Goal: Task Accomplishment & Management: Complete application form

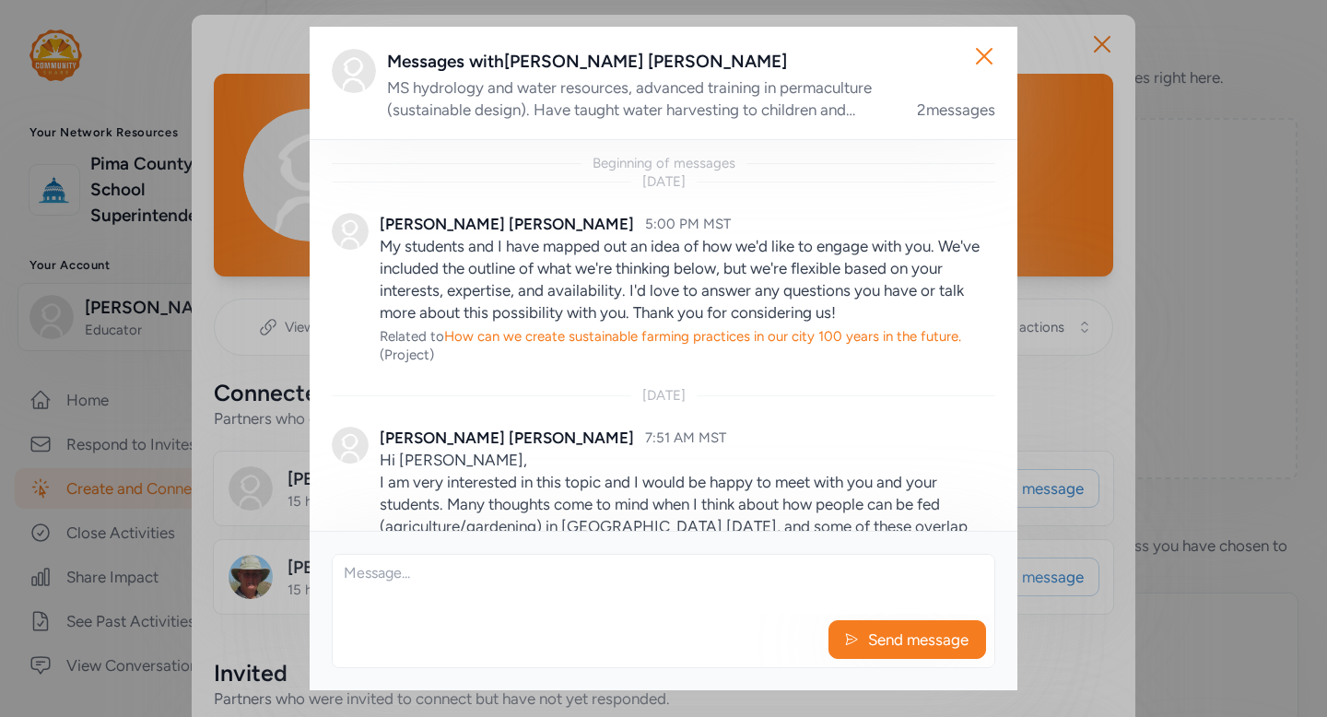
click at [439, 584] on textarea at bounding box center [664, 584] width 662 height 59
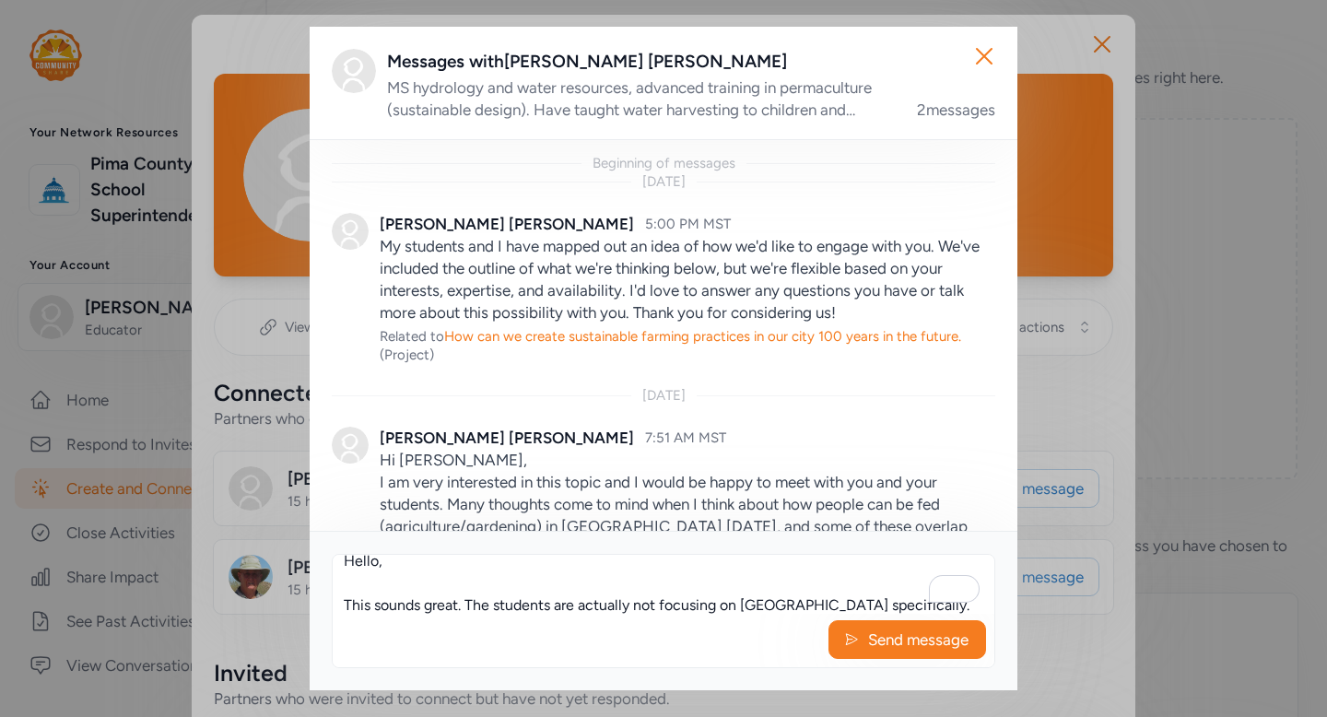
click at [911, 605] on textarea "Hello, This sounds great. The students are actually not focusing on Tucson spec…" at bounding box center [664, 584] width 662 height 59
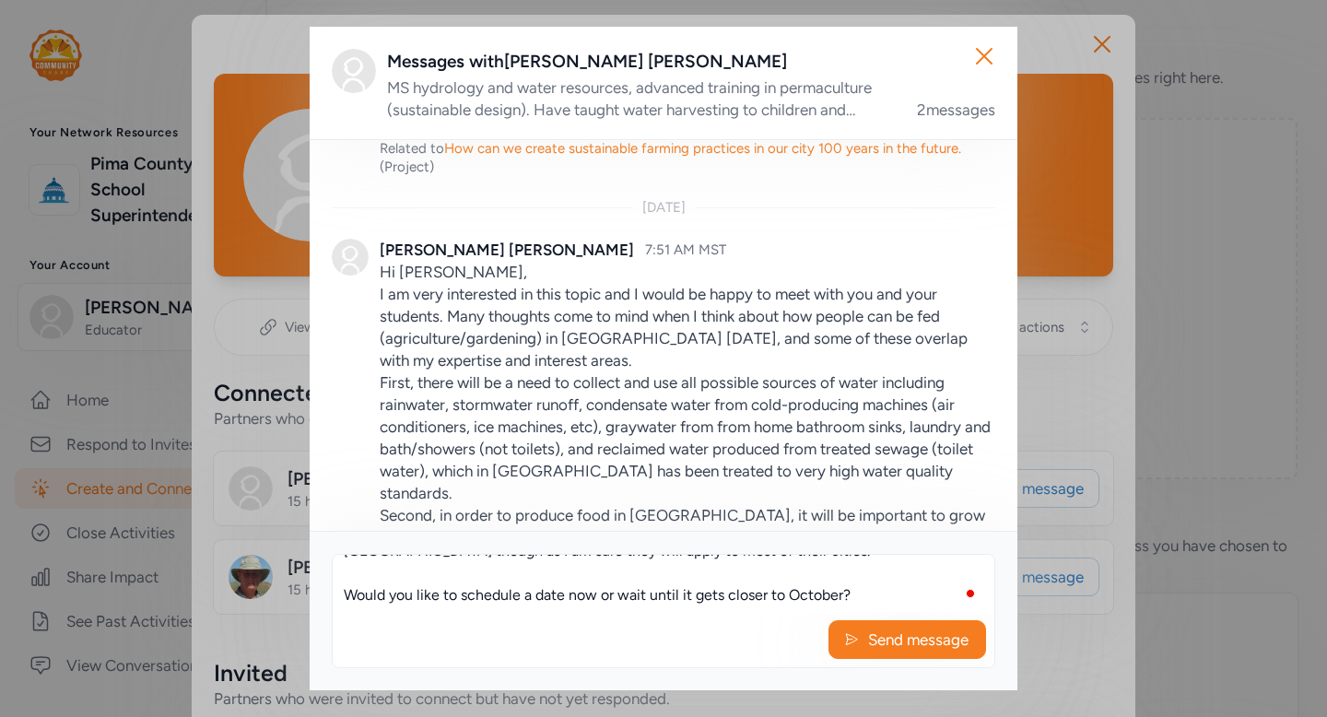
scroll to position [145, 0]
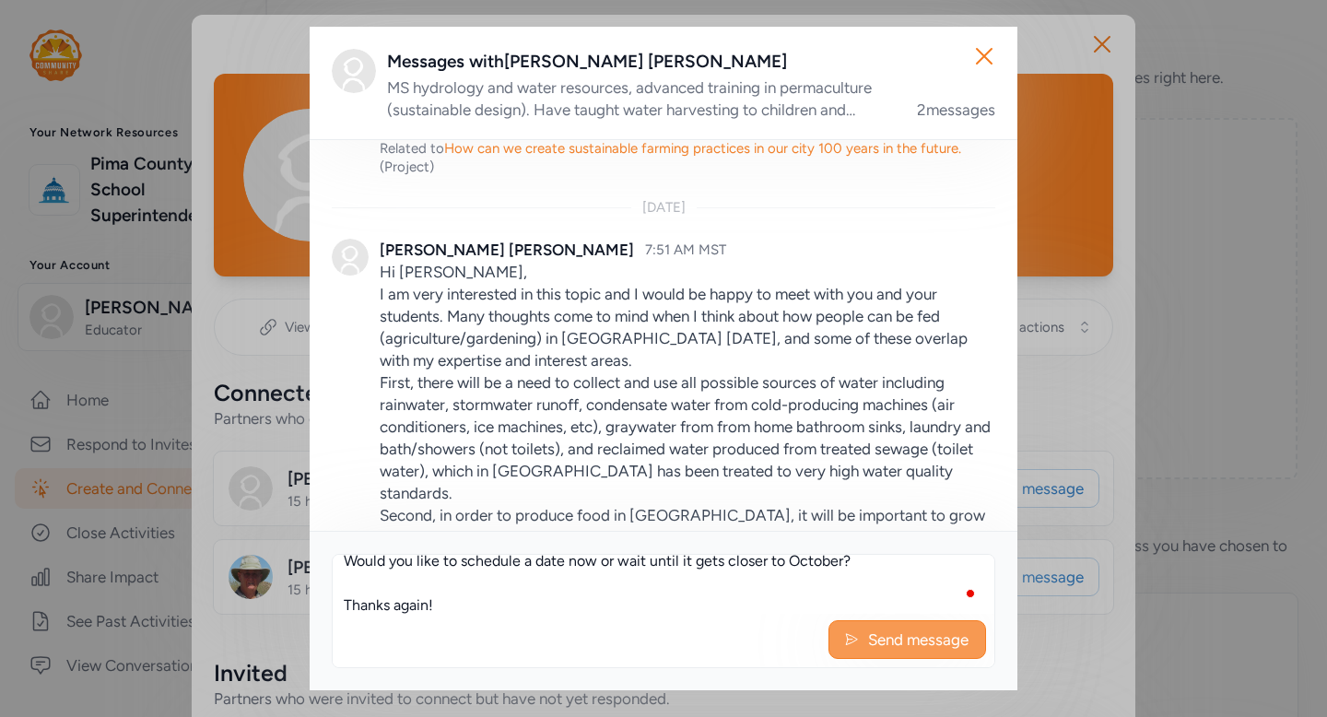
type textarea "Hello, This sounds great. The students are actually not focusing on Tucson spec…"
click at [934, 634] on span "Send message" at bounding box center [918, 640] width 104 height 22
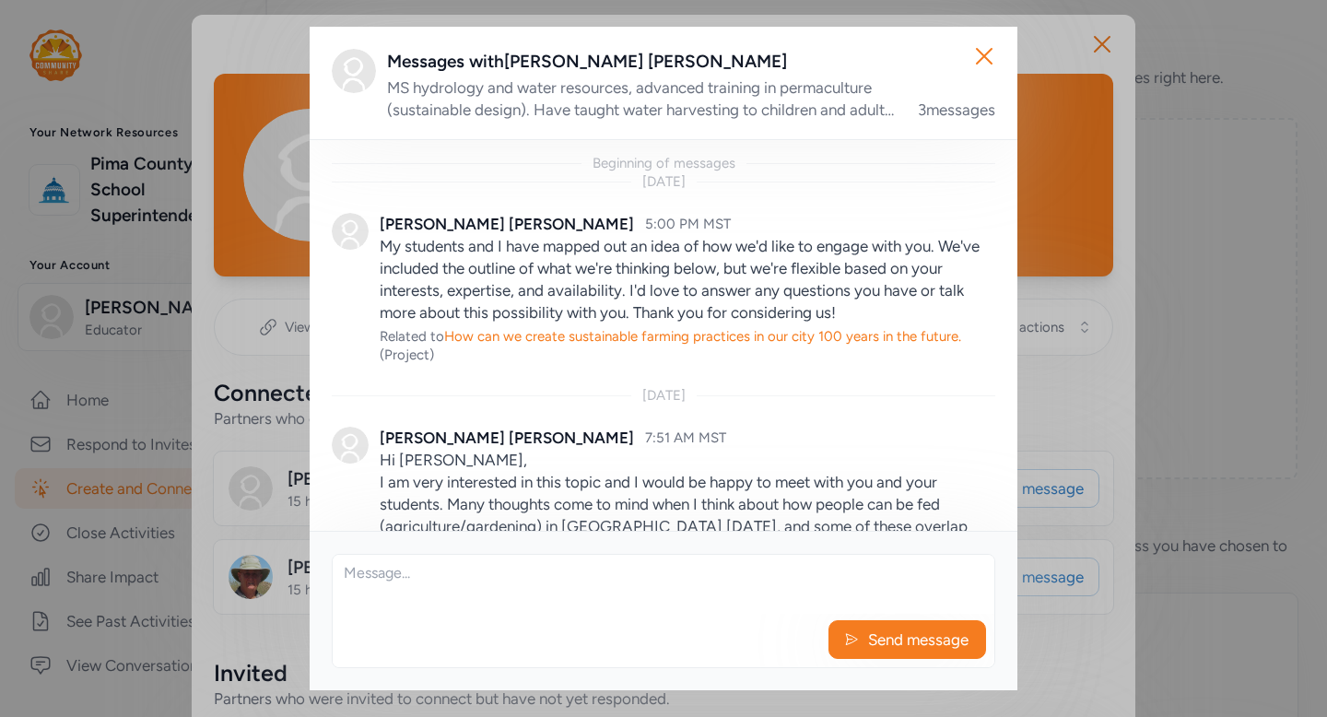
scroll to position [1141, 0]
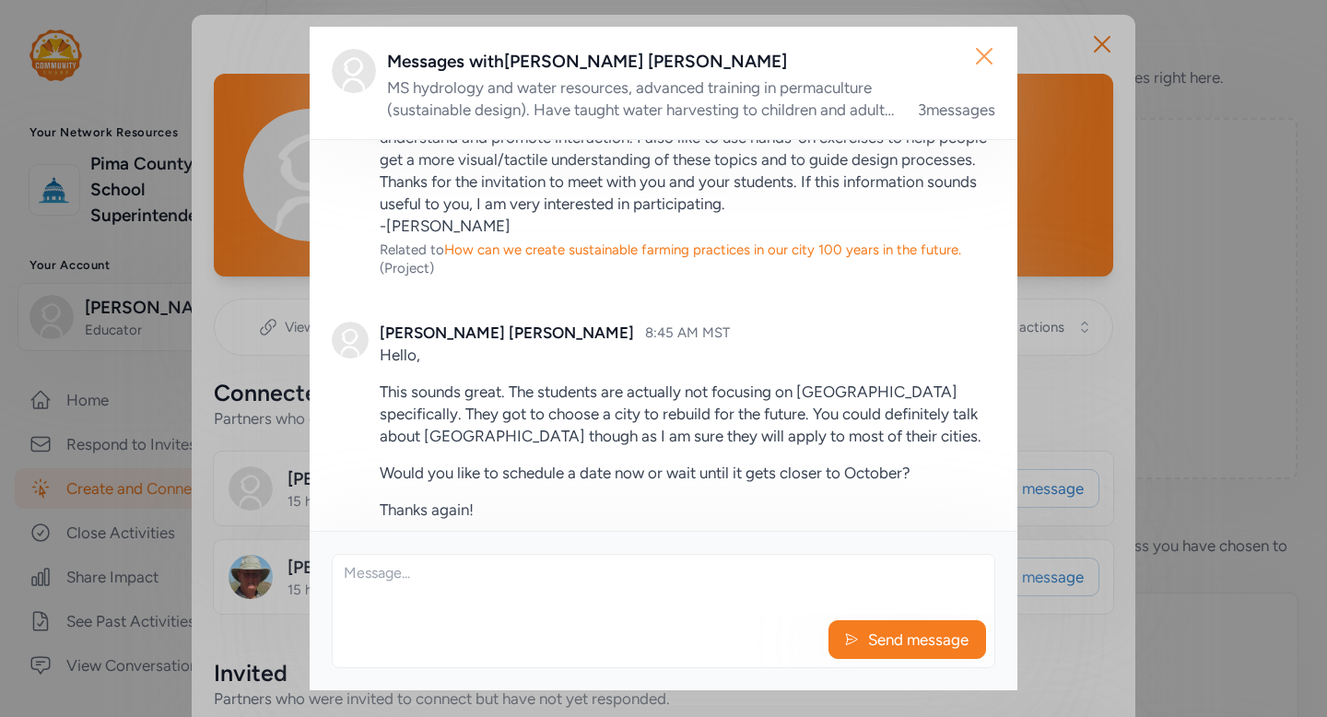
click at [988, 47] on icon "button" at bounding box center [984, 55] width 29 height 29
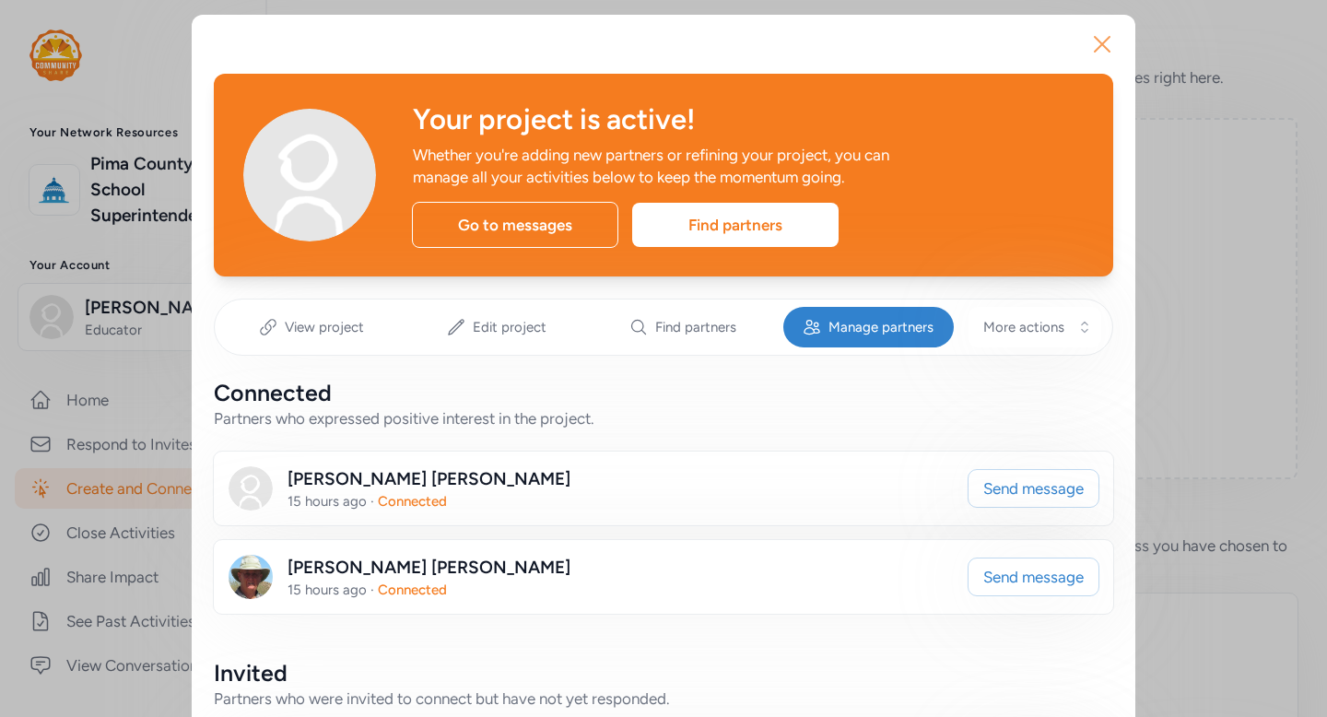
click at [1109, 45] on icon "button" at bounding box center [1102, 43] width 29 height 29
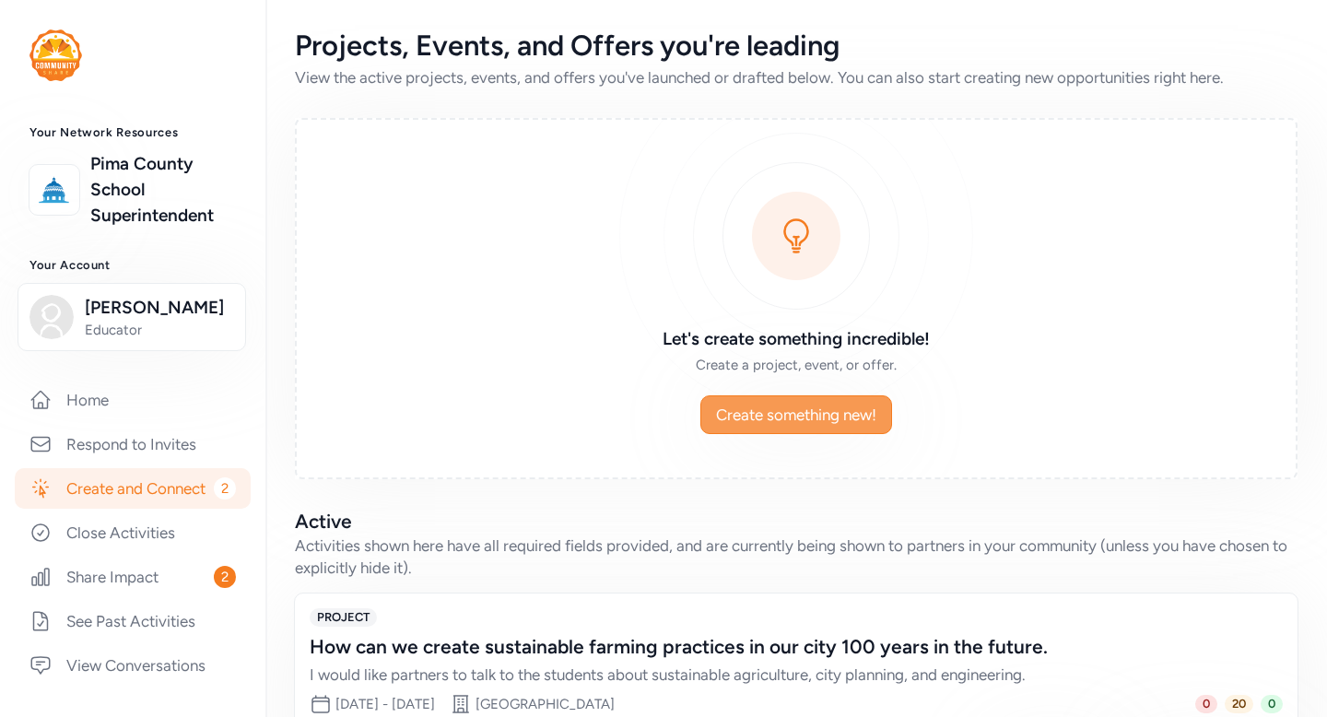
click at [821, 420] on span "Create something new!" at bounding box center [796, 415] width 160 height 22
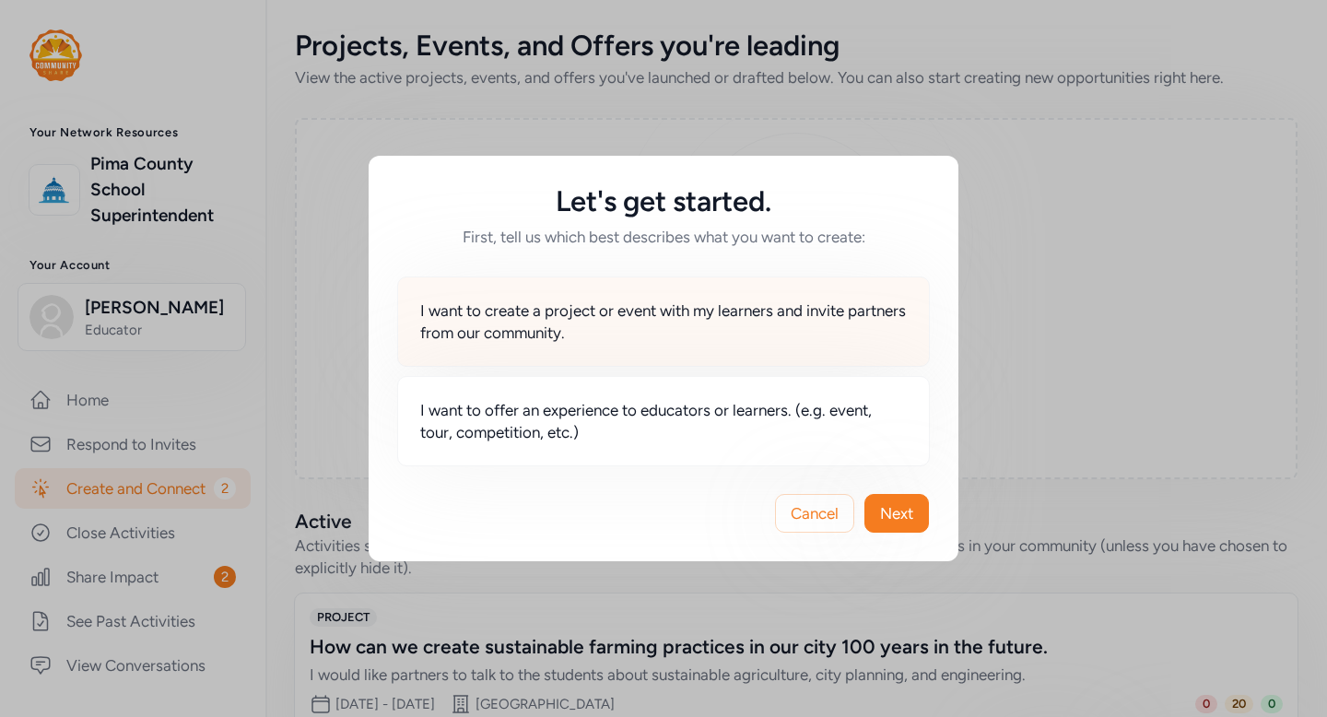
click at [783, 345] on div "I want to create a project or event with my learners and invite partners from o…" at bounding box center [663, 321] width 533 height 90
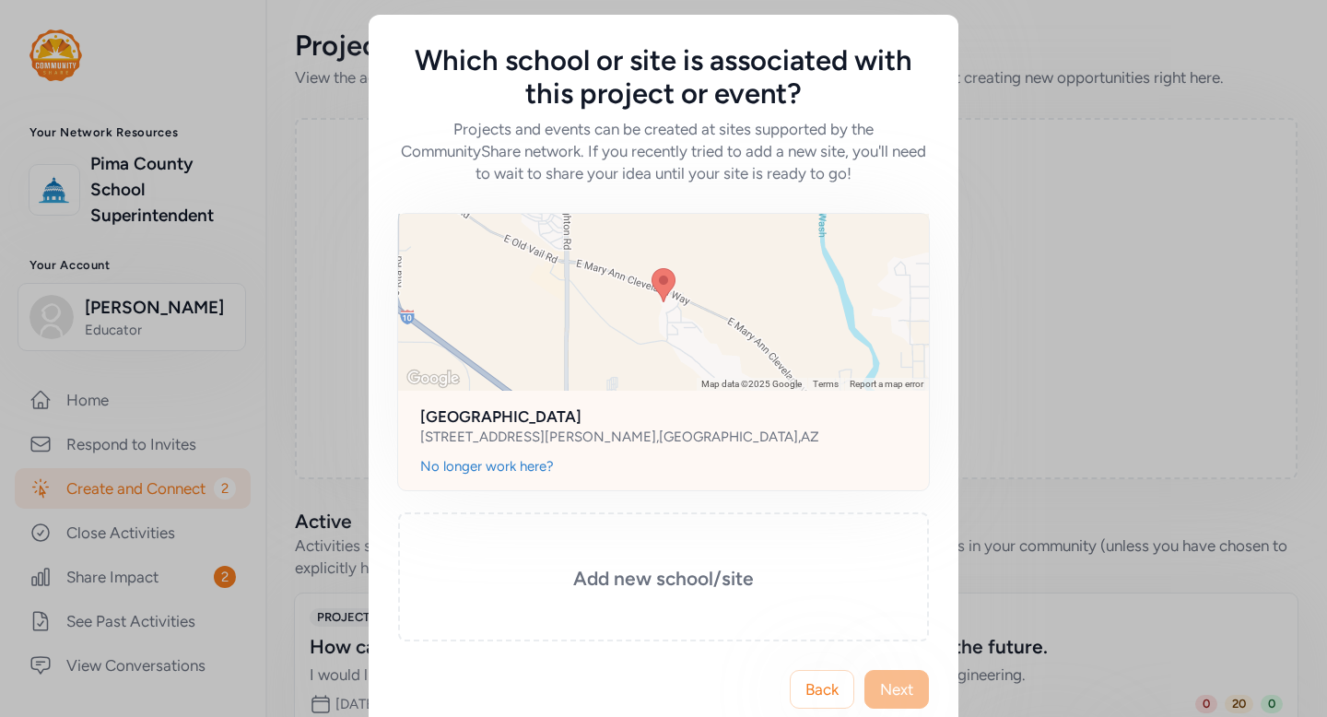
click at [769, 349] on div at bounding box center [663, 302] width 531 height 177
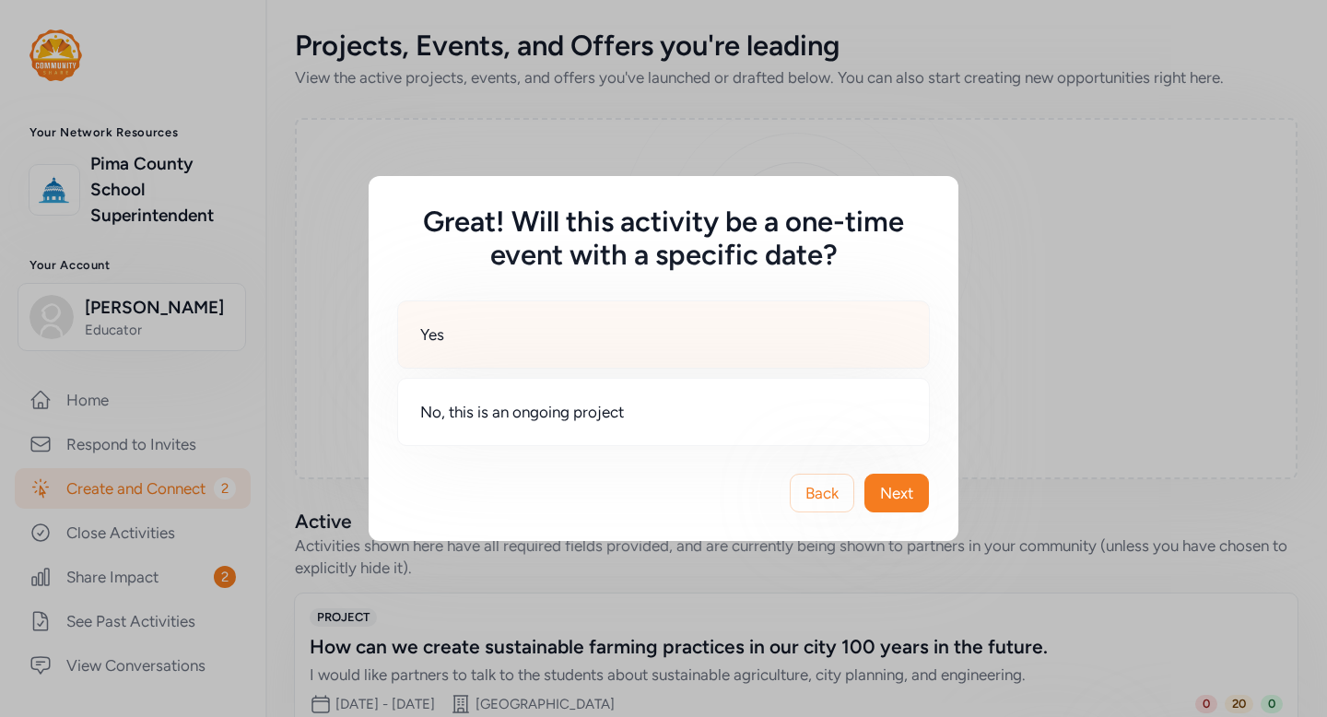
click at [751, 339] on div "Yes" at bounding box center [663, 334] width 533 height 68
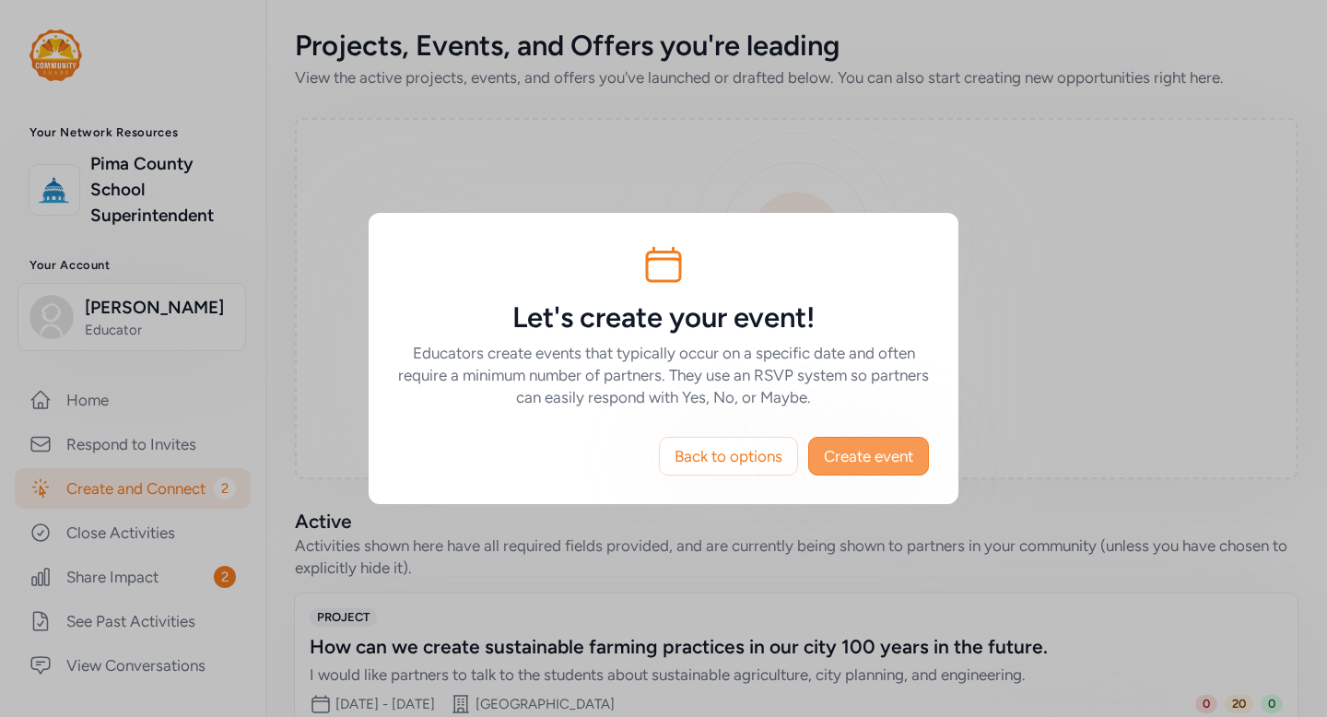
click at [864, 460] on span "Create event" at bounding box center [868, 456] width 89 height 22
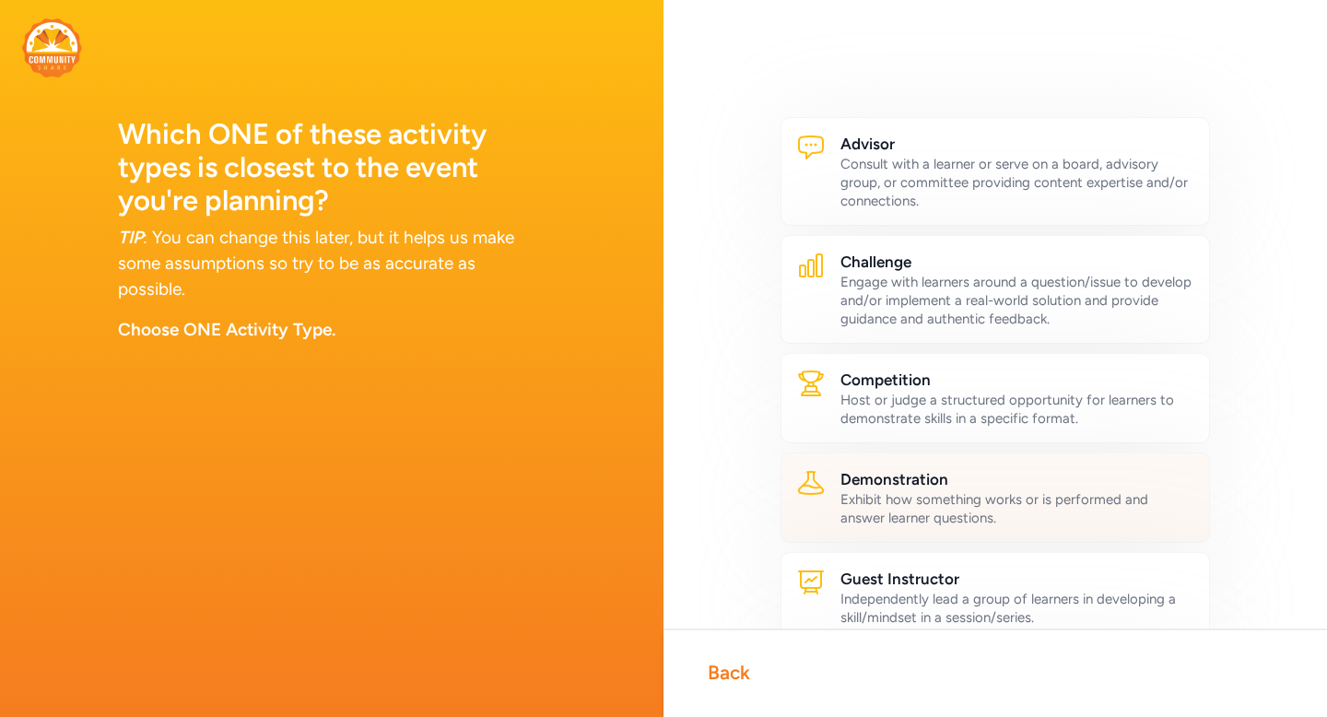
click at [875, 493] on div "Exhibit how something works or is performed and answer learner questions." at bounding box center [1018, 508] width 354 height 37
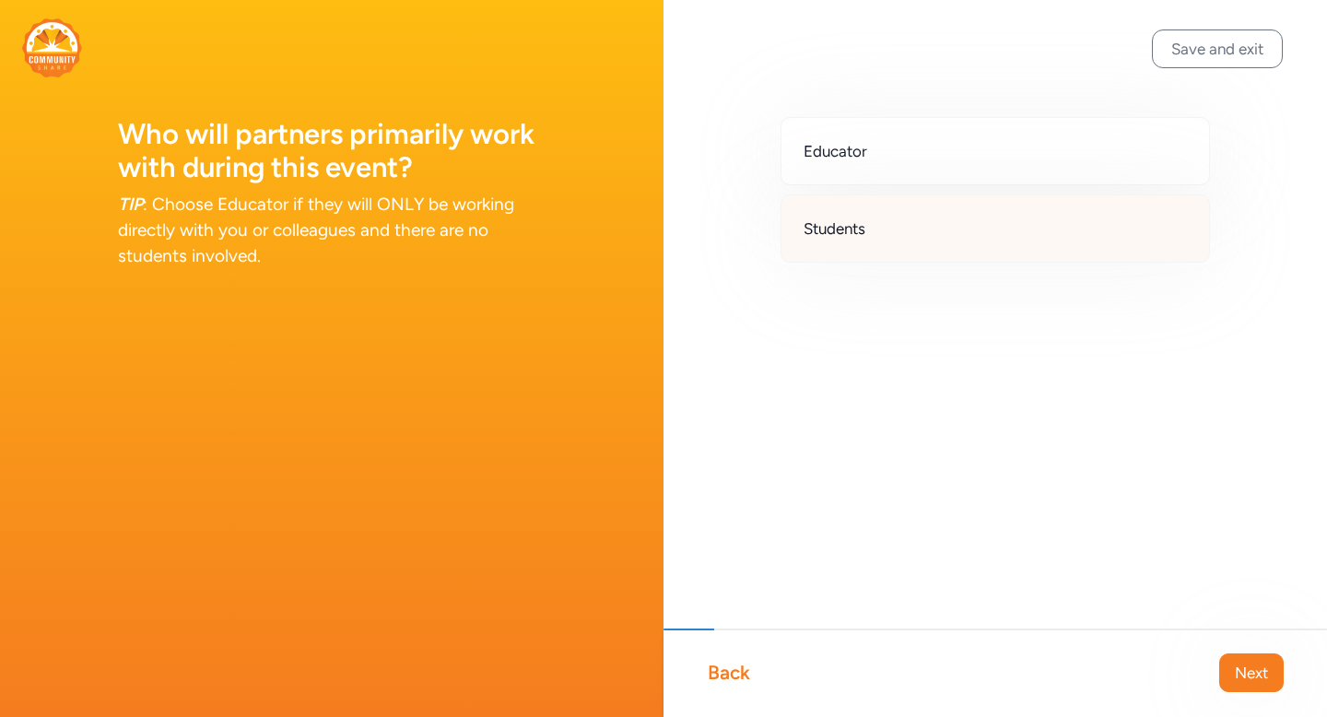
click at [899, 243] on div "Students" at bounding box center [995, 228] width 429 height 68
click at [1264, 675] on span "Next" at bounding box center [1251, 673] width 33 height 22
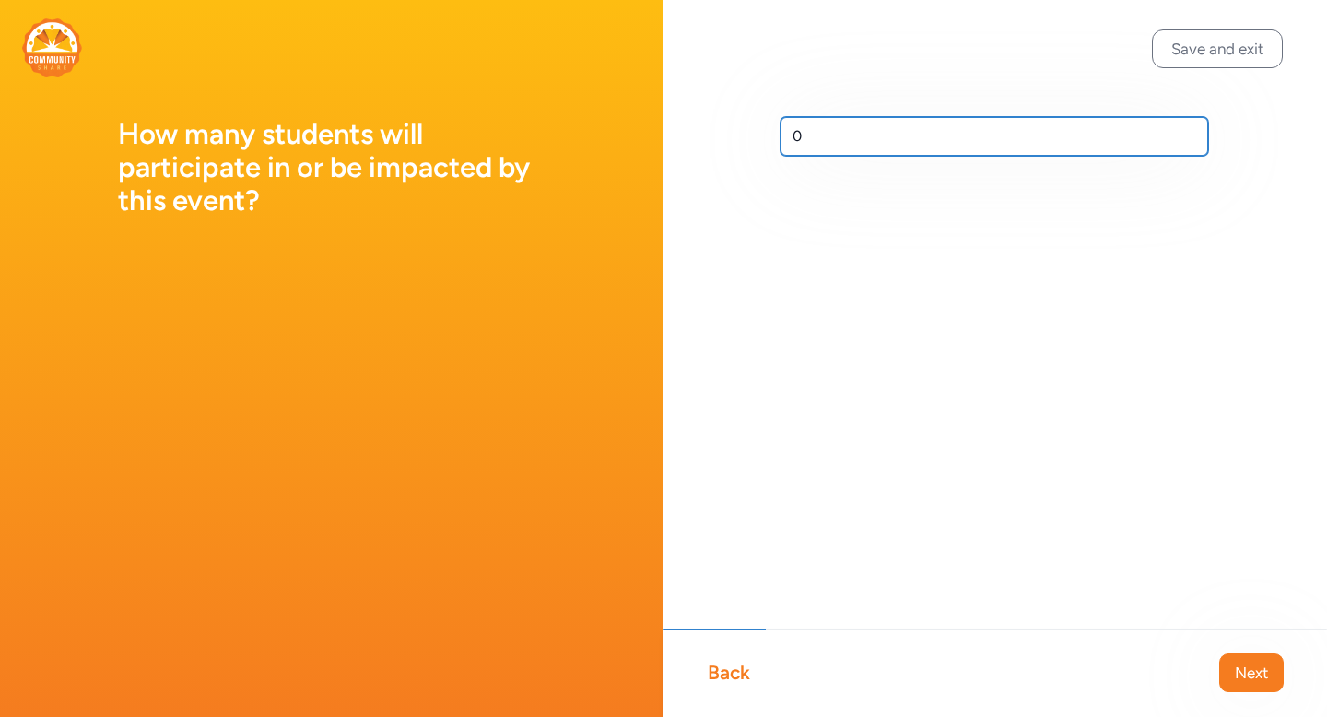
click at [856, 143] on input "0" at bounding box center [995, 136] width 428 height 39
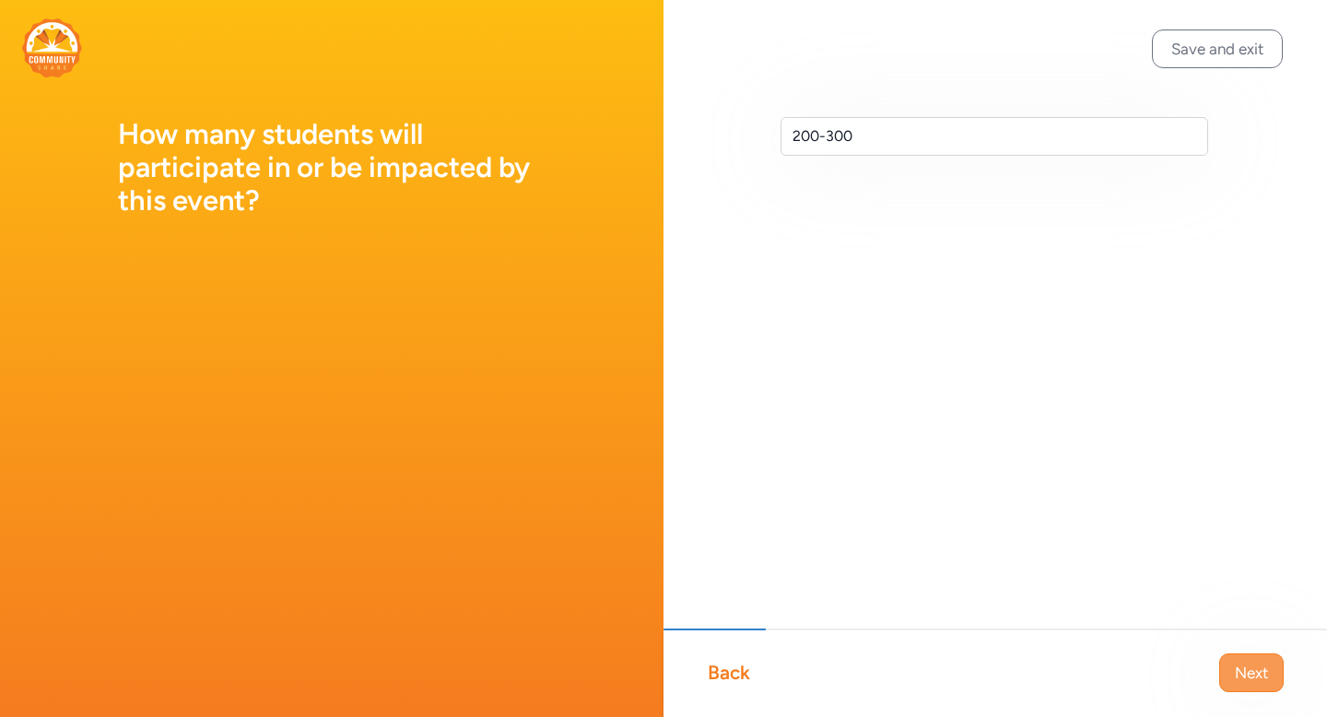
click at [1251, 681] on span "Next" at bounding box center [1251, 673] width 33 height 22
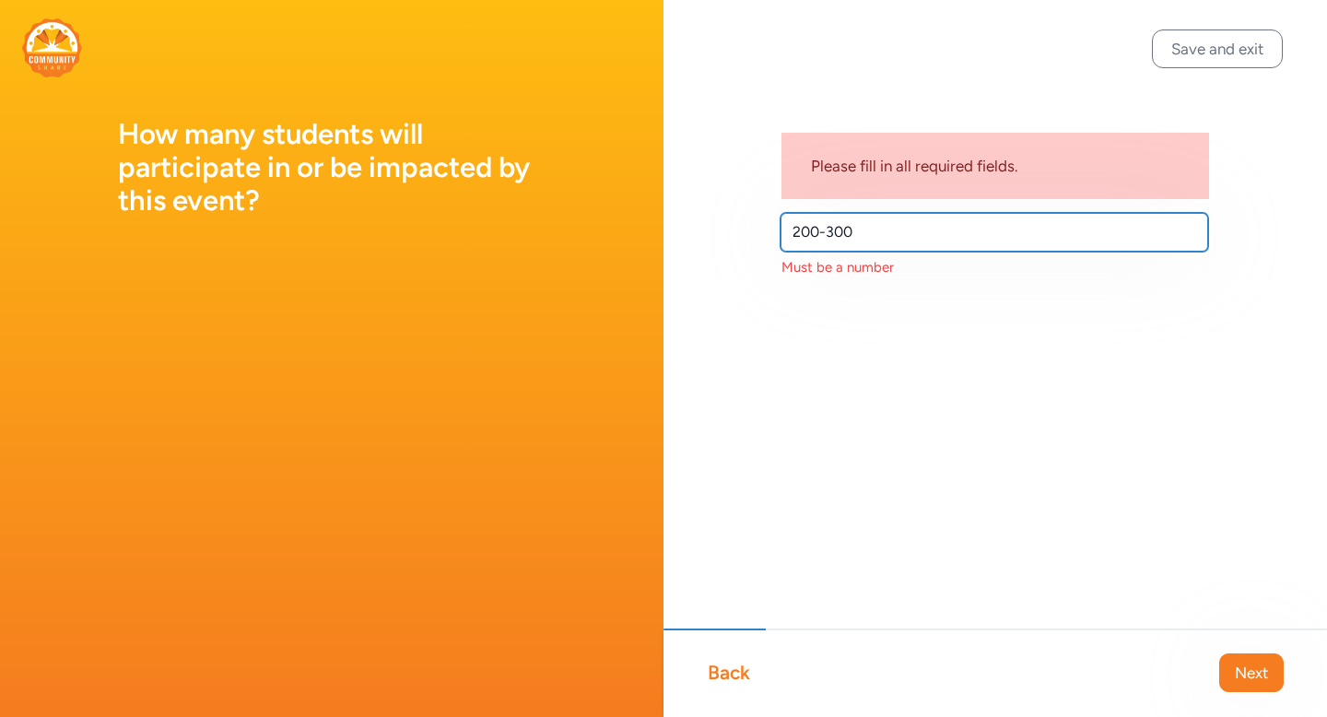
click at [898, 229] on input "200-300" at bounding box center [995, 232] width 428 height 39
type input "200"
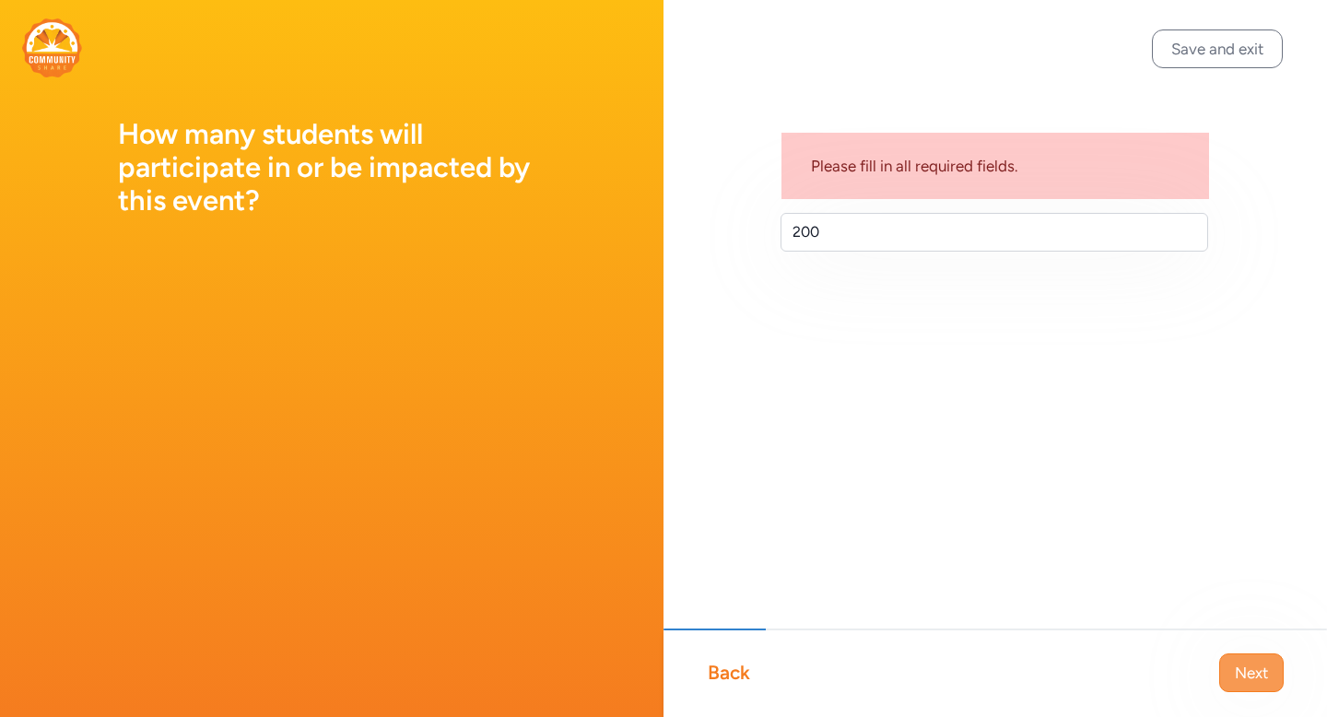
click at [1246, 672] on span "Next" at bounding box center [1251, 673] width 33 height 22
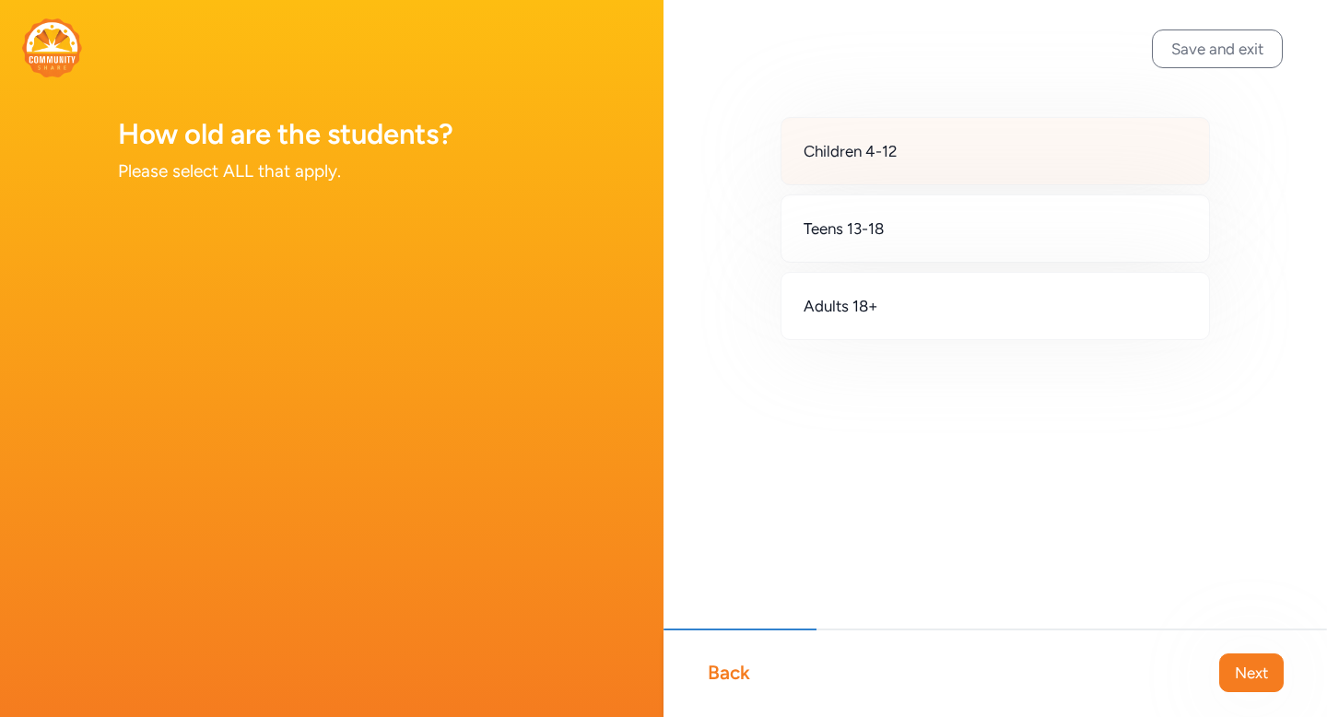
click at [932, 151] on div "Children 4-12" at bounding box center [995, 151] width 429 height 68
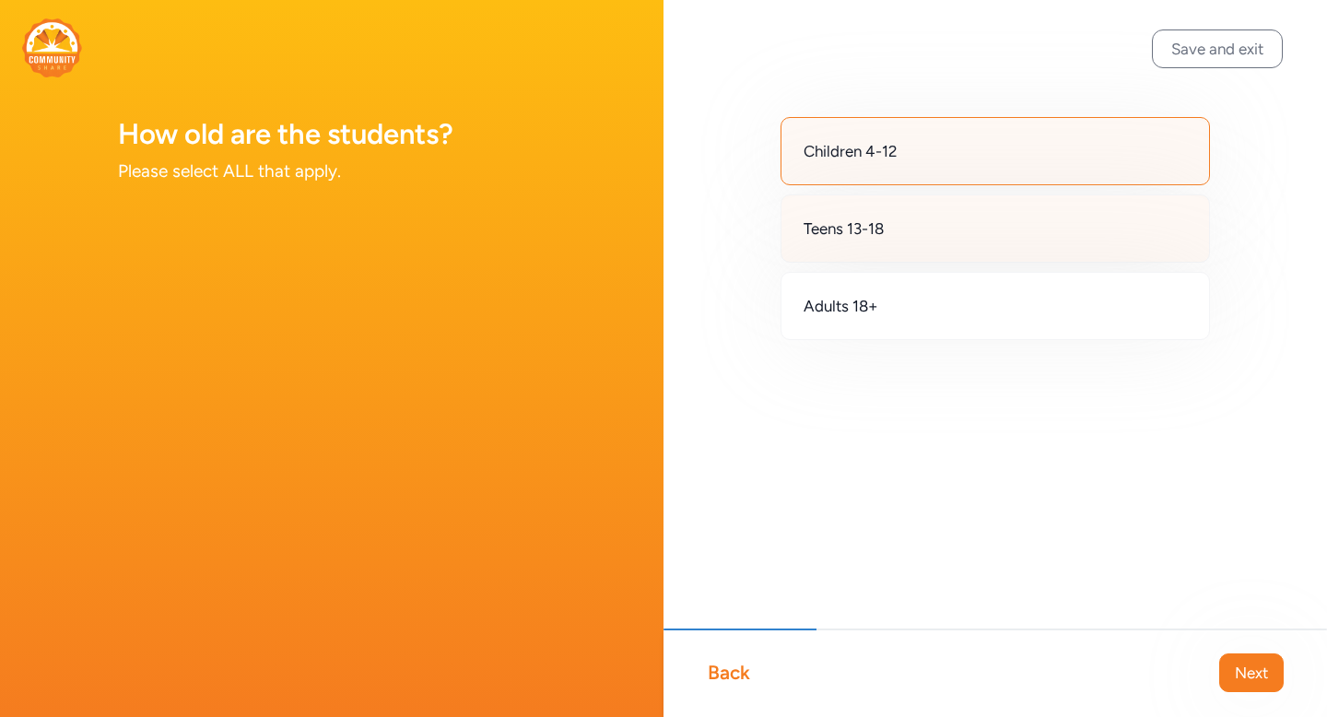
click at [921, 229] on div "Teens 13-18" at bounding box center [995, 228] width 429 height 68
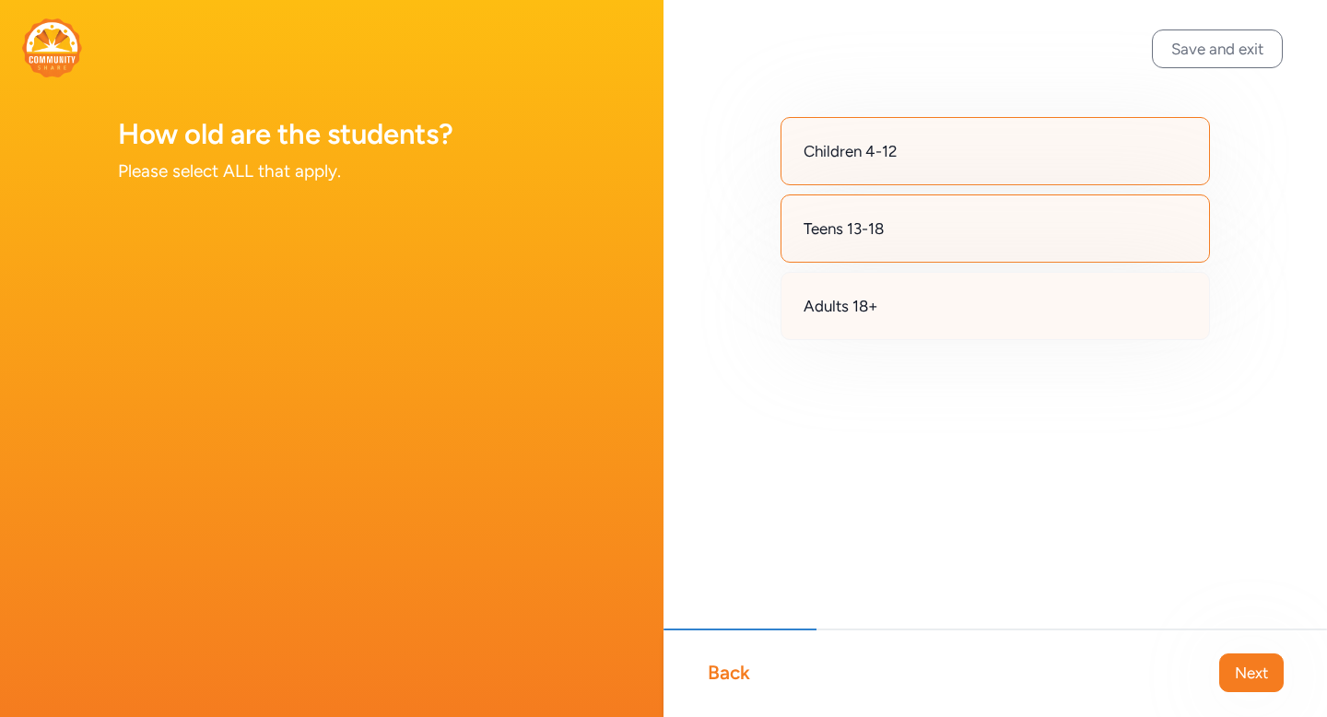
click at [915, 291] on div "Adults 18+" at bounding box center [995, 306] width 429 height 68
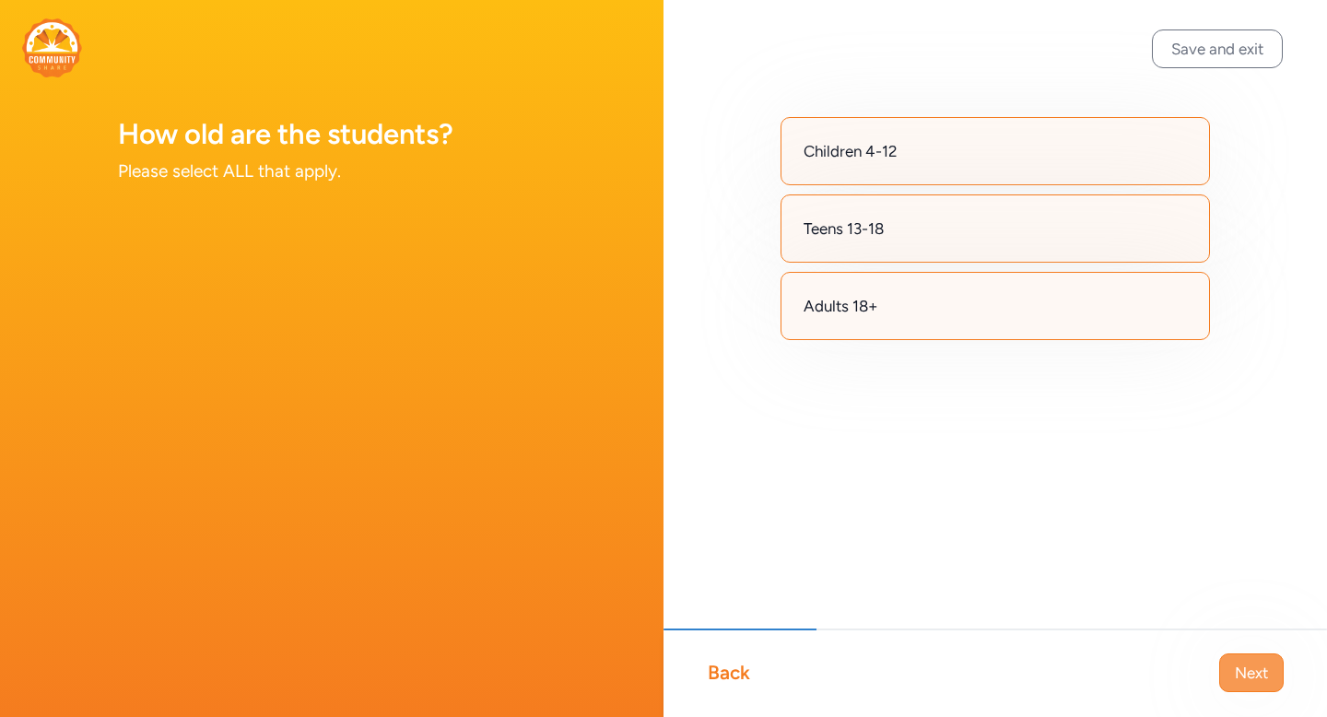
click at [1260, 666] on span "Next" at bounding box center [1251, 673] width 33 height 22
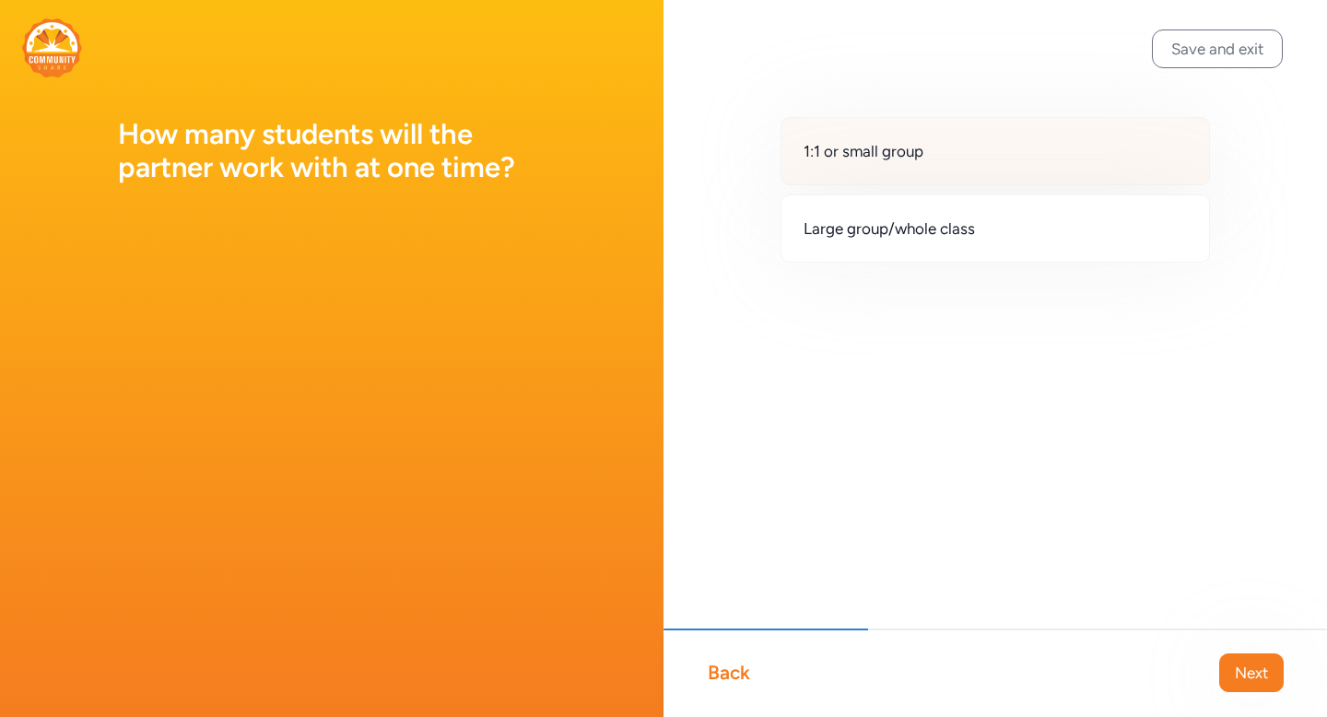
click at [1000, 174] on div "1:1 or small group" at bounding box center [995, 151] width 429 height 68
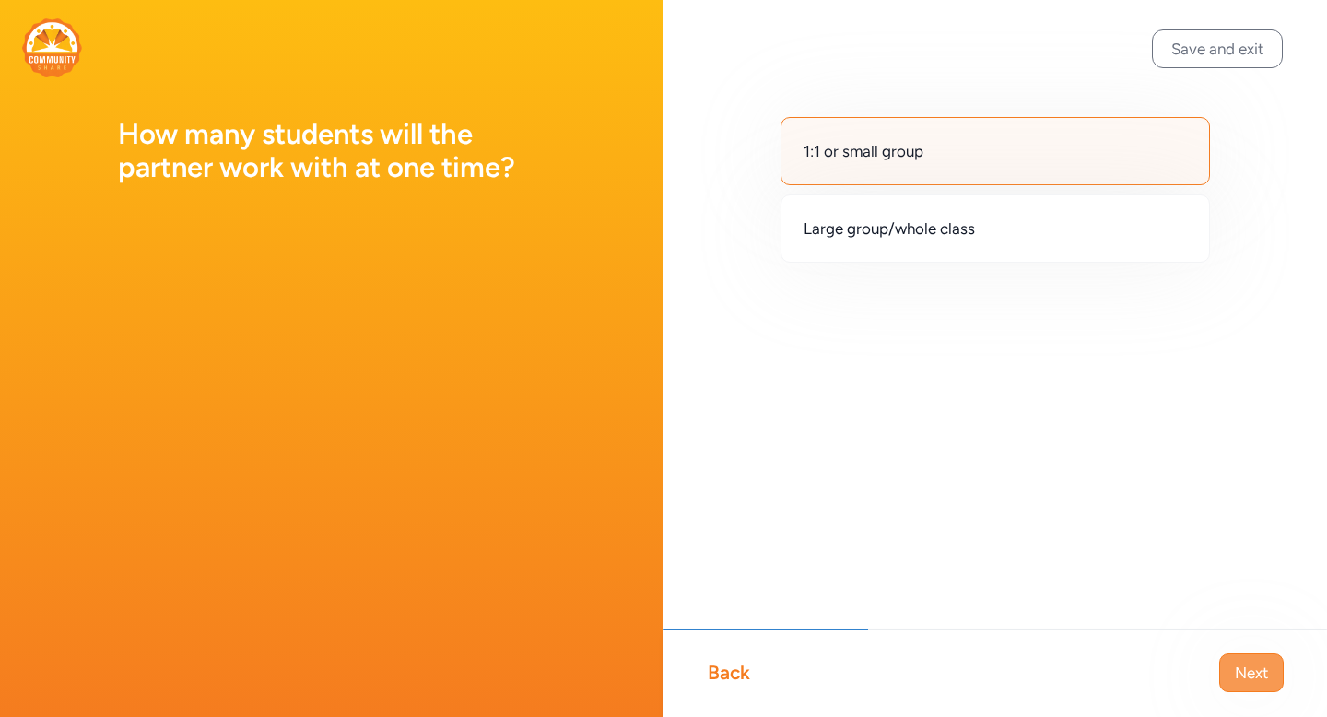
click at [1261, 669] on span "Next" at bounding box center [1251, 673] width 33 height 22
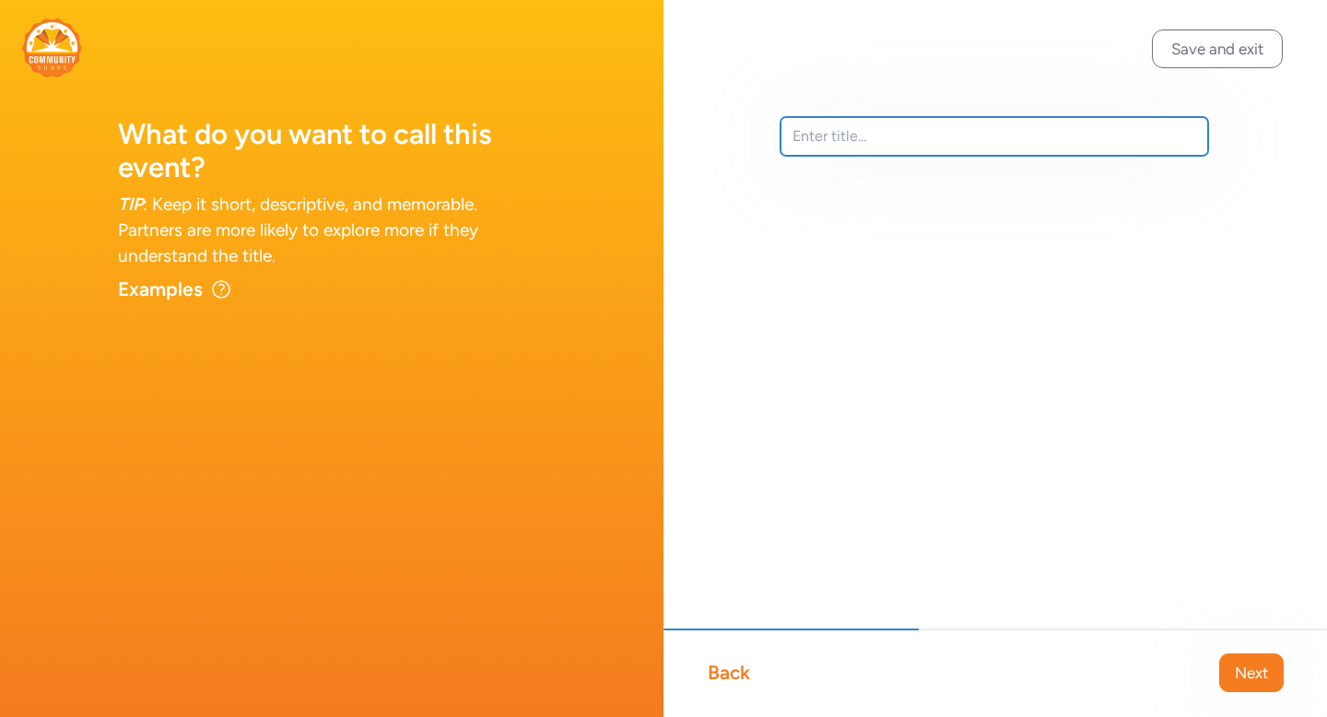
click at [909, 141] on input "text" at bounding box center [995, 136] width 428 height 39
type input "STEAM Night"
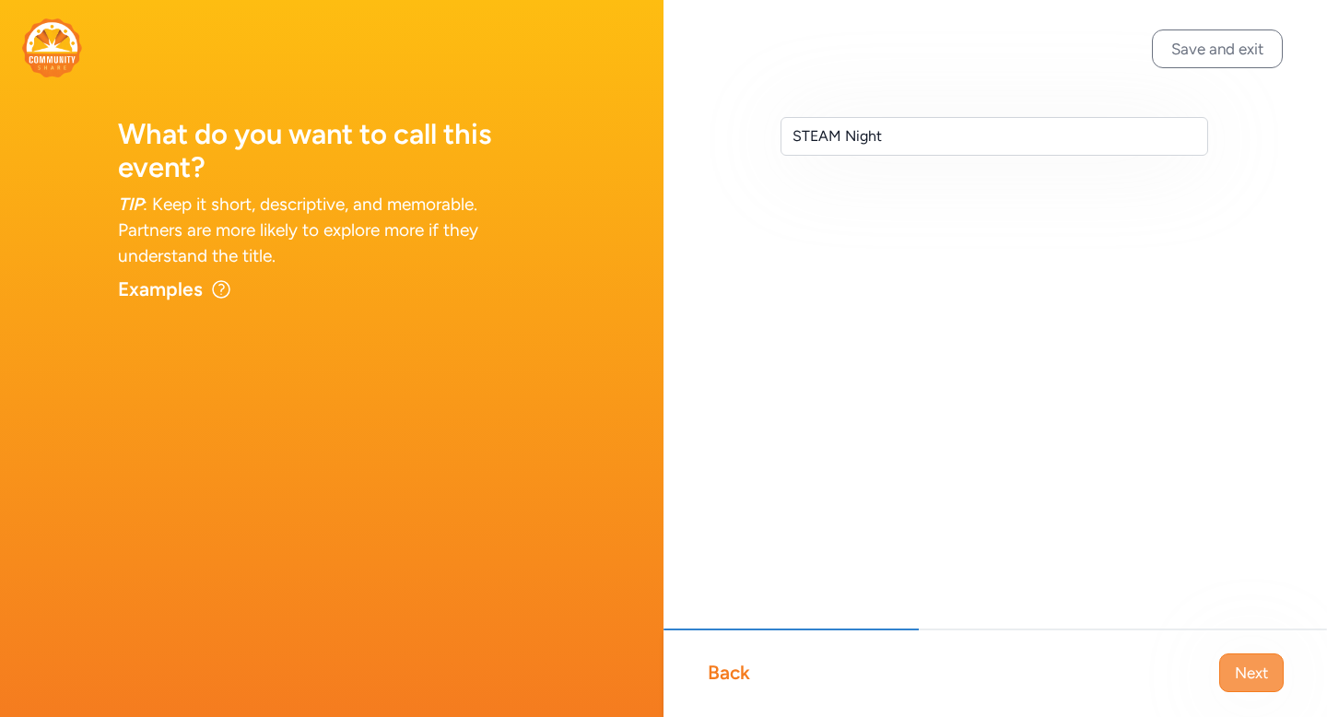
click at [1256, 684] on button "Next" at bounding box center [1251, 672] width 65 height 39
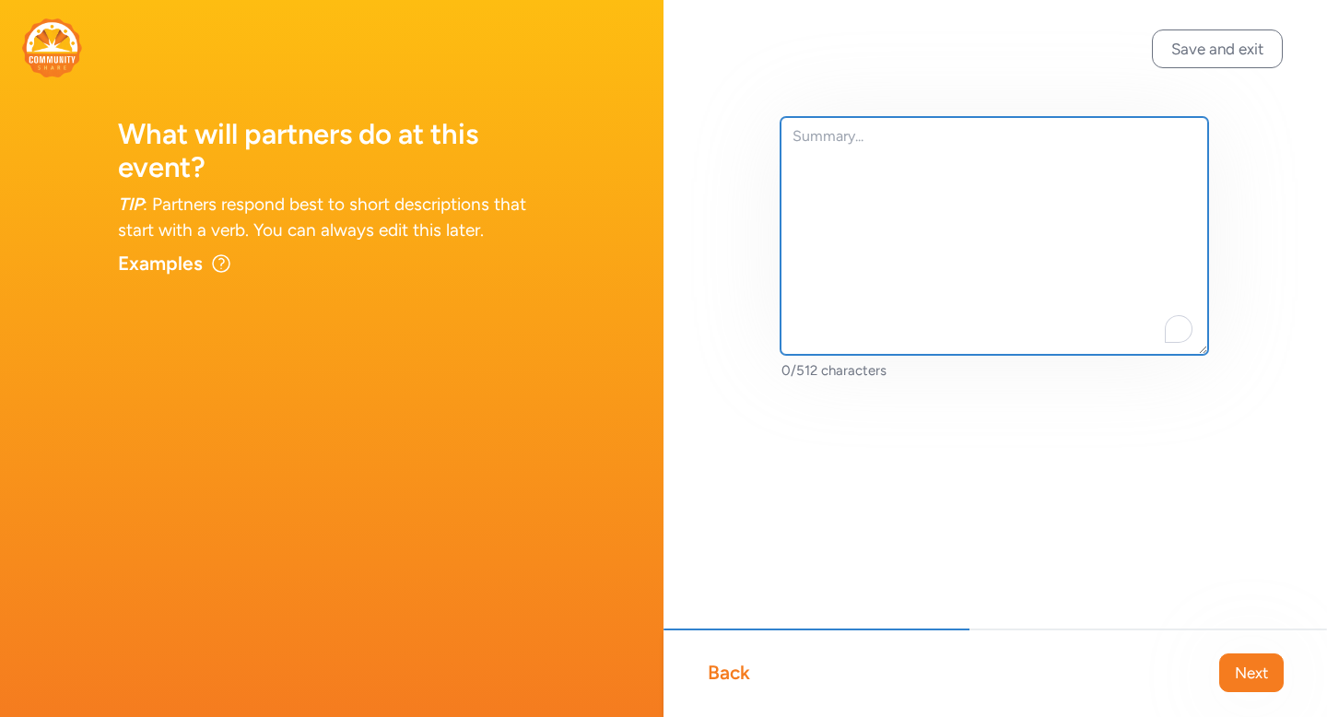
click at [959, 266] on textarea "To enrich screen reader interactions, please activate Accessibility in Grammarl…" at bounding box center [995, 236] width 428 height 238
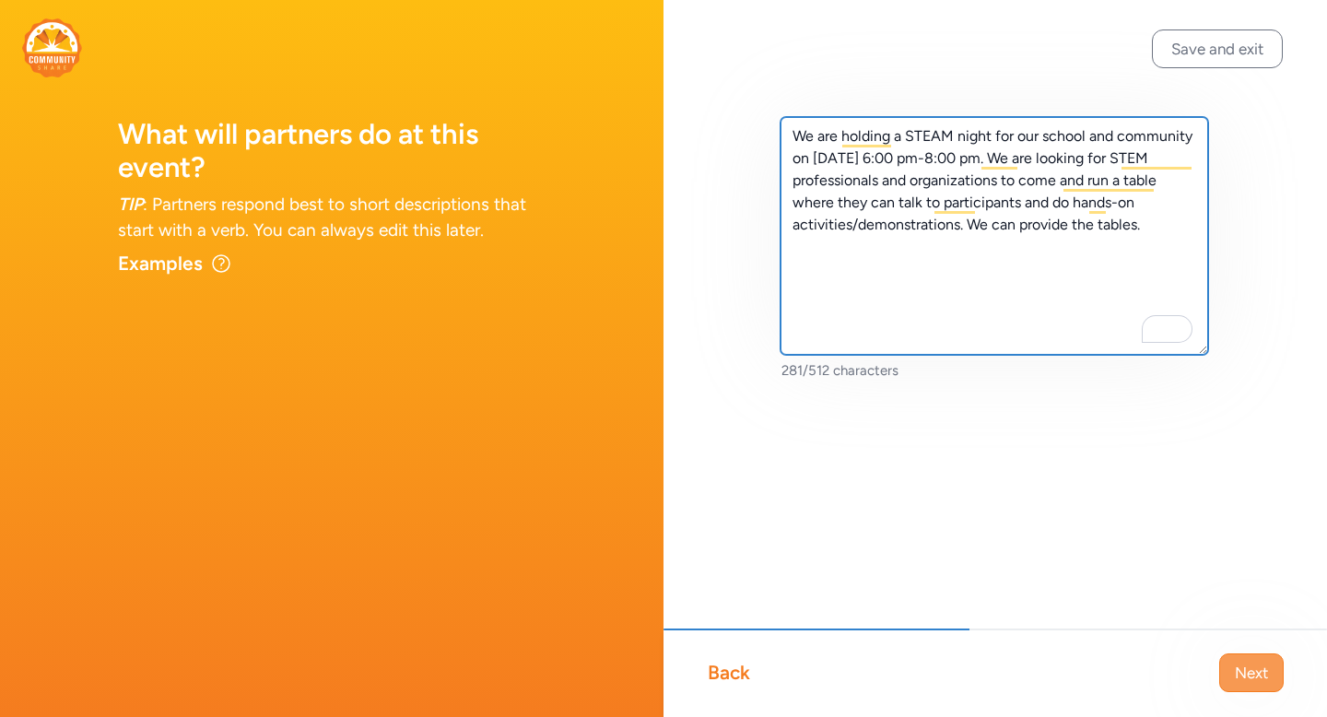
type textarea "We are holding a STEAM night for our school and community on [DATE] 6:00 pm-8:0…"
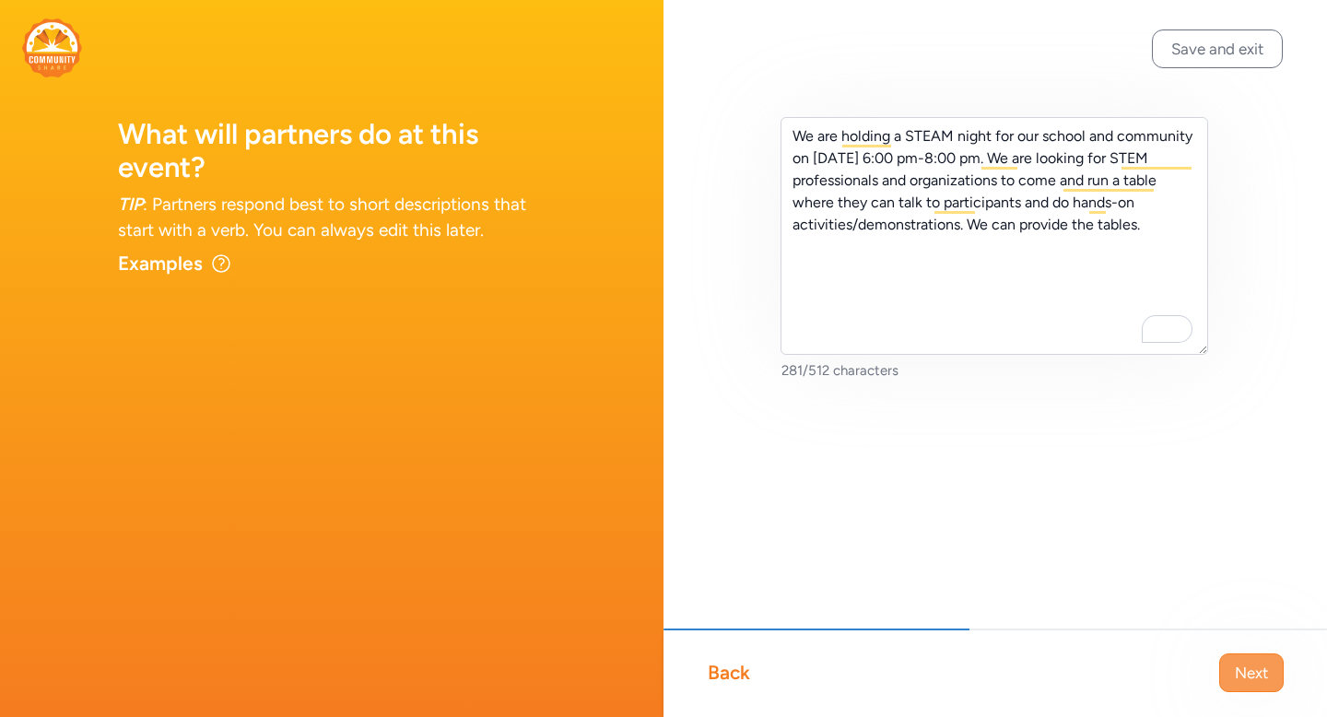
click at [1243, 673] on span "Next" at bounding box center [1251, 673] width 33 height 22
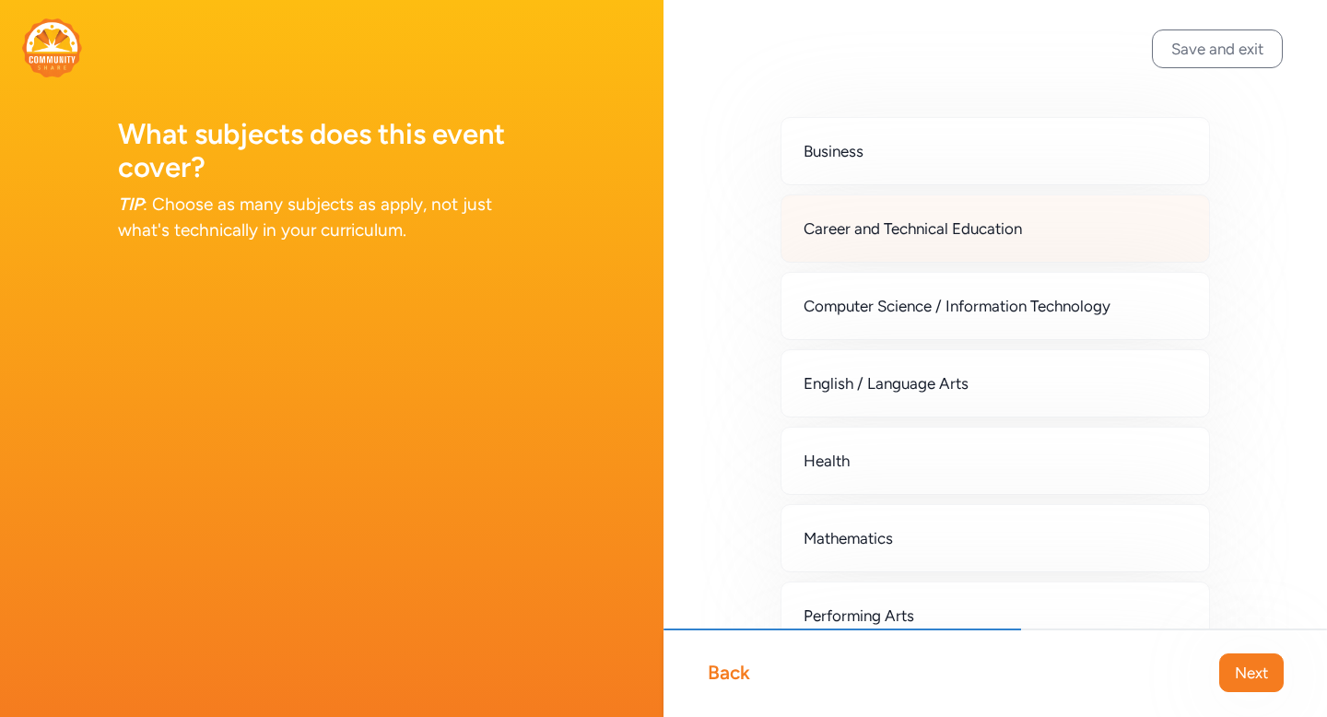
click at [966, 224] on span "Career and Technical Education" at bounding box center [913, 229] width 218 height 22
click at [953, 241] on div "Career and Technical Education" at bounding box center [995, 228] width 429 height 68
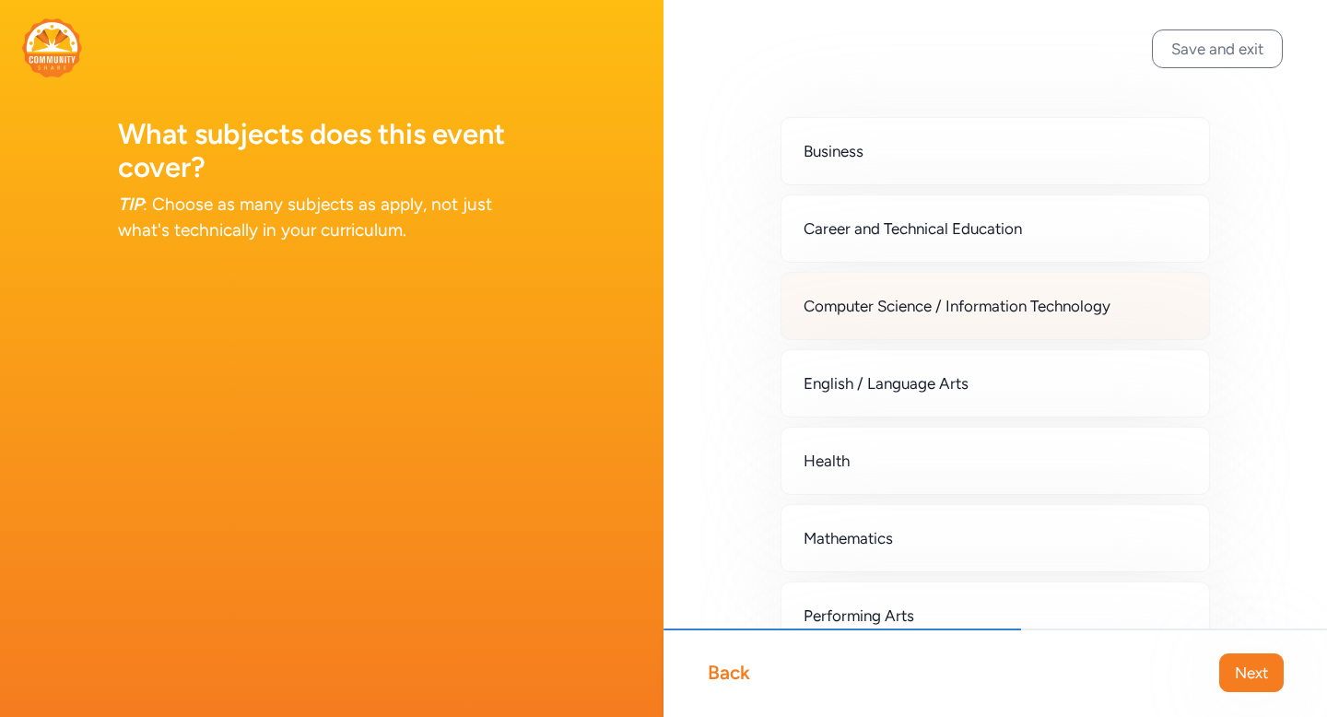
click at [948, 307] on span "Computer Science / Information Technology" at bounding box center [957, 306] width 307 height 22
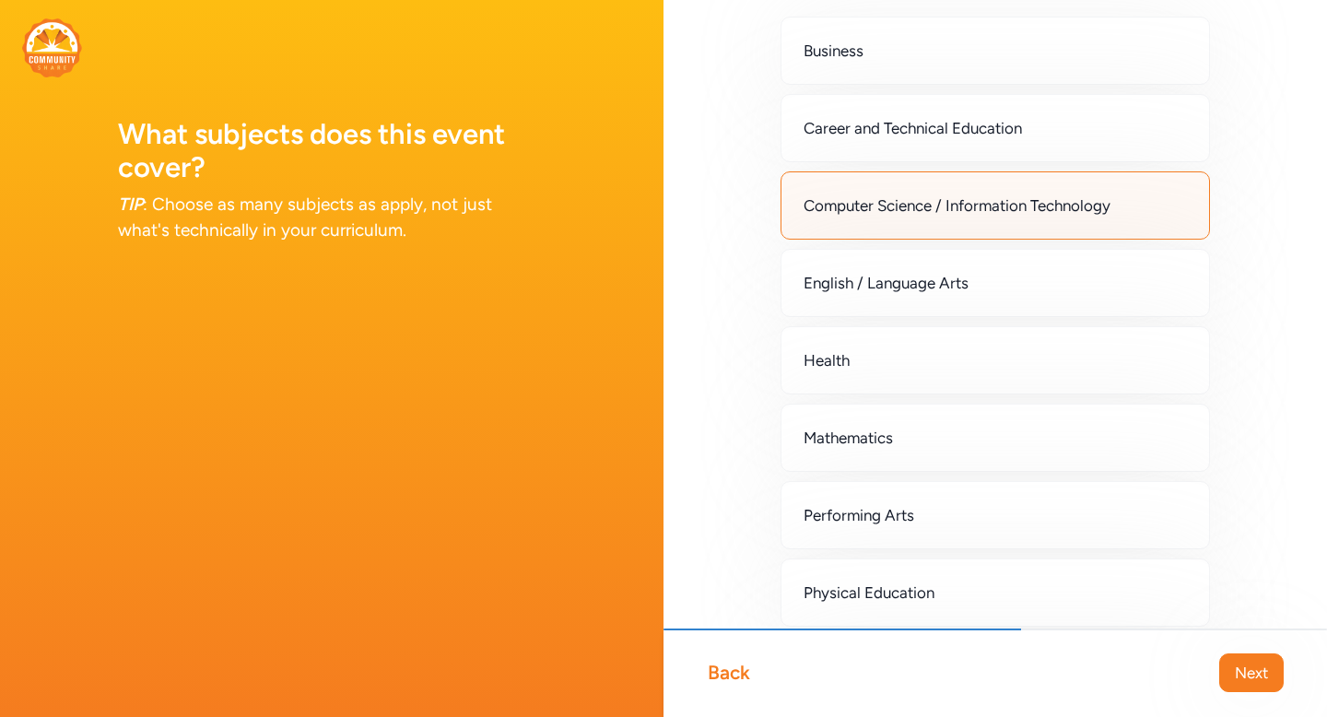
scroll to position [116, 0]
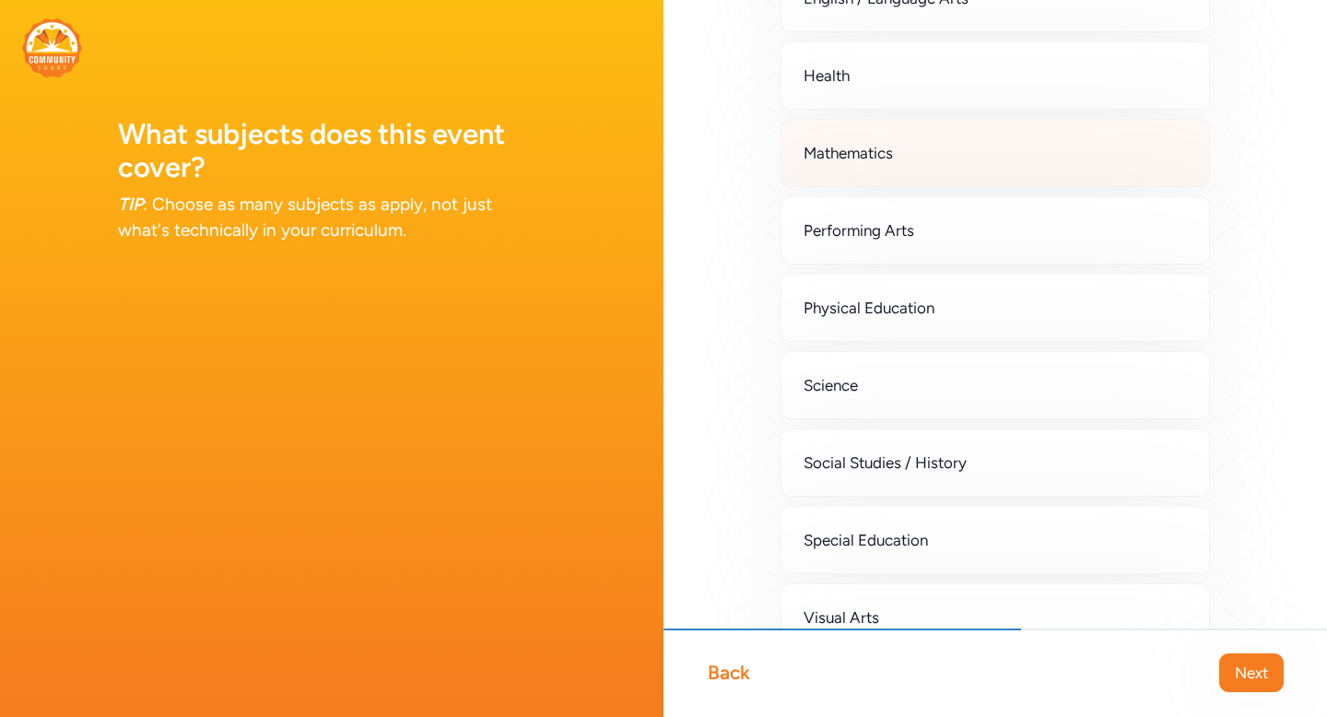
click at [929, 396] on div "Science" at bounding box center [995, 385] width 429 height 68
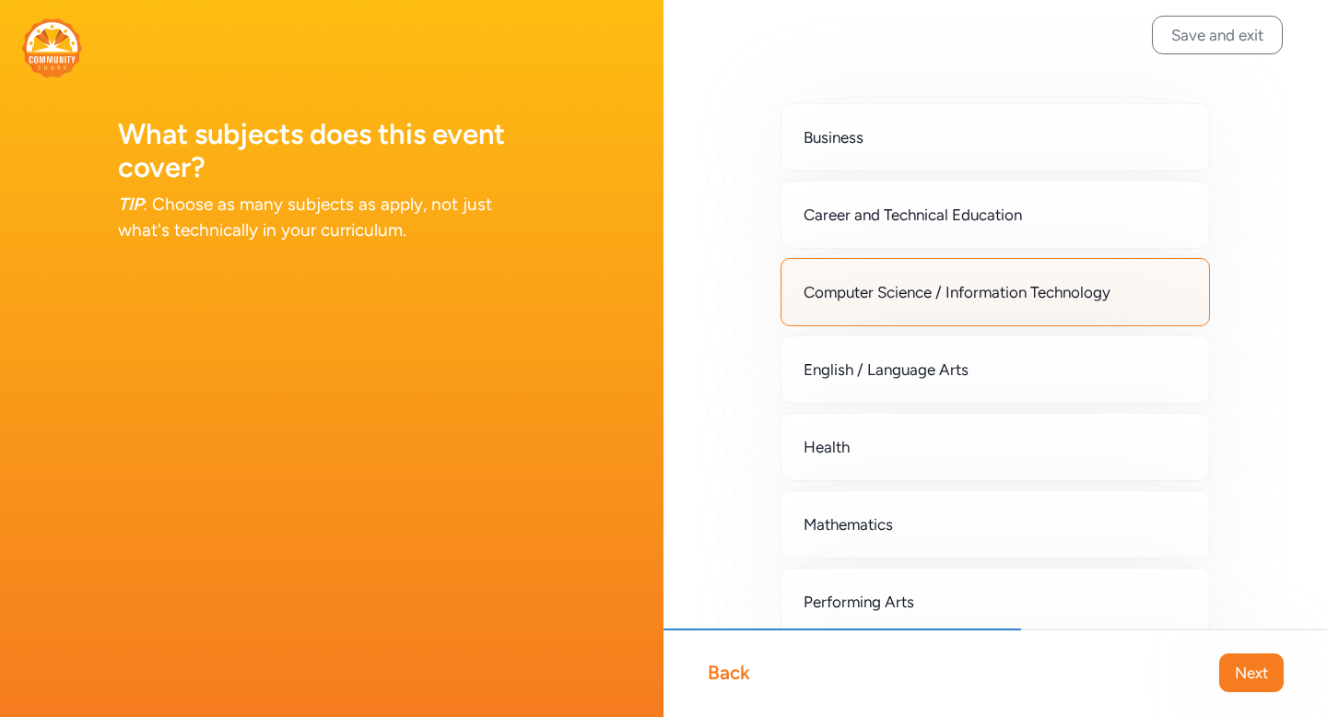
scroll to position [11, 0]
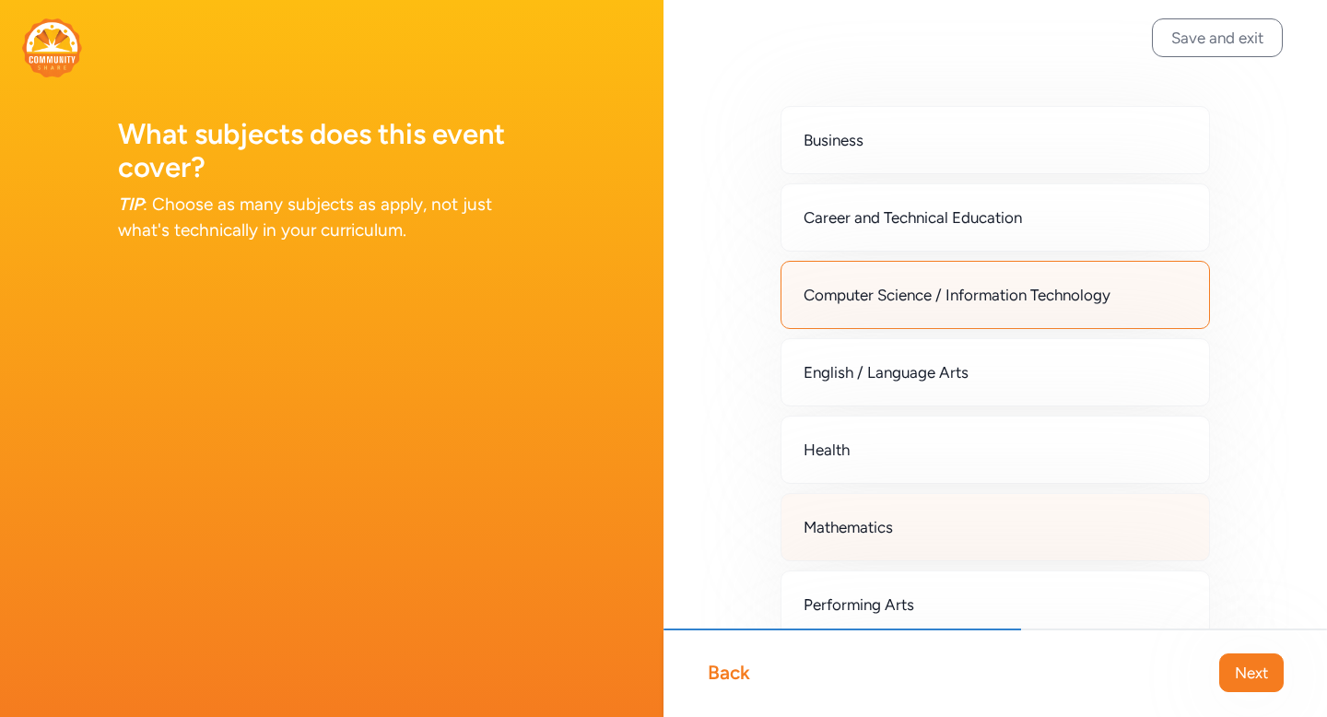
click at [982, 525] on div "Mathematics" at bounding box center [995, 527] width 429 height 68
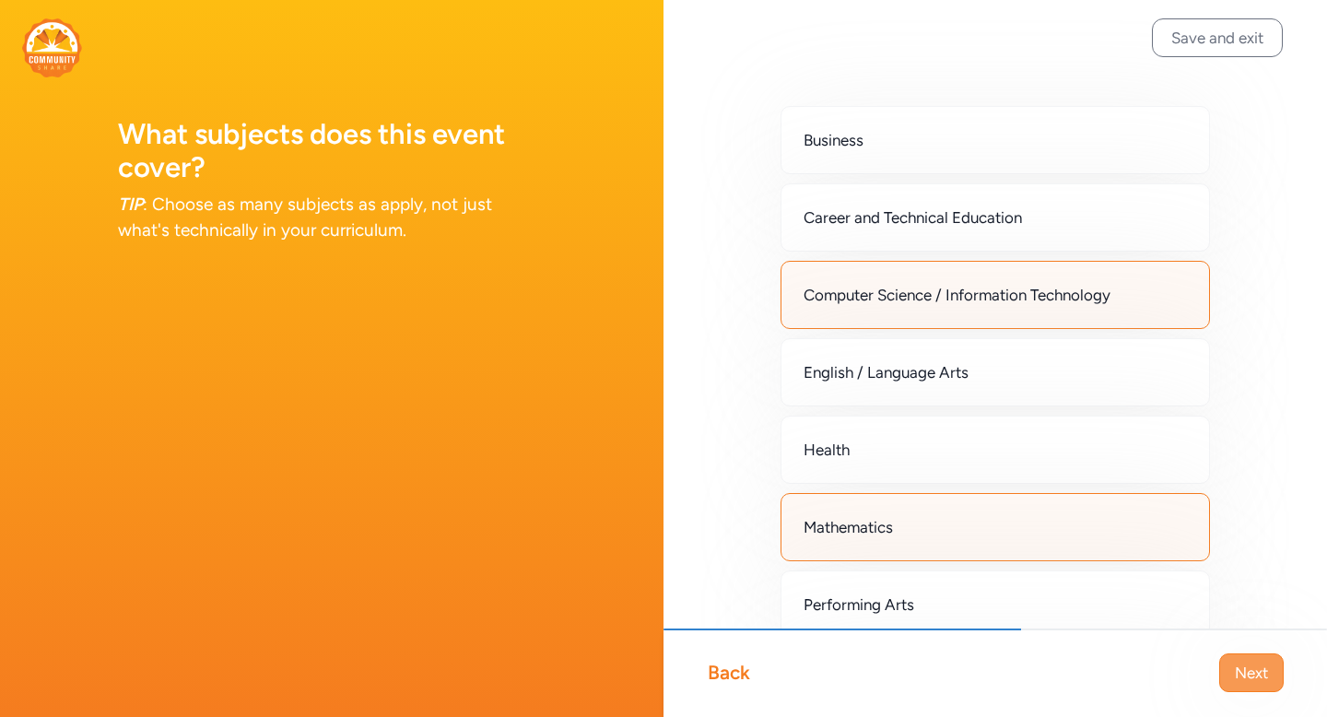
click at [1242, 672] on span "Next" at bounding box center [1251, 673] width 33 height 22
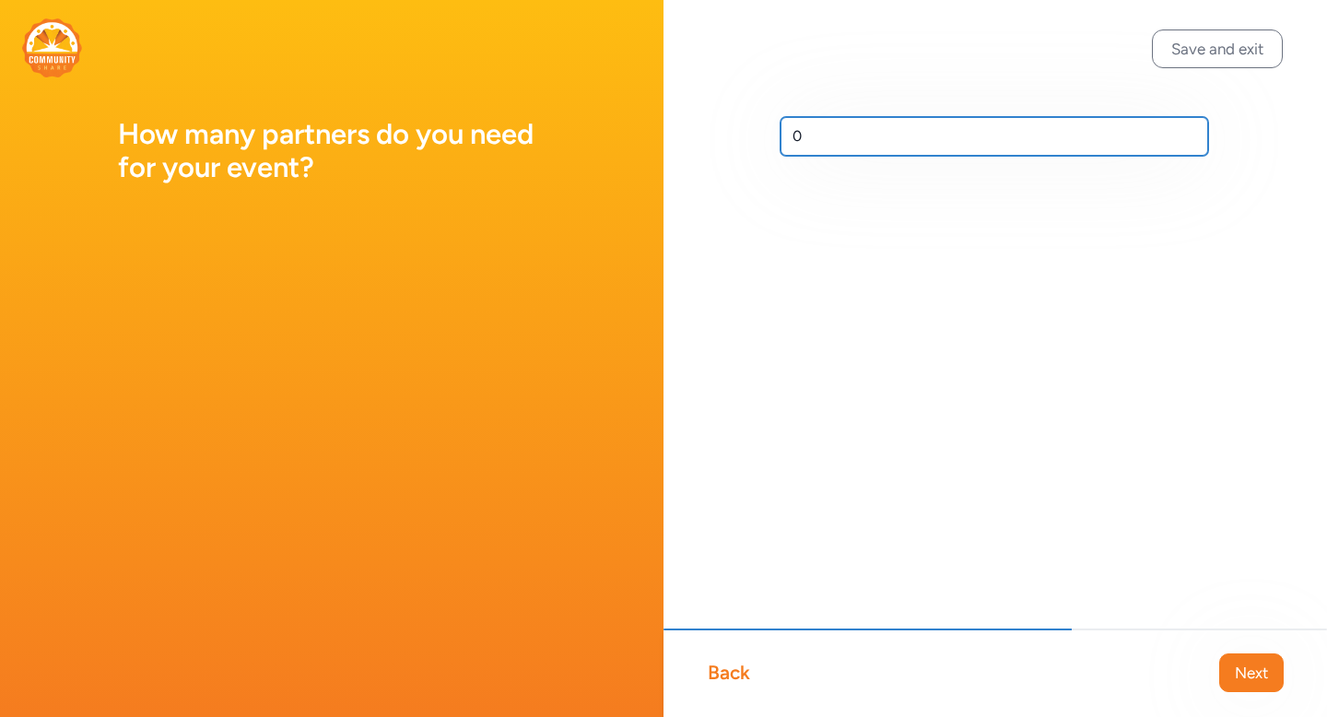
click at [866, 152] on input "0" at bounding box center [995, 136] width 428 height 39
type input "20"
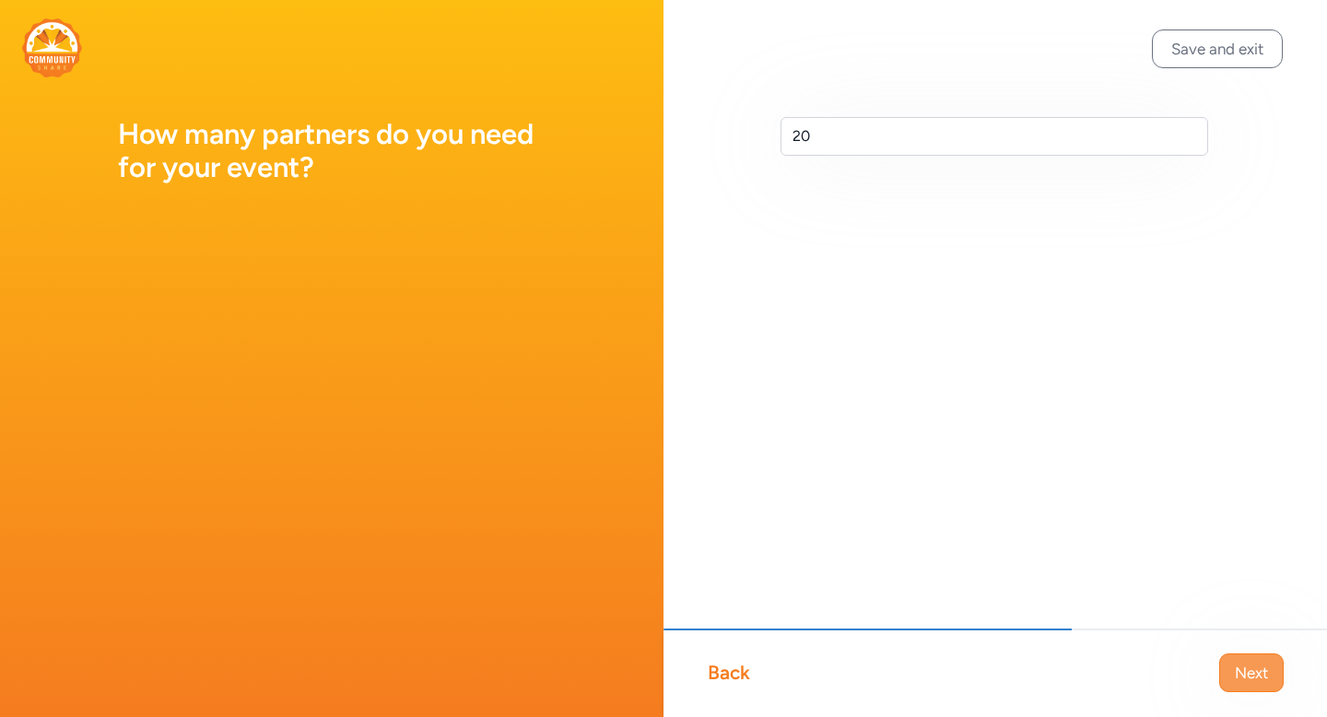
click at [1238, 669] on span "Next" at bounding box center [1251, 673] width 33 height 22
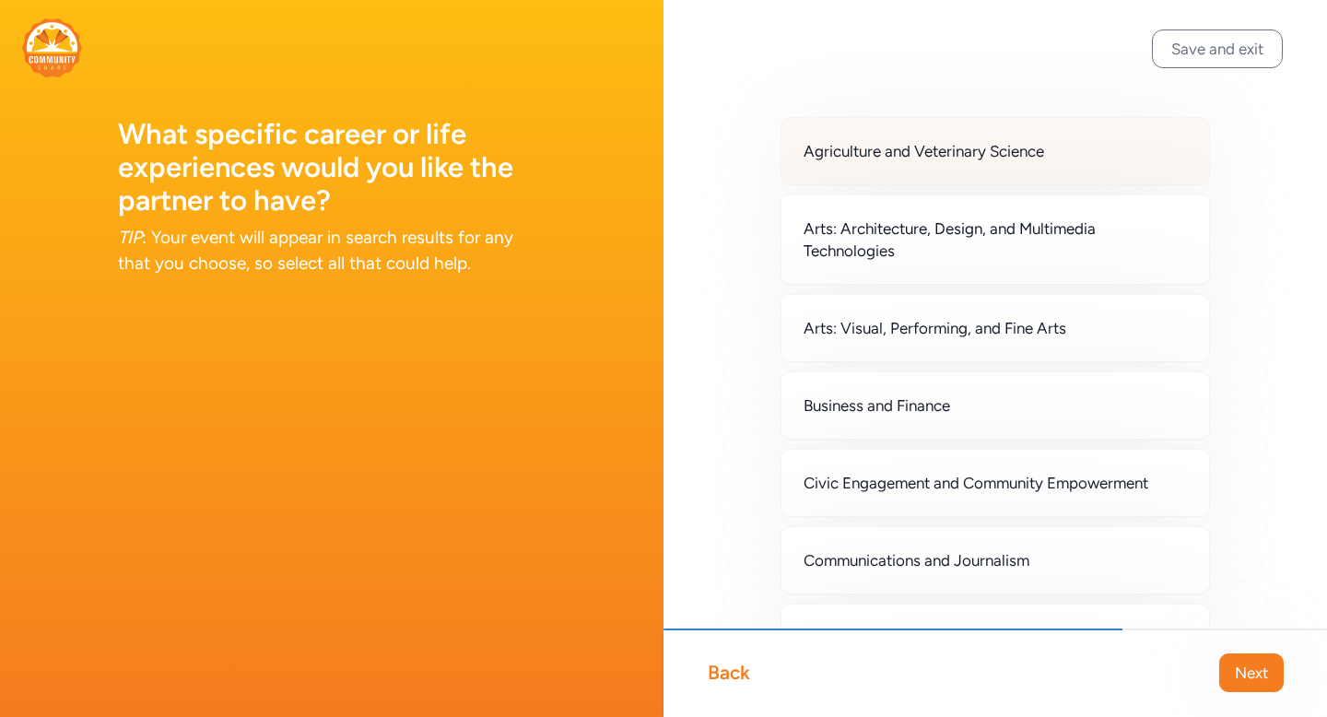
click at [1037, 171] on div "Agriculture and Veterinary Science" at bounding box center [995, 151] width 429 height 68
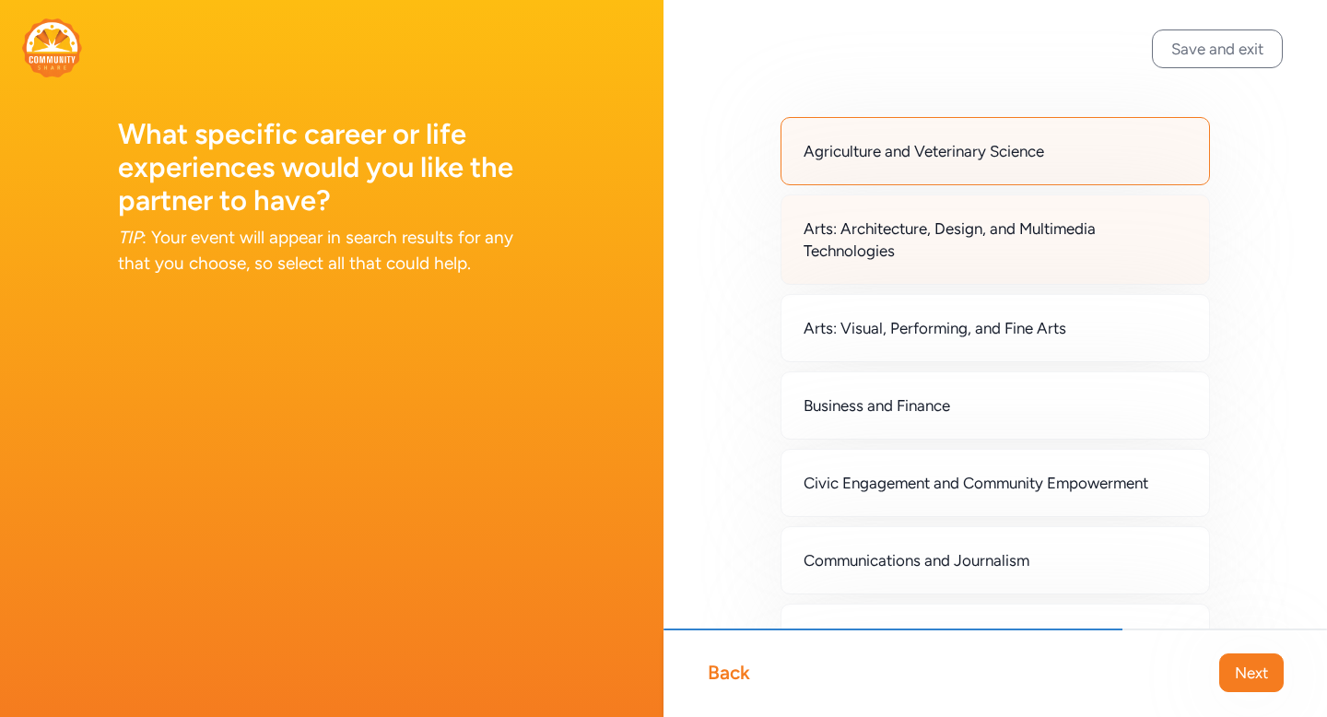
click at [1017, 241] on span "Arts: Architecture, Design, and Multimedia Technologies" at bounding box center [995, 240] width 383 height 44
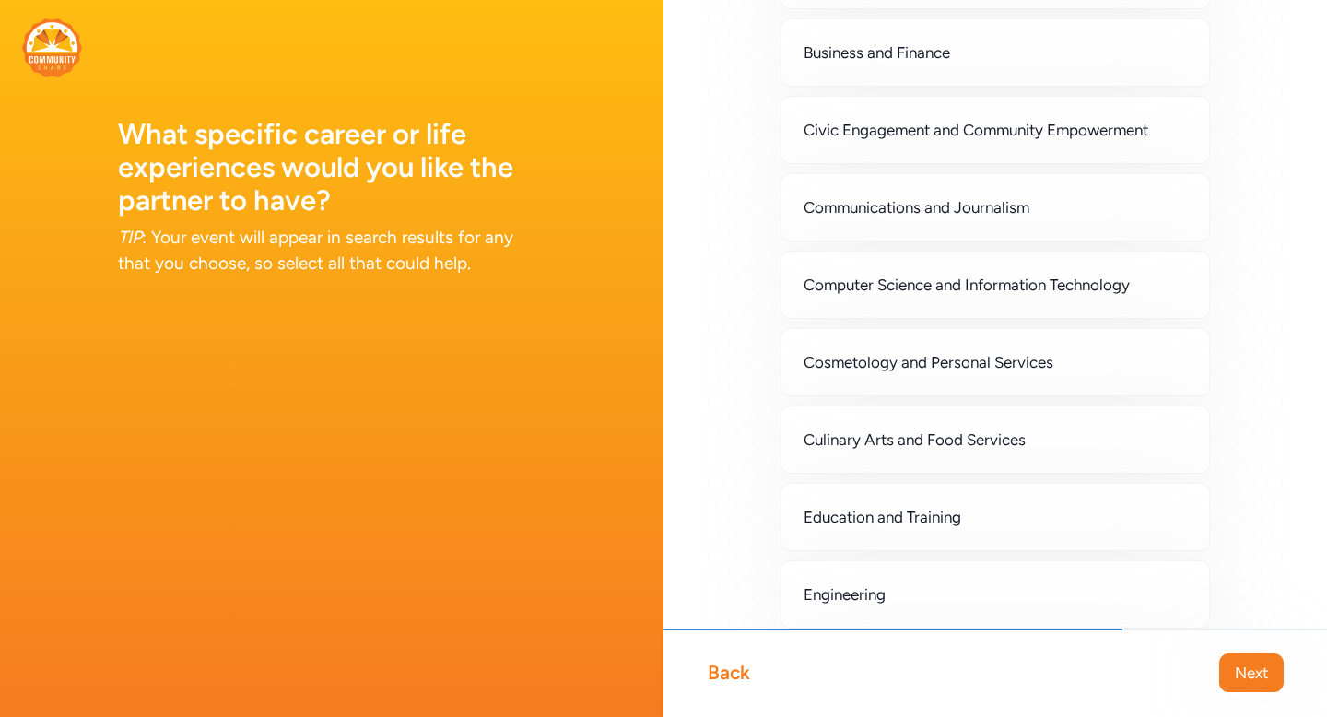
scroll to position [370, 0]
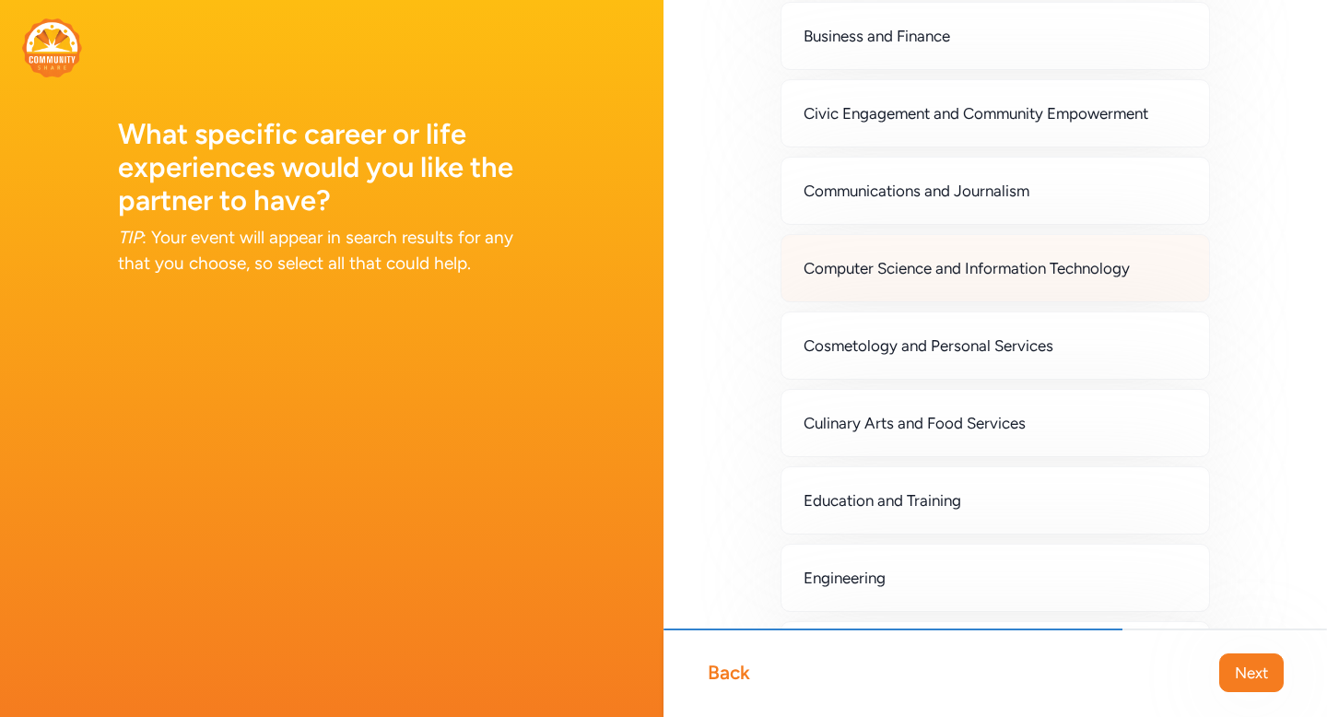
click at [1010, 274] on span "Computer Science and Information Technology" at bounding box center [967, 268] width 326 height 22
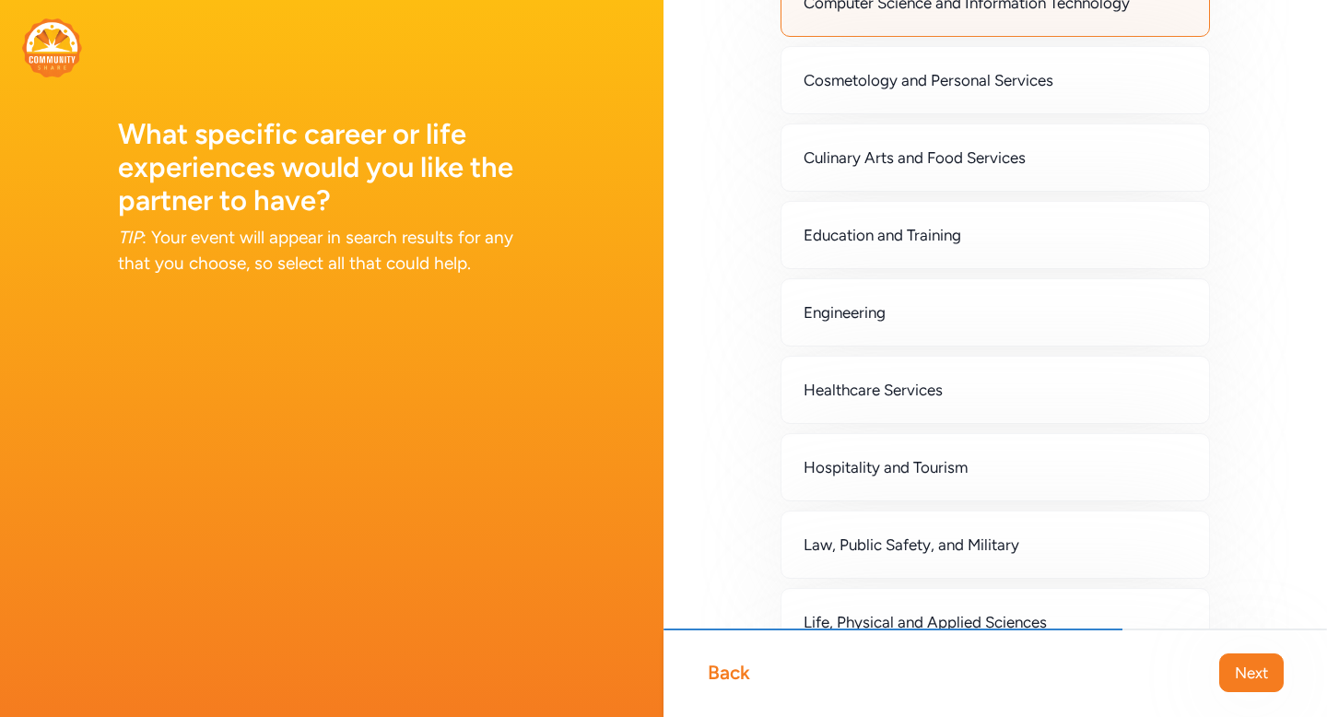
scroll to position [643, 0]
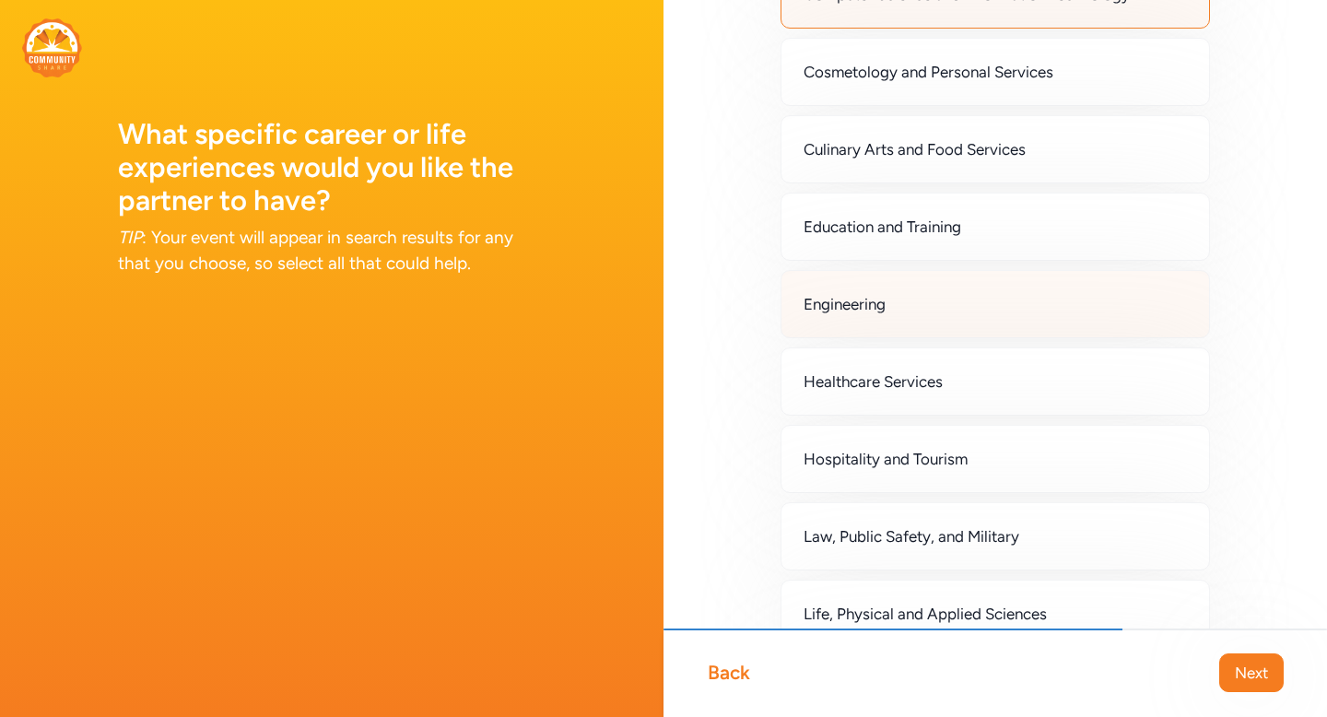
click at [996, 306] on div "Engineering" at bounding box center [995, 304] width 429 height 68
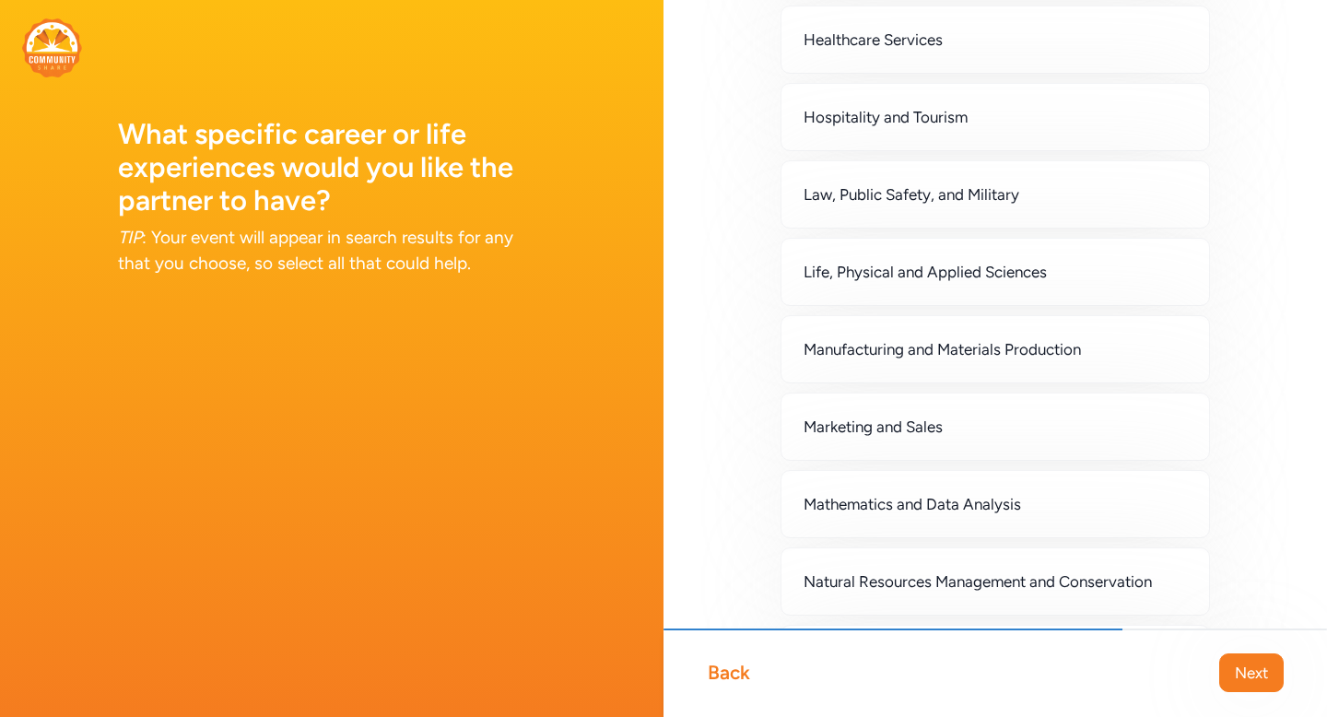
scroll to position [988, 0]
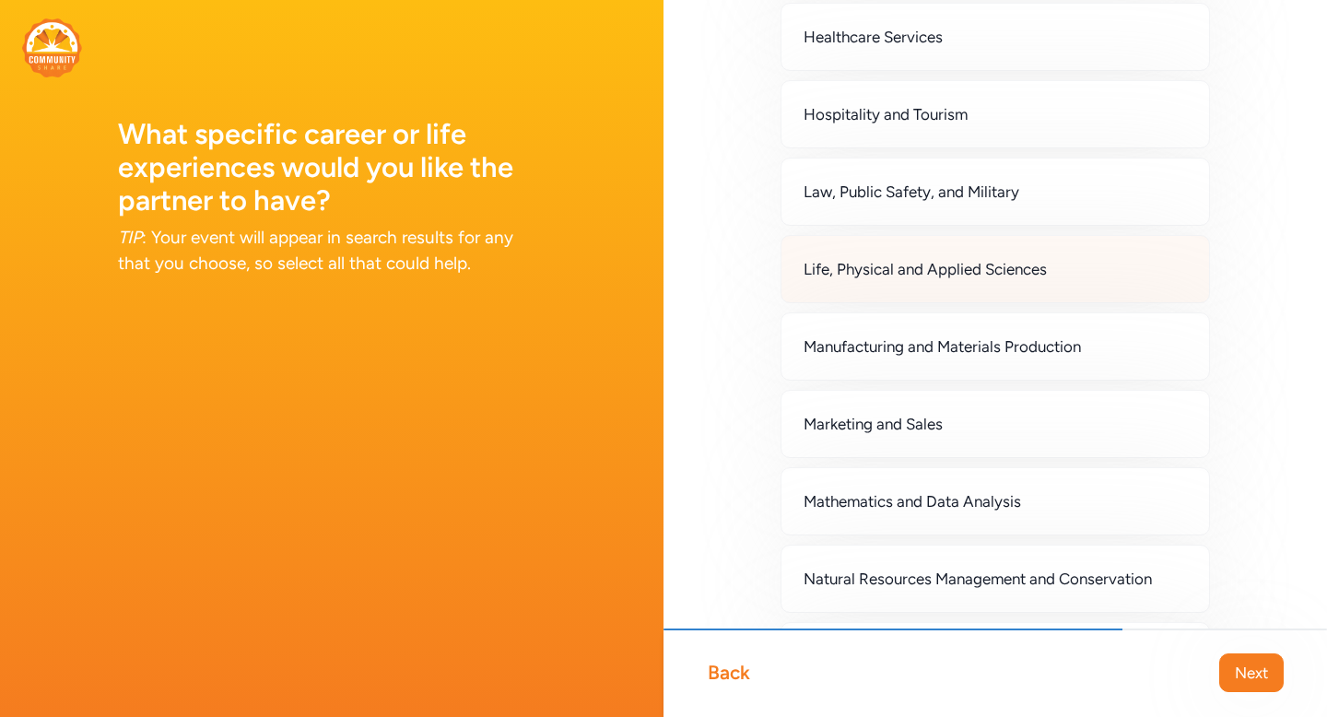
click at [1003, 277] on span "Life, Physical and Applied Sciences" at bounding box center [925, 269] width 243 height 22
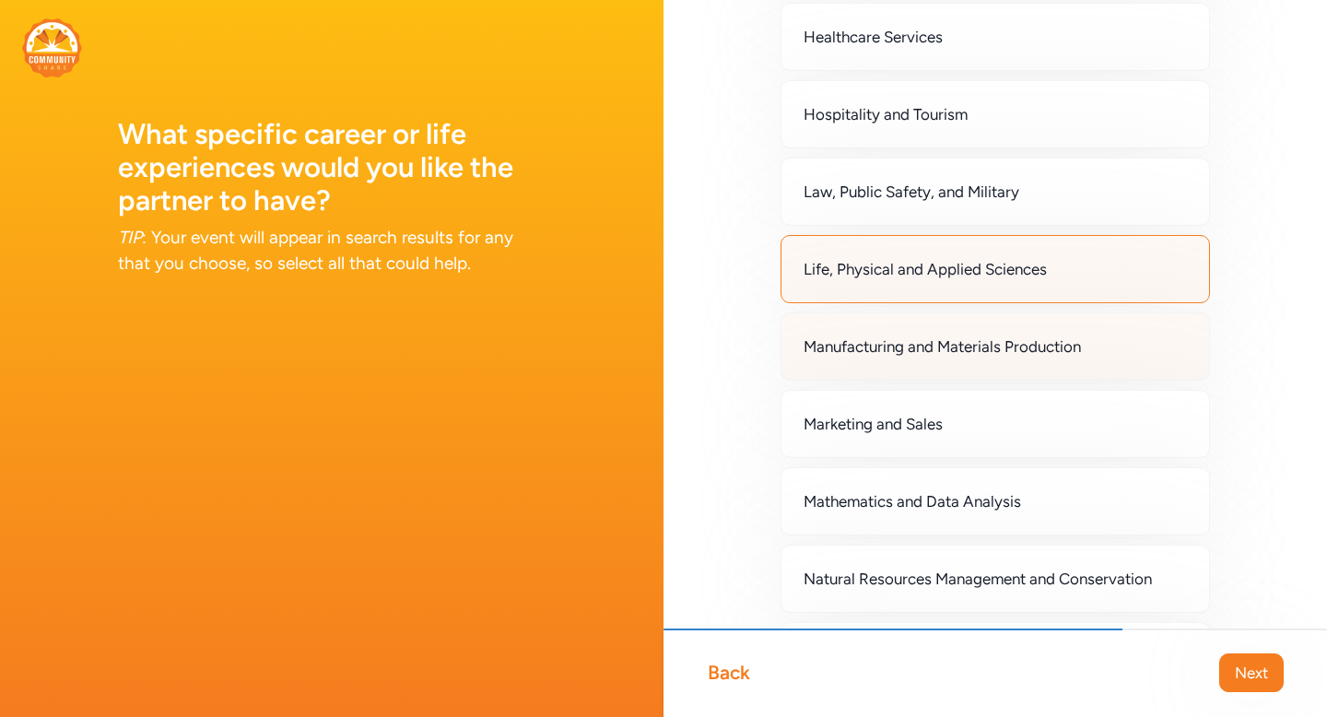
click at [991, 343] on span "Manufacturing and Materials Production" at bounding box center [942, 346] width 277 height 22
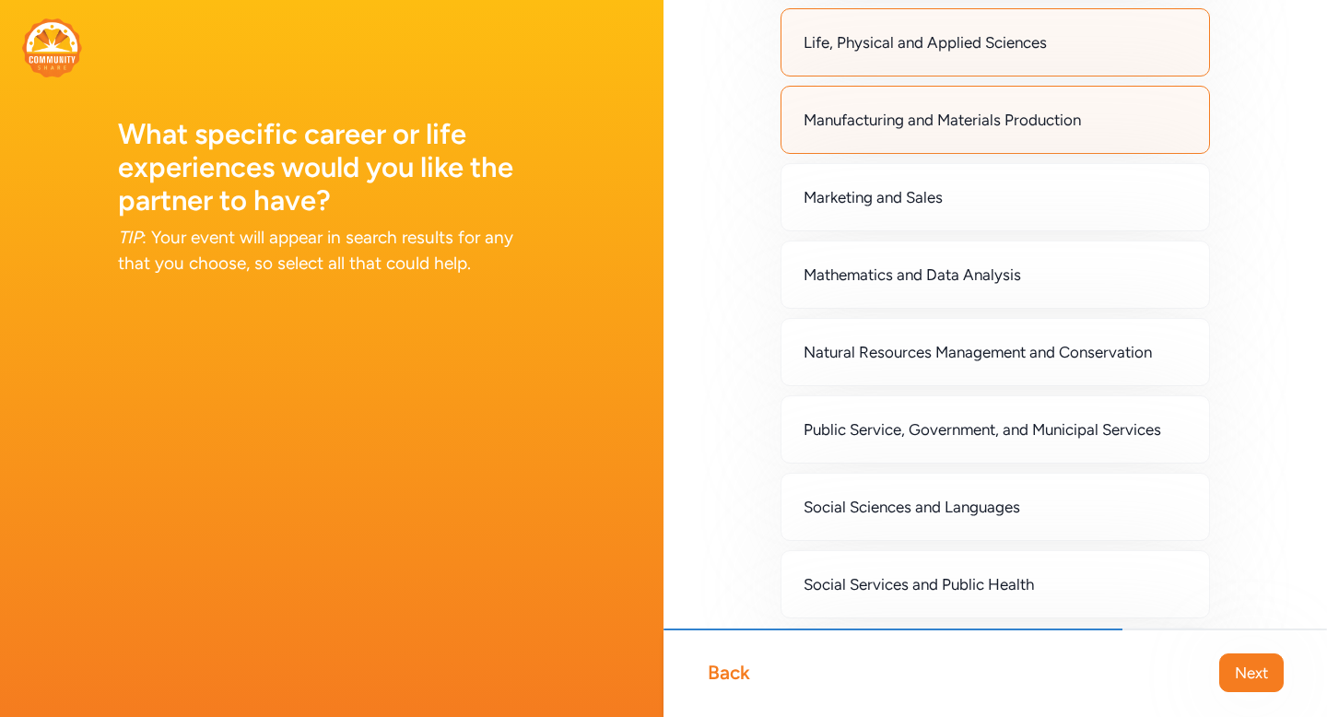
scroll to position [1247, 0]
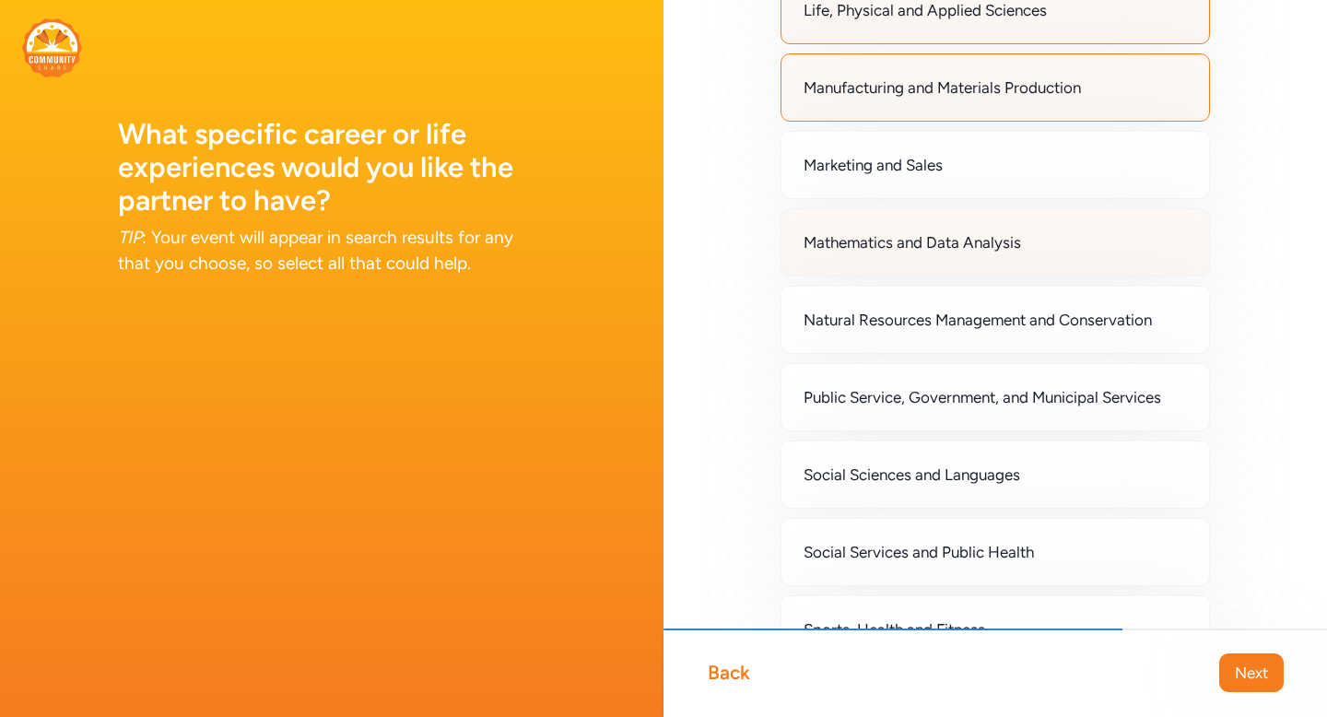
click at [1008, 251] on span "Mathematics and Data Analysis" at bounding box center [913, 242] width 218 height 22
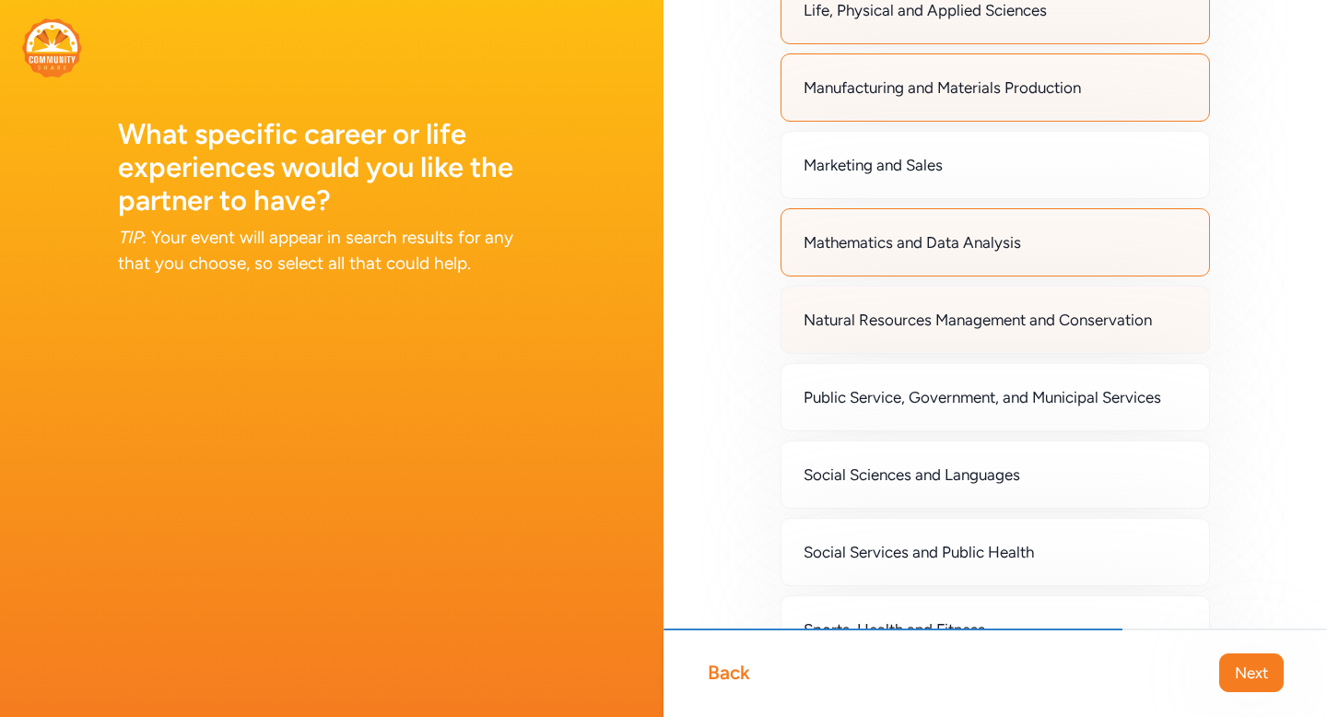
click at [1000, 316] on span "Natural Resources Management and Conservation" at bounding box center [978, 320] width 348 height 22
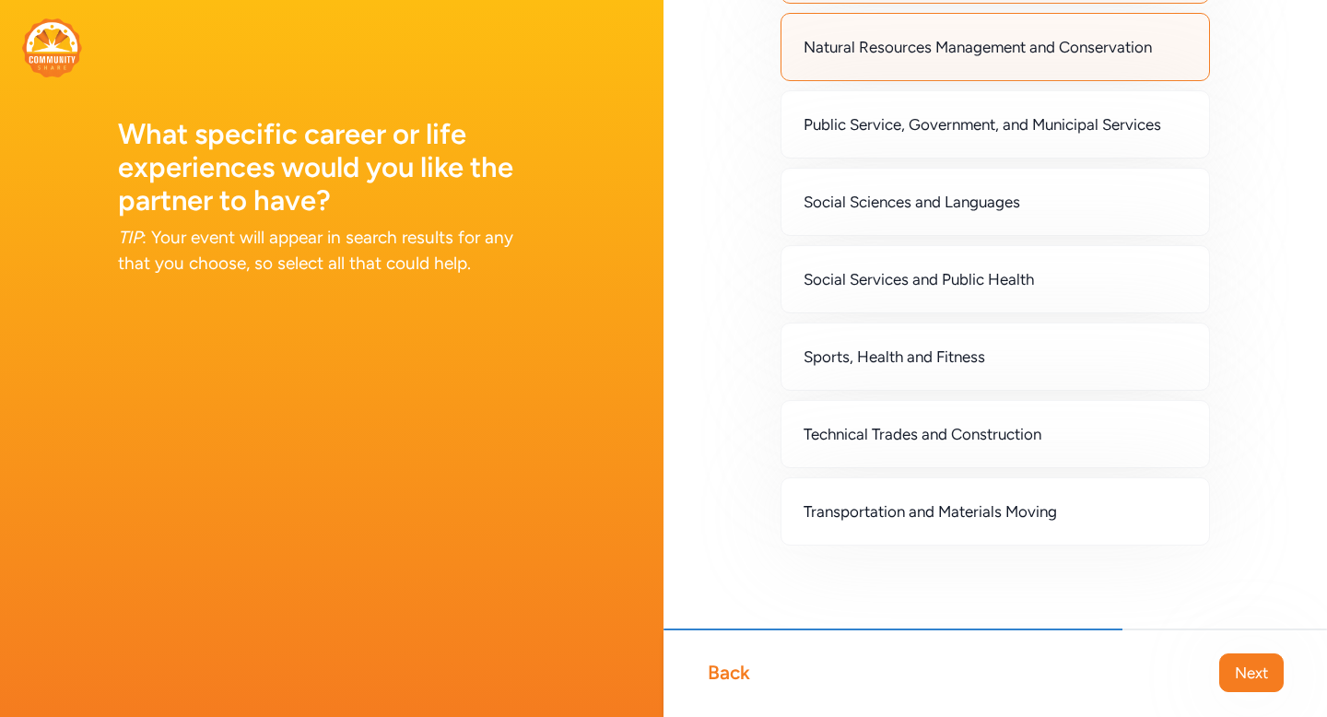
scroll to position [1524, 0]
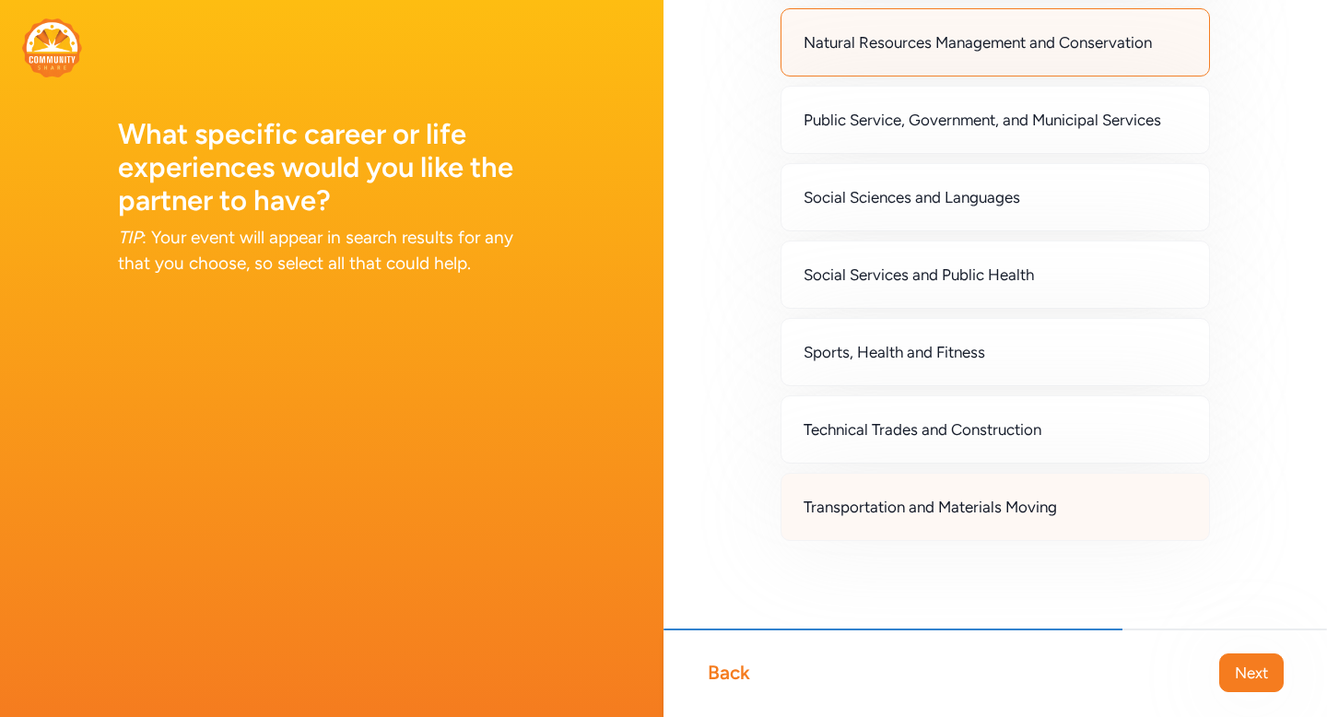
click at [956, 519] on div "Transportation and Materials Moving" at bounding box center [995, 507] width 429 height 68
click at [1257, 676] on span "Next" at bounding box center [1251, 673] width 33 height 22
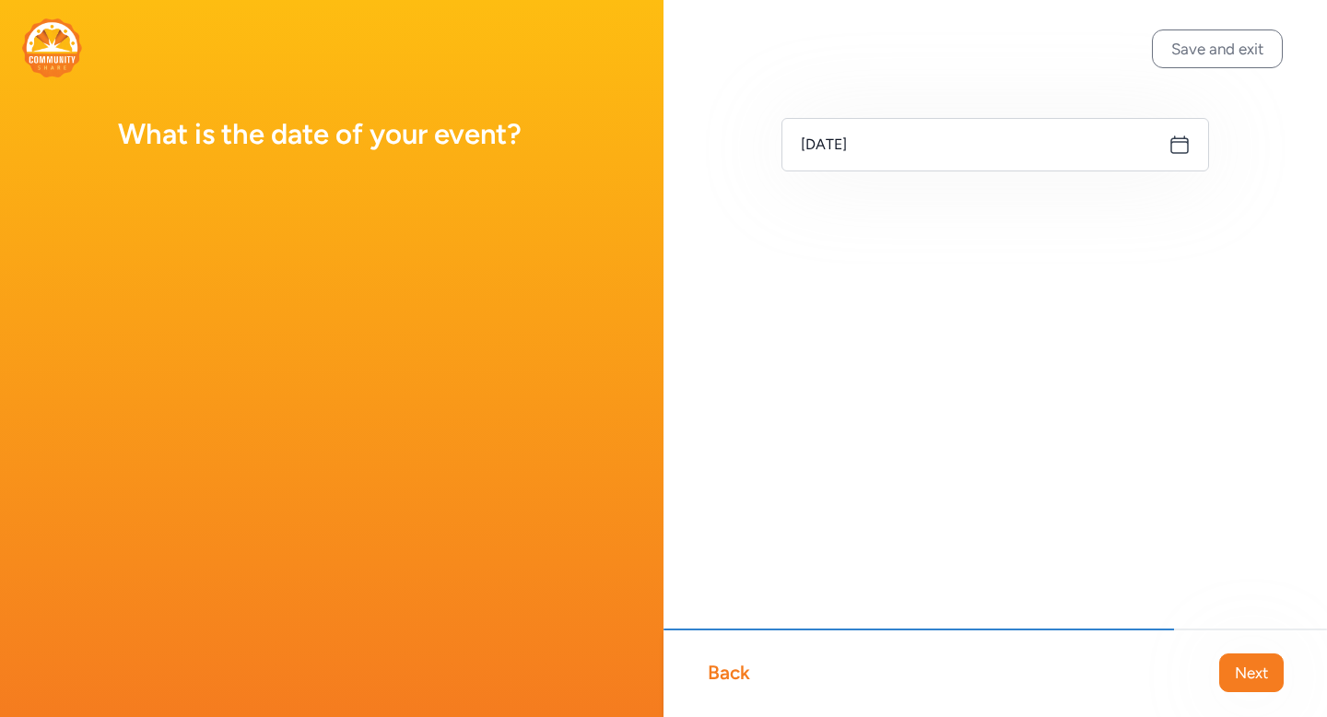
click at [1182, 152] on icon at bounding box center [1180, 145] width 22 height 22
click at [1178, 140] on icon at bounding box center [1180, 145] width 22 height 22
click at [917, 138] on input "[DATE]" at bounding box center [996, 144] width 428 height 53
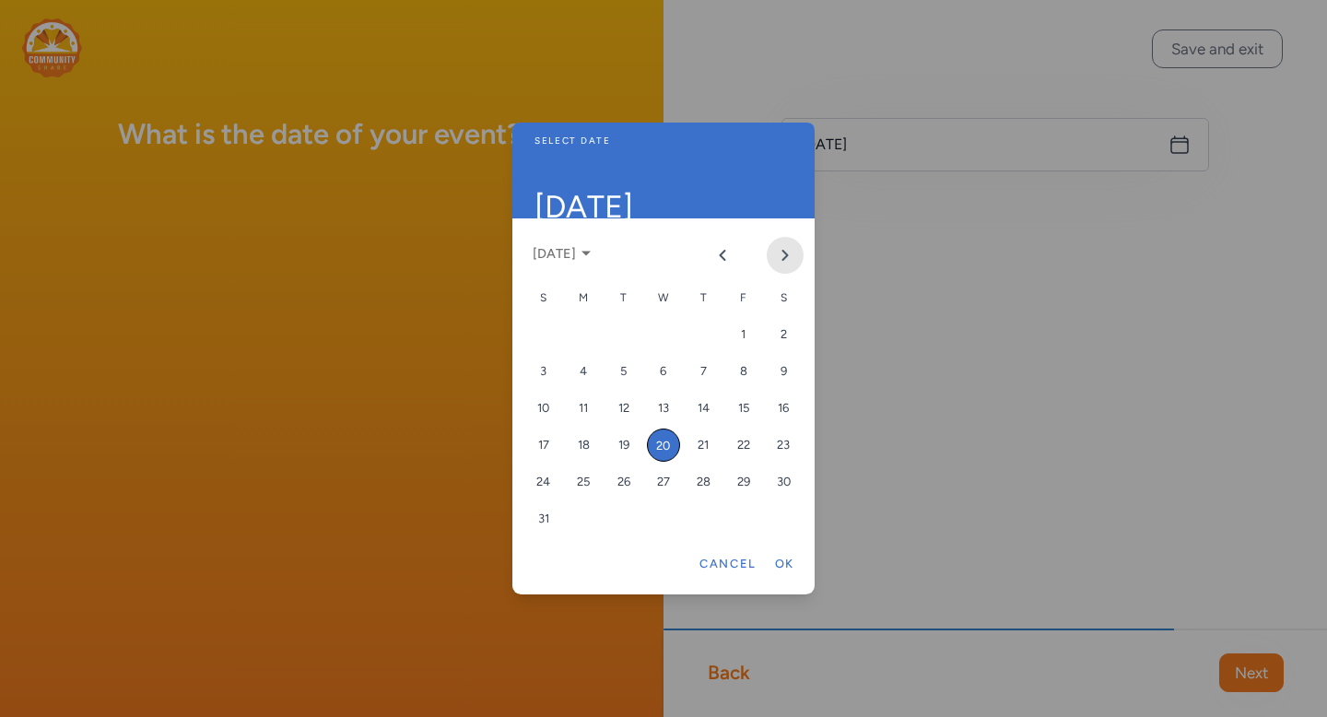
click at [786, 253] on icon "Next month" at bounding box center [785, 255] width 5 height 9
click at [747, 367] on div "7" at bounding box center [743, 371] width 33 height 33
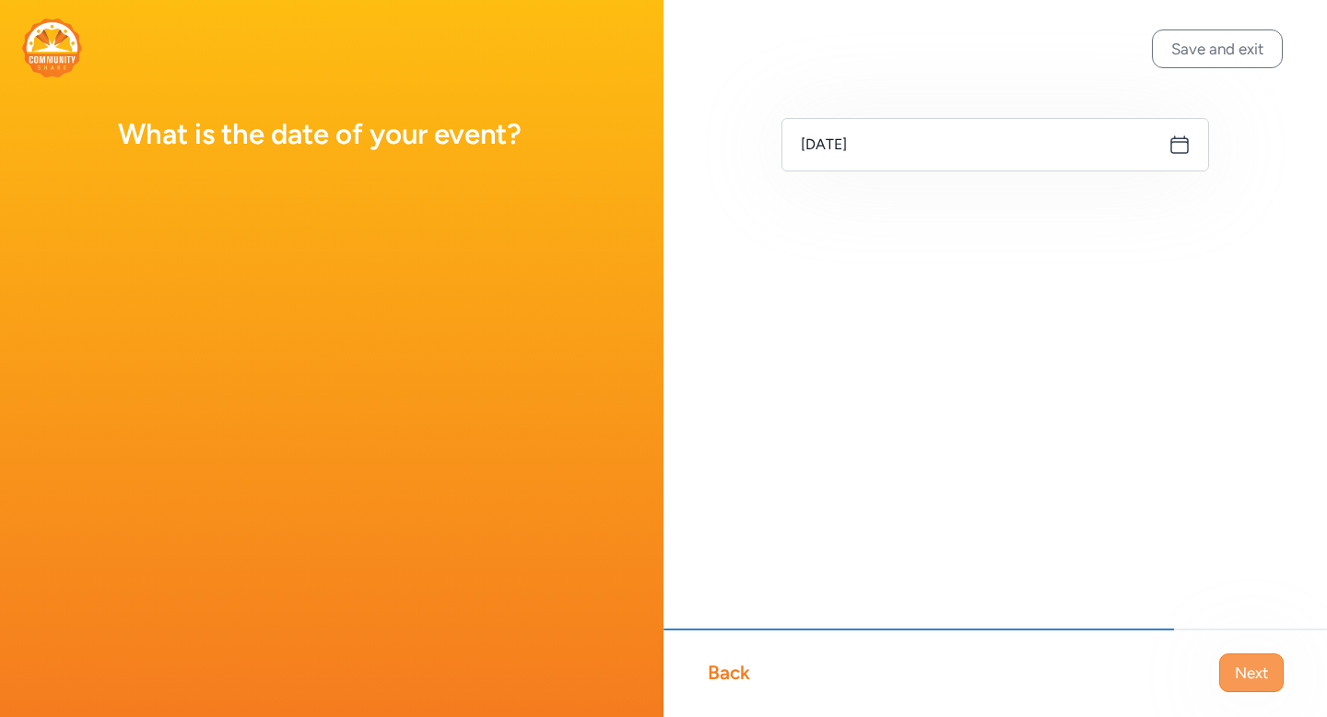
click at [1246, 683] on span "Next" at bounding box center [1251, 673] width 33 height 22
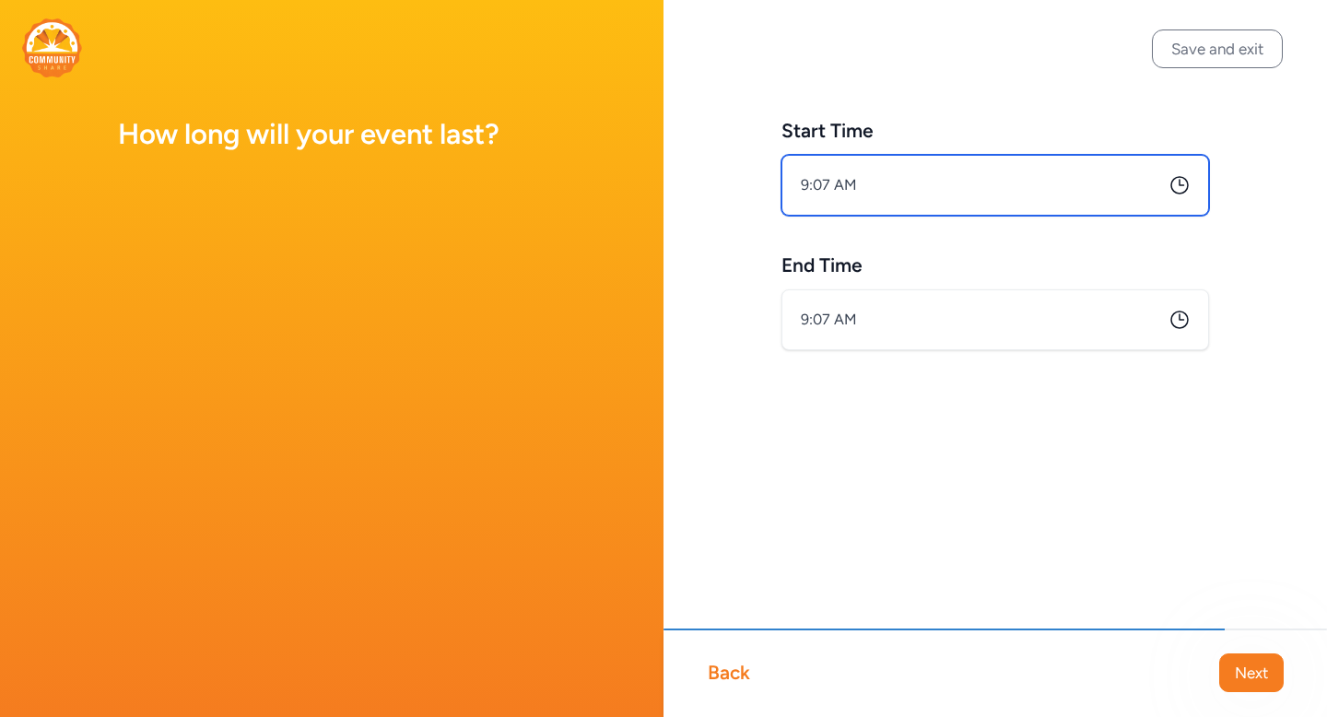
click at [979, 189] on input "9:07 AM" at bounding box center [996, 185] width 428 height 61
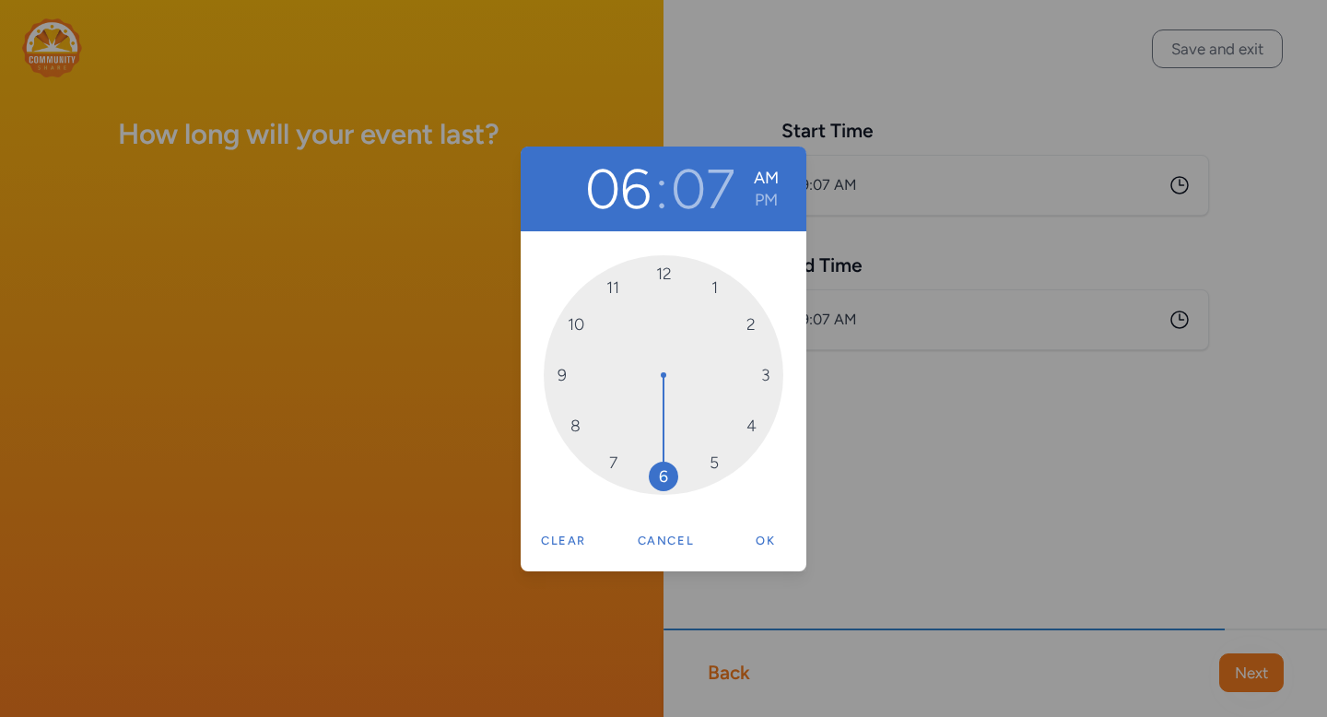
drag, startPoint x: 566, startPoint y: 376, endPoint x: 676, endPoint y: 448, distance: 131.1
drag, startPoint x: 730, startPoint y: 302, endPoint x: 675, endPoint y: 283, distance: 58.6
click at [675, 283] on div "00 05 10 15 20 25 30 35 40 45 50 55" at bounding box center [664, 375] width 240 height 240
click at [770, 202] on button "PM" at bounding box center [768, 200] width 25 height 22
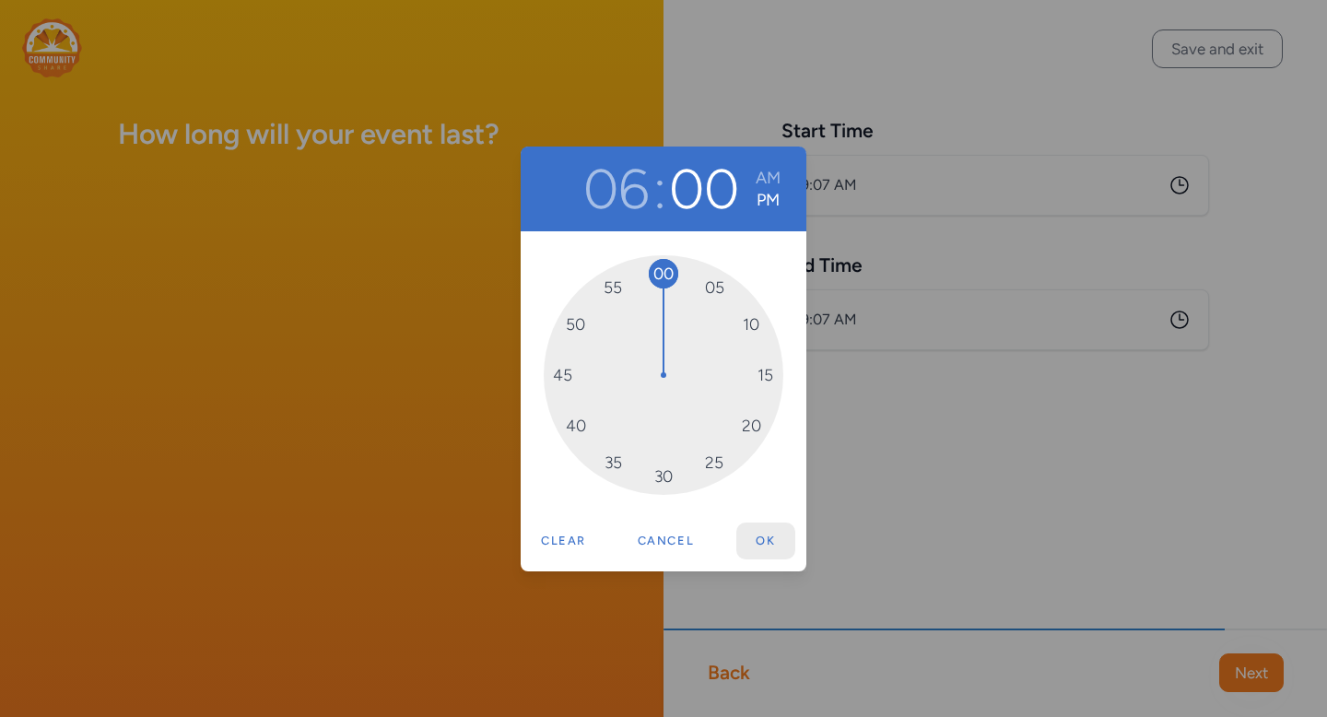
click at [772, 538] on button "Ok" at bounding box center [765, 541] width 59 height 37
type input "6:00 PM"
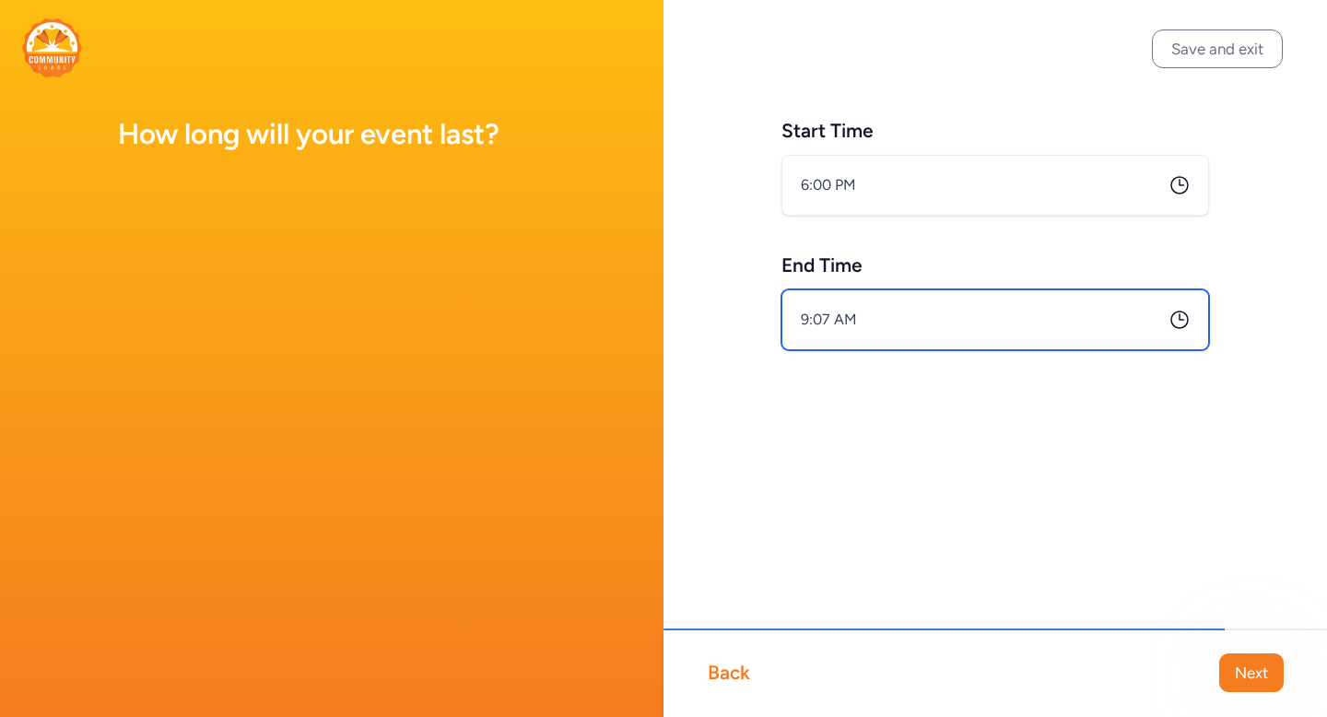
click at [926, 330] on input "9:07 AM" at bounding box center [996, 319] width 428 height 61
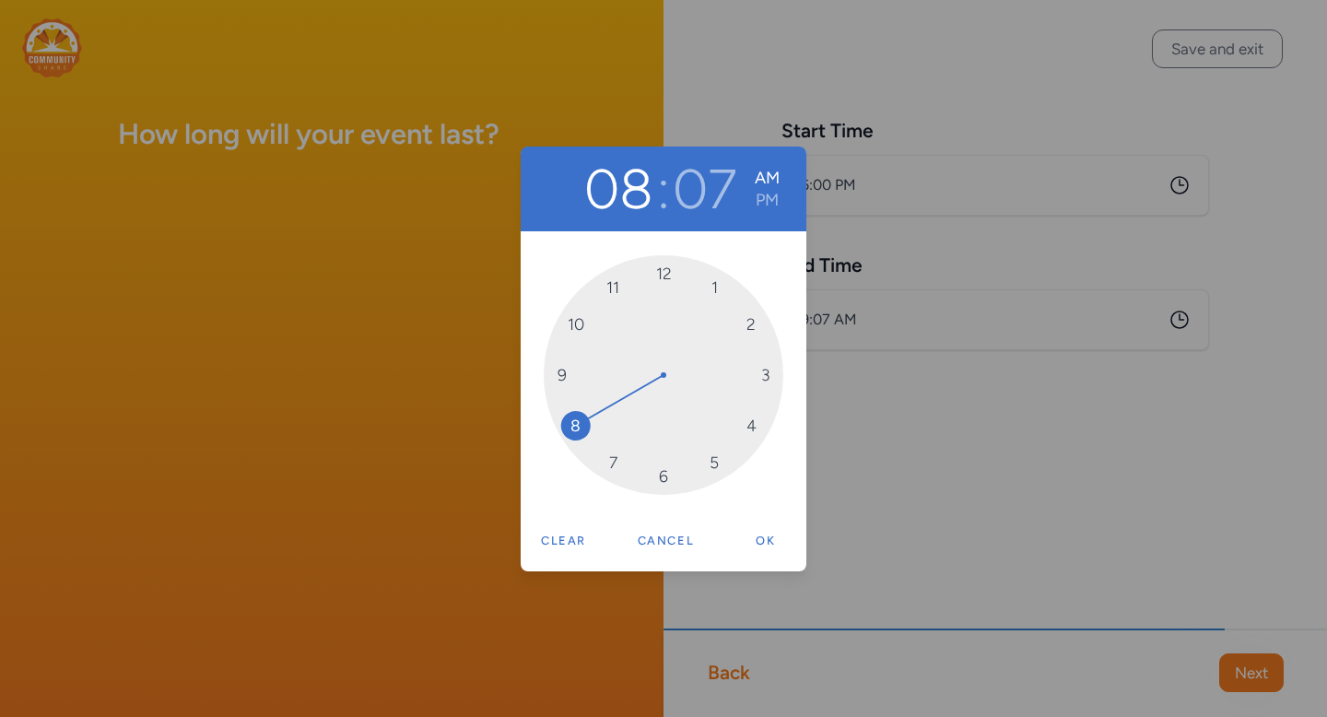
drag, startPoint x: 563, startPoint y: 371, endPoint x: 573, endPoint y: 406, distance: 35.6
drag, startPoint x: 730, startPoint y: 302, endPoint x: 676, endPoint y: 286, distance: 56.0
click at [676, 286] on div "00 05 10 15 20 25 30 35 40 45 50 55" at bounding box center [664, 375] width 240 height 240
click at [770, 202] on button "PM" at bounding box center [769, 200] width 25 height 22
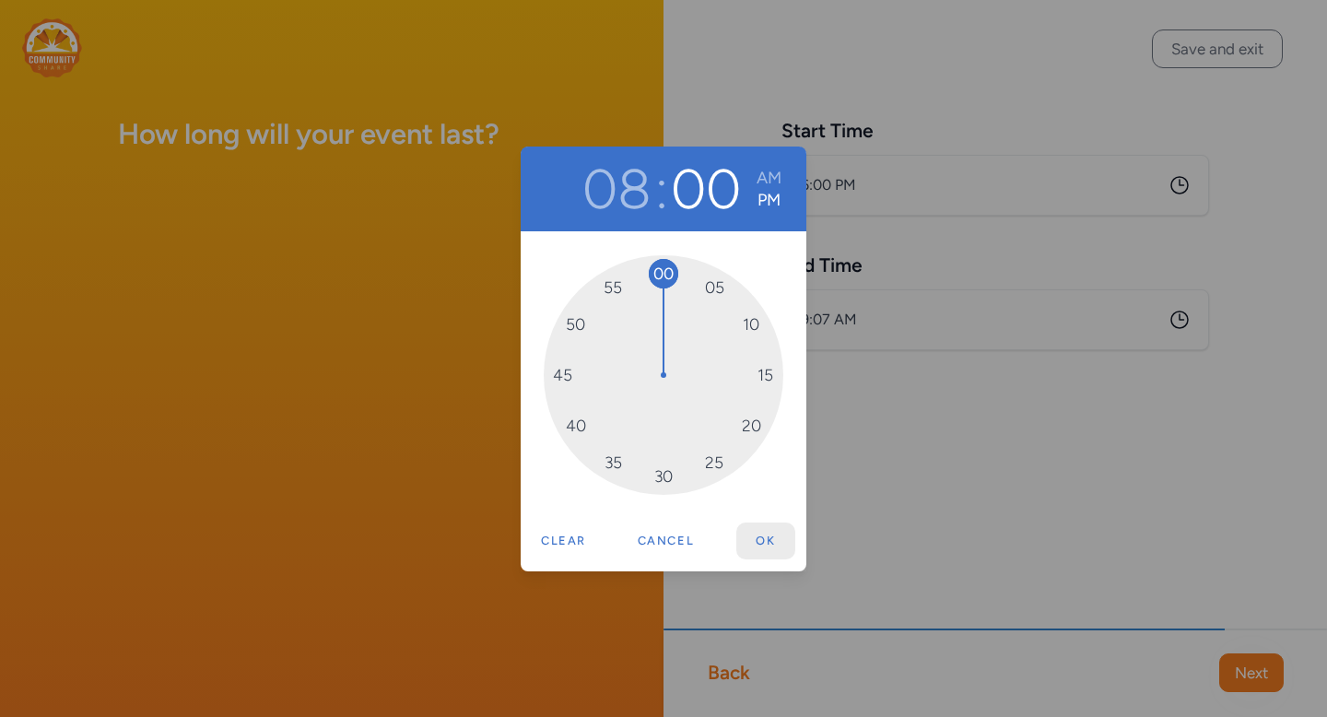
click at [772, 534] on button "Ok" at bounding box center [765, 541] width 59 height 37
type input "8:00 PM"
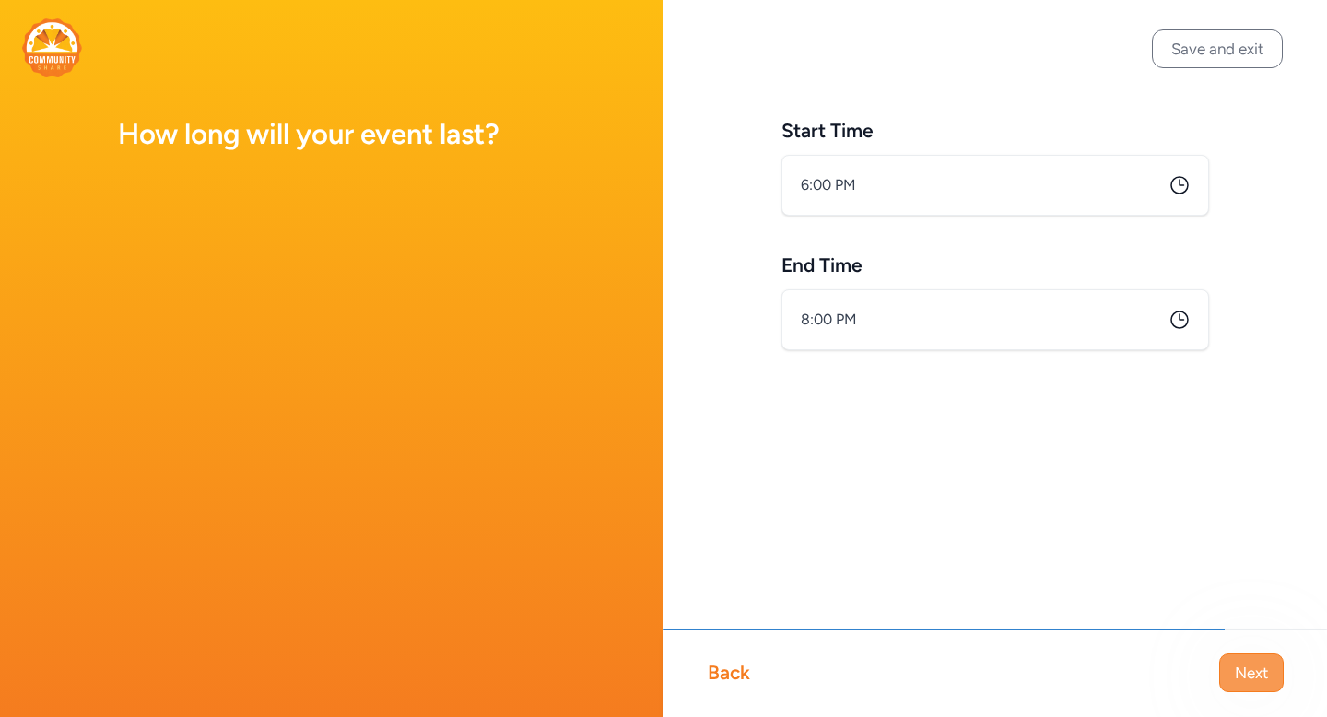
click at [1257, 666] on span "Next" at bounding box center [1251, 673] width 33 height 22
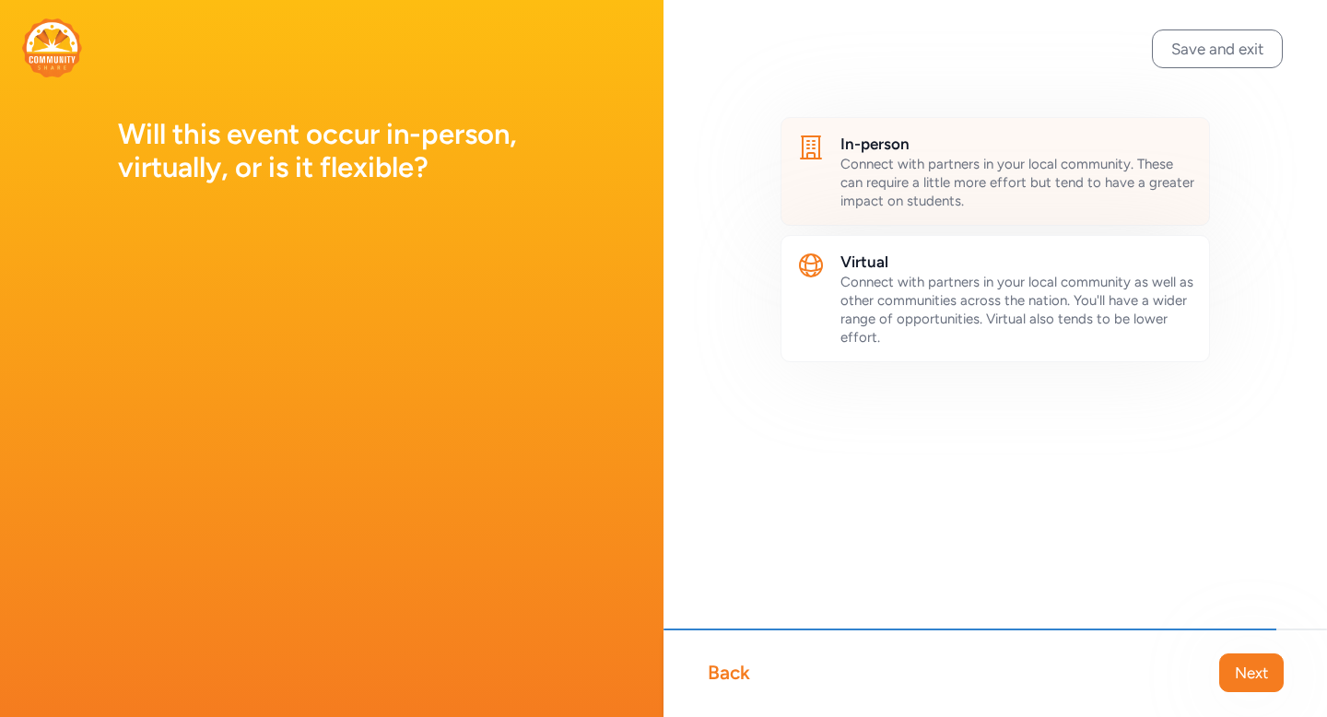
click at [999, 197] on div "Connect with partners in your local community. These can require a little more …" at bounding box center [1018, 182] width 354 height 55
click at [1271, 670] on button "Next" at bounding box center [1251, 672] width 65 height 39
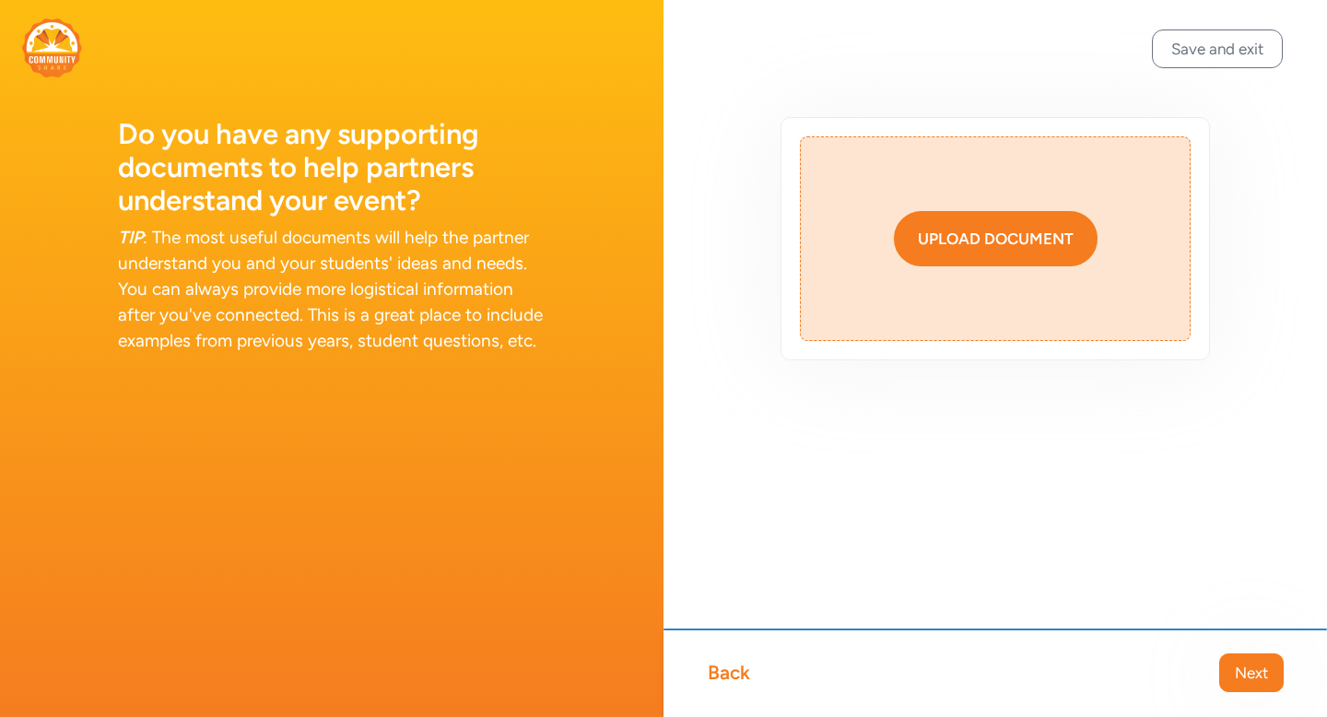
click at [1045, 254] on button "Upload document" at bounding box center [996, 238] width 204 height 55
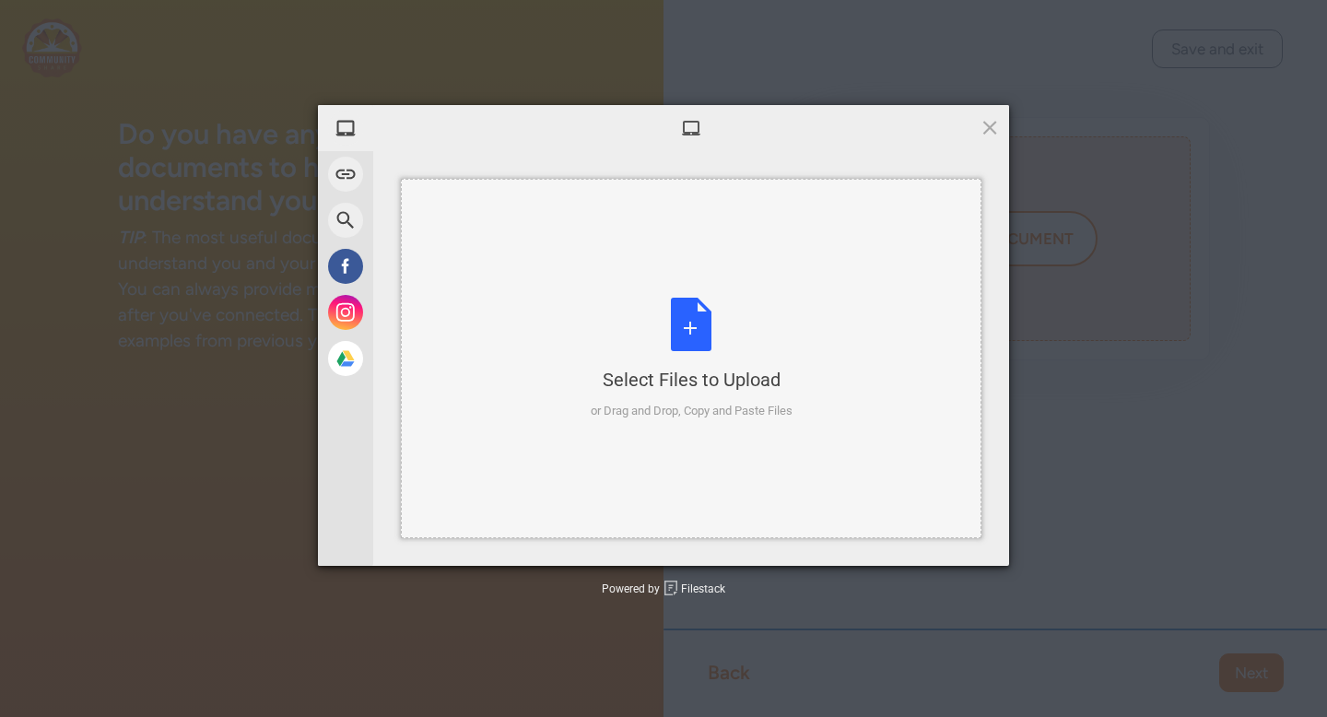
click at [712, 320] on div "Select Files to Upload or Drag and Drop, Copy and Paste Files" at bounding box center [692, 359] width 202 height 123
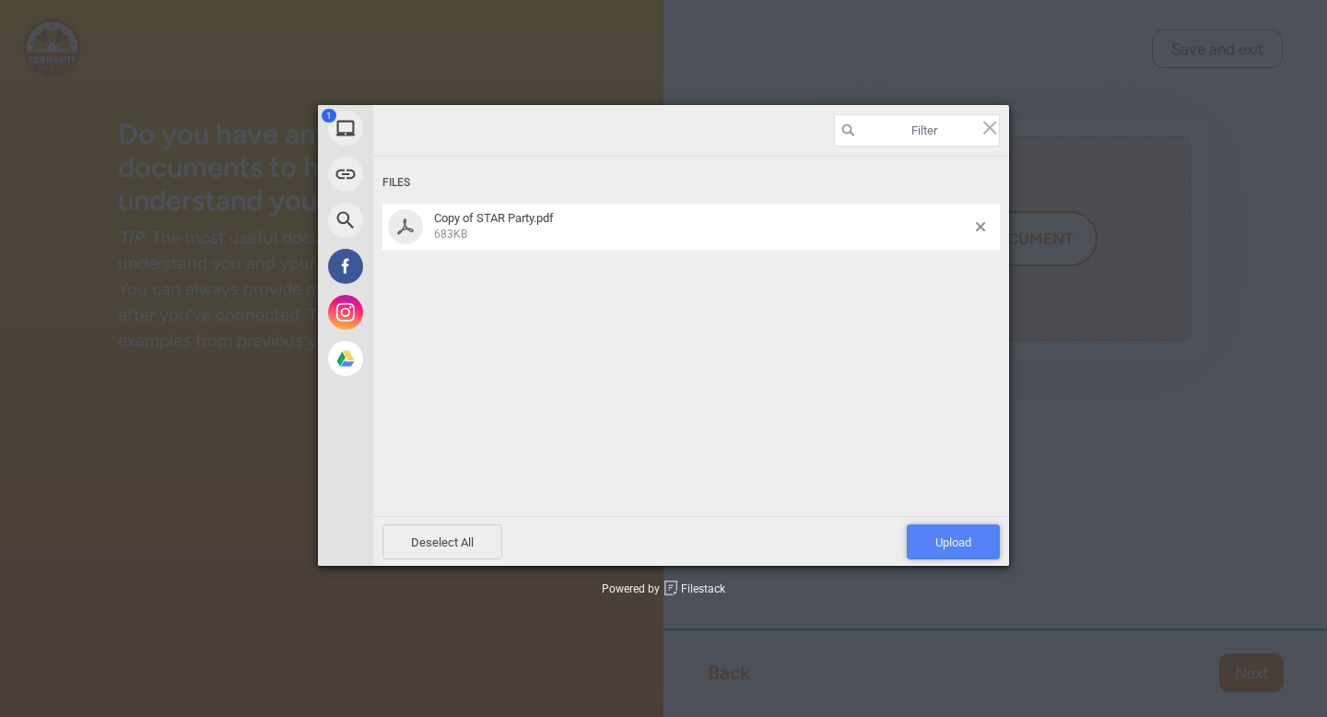
click at [956, 544] on span "Upload 1" at bounding box center [953, 542] width 36 height 14
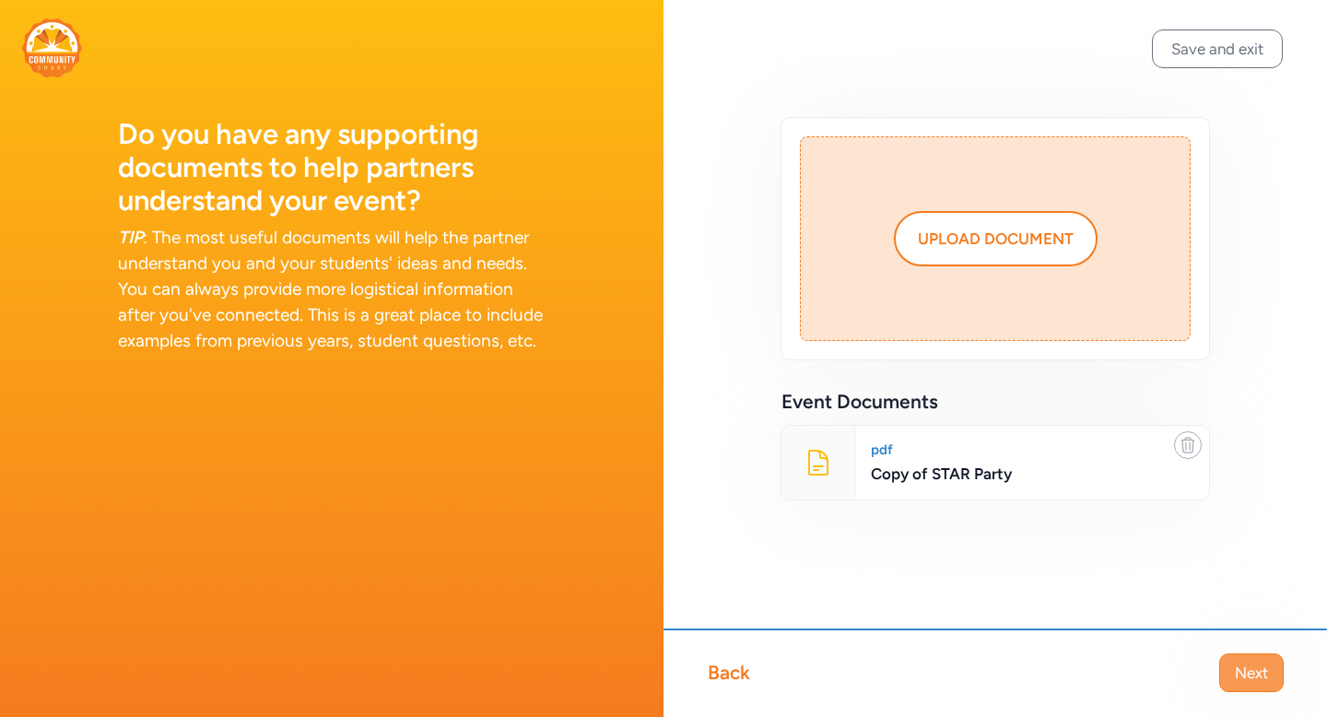
click at [1252, 675] on span "Next" at bounding box center [1251, 673] width 33 height 22
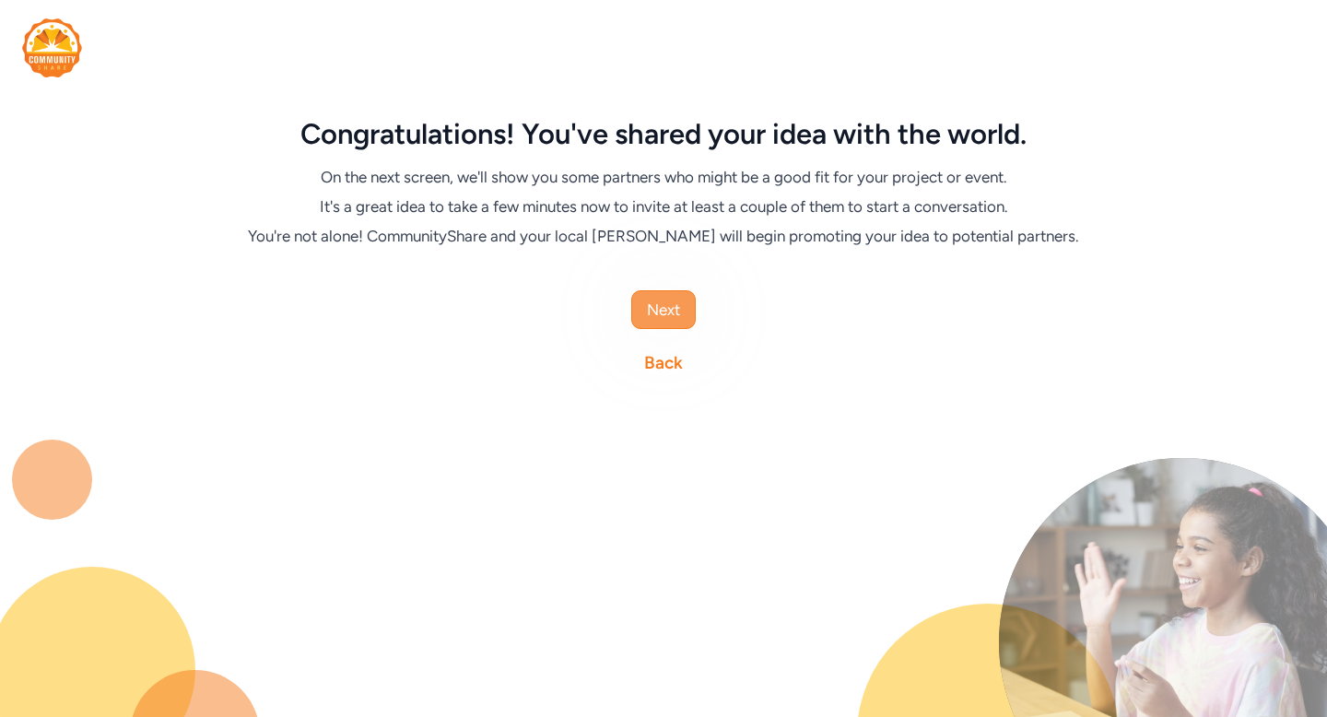
click at [672, 319] on span "Next" at bounding box center [663, 310] width 33 height 22
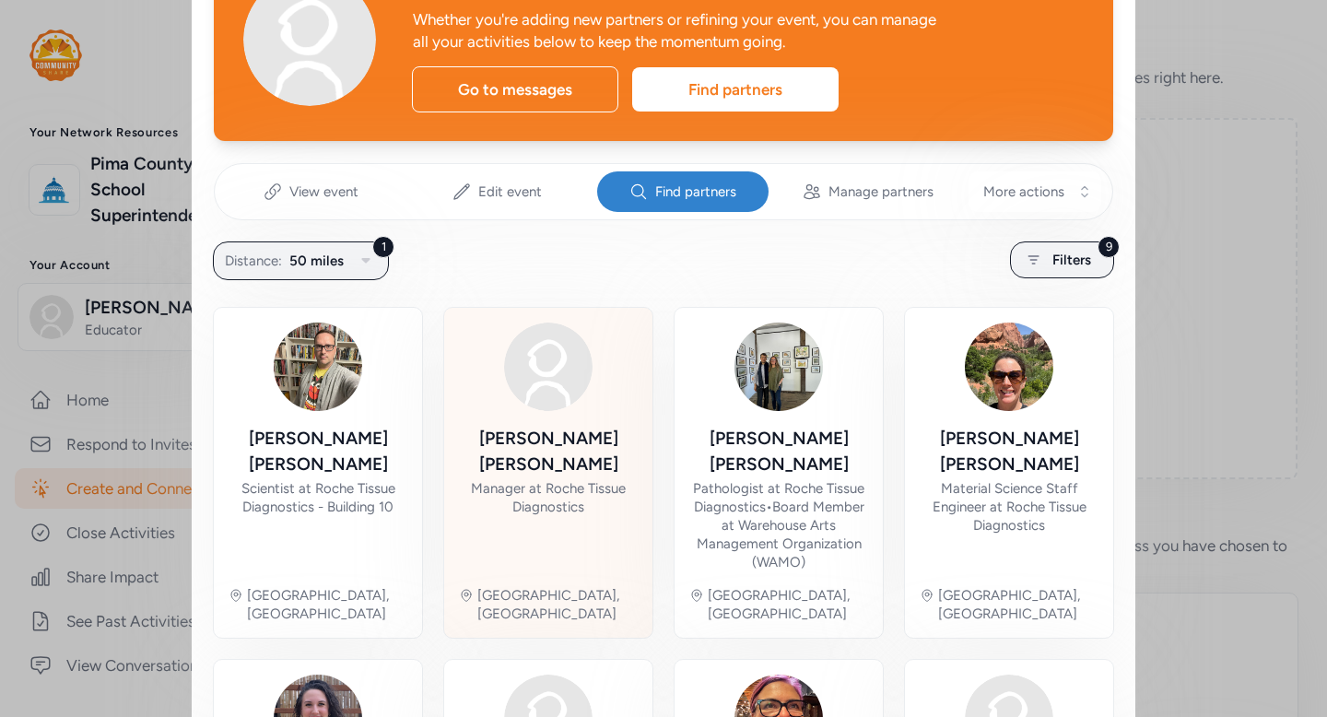
scroll to position [139, 0]
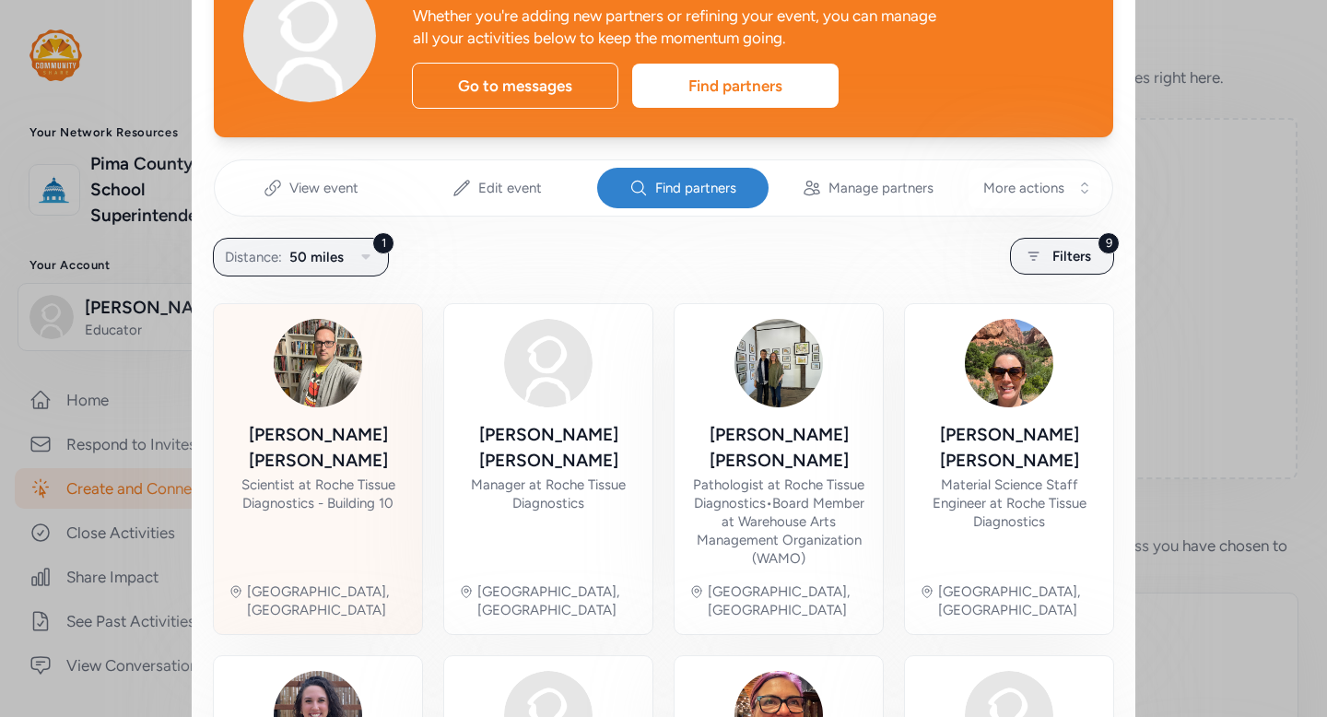
click at [370, 523] on div "Michael Herman Scientist at Roche Tissue Diagnostics - Building 10" at bounding box center [318, 495] width 179 height 146
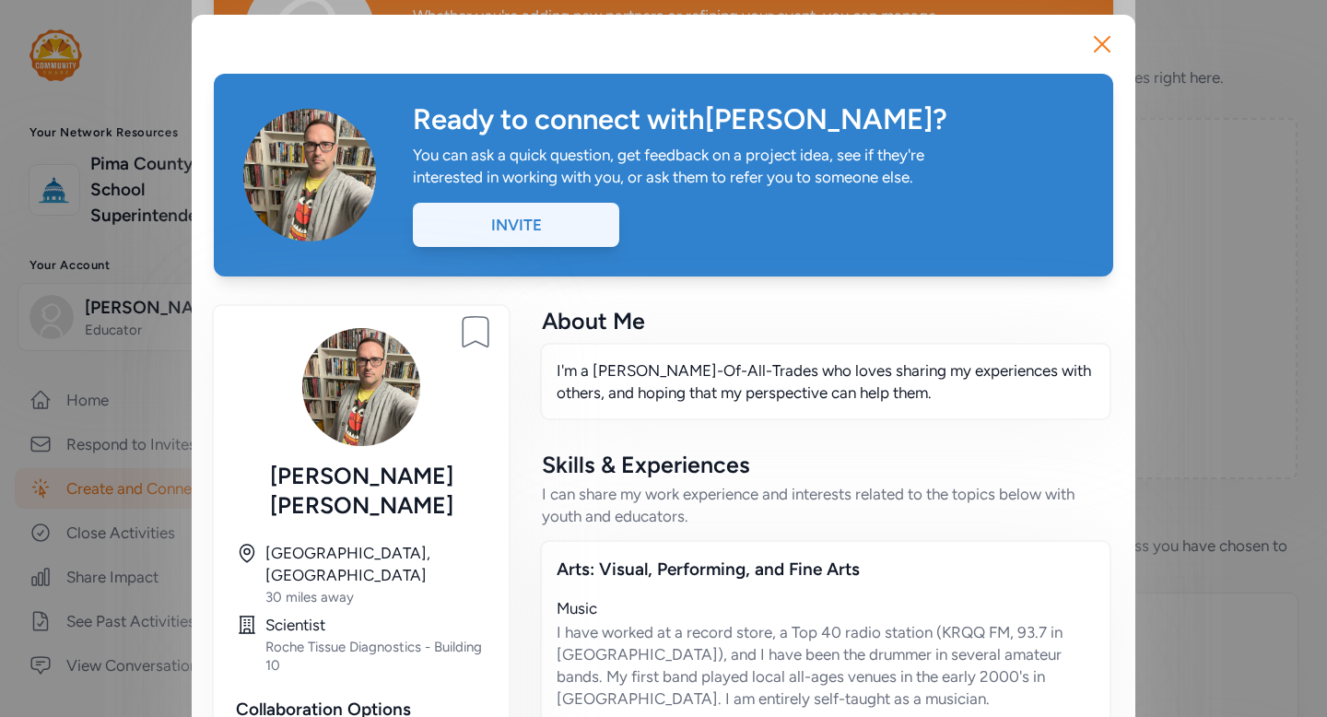
click at [582, 238] on div "Invite" at bounding box center [516, 225] width 206 height 44
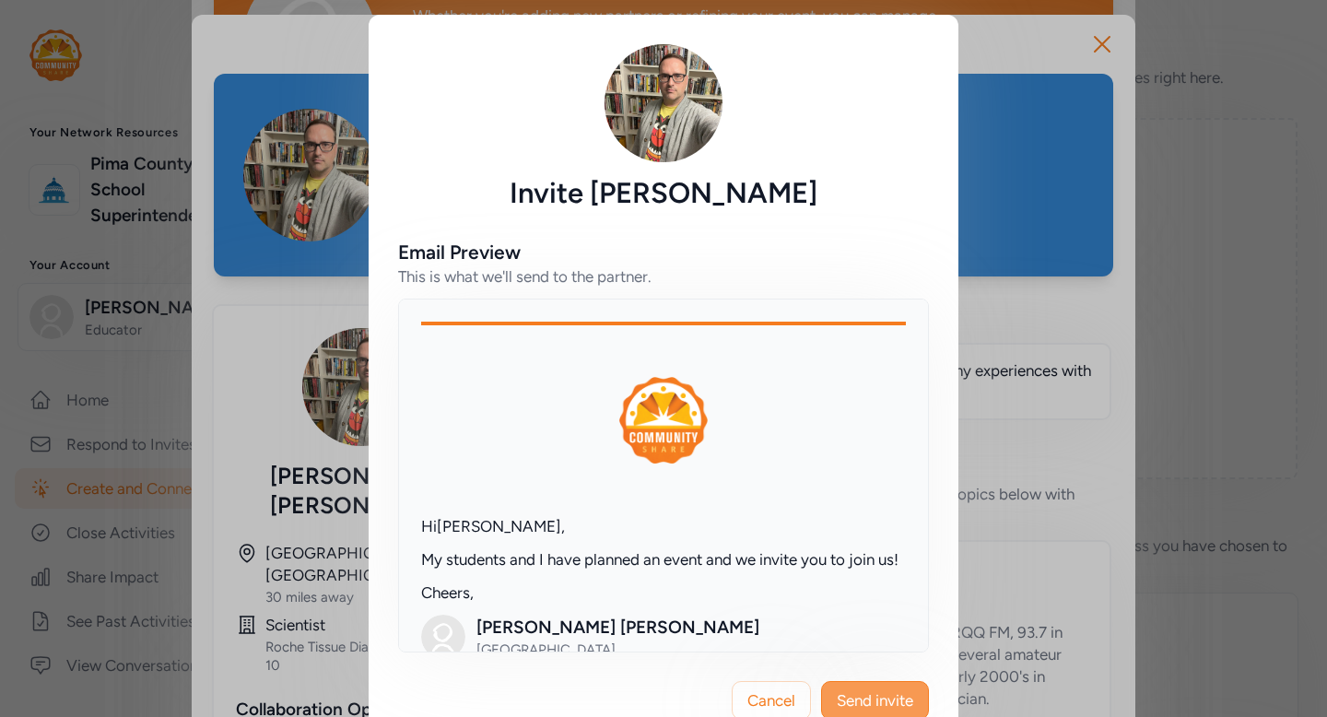
click at [912, 690] on span "Send invite" at bounding box center [875, 700] width 76 height 22
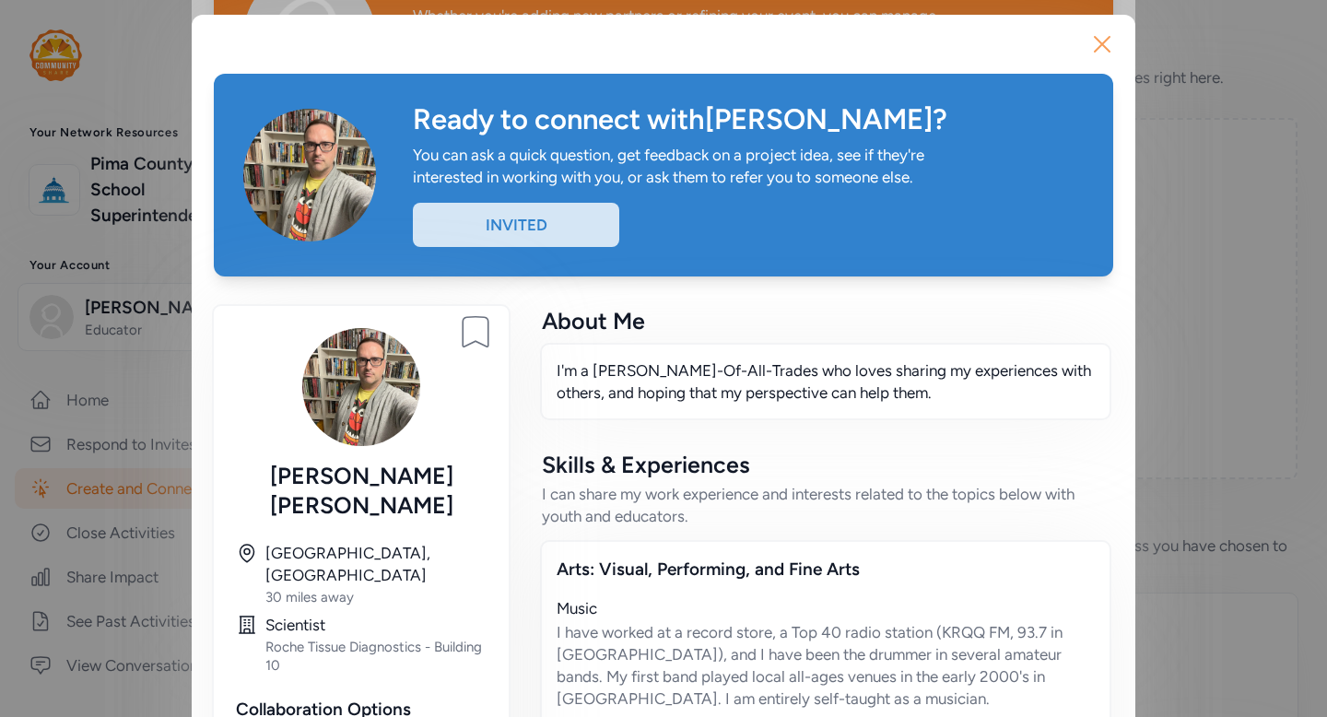
click at [1112, 45] on icon "button" at bounding box center [1102, 43] width 29 height 29
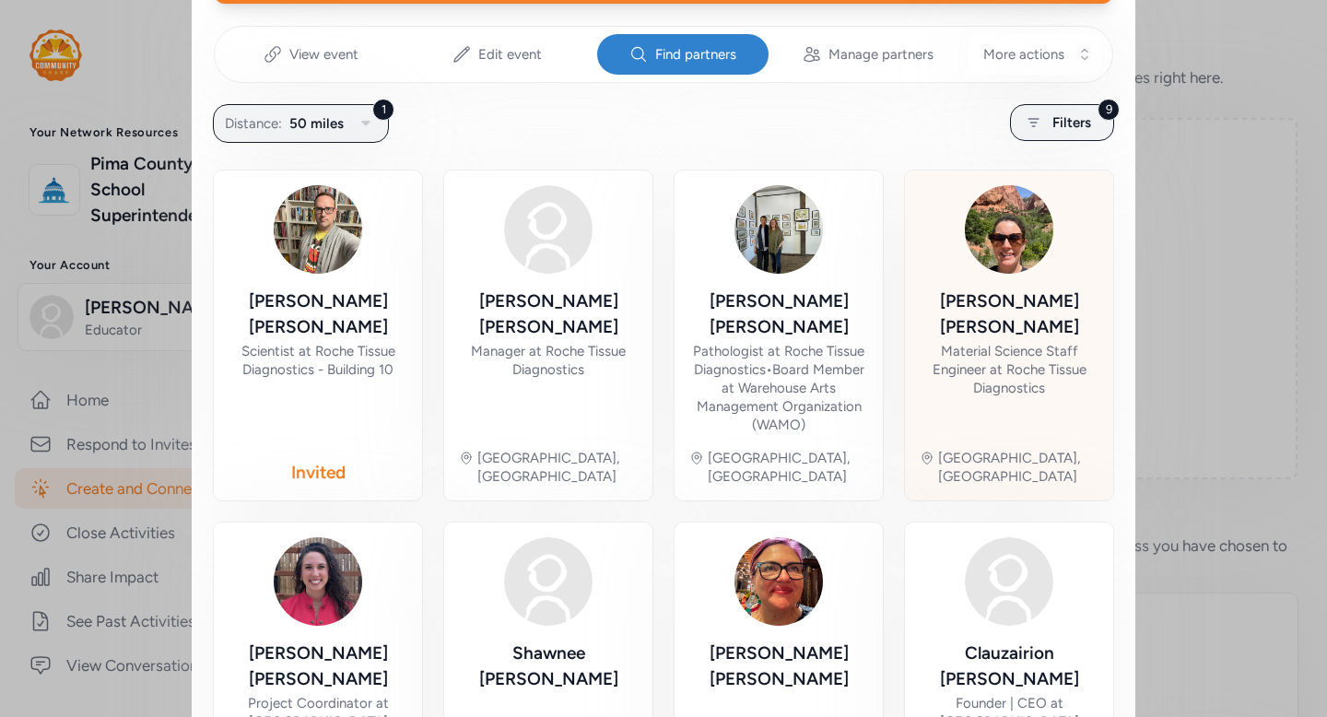
scroll to position [276, 0]
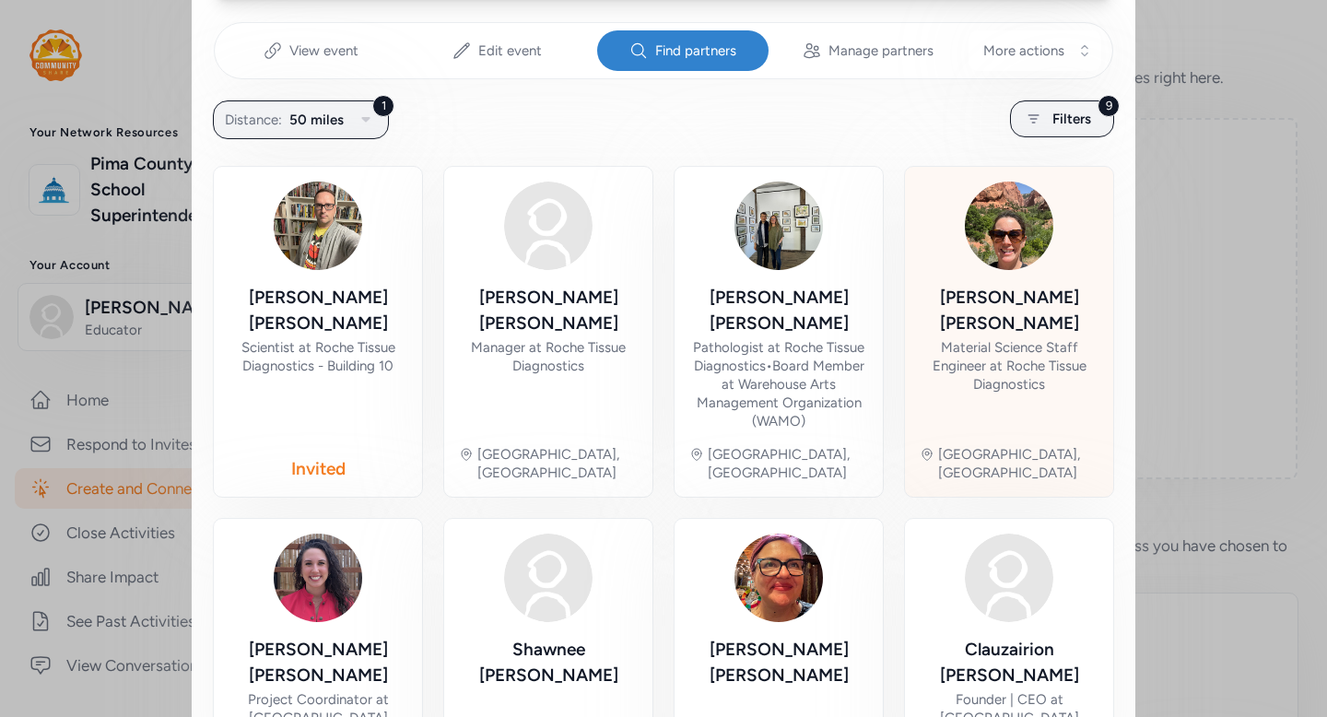
click at [984, 338] on div "Material Science Staff Engineer at Roche Tissue Diagnostics" at bounding box center [1009, 365] width 179 height 55
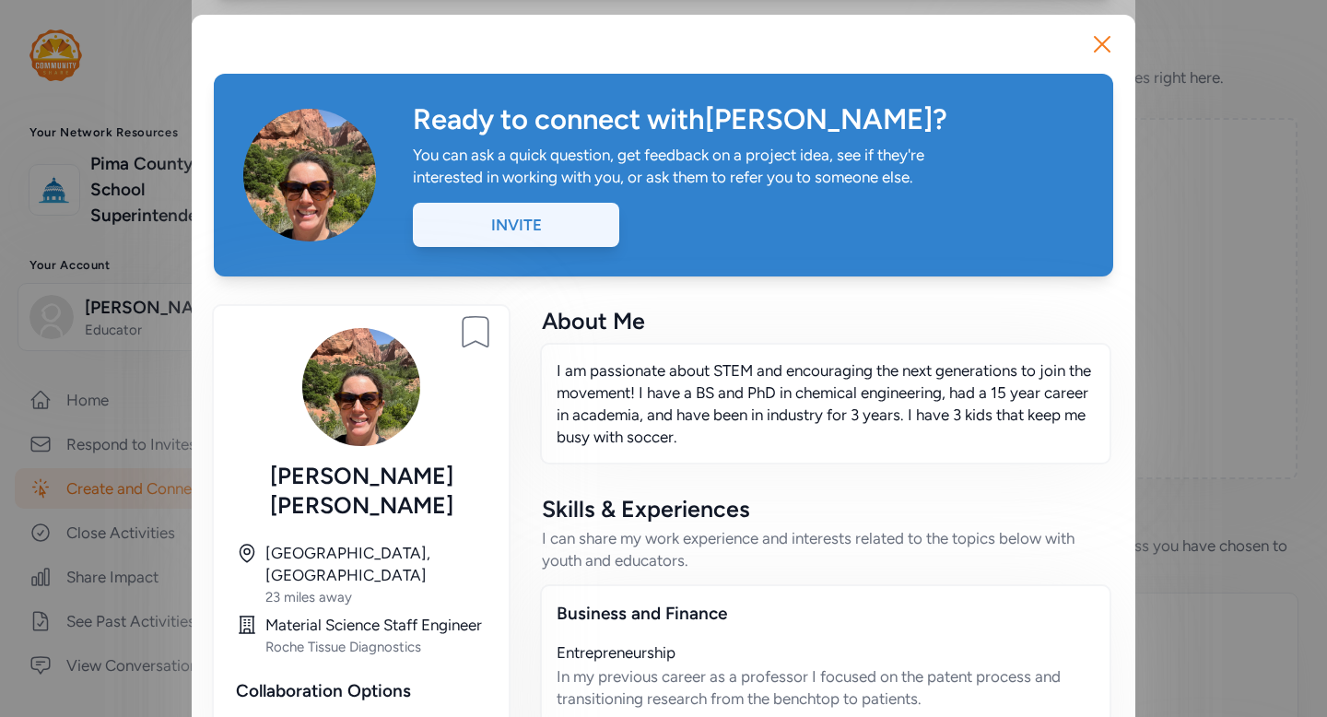
click at [518, 232] on div "Invite" at bounding box center [516, 225] width 206 height 44
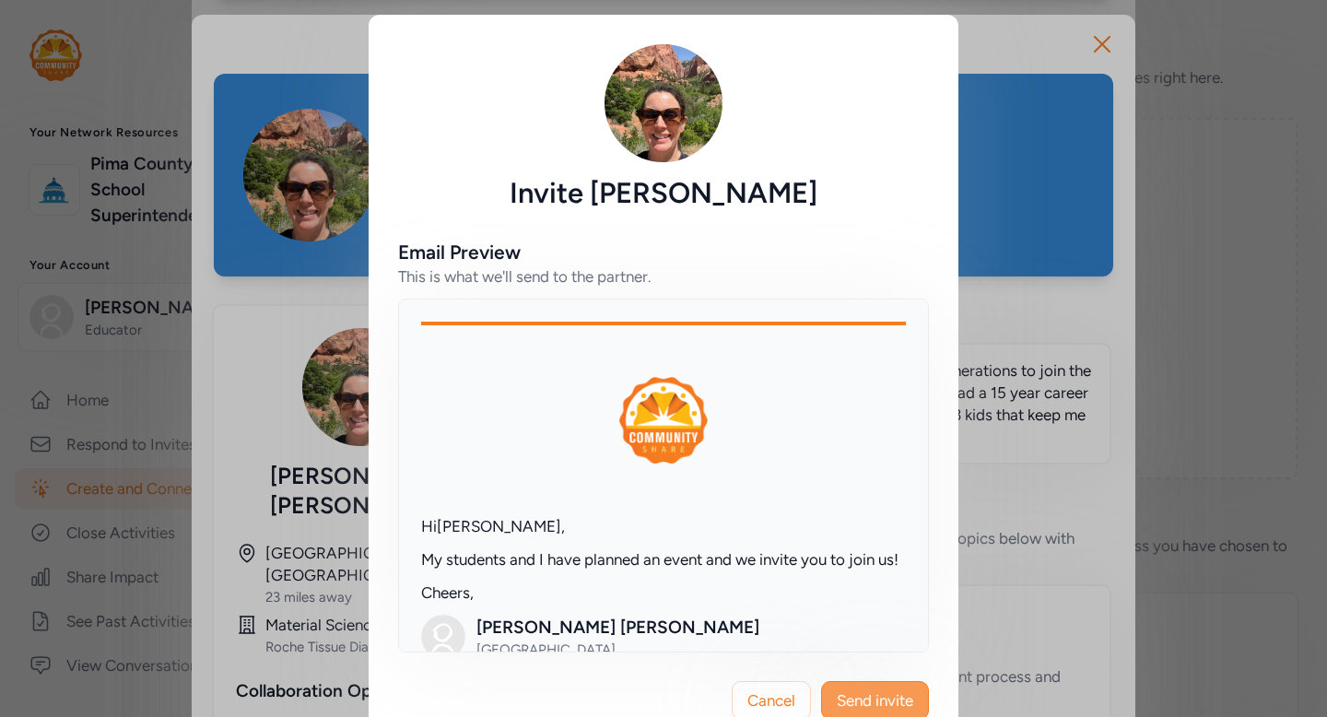
click at [872, 700] on span "Send invite" at bounding box center [875, 700] width 76 height 22
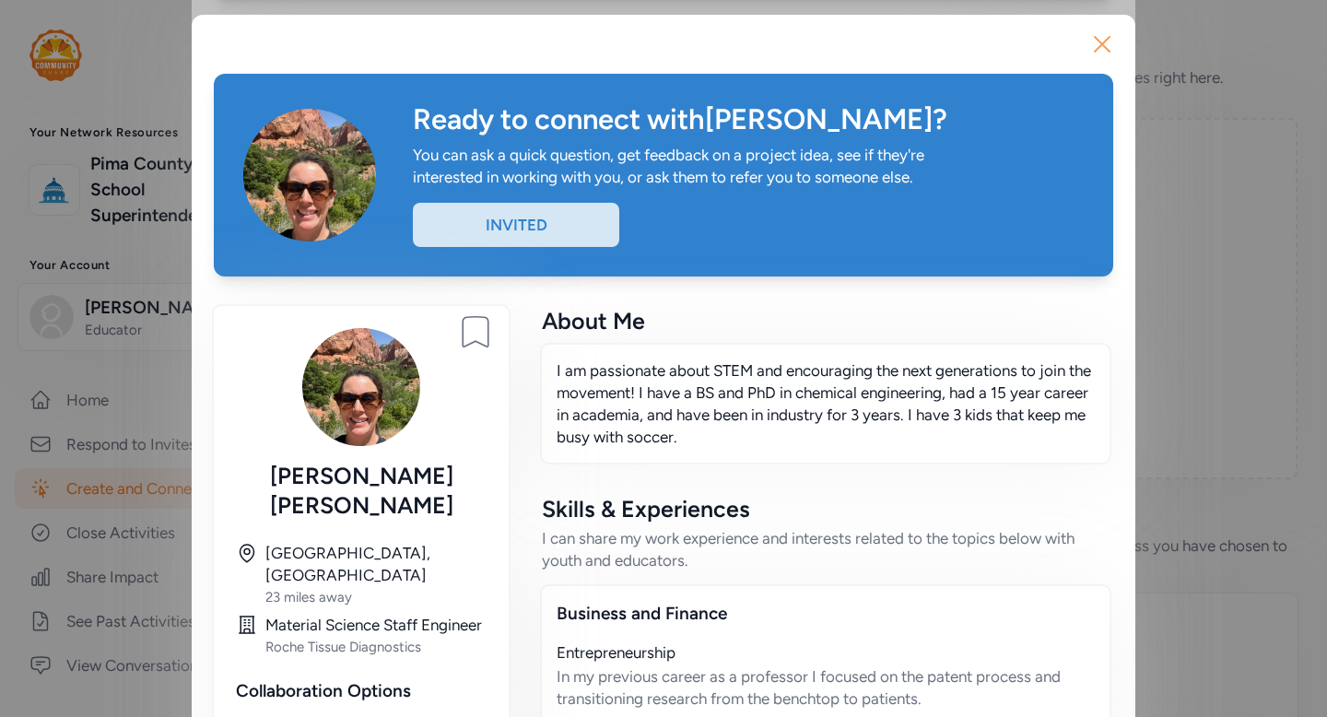
click at [1101, 49] on icon "button" at bounding box center [1102, 43] width 29 height 29
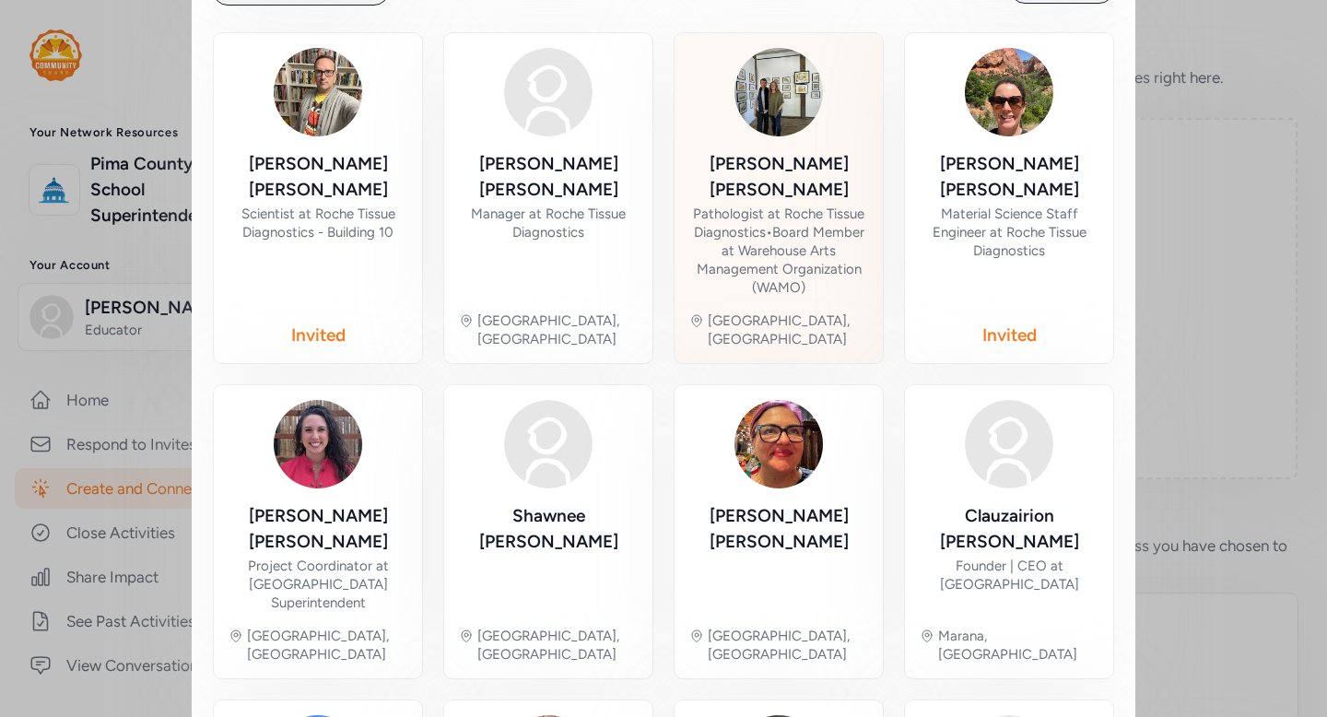
scroll to position [424, 0]
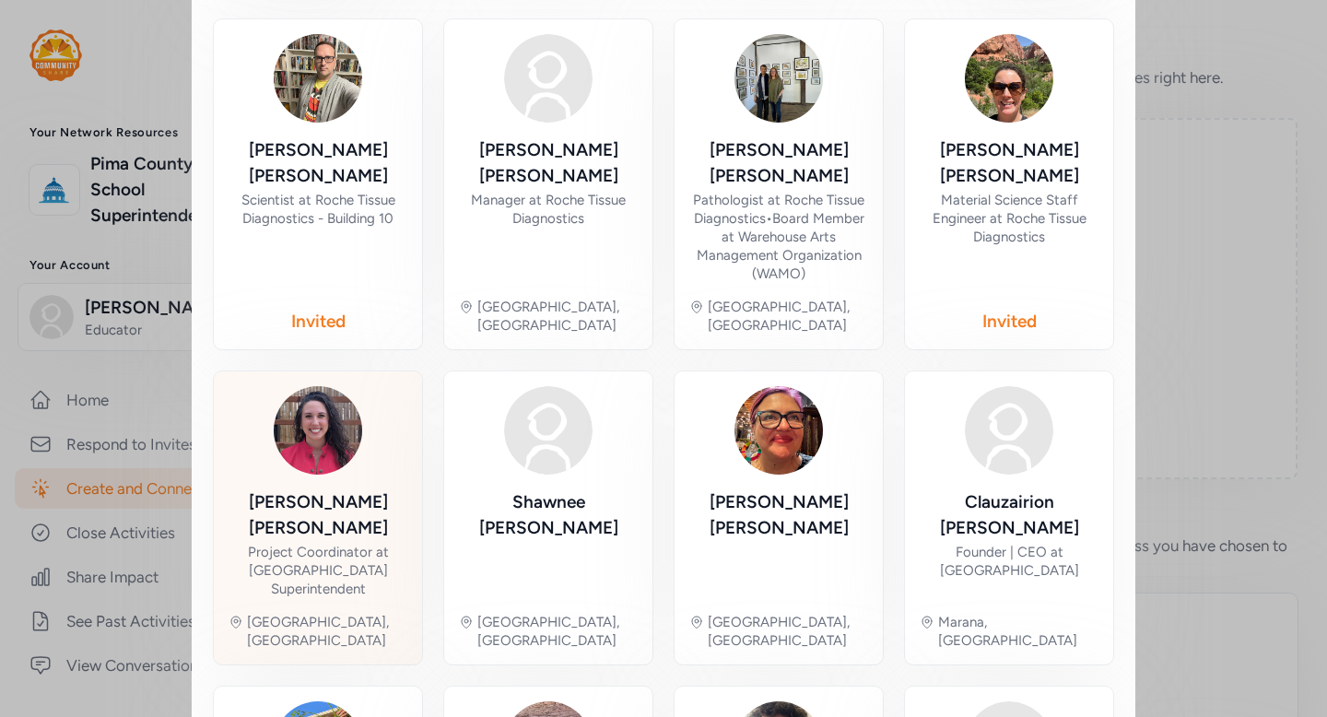
click at [357, 489] on div "Lorena Telesa" at bounding box center [318, 515] width 179 height 52
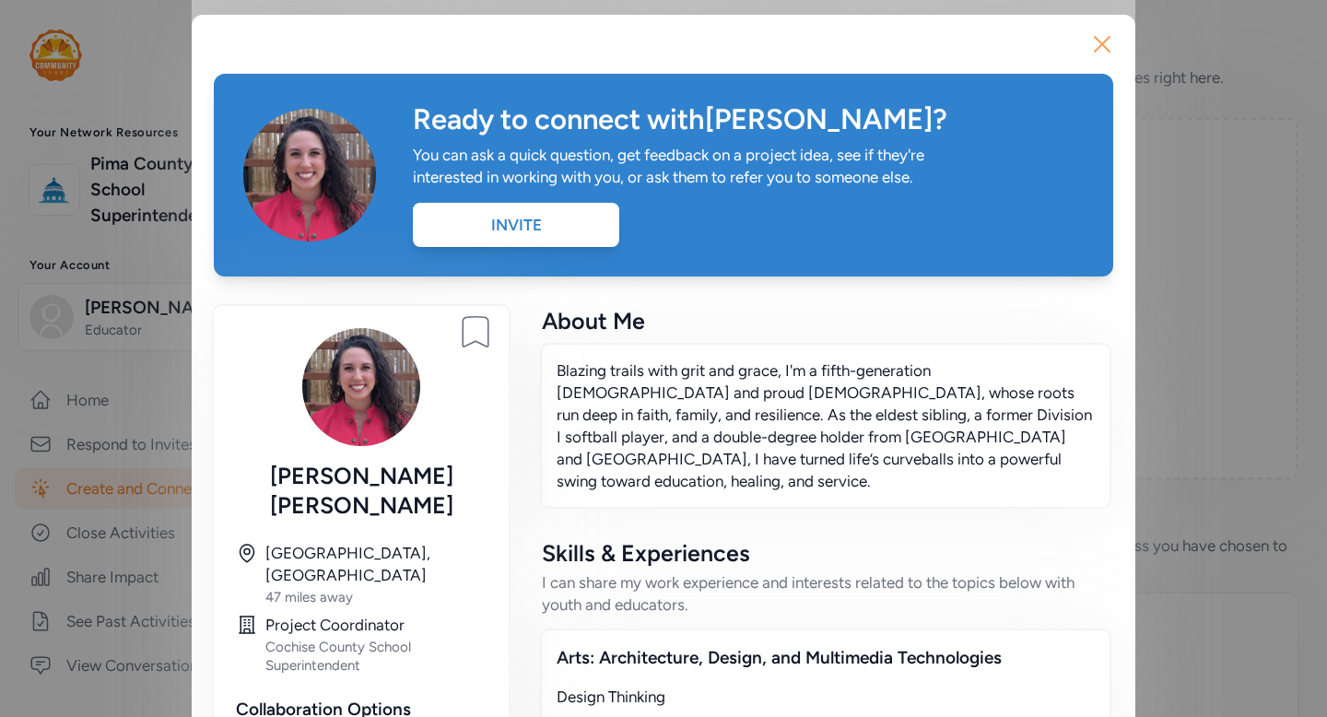
click at [1104, 47] on icon "button" at bounding box center [1102, 44] width 15 height 15
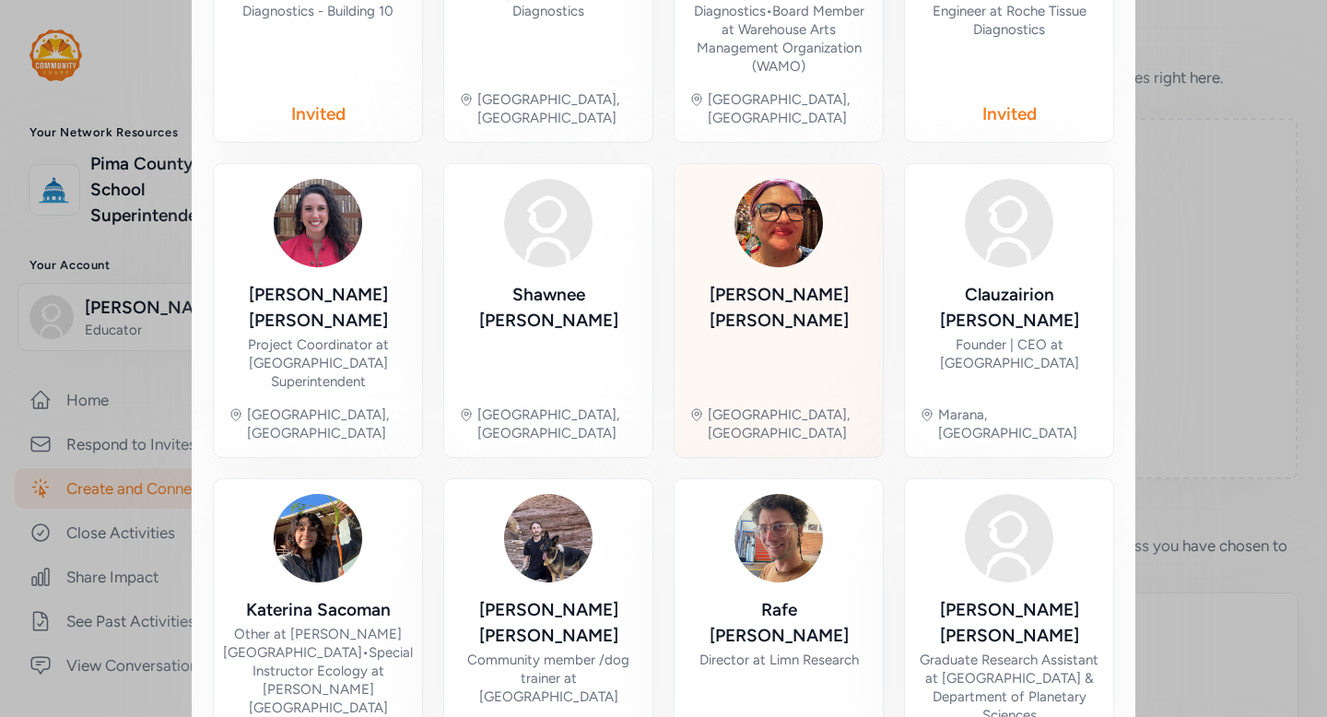
scroll to position [640, 0]
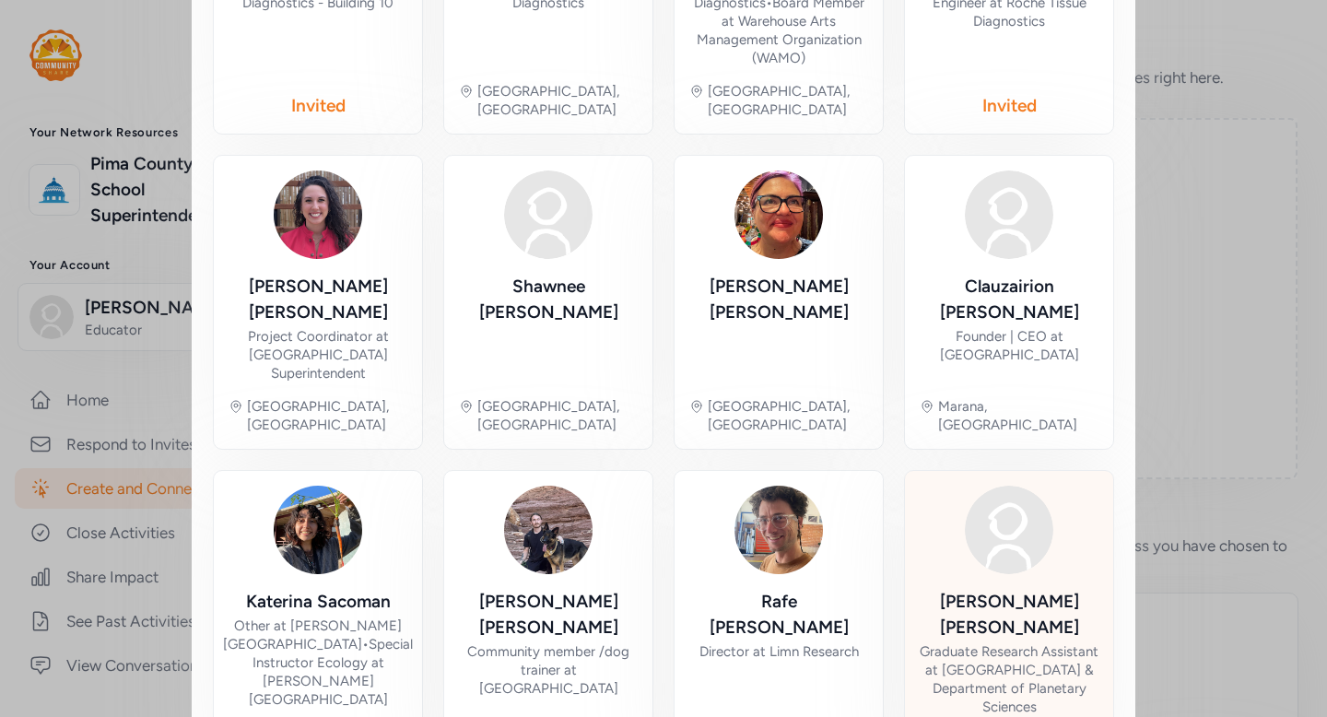
click at [1009, 486] on img at bounding box center [1009, 530] width 88 height 88
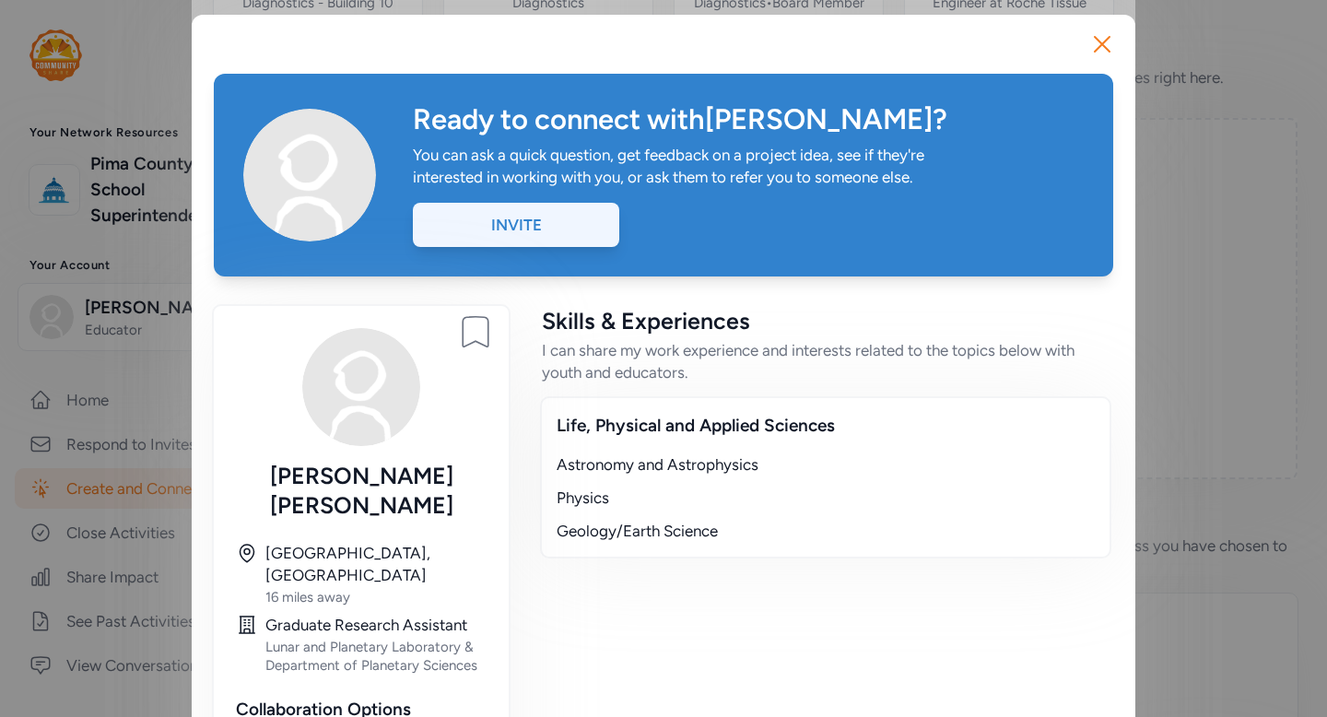
click at [527, 236] on div "Invite" at bounding box center [516, 225] width 206 height 44
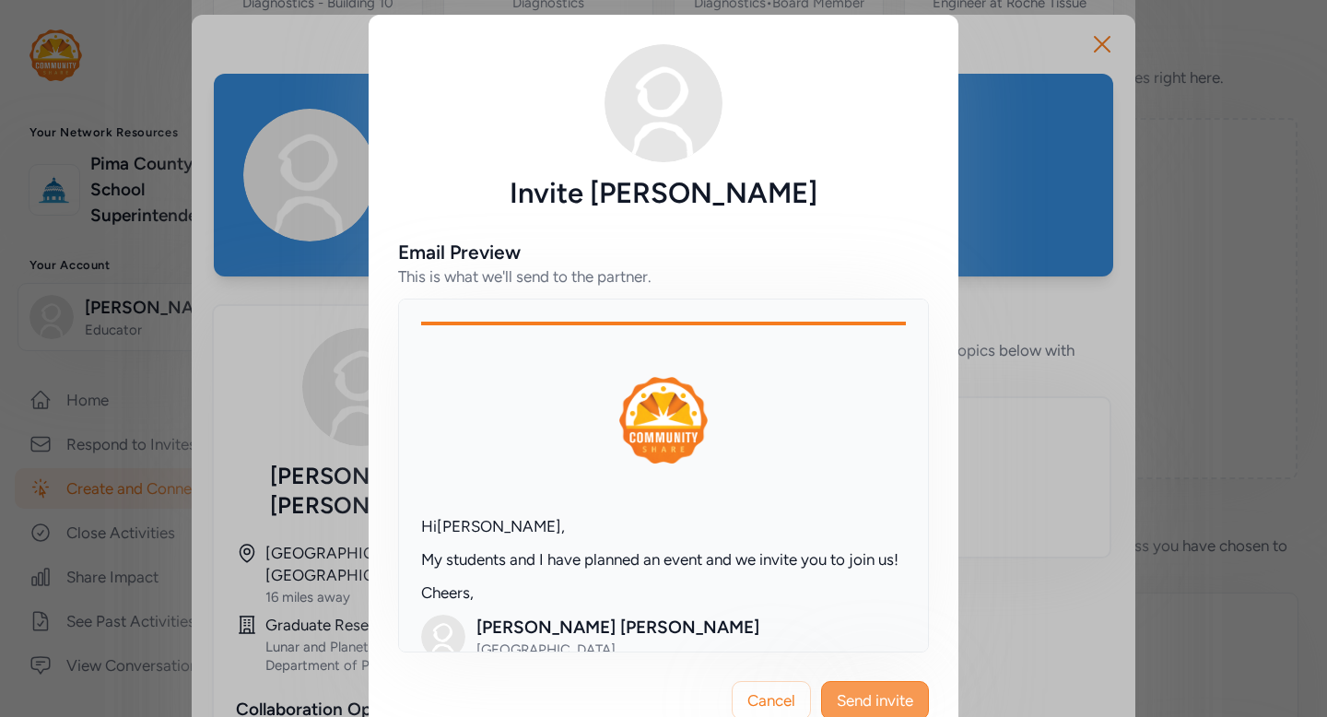
click at [907, 696] on span "Send invite" at bounding box center [875, 700] width 76 height 22
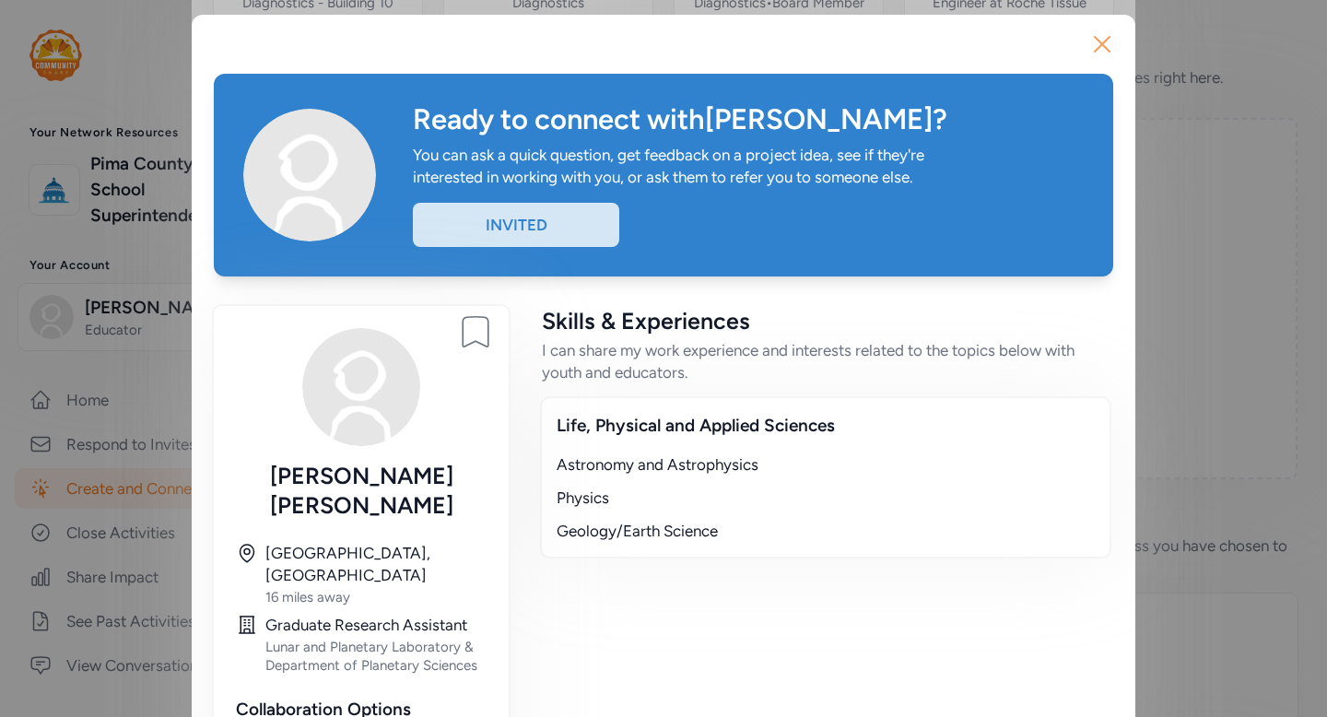
click at [1102, 50] on icon "button" at bounding box center [1102, 43] width 29 height 29
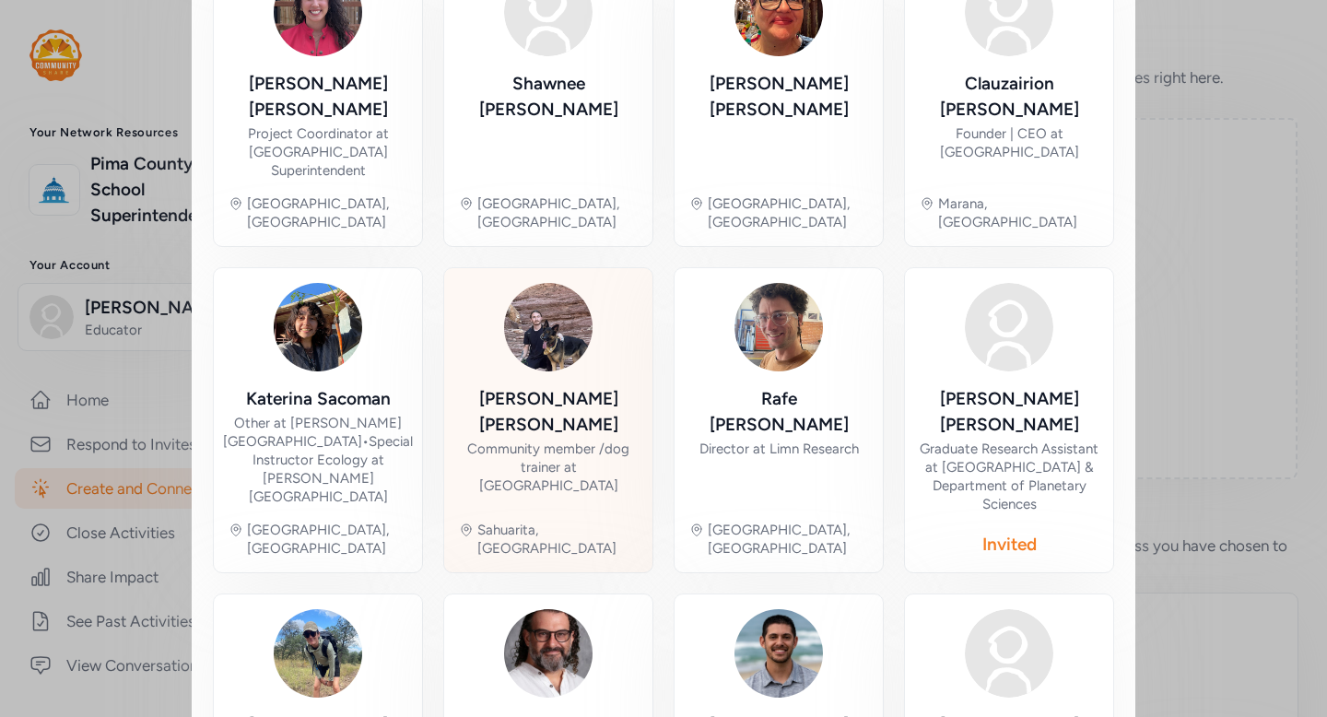
scroll to position [872, 0]
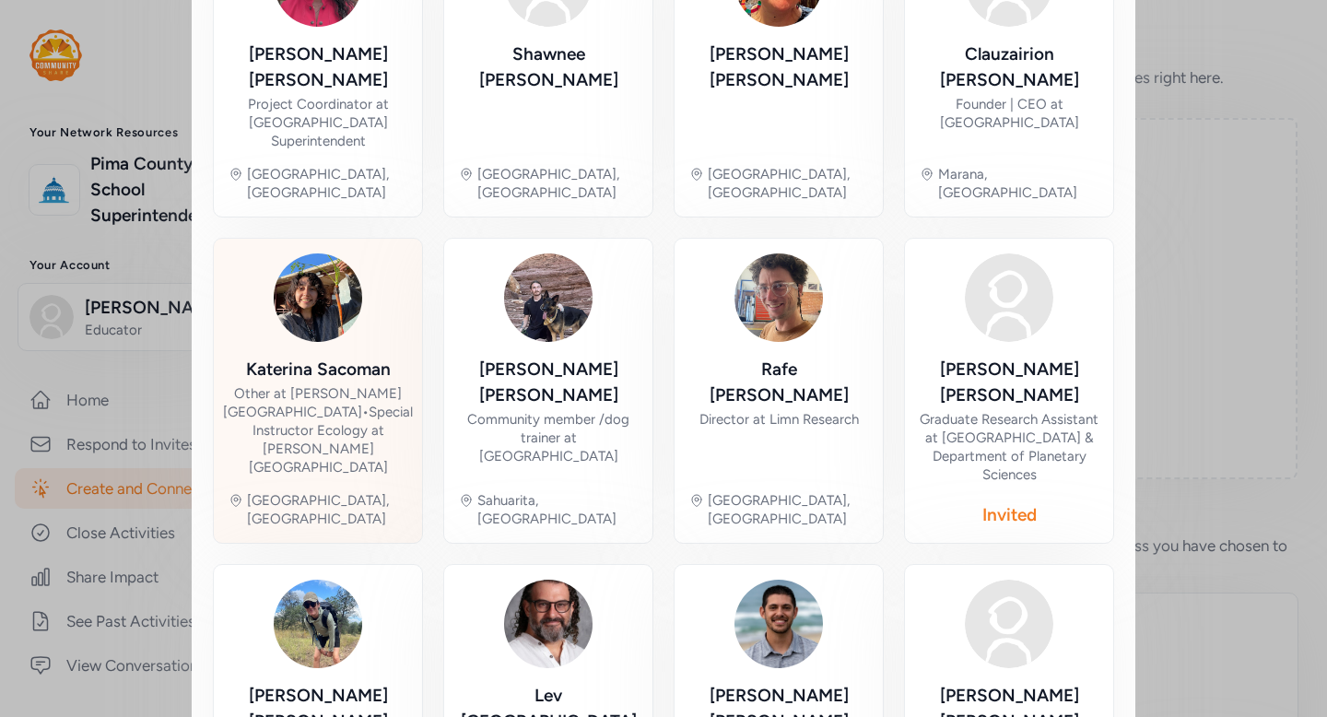
click at [331, 384] on div "Other at Manzo Elementary School • Special Instructor Ecology at Ricardo Manzo …" at bounding box center [318, 430] width 190 height 92
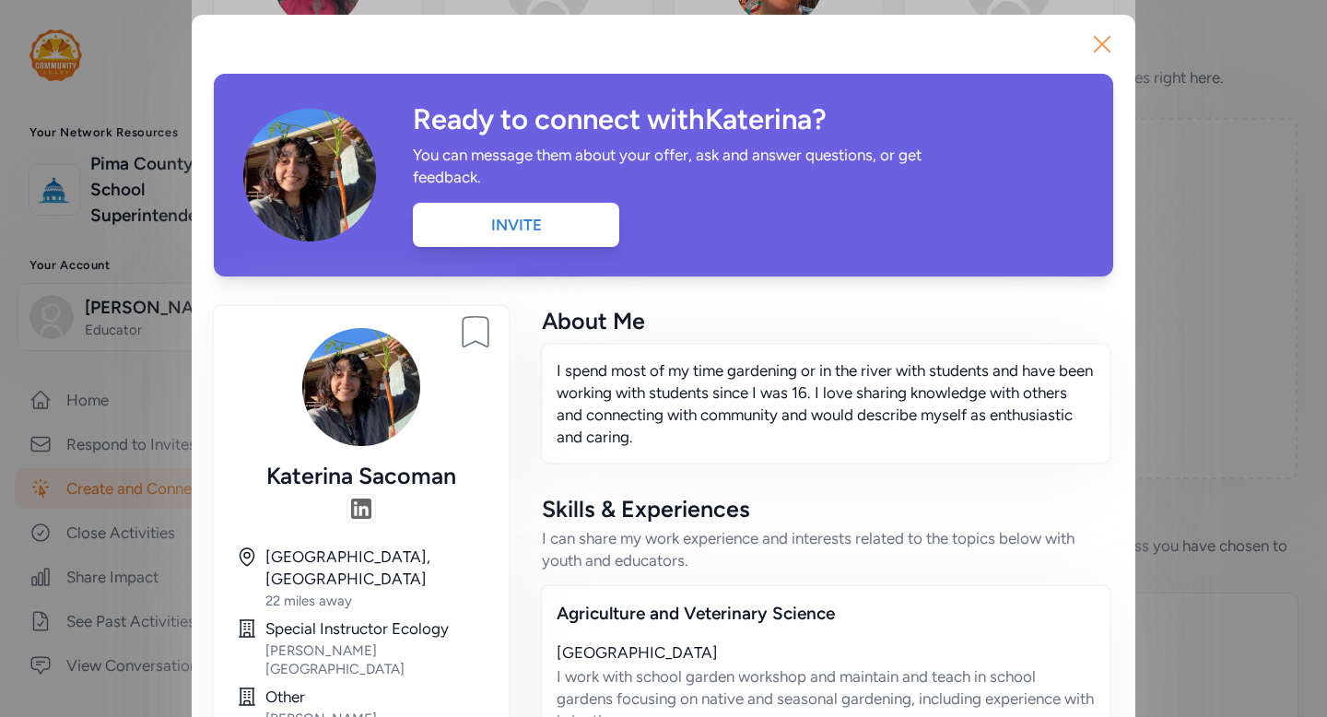
click at [1100, 41] on icon "button" at bounding box center [1102, 43] width 29 height 29
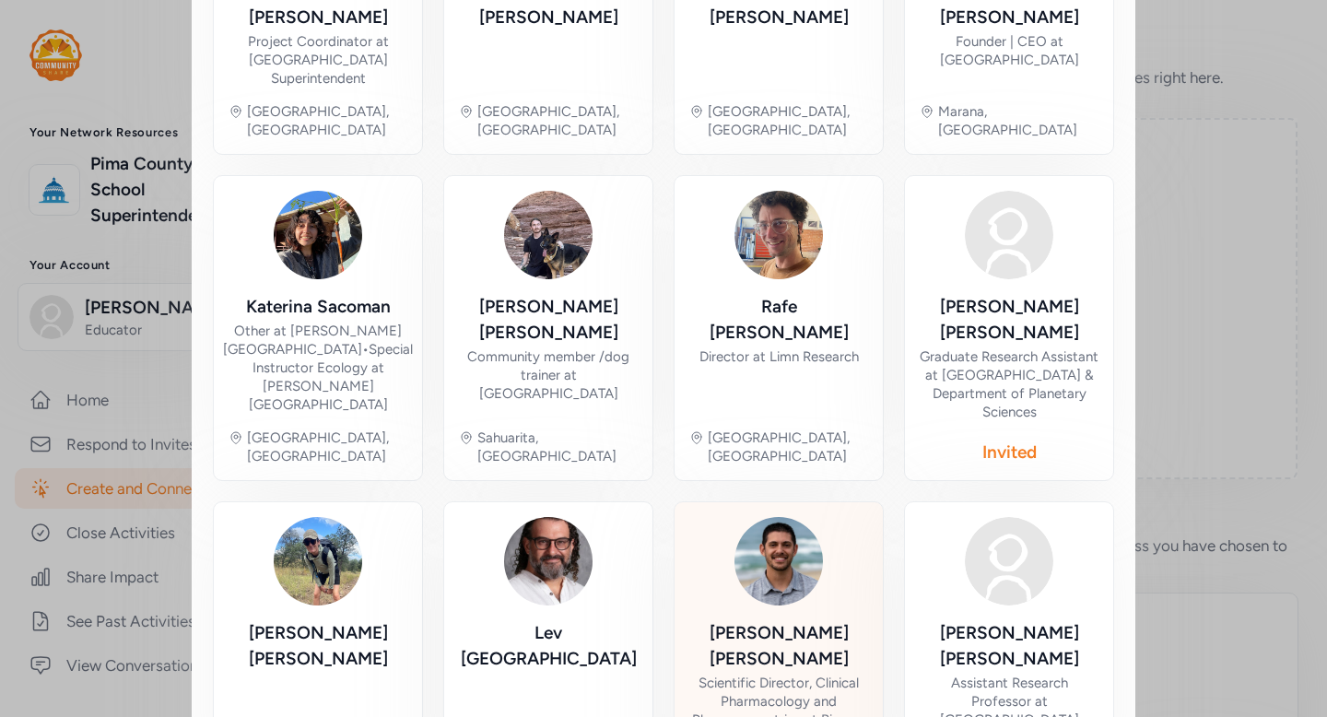
scroll to position [972, 0]
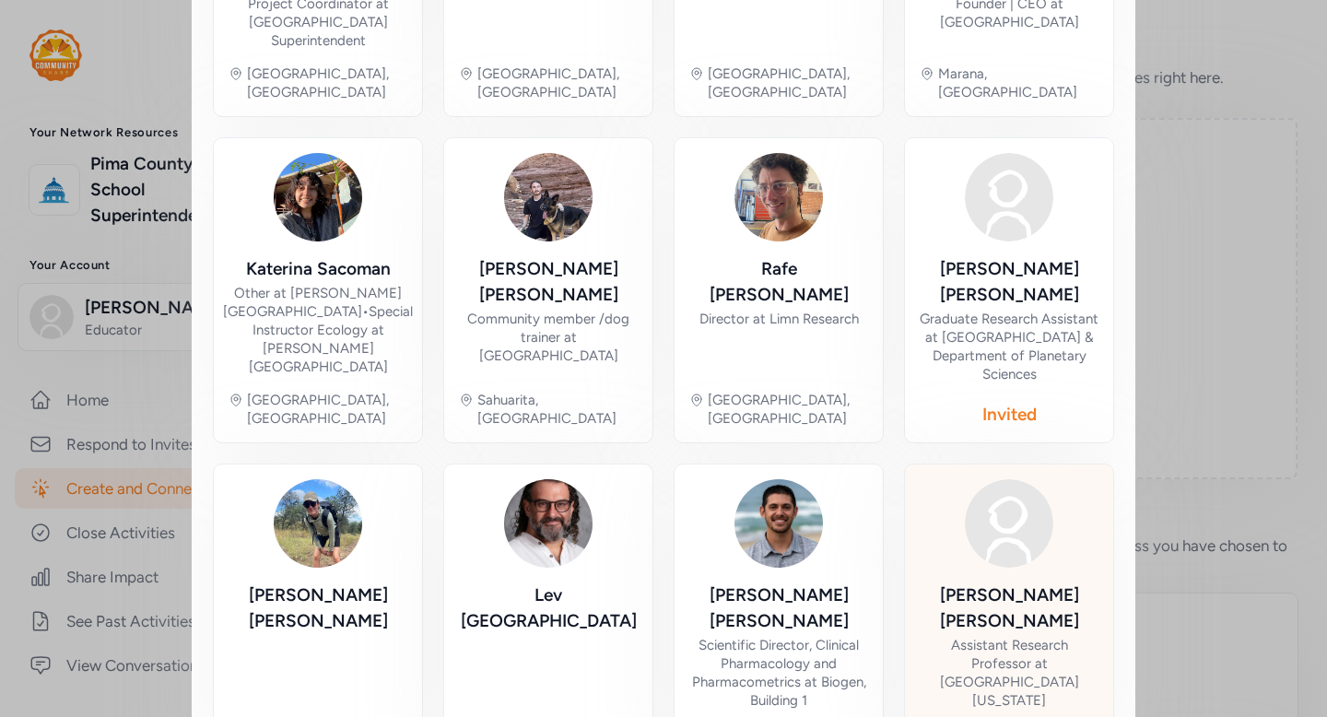
click at [980, 479] on div "Nathan Lothrop Assistant Research Professor at University of Arizona Tucson, AZ" at bounding box center [1009, 620] width 179 height 282
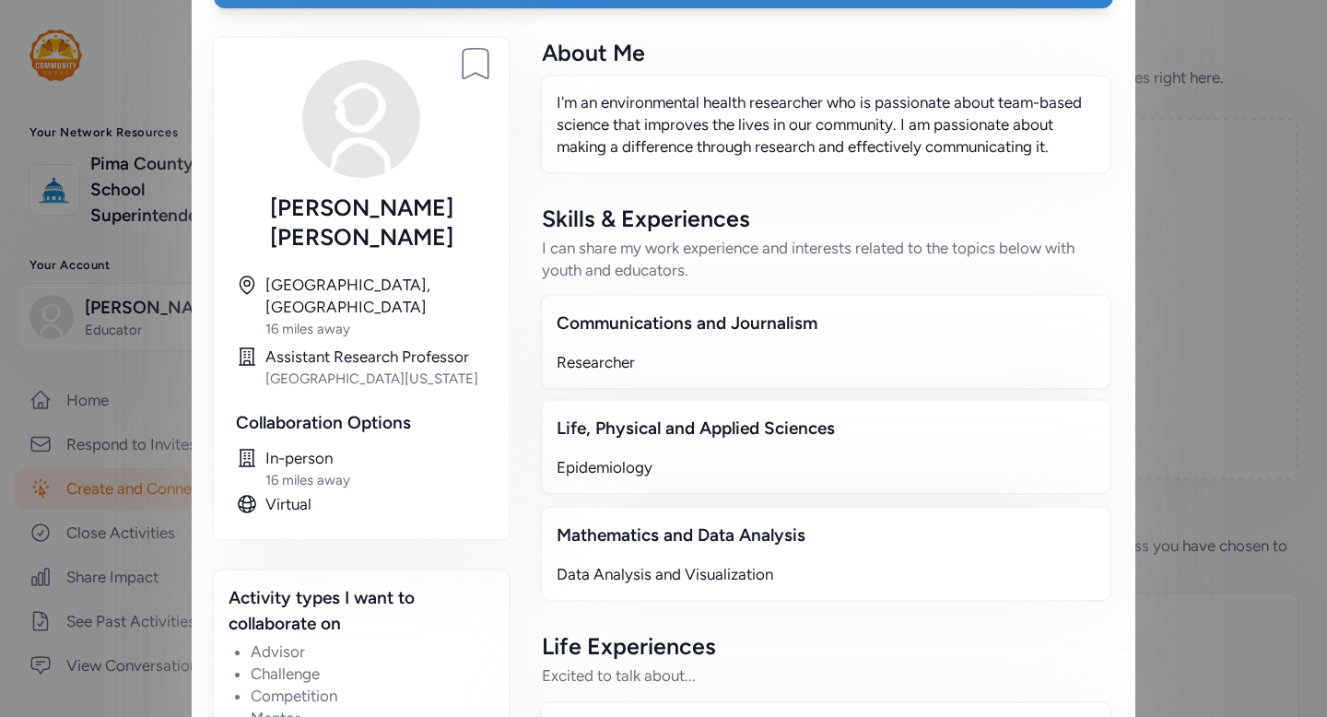
scroll to position [49, 0]
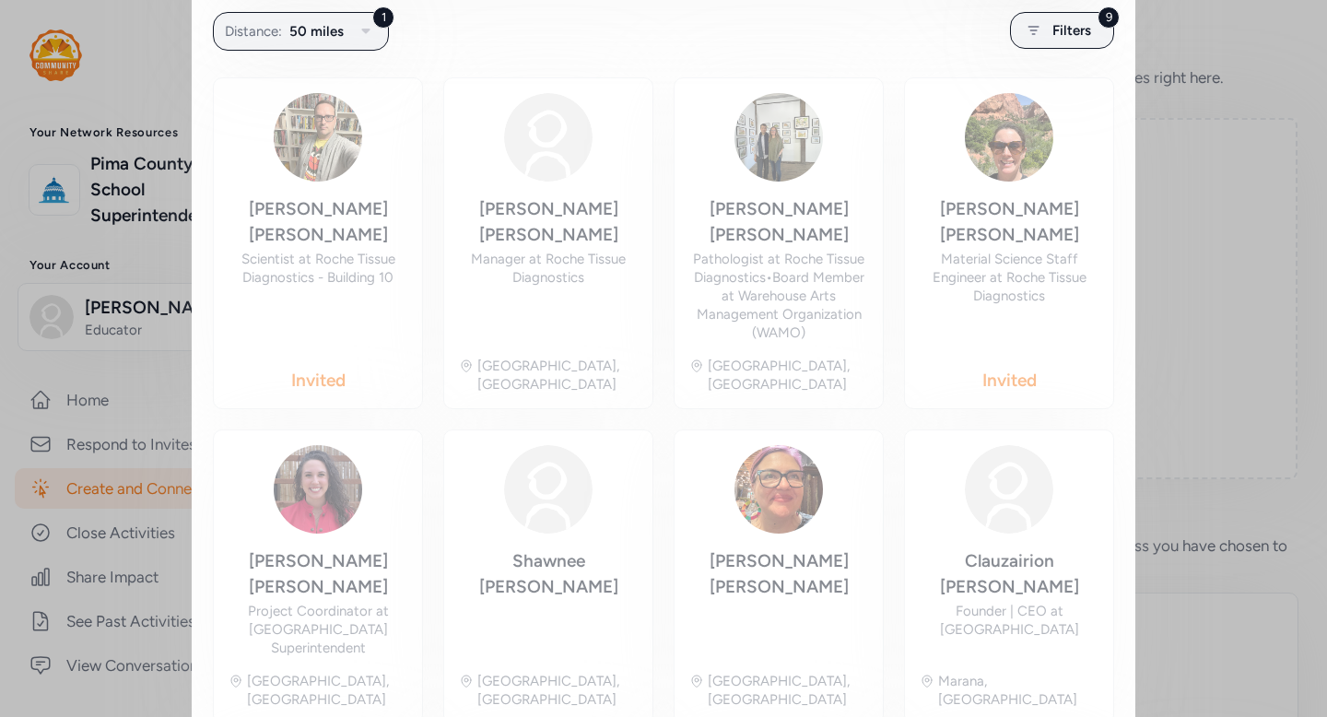
scroll to position [363, 0]
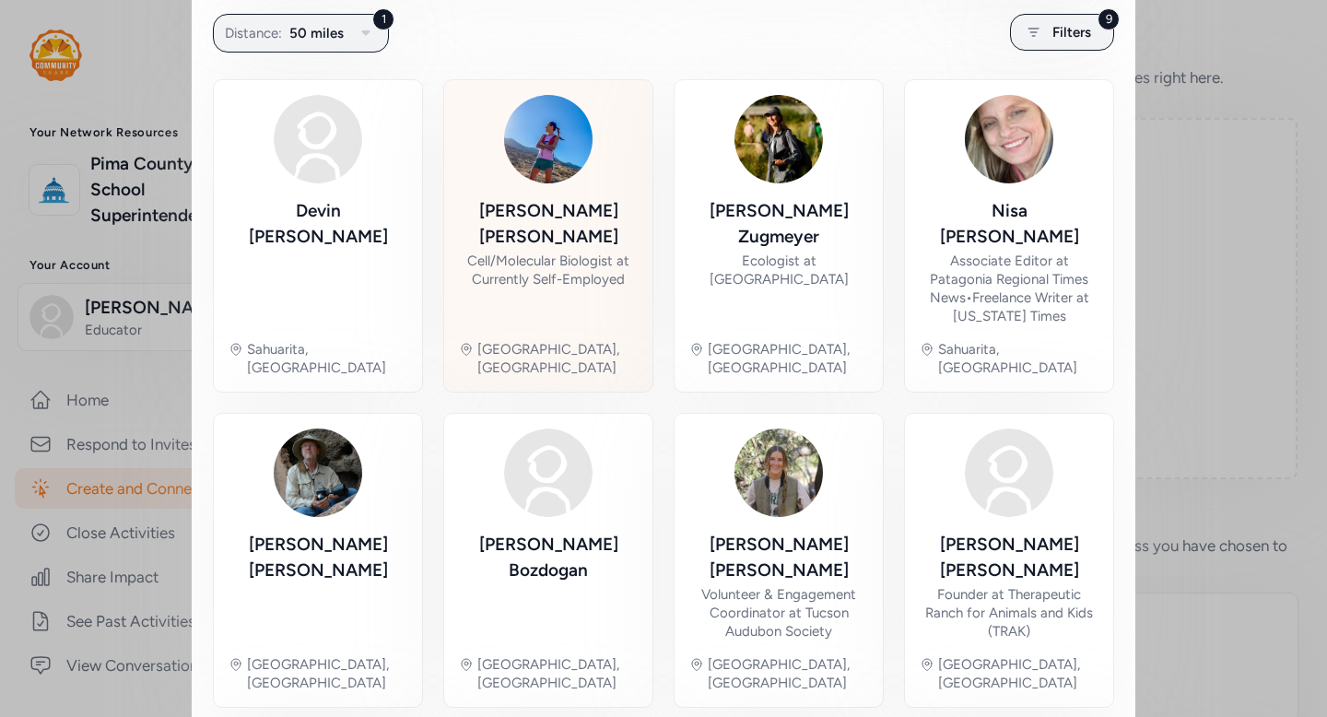
click at [584, 250] on div "Rebecca Lewandowski Cell/Molecular Biologist at Currently Self-Employed" at bounding box center [548, 261] width 179 height 127
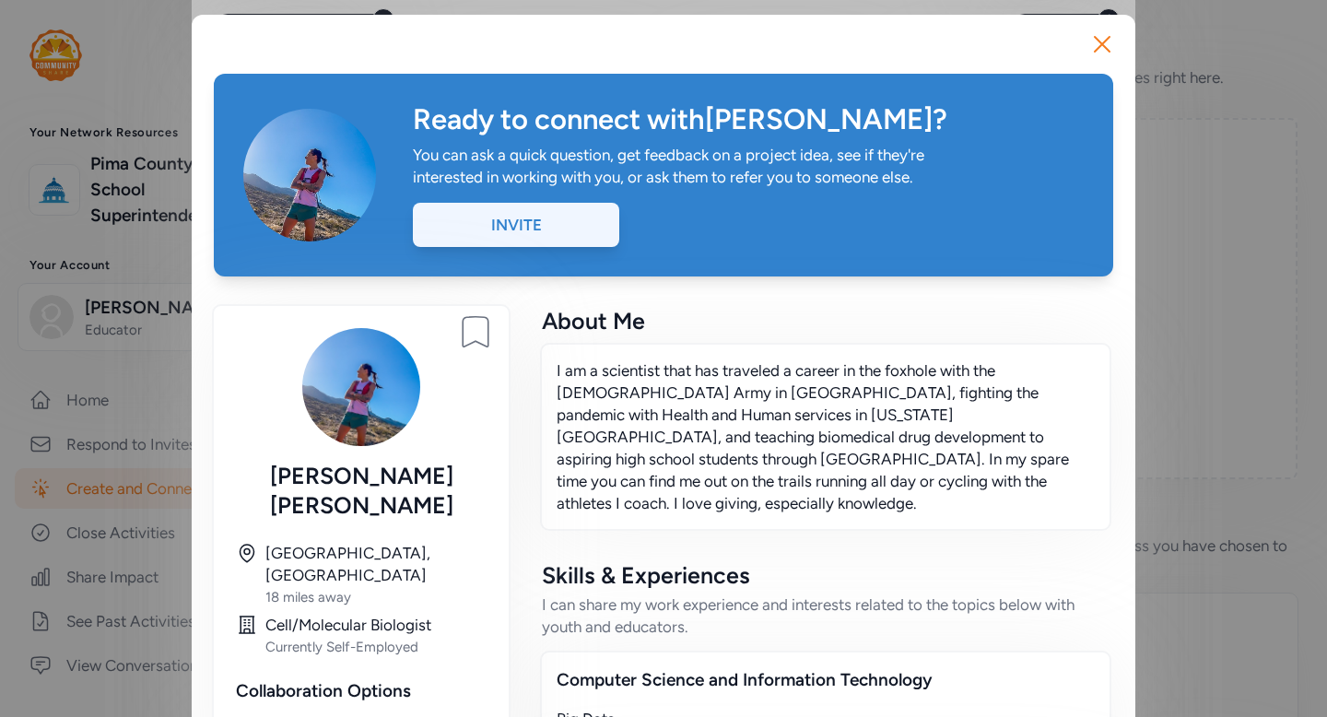
click at [593, 238] on div "Invite" at bounding box center [516, 225] width 206 height 44
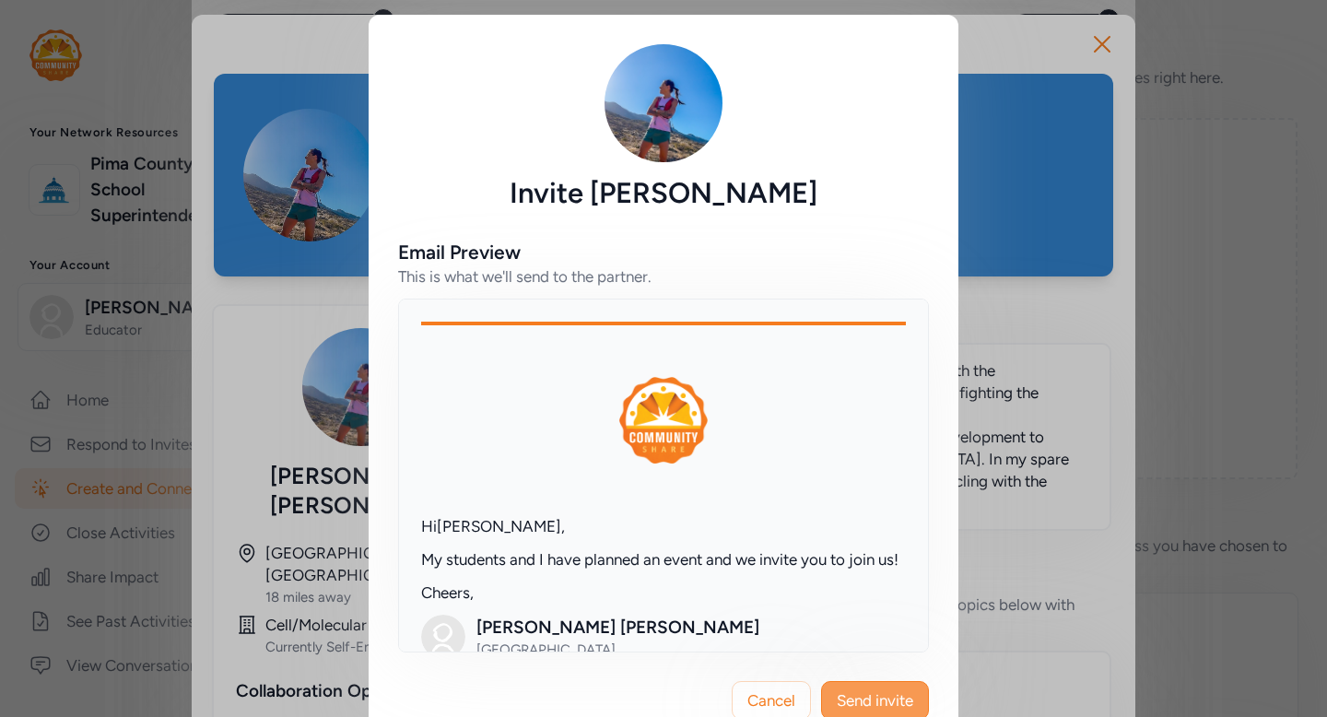
click at [873, 693] on span "Send invite" at bounding box center [875, 700] width 76 height 22
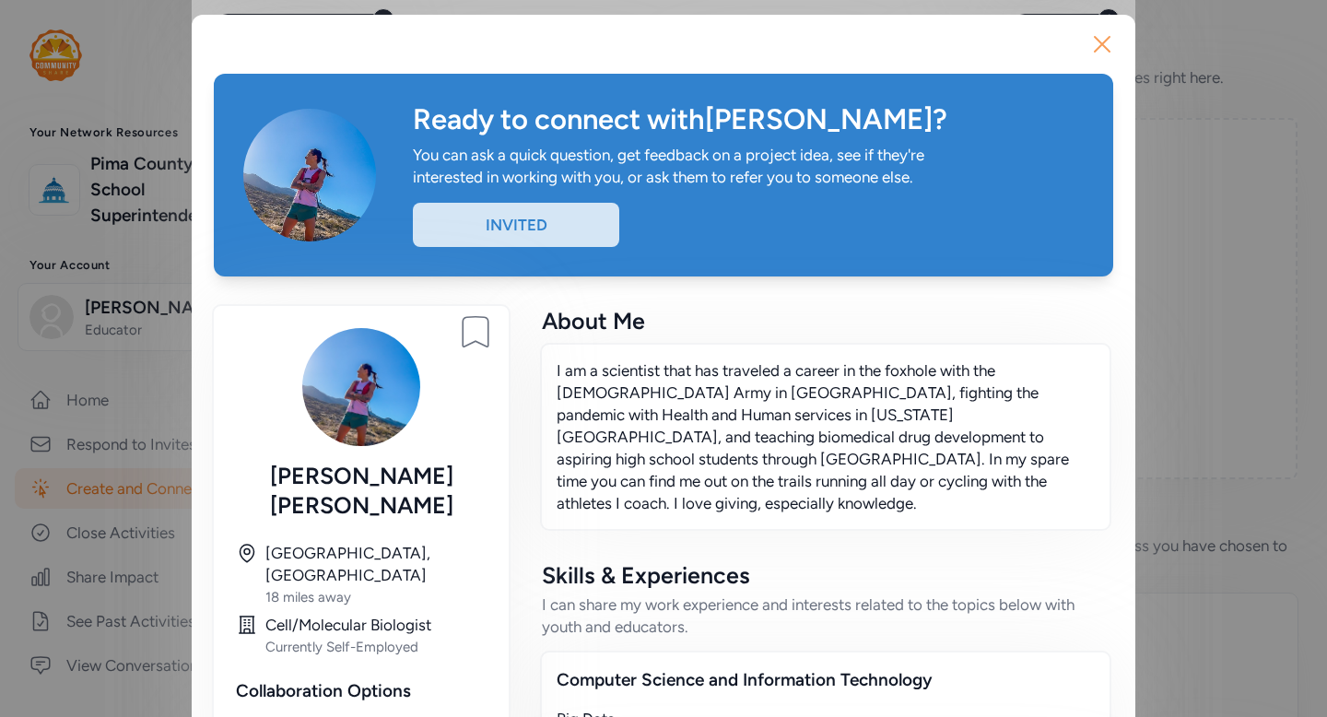
click at [1103, 51] on icon "button" at bounding box center [1102, 43] width 29 height 29
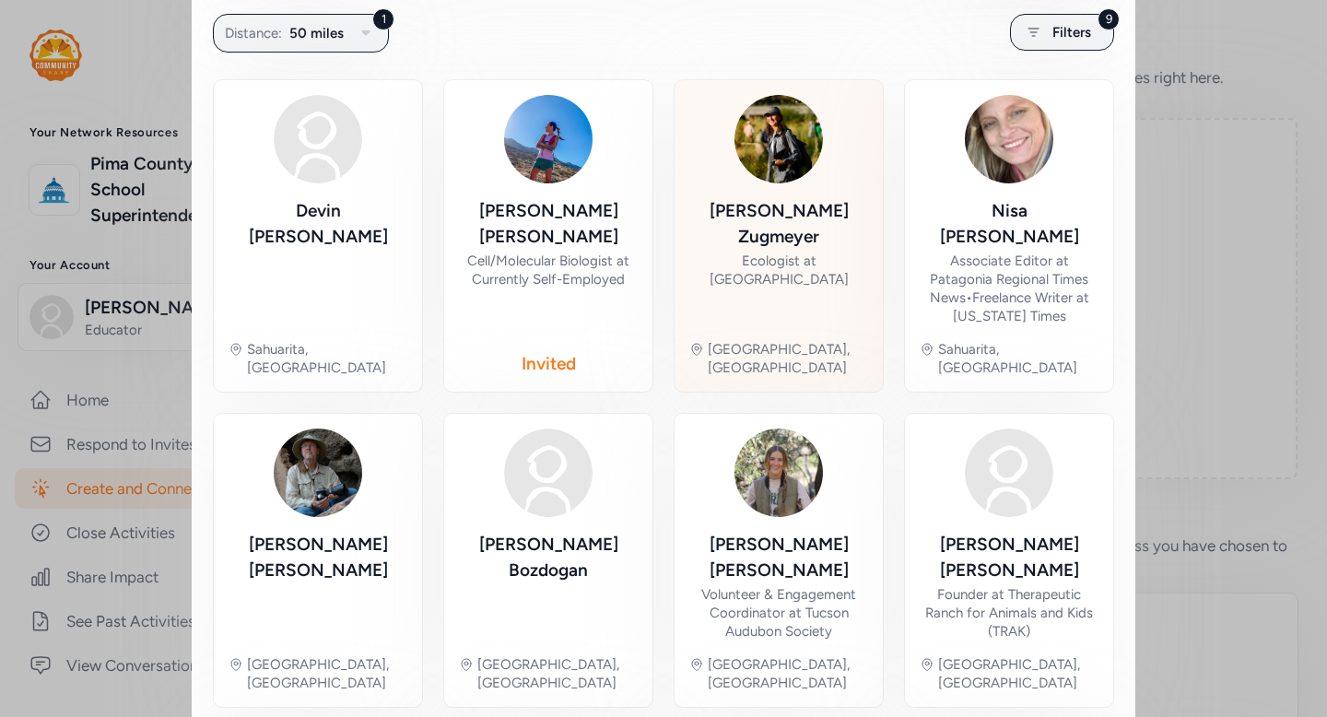
click at [795, 272] on div "Claire Zugmeyer Ecologist at Sonoran Institute" at bounding box center [778, 261] width 179 height 127
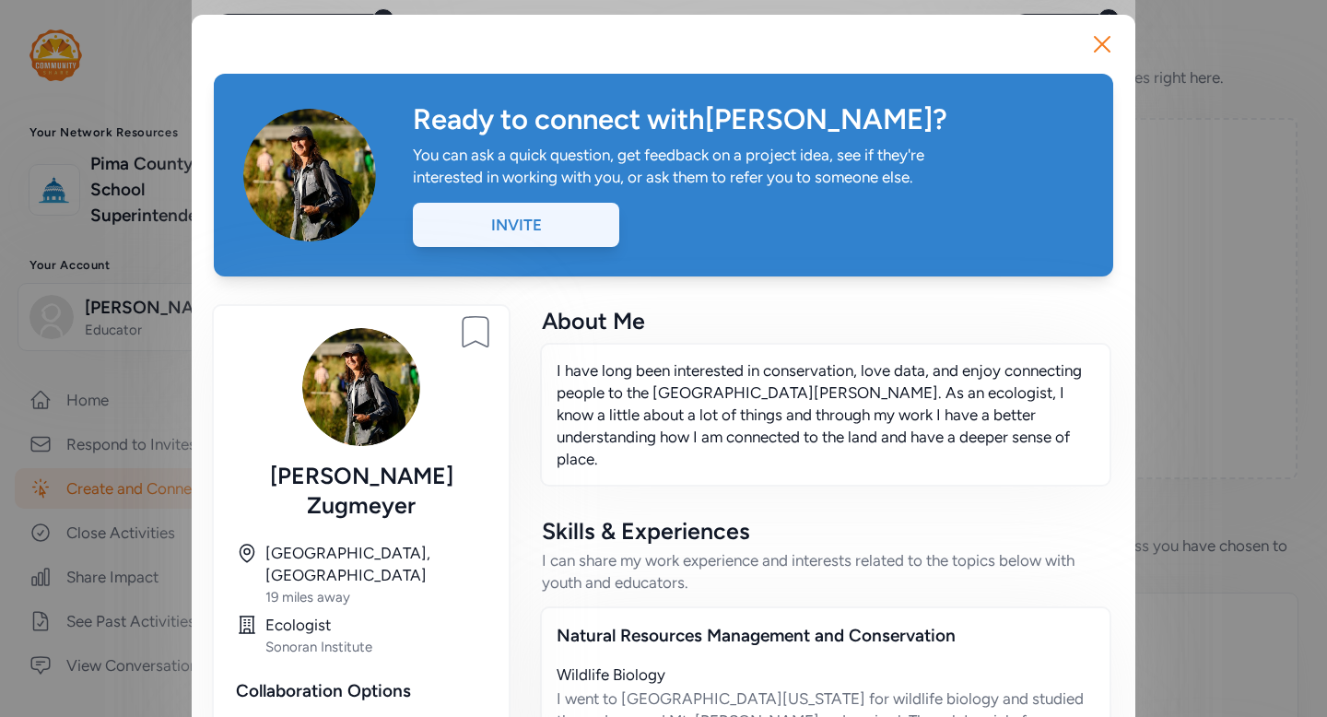
click at [545, 217] on div "Invite" at bounding box center [516, 225] width 206 height 44
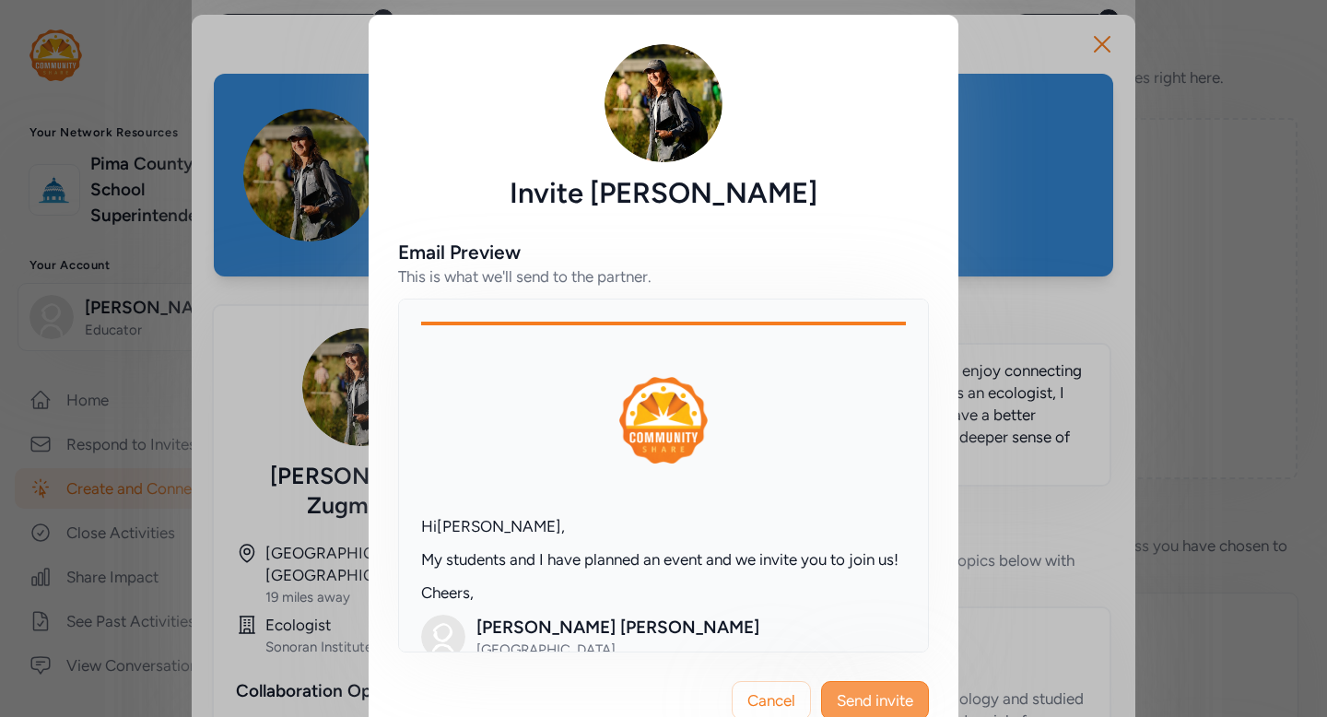
click at [885, 691] on span "Send invite" at bounding box center [875, 700] width 76 height 22
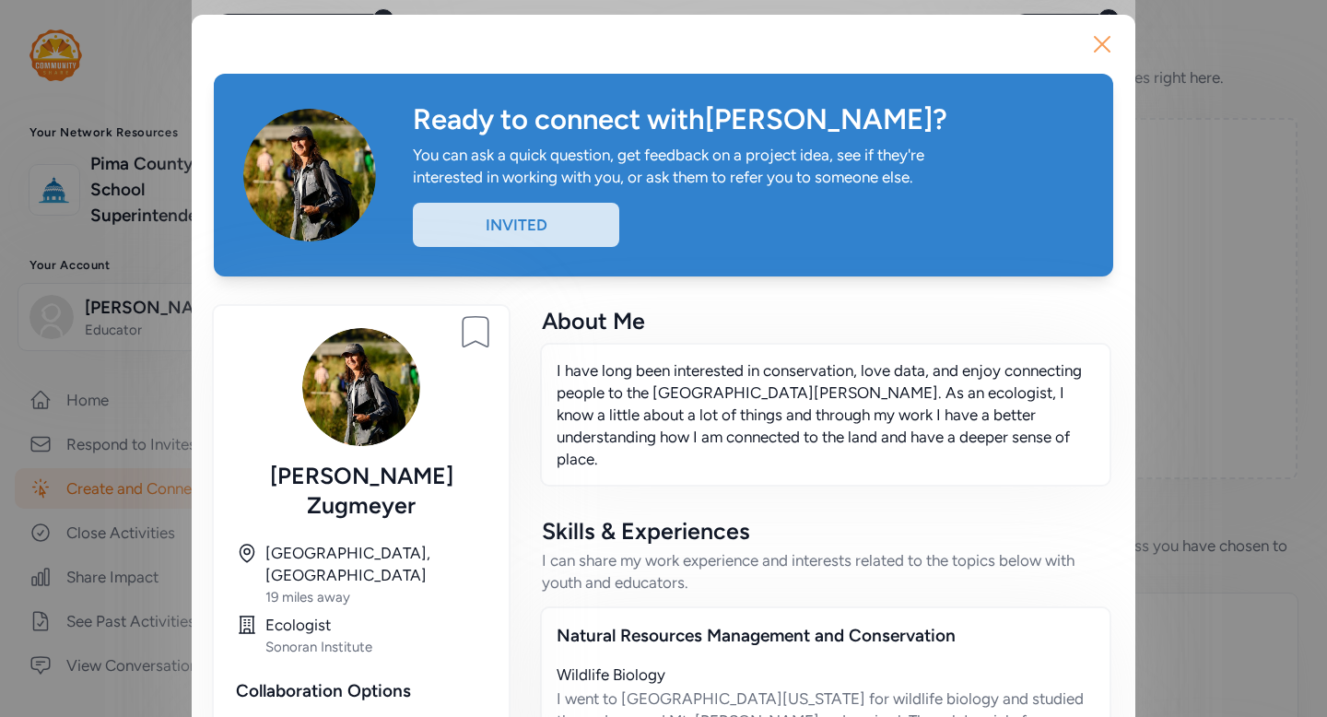
click at [1104, 43] on icon "button" at bounding box center [1102, 43] width 29 height 29
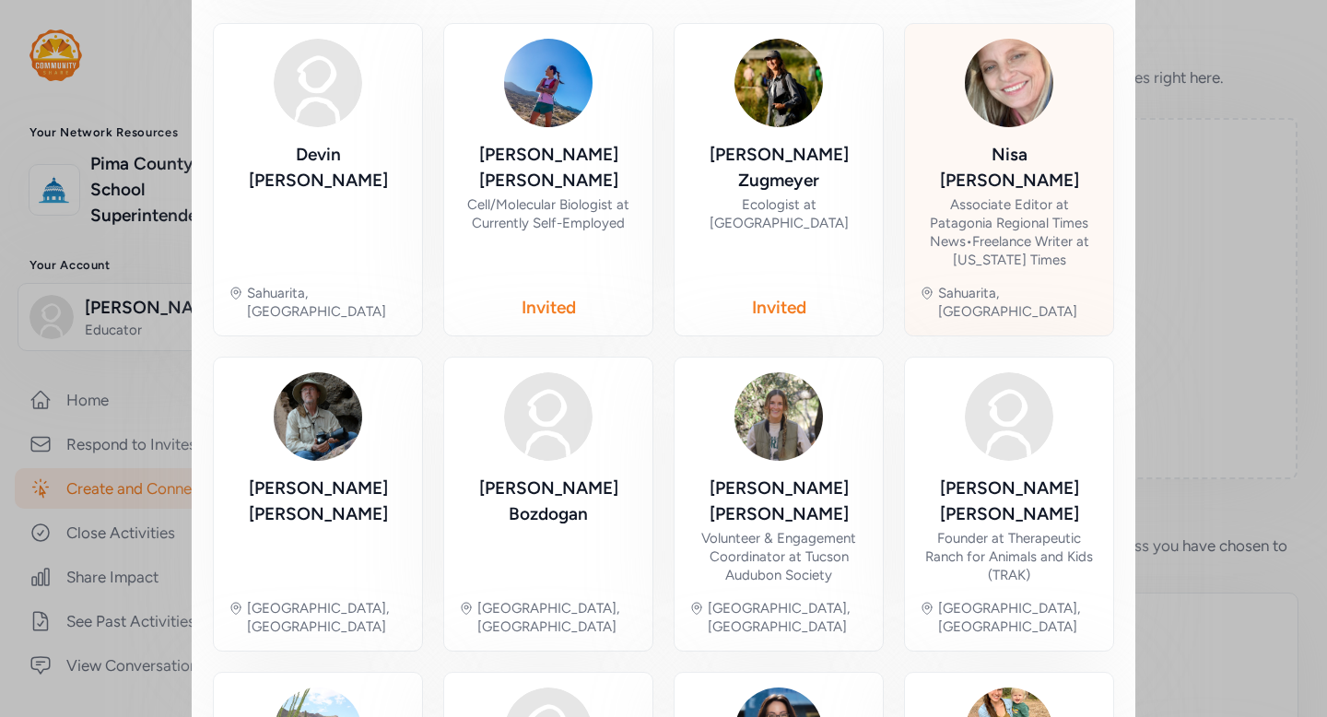
scroll to position [428, 0]
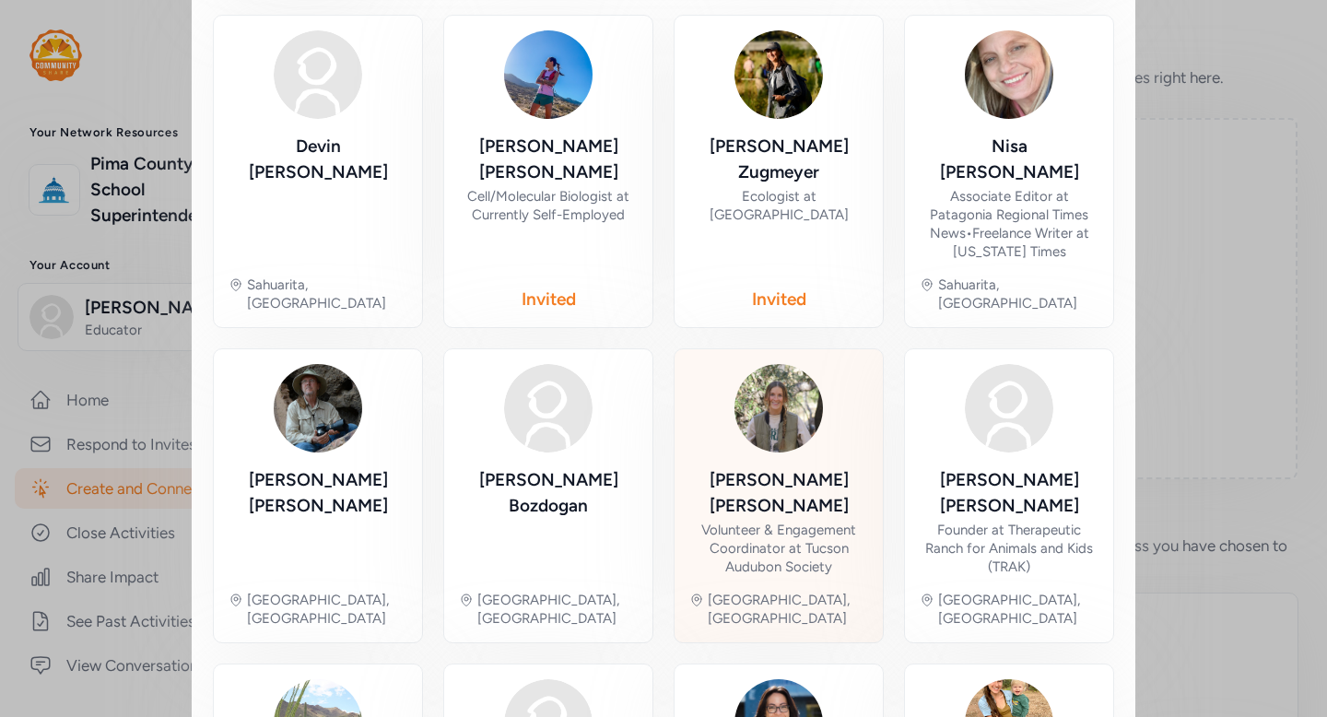
click at [815, 467] on div "Alexis Stark Volunteer & Engagement Coordinator at Tucson Audubon Society" at bounding box center [778, 521] width 179 height 109
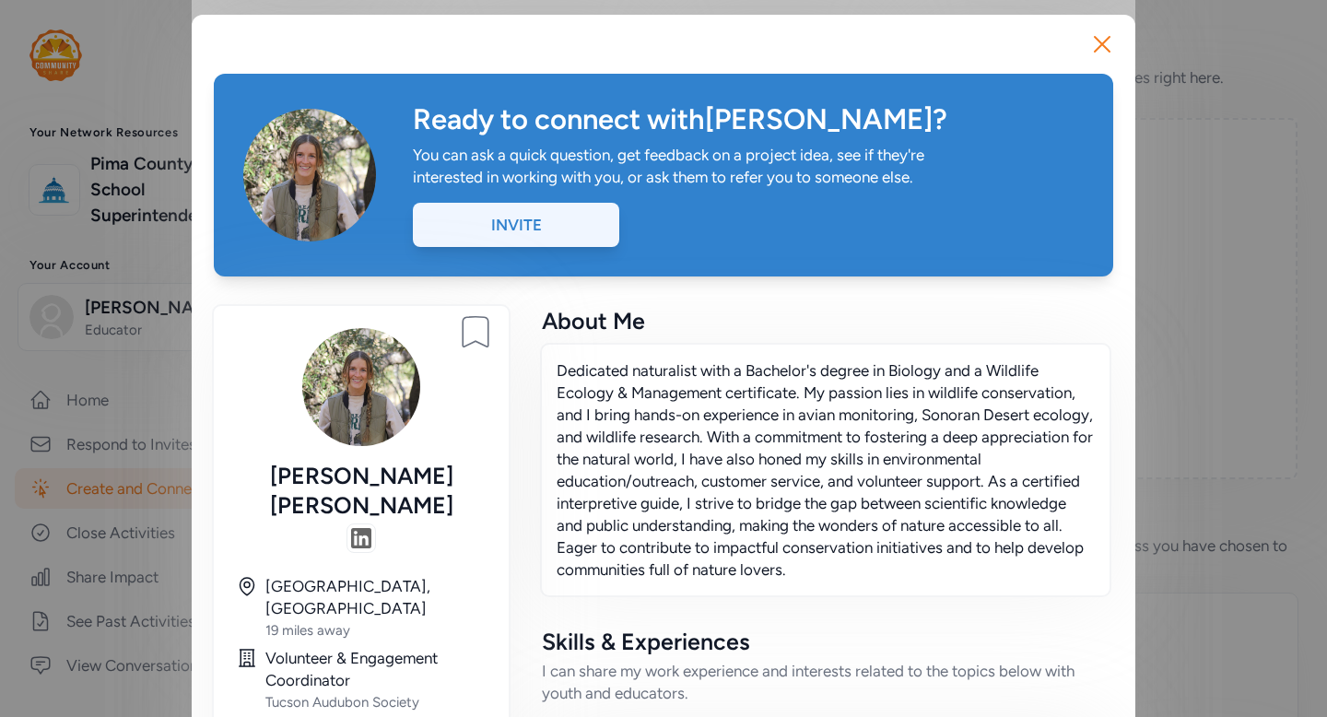
click at [548, 230] on div "Invite" at bounding box center [516, 225] width 206 height 44
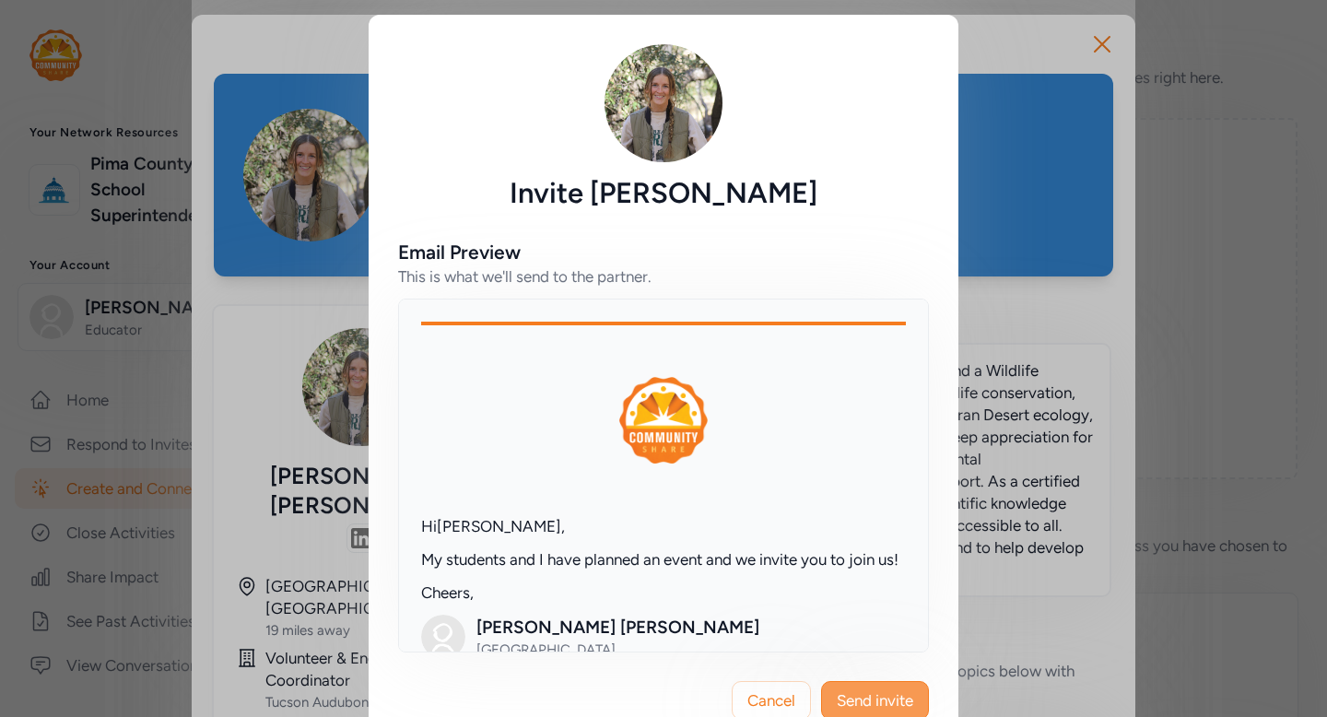
click at [907, 691] on span "Send invite" at bounding box center [875, 700] width 76 height 22
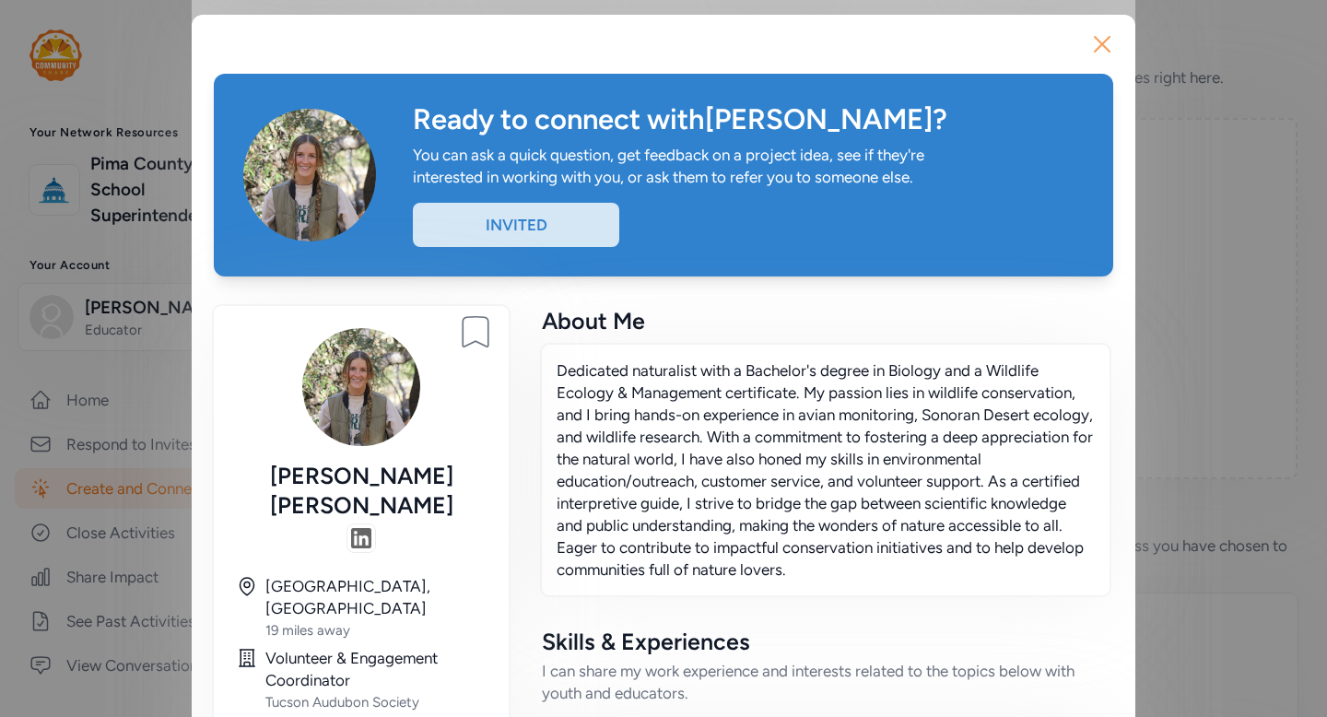
click at [1100, 46] on icon "button" at bounding box center [1102, 44] width 15 height 15
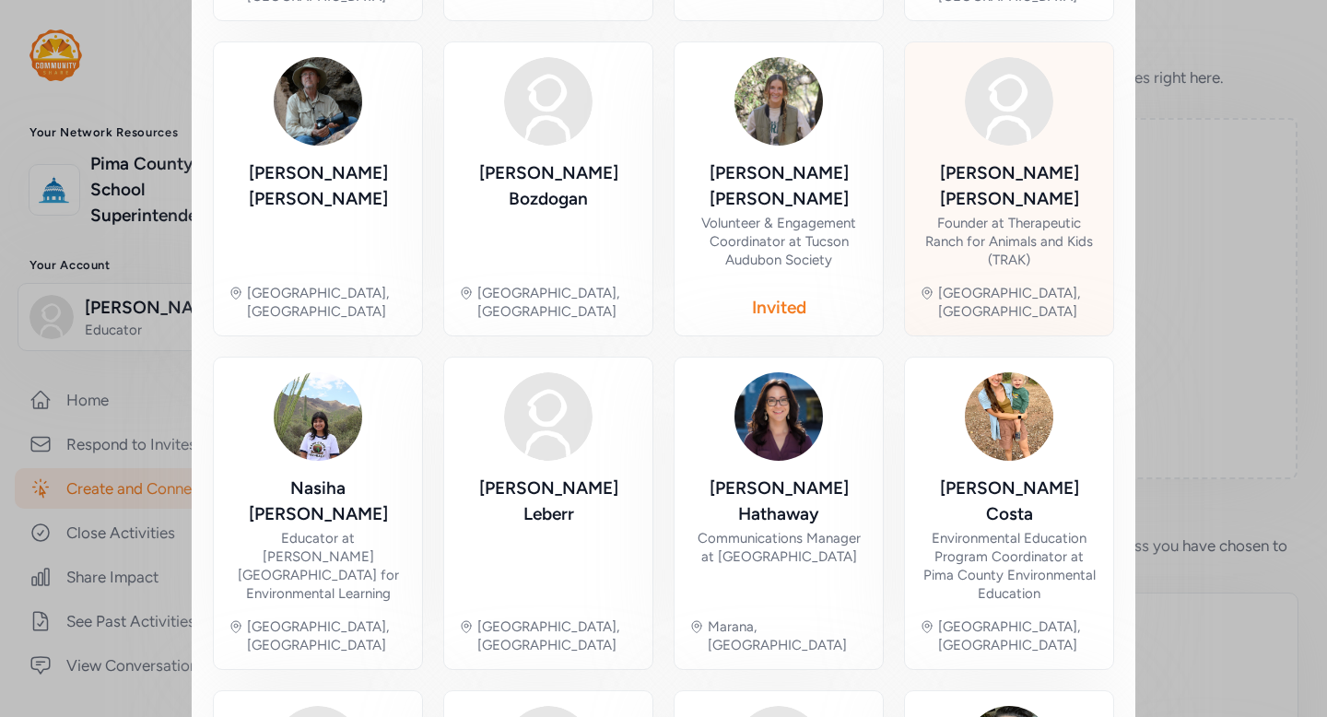
scroll to position [740, 0]
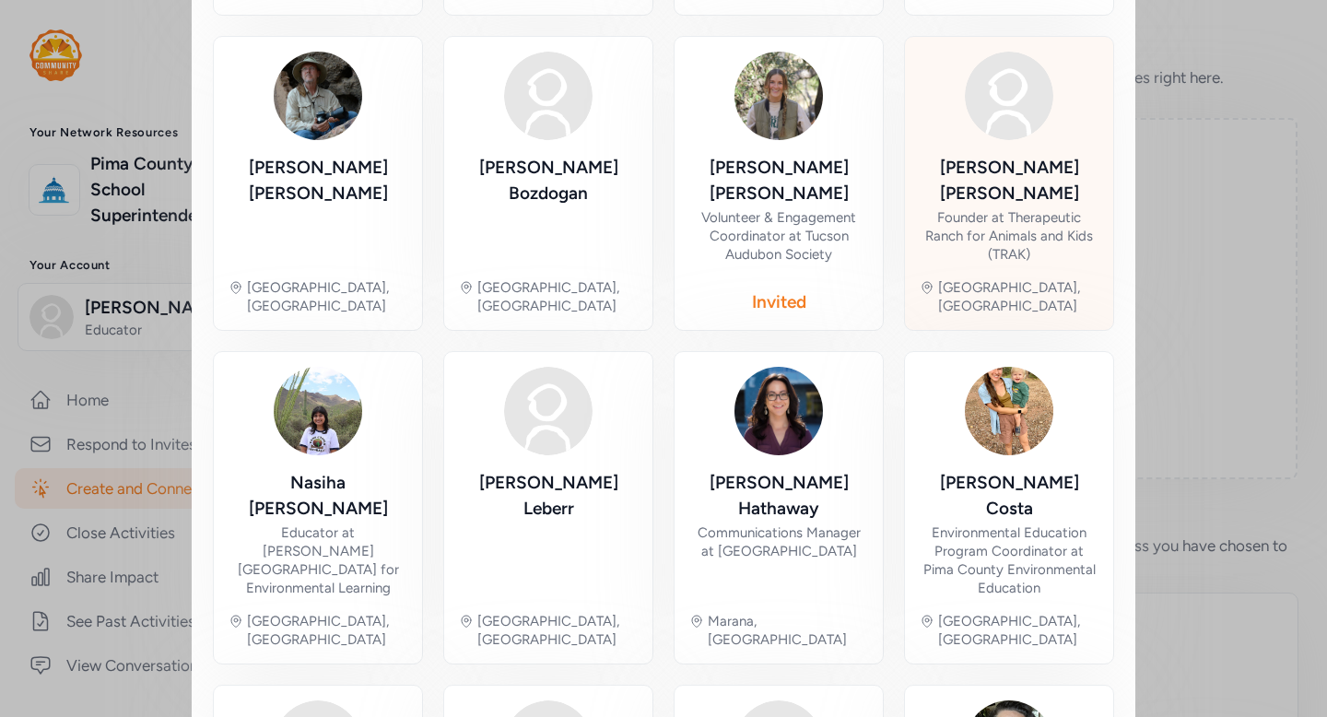
click at [1006, 208] on div "Founder at Therapeutic Ranch for Animals and Kids (TRAK)" at bounding box center [1009, 235] width 179 height 55
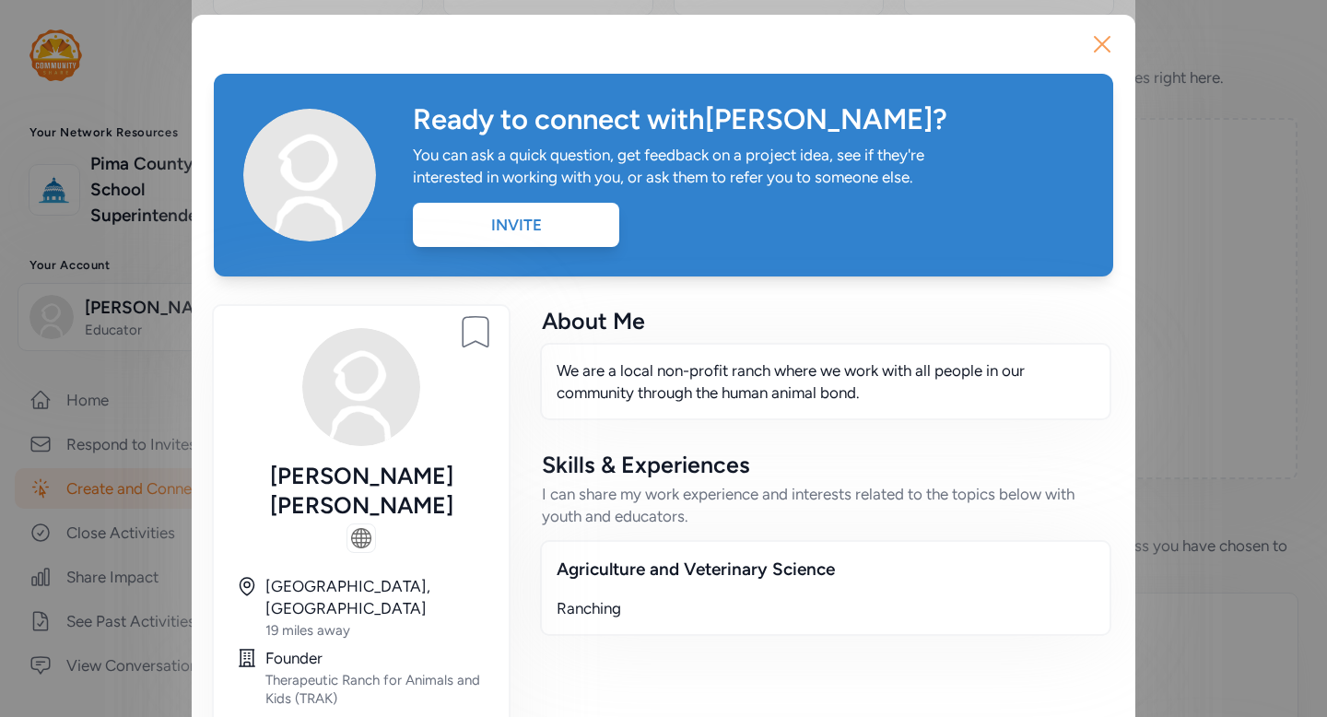
click at [1101, 42] on icon "button" at bounding box center [1102, 44] width 15 height 15
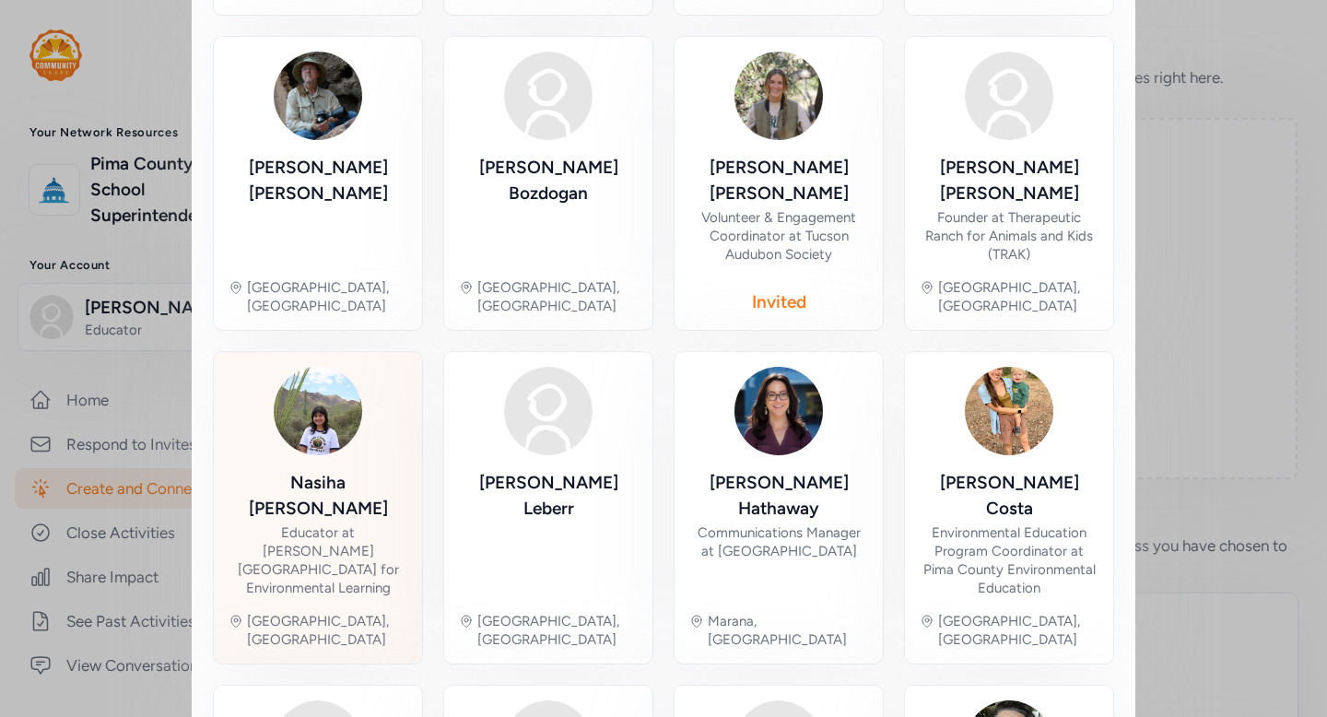
click at [345, 470] on div "Nasiha Rashid Educator at Cooper Center for Environmental Learning" at bounding box center [318, 533] width 179 height 127
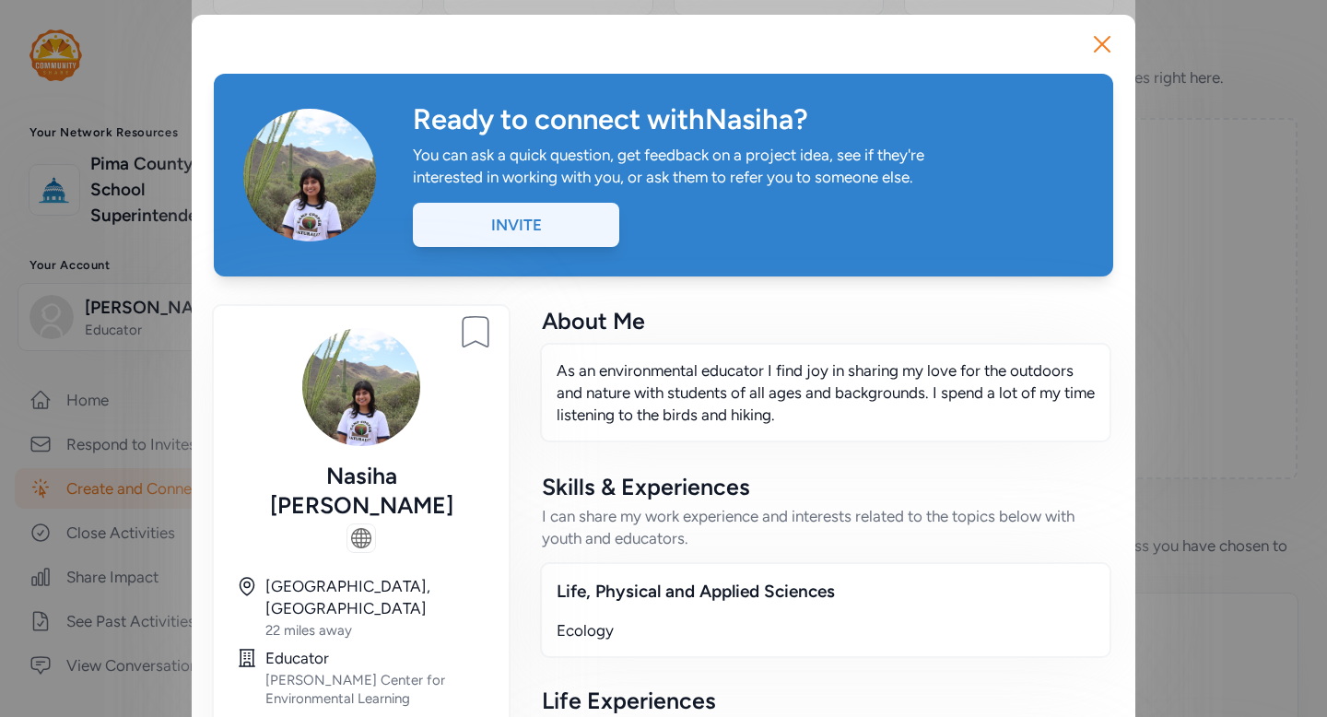
click at [557, 239] on div "Invite" at bounding box center [516, 225] width 206 height 44
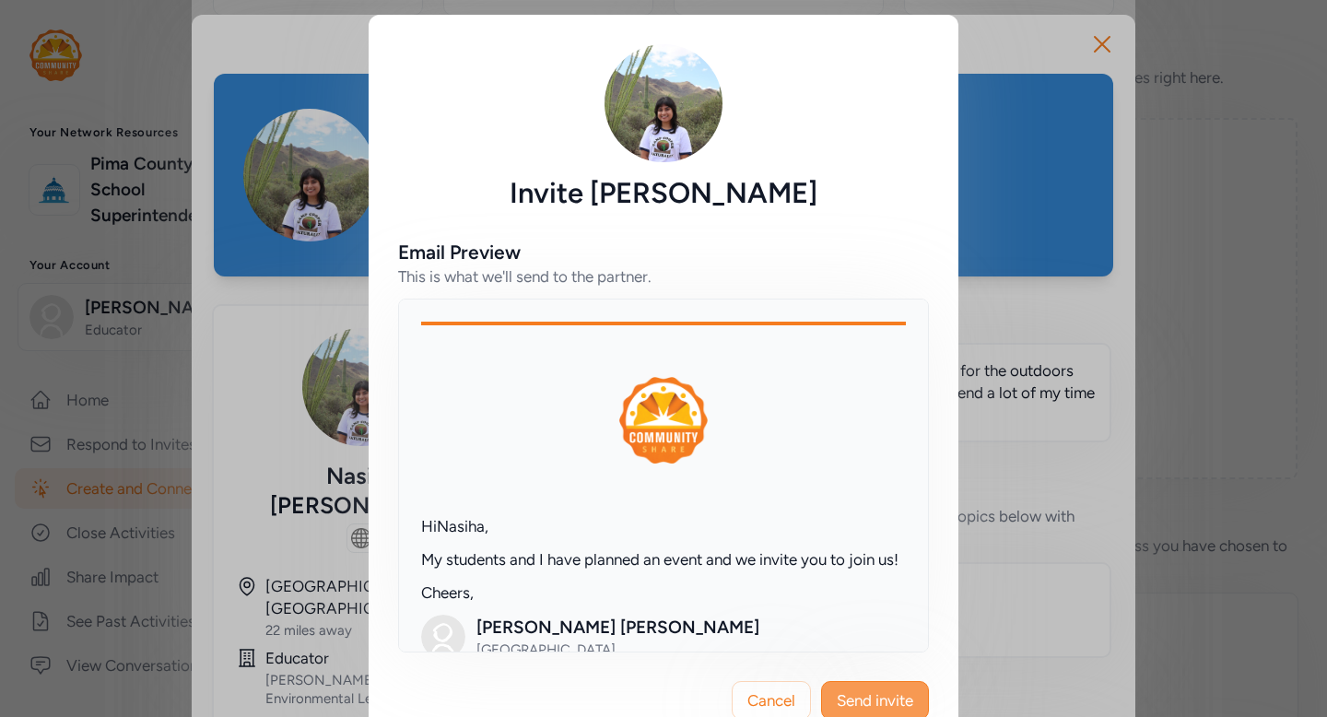
click at [879, 693] on span "Send invite" at bounding box center [875, 700] width 76 height 22
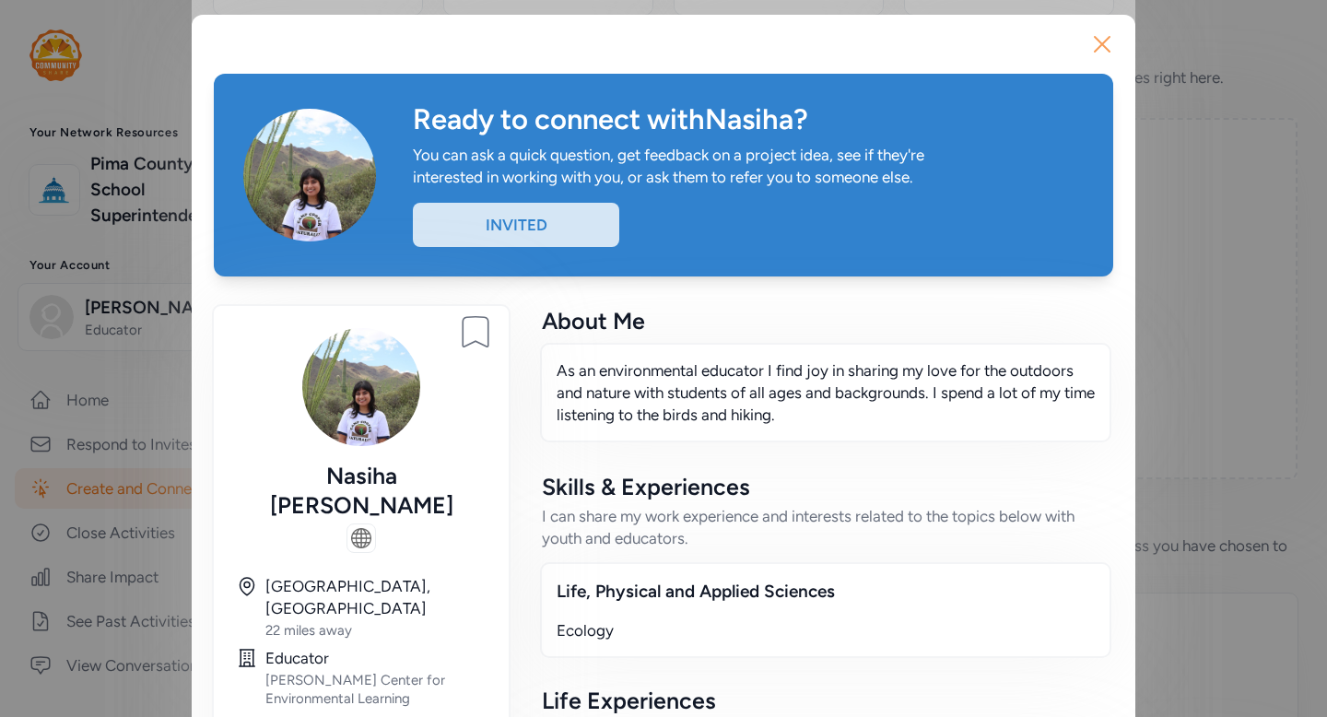
click at [1105, 53] on icon "button" at bounding box center [1102, 43] width 29 height 29
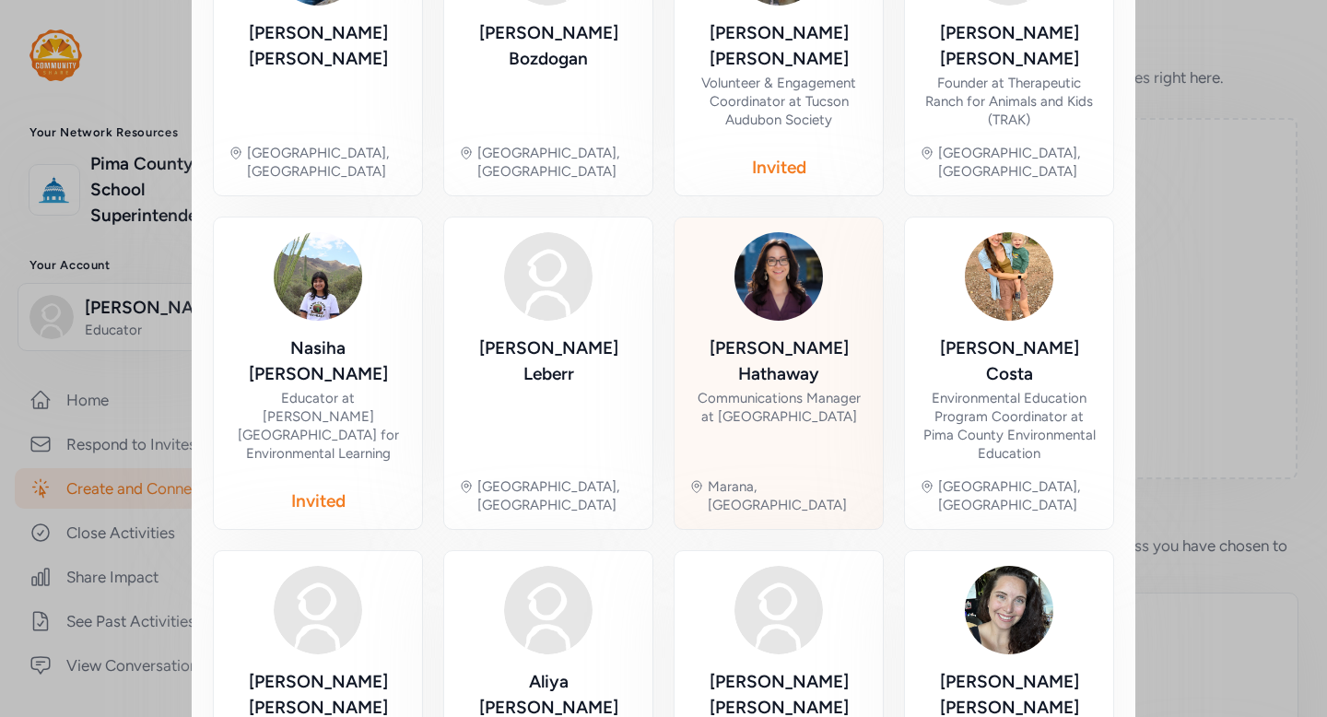
scroll to position [935, 0]
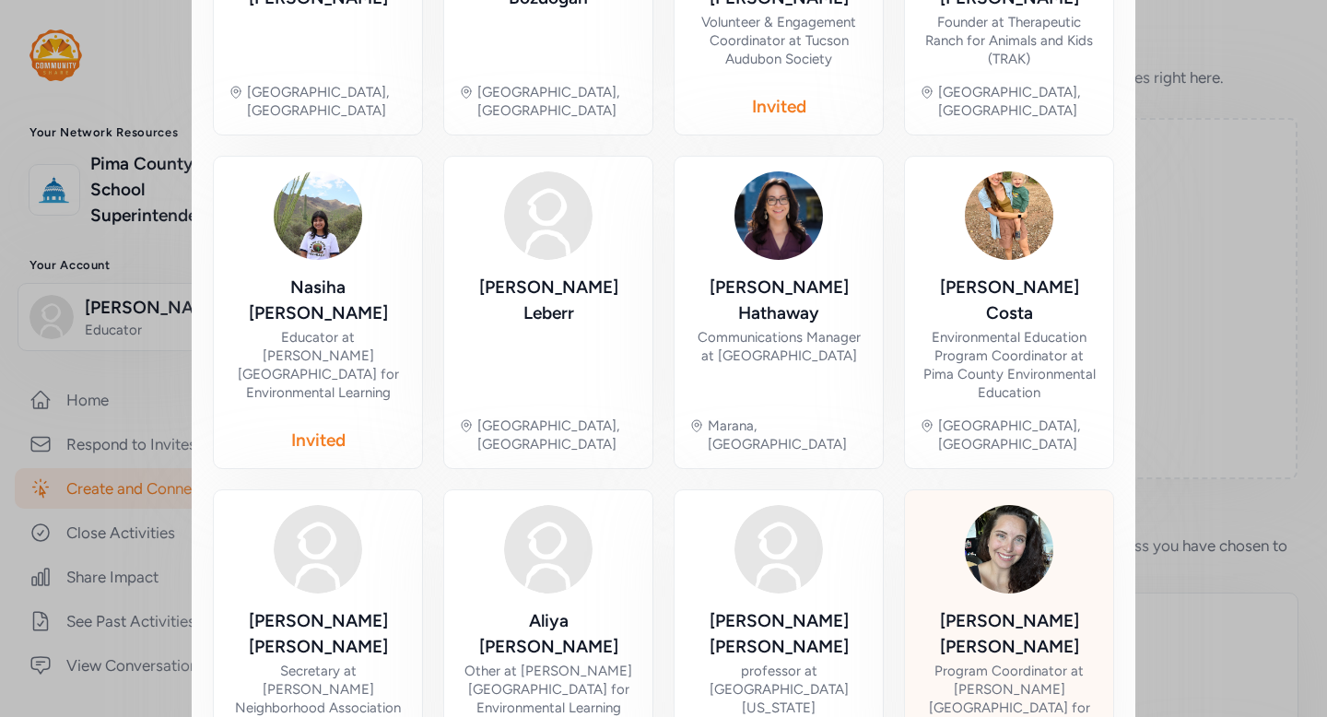
click at [998, 608] on div "Mariah Kuehl" at bounding box center [1009, 634] width 179 height 52
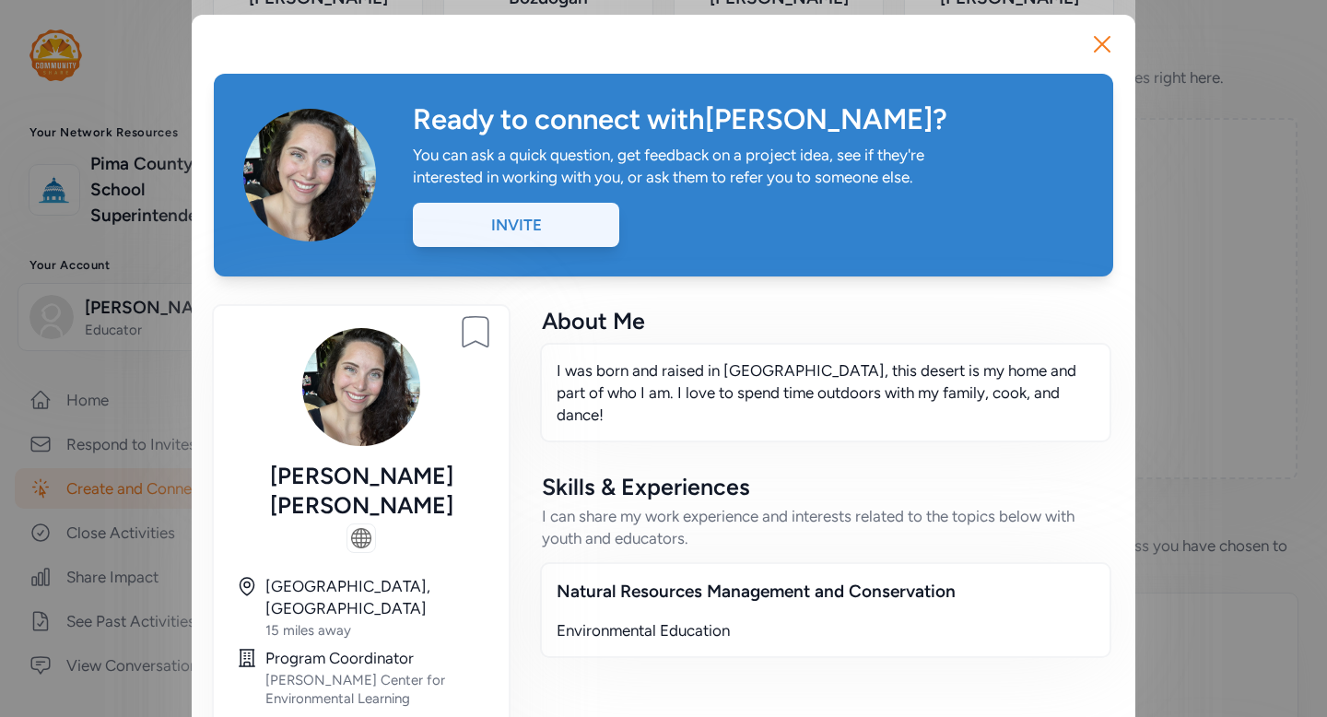
click at [552, 227] on div "Invite" at bounding box center [516, 225] width 206 height 44
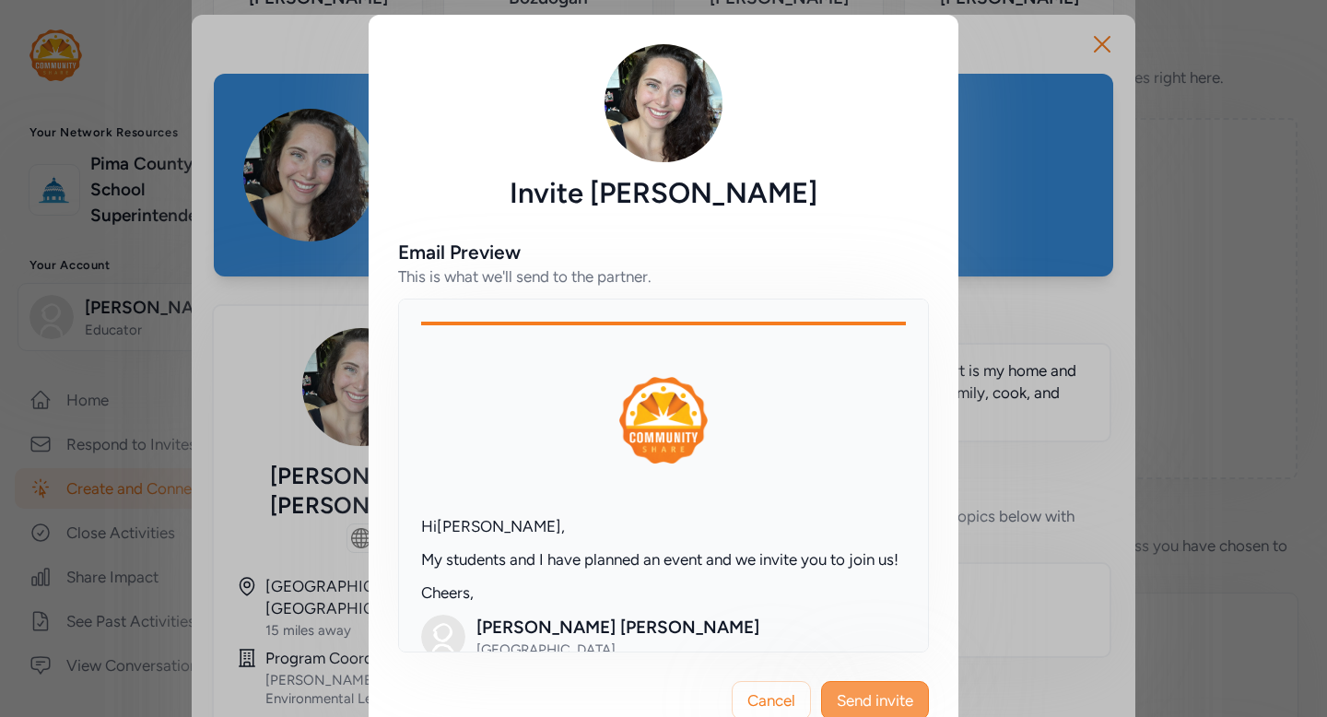
click at [906, 698] on span "Send invite" at bounding box center [875, 700] width 76 height 22
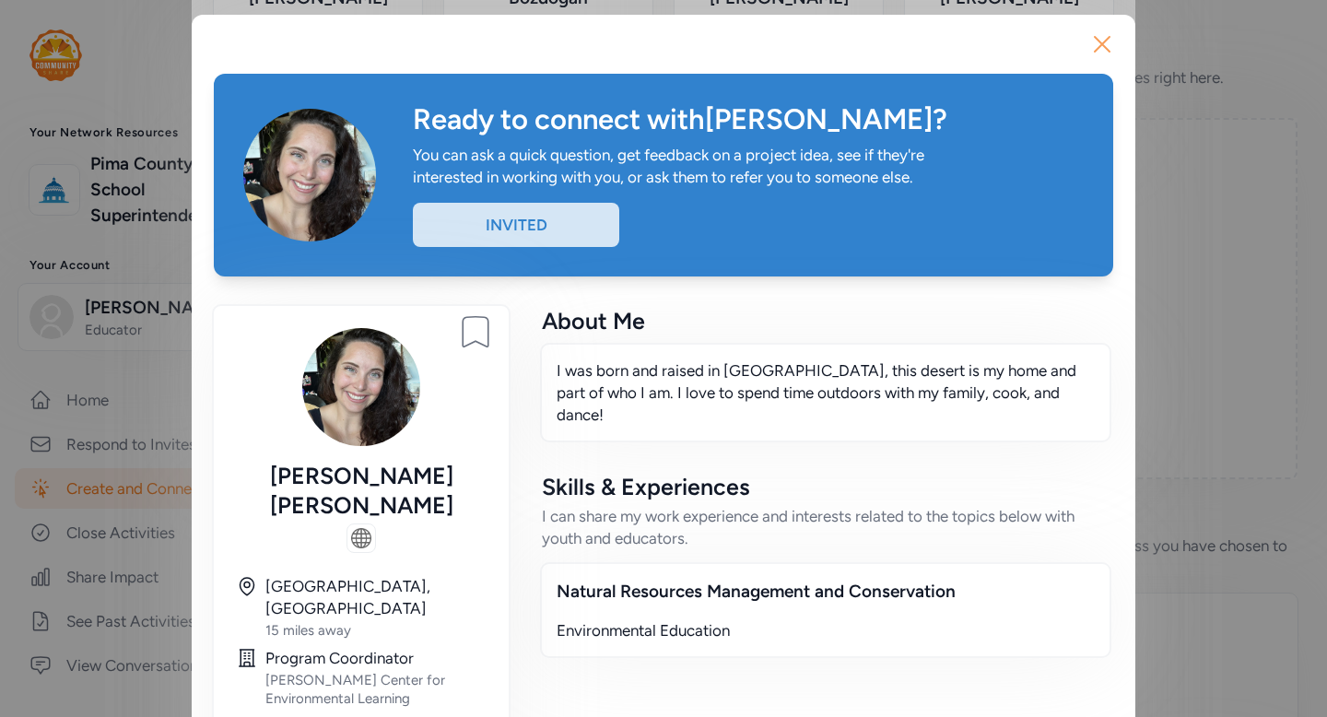
click at [1104, 49] on icon "button" at bounding box center [1102, 43] width 29 height 29
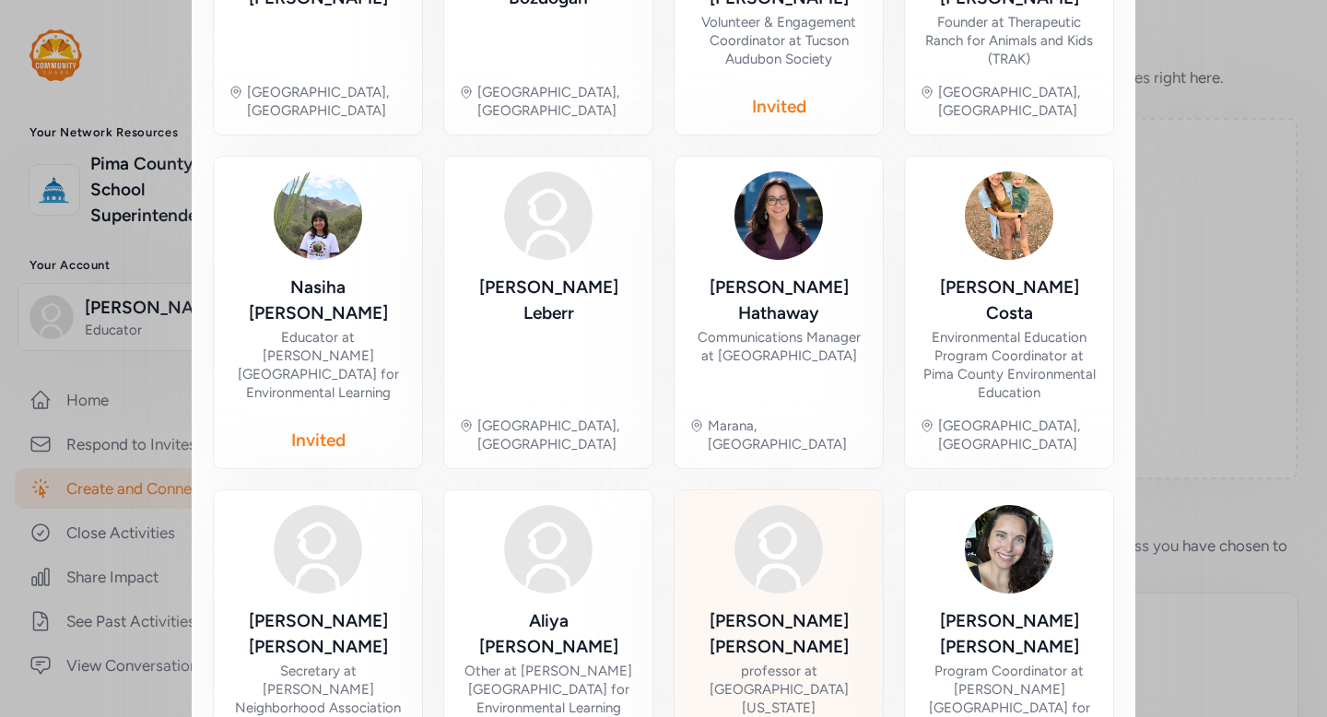
click at [788, 608] on div "Matthew Medeiros professor at University of Arizona" at bounding box center [778, 666] width 179 height 116
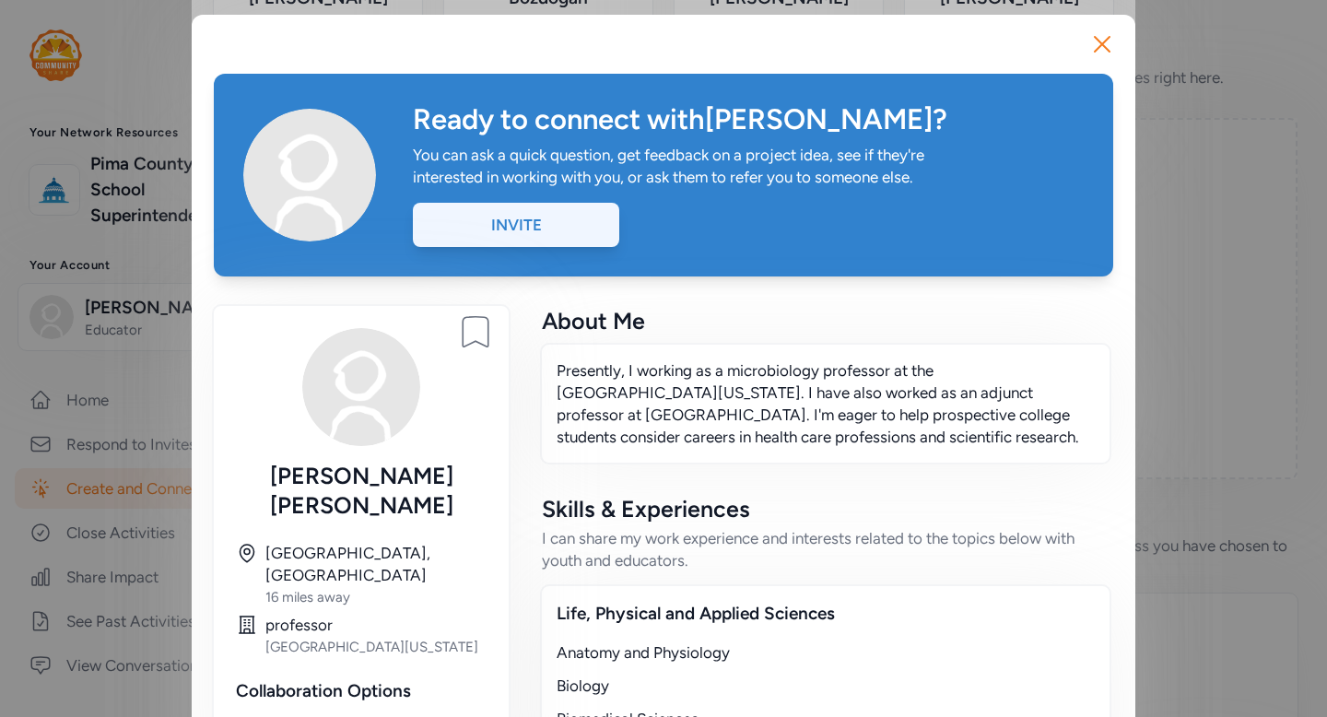
click at [537, 224] on div "Invite" at bounding box center [516, 225] width 206 height 44
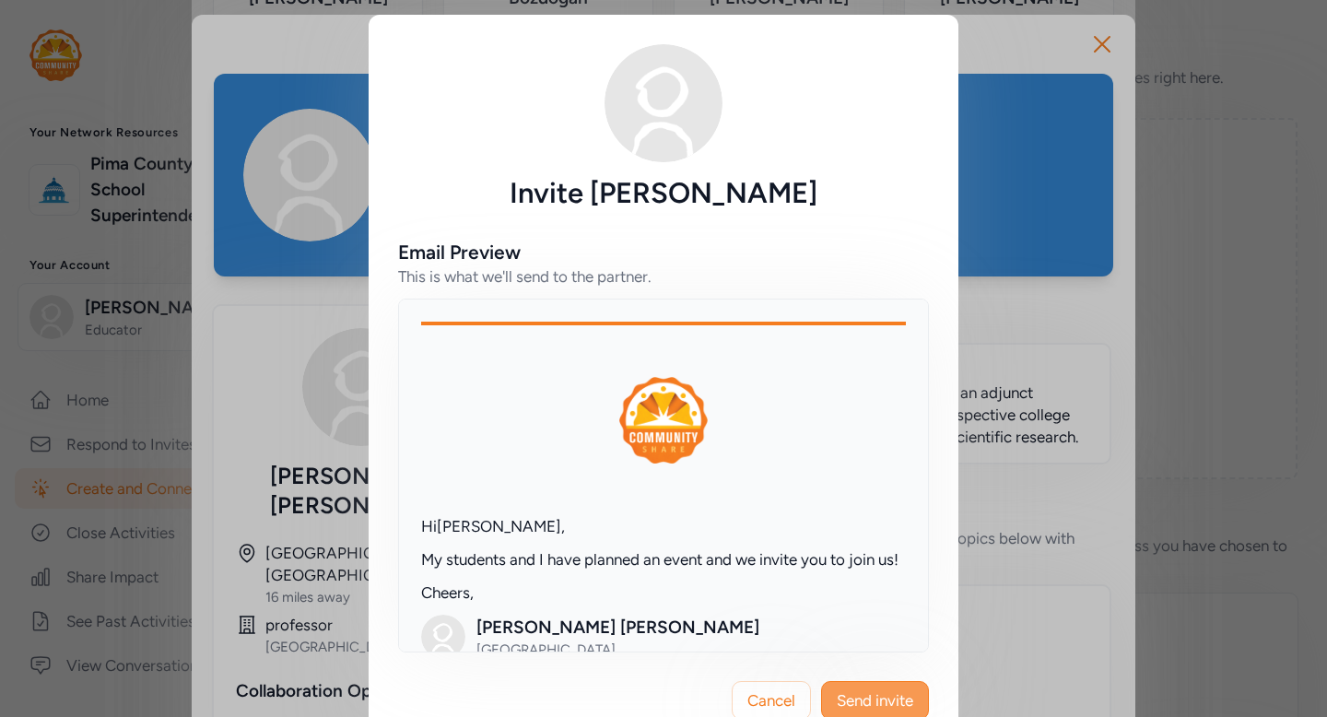
click at [888, 690] on span "Send invite" at bounding box center [875, 700] width 76 height 22
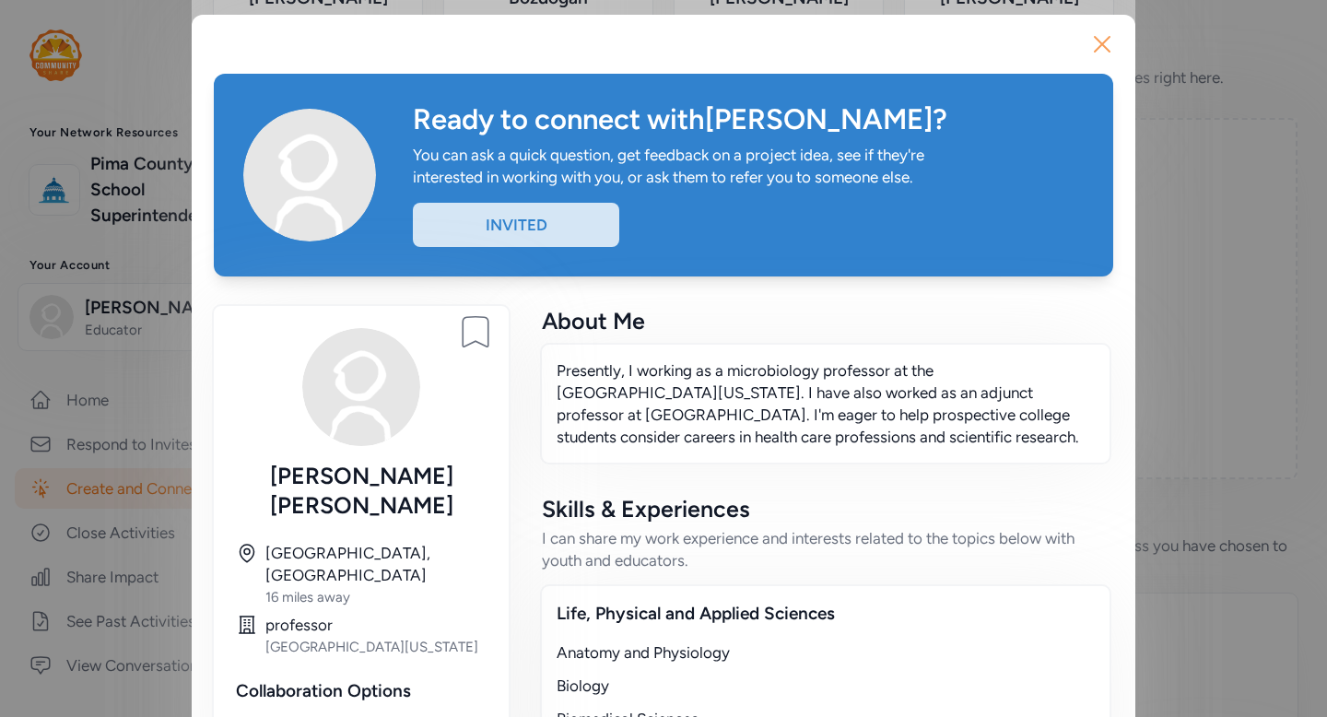
click at [1104, 38] on icon "button" at bounding box center [1102, 43] width 29 height 29
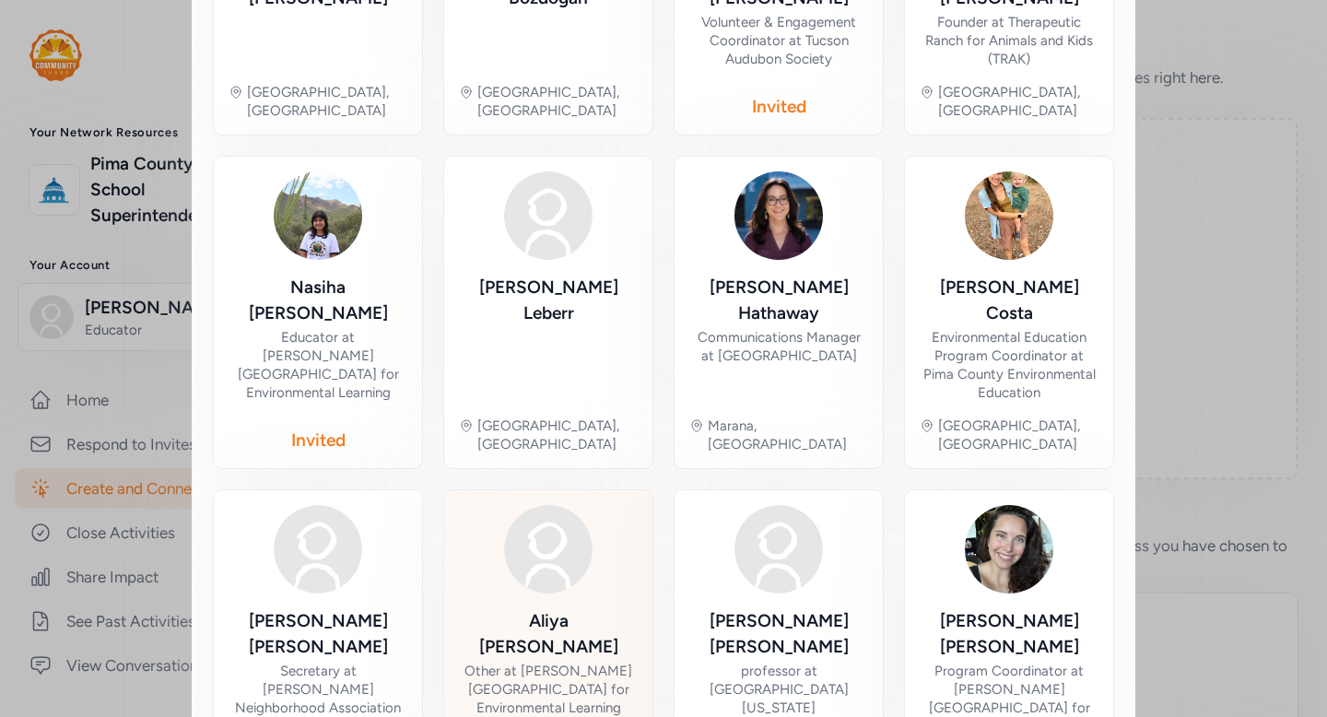
click at [610, 505] on div "Aliya McDonald Other at Cooper Center for Environmental Learning Tucson, AZ" at bounding box center [548, 640] width 179 height 271
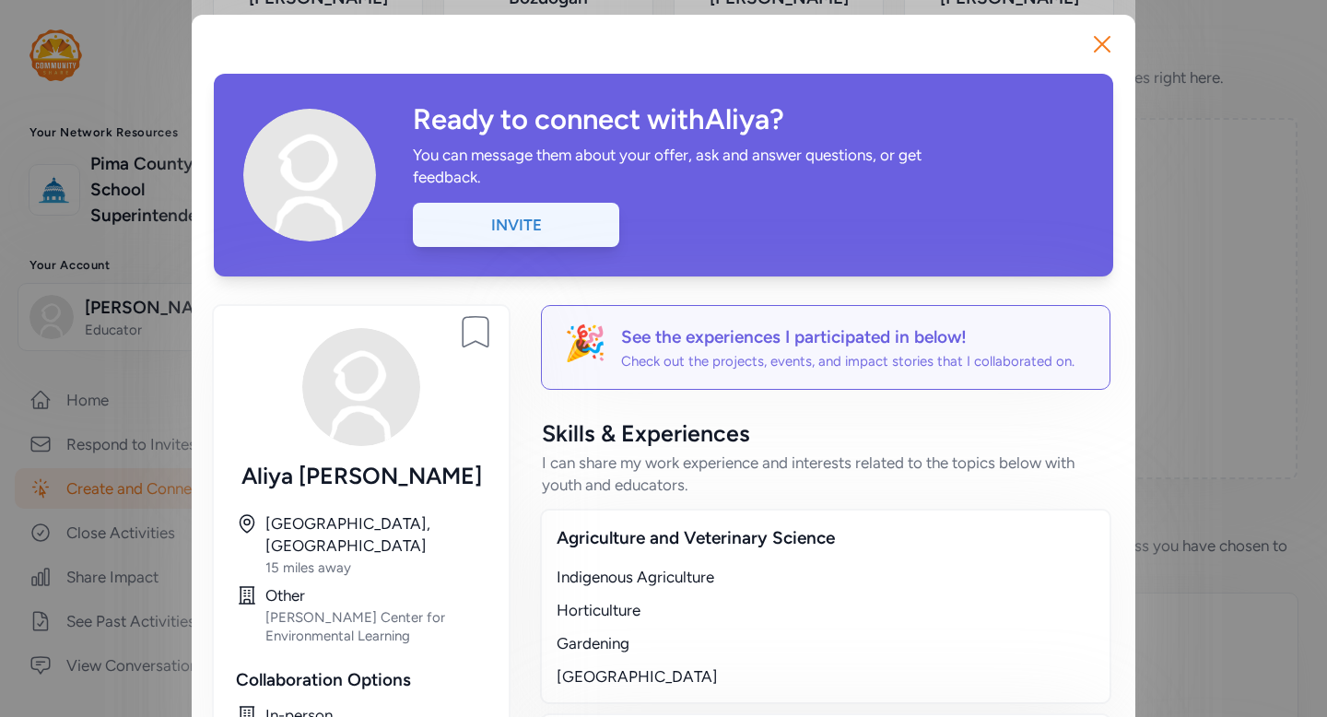
click at [581, 229] on div "Invite" at bounding box center [516, 225] width 206 height 44
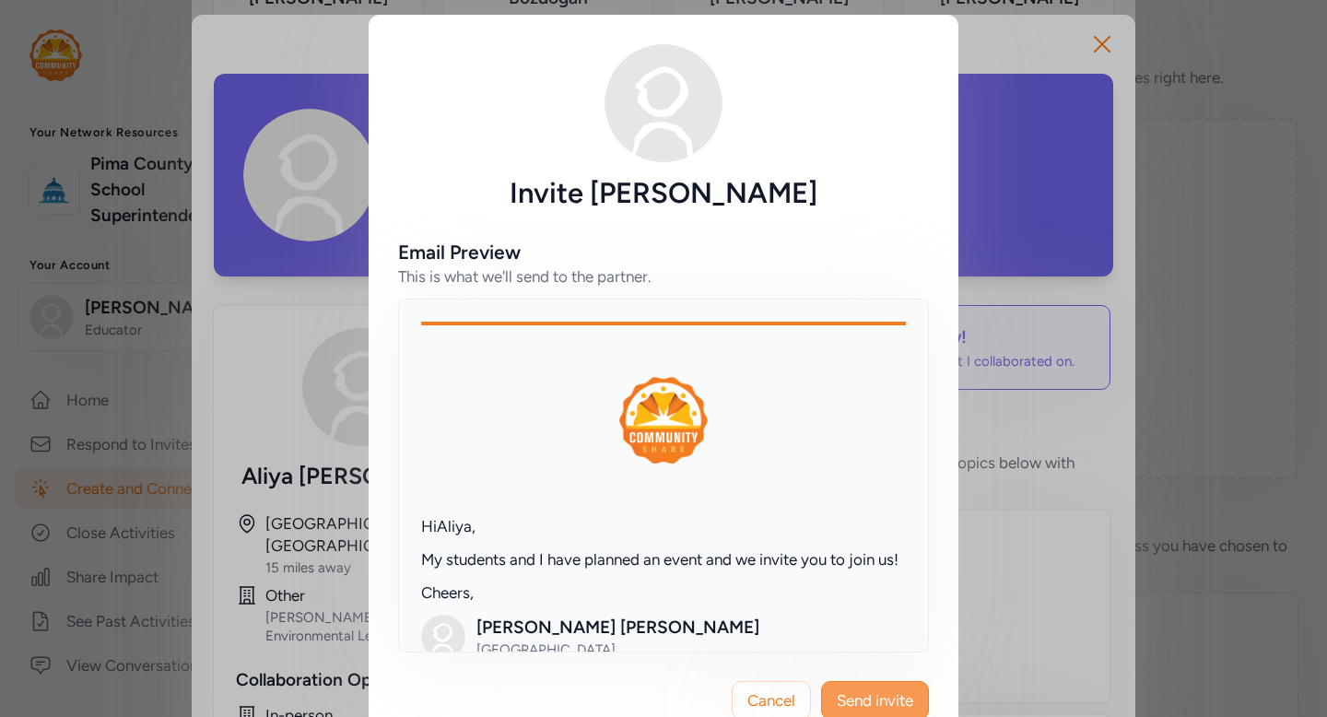
click at [891, 701] on span "Send invite" at bounding box center [875, 700] width 76 height 22
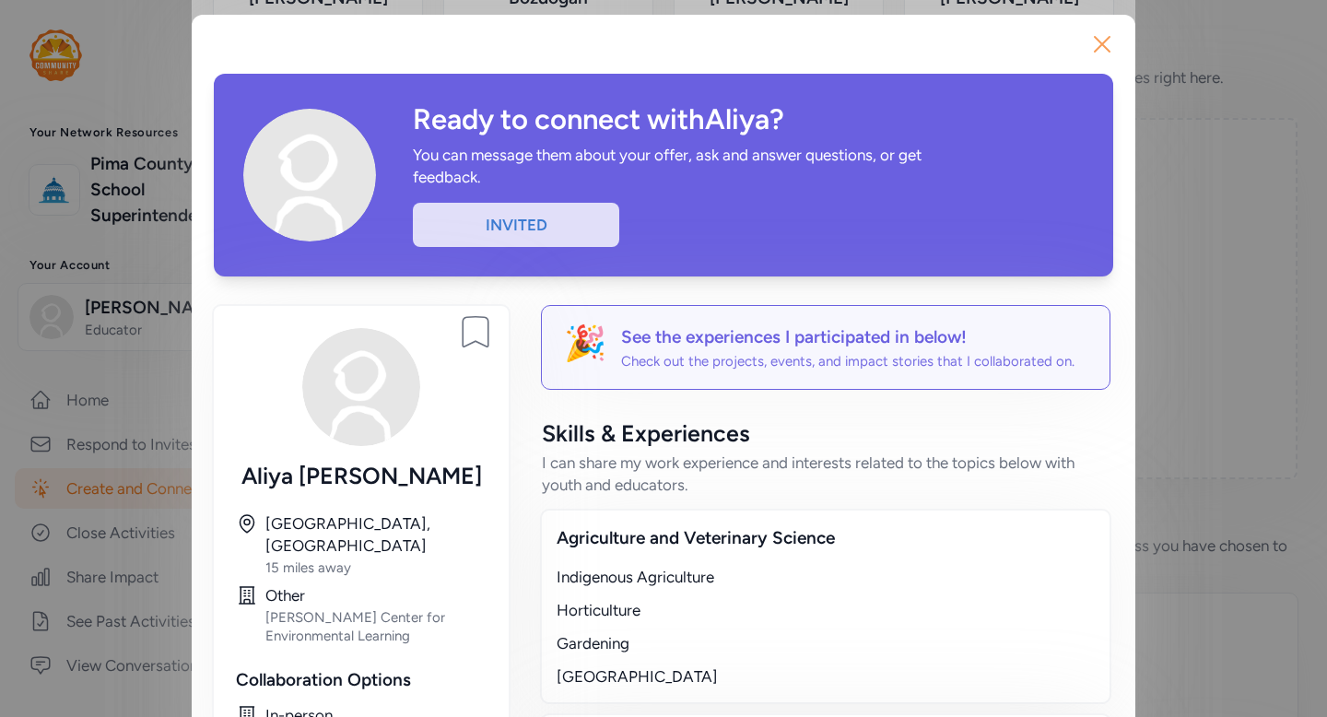
click at [1106, 43] on icon "button" at bounding box center [1102, 43] width 29 height 29
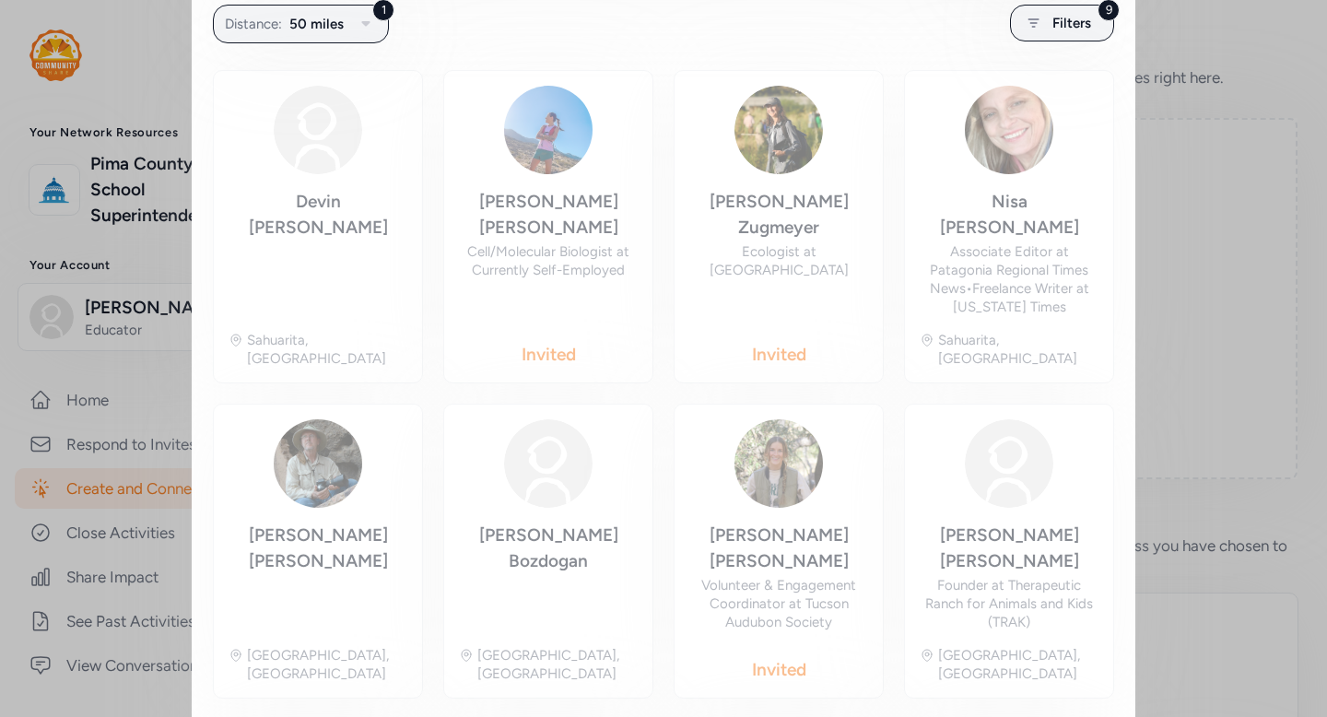
scroll to position [363, 0]
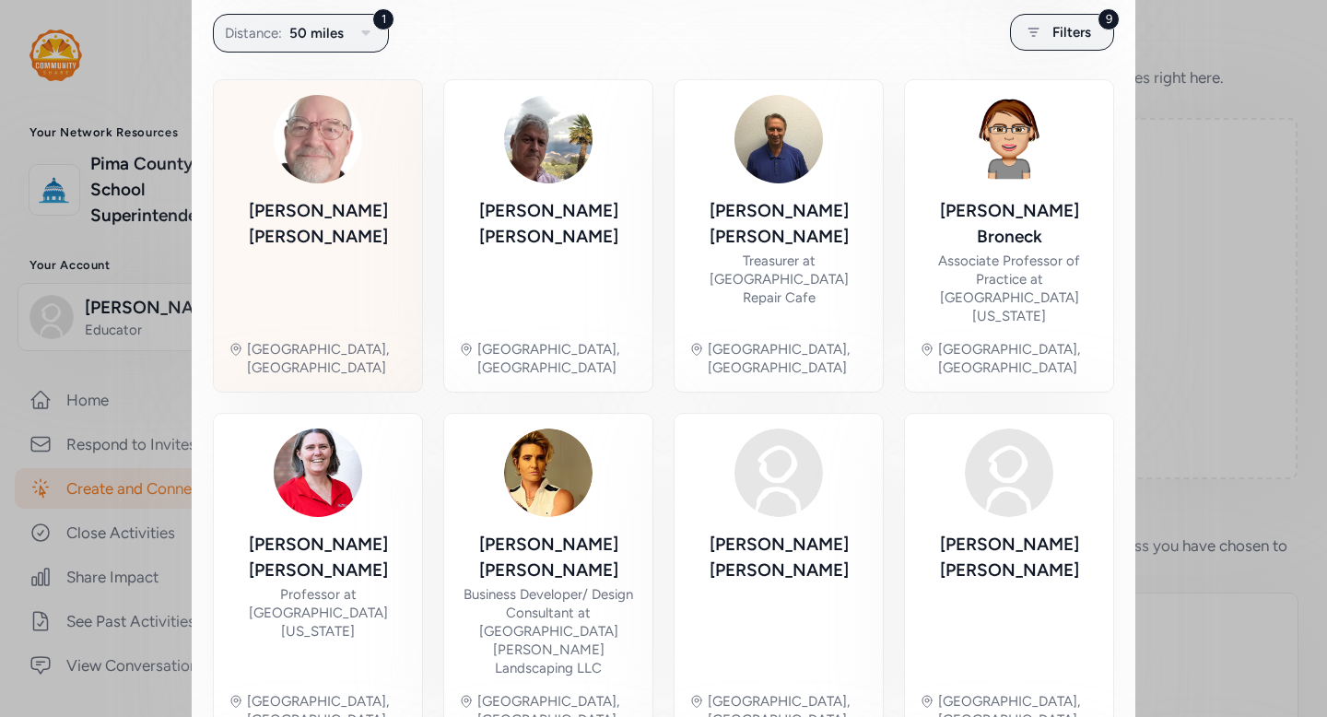
click at [355, 247] on div "James Burke" at bounding box center [318, 261] width 179 height 127
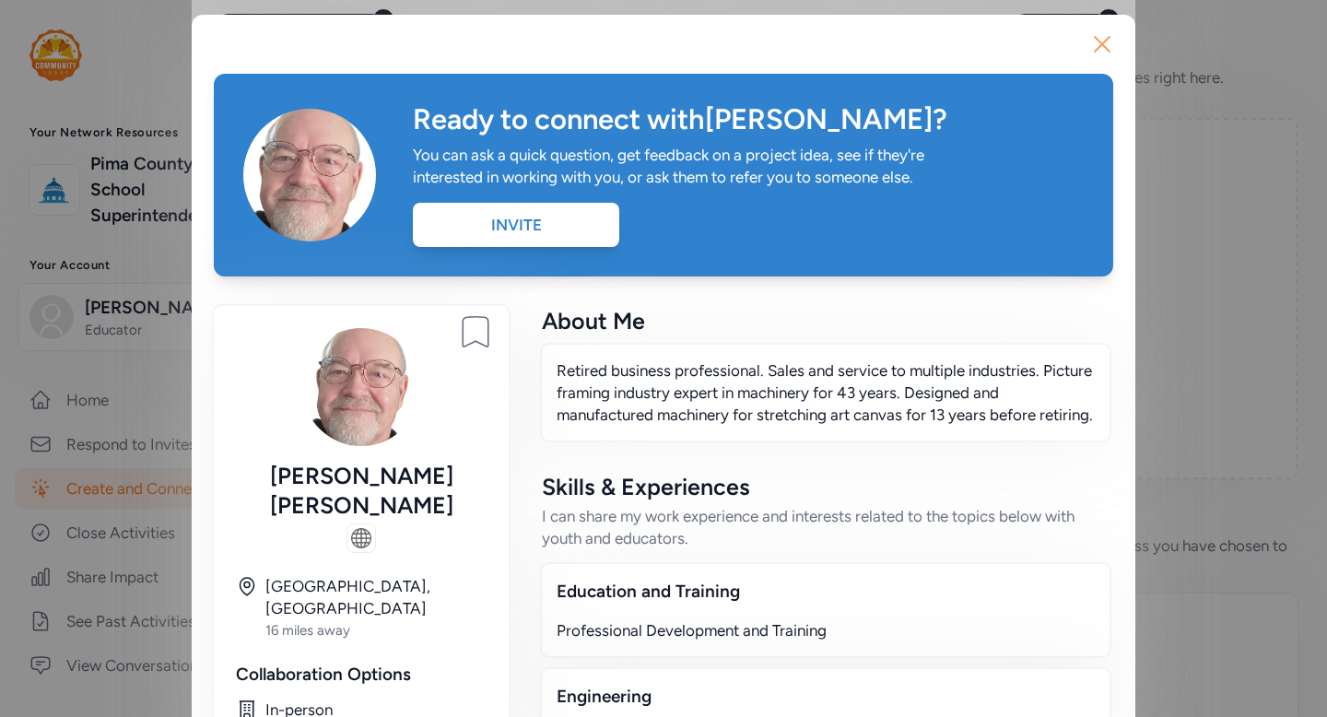
click at [1104, 52] on icon "button" at bounding box center [1102, 43] width 29 height 29
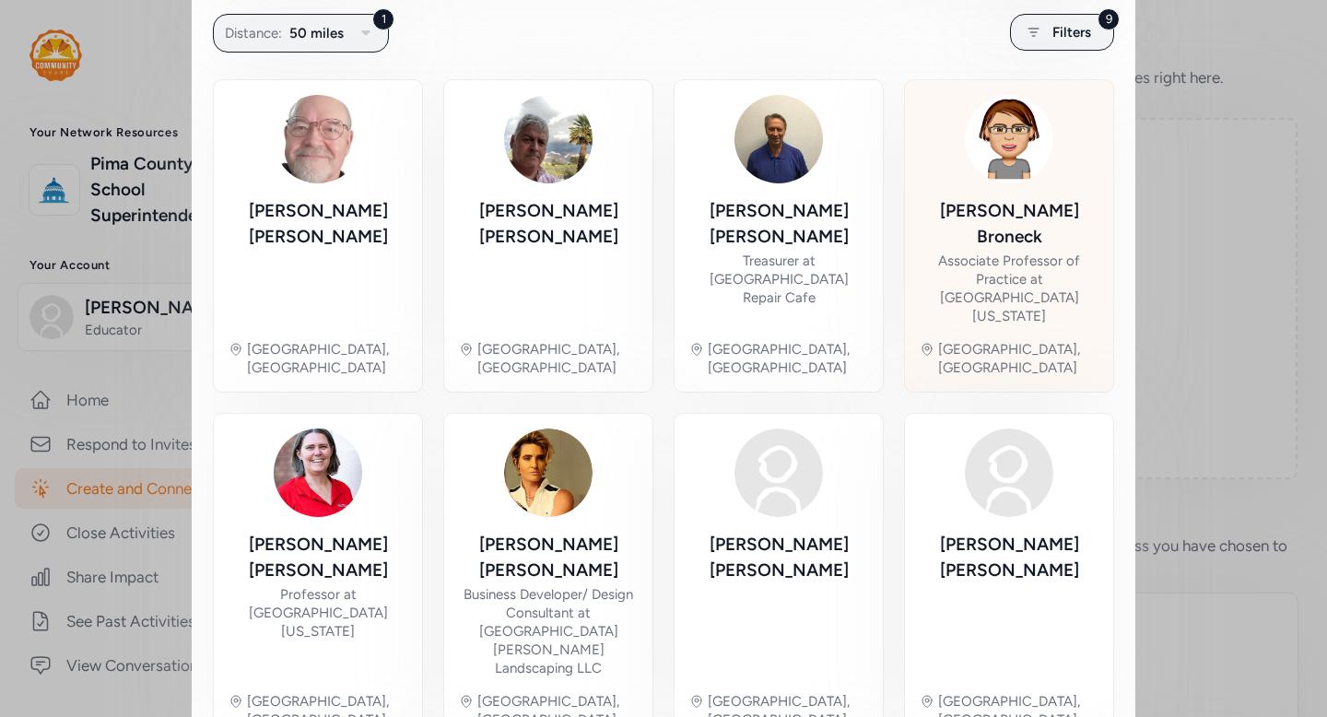
click at [1026, 193] on div "Kathy Broneck Associate Professor of Practice at University of Arizona Tucson, …" at bounding box center [1009, 236] width 179 height 282
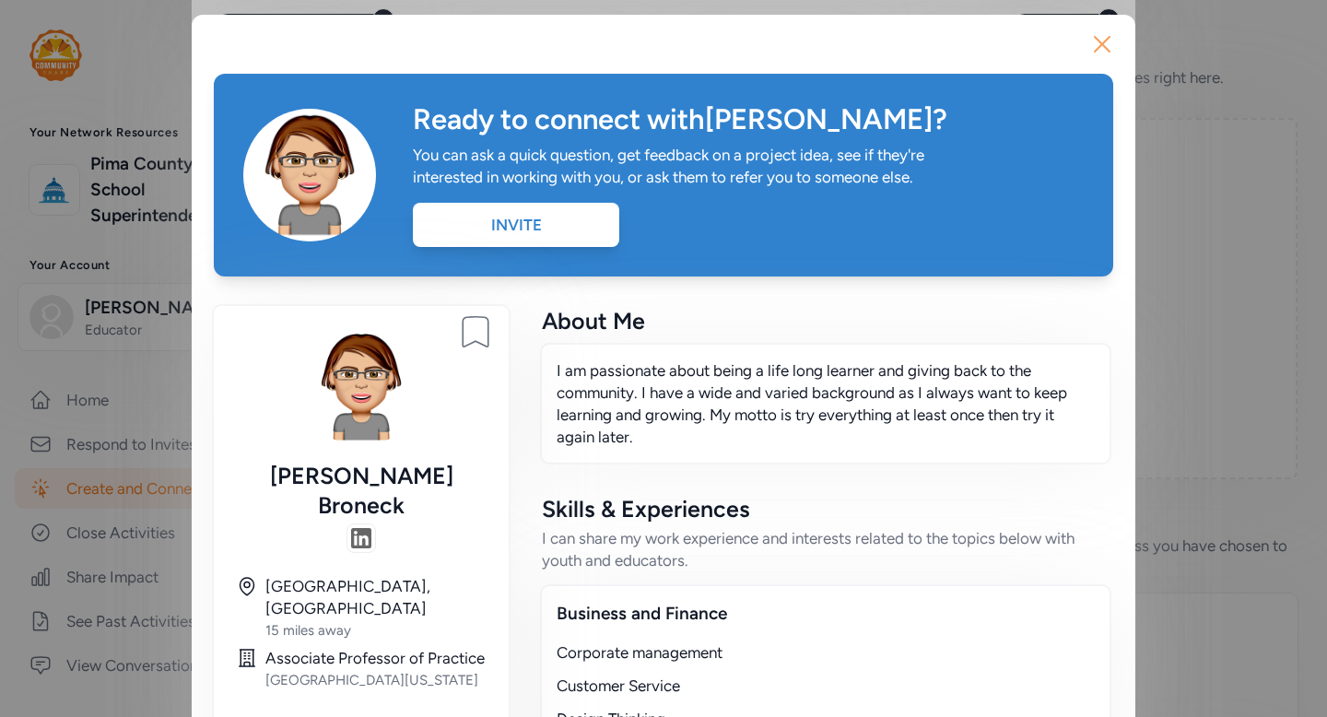
click at [1103, 50] on icon "button" at bounding box center [1102, 43] width 29 height 29
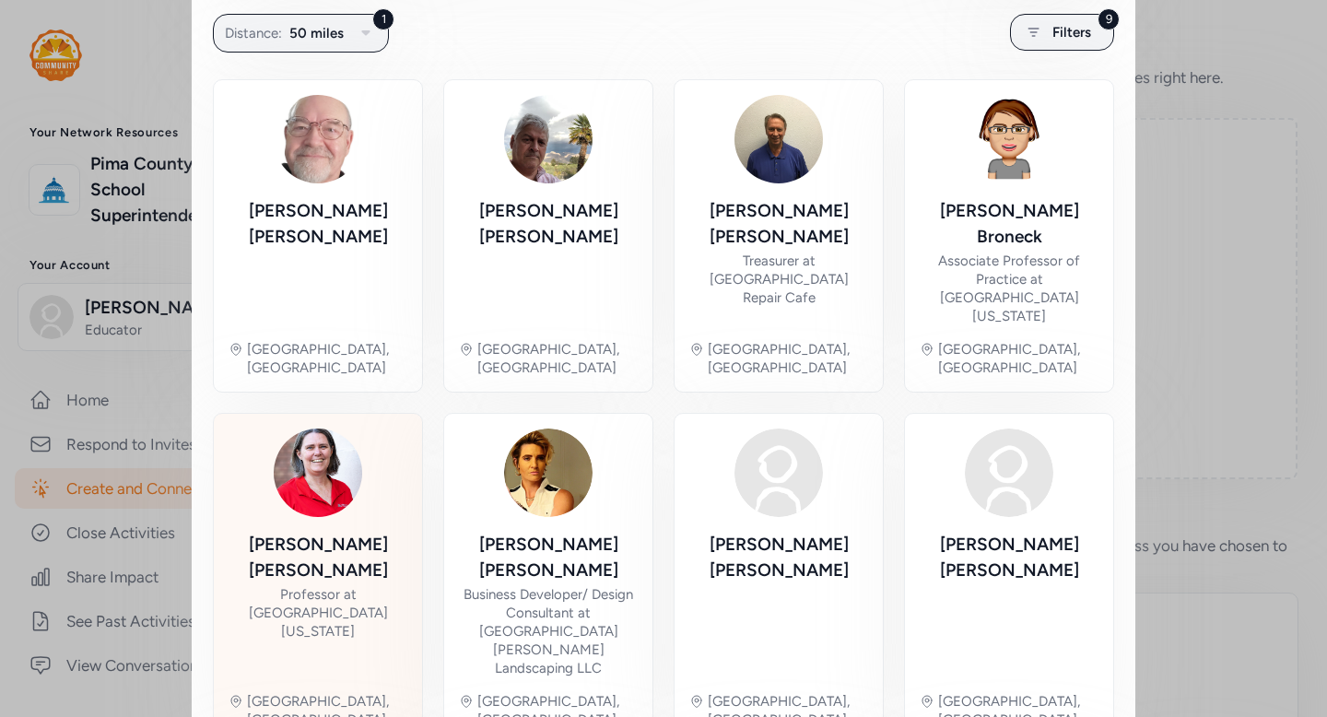
click at [331, 555] on div "Fiona McCarthy Professor at University of Arizona Tucson, AZ" at bounding box center [318, 579] width 179 height 300
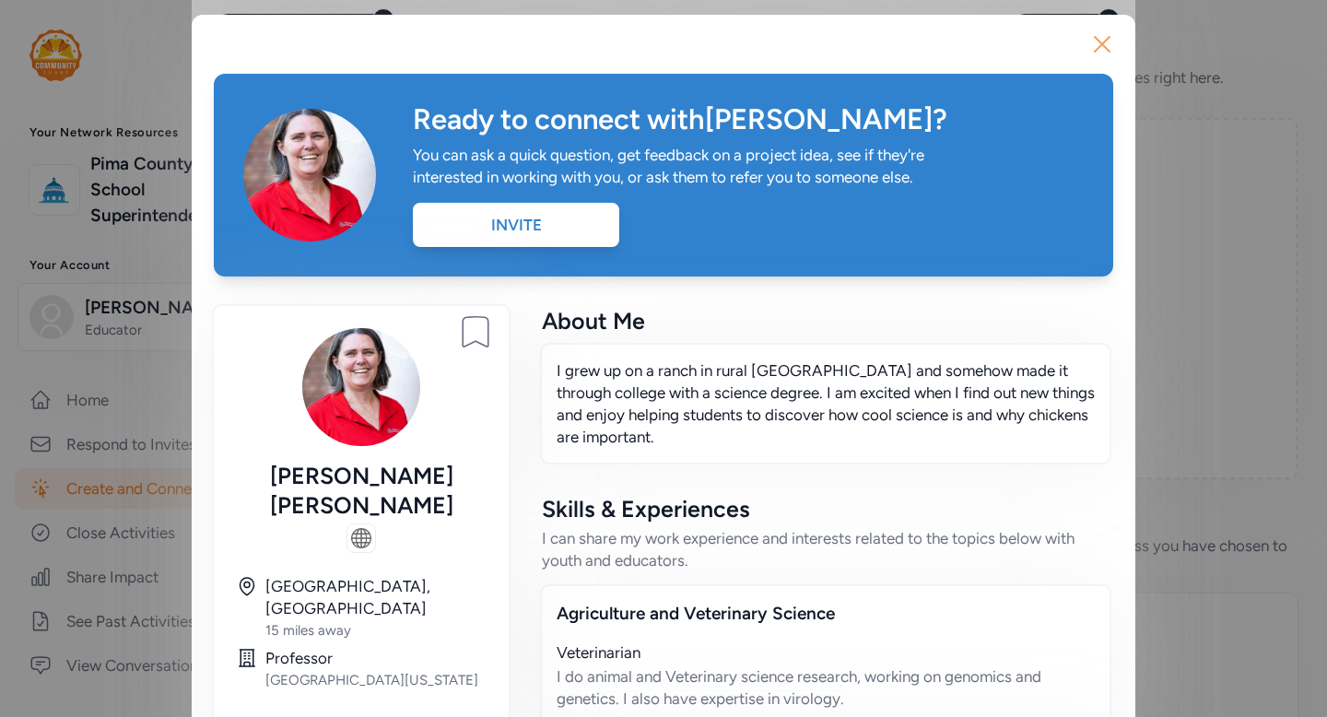
click at [1109, 39] on icon "button" at bounding box center [1102, 43] width 29 height 29
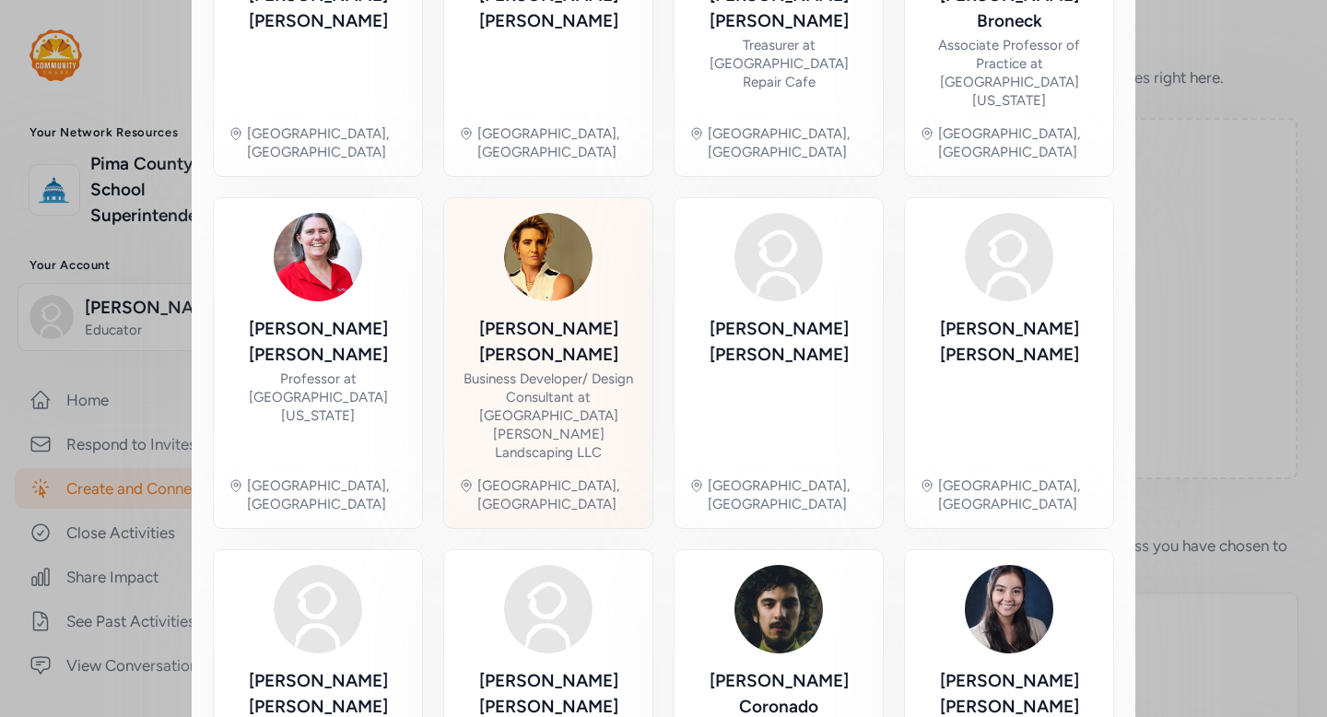
scroll to position [589, 0]
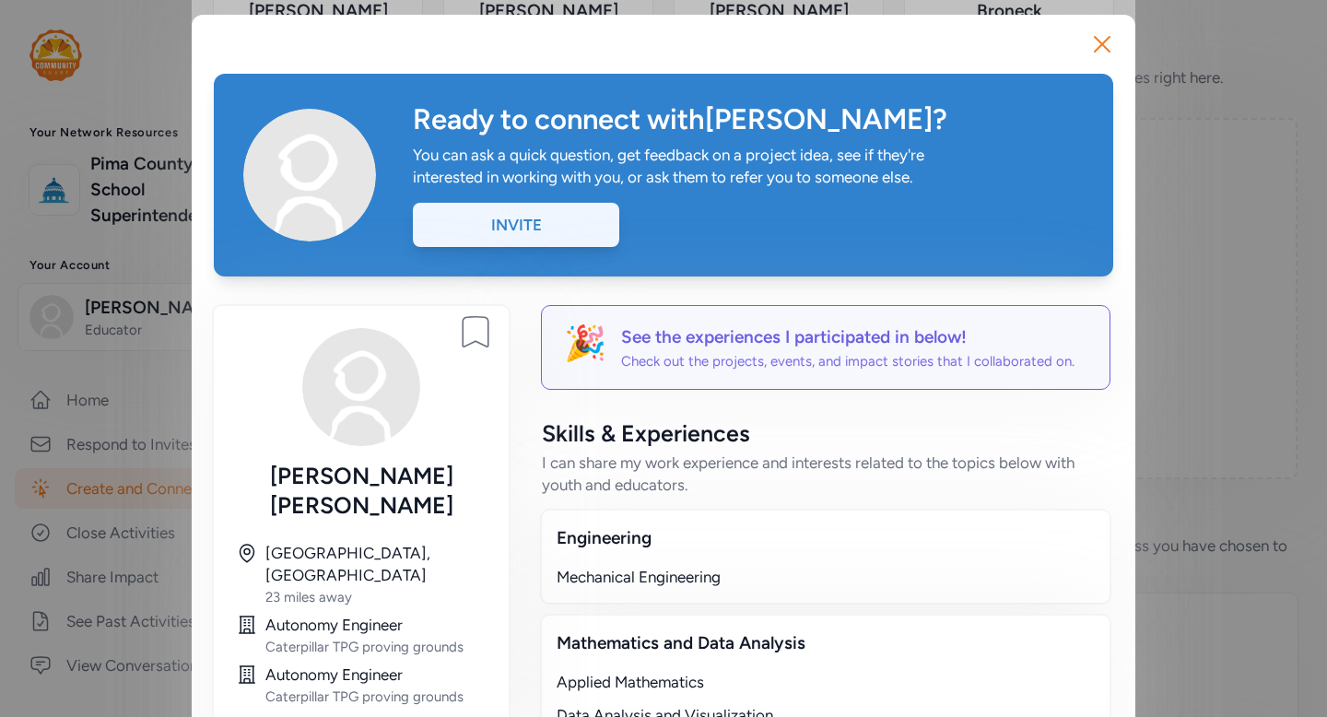
click at [552, 228] on div "Invite" at bounding box center [516, 225] width 206 height 44
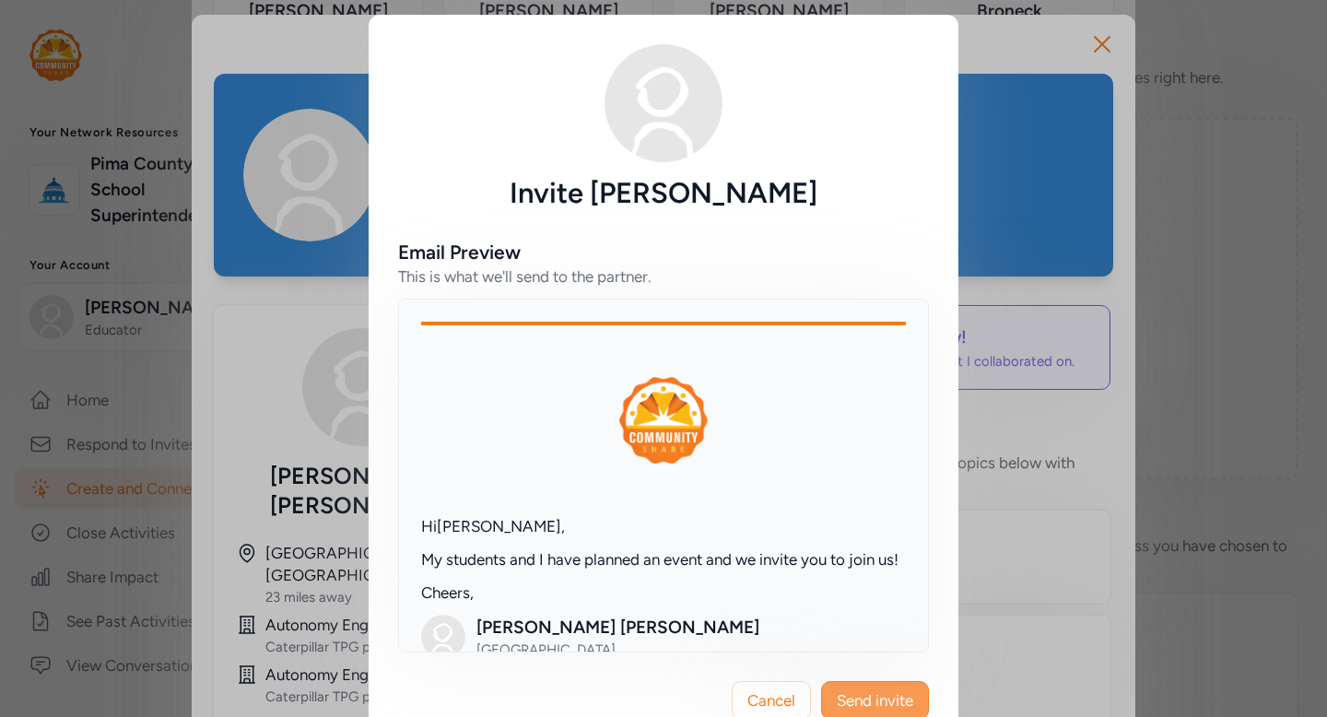
click at [863, 695] on span "Send invite" at bounding box center [875, 700] width 76 height 22
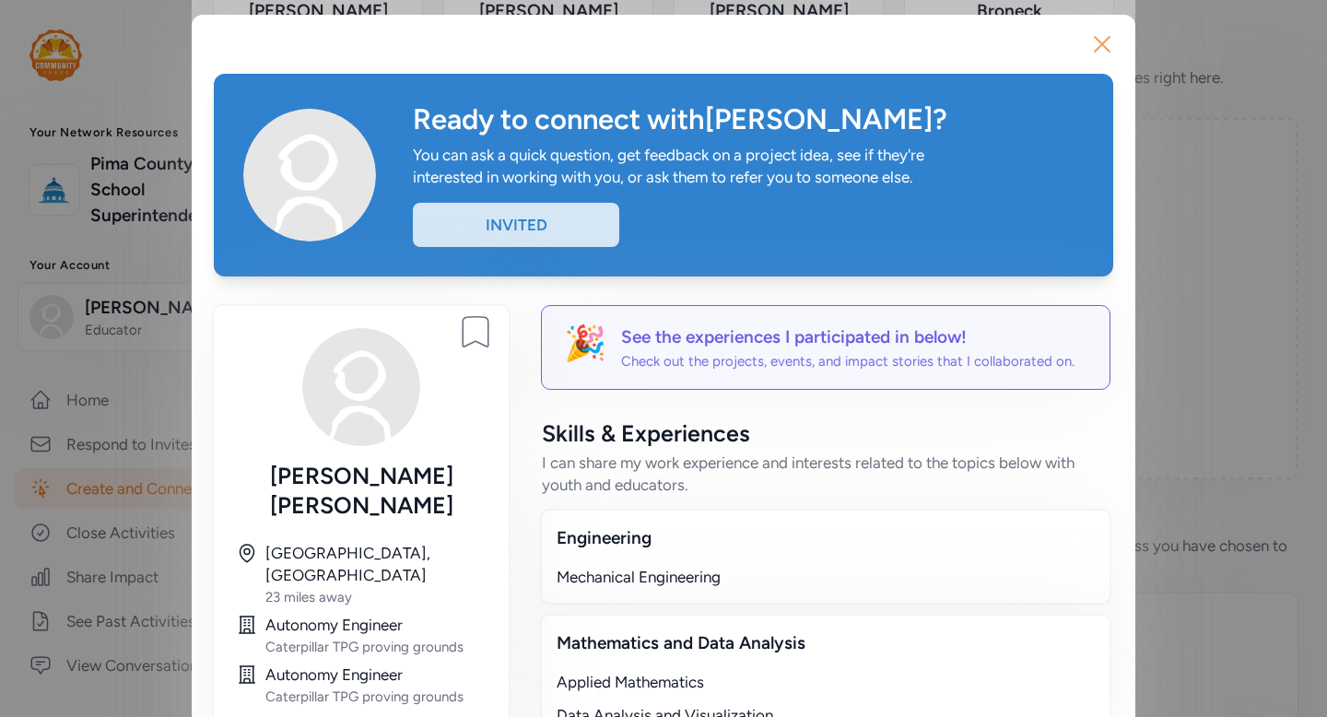
click at [1104, 44] on icon "button" at bounding box center [1102, 43] width 29 height 29
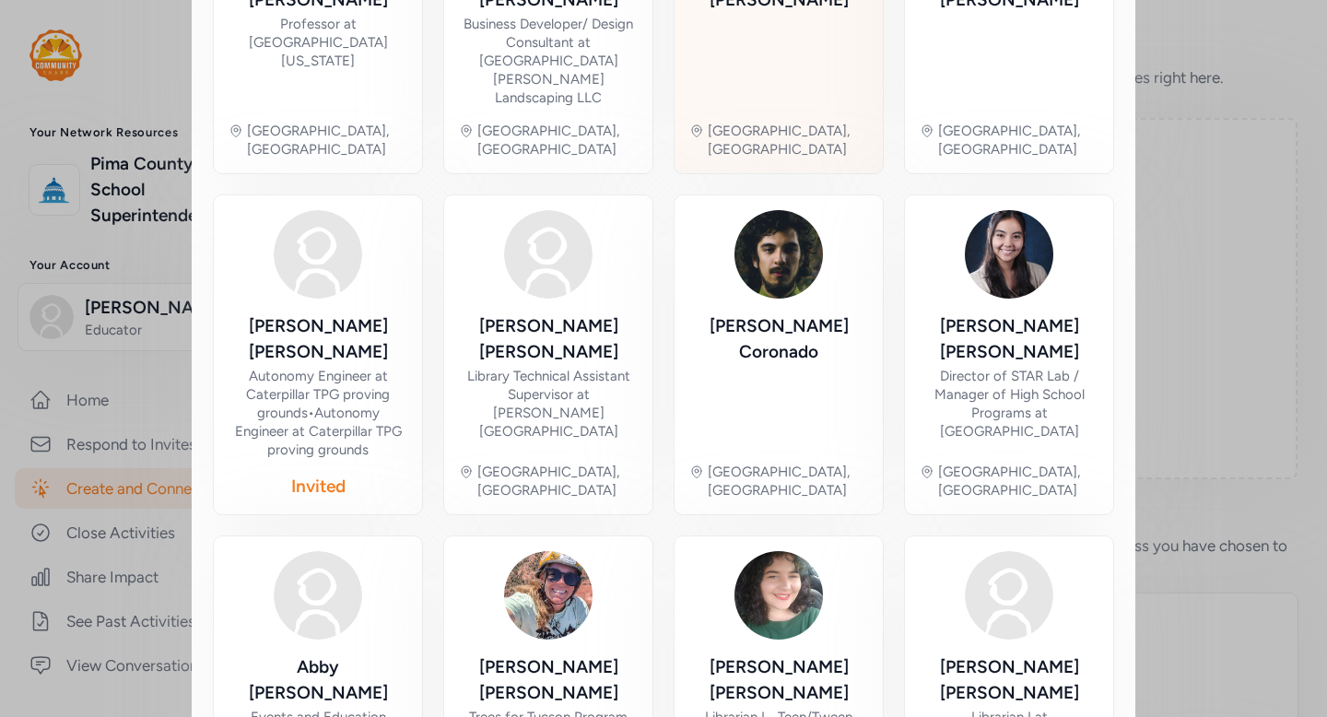
scroll to position [935, 0]
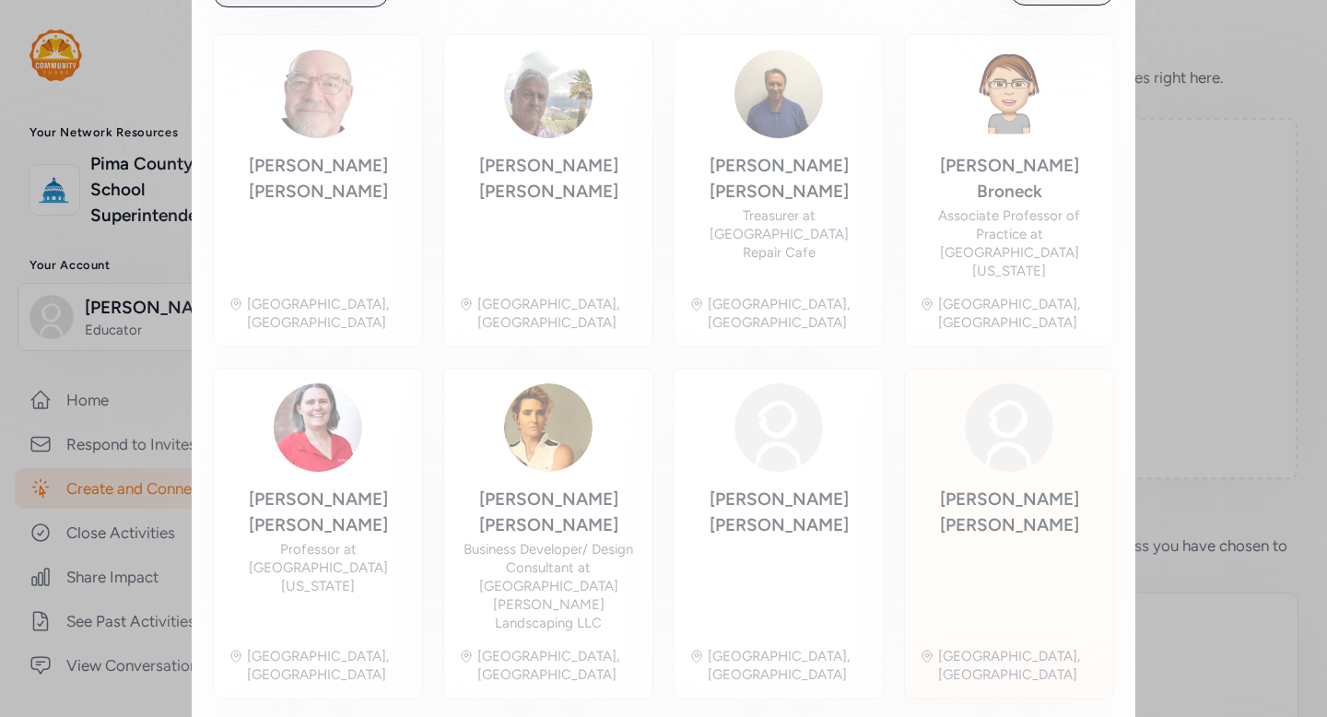
scroll to position [363, 0]
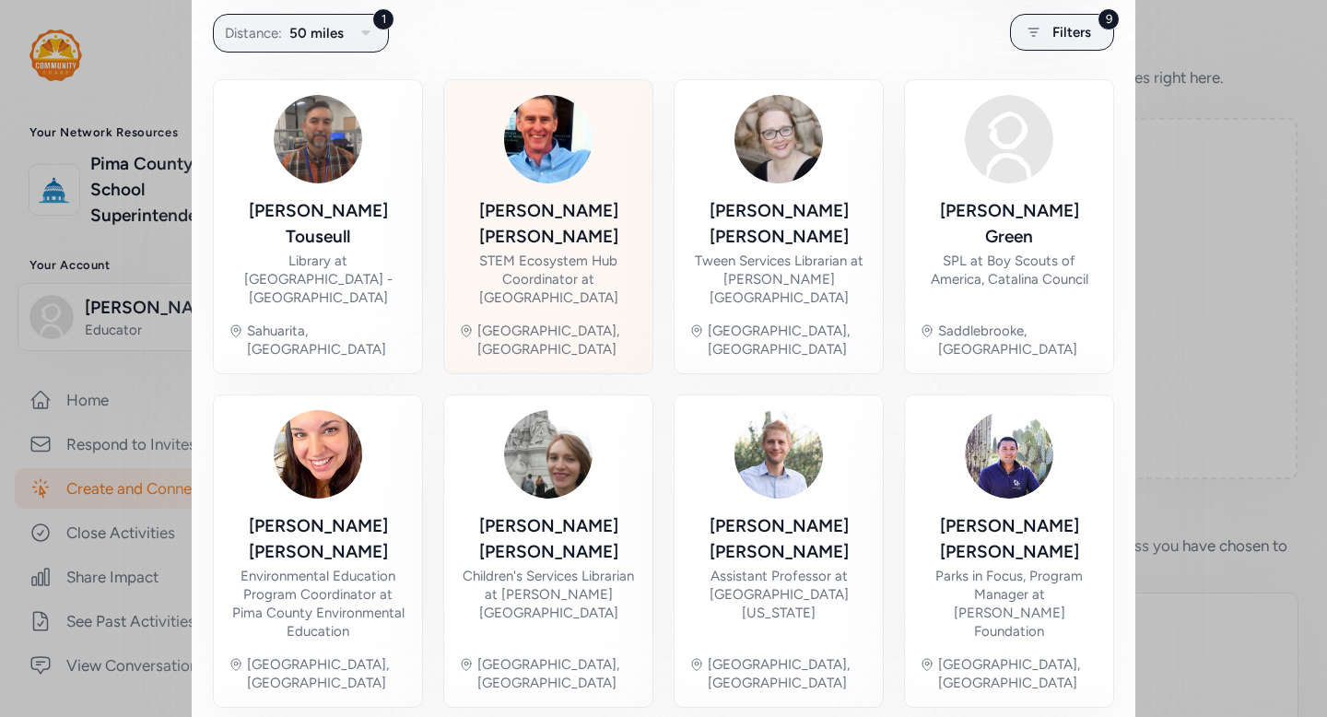
click at [535, 253] on div "STEM Ecosystem Hub Coordinator at SciTech Institute" at bounding box center [548, 279] width 179 height 55
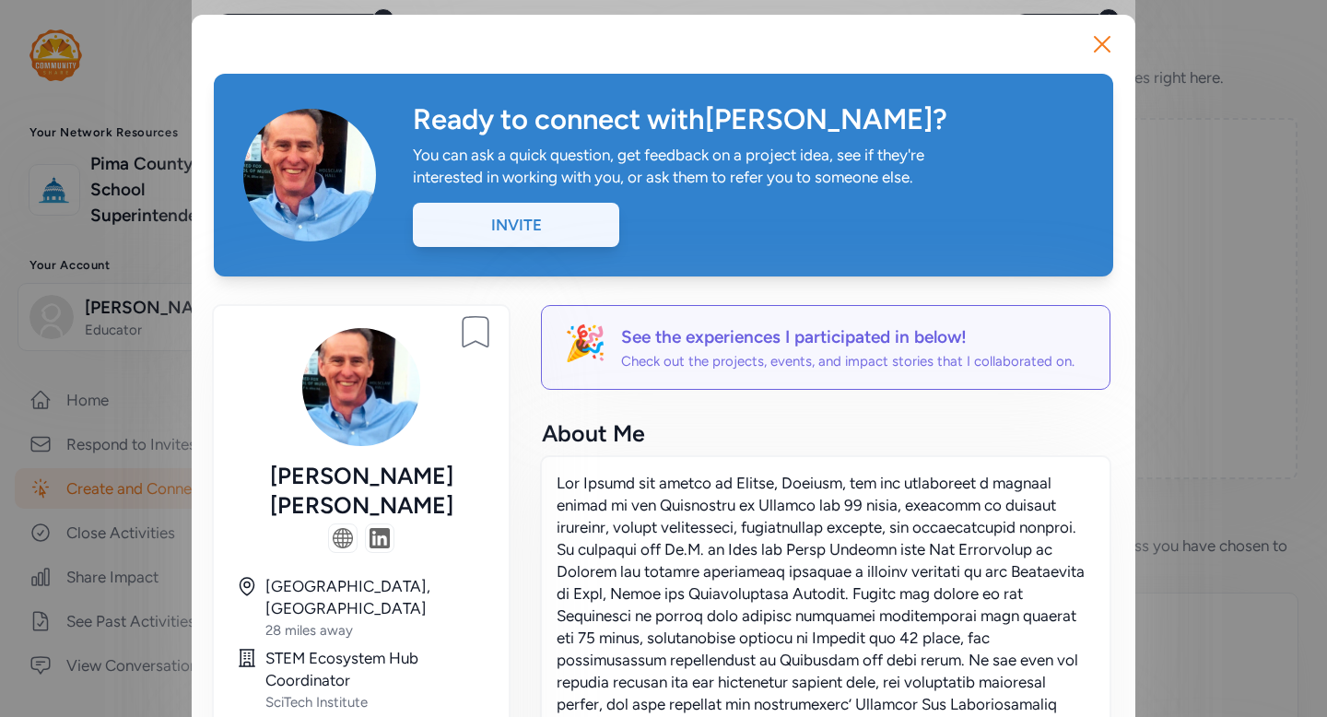
click at [578, 233] on div "Invite" at bounding box center [516, 225] width 206 height 44
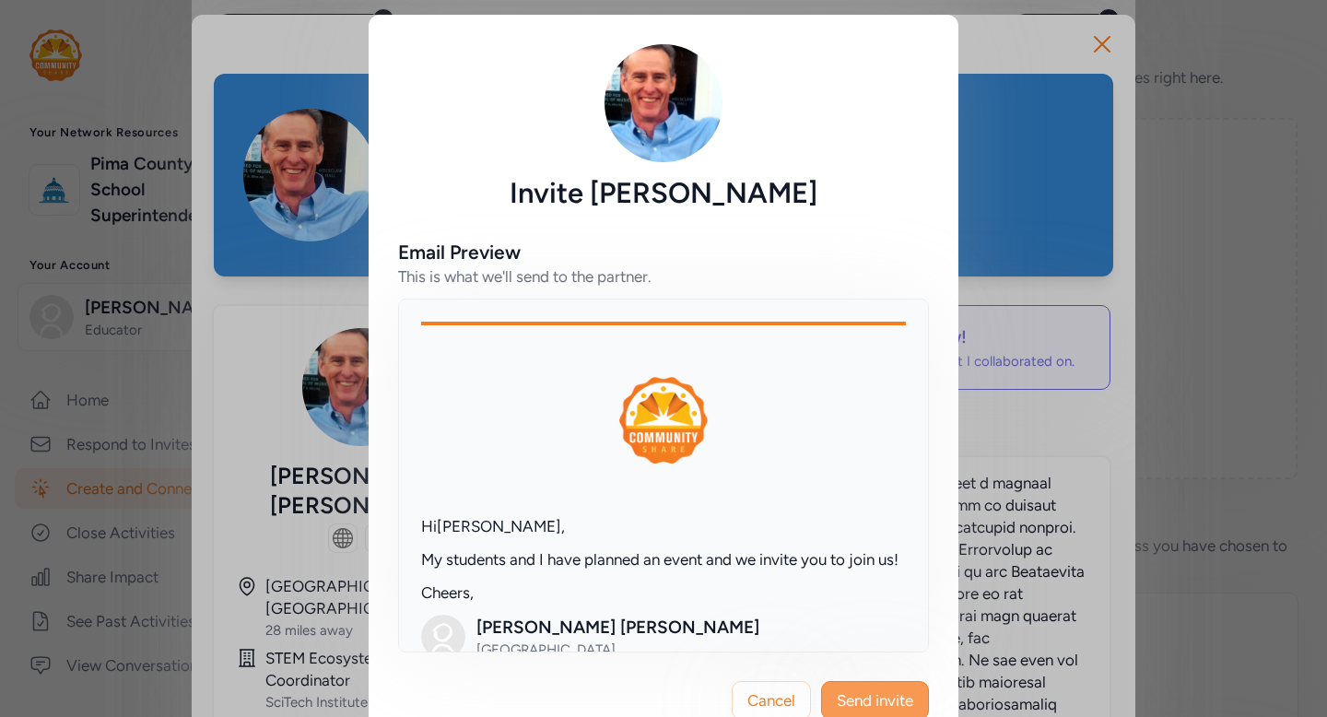
click at [884, 696] on span "Send invite" at bounding box center [875, 700] width 76 height 22
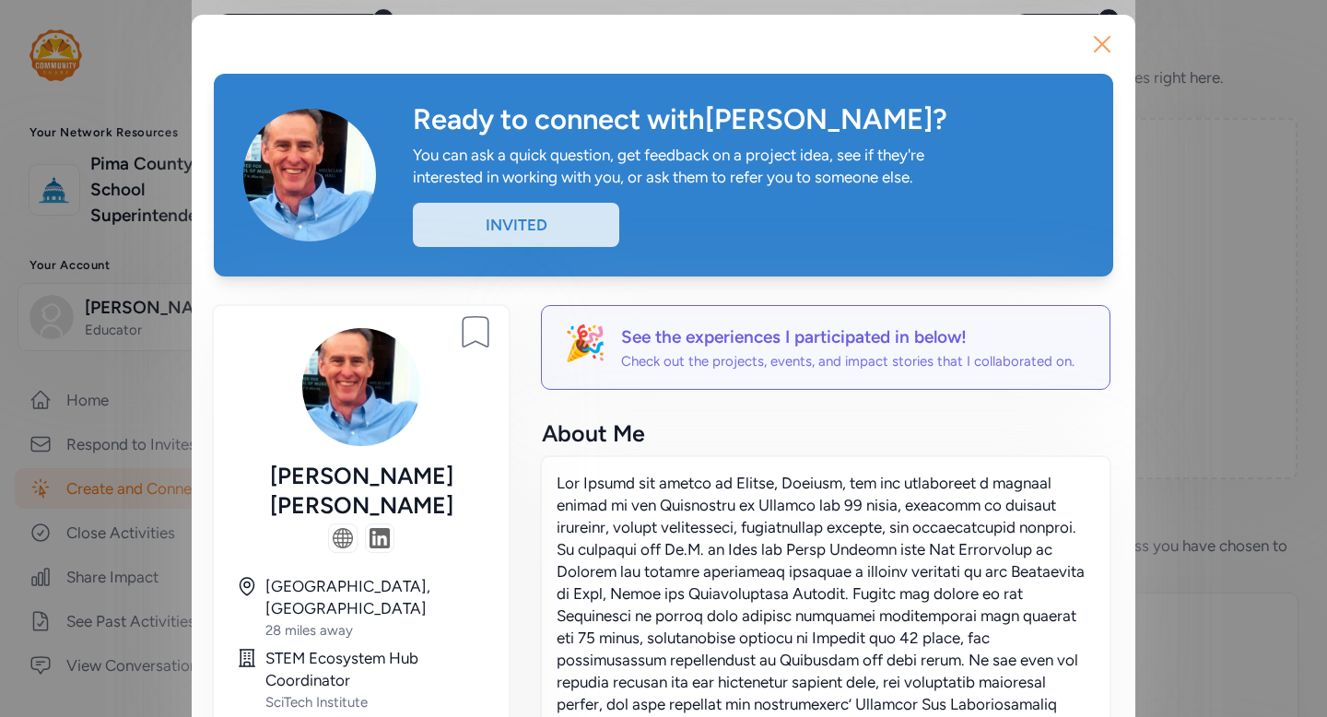
click at [1102, 57] on icon "button" at bounding box center [1102, 43] width 29 height 29
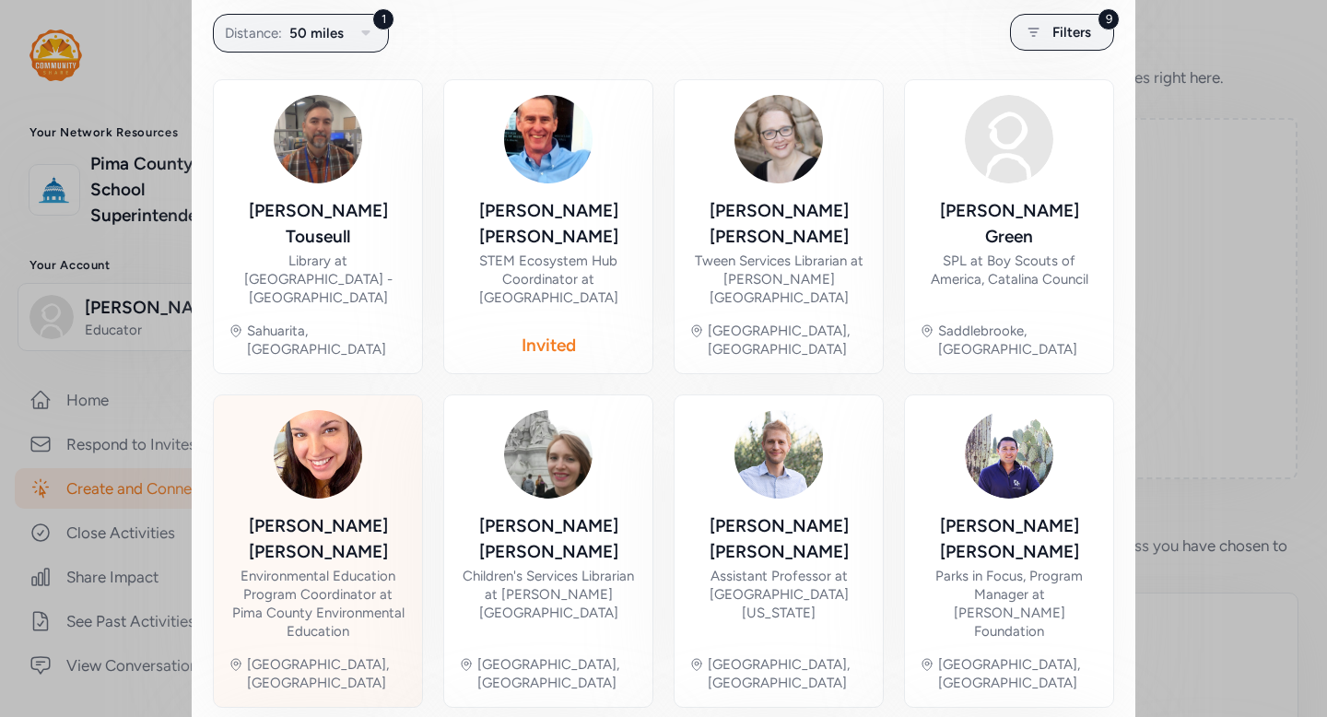
click at [363, 567] on div "Environmental Education Program Coordinator at Pima County Environmental Educat…" at bounding box center [318, 604] width 179 height 74
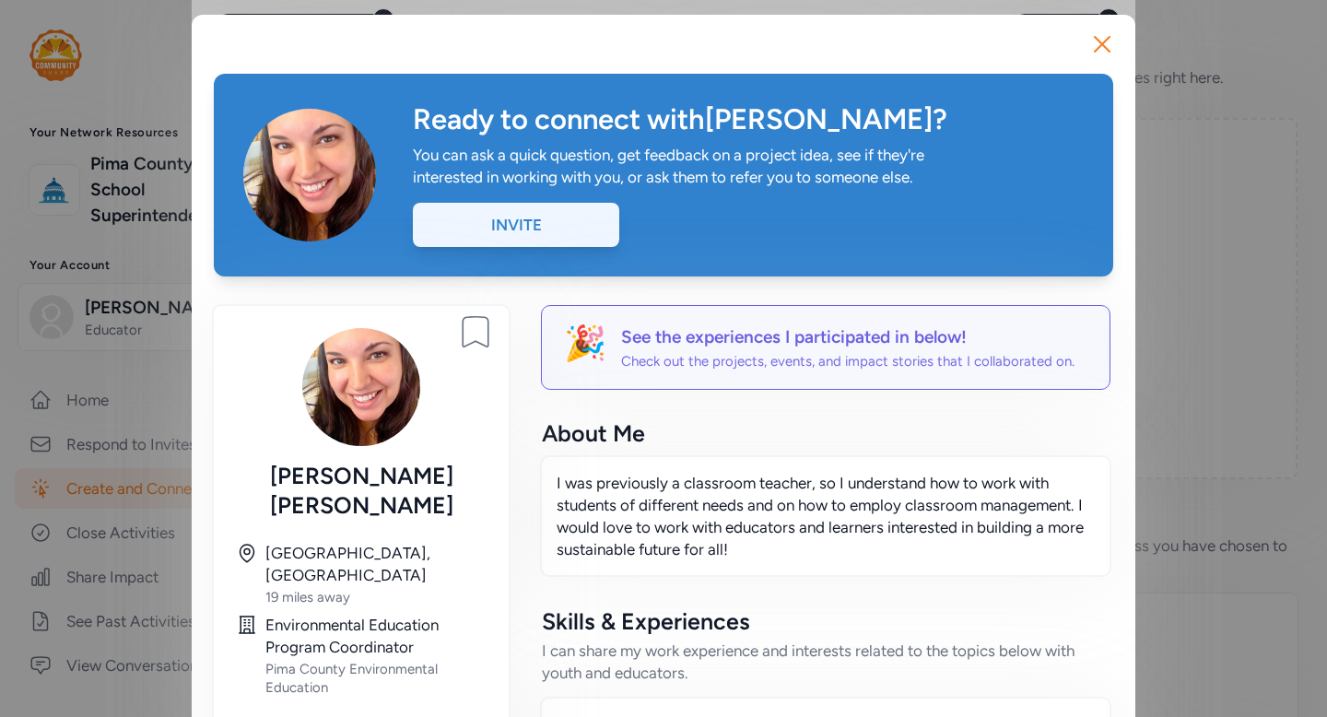
click at [571, 237] on div "Invite" at bounding box center [516, 225] width 206 height 44
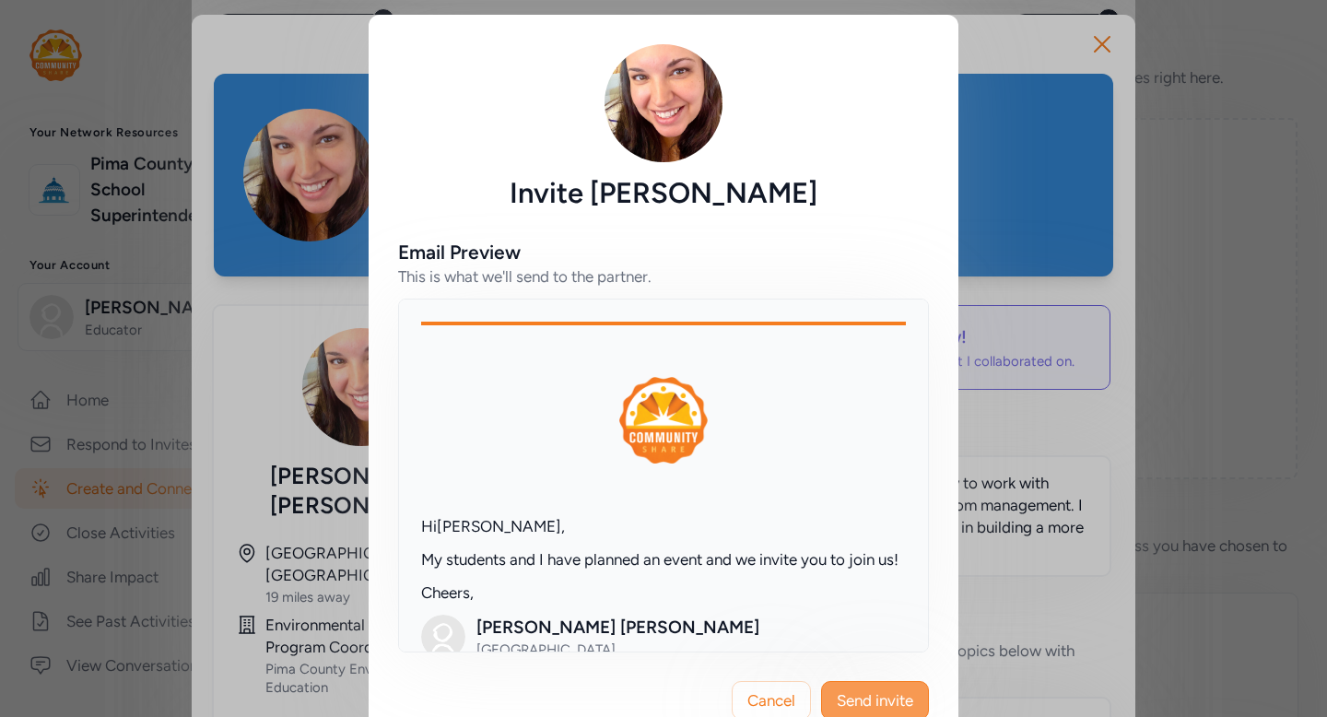
click at [873, 699] on span "Send invite" at bounding box center [875, 700] width 76 height 22
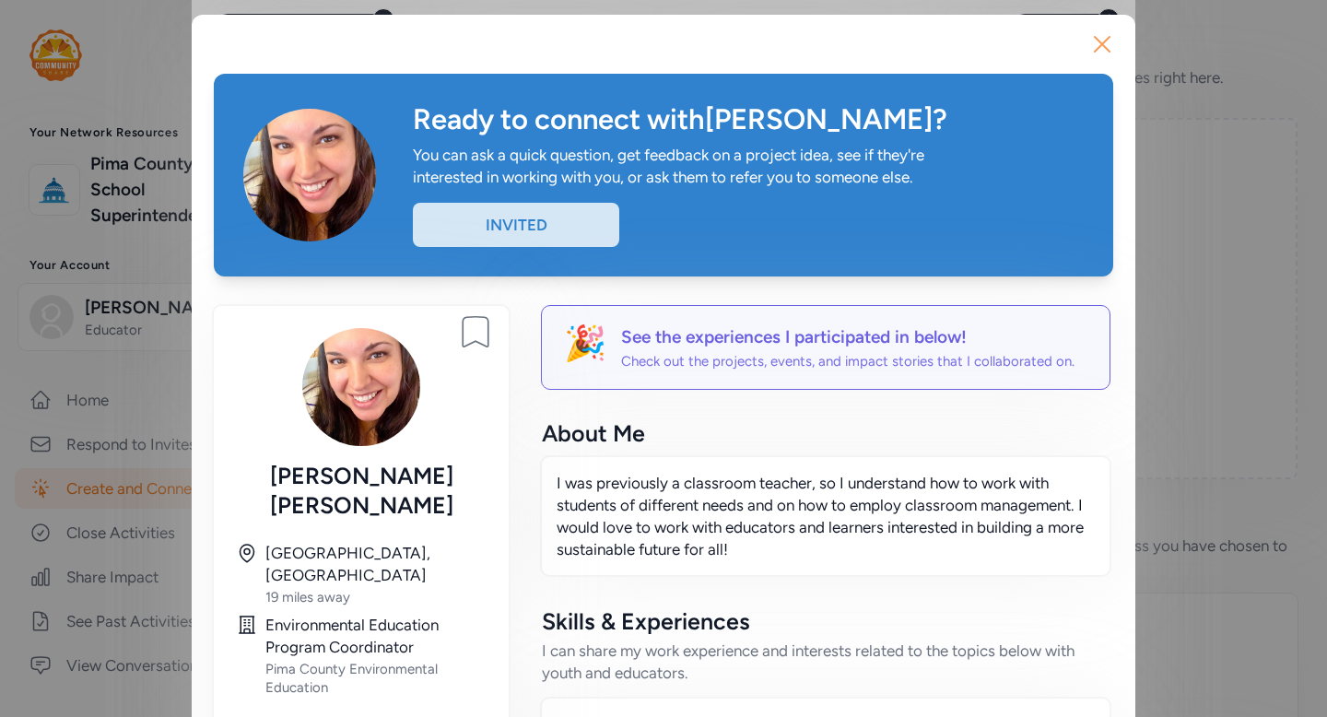
click at [1103, 46] on icon "button" at bounding box center [1102, 43] width 29 height 29
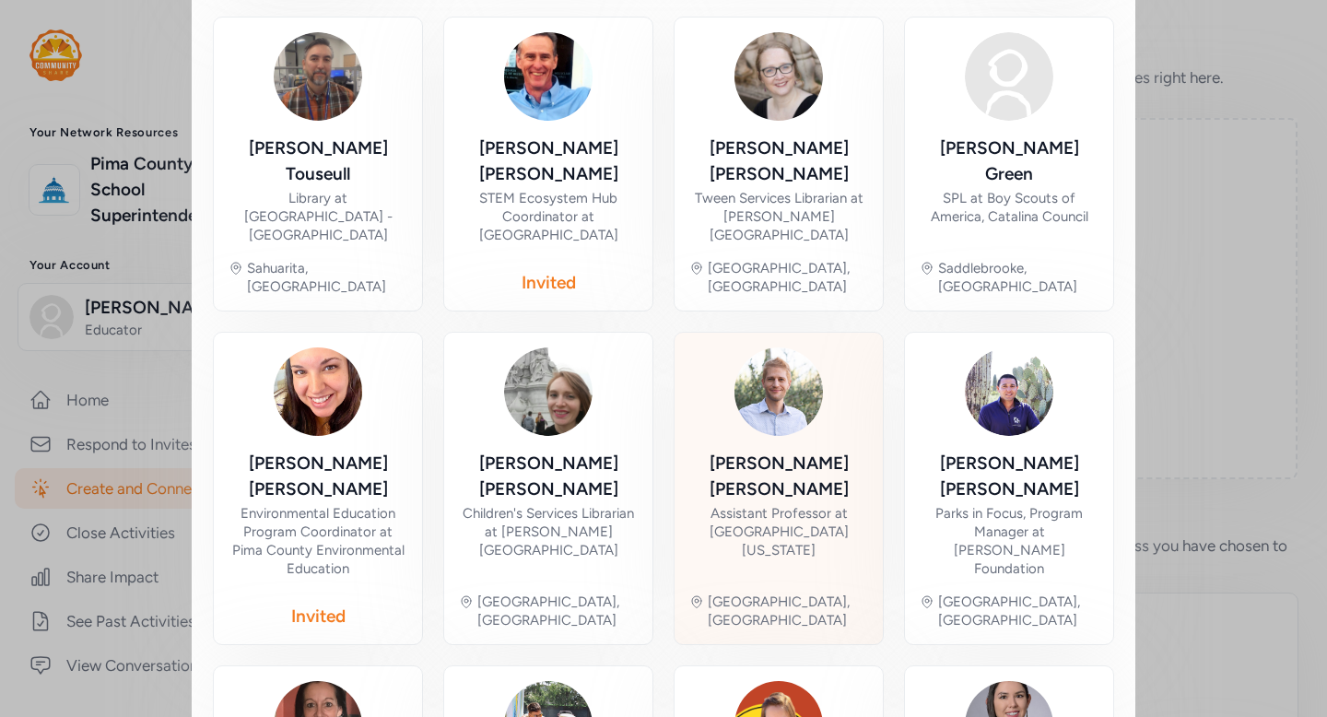
scroll to position [429, 0]
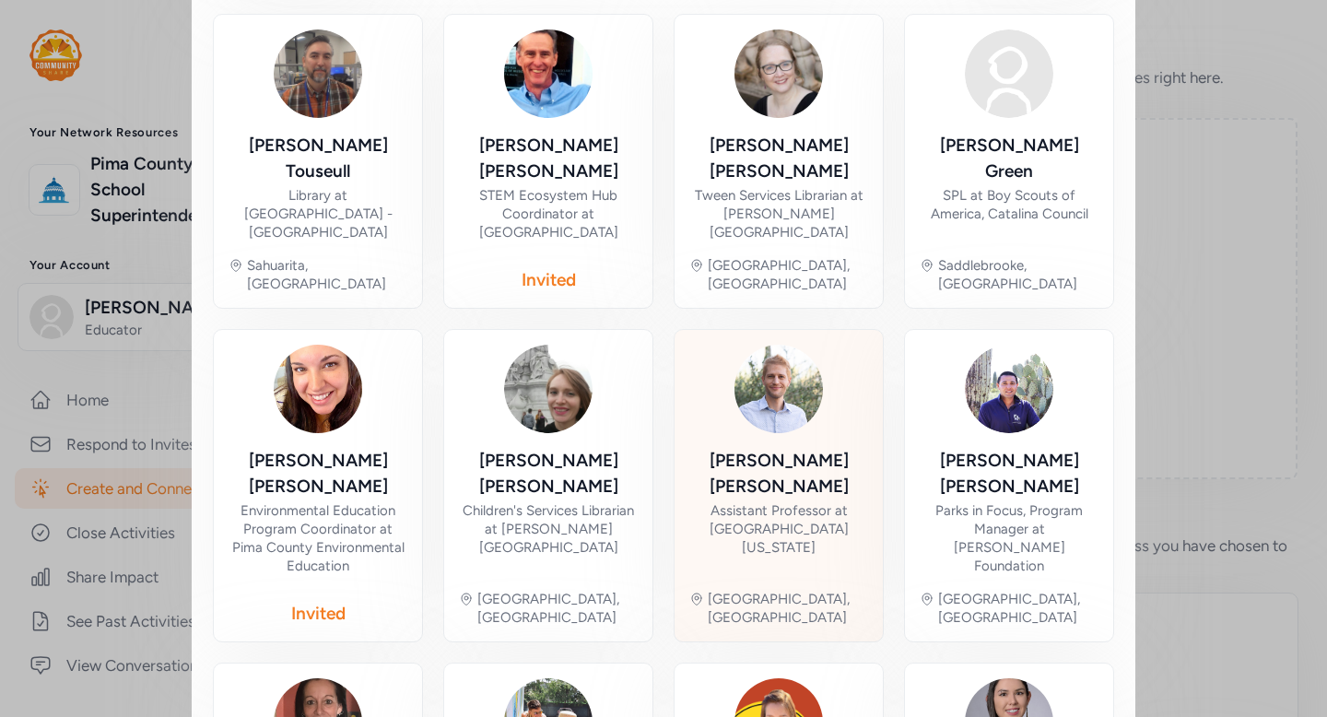
click at [715, 501] on div "Assistant Professor at University of Arizona" at bounding box center [778, 528] width 179 height 55
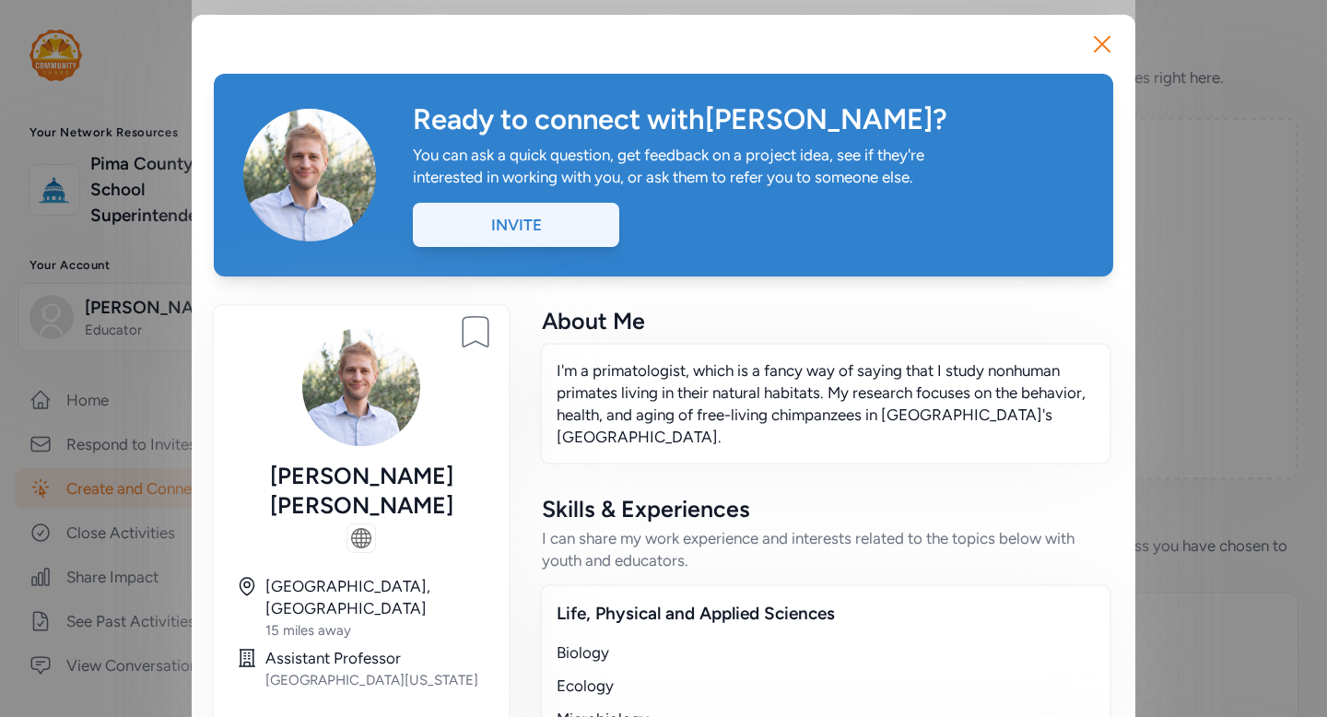
click at [559, 234] on div "Invite" at bounding box center [516, 225] width 206 height 44
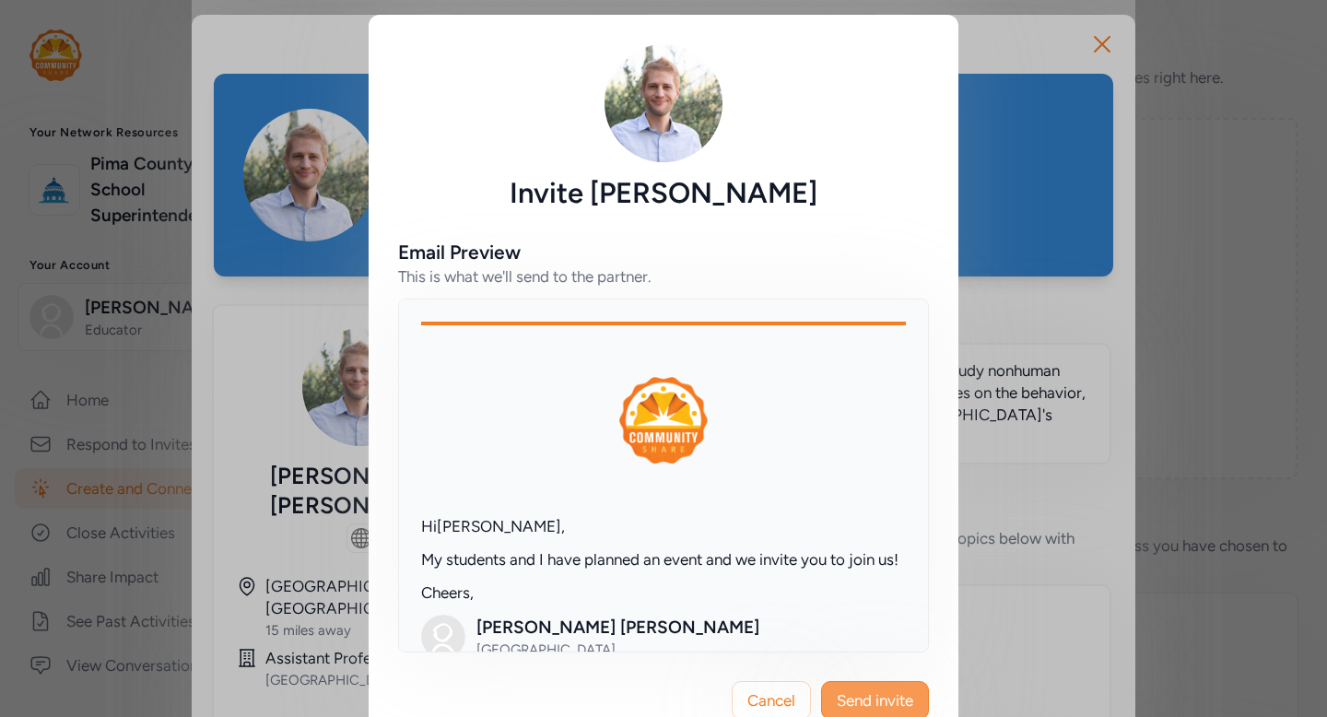
click at [900, 699] on span "Send invite" at bounding box center [875, 700] width 76 height 22
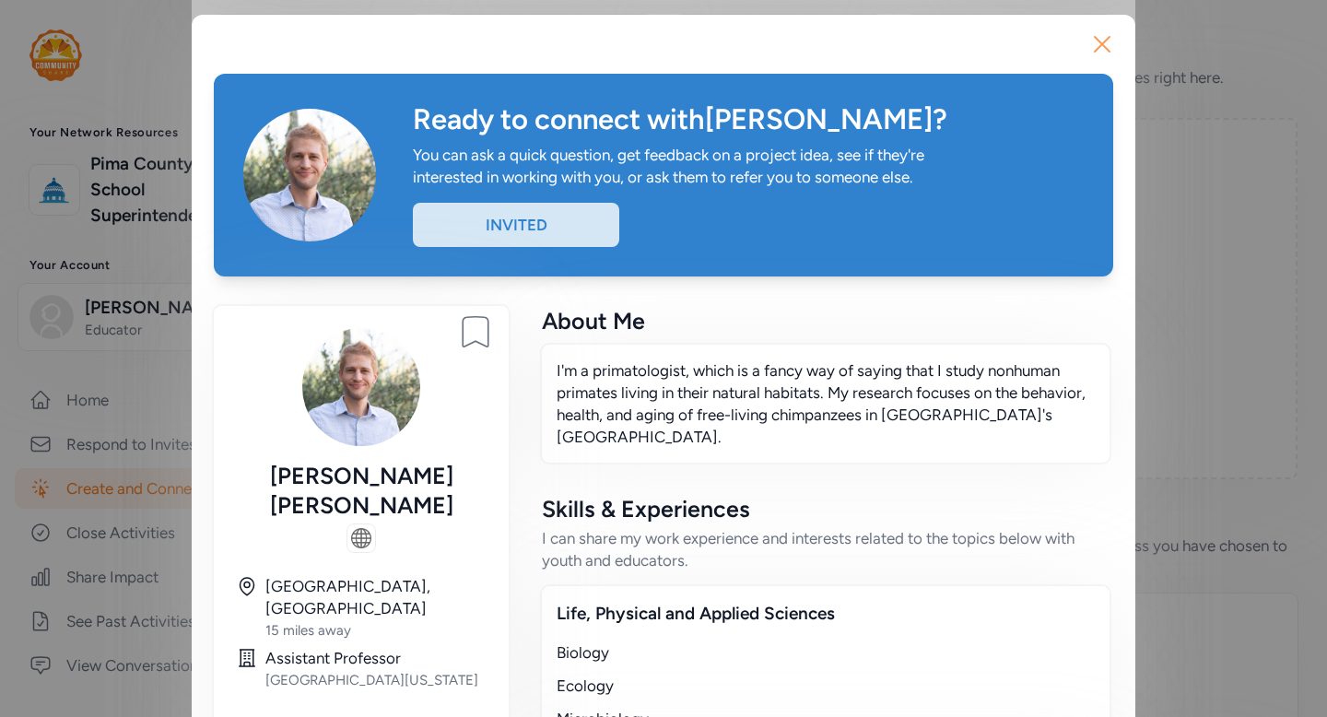
click at [1100, 47] on icon "button" at bounding box center [1102, 44] width 15 height 15
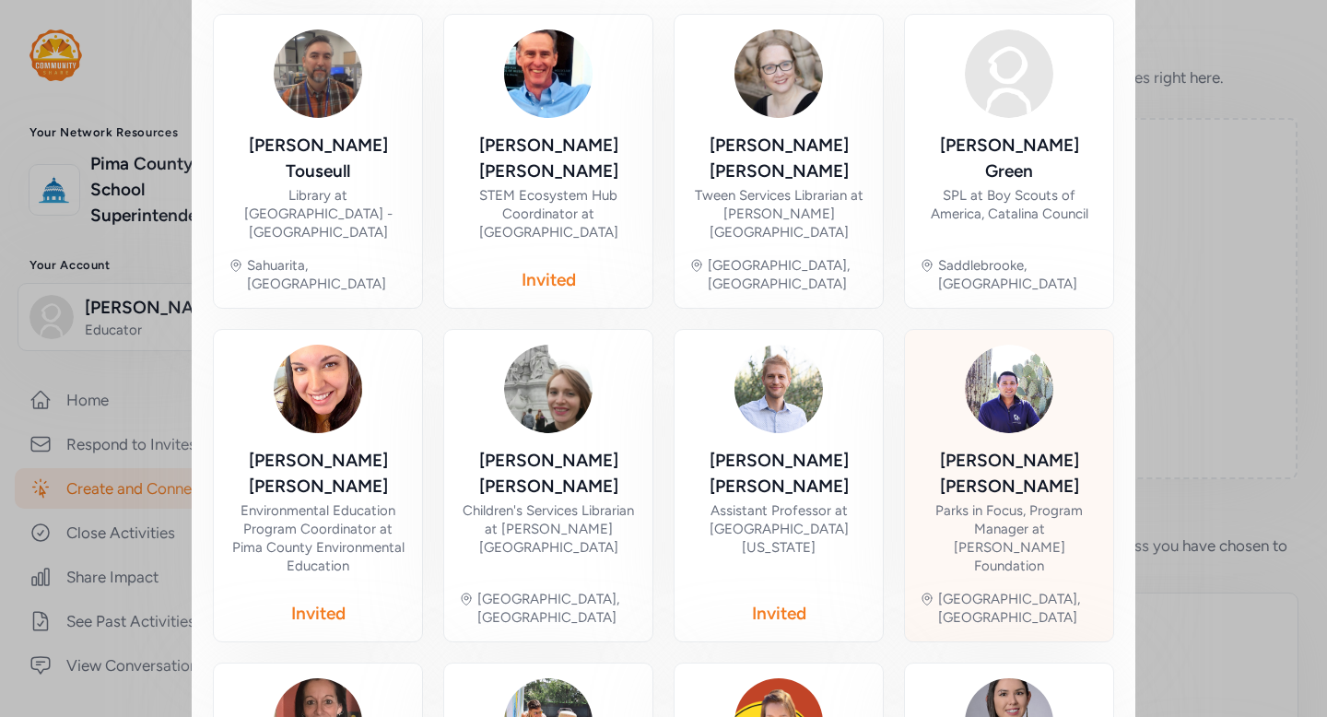
click at [1038, 501] on div "Parks in Focus, Program Manager at Udall Foundation" at bounding box center [1009, 538] width 179 height 74
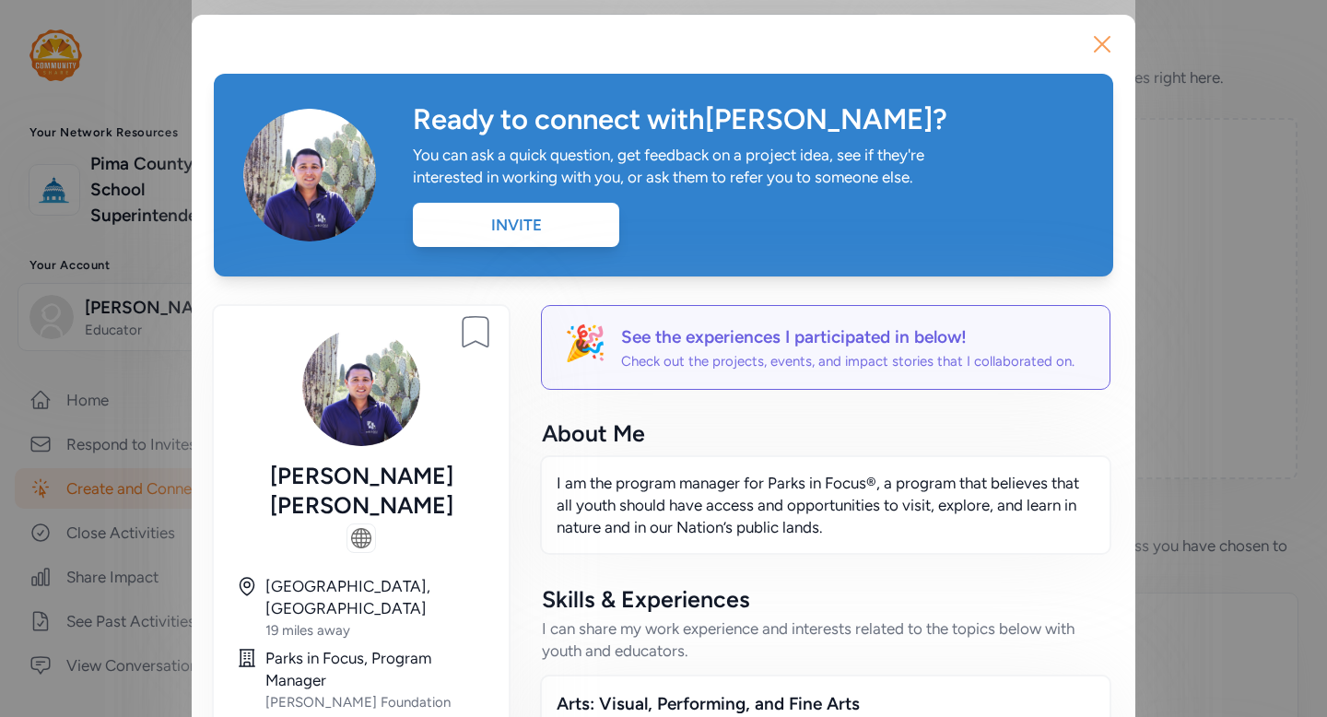
click at [1105, 43] on icon "button" at bounding box center [1102, 43] width 29 height 29
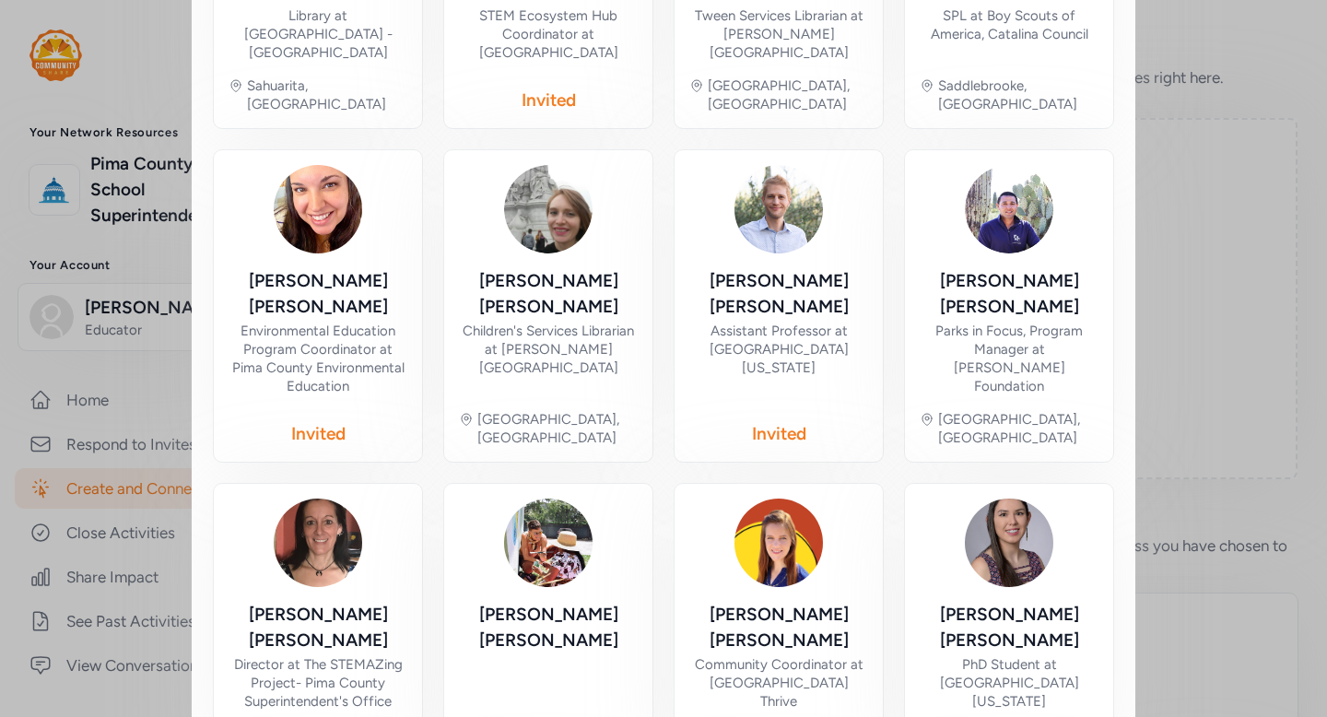
scroll to position [611, 0]
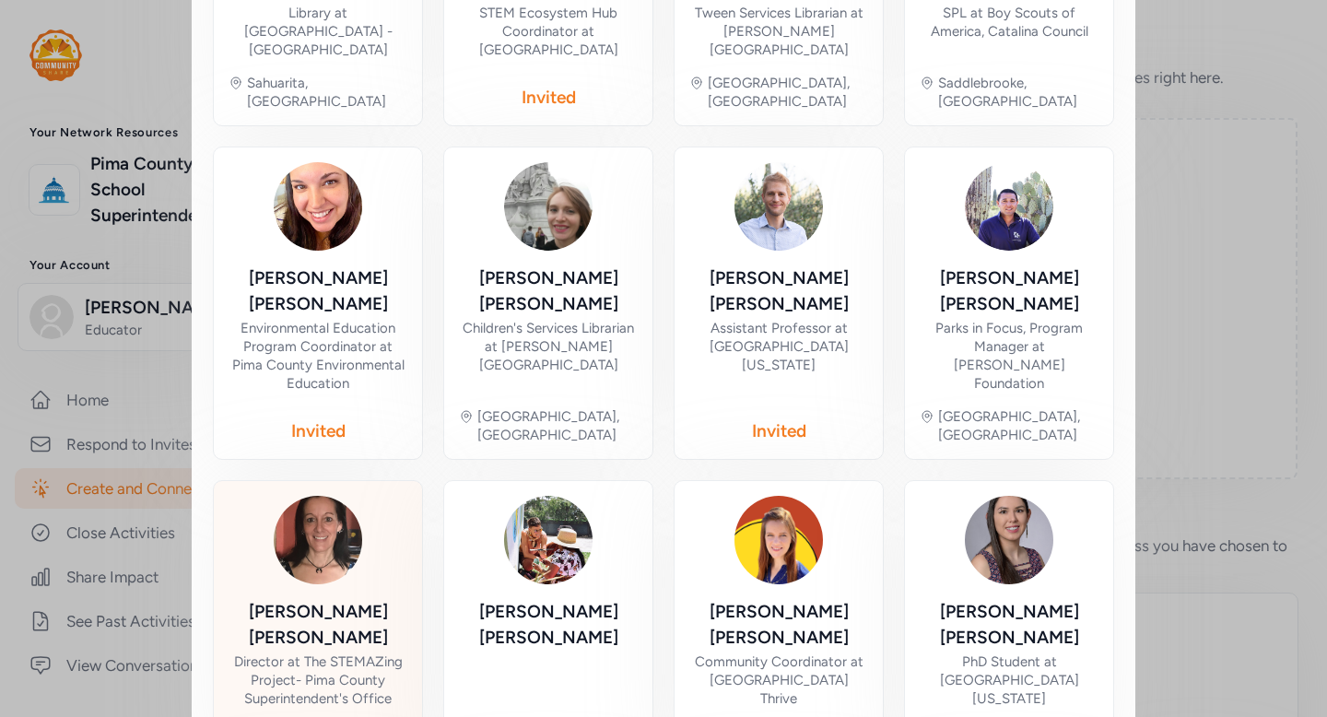
click at [335, 653] on div "Director at The STEMAZing Project- Pima County Superintendent's Office" at bounding box center [318, 680] width 179 height 55
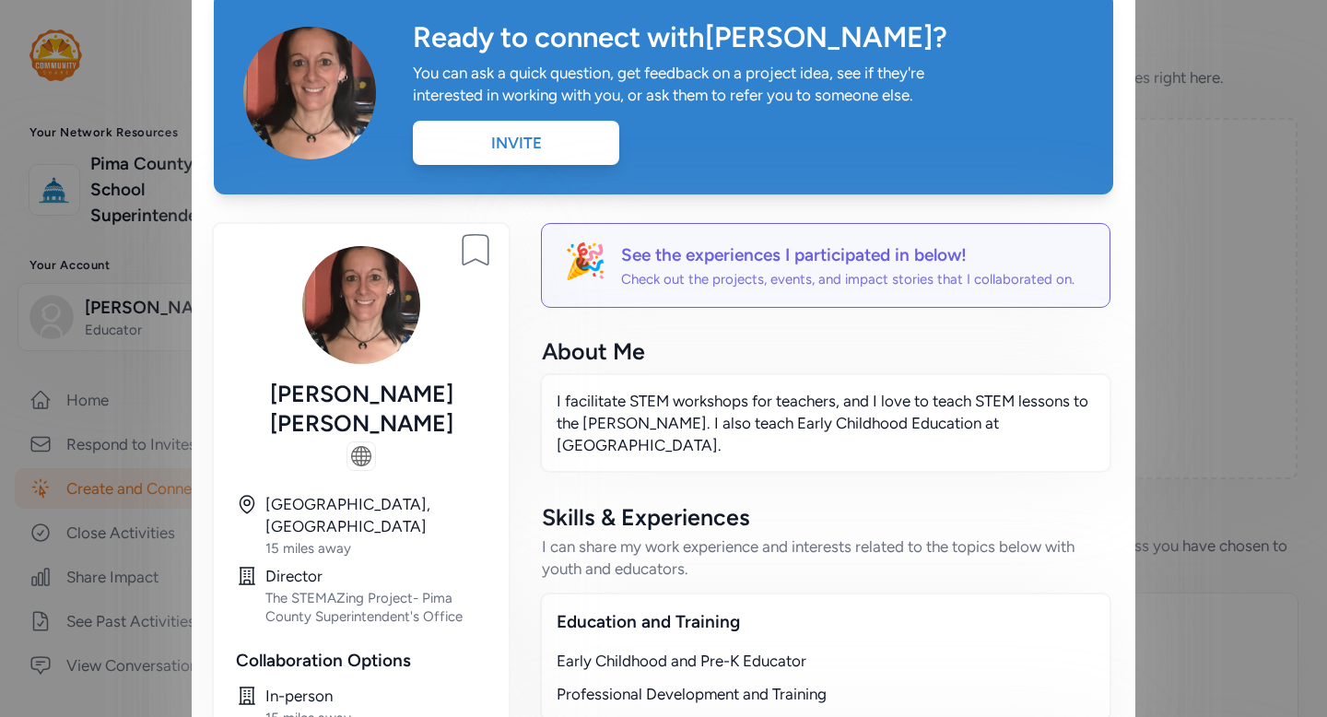
scroll to position [89, 0]
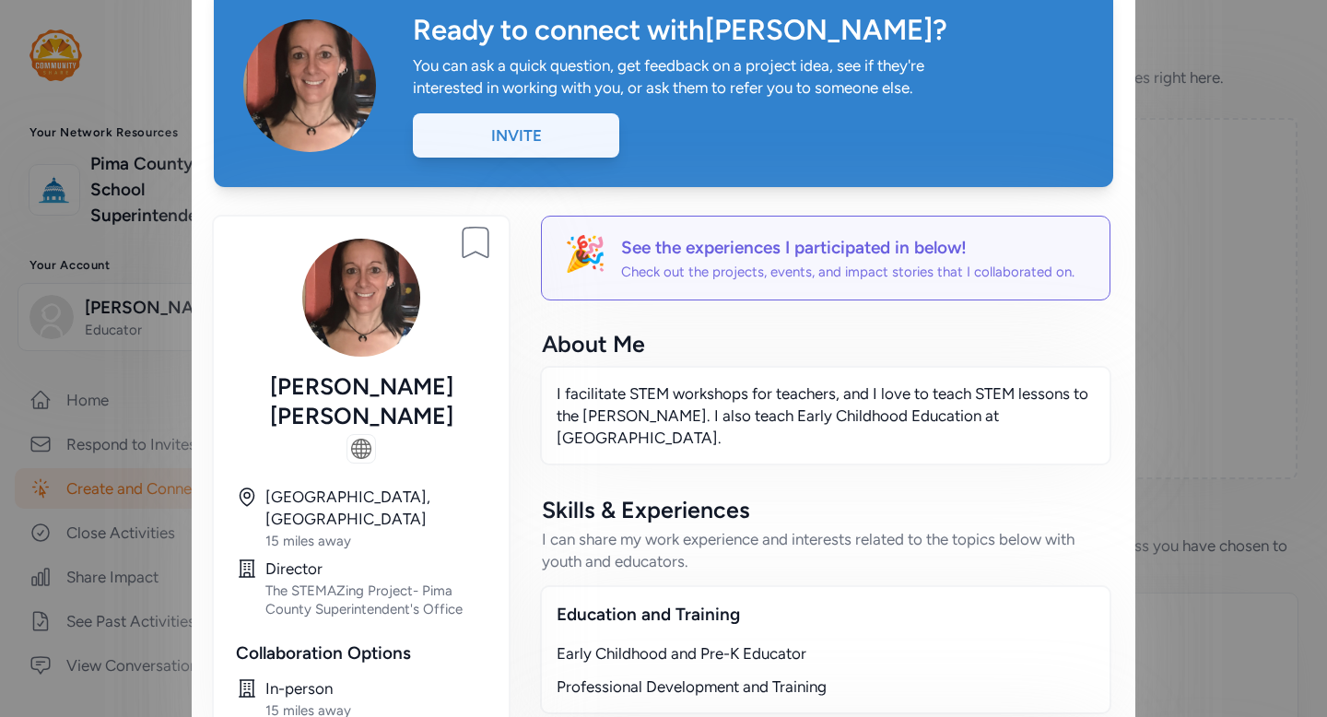
click at [574, 139] on div "Invite" at bounding box center [516, 135] width 206 height 44
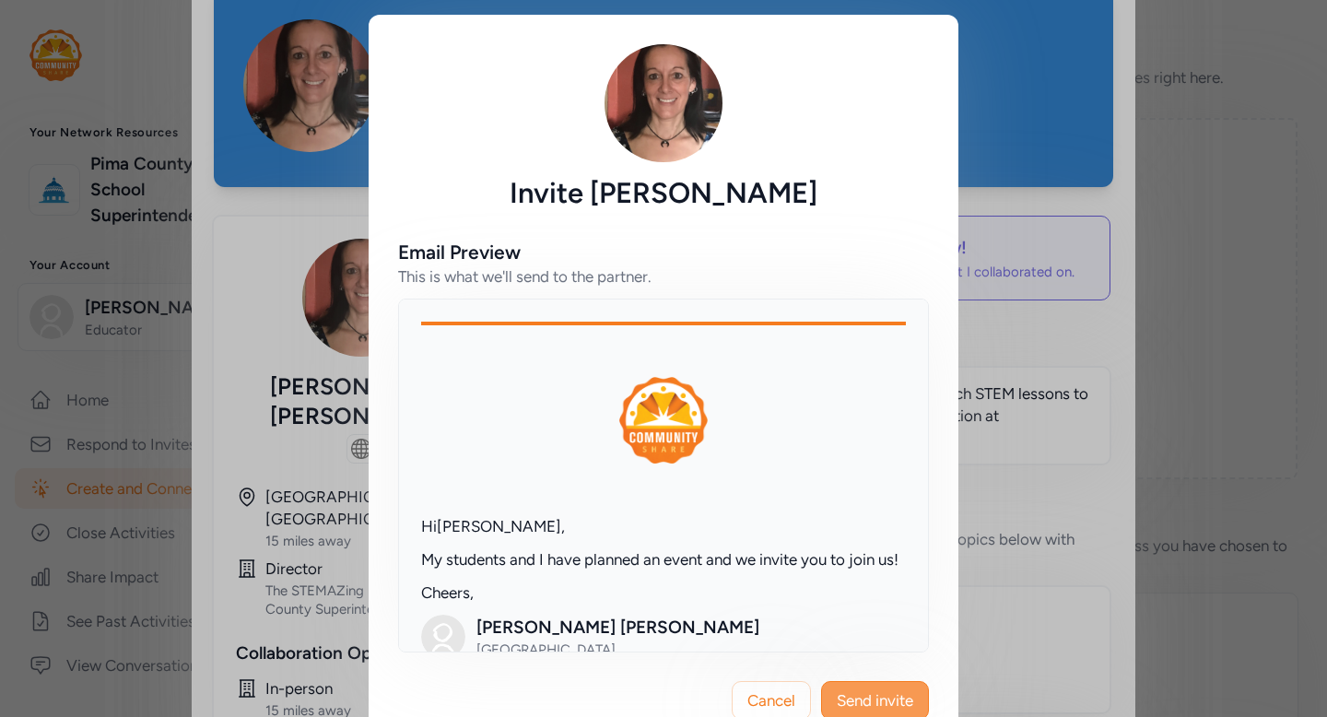
click at [901, 695] on span "Send invite" at bounding box center [875, 700] width 76 height 22
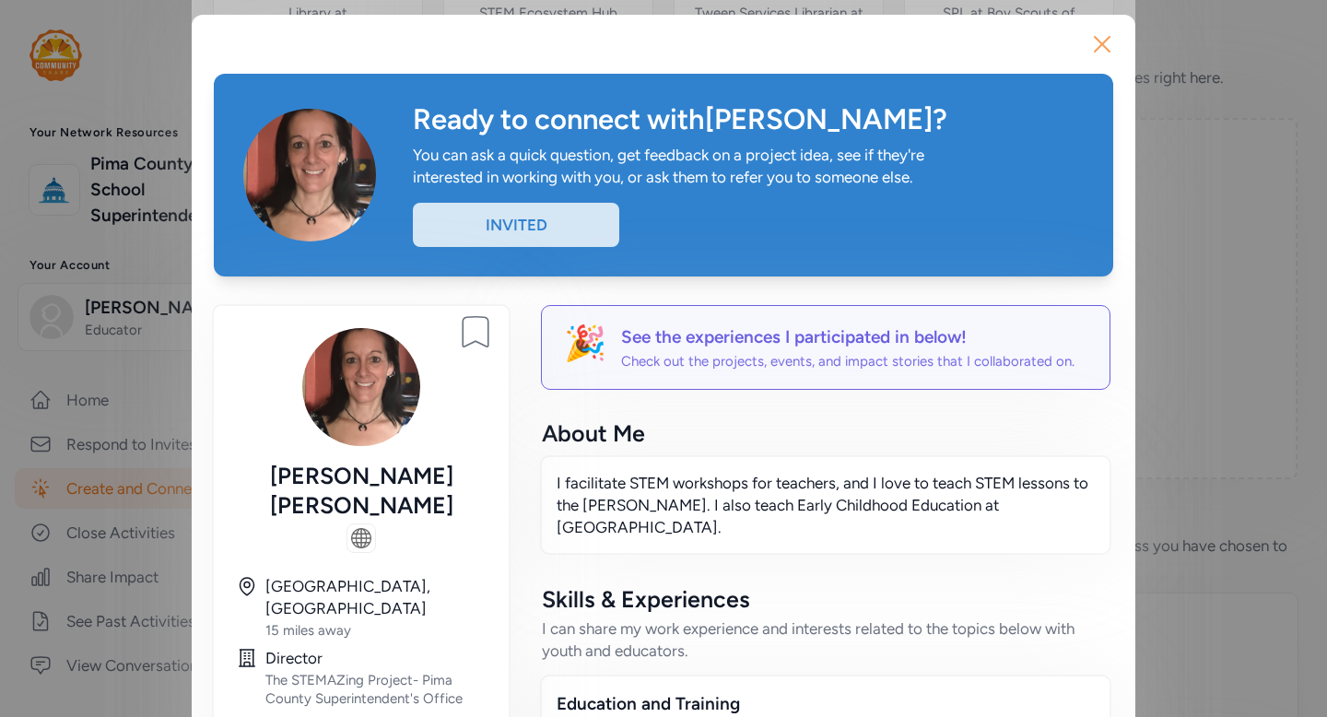
click at [1104, 48] on icon "button" at bounding box center [1102, 44] width 15 height 15
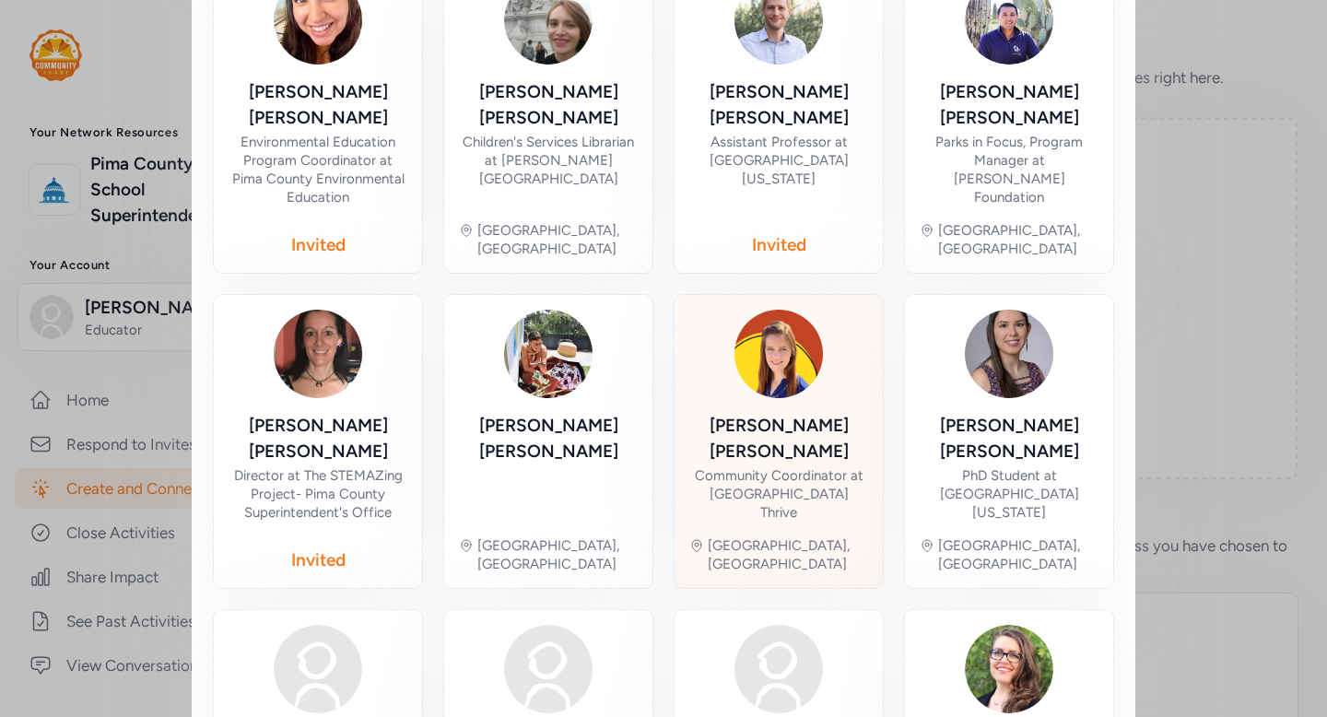
scroll to position [883, 0]
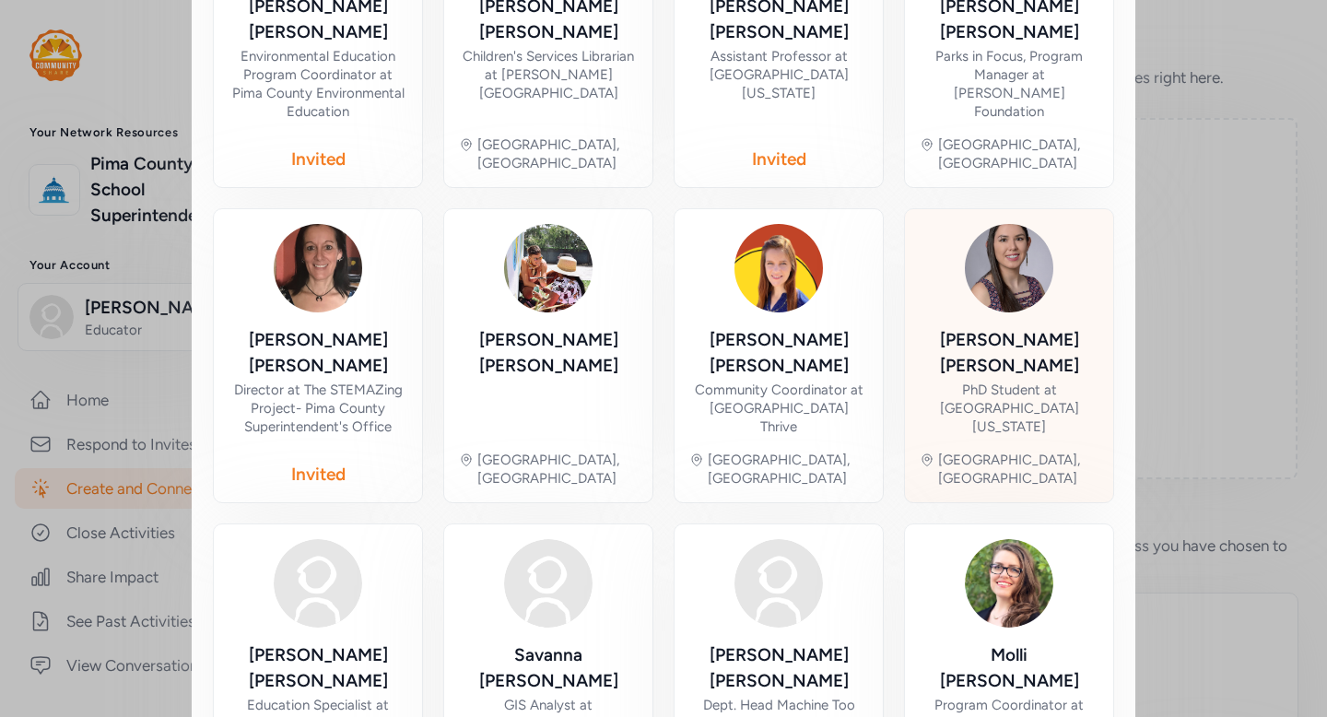
click at [1037, 345] on div "Keila Espinoza PhD Student at University of Arizona Tucson, AZ" at bounding box center [1009, 356] width 179 height 264
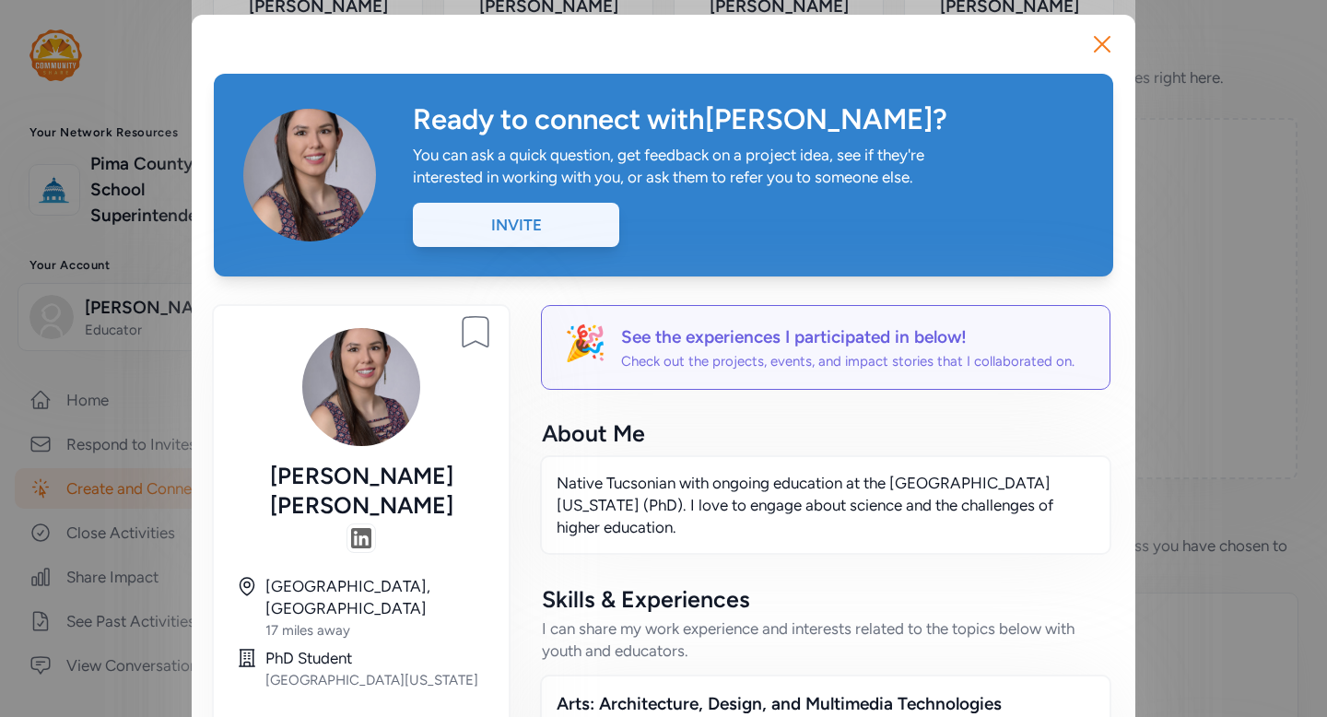
click at [530, 230] on div "Invite" at bounding box center [516, 225] width 206 height 44
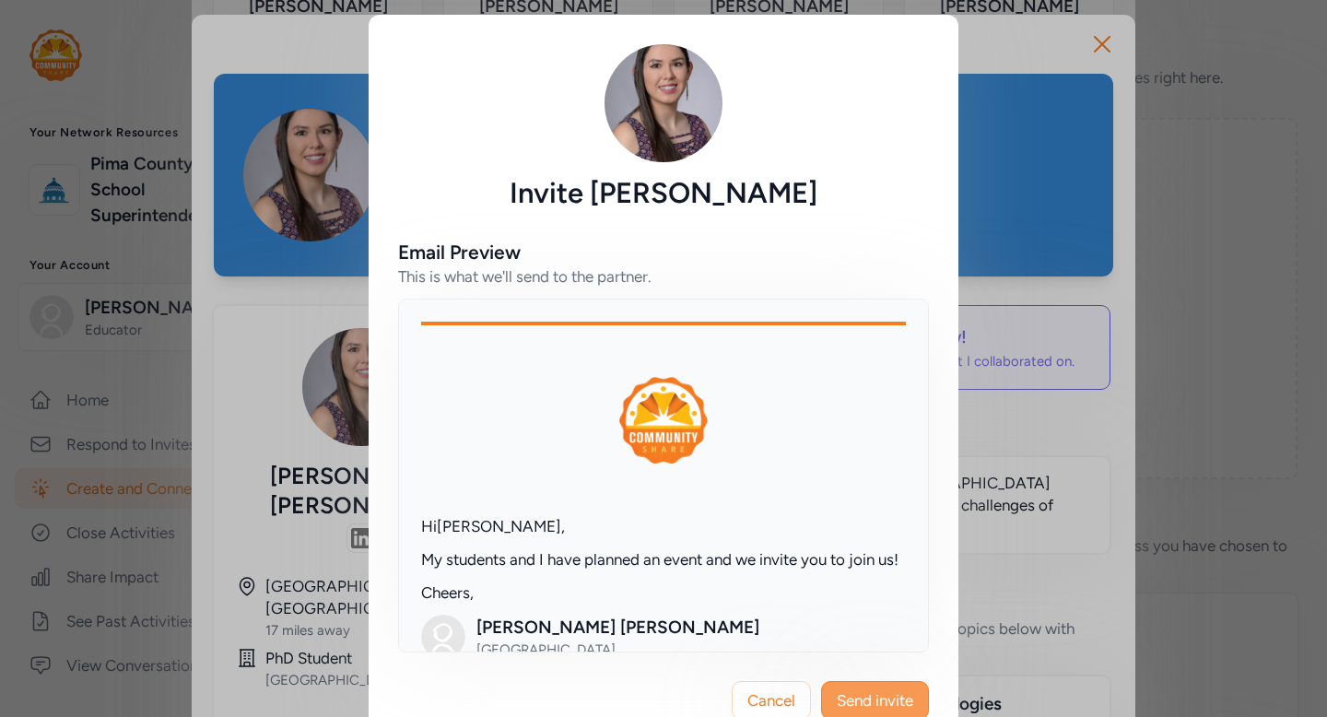
click at [884, 701] on span "Send invite" at bounding box center [875, 700] width 76 height 22
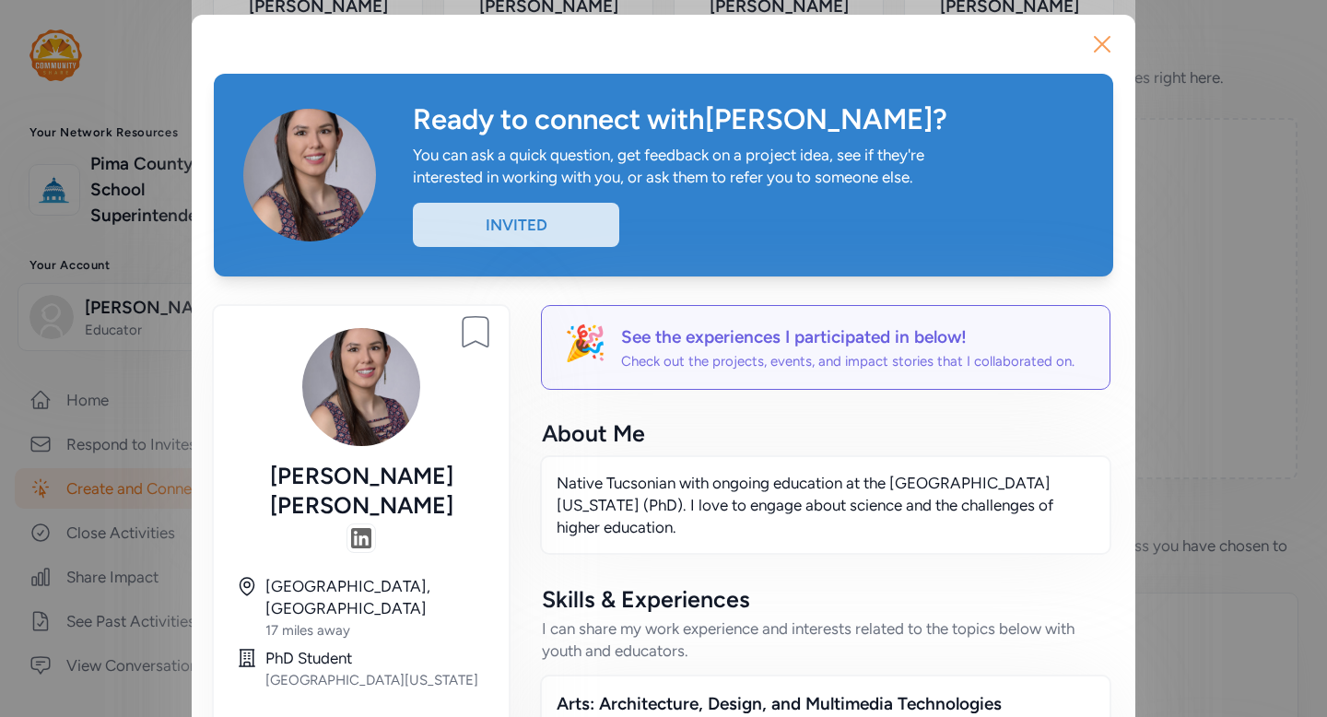
click at [1104, 48] on icon "button" at bounding box center [1102, 43] width 29 height 29
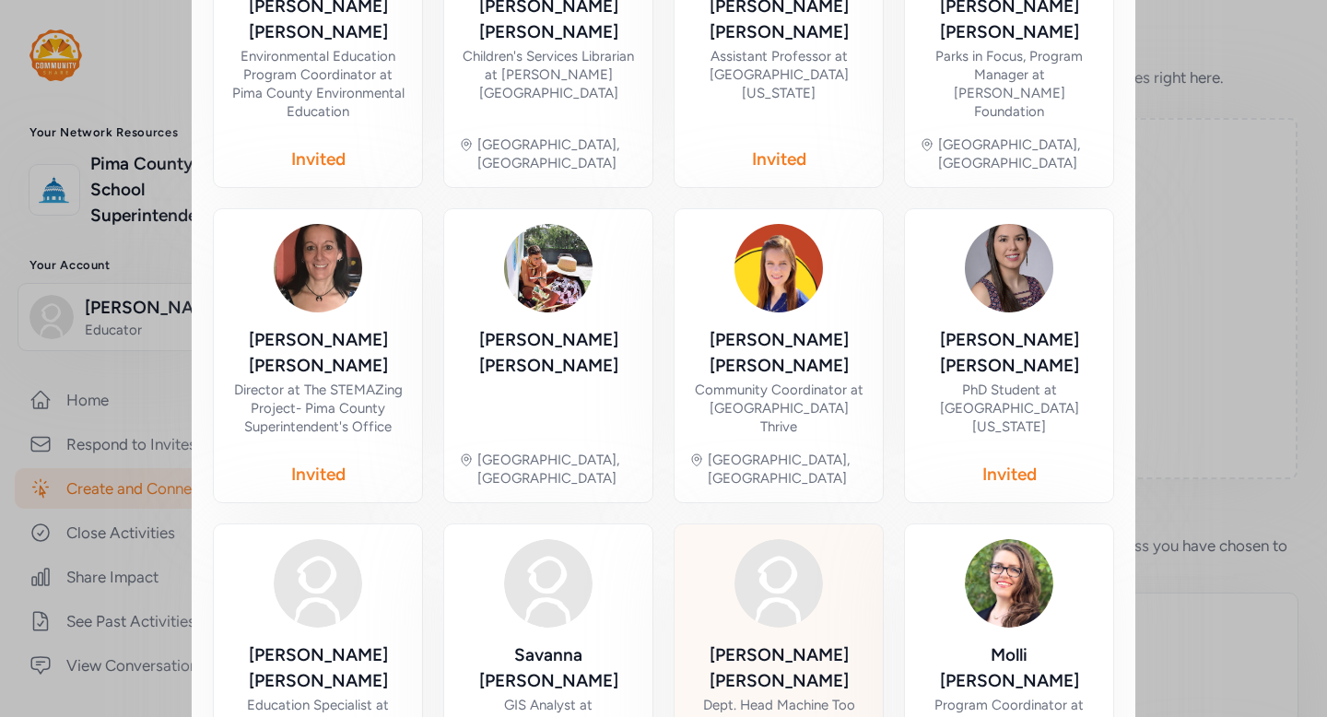
scroll to position [950, 0]
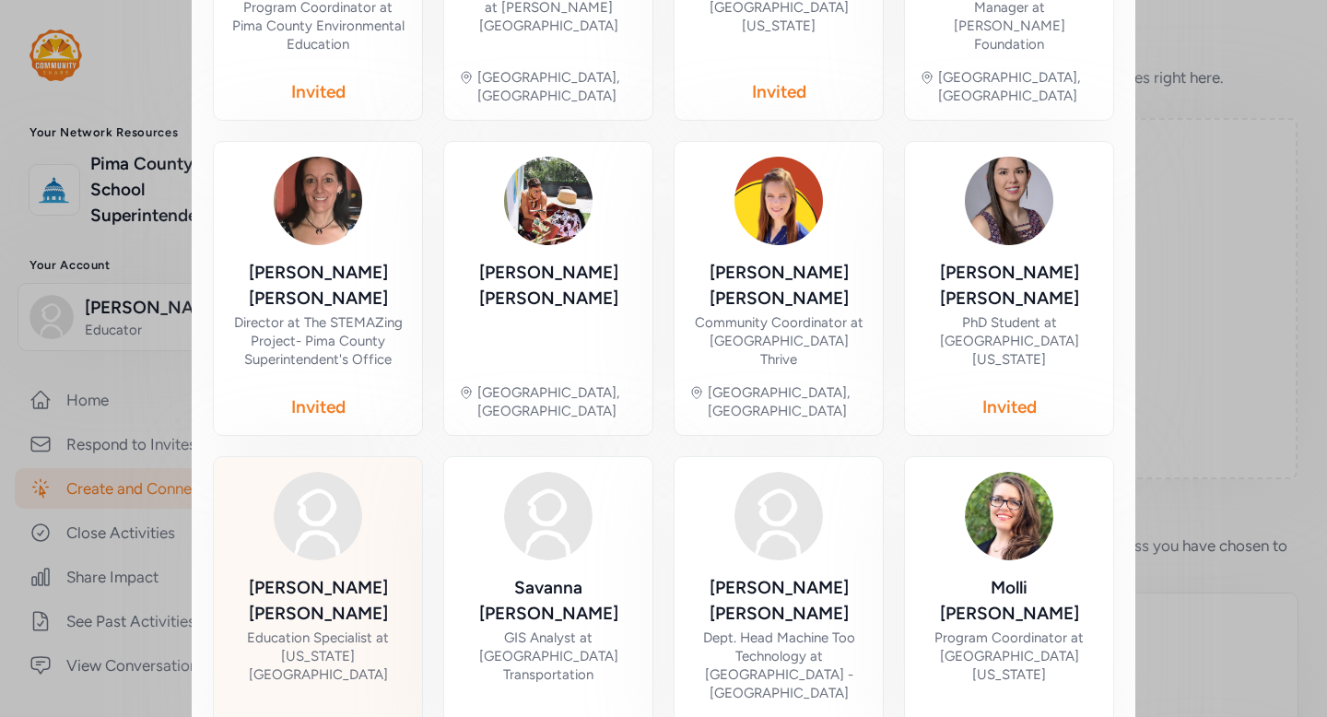
click at [312, 629] on div "Education Specialist at Arizona-Sonora Desert Museum" at bounding box center [318, 656] width 179 height 55
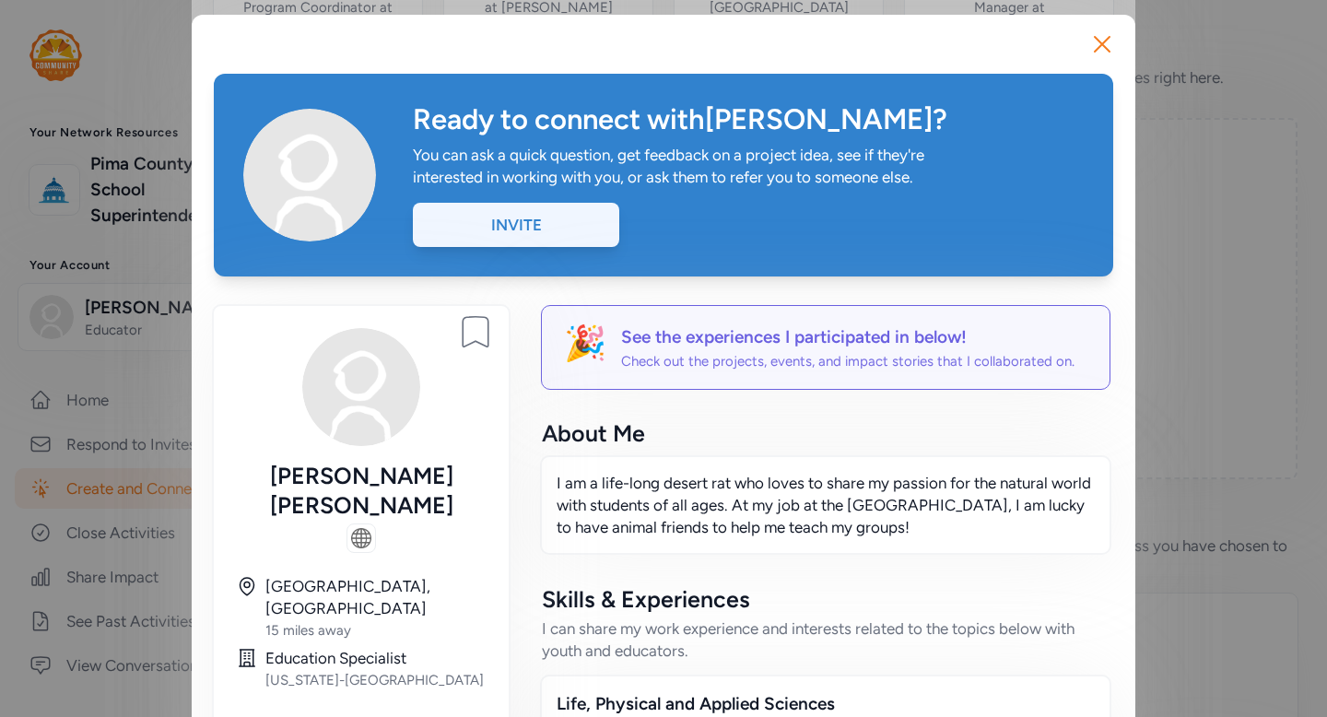
click at [572, 239] on div "Invite" at bounding box center [516, 225] width 206 height 44
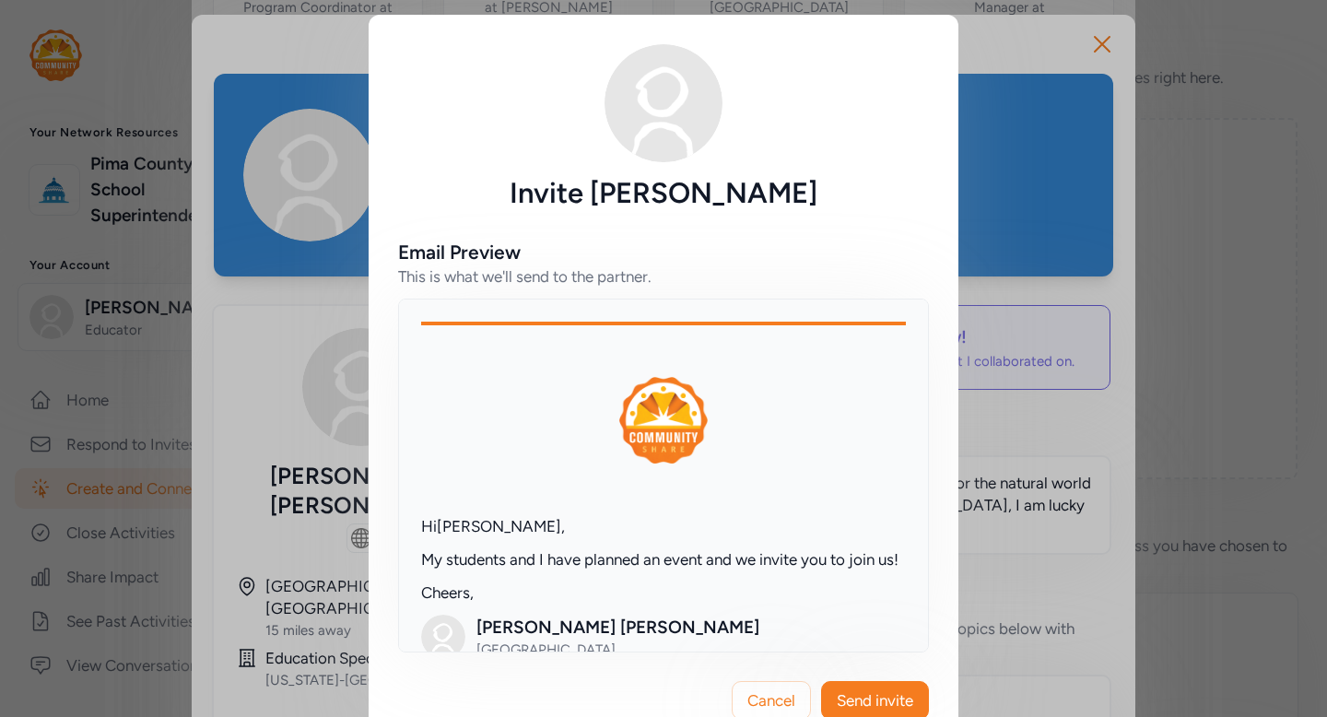
scroll to position [209, 0]
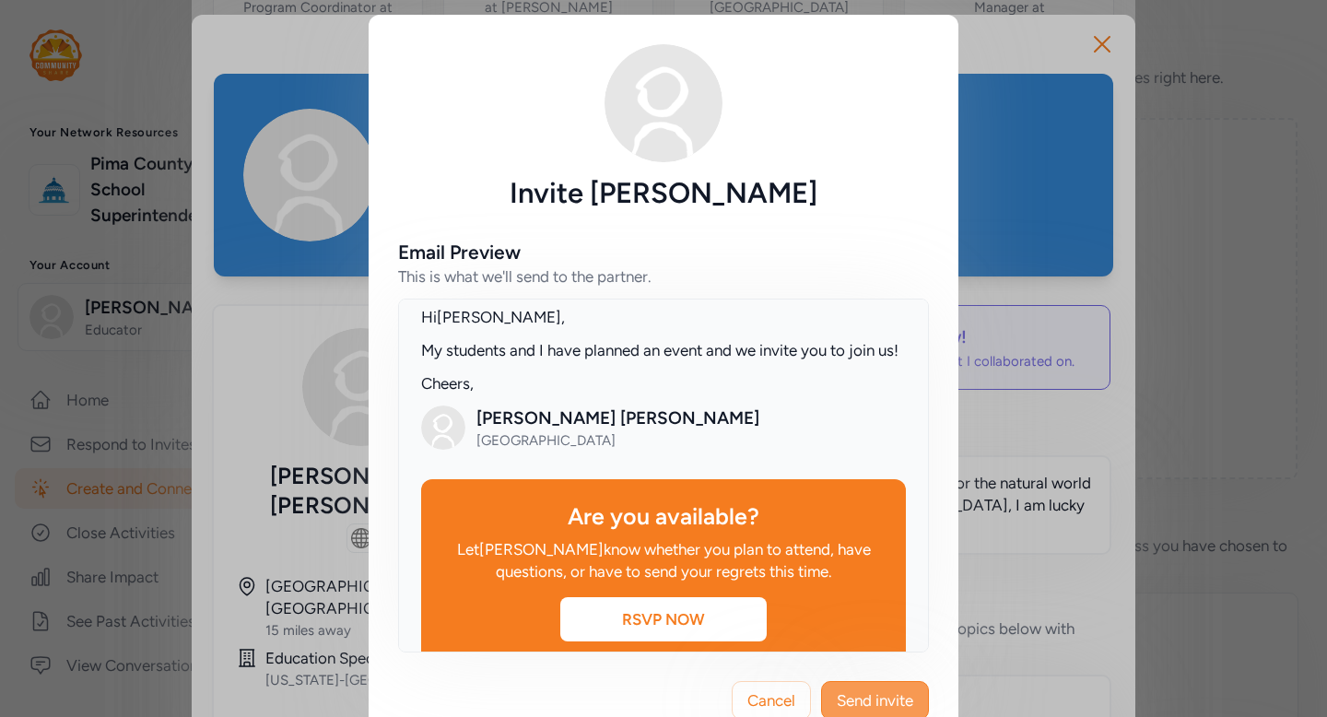
click at [886, 697] on span "Send invite" at bounding box center [875, 700] width 76 height 22
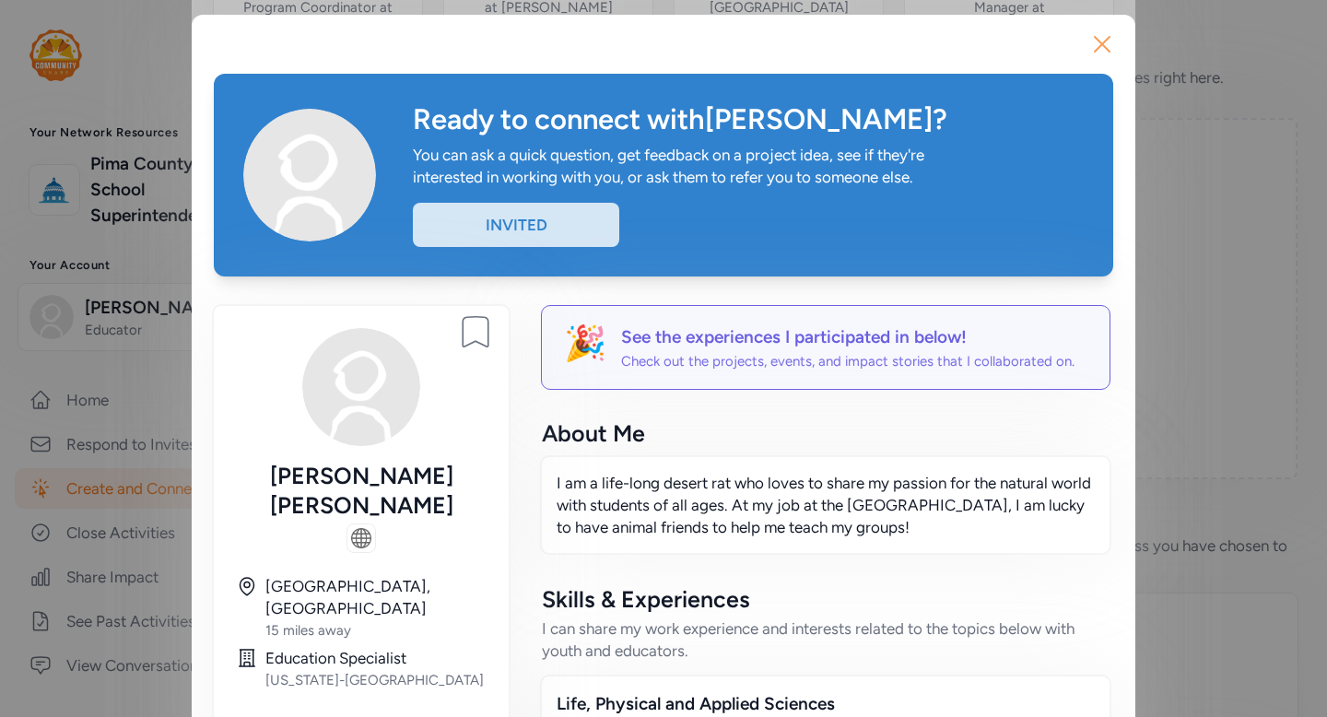
click at [1109, 58] on icon "button" at bounding box center [1102, 43] width 29 height 29
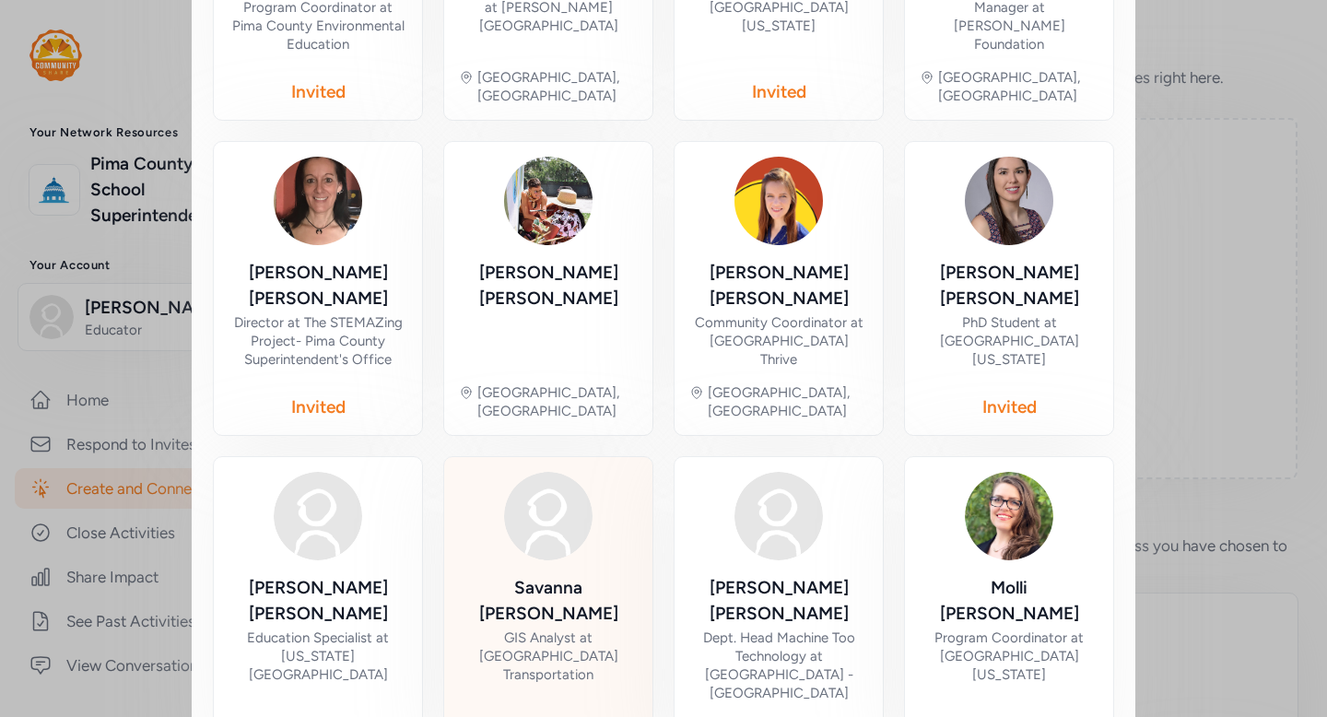
click at [574, 472] on img at bounding box center [548, 516] width 88 height 88
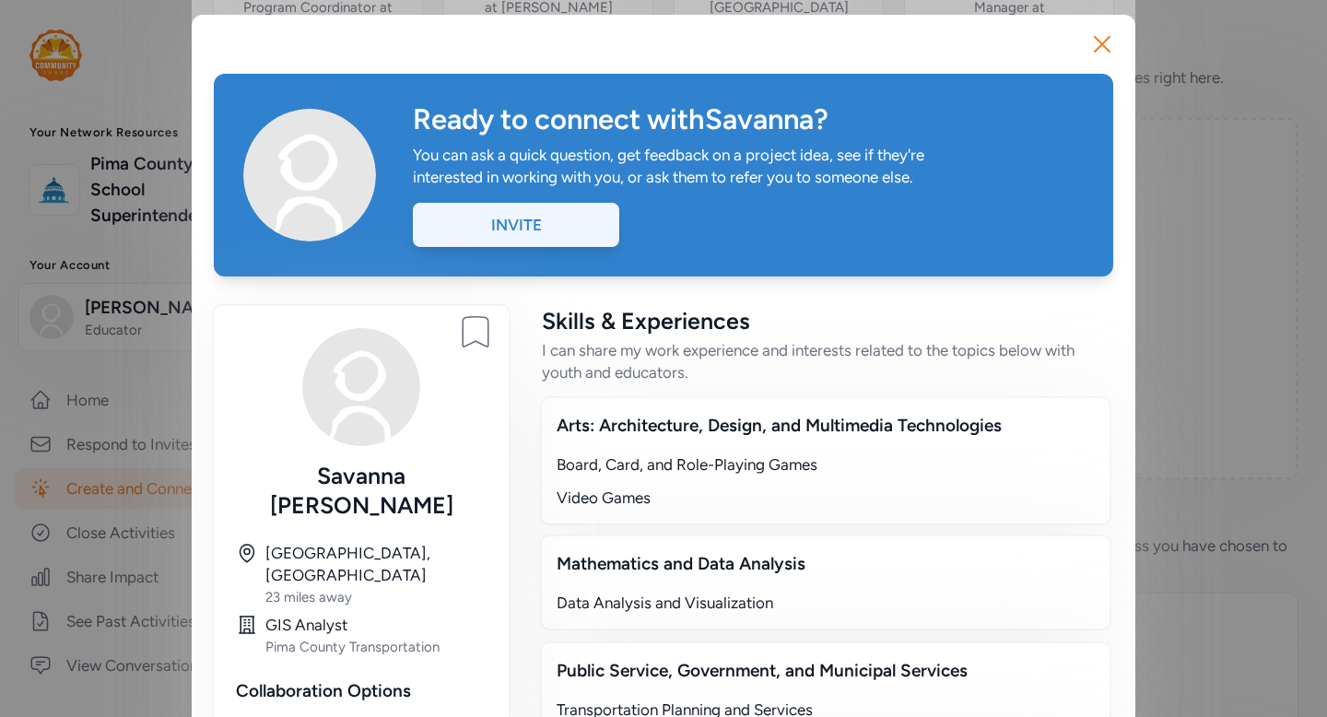
click at [548, 234] on div "Invite" at bounding box center [516, 225] width 206 height 44
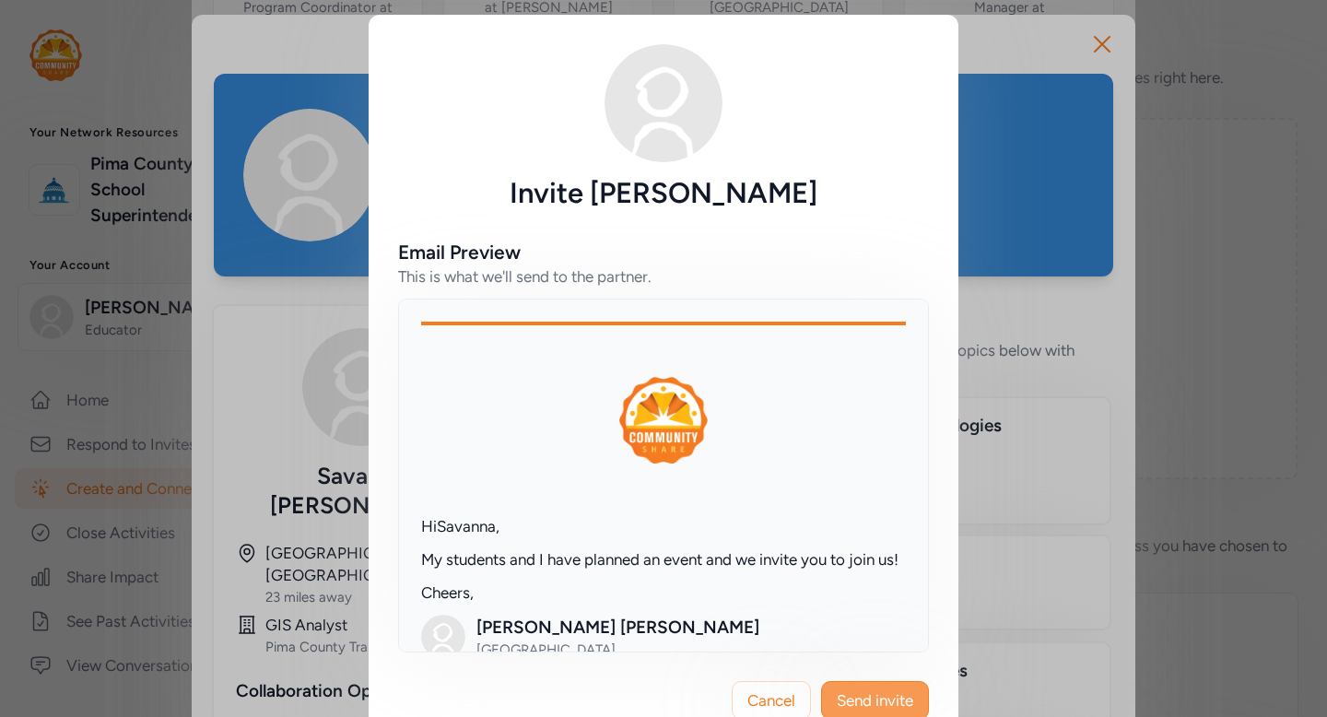
click at [898, 695] on span "Send invite" at bounding box center [875, 700] width 76 height 22
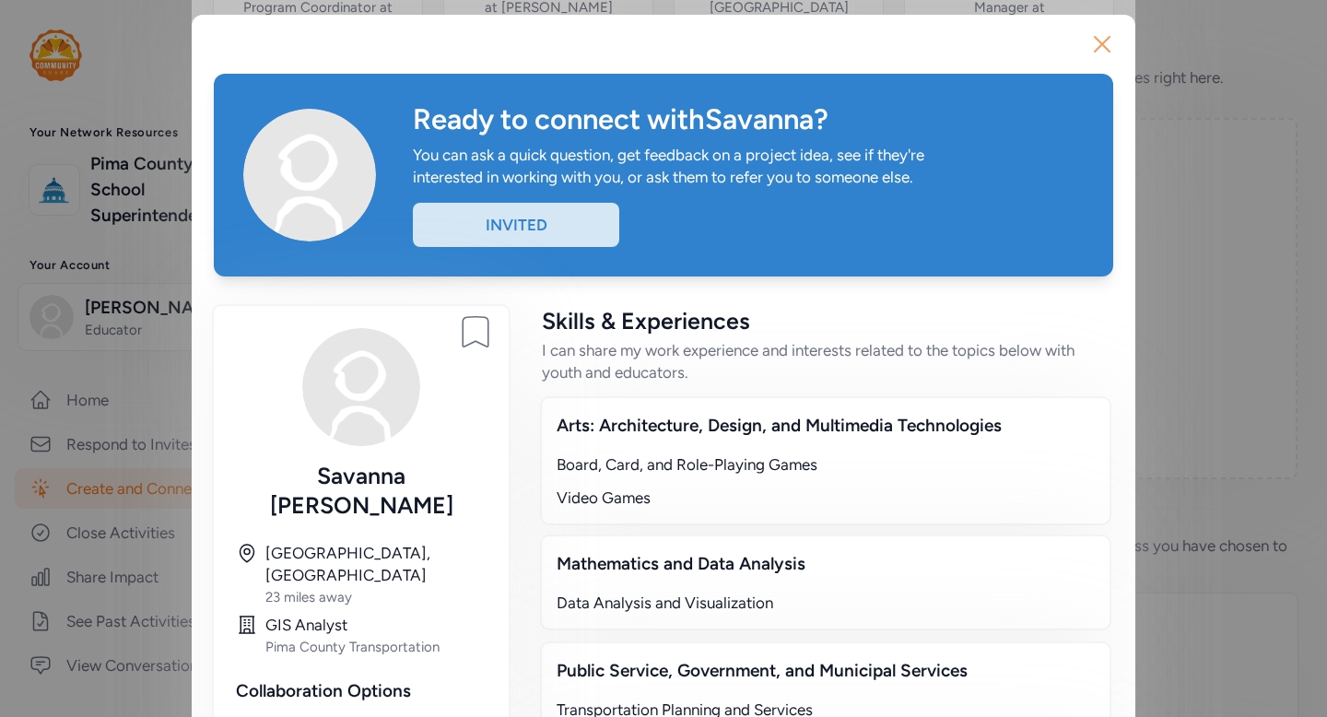
click at [1100, 49] on icon "button" at bounding box center [1102, 43] width 29 height 29
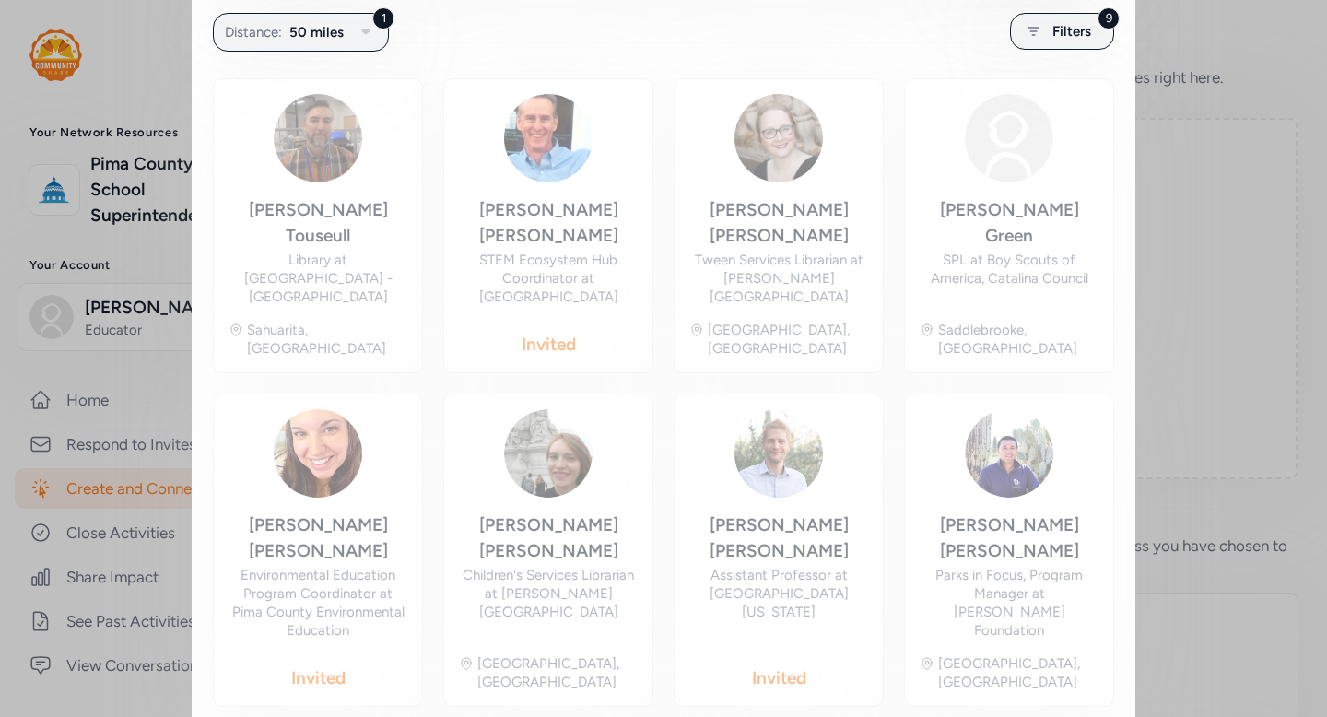
scroll to position [363, 0]
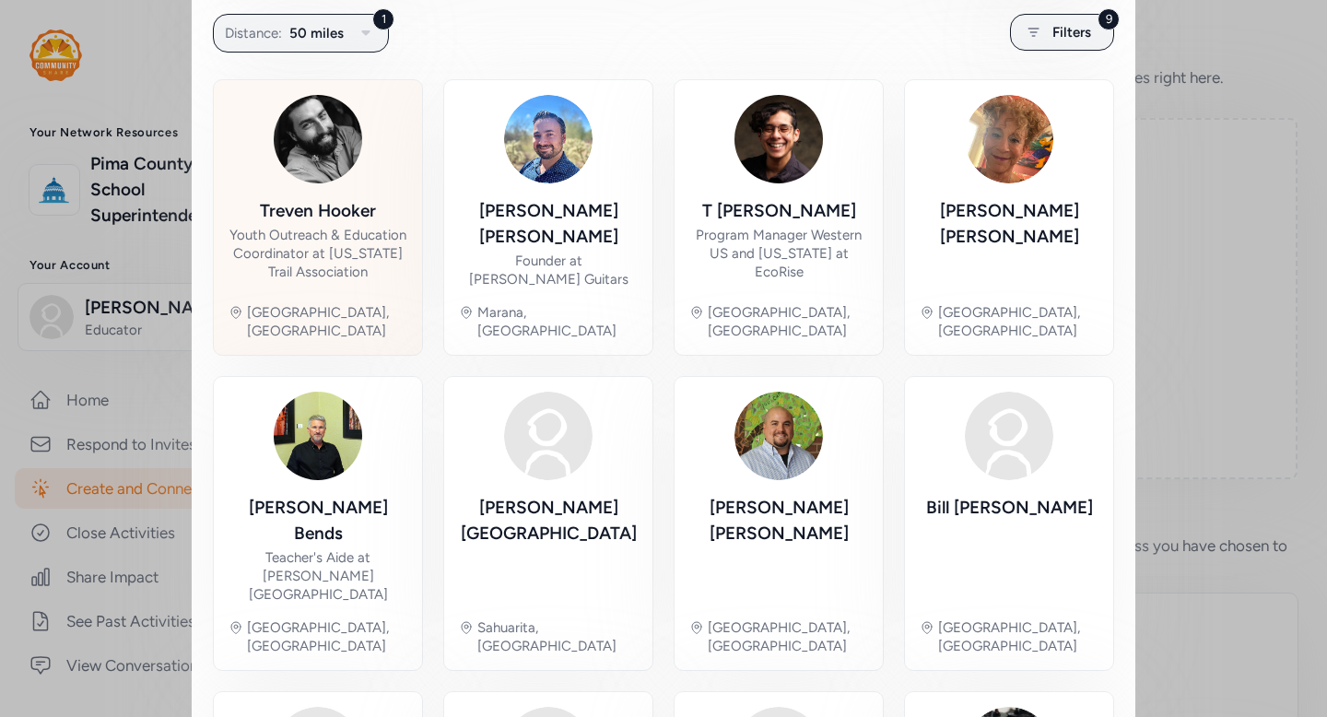
click at [354, 256] on div "Youth Outreach & Education Coordinator at Arizona Trail Association" at bounding box center [318, 253] width 179 height 55
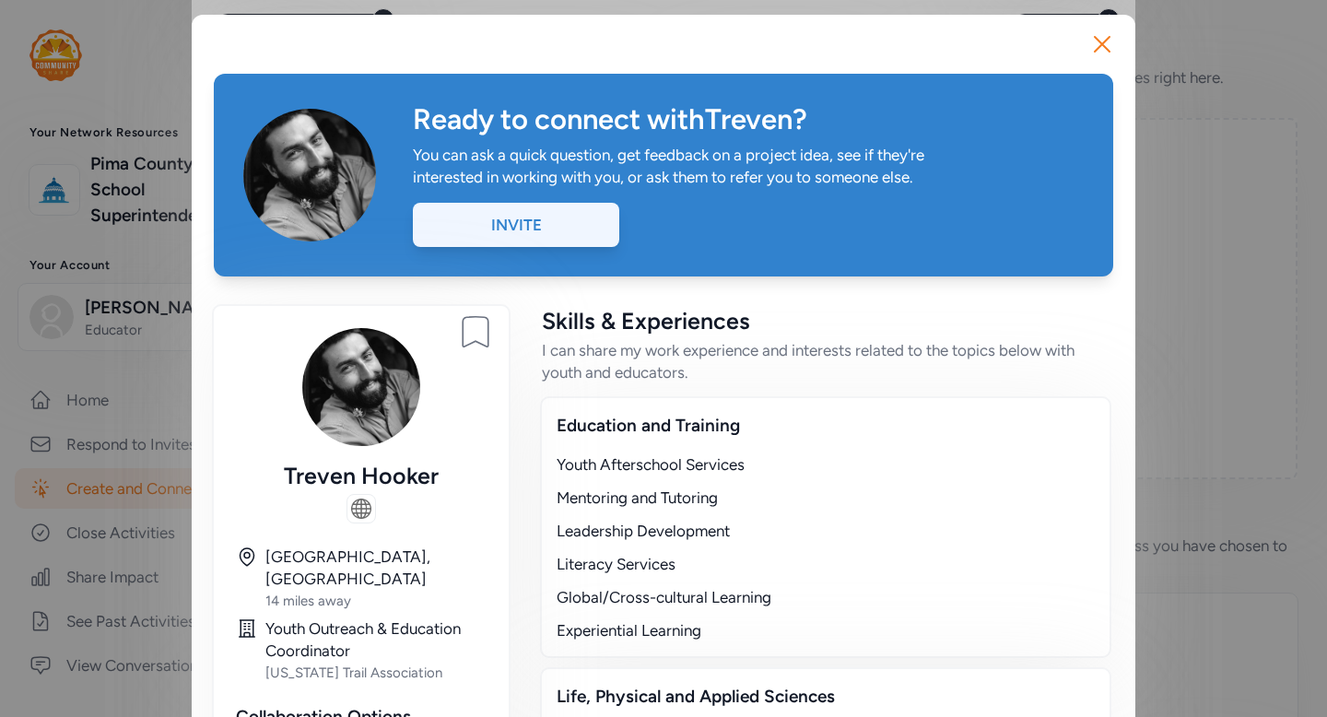
click at [575, 234] on div "Invite" at bounding box center [516, 225] width 206 height 44
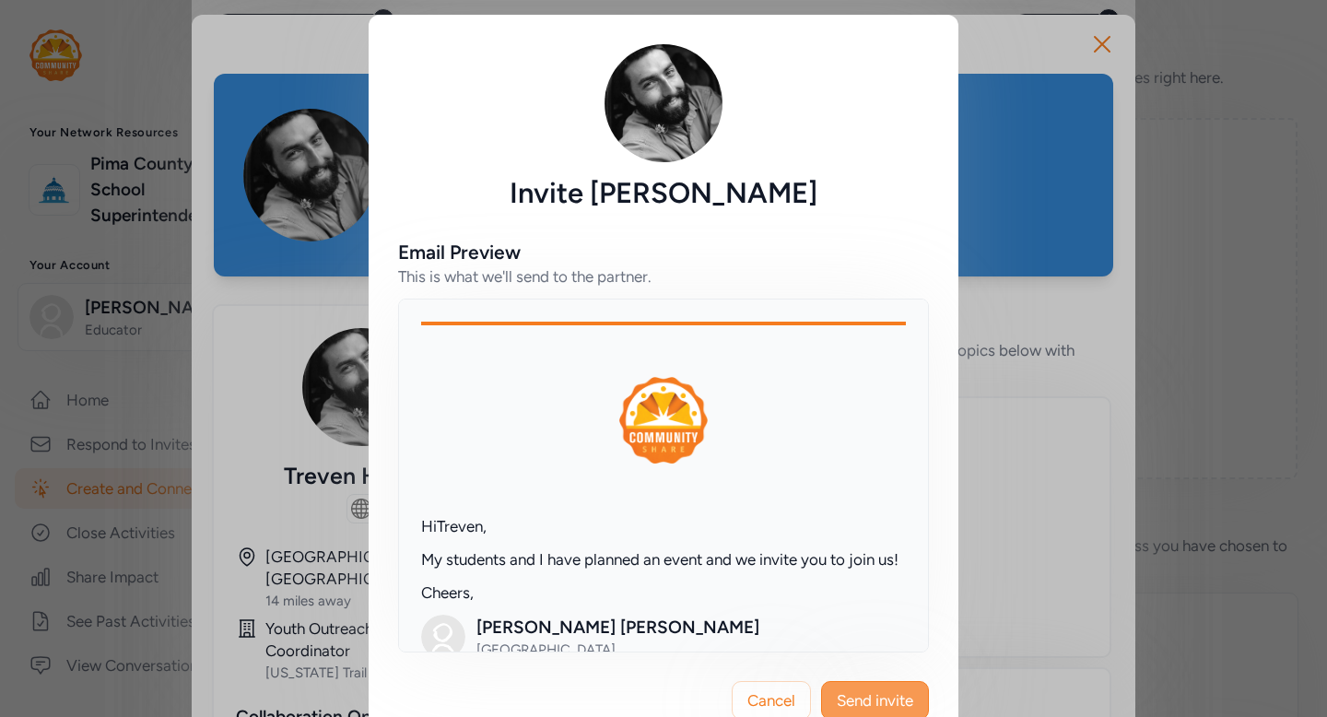
click at [896, 693] on span "Send invite" at bounding box center [875, 700] width 76 height 22
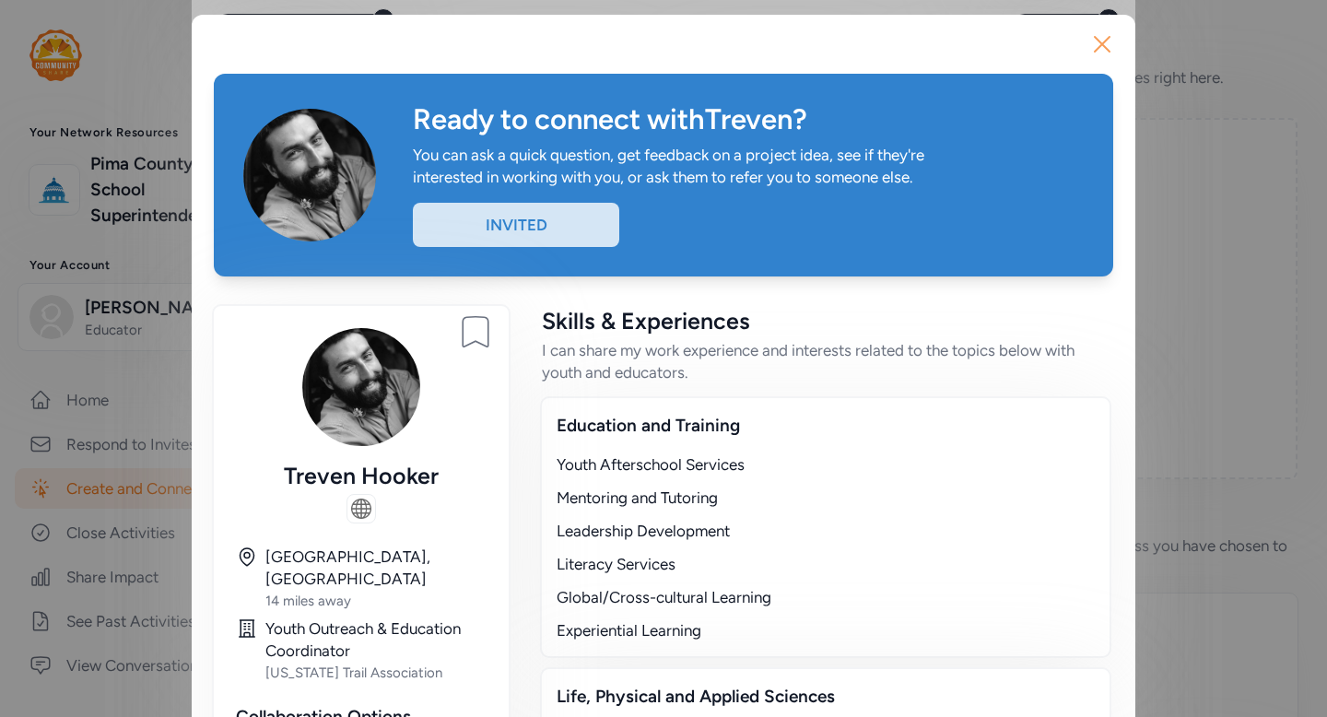
click at [1095, 52] on icon "button" at bounding box center [1102, 44] width 15 height 15
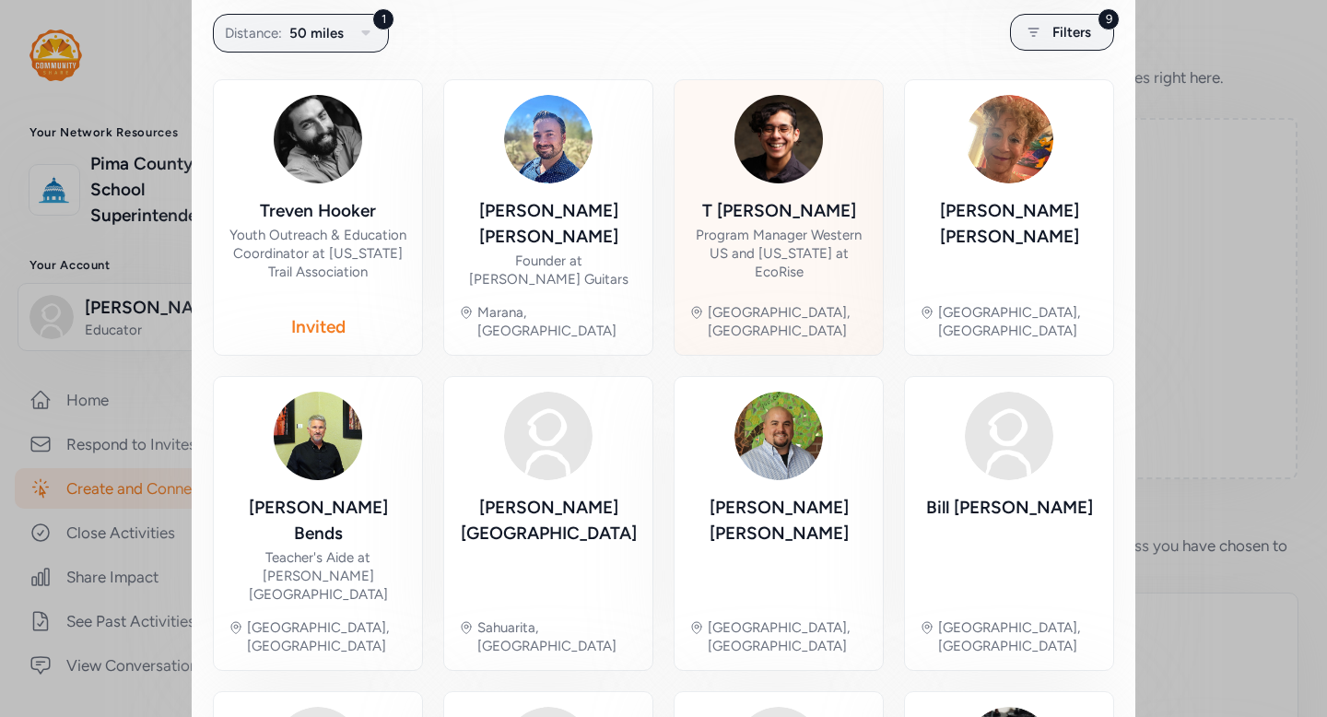
click at [771, 229] on div "Program Manager Western US and Oklahoma at EcoRise" at bounding box center [778, 253] width 179 height 55
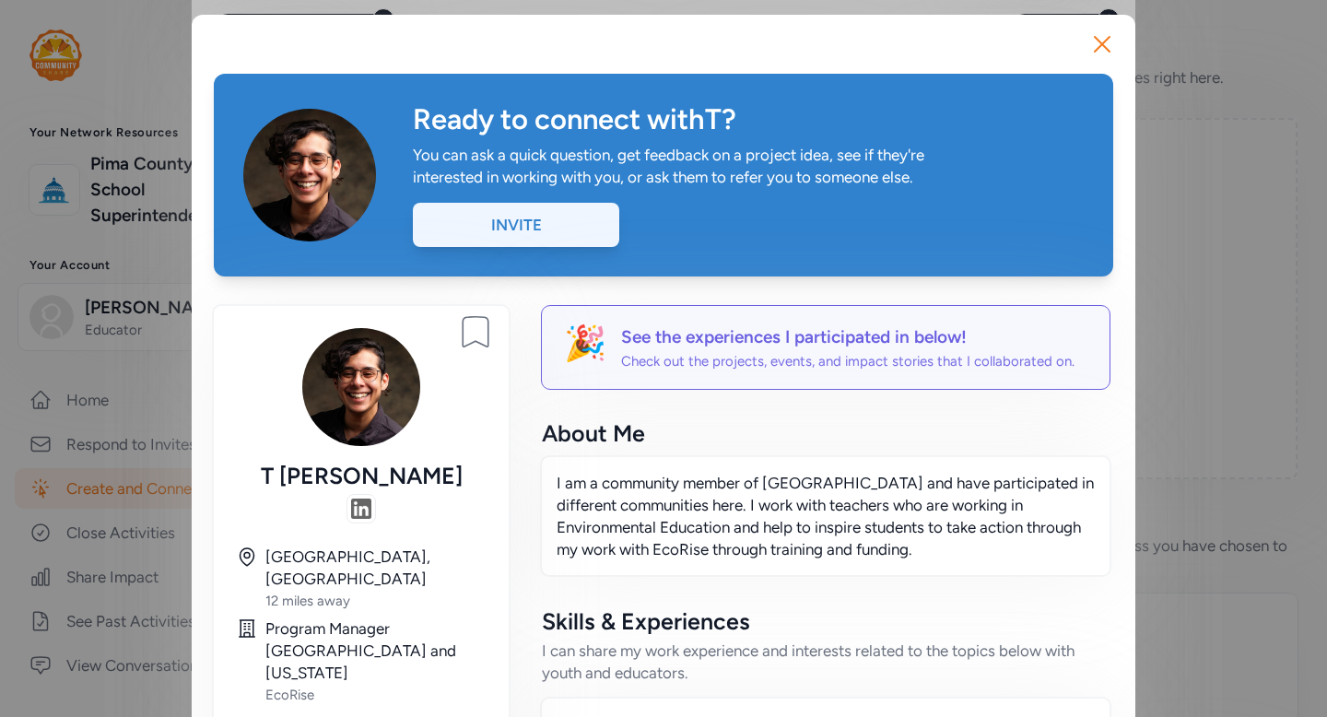
click at [570, 222] on div "Invite" at bounding box center [516, 225] width 206 height 44
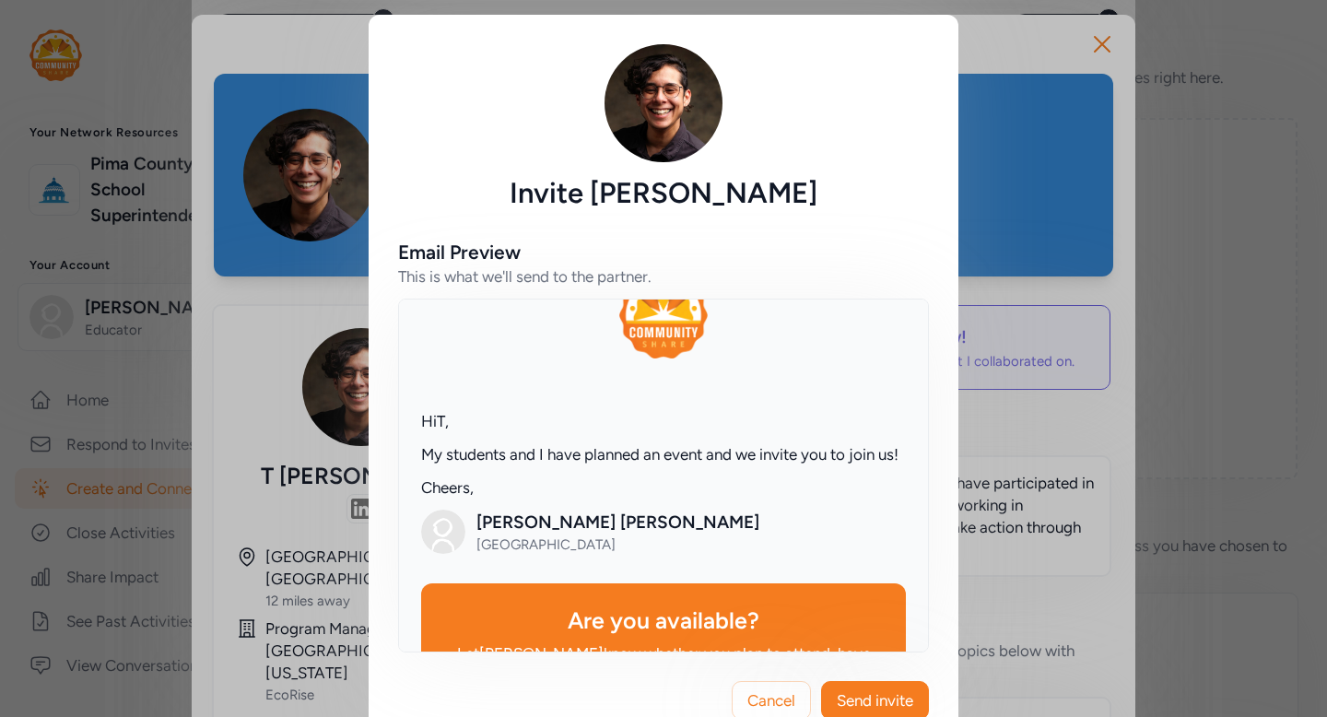
scroll to position [151, 0]
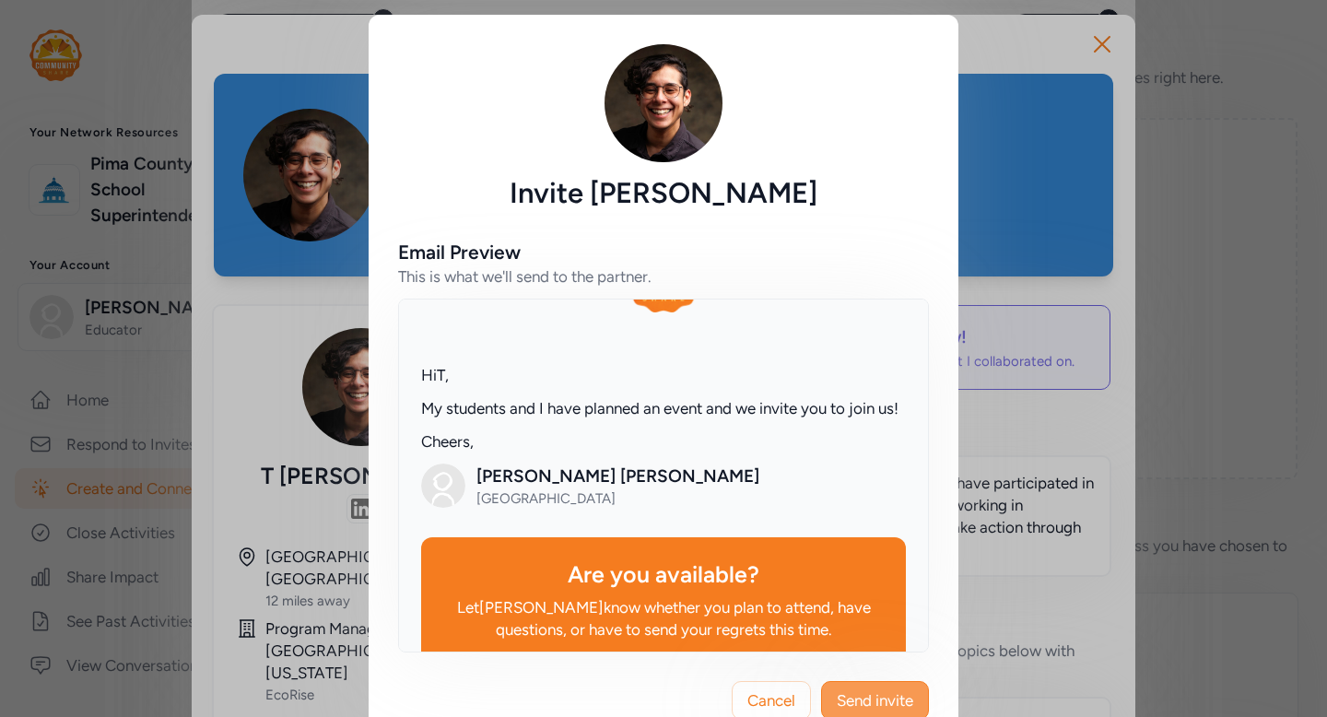
click at [885, 695] on span "Send invite" at bounding box center [875, 700] width 76 height 22
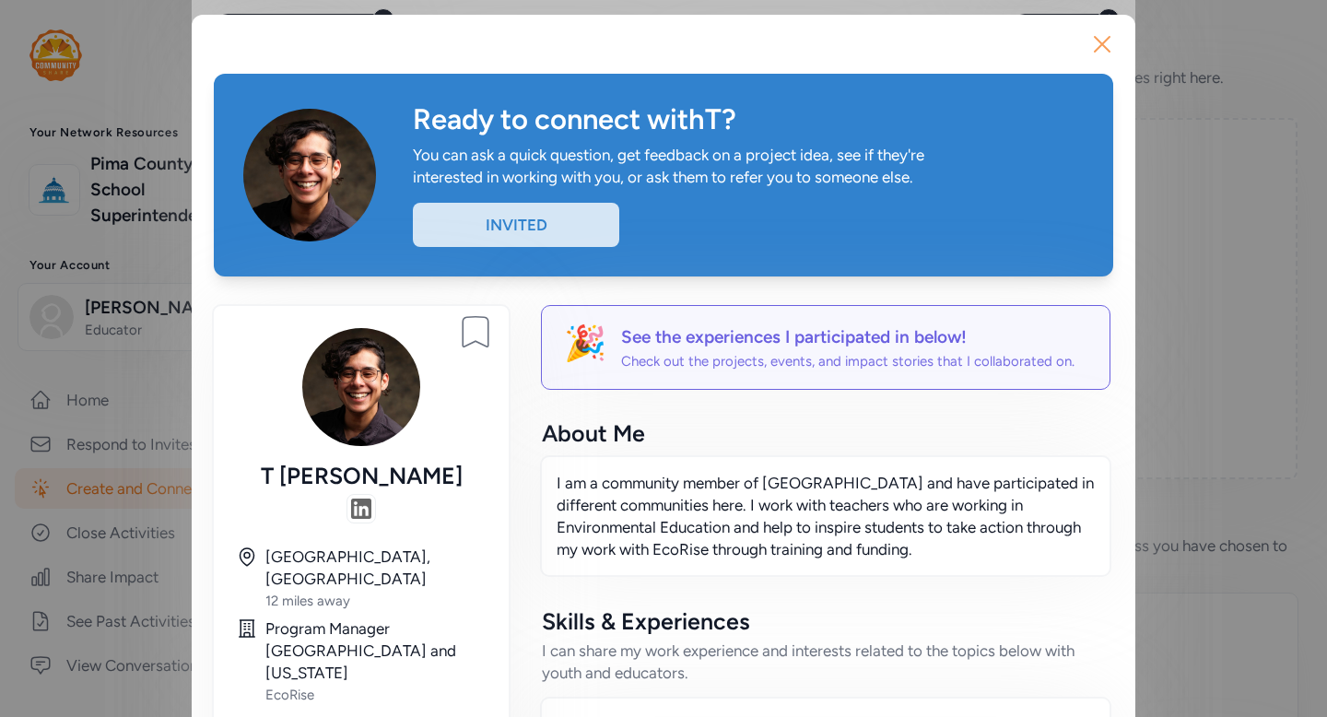
click at [1104, 53] on icon "button" at bounding box center [1102, 43] width 29 height 29
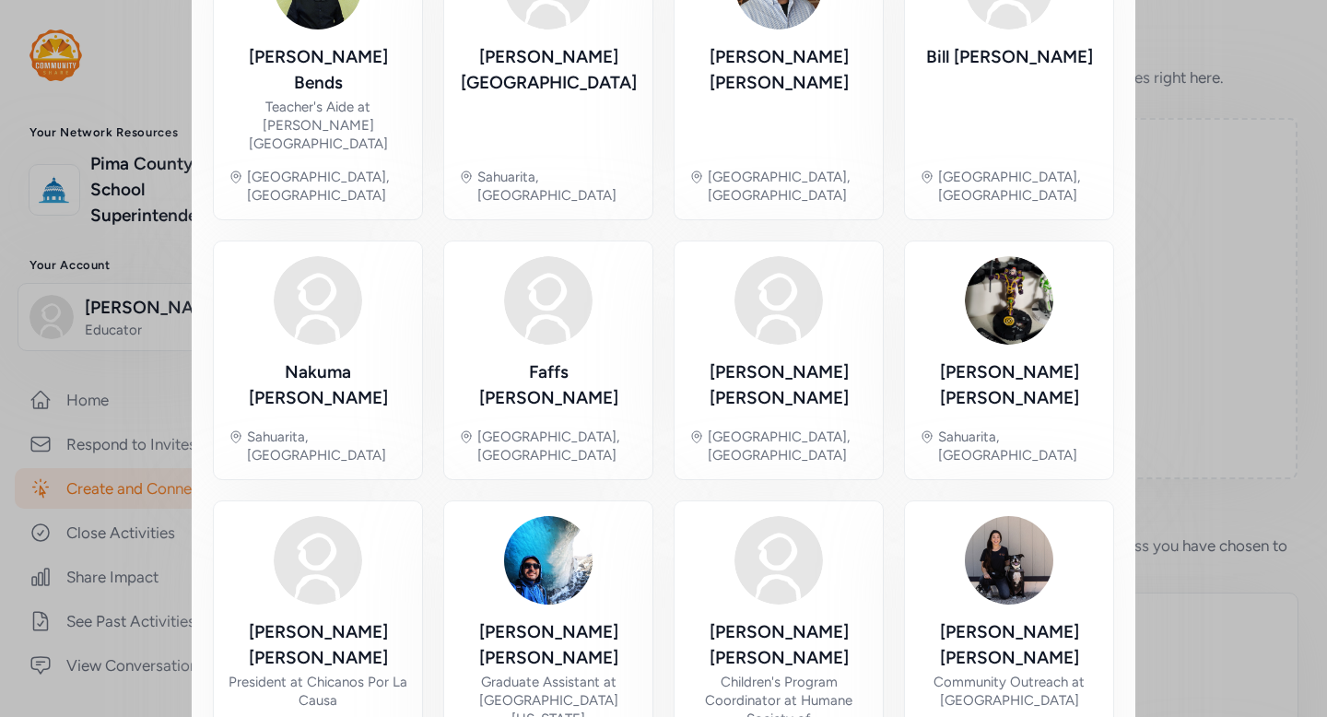
scroll to position [832, 0]
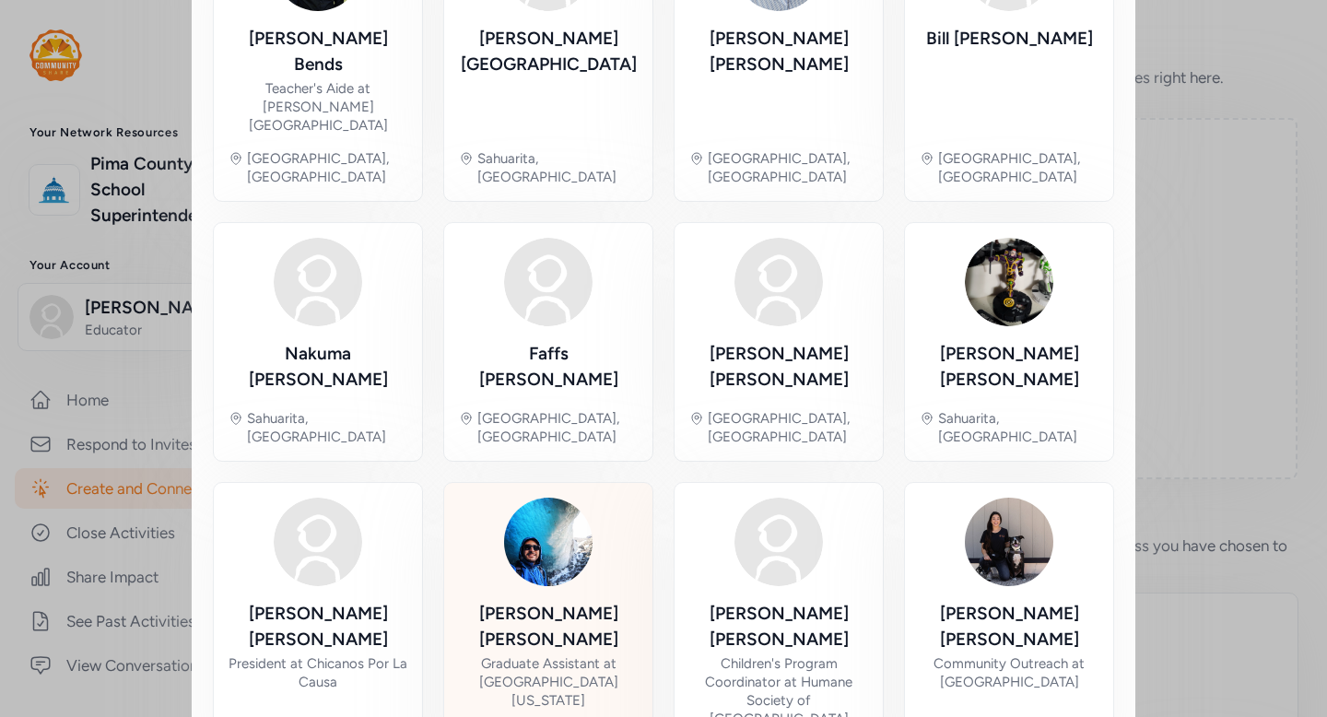
click at [531, 601] on div "Roberto Aguilar-Martinez" at bounding box center [548, 627] width 179 height 52
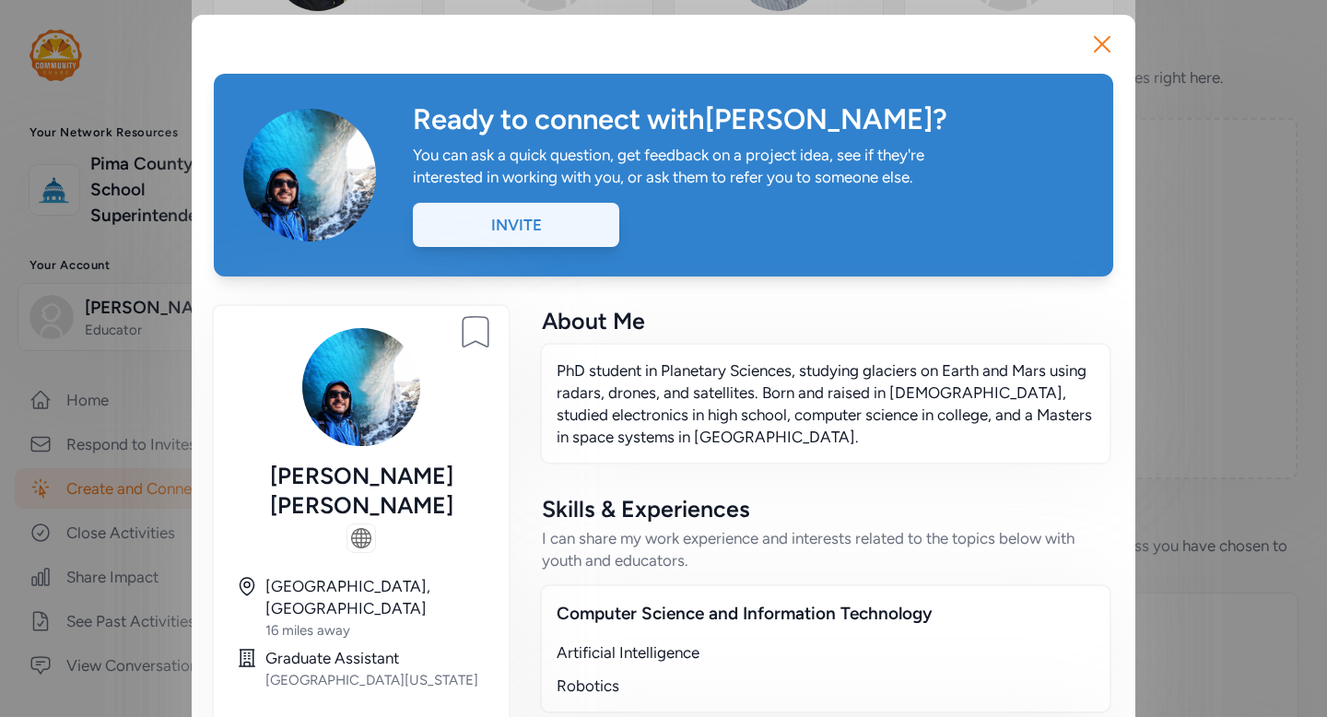
click at [541, 230] on div "Invite" at bounding box center [516, 225] width 206 height 44
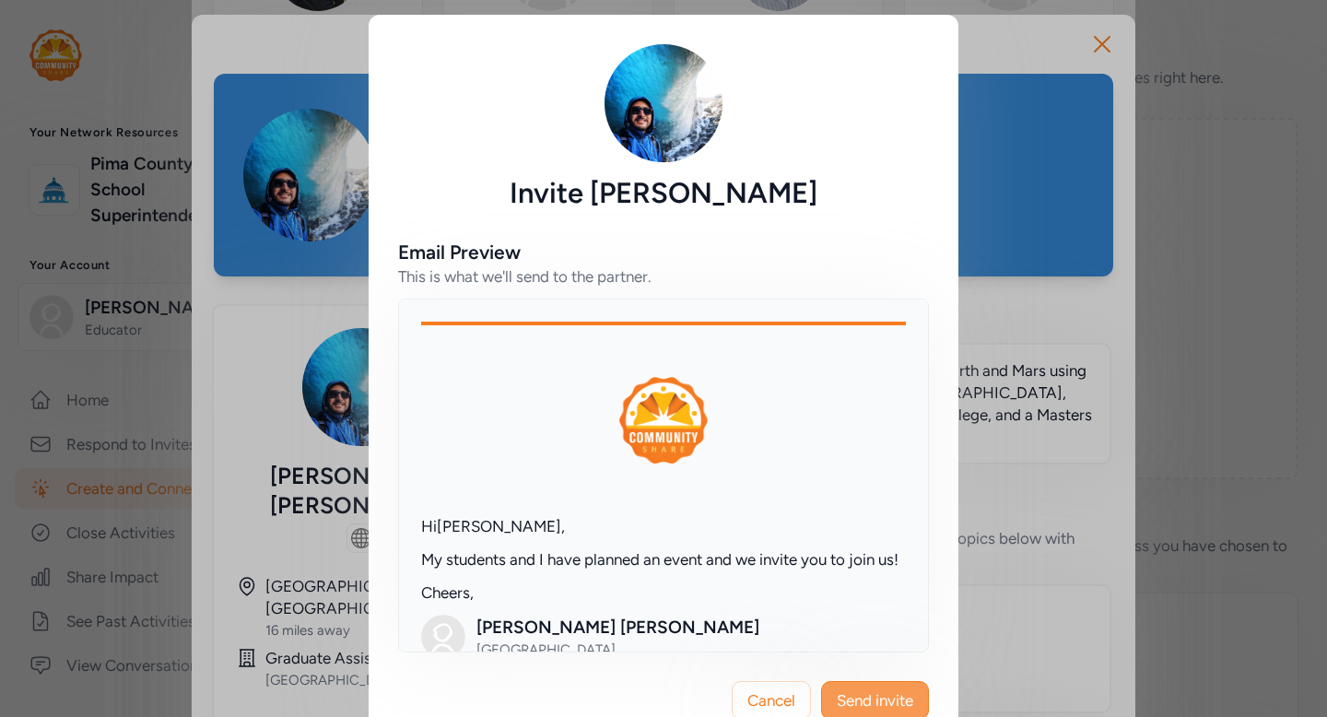
click at [874, 700] on span "Send invite" at bounding box center [875, 700] width 76 height 22
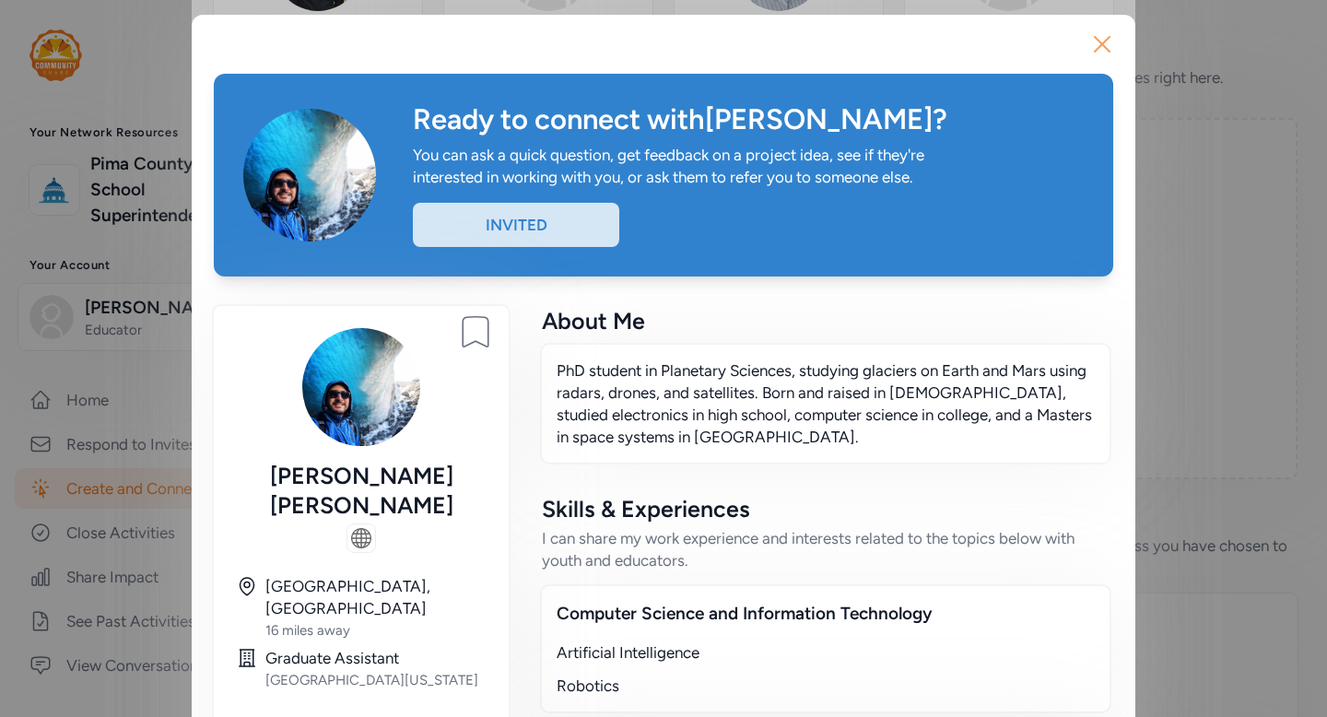
click at [1099, 52] on icon "button" at bounding box center [1102, 43] width 29 height 29
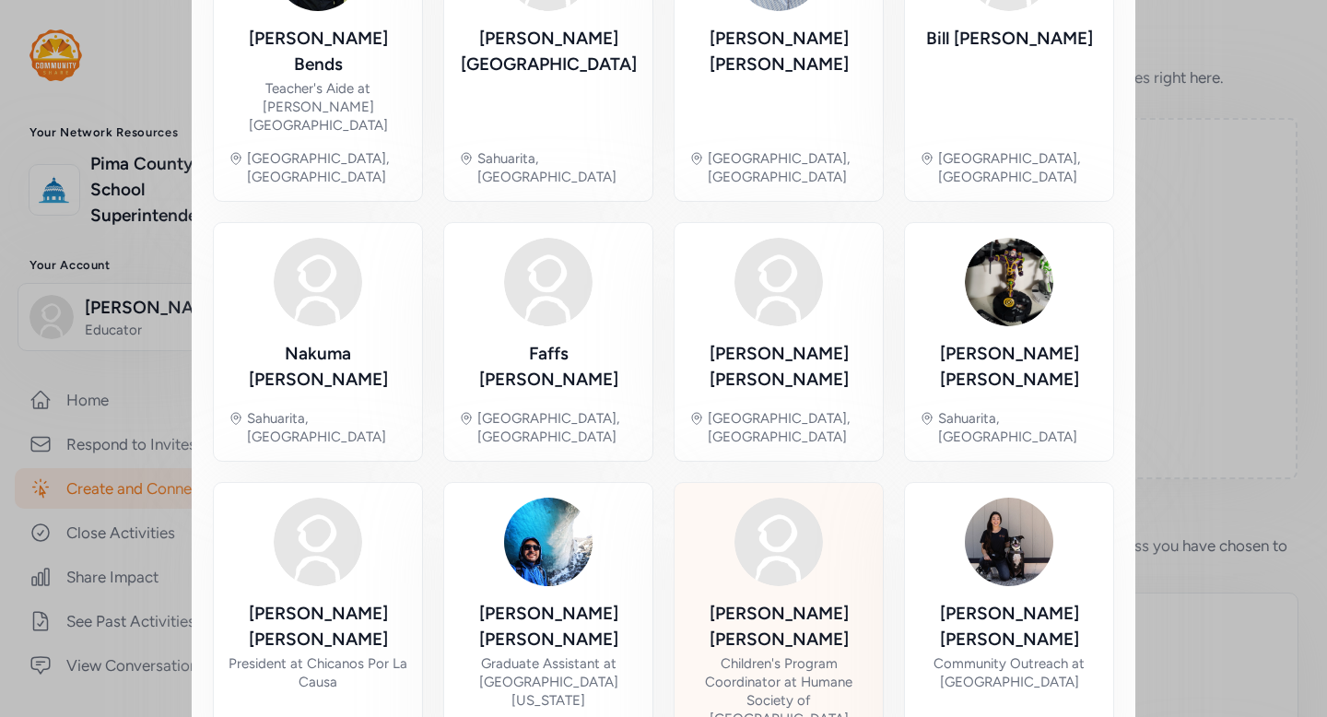
scroll to position [840, 0]
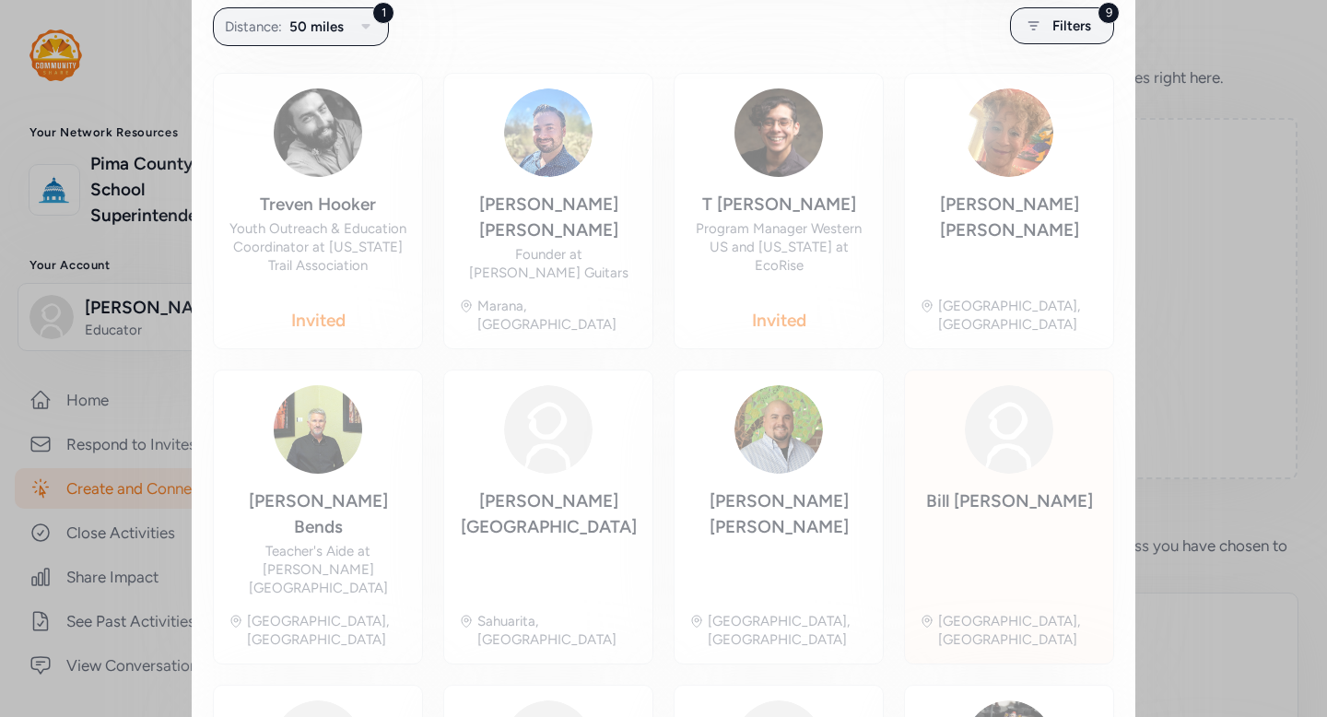
scroll to position [363, 0]
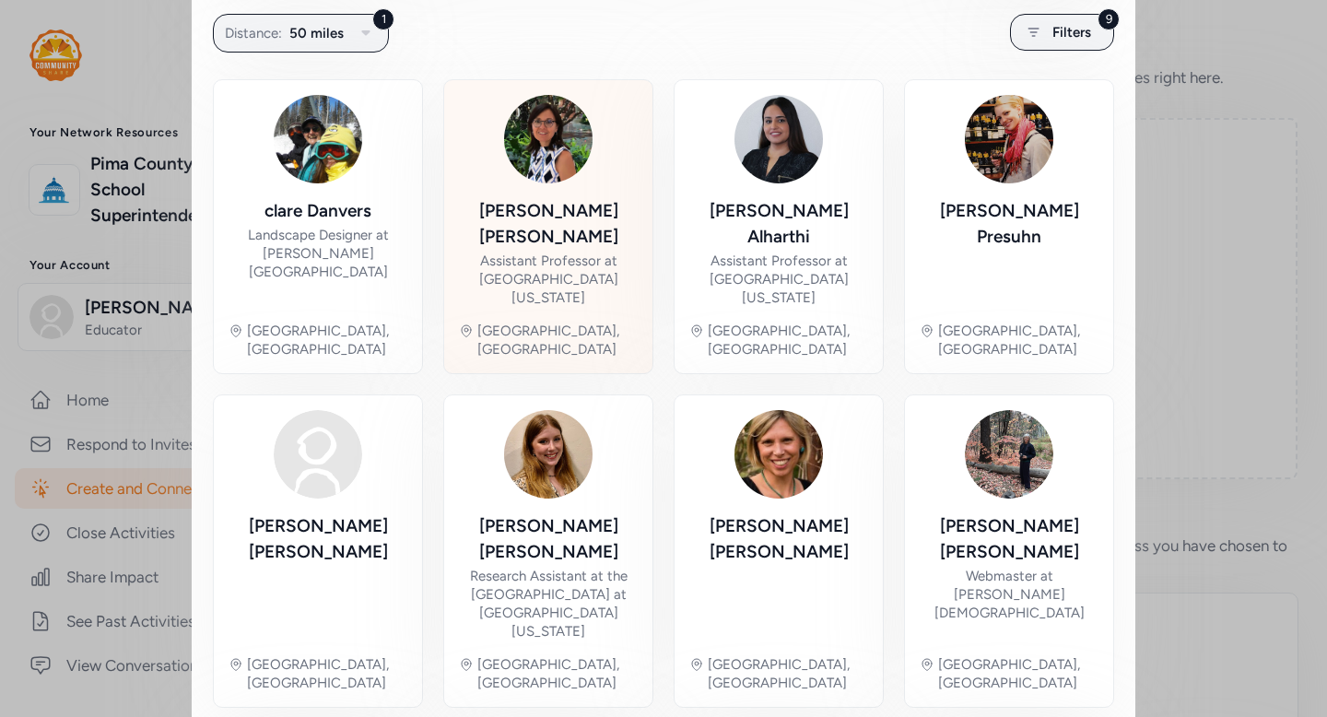
click at [562, 252] on div "Assistant Professor at University of Arizona" at bounding box center [548, 279] width 179 height 55
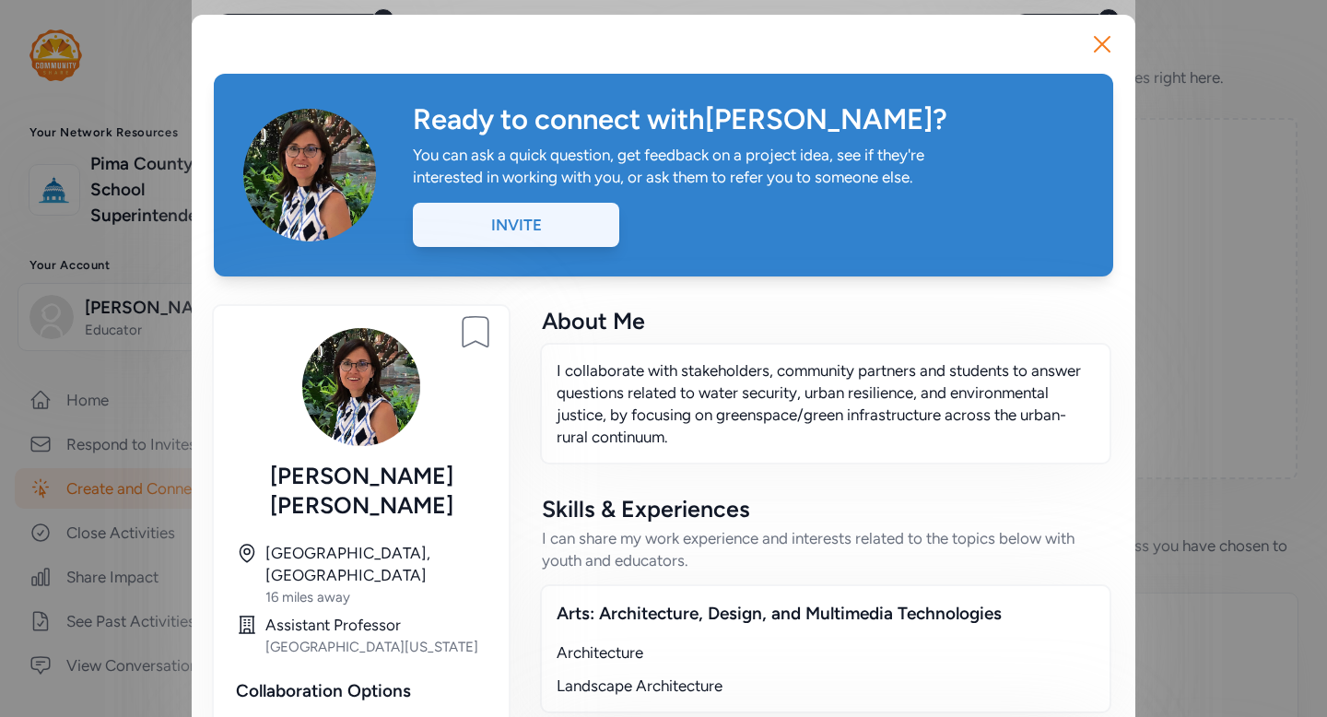
click at [532, 231] on div "Invite" at bounding box center [516, 225] width 206 height 44
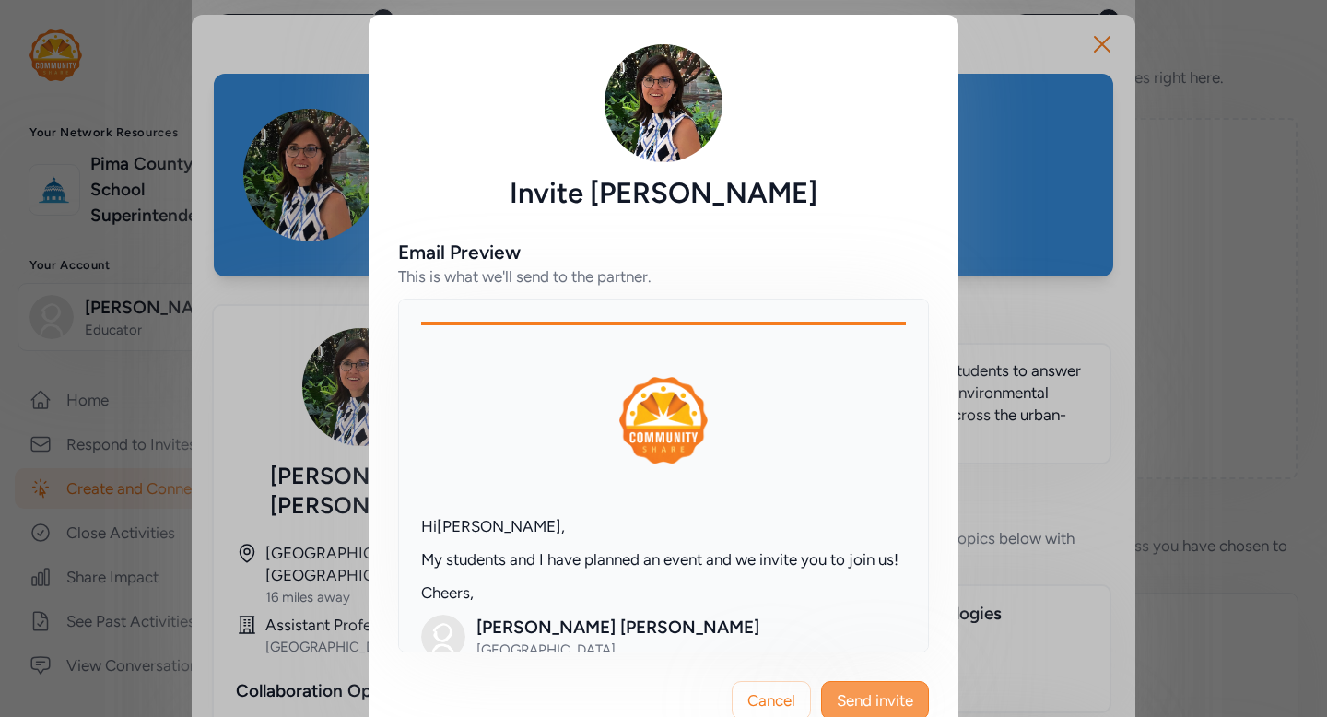
click at [886, 699] on span "Send invite" at bounding box center [875, 700] width 76 height 22
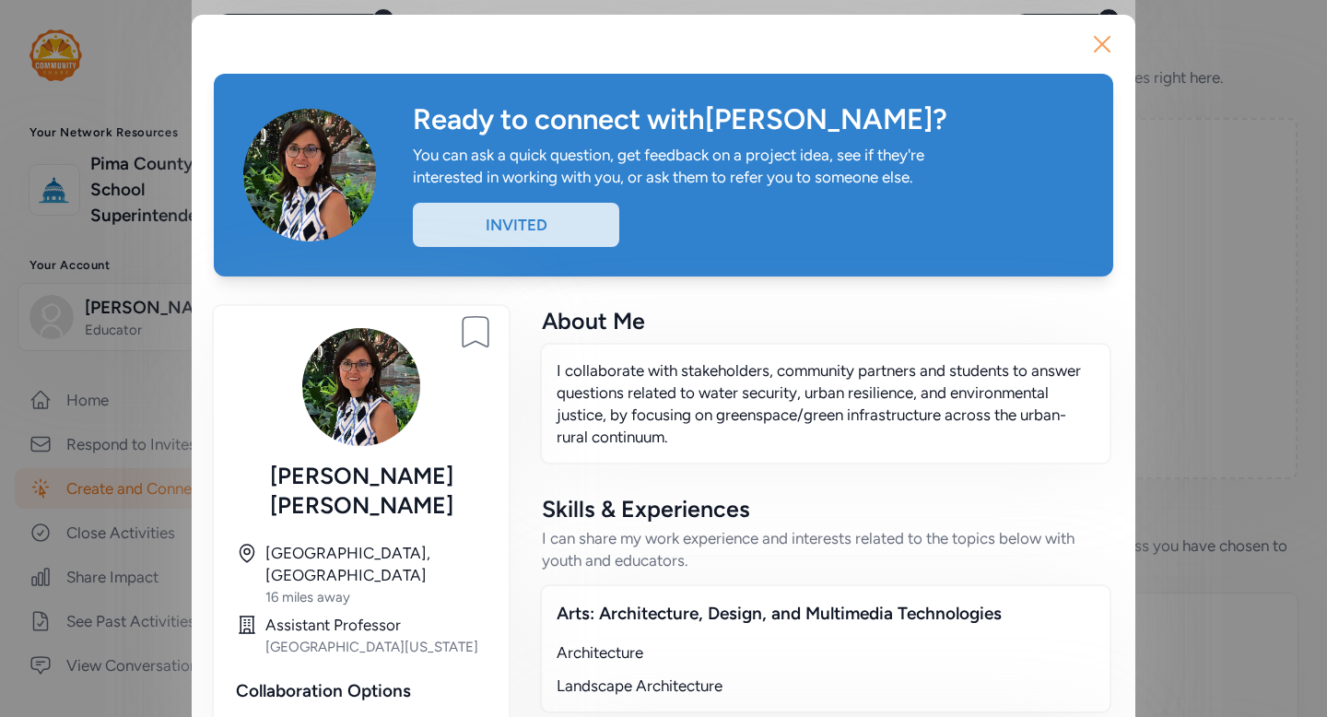
click at [1109, 48] on icon "button" at bounding box center [1102, 43] width 29 height 29
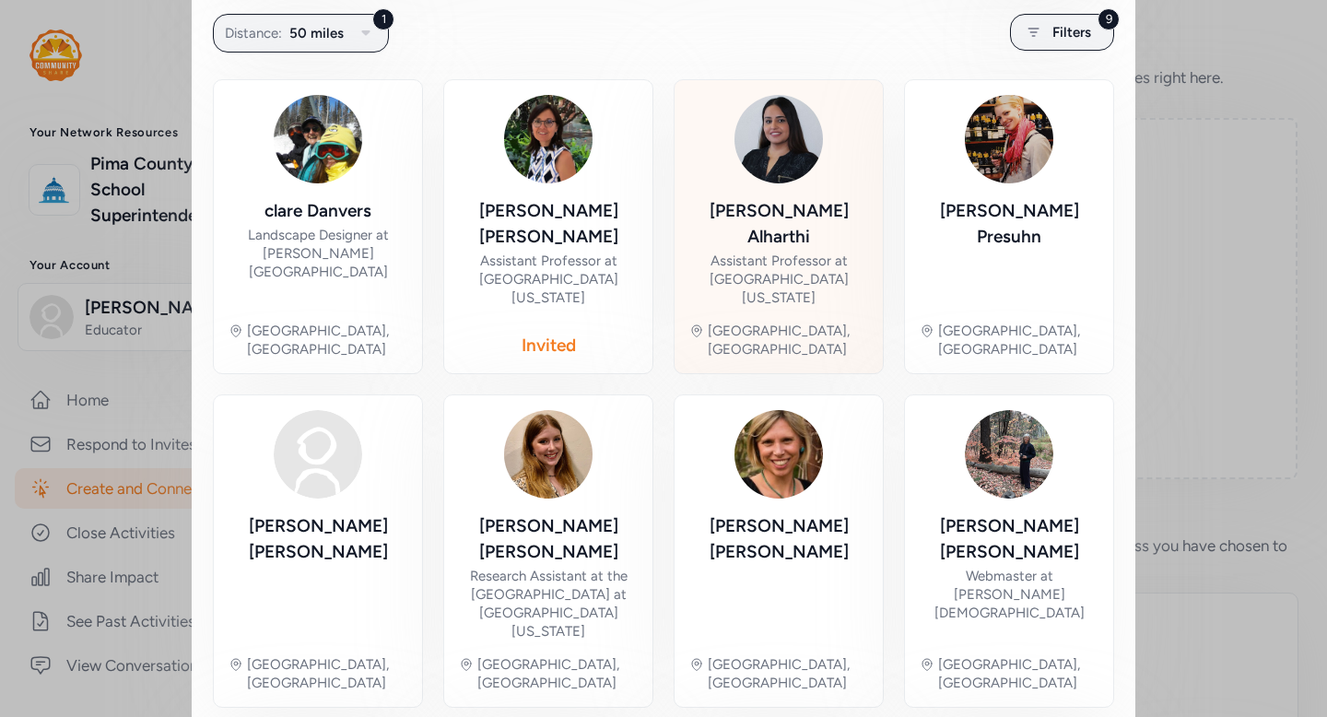
click at [827, 266] on div "Dalal Alharthi Assistant Professor at University of Arizona" at bounding box center [778, 252] width 179 height 109
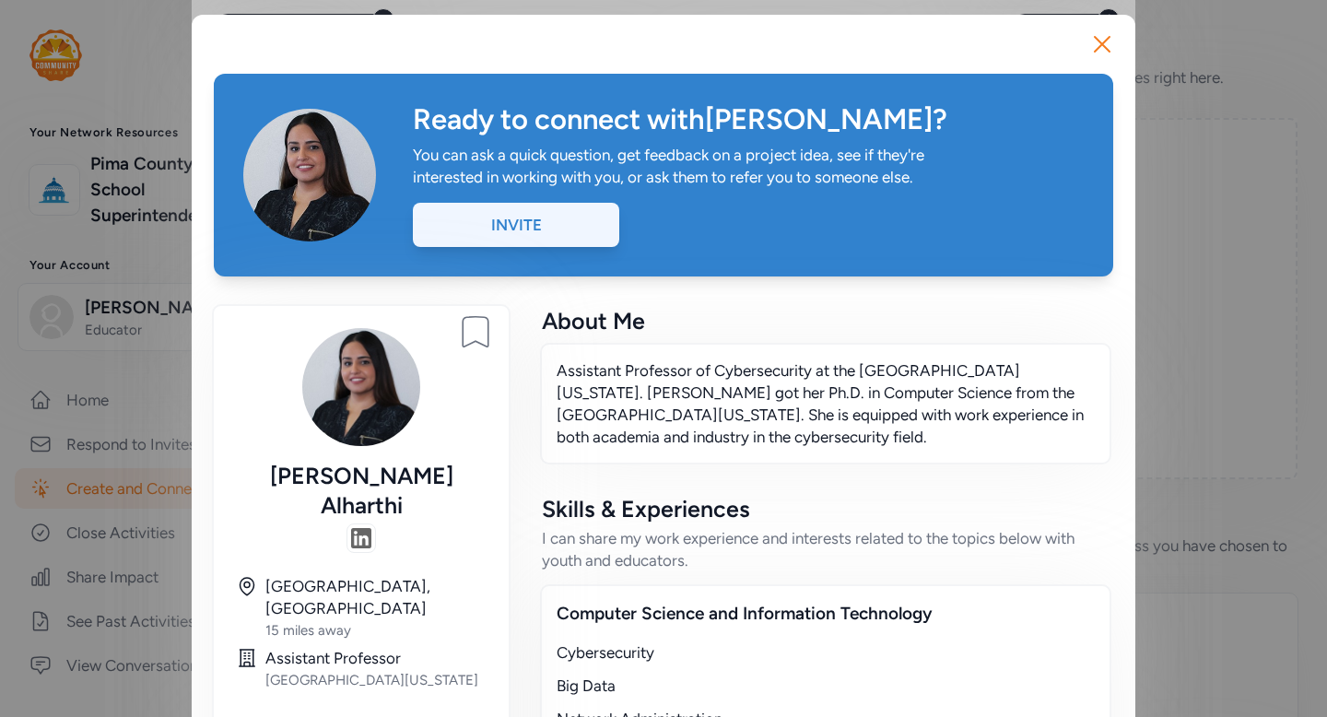
click at [551, 231] on div "Invite" at bounding box center [516, 225] width 206 height 44
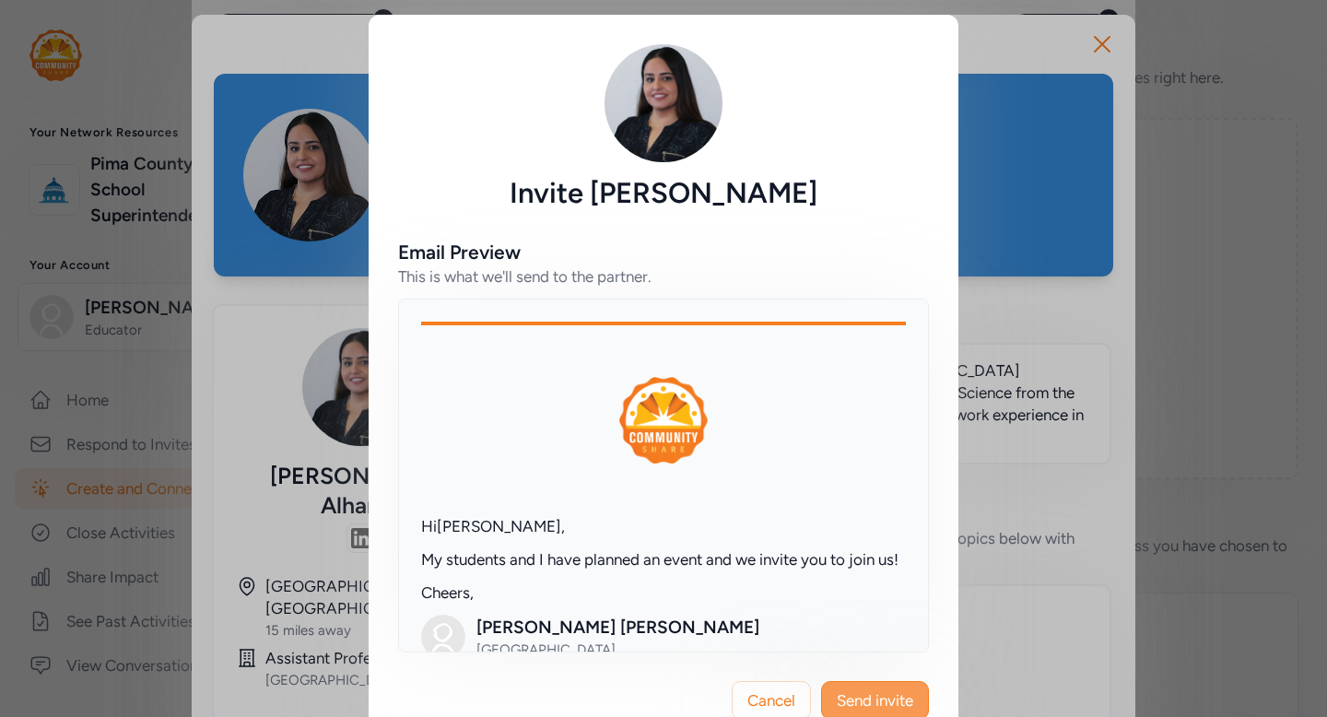
click at [897, 695] on span "Send invite" at bounding box center [875, 700] width 76 height 22
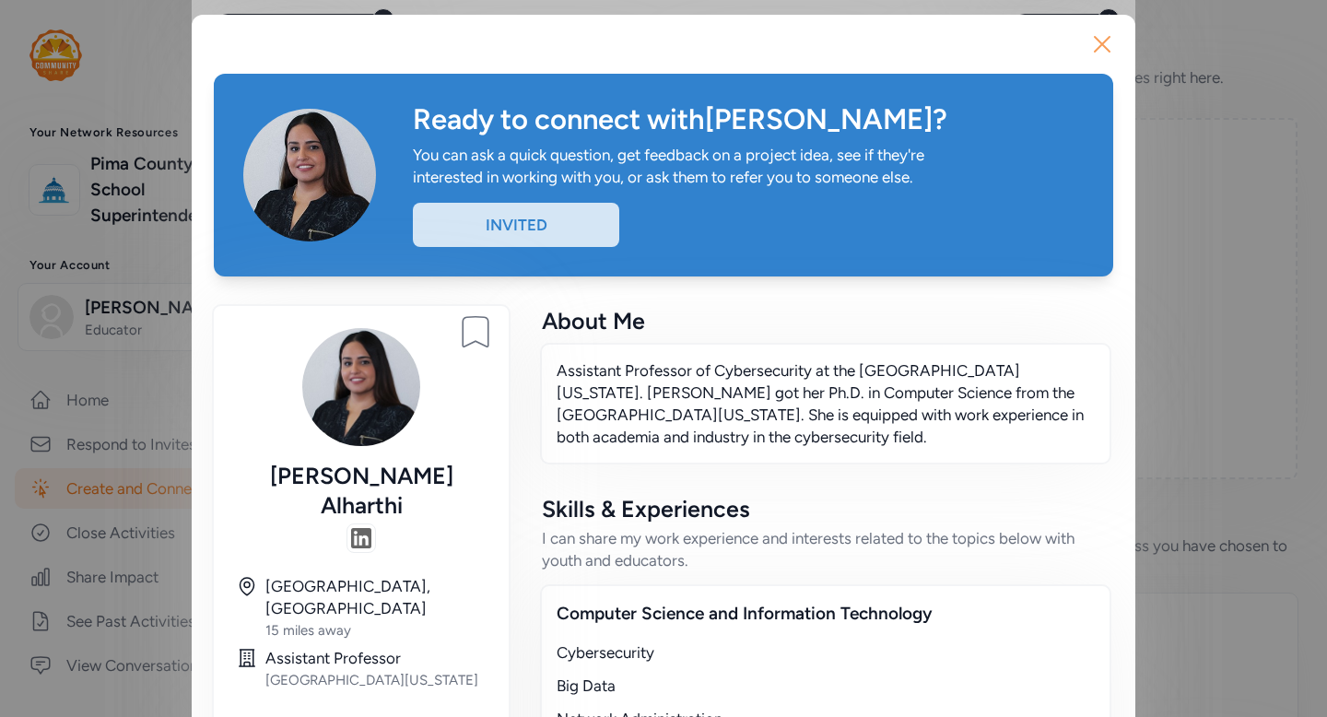
click at [1097, 44] on icon "button" at bounding box center [1102, 43] width 29 height 29
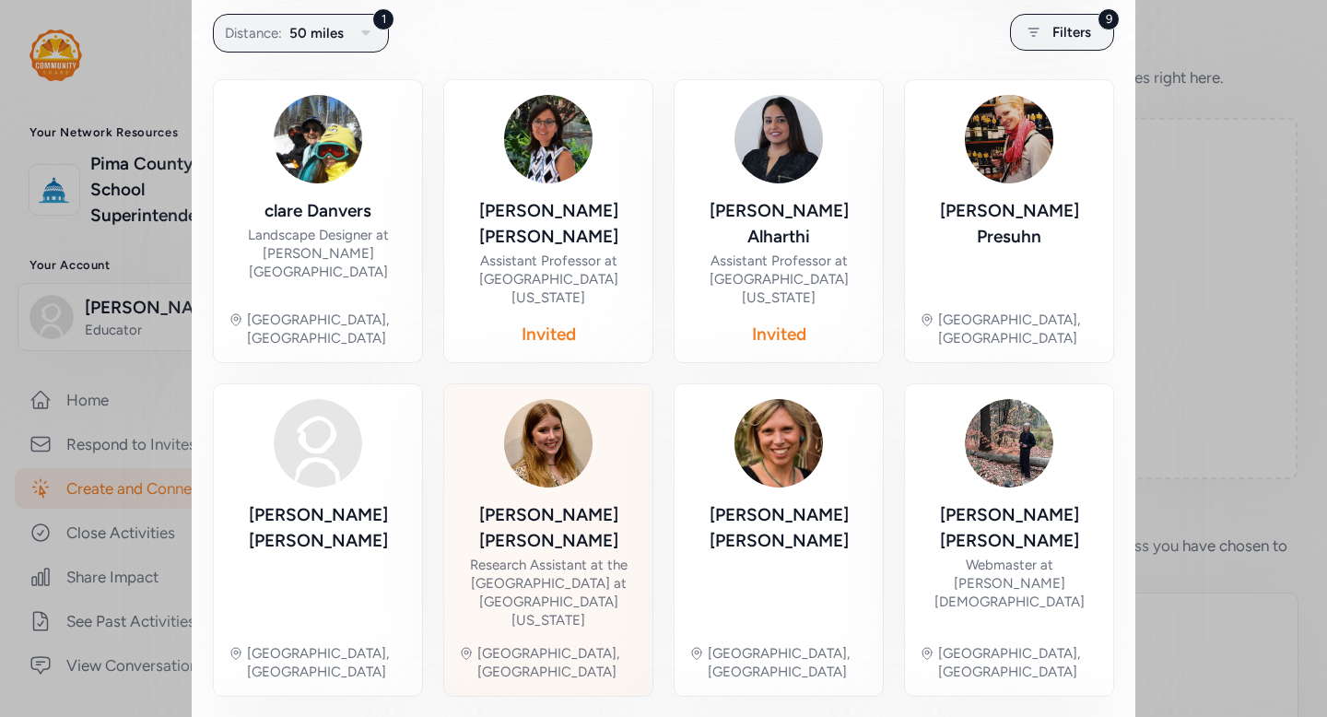
click at [600, 426] on div "Maia Willis-Reddick Research Assistant at the Lunar Planetary Laboratory at Uni…" at bounding box center [548, 540] width 179 height 282
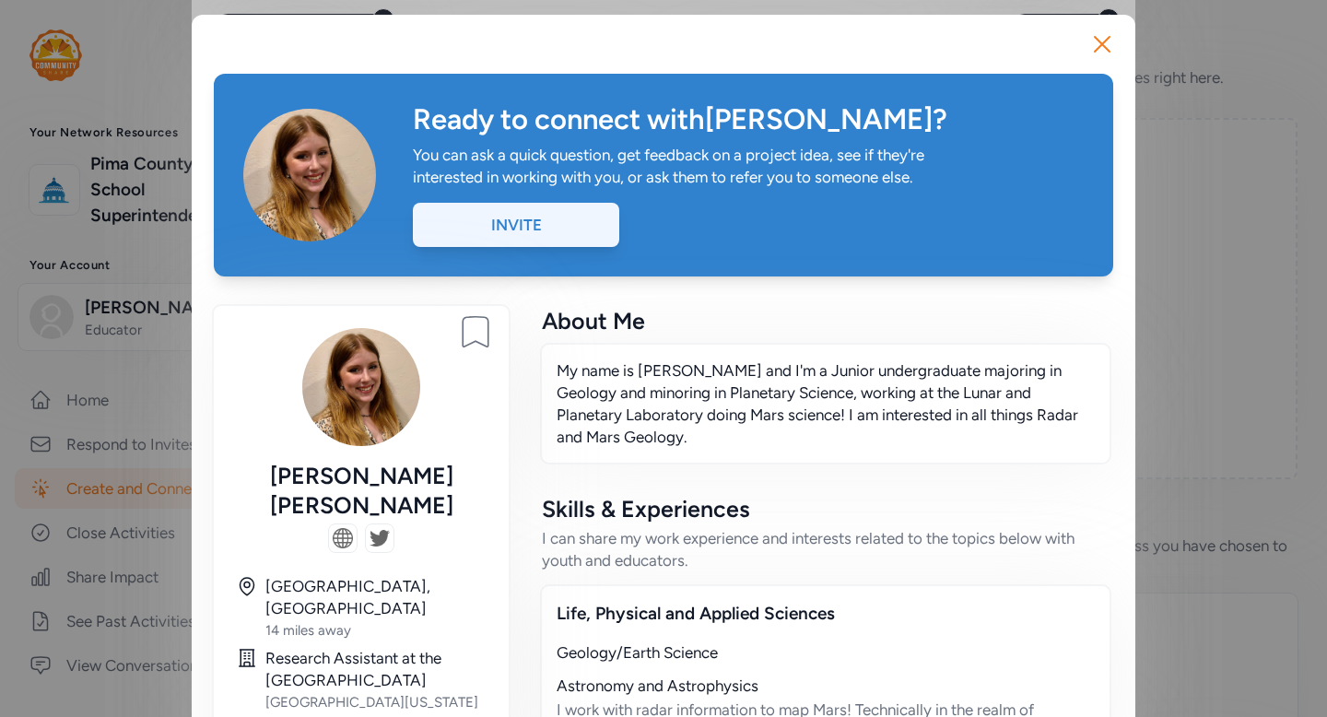
click at [579, 234] on div "Invite" at bounding box center [516, 225] width 206 height 44
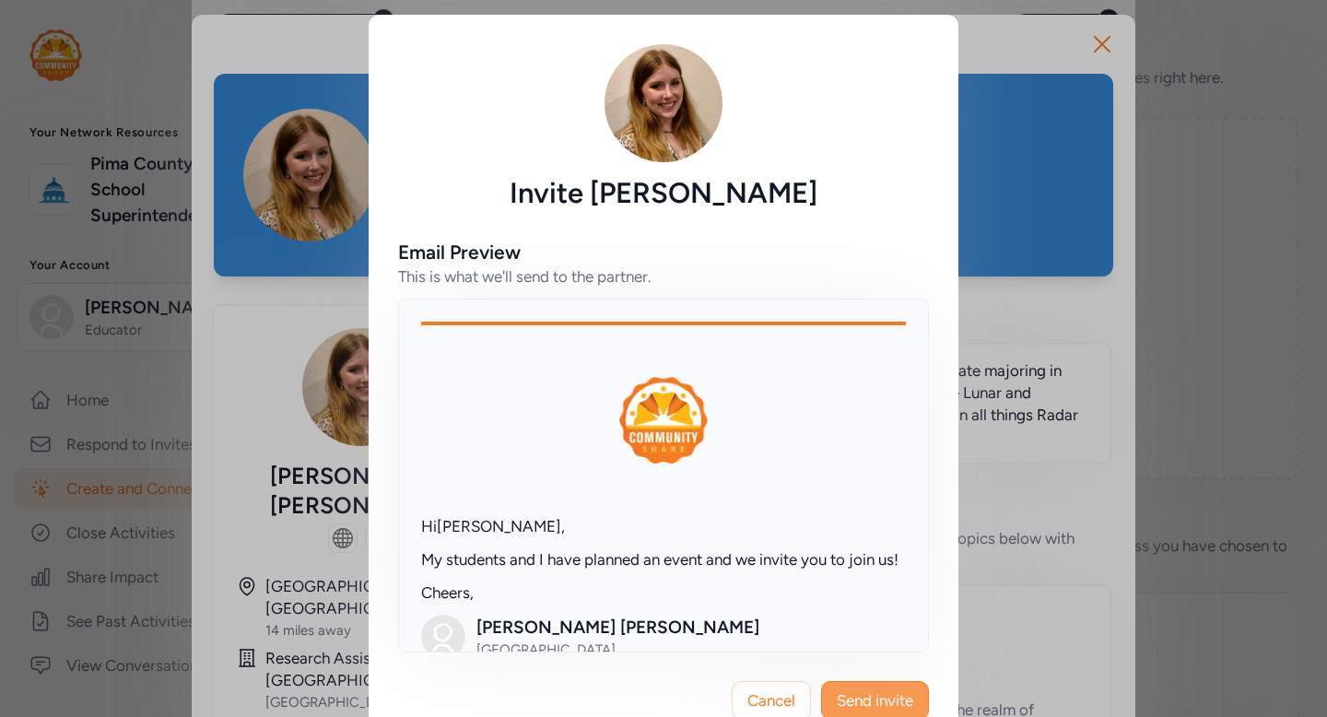
click at [900, 702] on span "Send invite" at bounding box center [875, 700] width 76 height 22
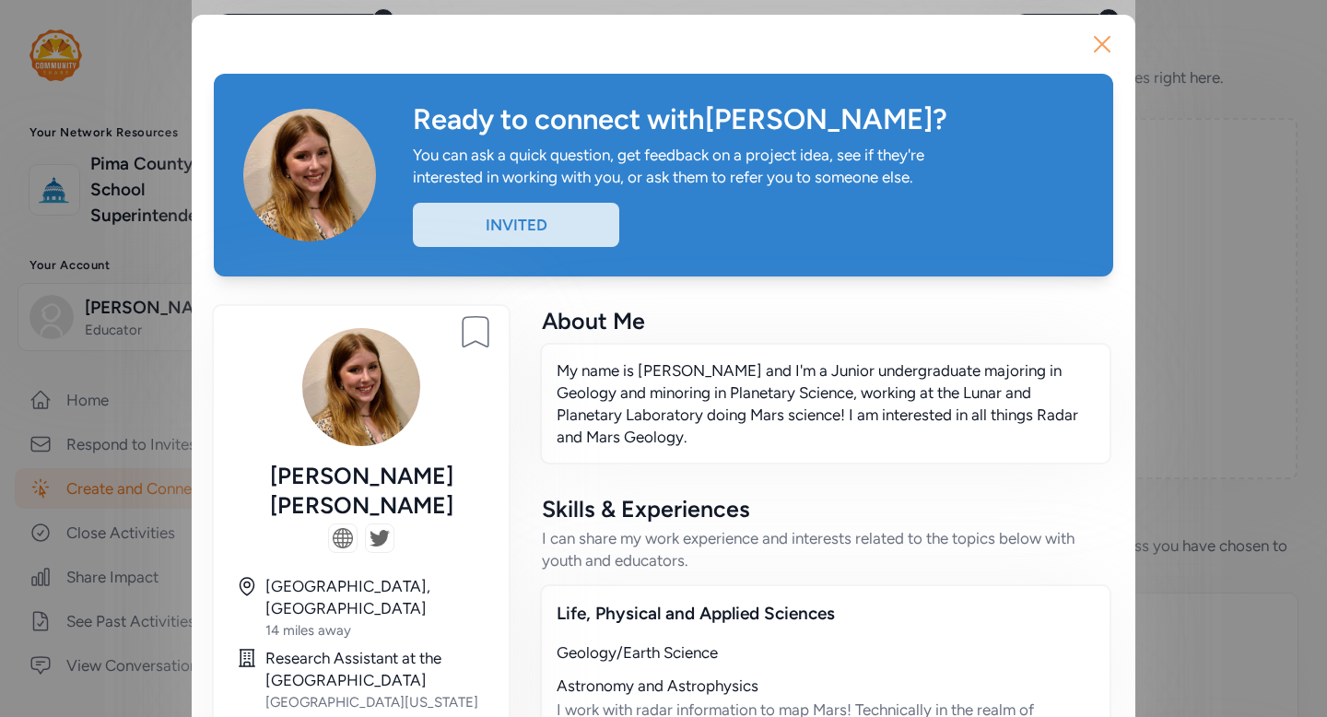
click at [1107, 47] on icon "button" at bounding box center [1102, 43] width 29 height 29
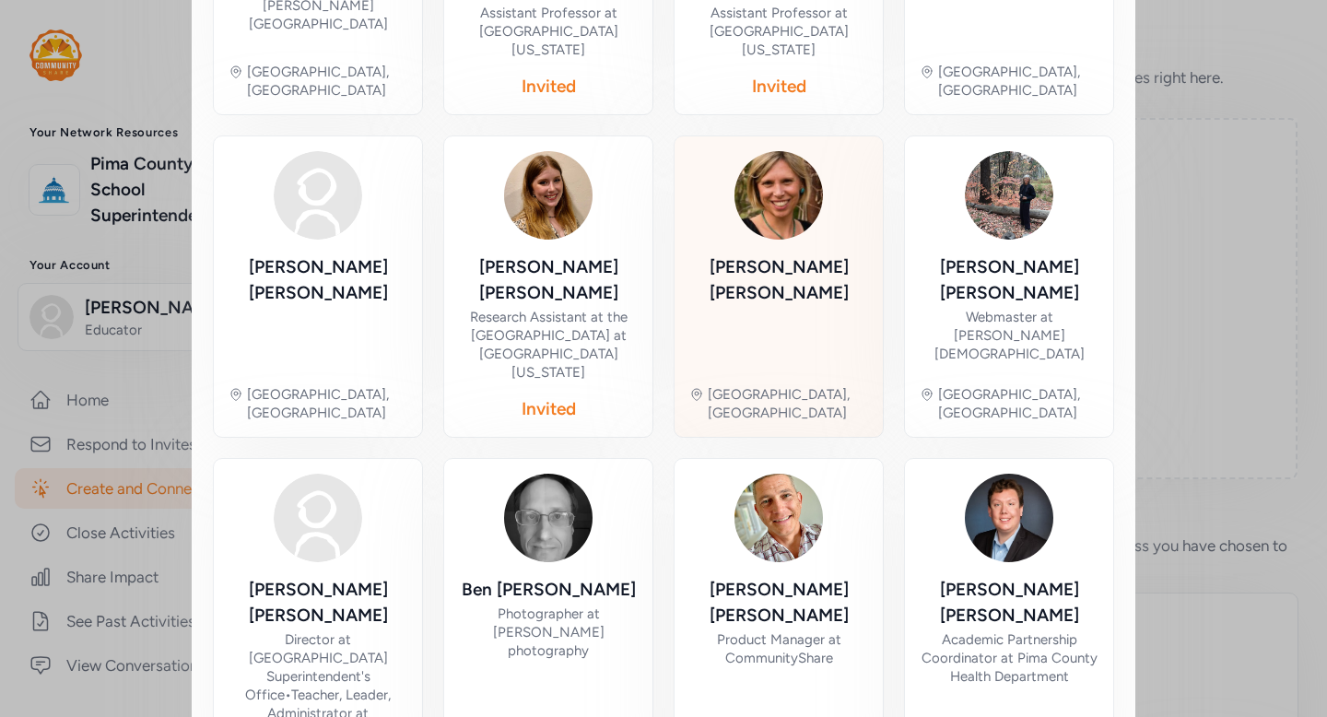
scroll to position [612, 0]
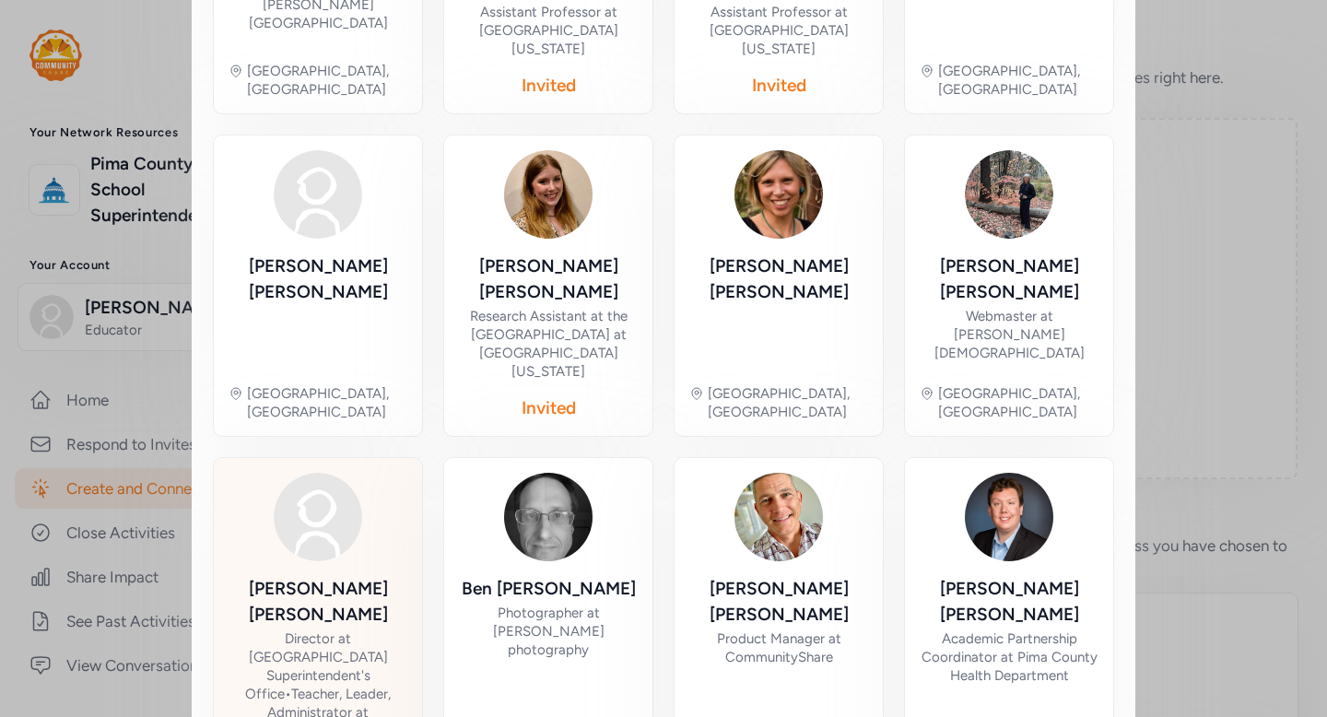
click at [320, 629] on div "Director at Pima County School Superintendent's Office • Teacher, Leader, Admin…" at bounding box center [318, 684] width 179 height 111
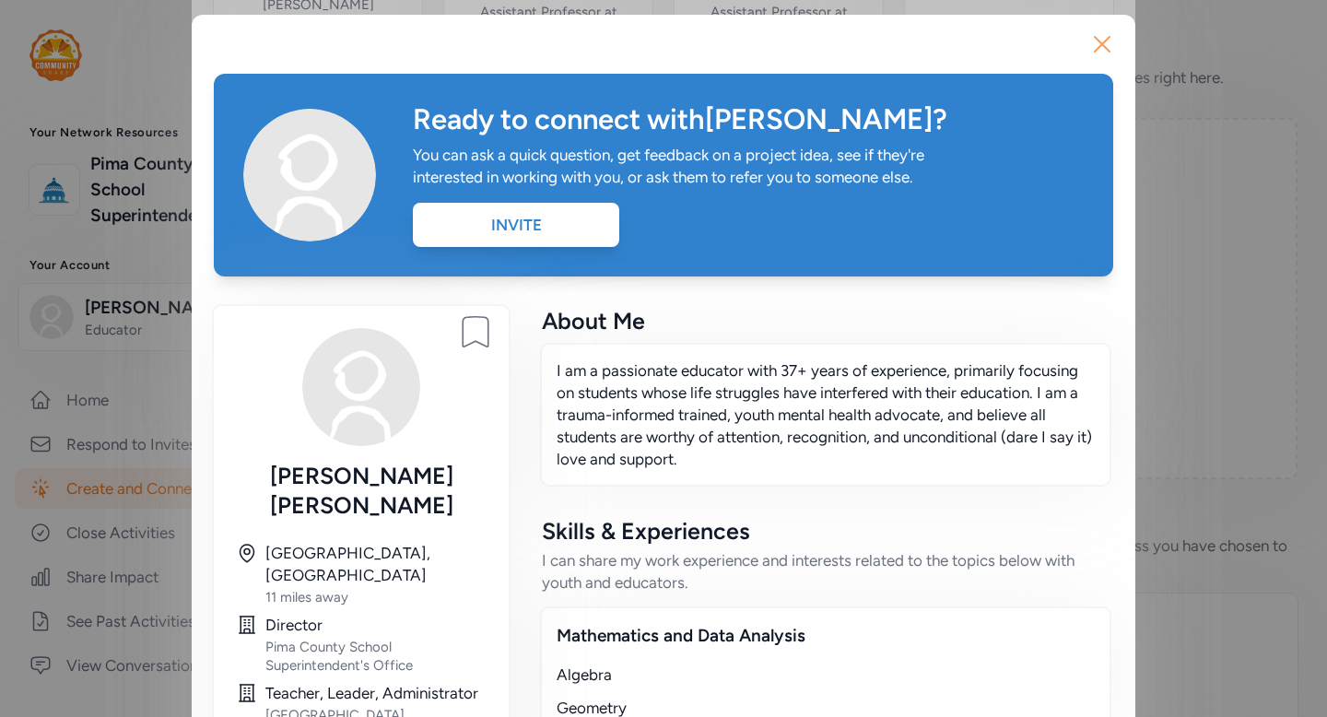
click at [1100, 41] on icon "button" at bounding box center [1102, 43] width 29 height 29
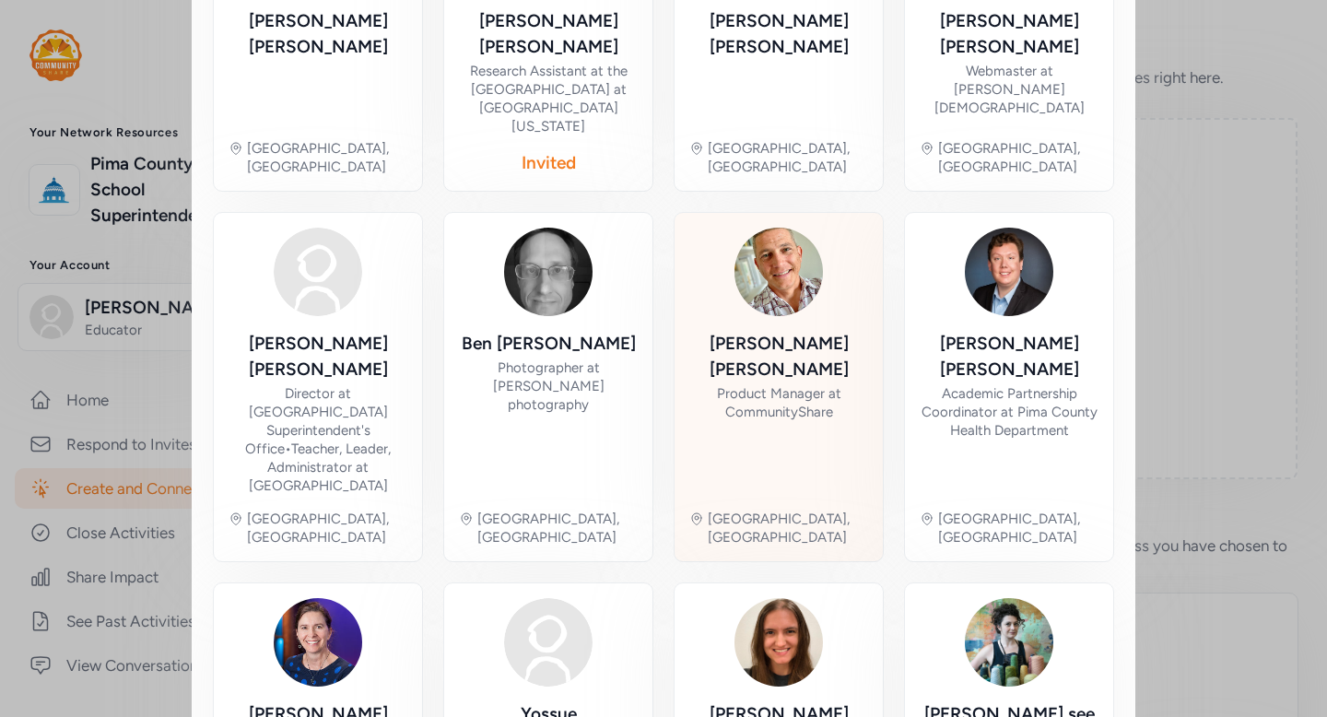
scroll to position [861, 0]
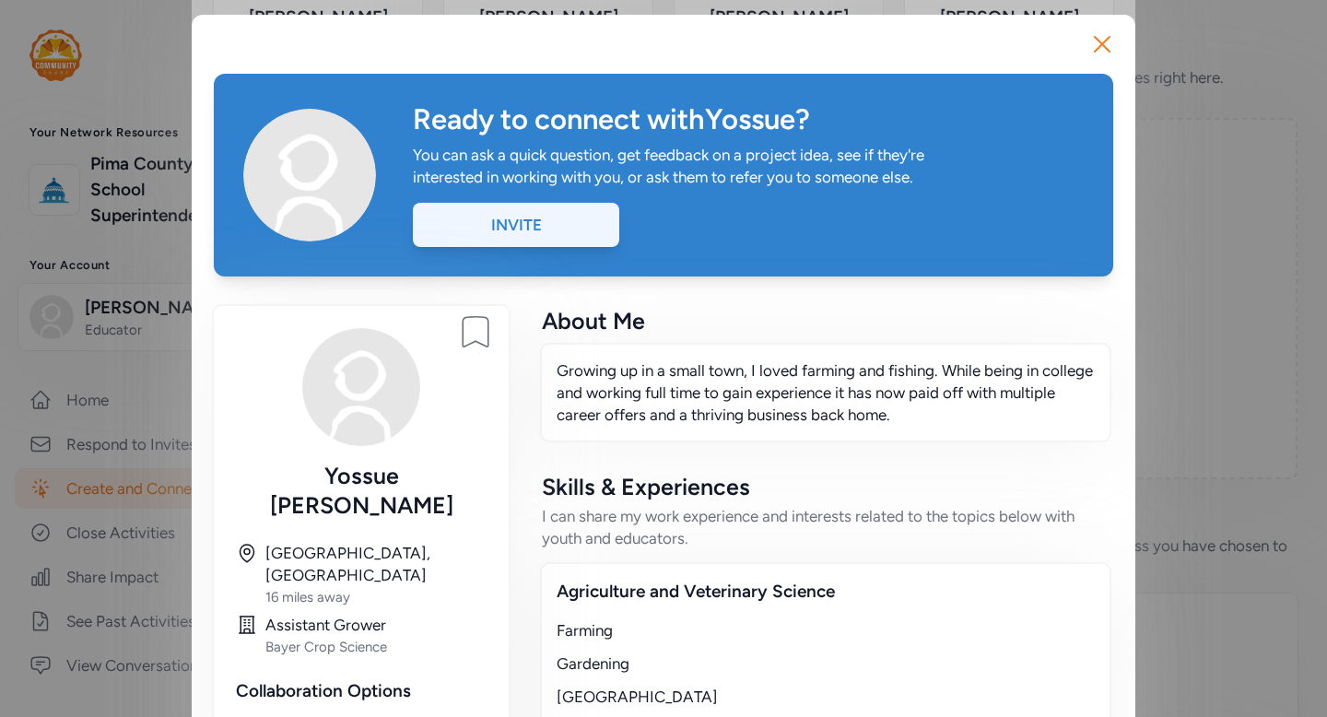
click at [555, 229] on div "Invite" at bounding box center [516, 225] width 206 height 44
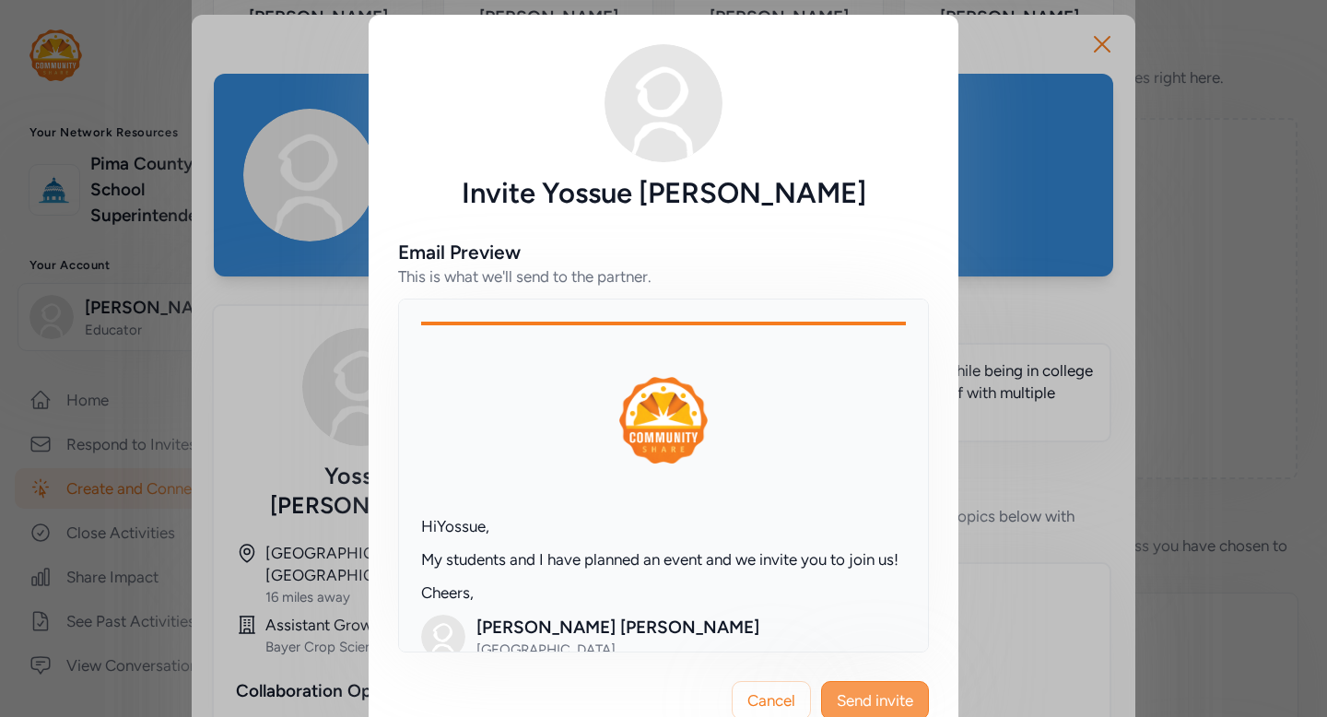
click at [908, 705] on span "Send invite" at bounding box center [875, 700] width 76 height 22
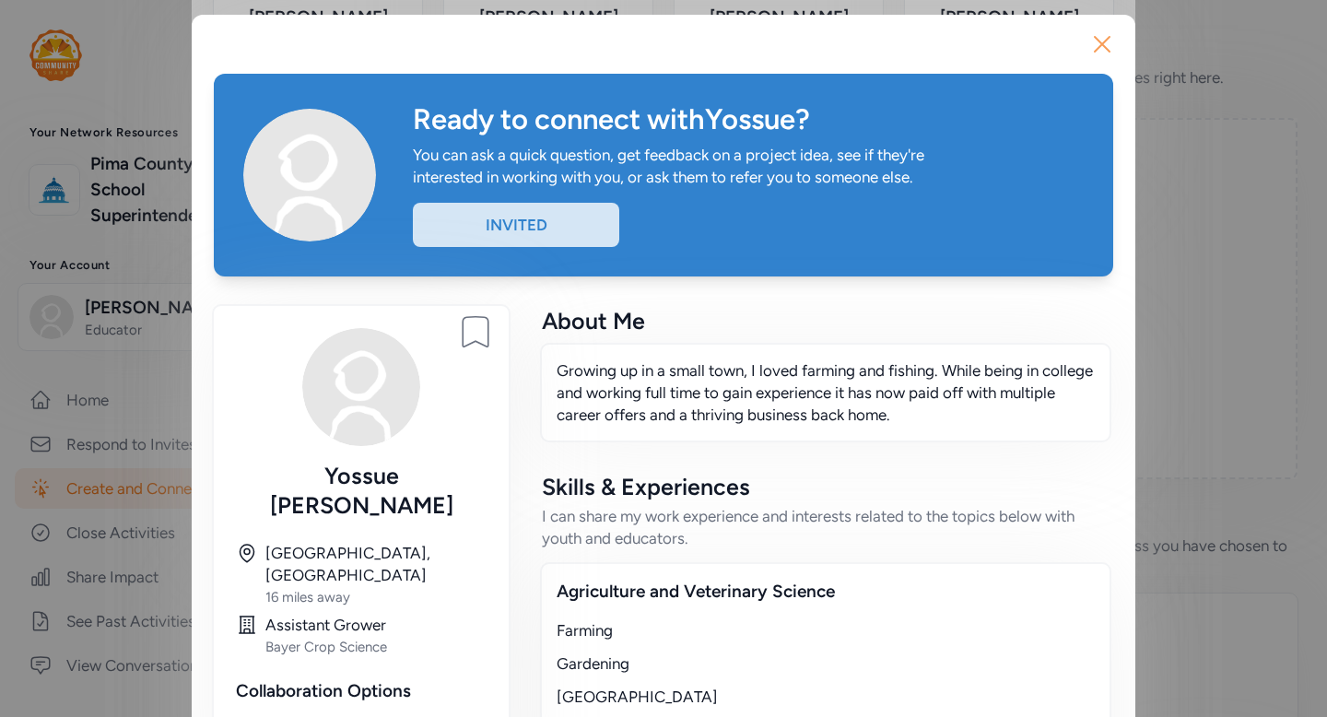
click at [1101, 47] on icon "button" at bounding box center [1102, 43] width 29 height 29
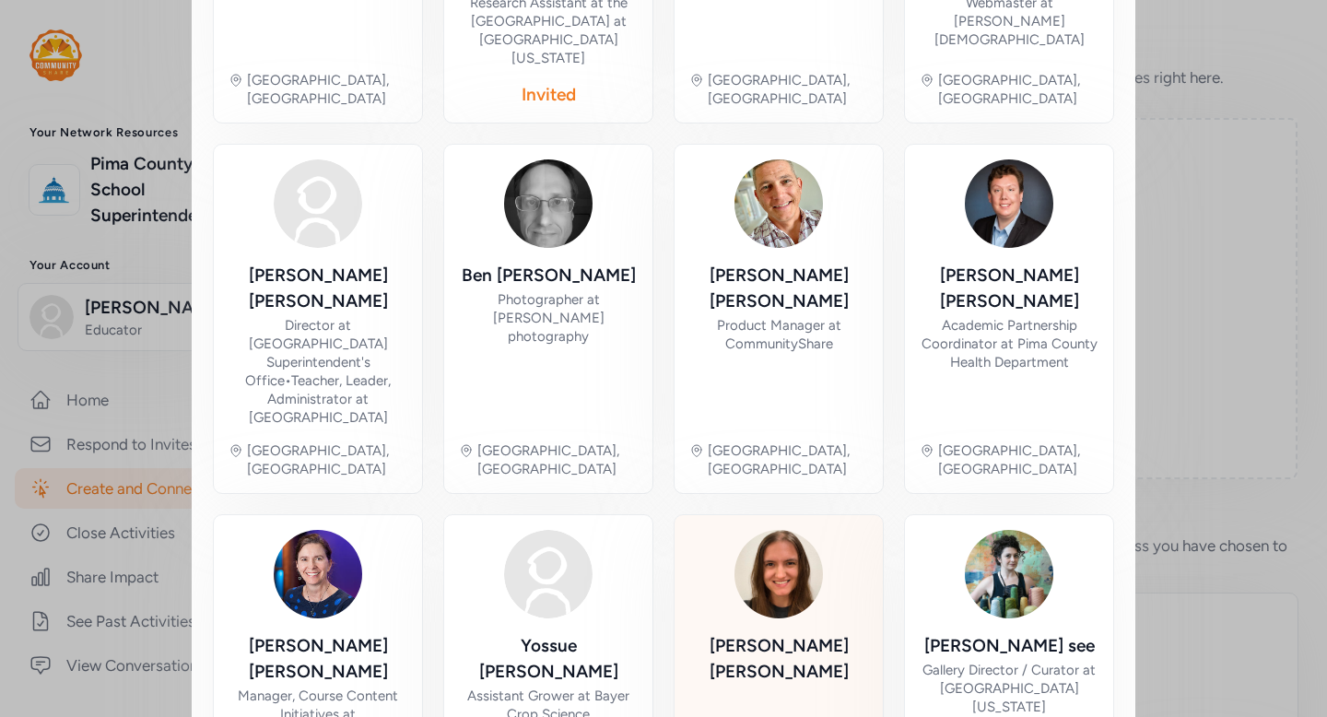
scroll to position [943, 0]
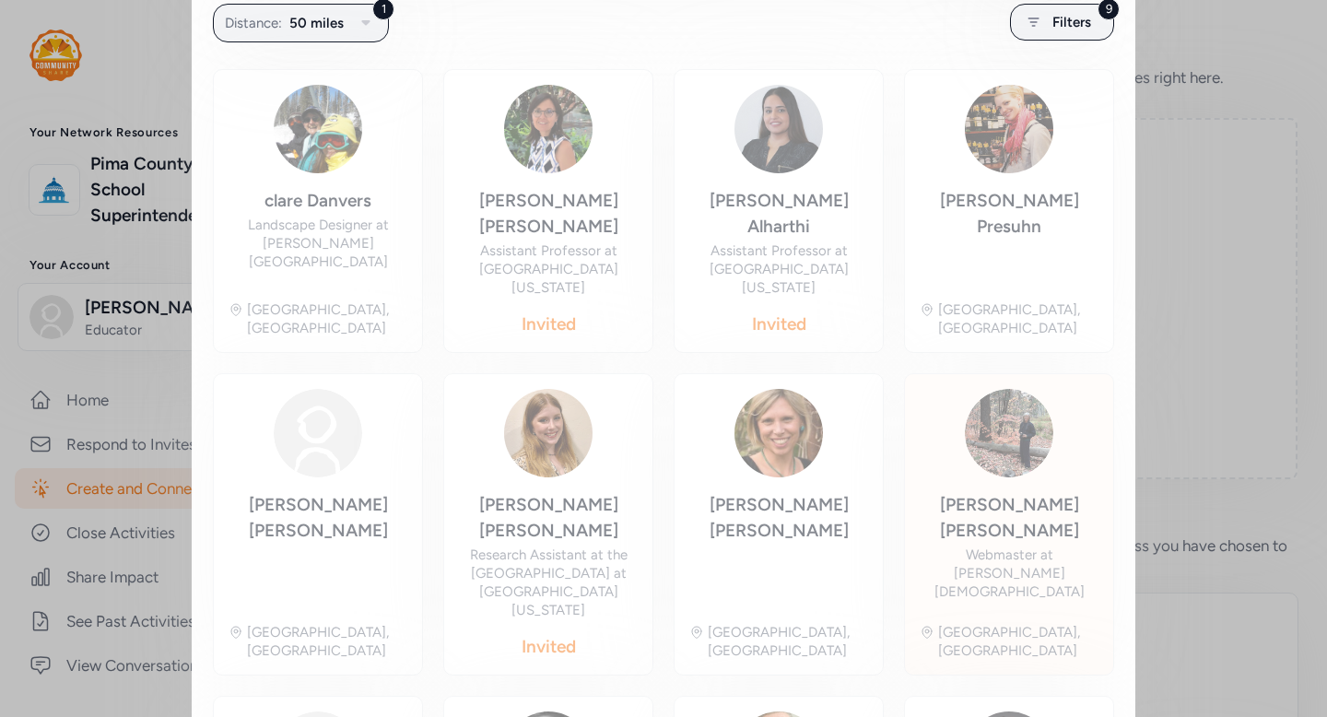
scroll to position [363, 0]
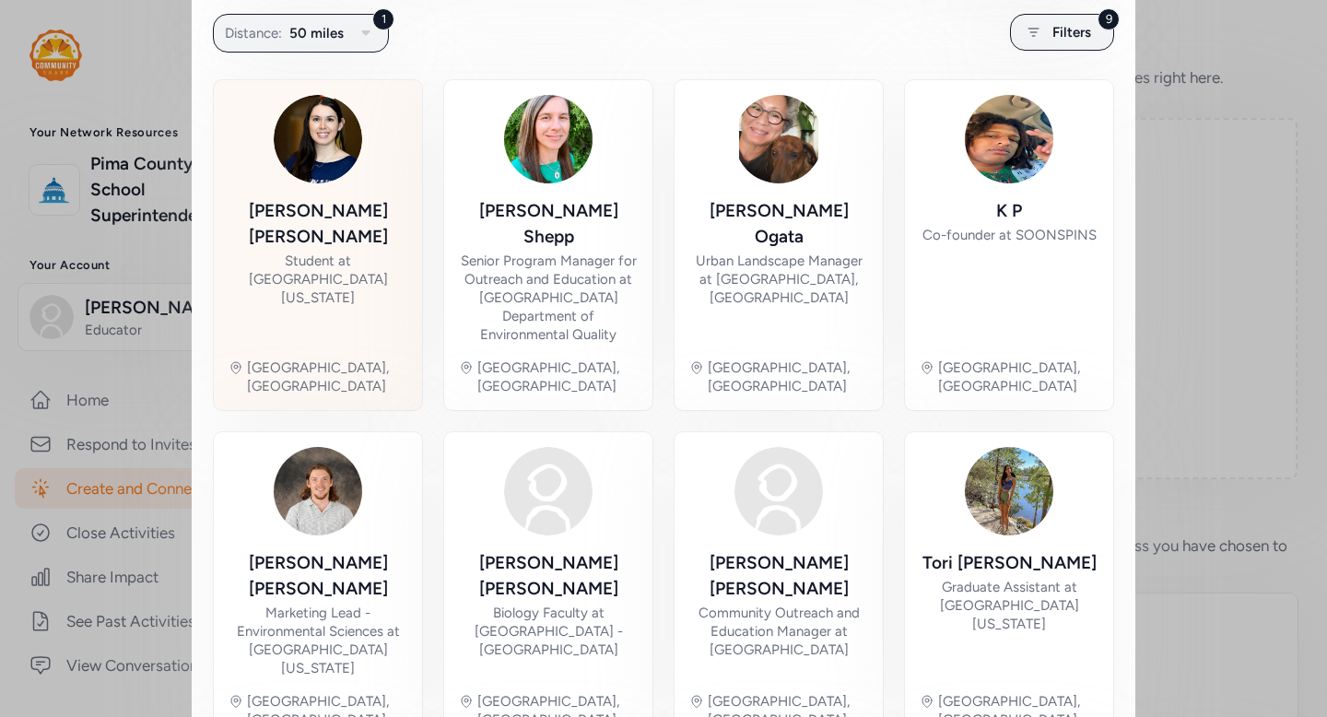
click at [316, 252] on div "Student at University of Arizona" at bounding box center [318, 279] width 179 height 55
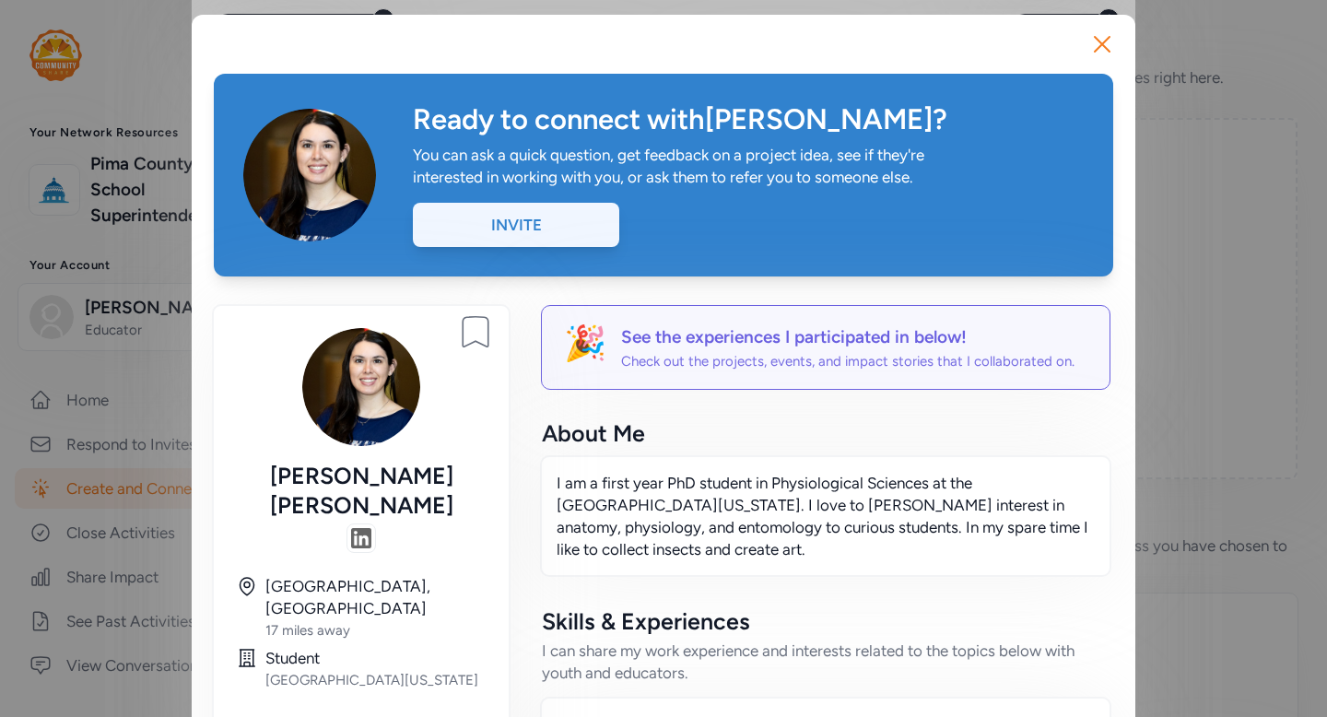
click at [553, 223] on div "Invite" at bounding box center [516, 225] width 206 height 44
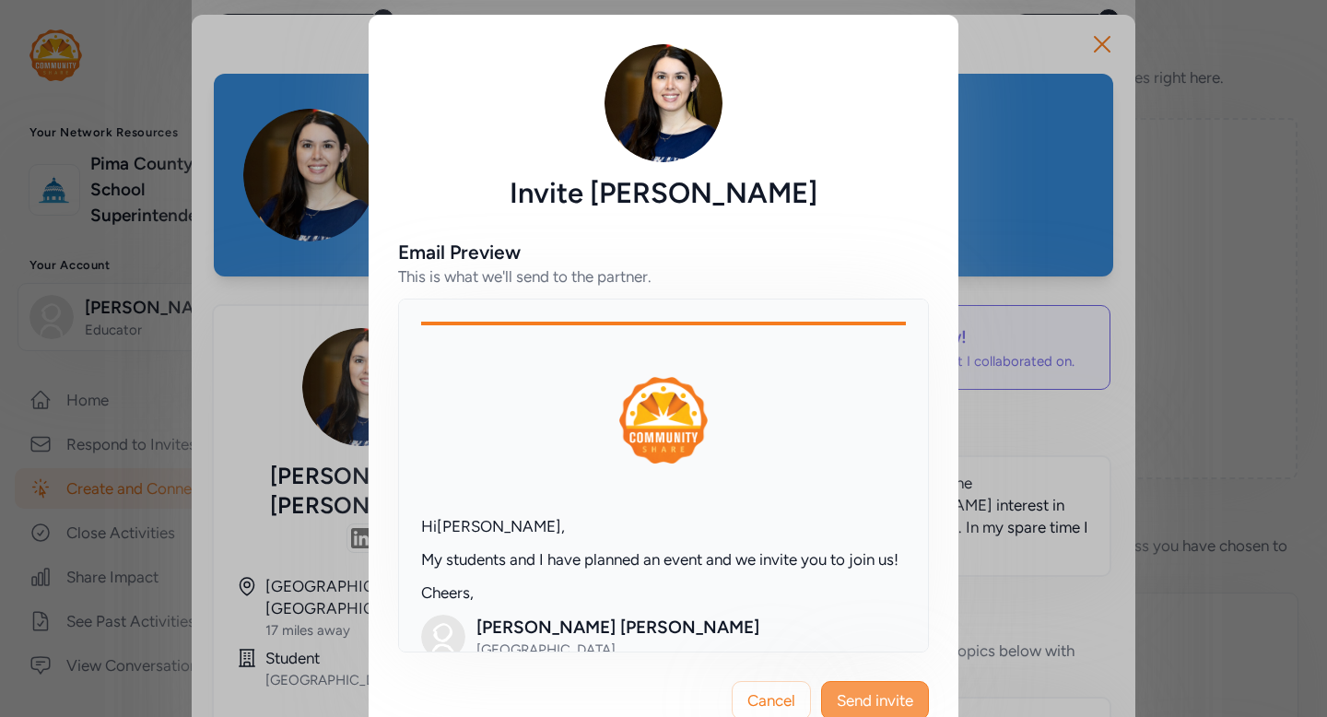
click at [902, 698] on span "Send invite" at bounding box center [875, 700] width 76 height 22
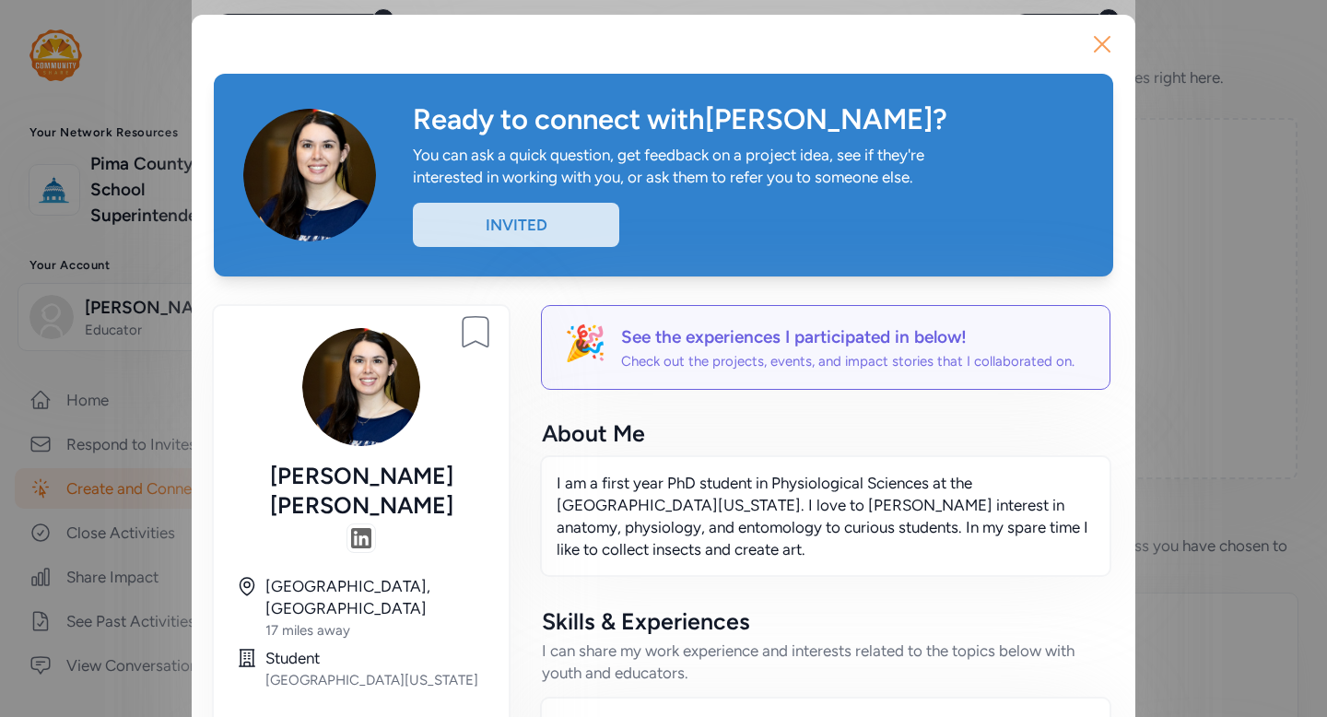
click at [1107, 45] on icon "button" at bounding box center [1102, 43] width 29 height 29
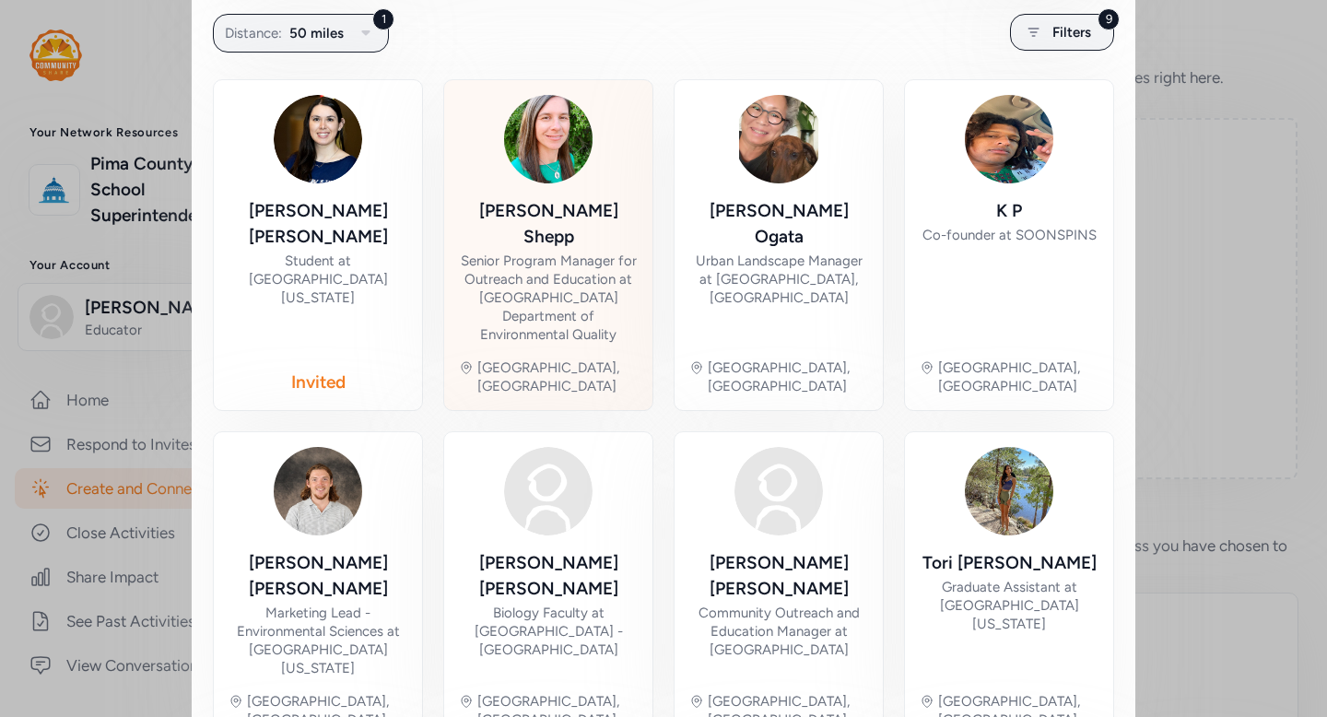
click at [600, 264] on div "Senior Program Manager for Outreach and Education at Pima County Department of …" at bounding box center [548, 298] width 179 height 92
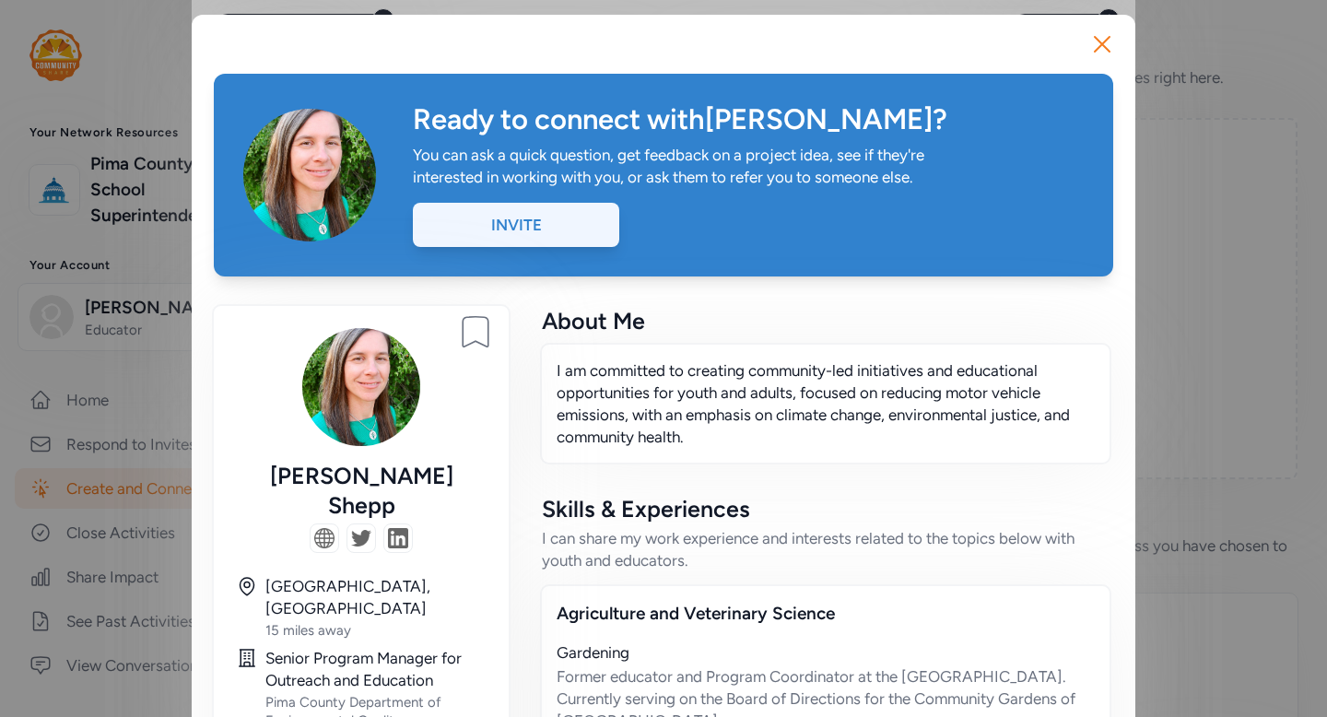
click at [551, 228] on div "Invite" at bounding box center [516, 225] width 206 height 44
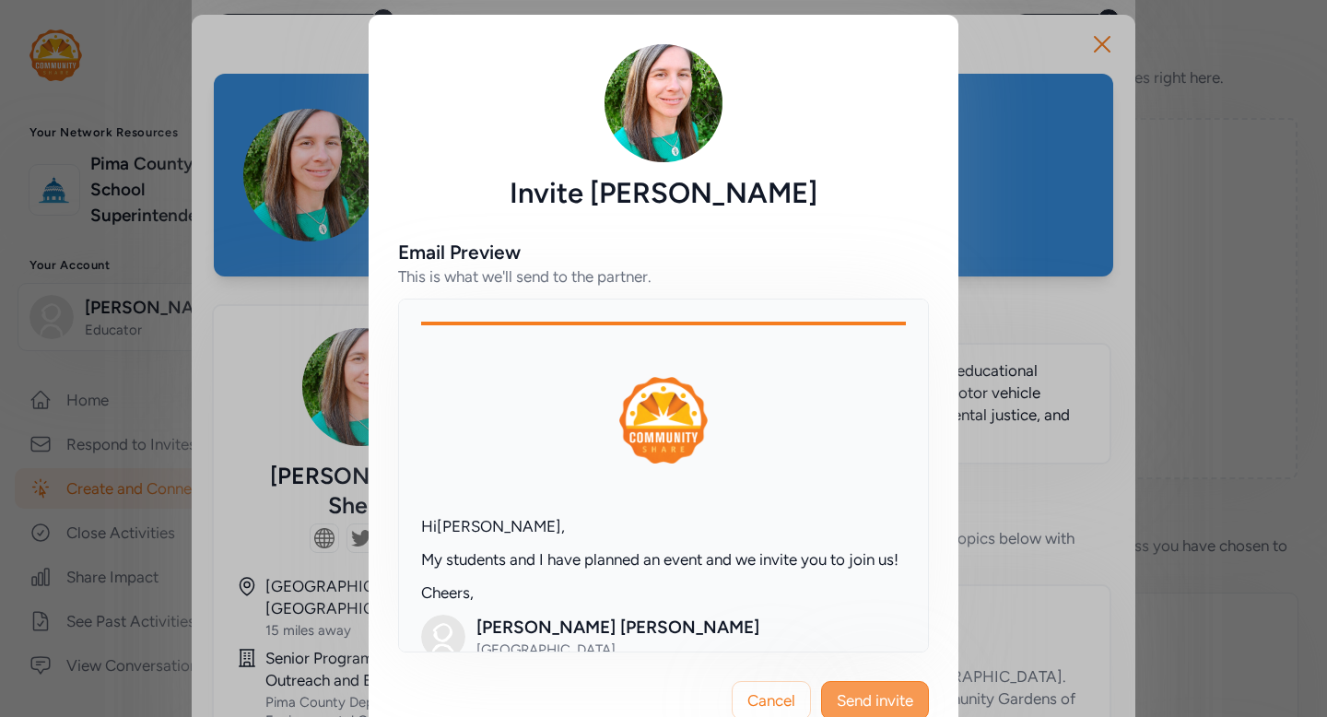
click at [880, 707] on span "Send invite" at bounding box center [875, 700] width 76 height 22
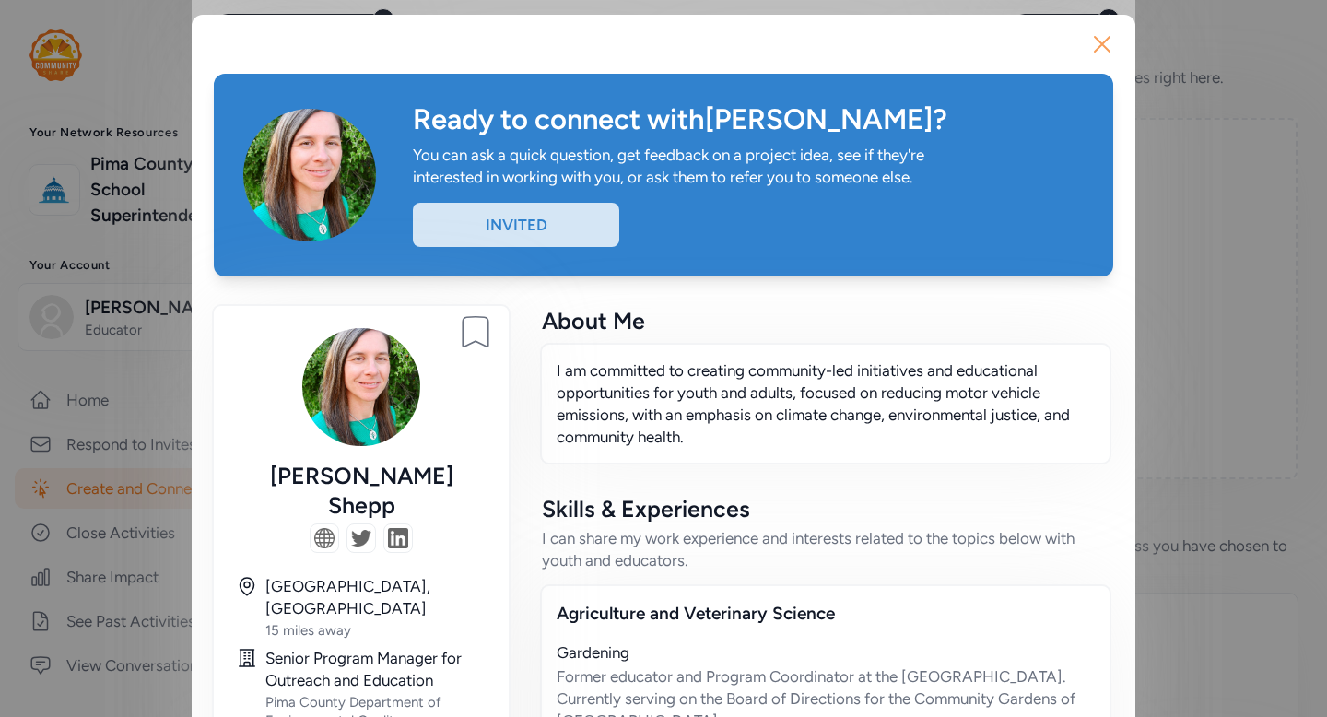
click at [1105, 45] on icon "button" at bounding box center [1102, 43] width 29 height 29
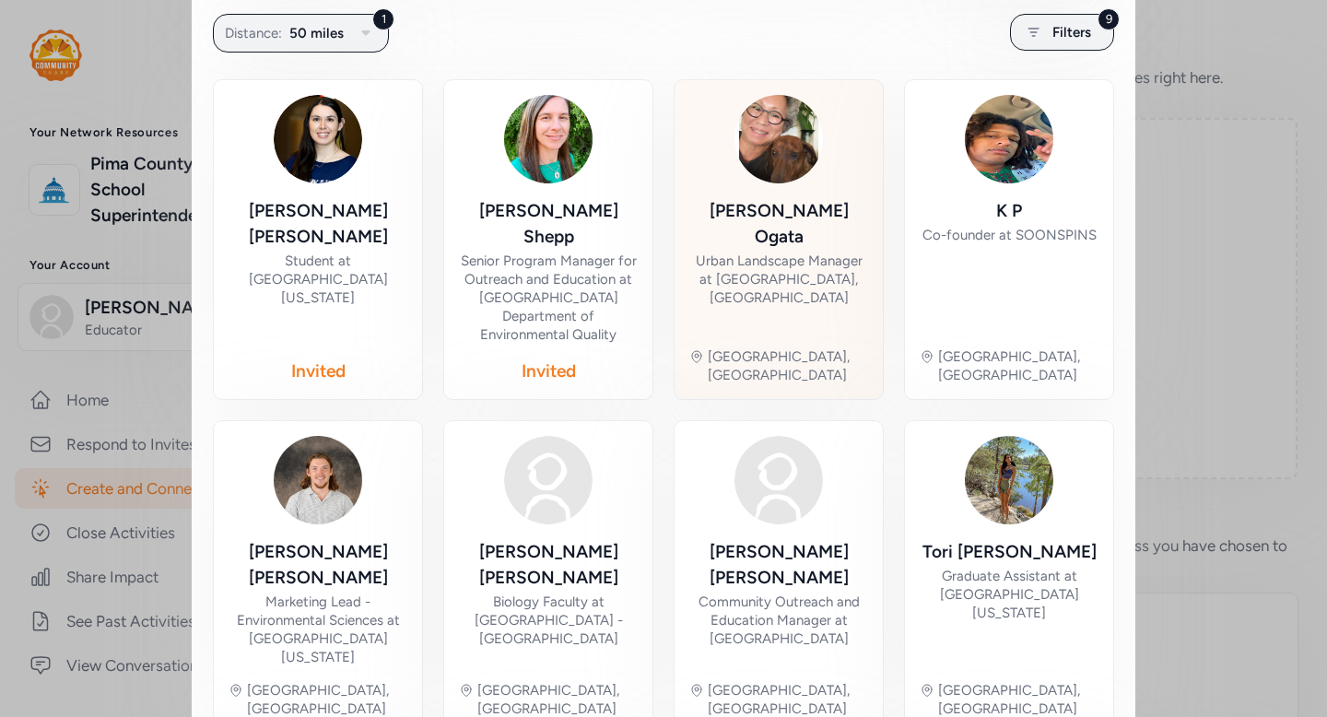
click at [816, 293] on div "Irene Ogata Urban Landscape Manager at Tucson Water Department, City of Tucson" at bounding box center [778, 265] width 179 height 135
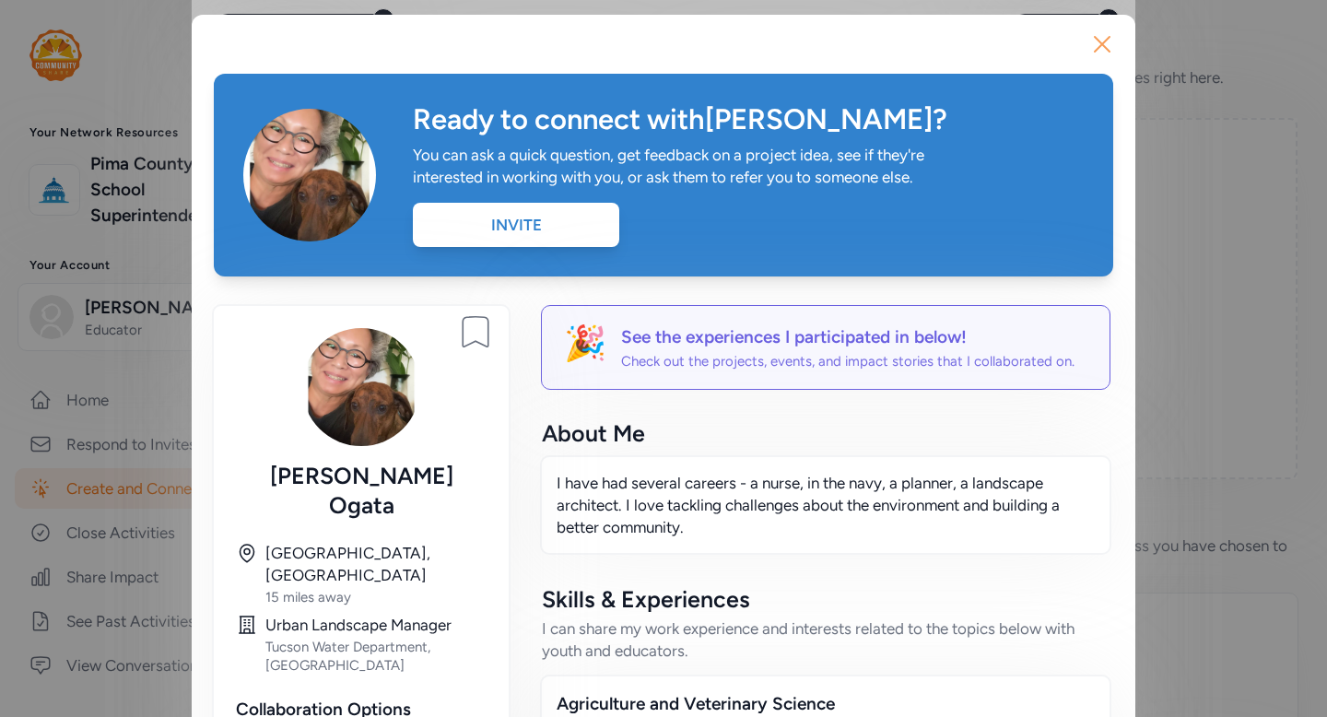
click at [1106, 43] on icon "button" at bounding box center [1102, 43] width 29 height 29
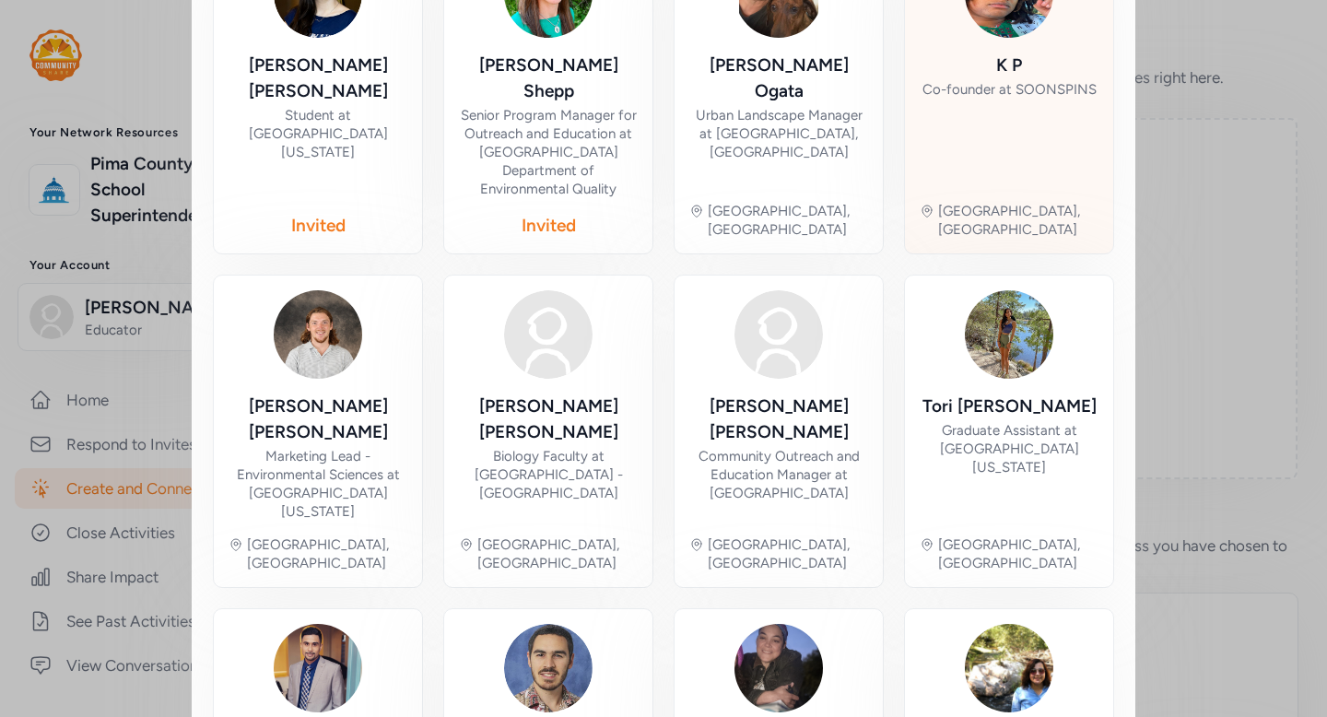
scroll to position [511, 0]
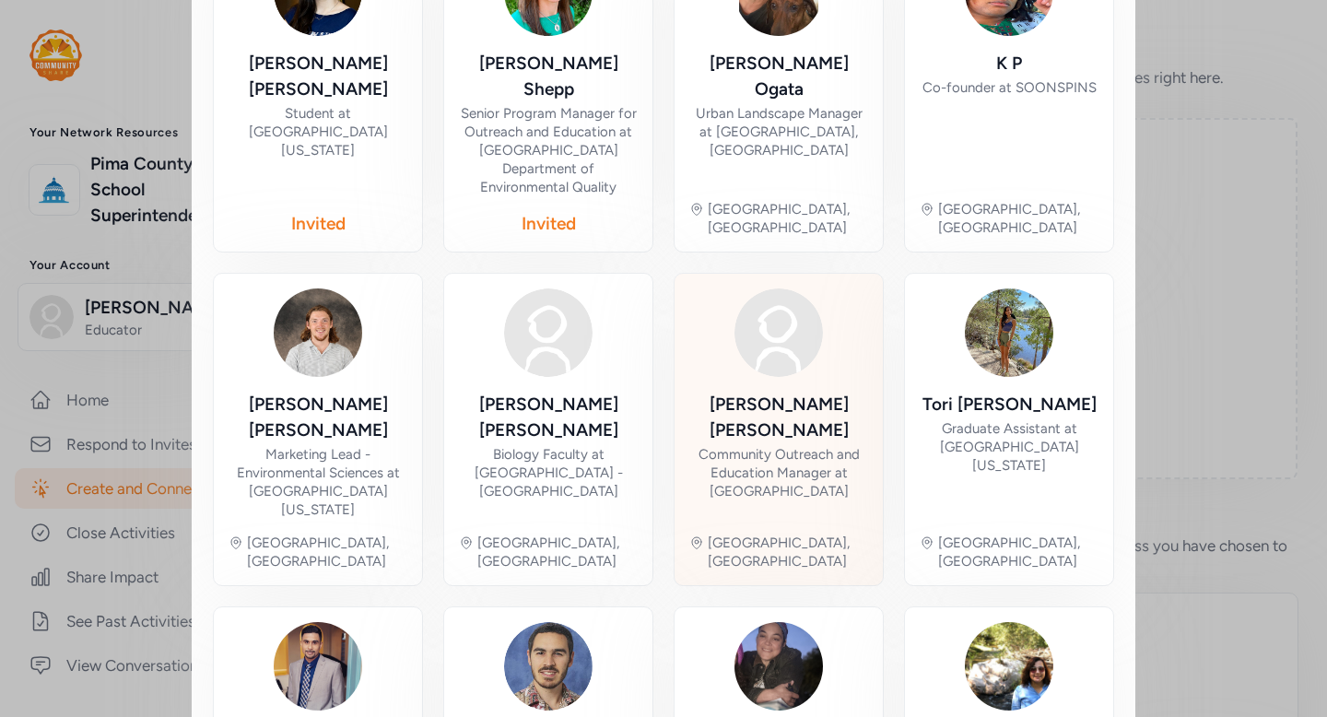
click at [829, 445] on div "Community Outreach and Education Manager at Community Gardens of Tucson" at bounding box center [778, 472] width 179 height 55
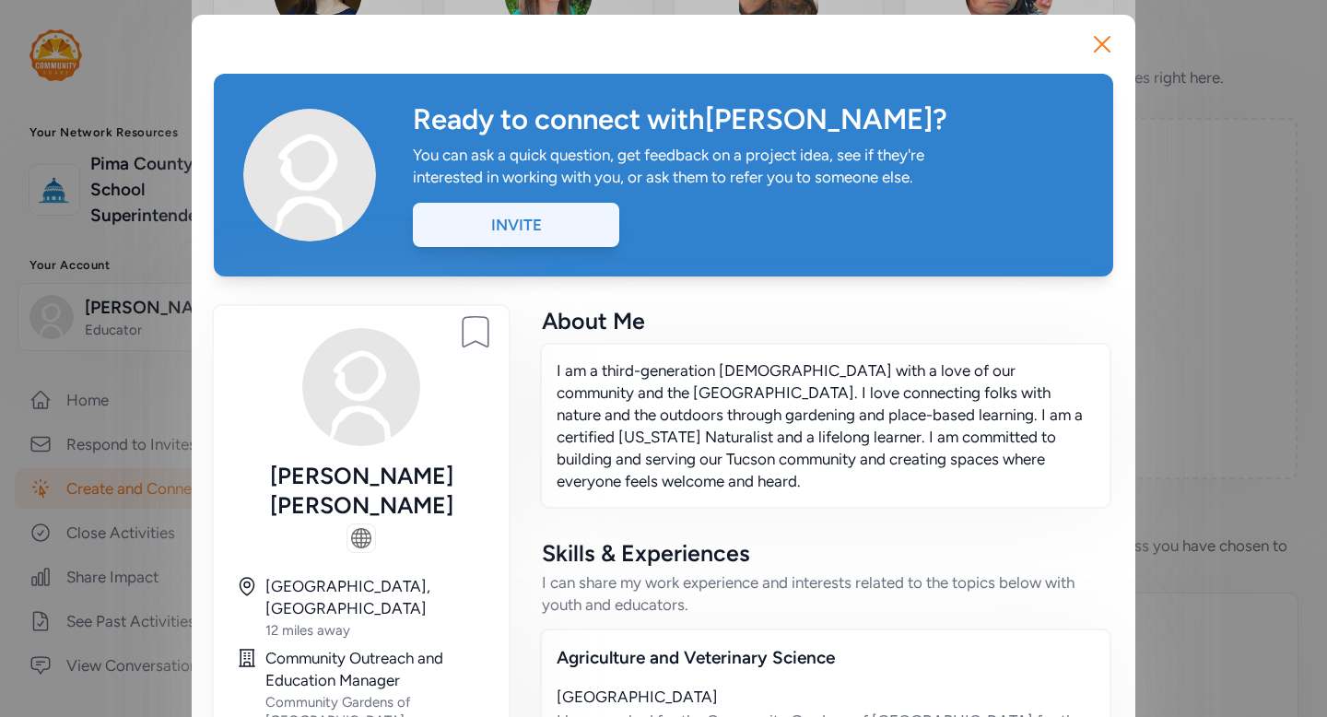
click at [559, 232] on div "Invite" at bounding box center [516, 225] width 206 height 44
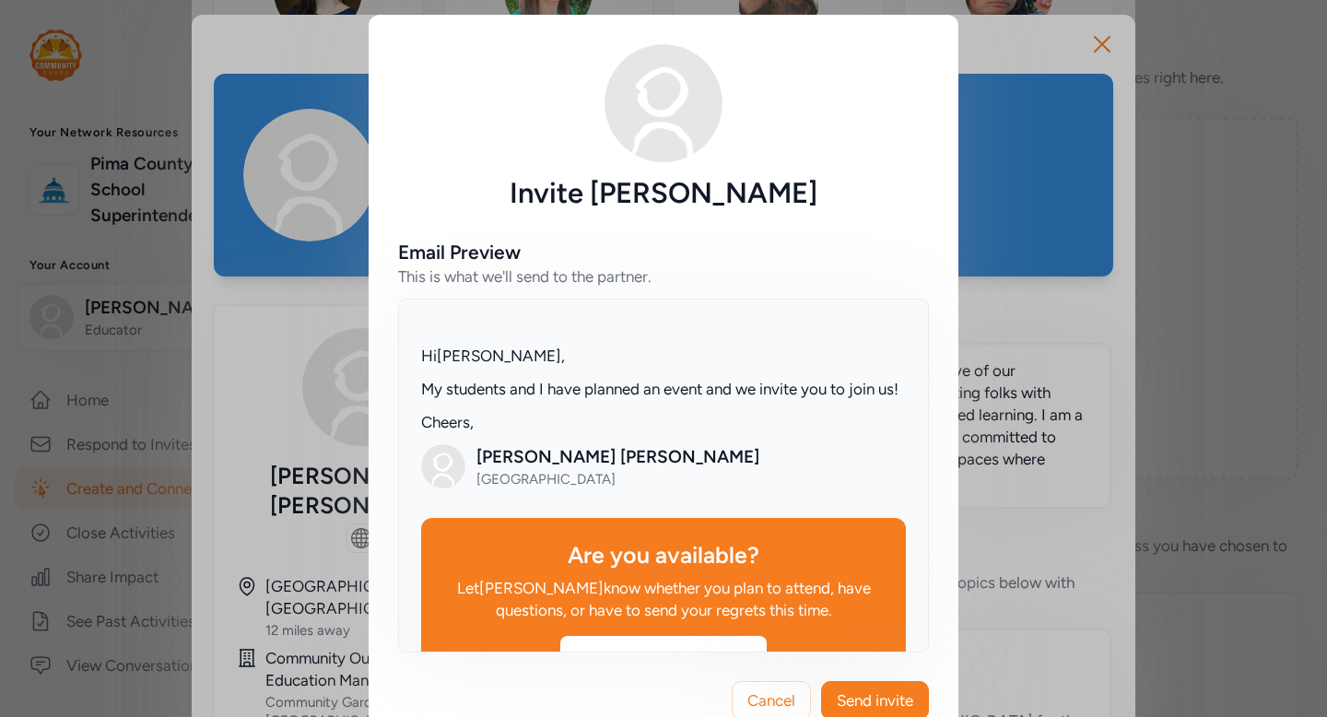
scroll to position [322, 0]
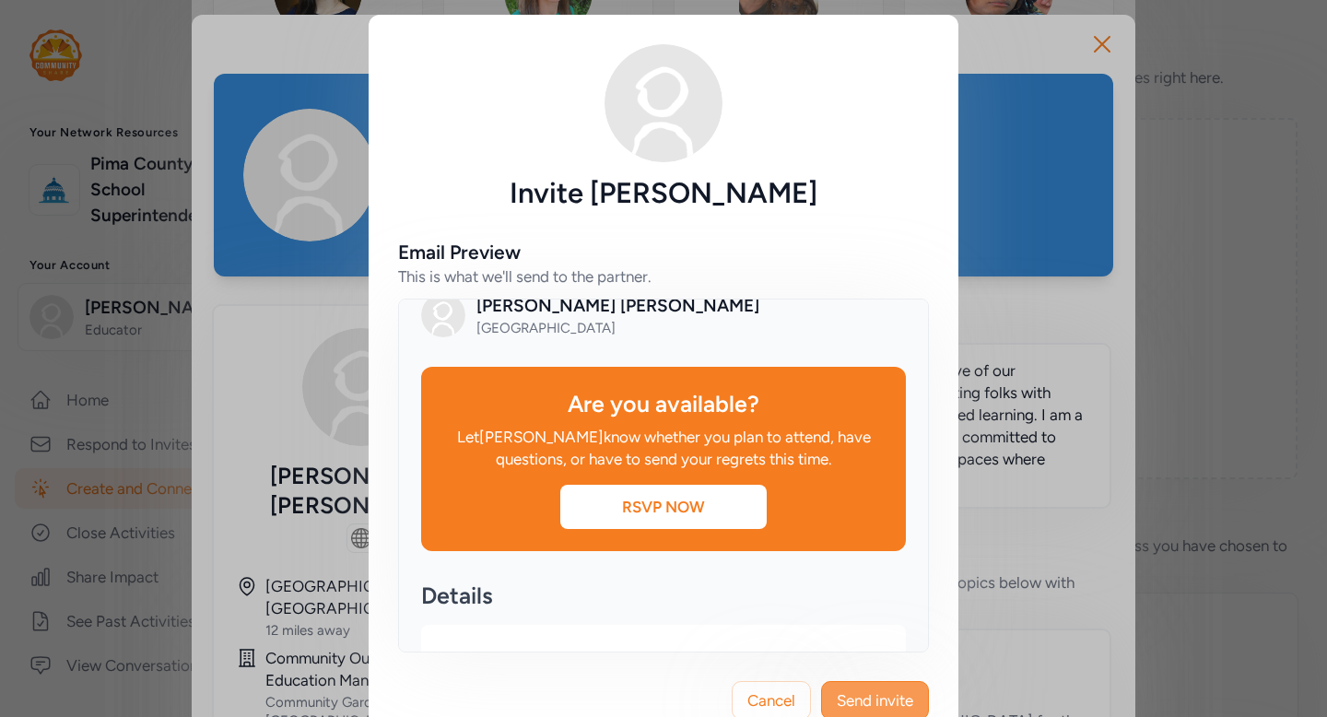
click at [888, 694] on span "Send invite" at bounding box center [875, 700] width 76 height 22
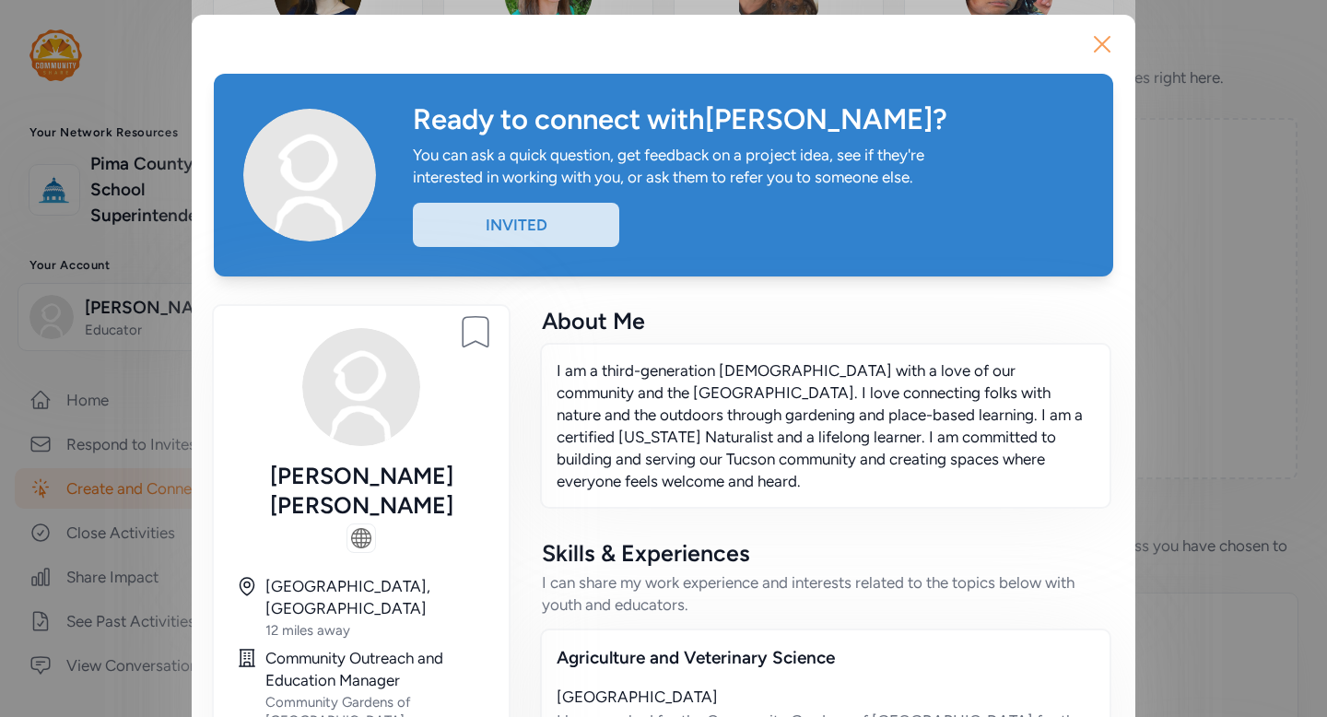
click at [1106, 39] on icon "button" at bounding box center [1102, 44] width 15 height 15
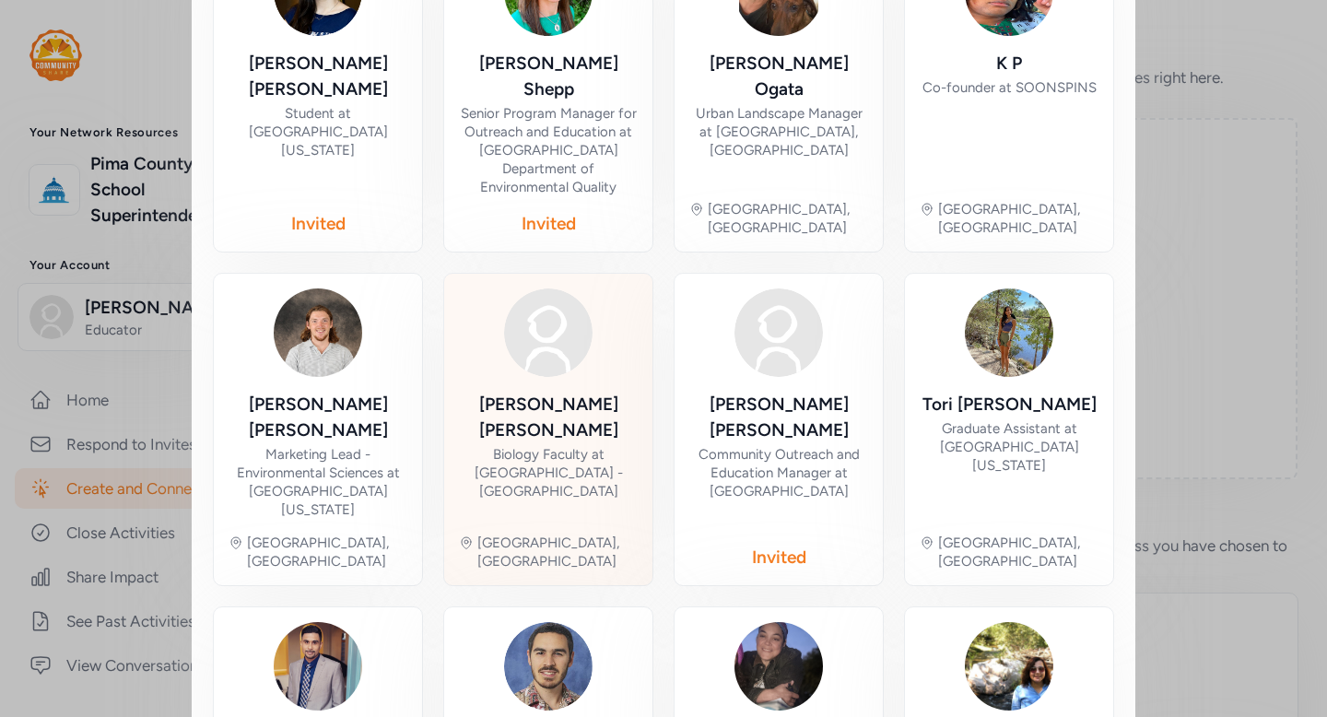
click at [536, 441] on div "Jennifer Katcher Biology Faculty at Pima Community College - Northwest Campus" at bounding box center [548, 455] width 179 height 127
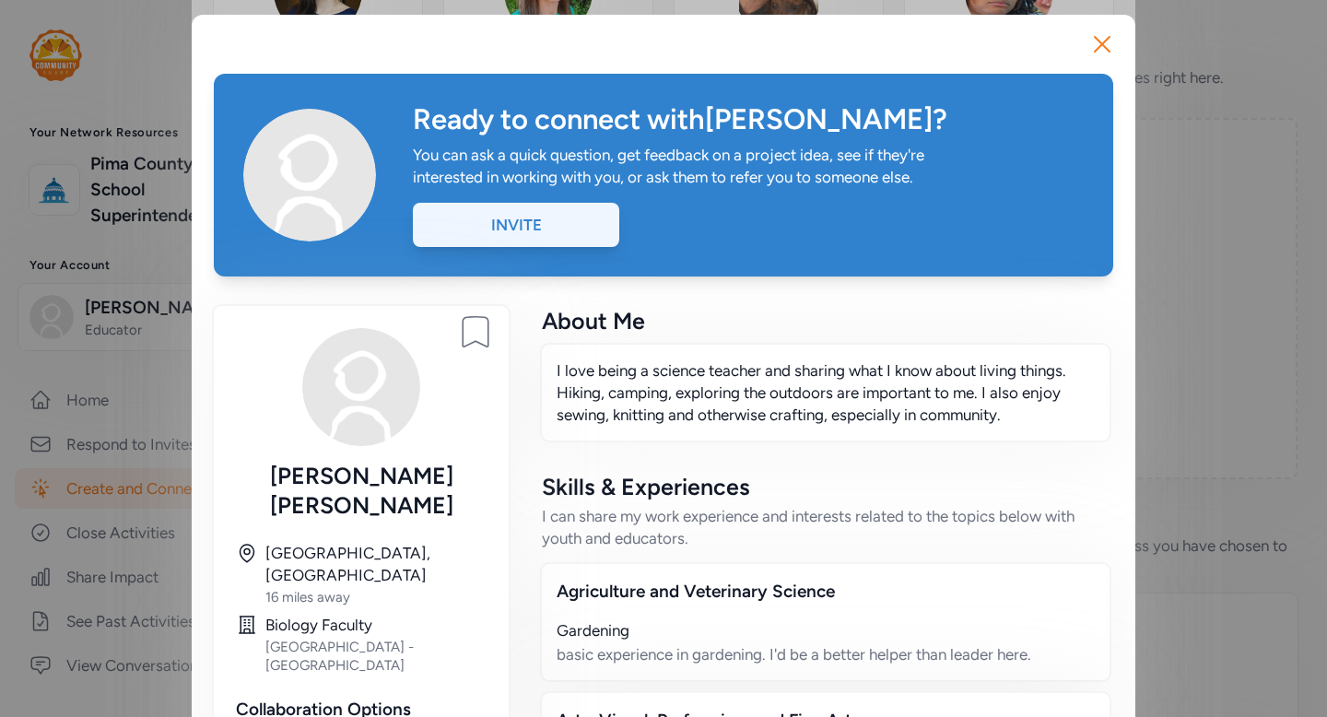
click at [504, 214] on div "Invite" at bounding box center [516, 225] width 206 height 44
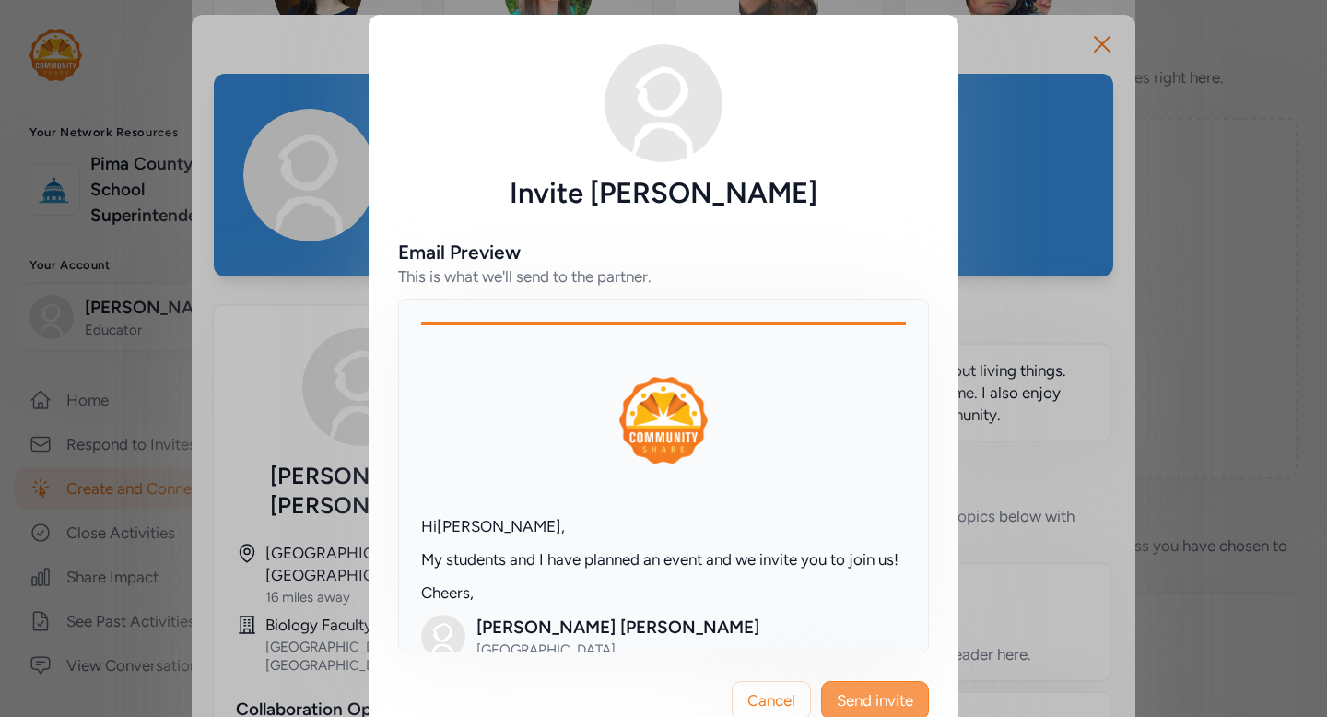
click at [869, 691] on span "Send invite" at bounding box center [875, 700] width 76 height 22
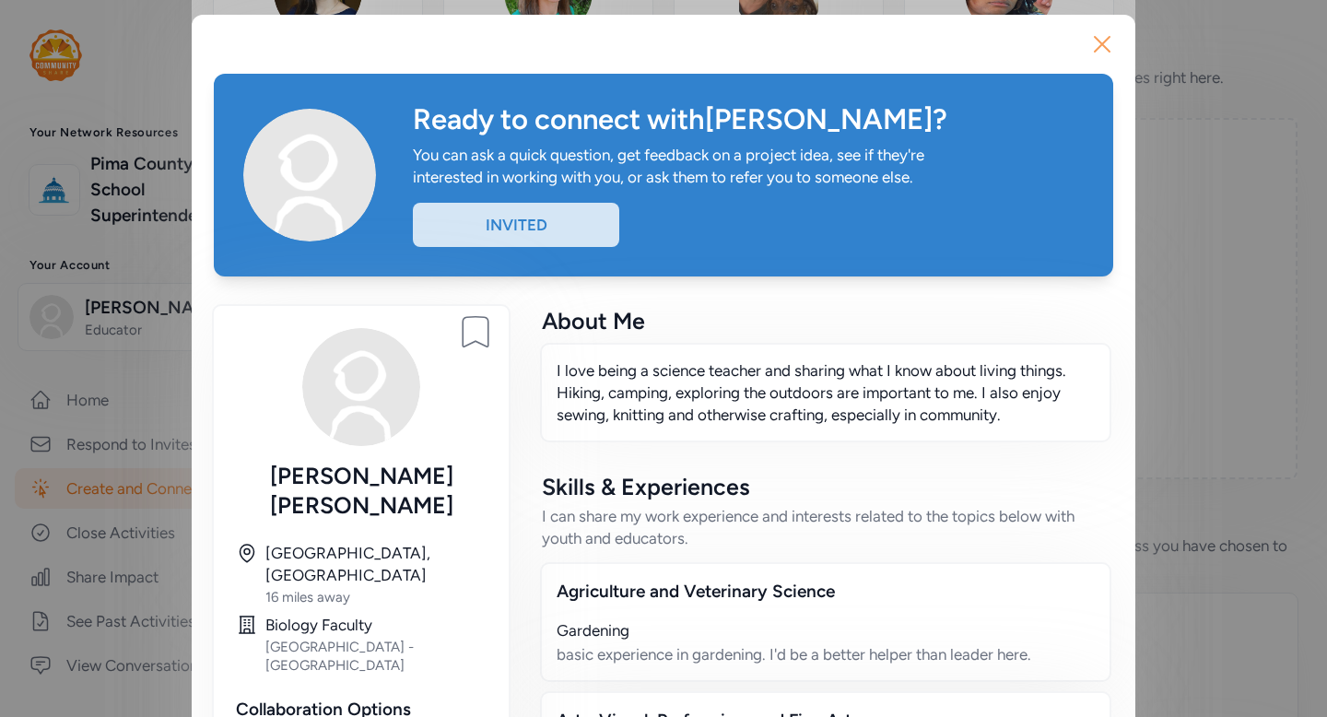
click at [1102, 54] on icon "button" at bounding box center [1102, 43] width 29 height 29
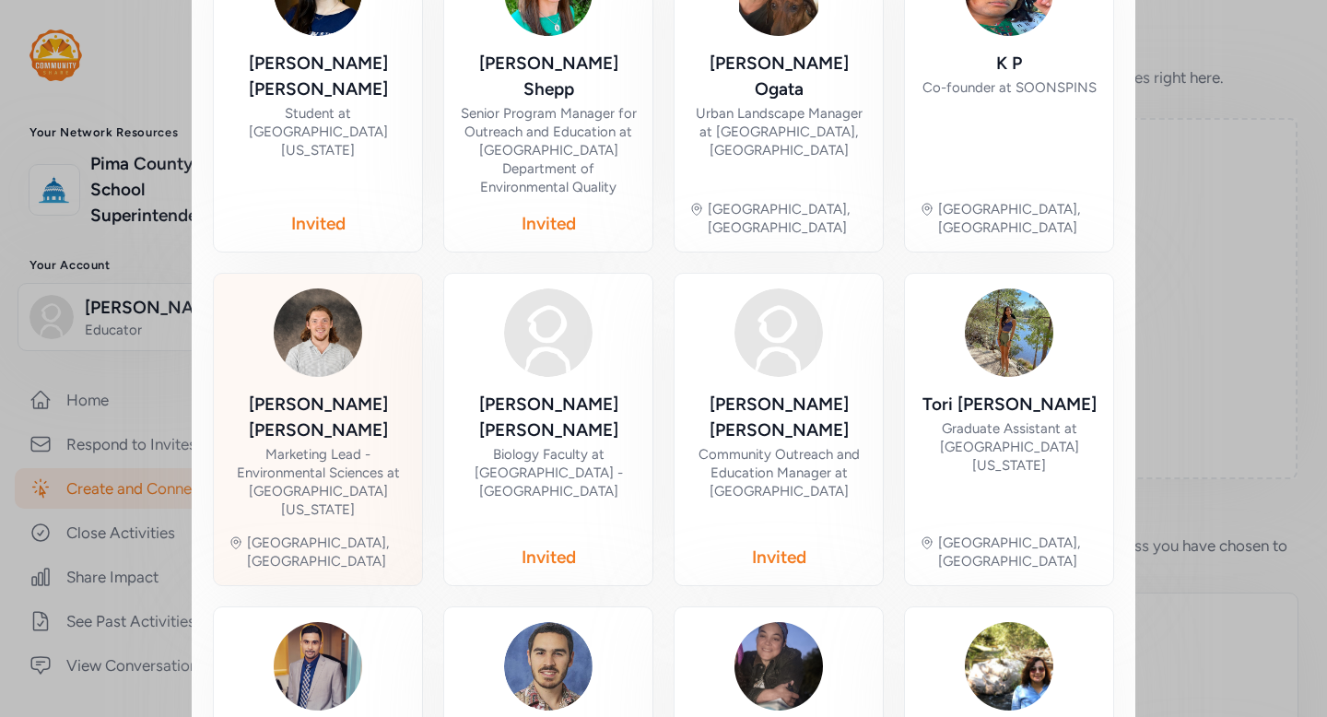
click at [369, 392] on div "Jacob Kerr Marketing Lead - Environmental Sciences at University of Arizona" at bounding box center [318, 455] width 179 height 127
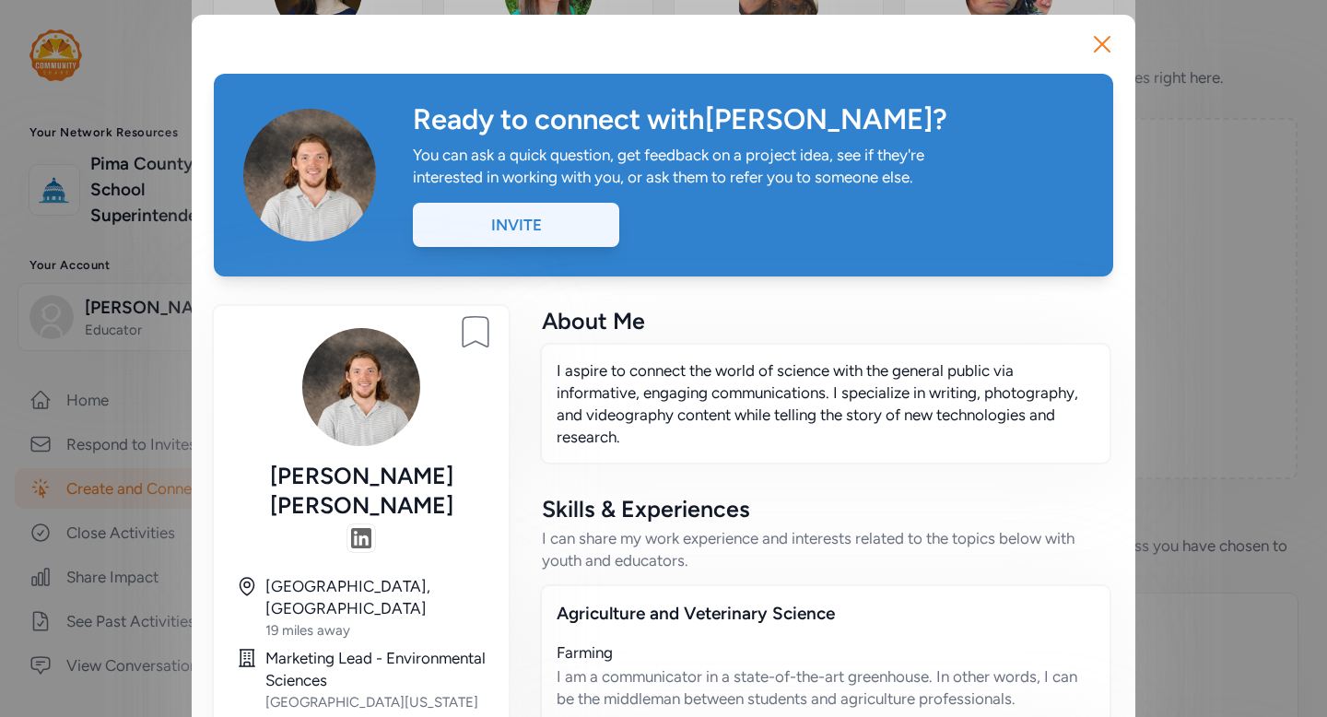
click at [514, 233] on div "Invite" at bounding box center [516, 225] width 206 height 44
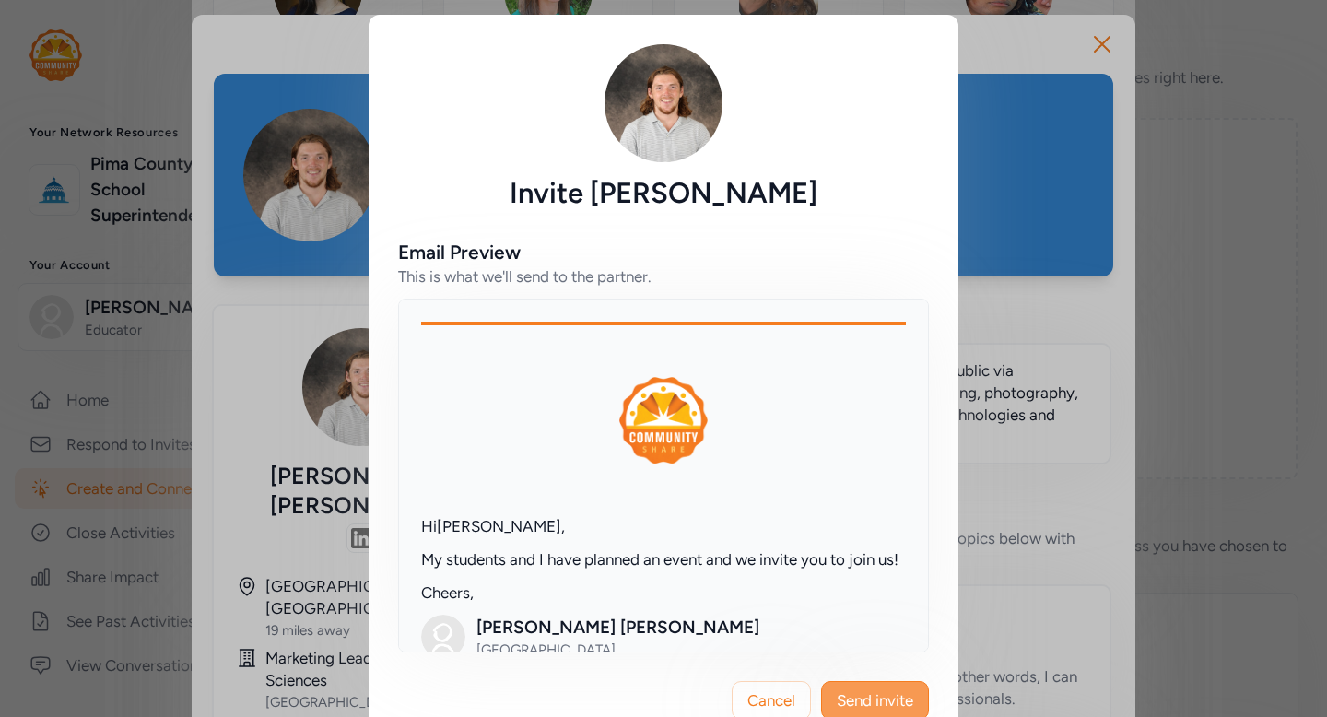
click at [887, 696] on span "Send invite" at bounding box center [875, 700] width 76 height 22
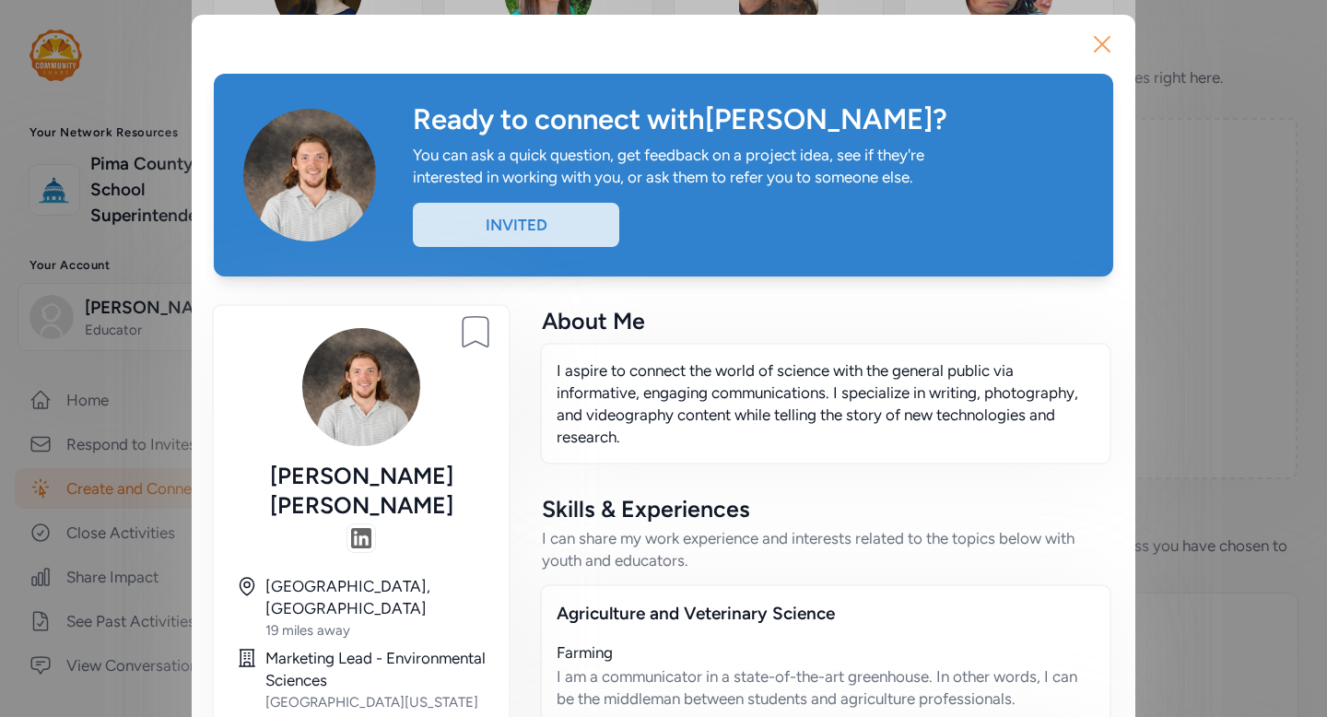
click at [1102, 51] on icon "button" at bounding box center [1102, 43] width 29 height 29
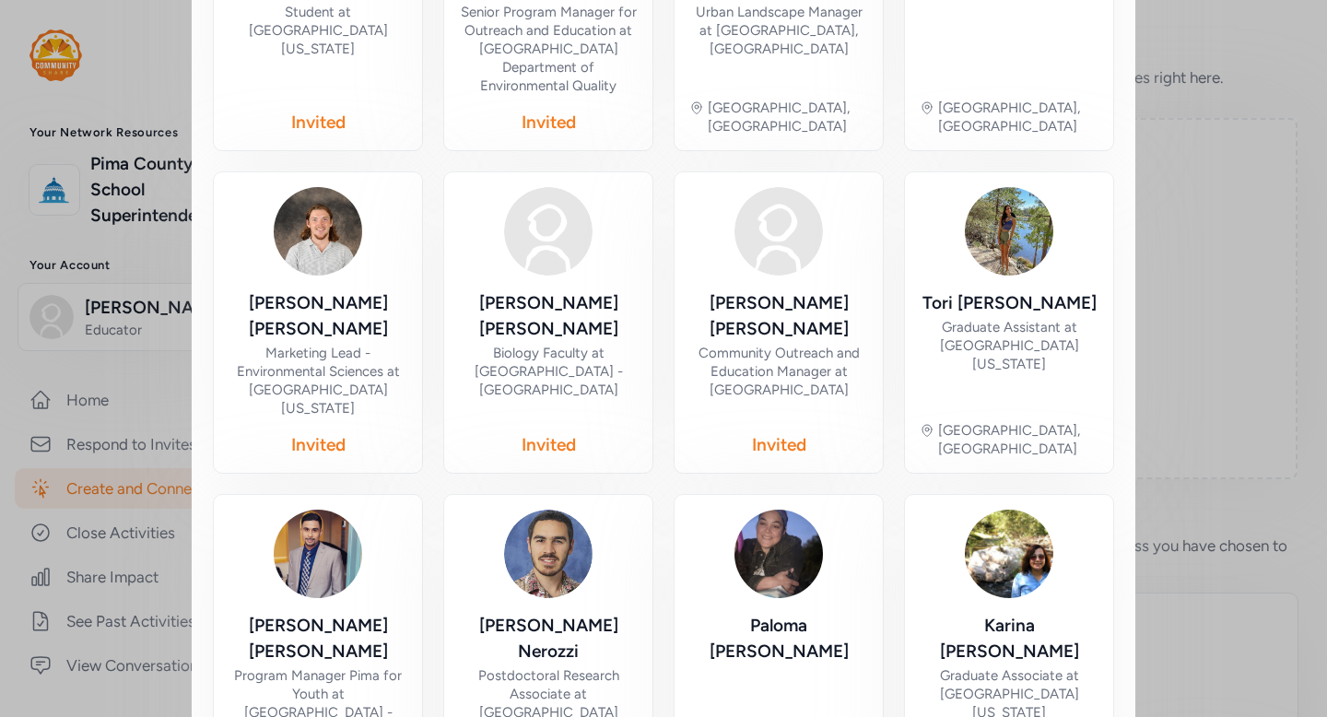
scroll to position [617, 0]
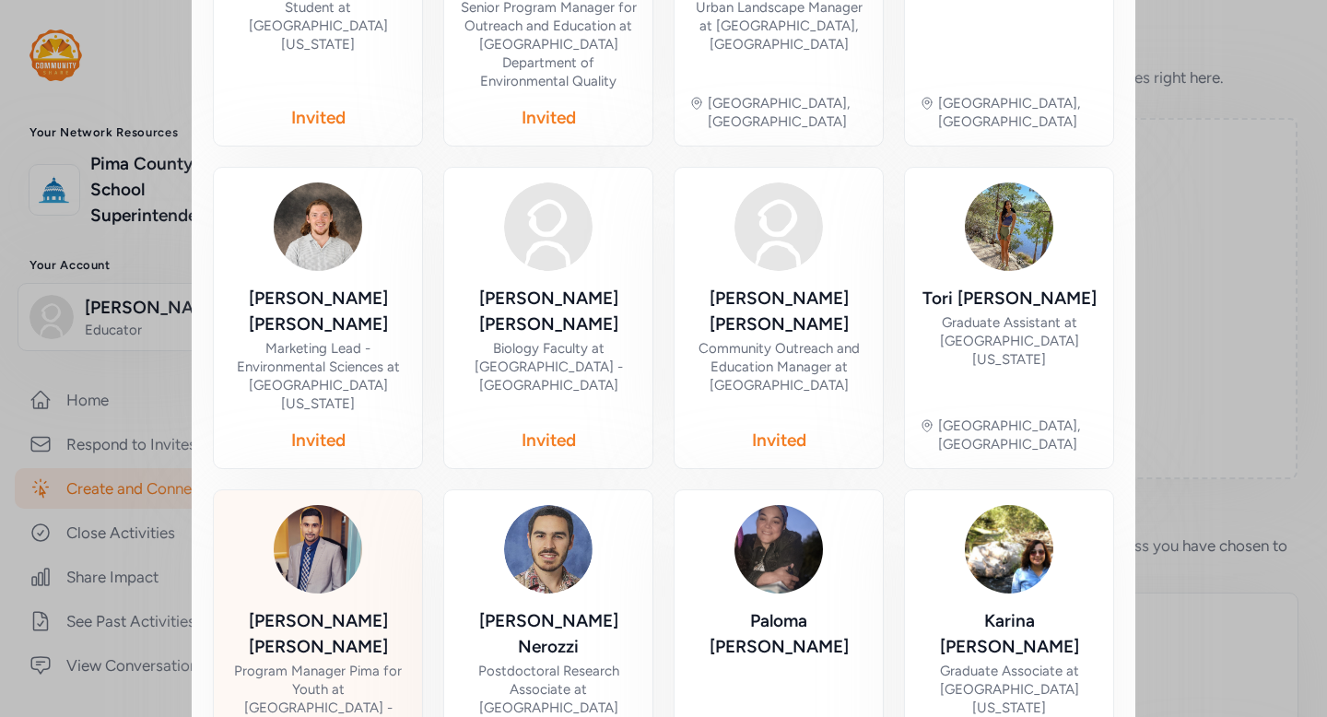
click at [354, 662] on div "Program Manager Pima for Youth at Pima Community College - District Office • Sn…" at bounding box center [318, 726] width 179 height 129
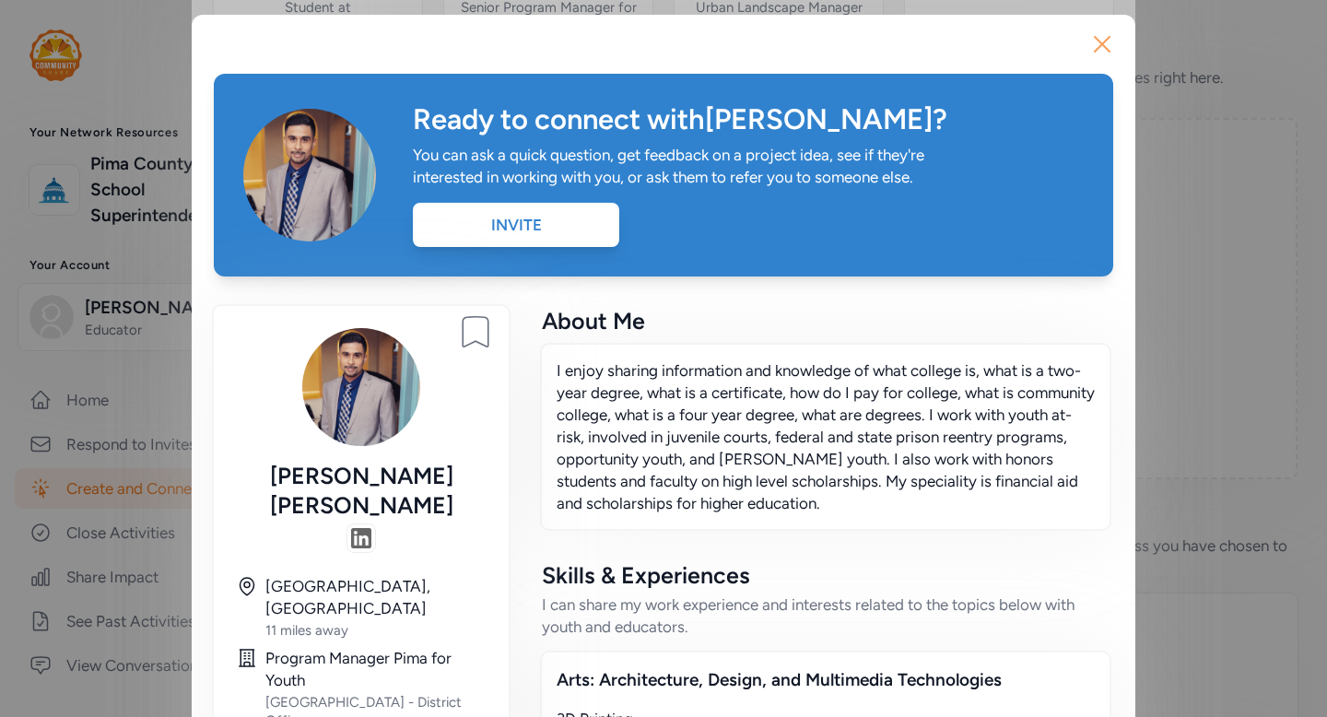
click at [1098, 45] on icon "button" at bounding box center [1102, 43] width 29 height 29
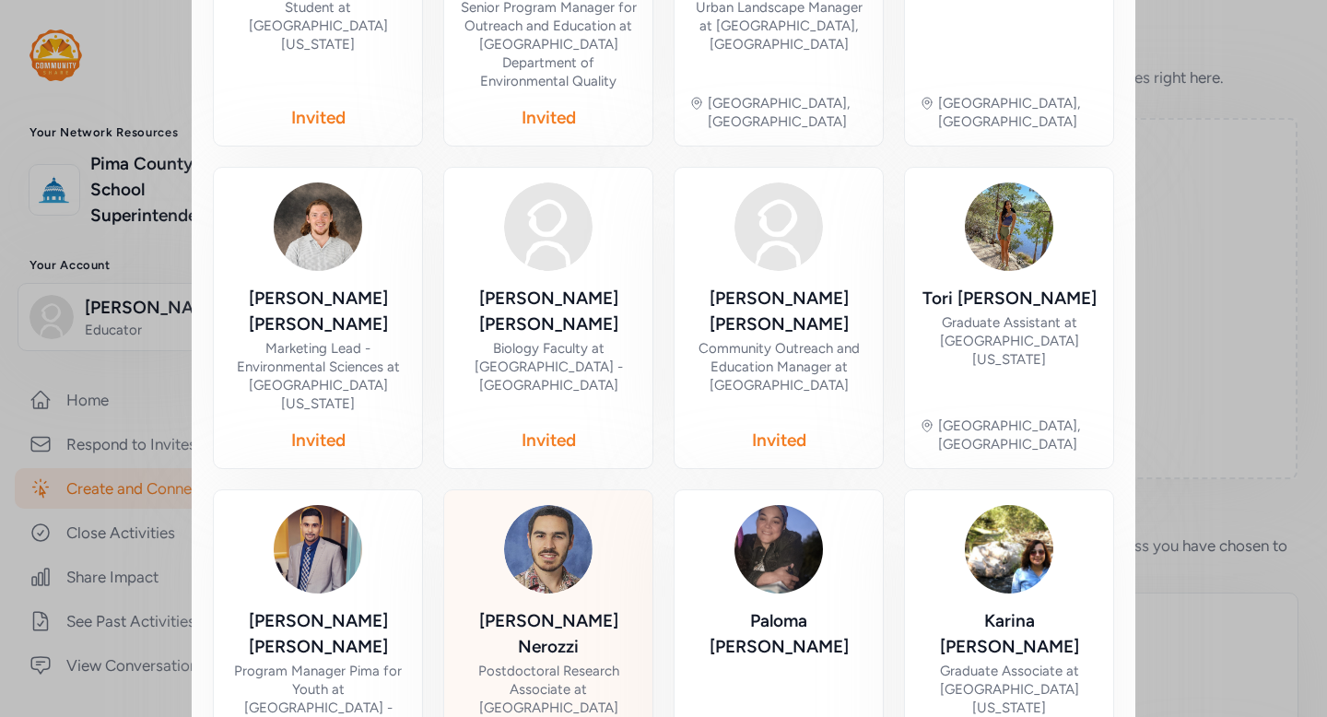
click at [588, 608] on div "Stefano Nerozzi" at bounding box center [548, 634] width 179 height 52
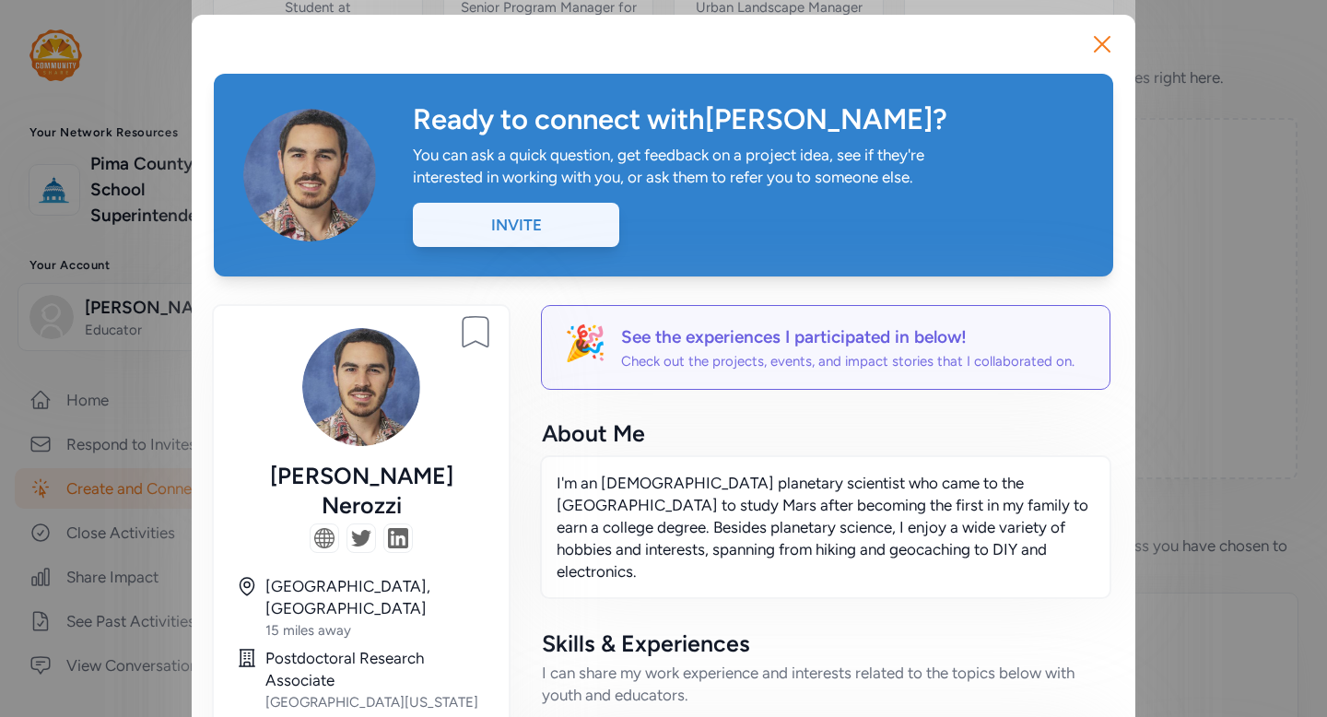
click at [548, 233] on div "Invite" at bounding box center [516, 225] width 206 height 44
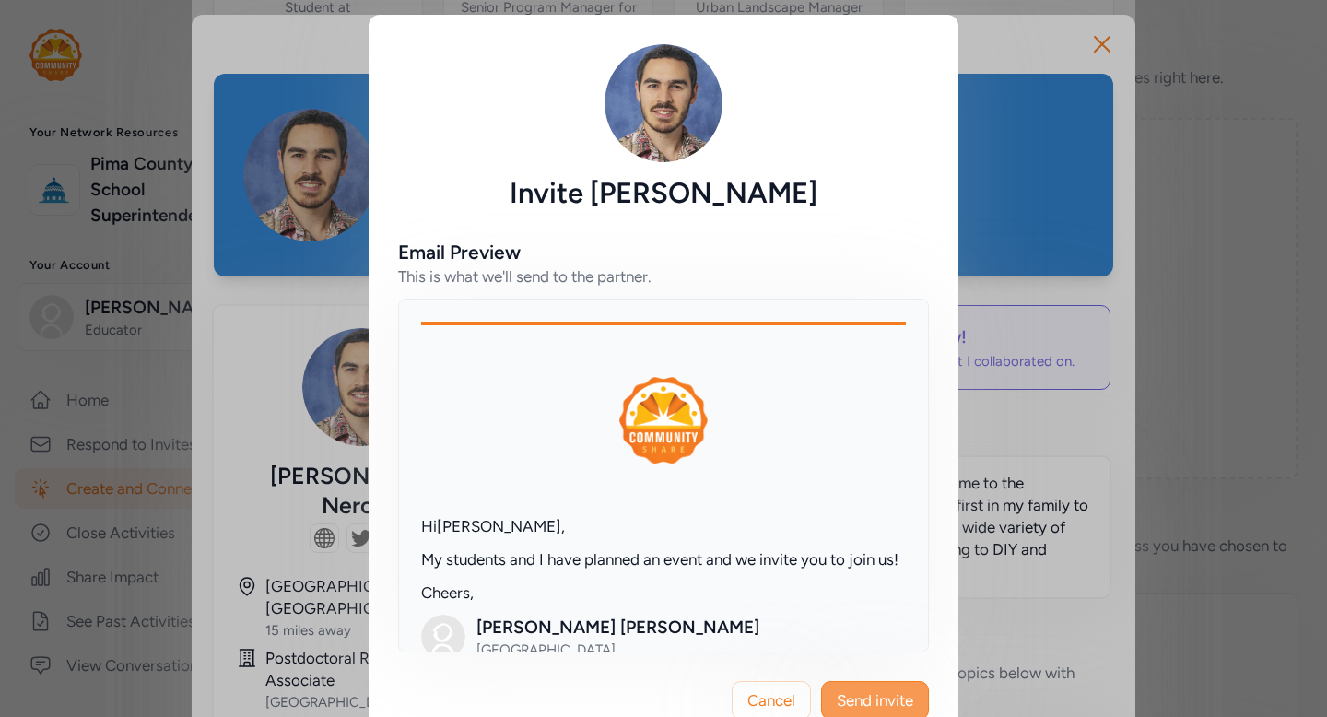
click at [900, 691] on span "Send invite" at bounding box center [875, 700] width 76 height 22
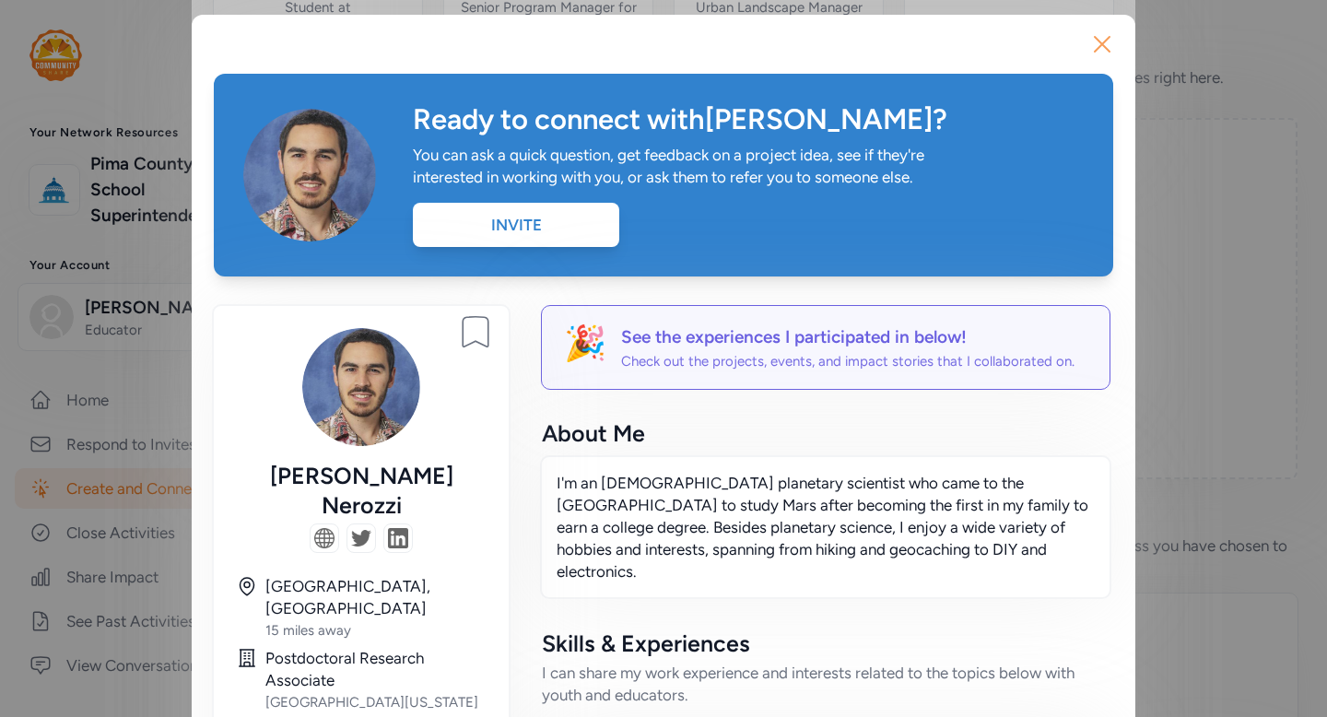
click at [1104, 47] on icon "button" at bounding box center [1102, 43] width 29 height 29
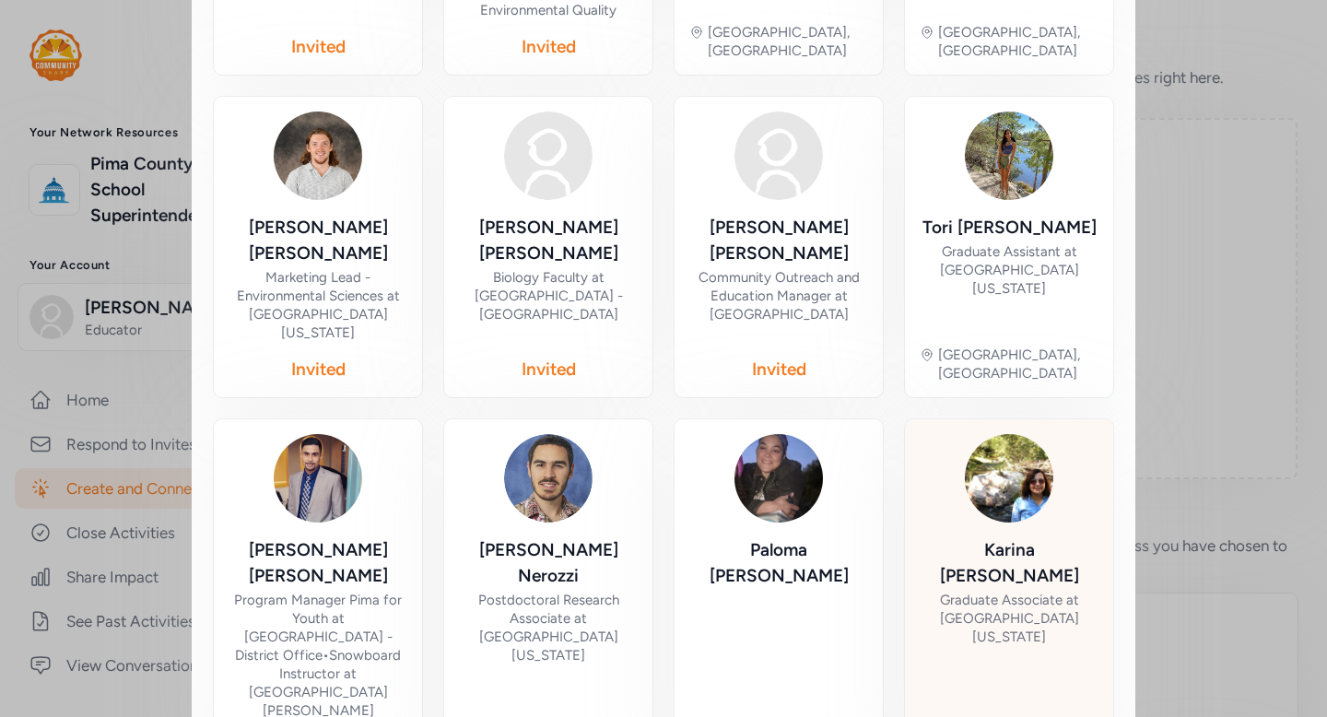
scroll to position [709, 0]
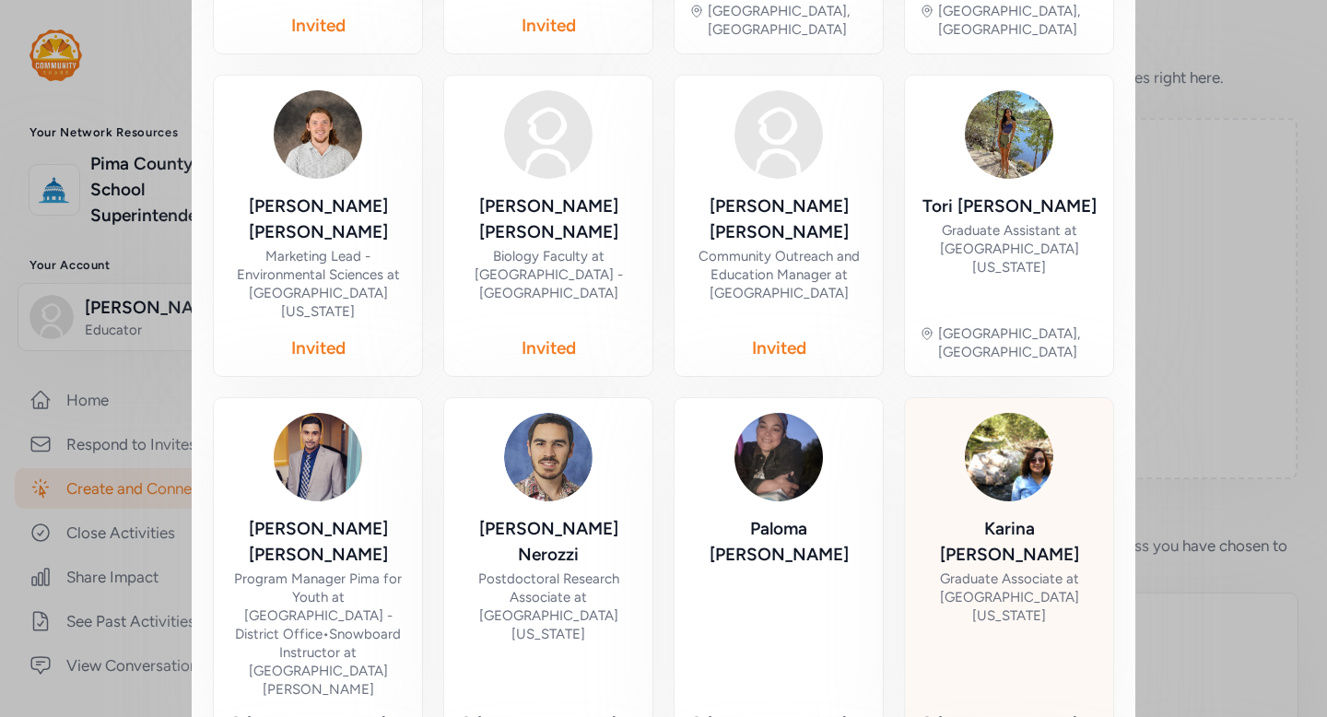
click at [974, 516] on div "Karina Martinez-Molina" at bounding box center [1009, 542] width 179 height 52
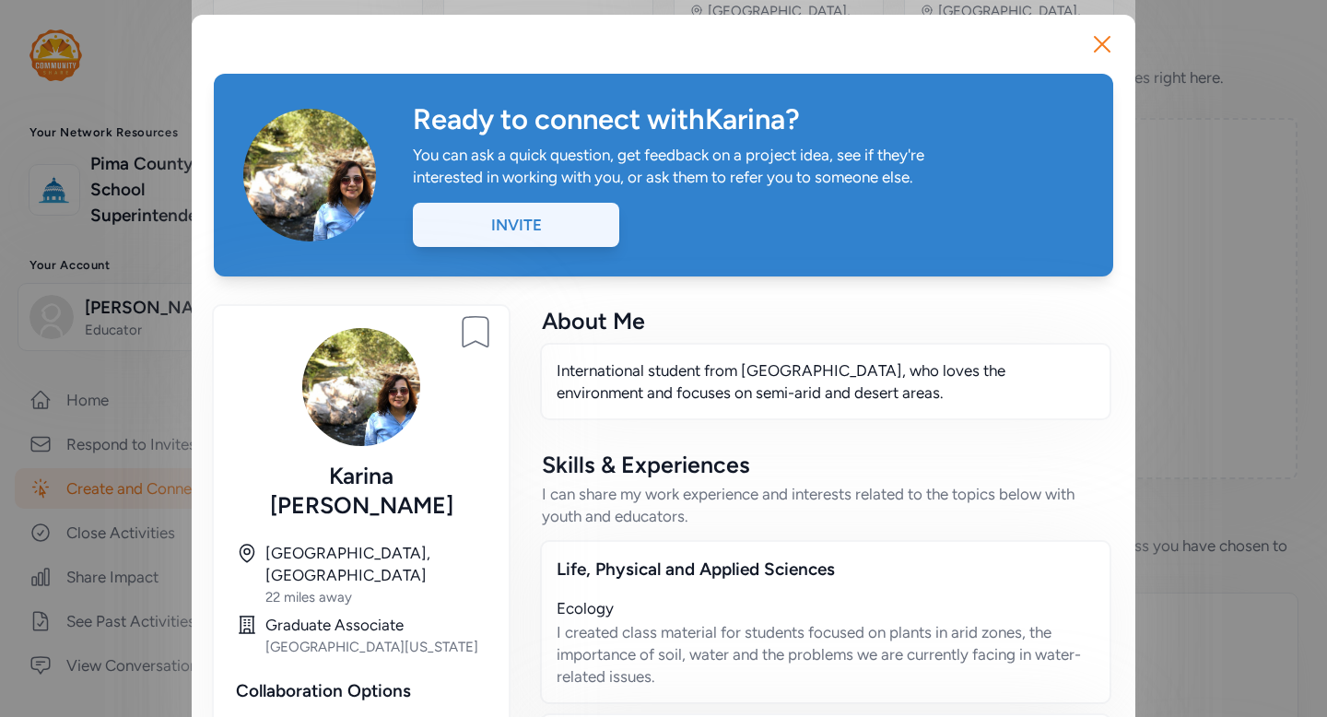
click at [583, 234] on div "Invite" at bounding box center [516, 225] width 206 height 44
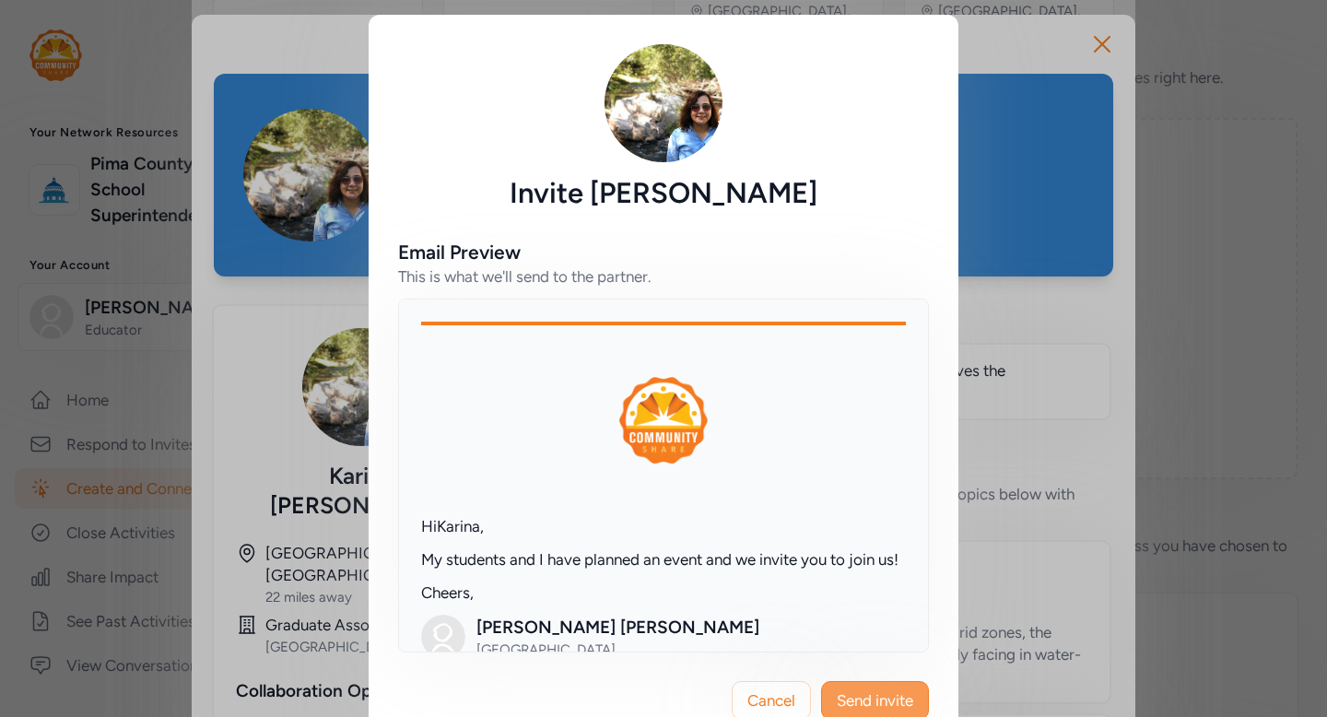
click at [865, 696] on span "Send invite" at bounding box center [875, 700] width 76 height 22
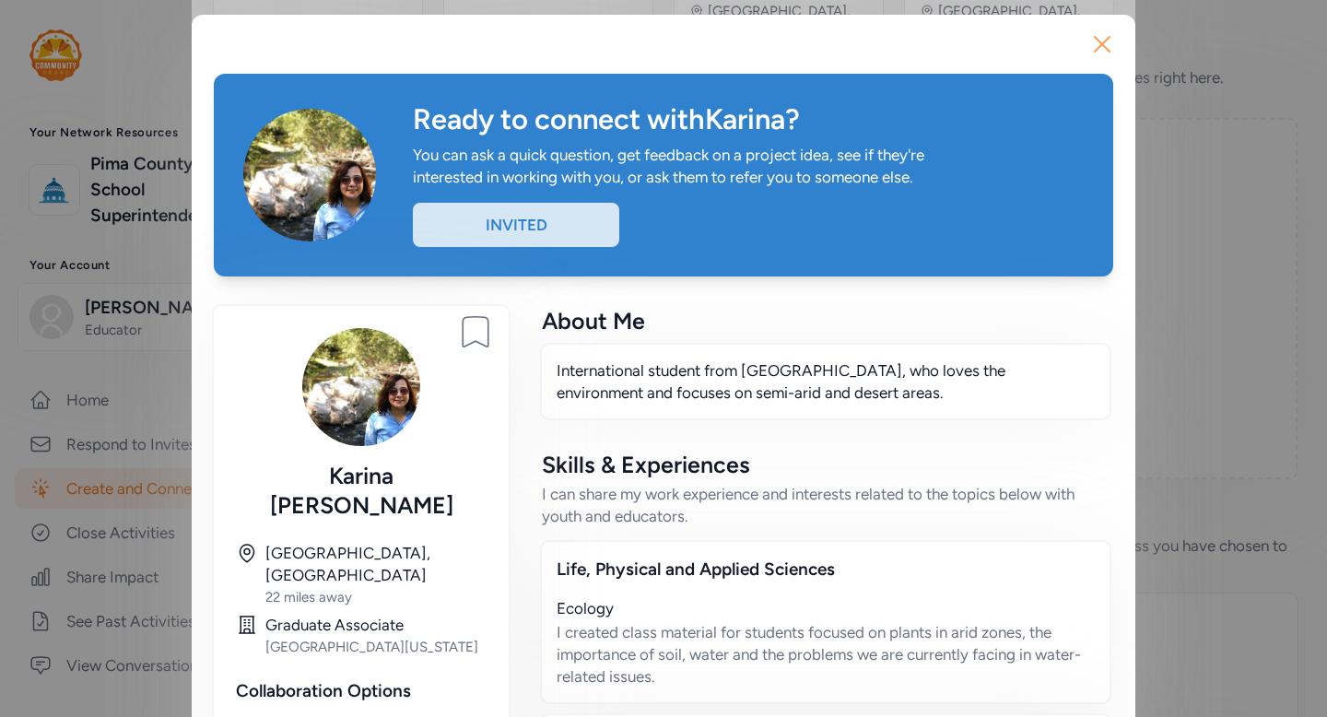
click at [1100, 44] on icon "button" at bounding box center [1102, 44] width 15 height 15
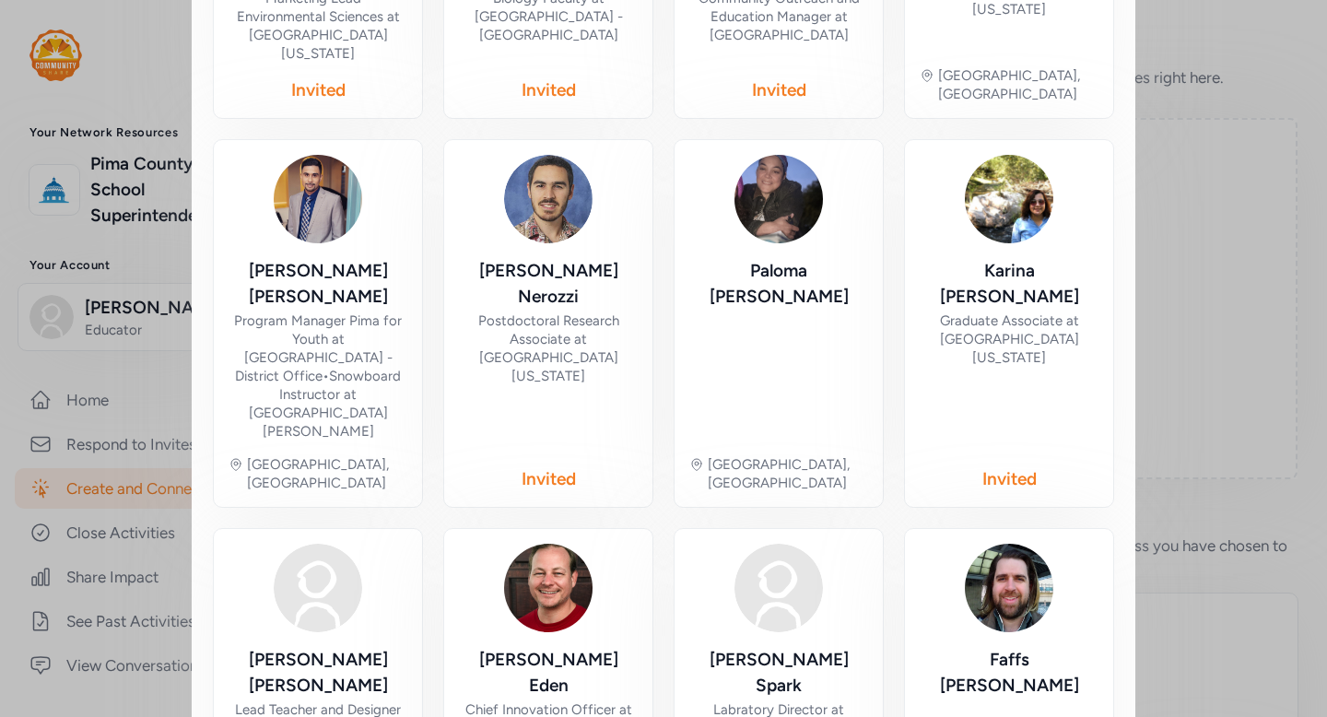
scroll to position [980, 0]
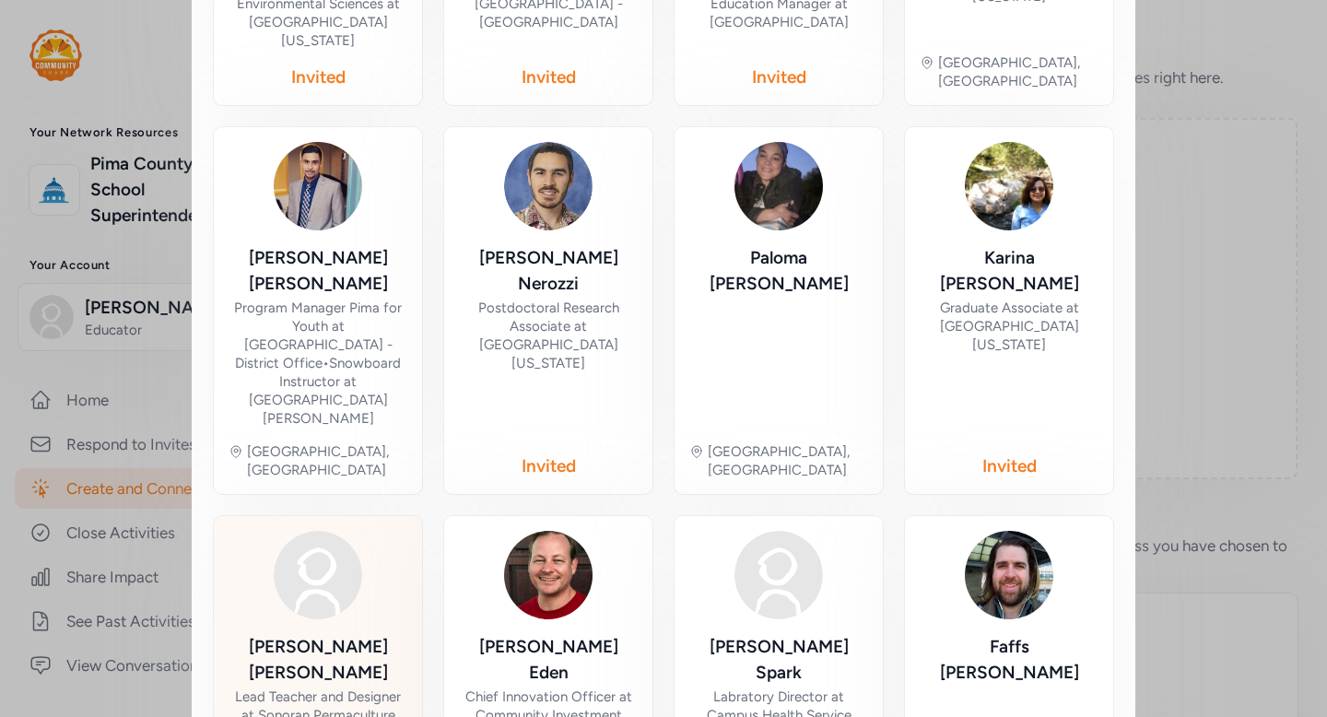
click at [357, 634] on div "Dan Dorsey" at bounding box center [318, 660] width 179 height 52
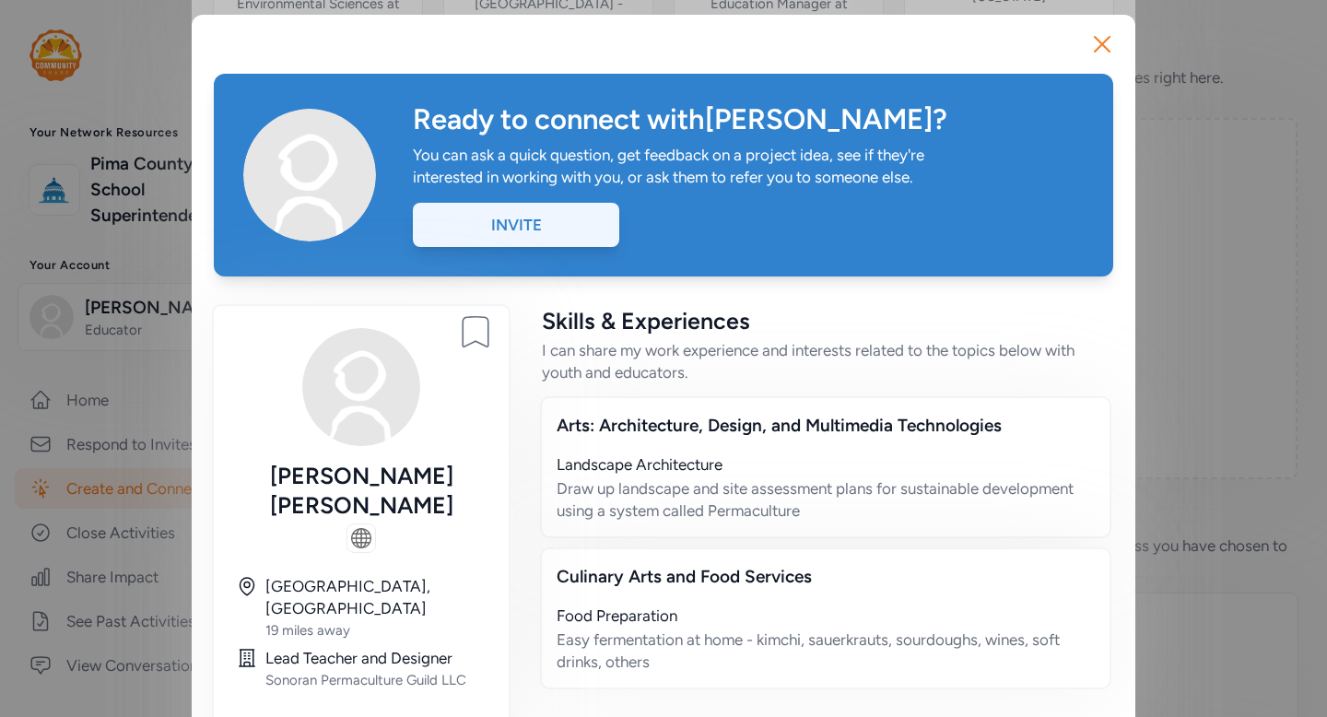
click at [558, 225] on div "Invite" at bounding box center [516, 225] width 206 height 44
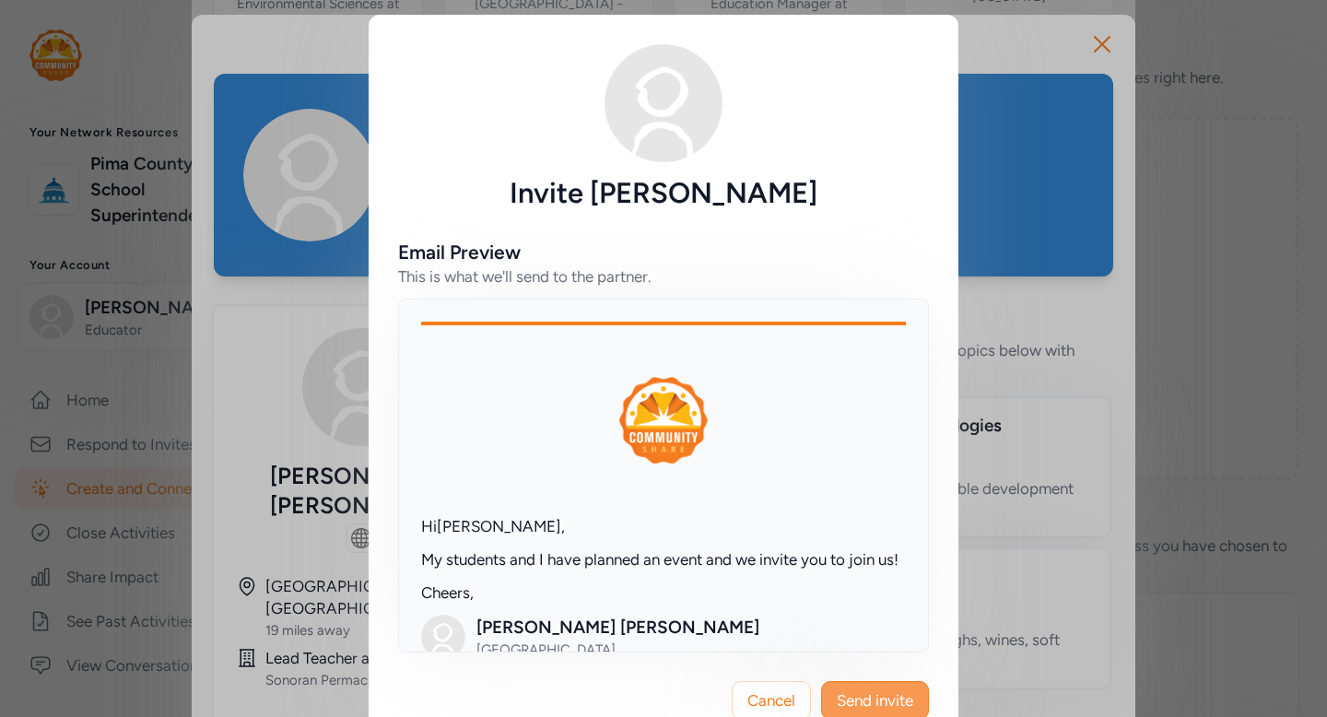
click at [888, 699] on span "Send invite" at bounding box center [875, 700] width 76 height 22
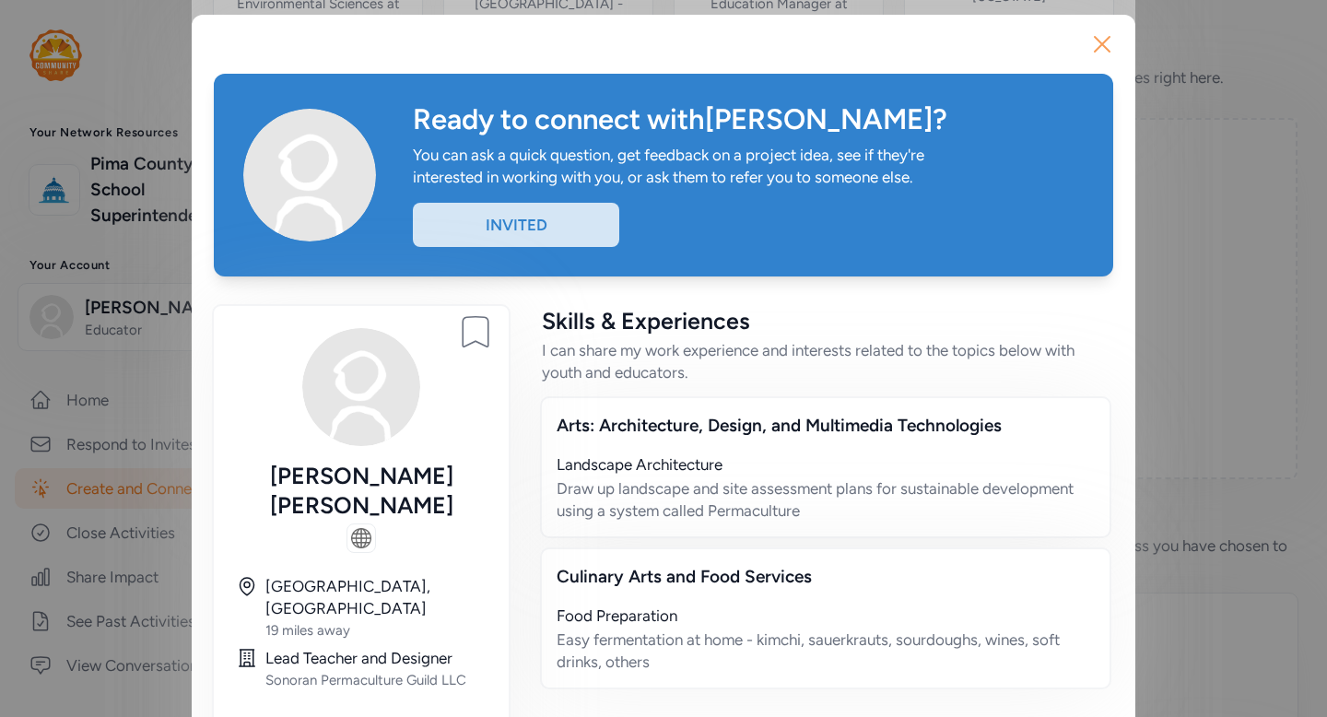
click at [1102, 49] on icon "button" at bounding box center [1102, 43] width 29 height 29
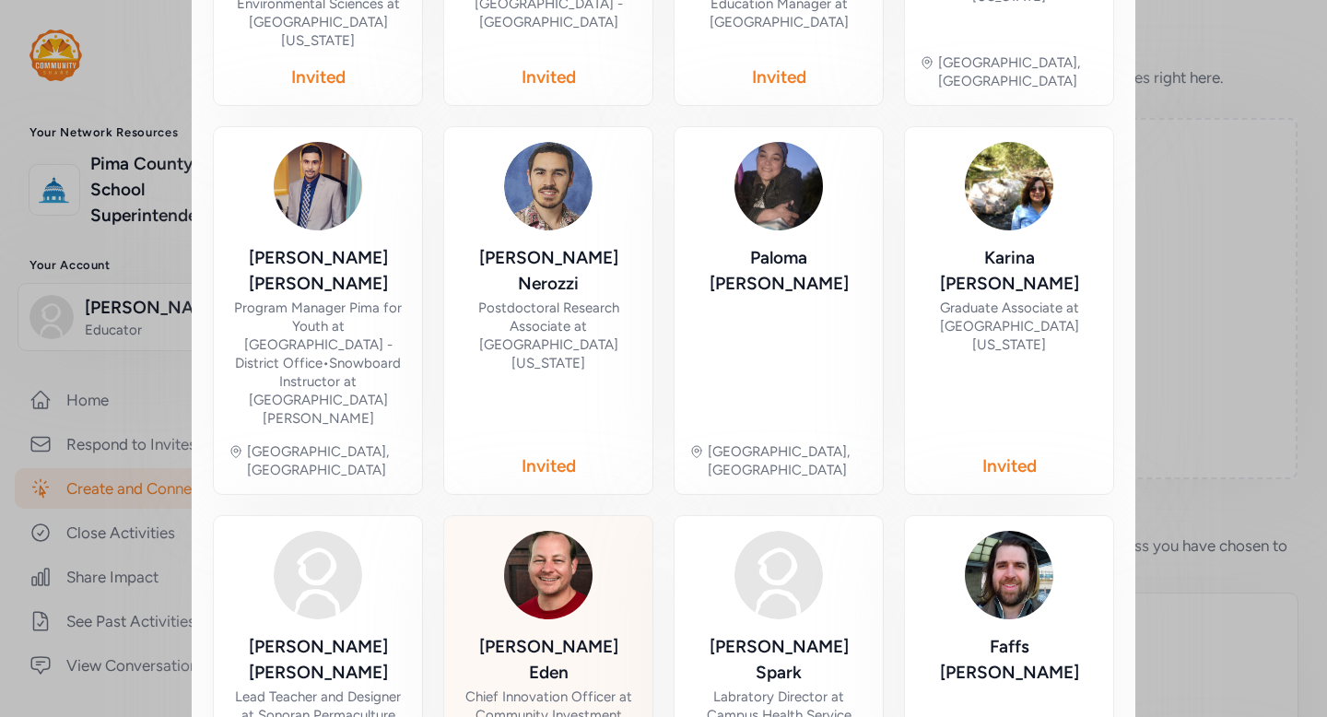
click at [561, 688] on div "Chief Innovation Officer at Community Investment Corporation" at bounding box center [548, 715] width 179 height 55
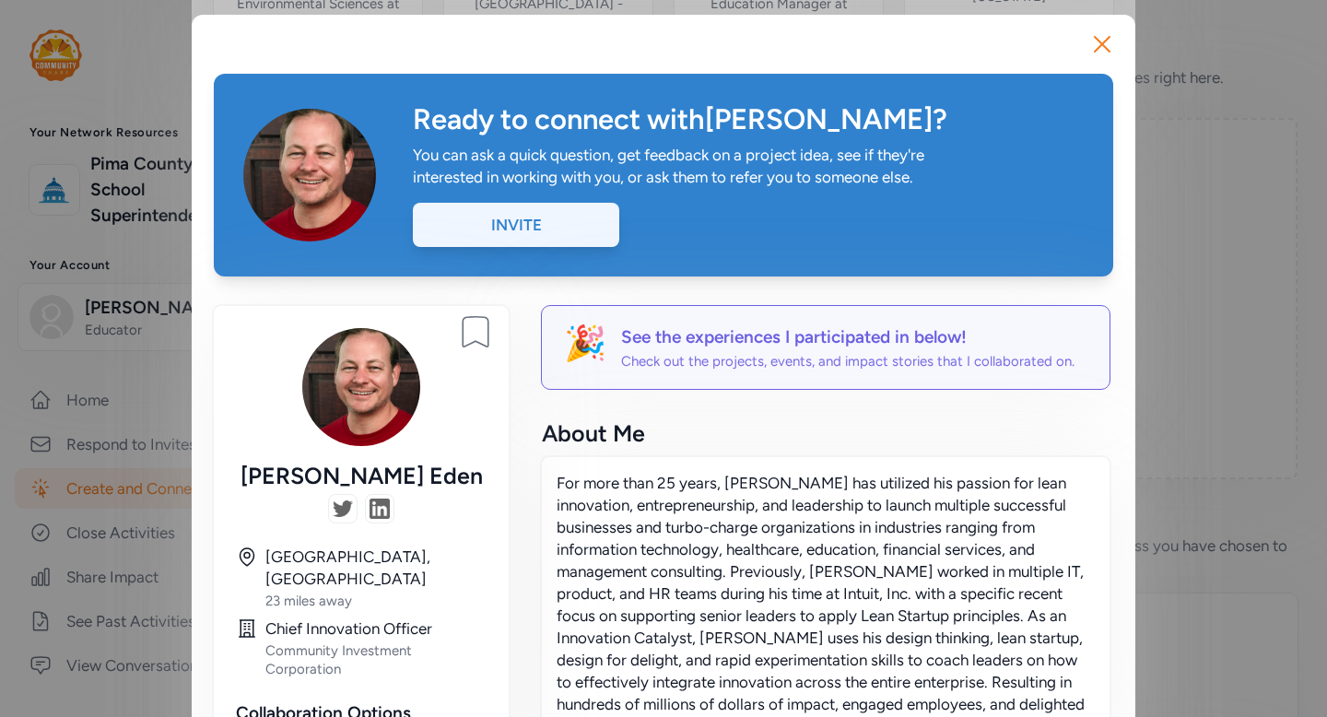
click at [541, 237] on div "Invite" at bounding box center [516, 225] width 206 height 44
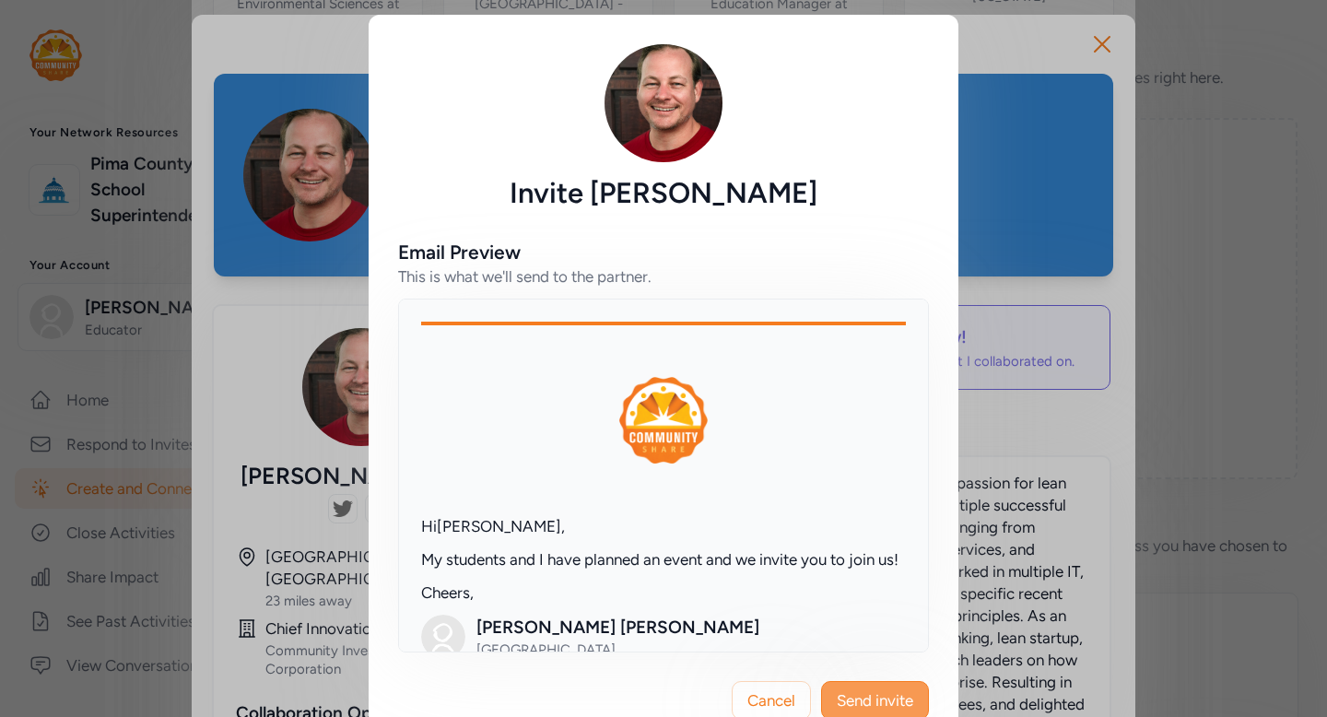
click at [879, 696] on span "Send invite" at bounding box center [875, 700] width 76 height 22
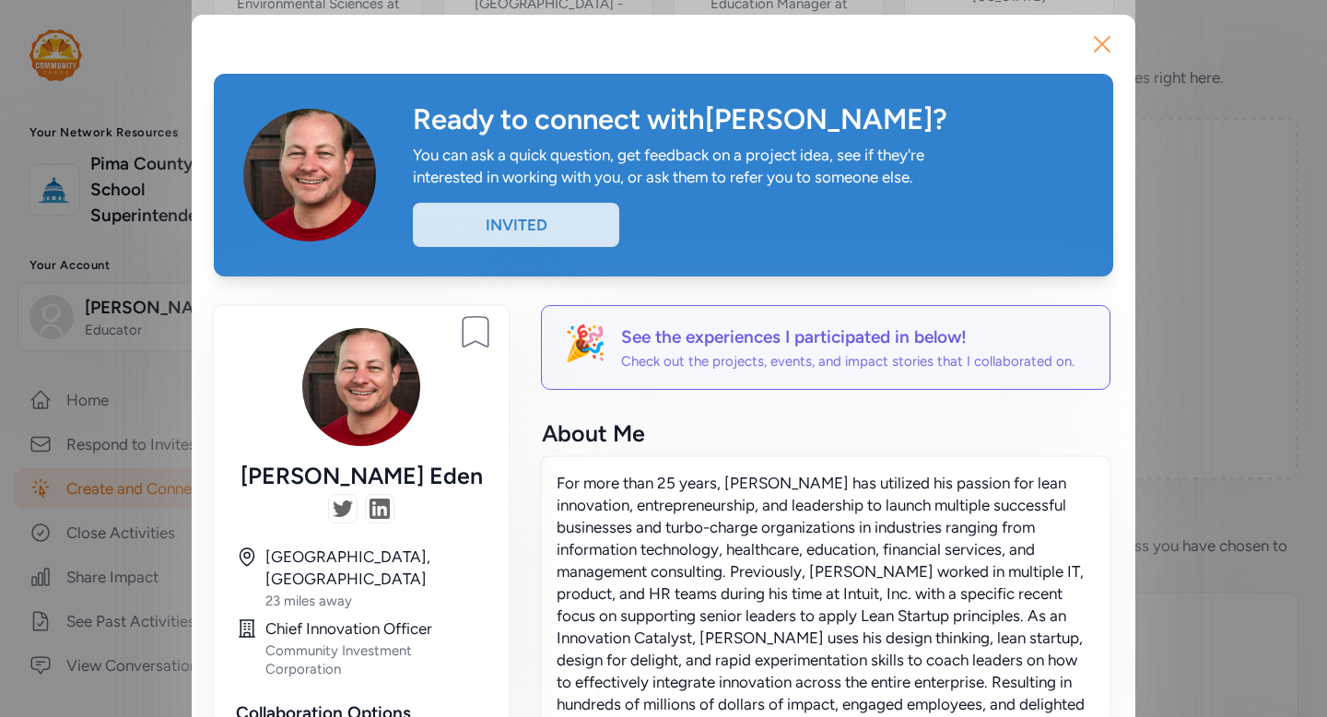
click at [1097, 54] on icon "button" at bounding box center [1102, 43] width 29 height 29
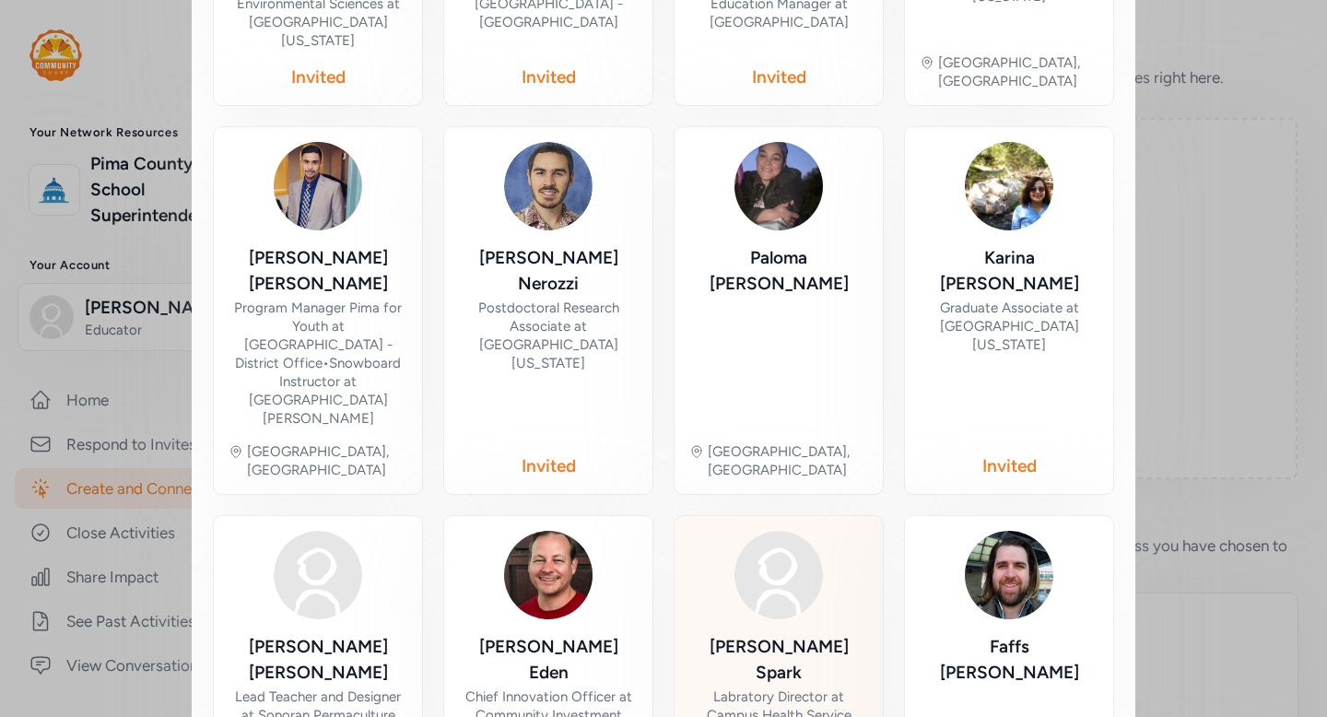
click at [819, 688] on div "Labratory Director at Campus Health Service" at bounding box center [778, 706] width 179 height 37
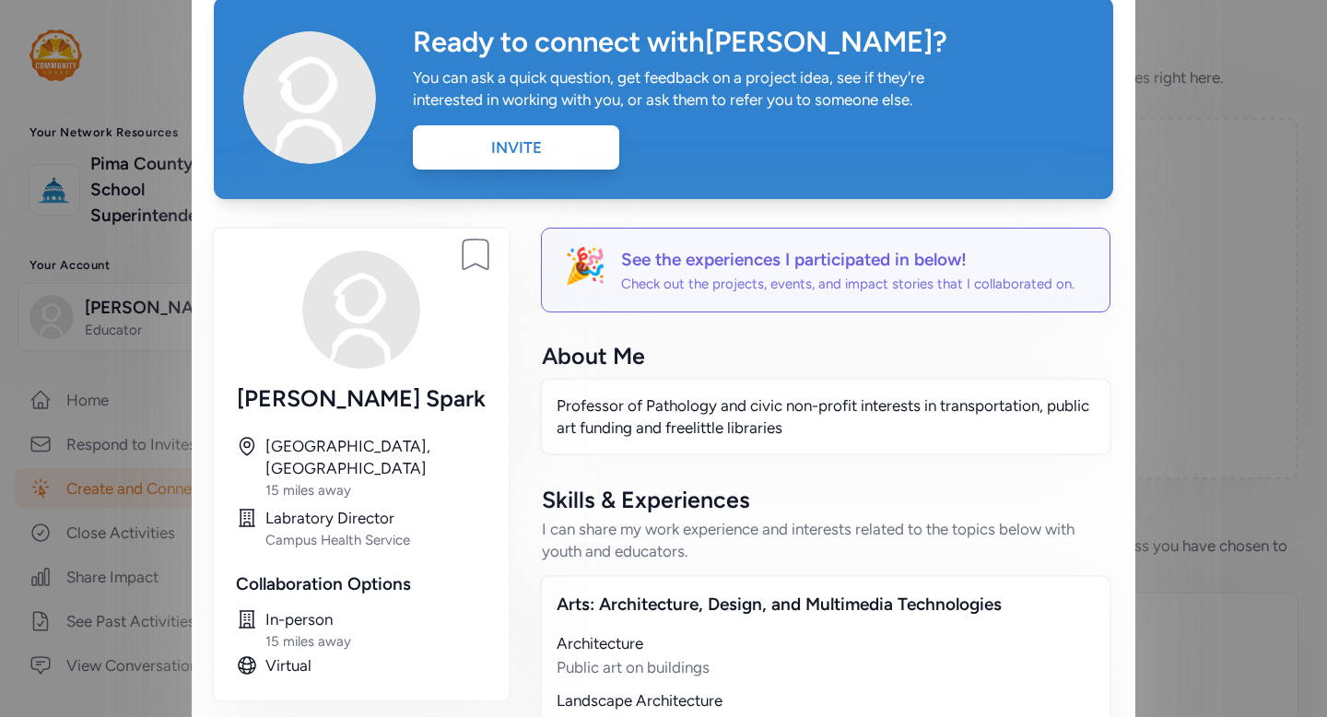
scroll to position [3, 0]
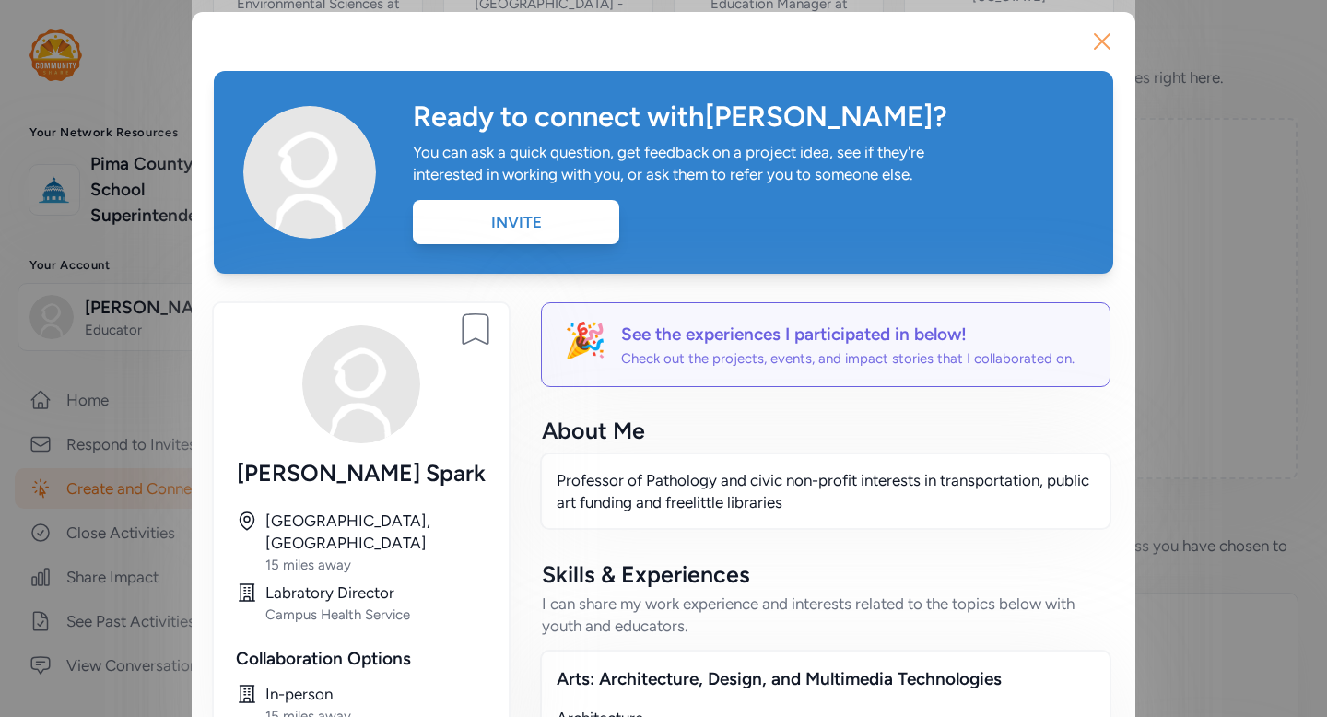
click at [1105, 48] on icon "button" at bounding box center [1102, 41] width 29 height 29
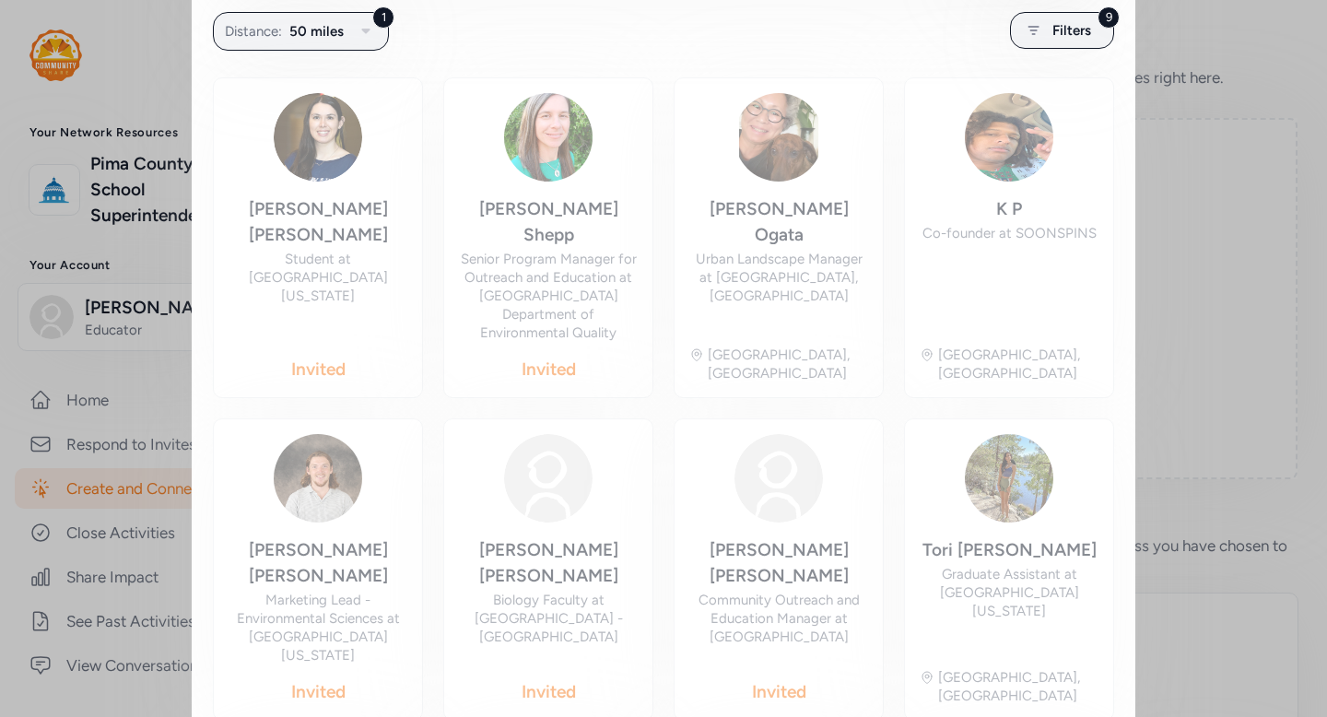
scroll to position [363, 0]
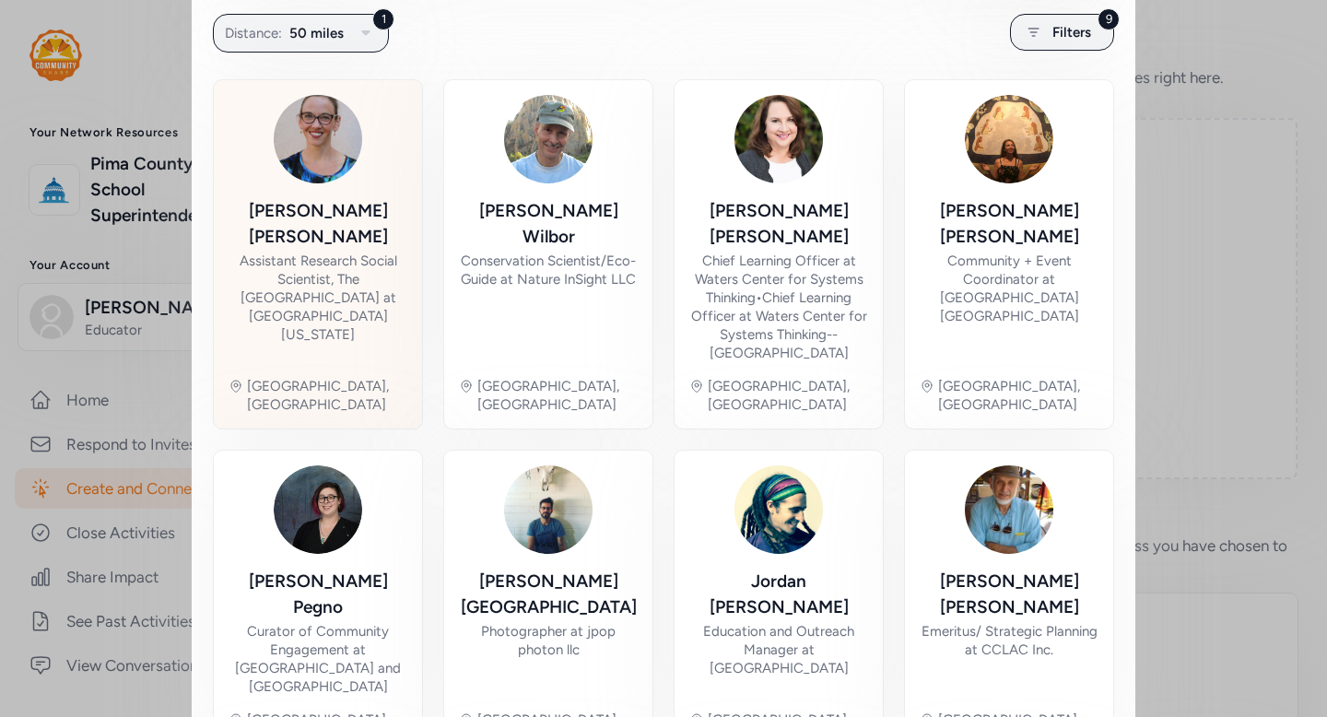
click at [369, 271] on div "Assistant Research Social Scientist, The Southwest Center at University of Ariz…" at bounding box center [318, 298] width 179 height 92
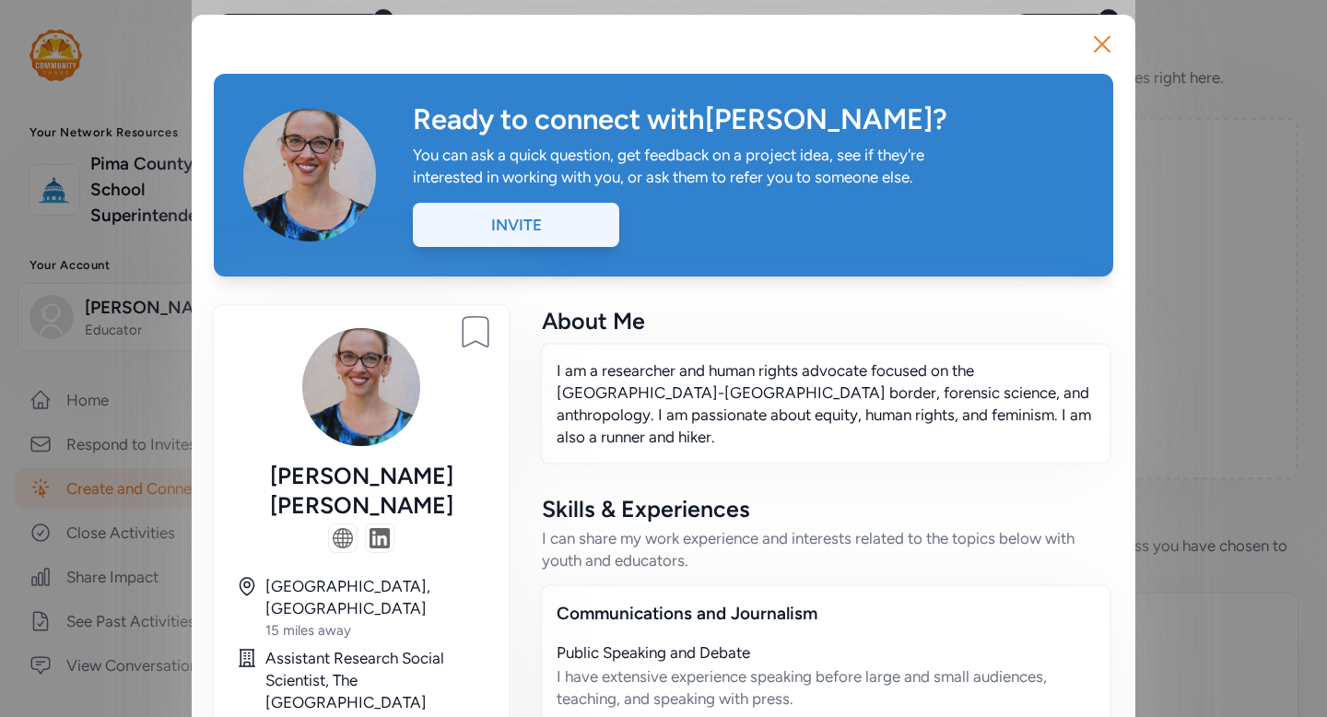
click at [550, 218] on div "Invite" at bounding box center [516, 225] width 206 height 44
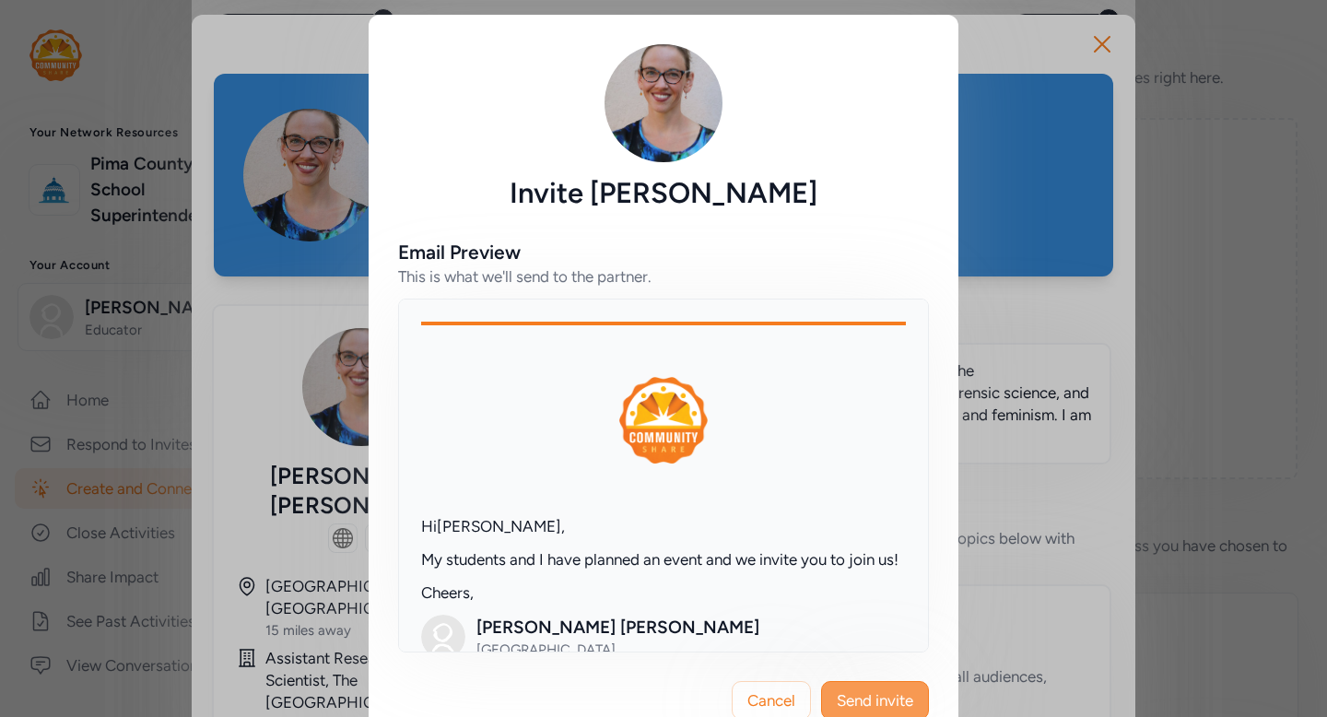
click at [903, 705] on span "Send invite" at bounding box center [875, 700] width 76 height 22
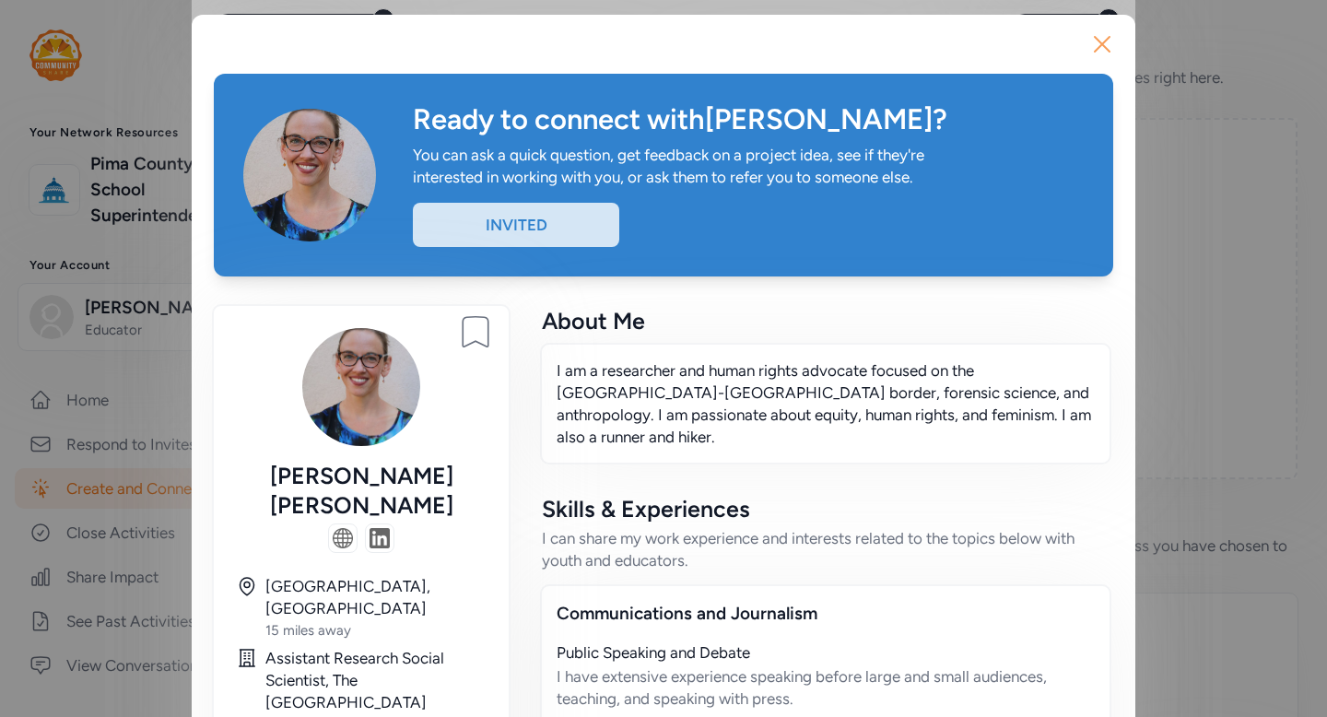
click at [1095, 46] on icon "button" at bounding box center [1102, 43] width 29 height 29
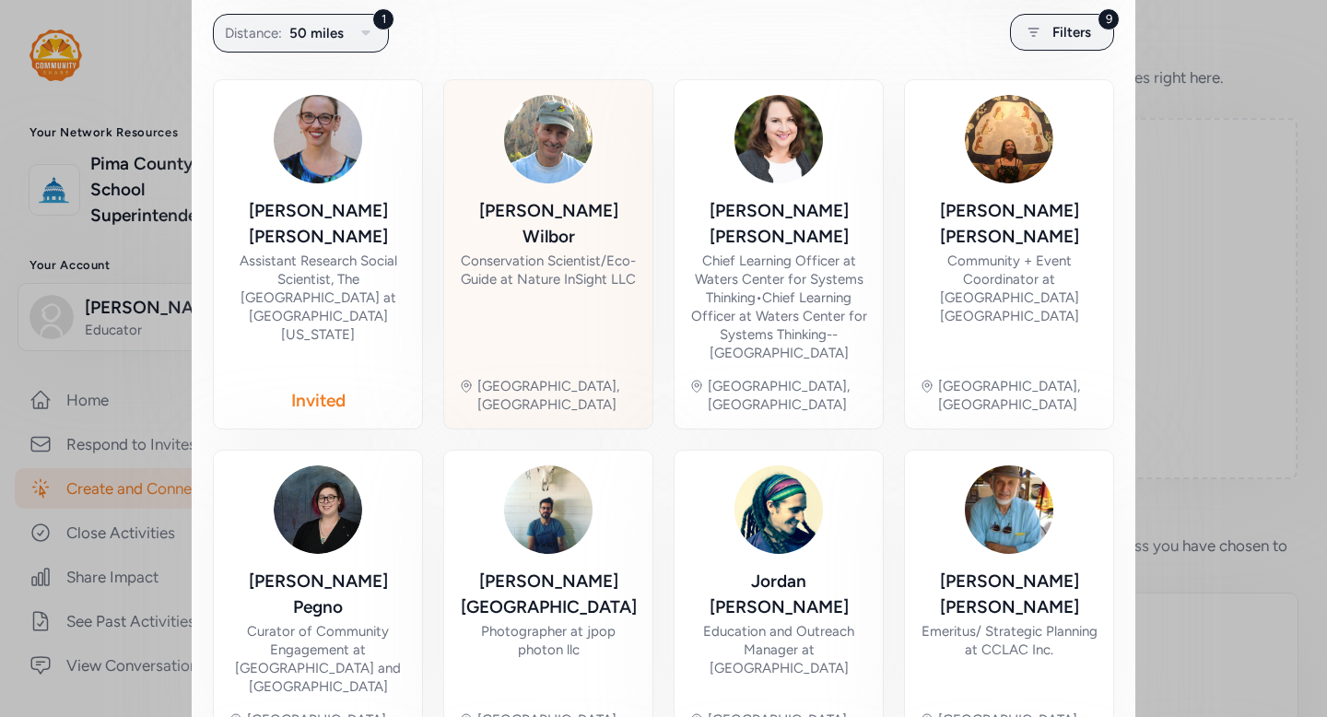
click at [544, 252] on div "Conservation Scientist/Eco-Guide at Nature InSight LLC" at bounding box center [548, 270] width 179 height 37
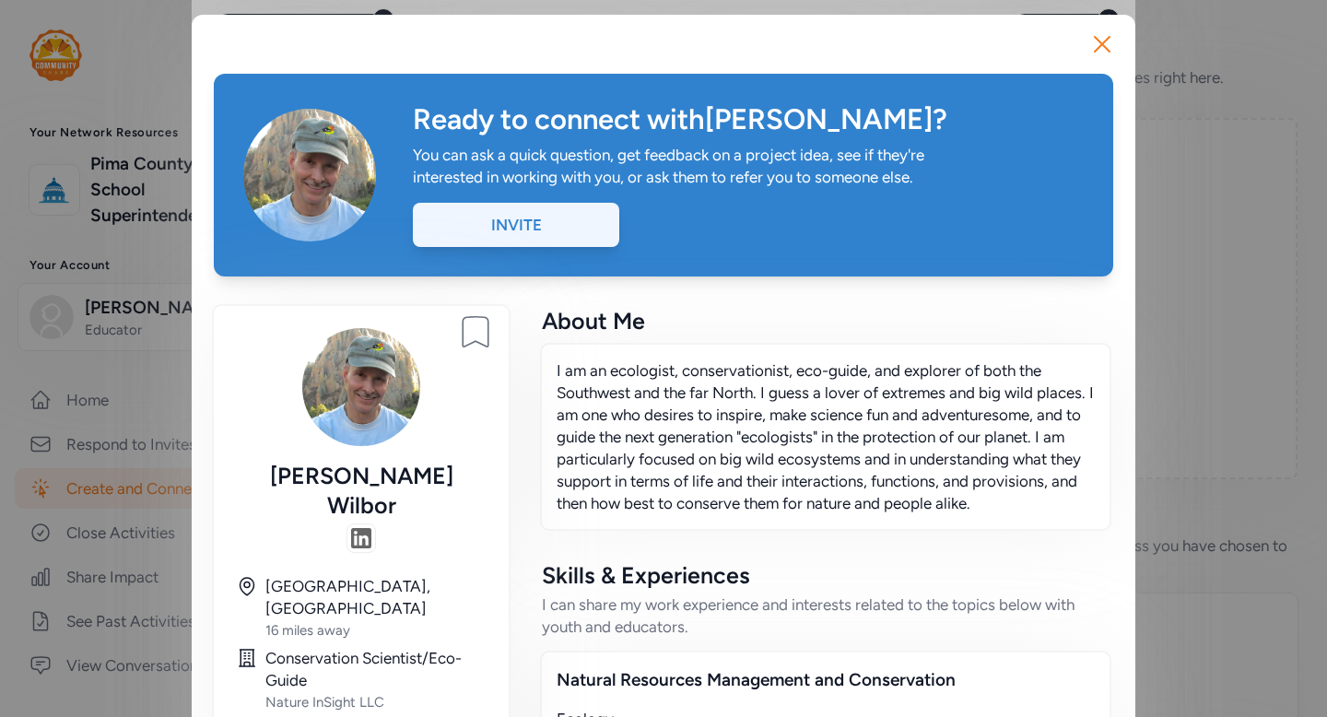
click at [572, 229] on div "Invite" at bounding box center [516, 225] width 206 height 44
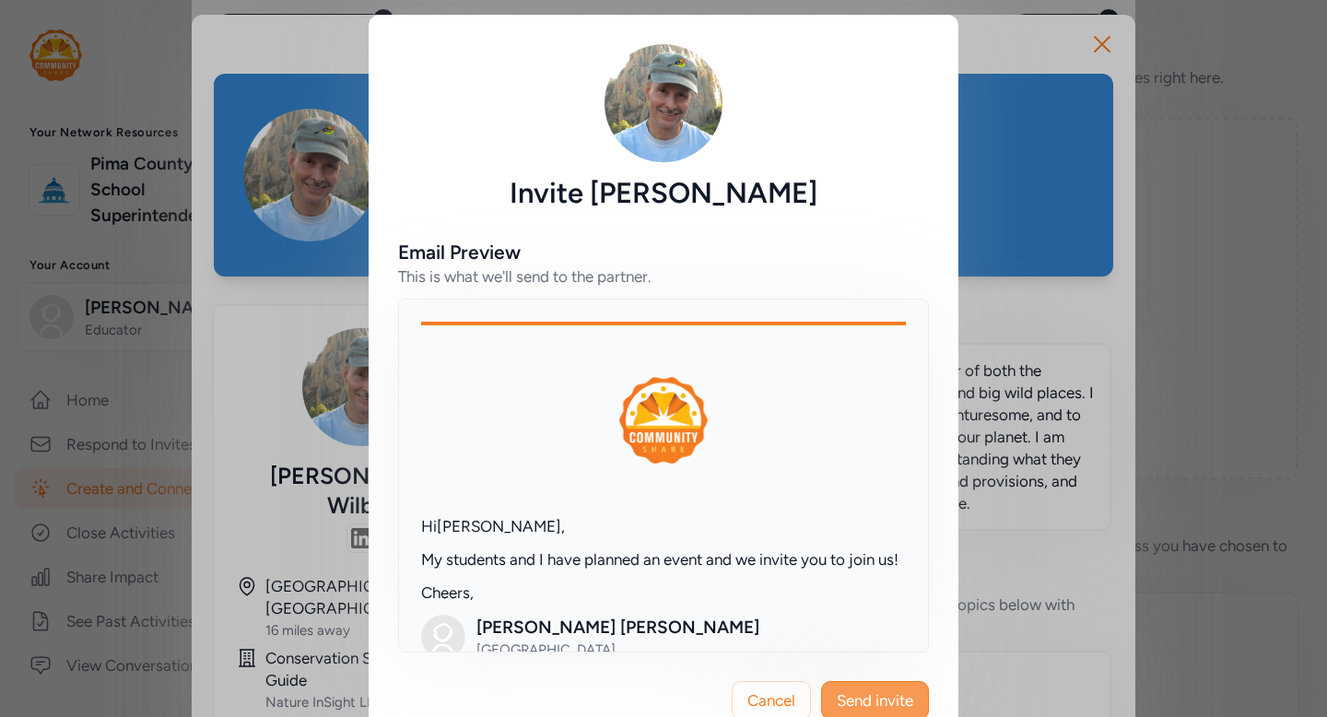
click at [900, 693] on span "Send invite" at bounding box center [875, 700] width 76 height 22
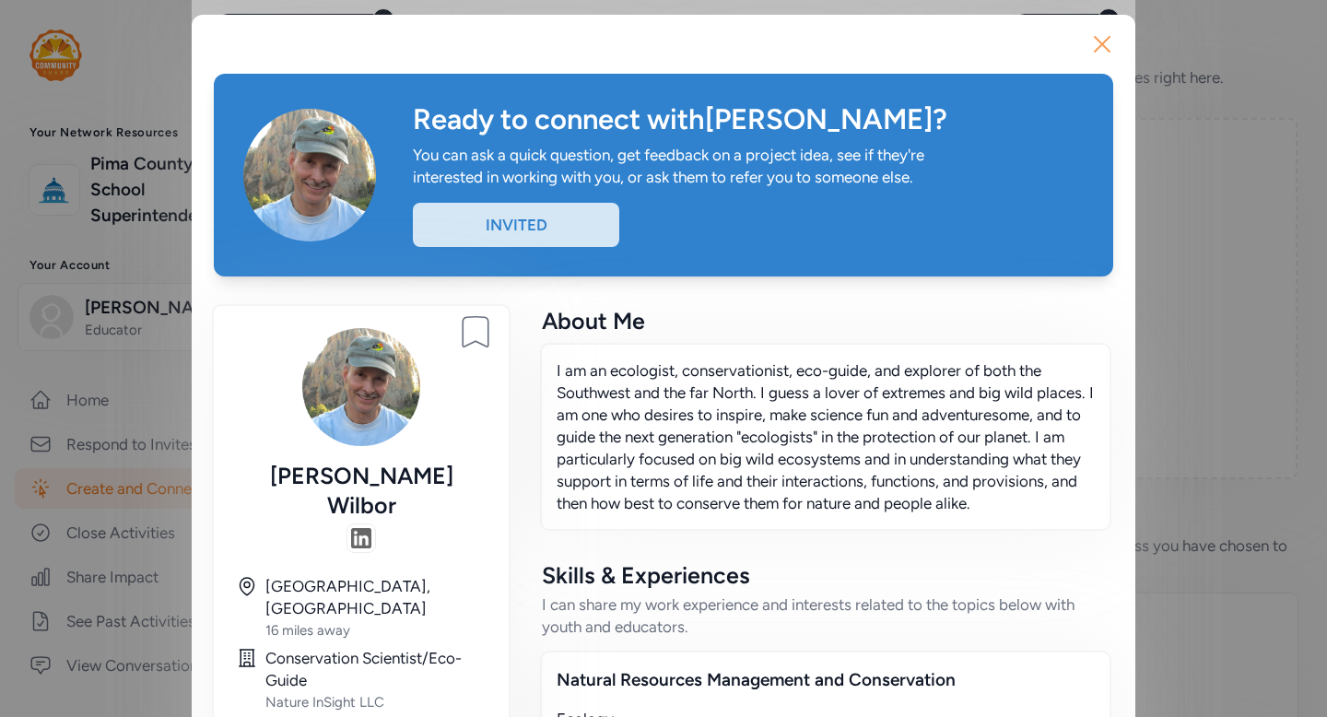
click at [1101, 55] on icon "button" at bounding box center [1102, 43] width 29 height 29
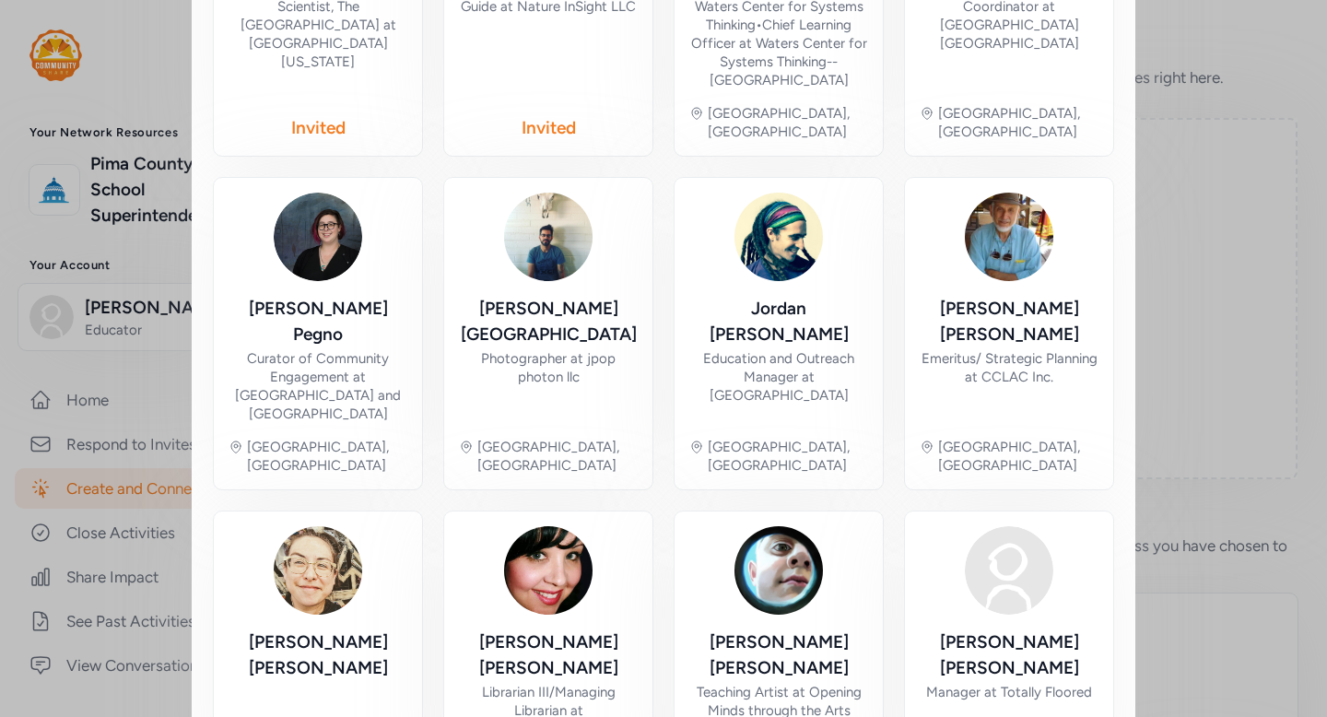
scroll to position [651, 0]
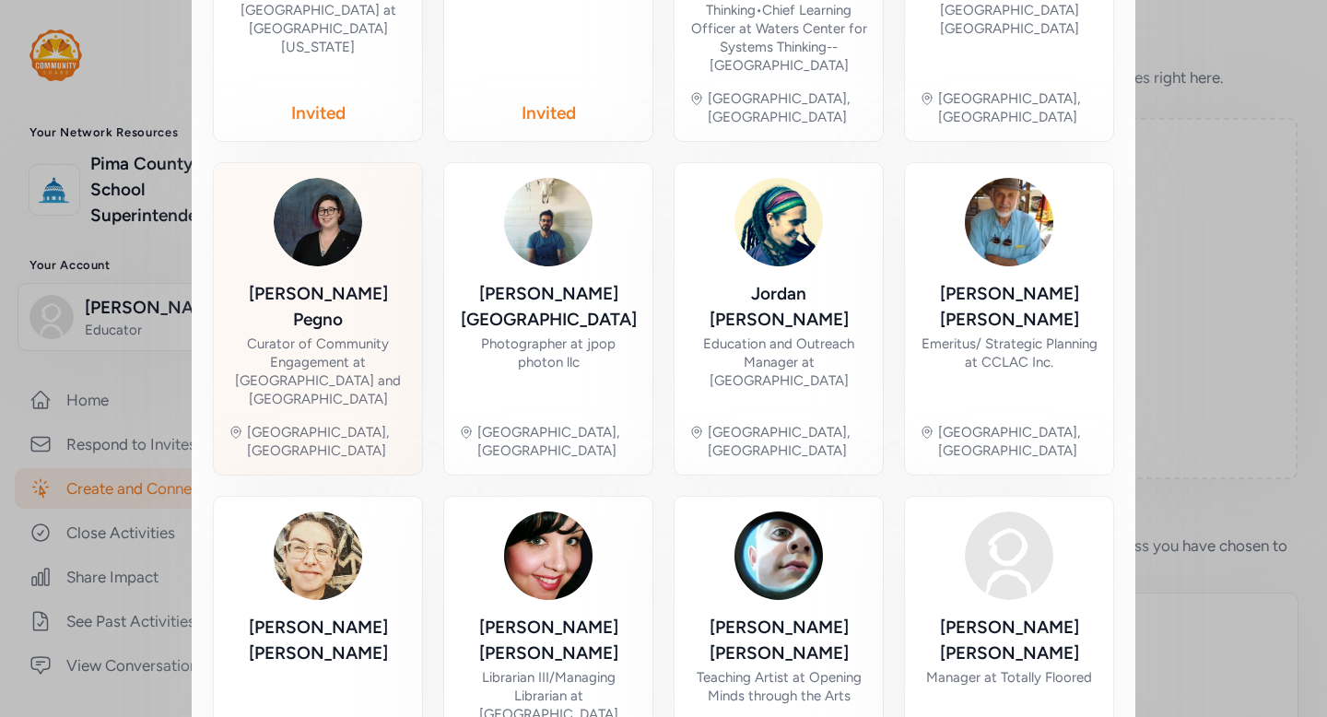
click at [337, 335] on div "Curator of Community Engagement at Tucson Museum of Art and Historic Block" at bounding box center [318, 372] width 179 height 74
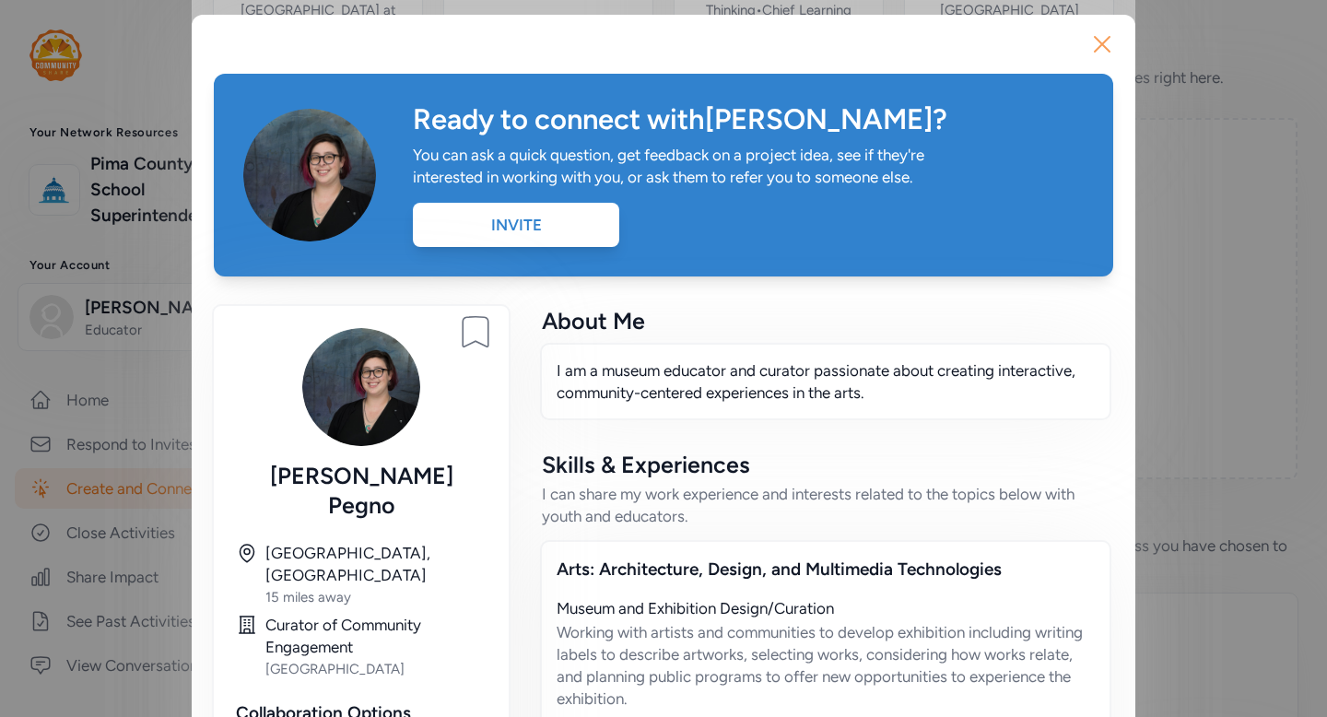
click at [1106, 44] on icon "button" at bounding box center [1102, 43] width 29 height 29
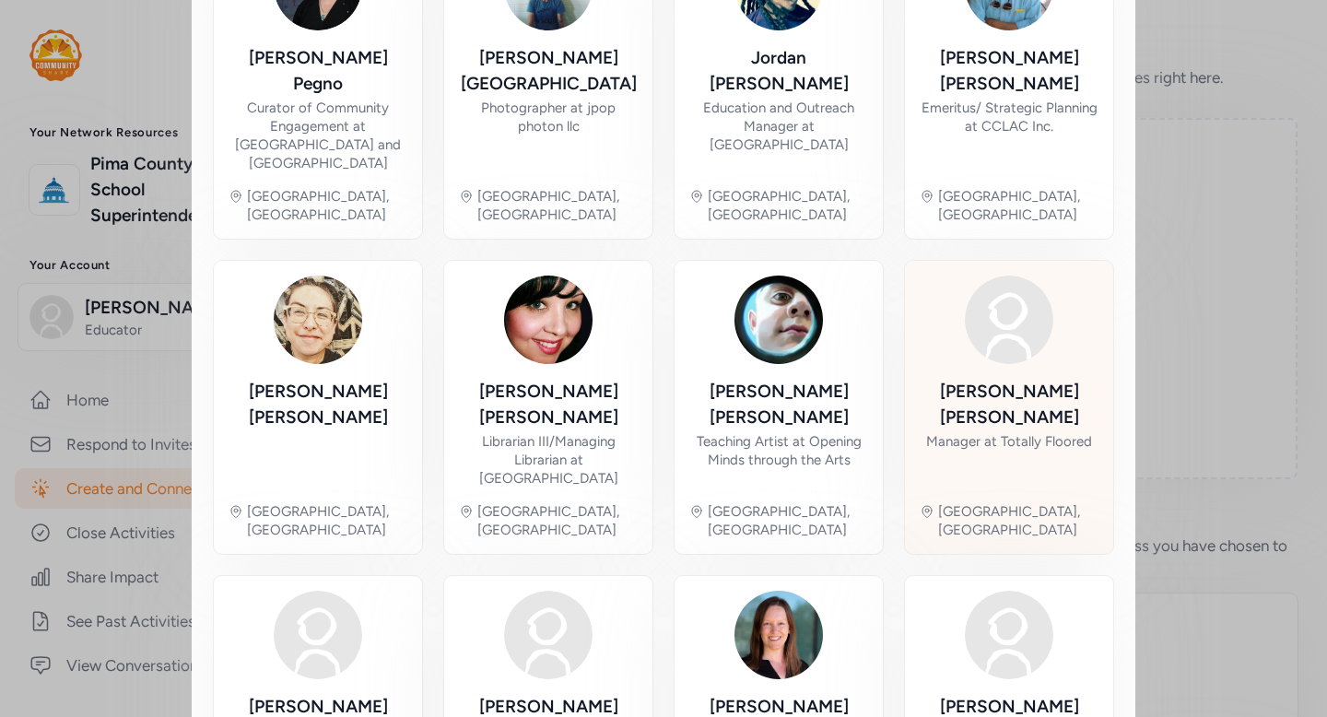
scroll to position [888, 0]
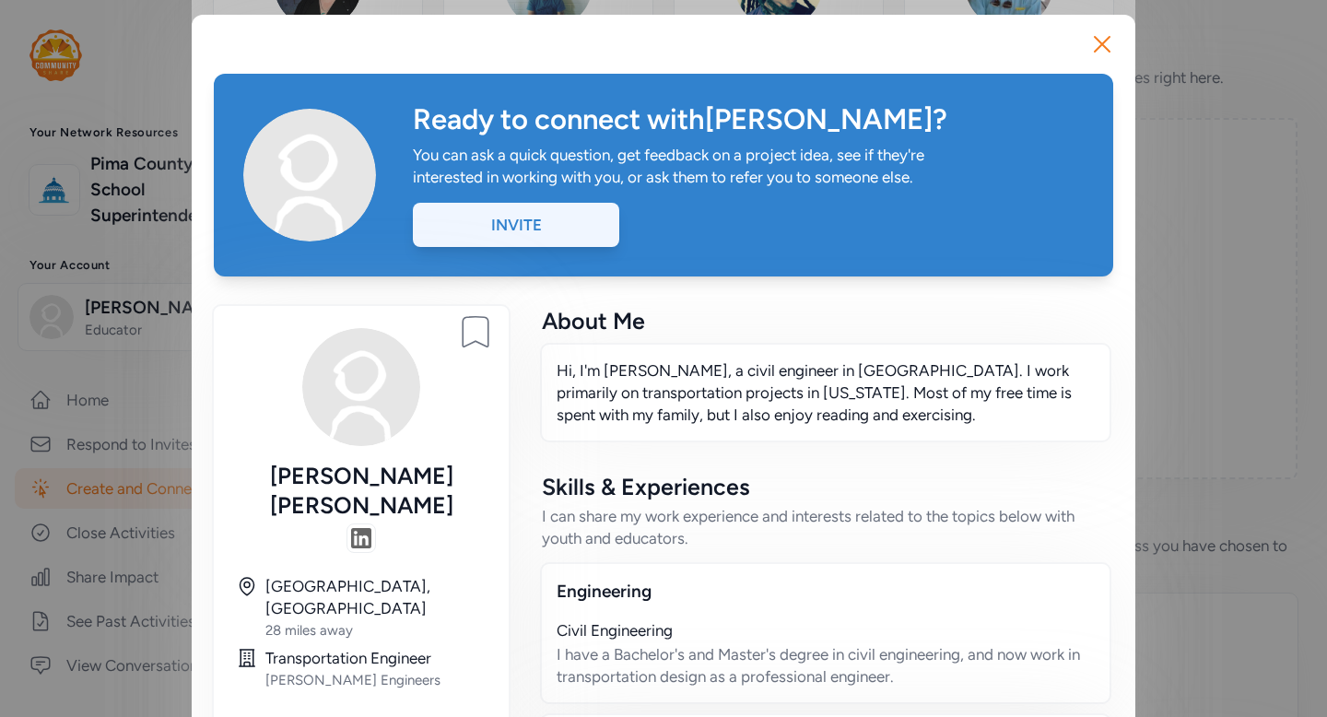
click at [548, 226] on div "Invite" at bounding box center [516, 225] width 206 height 44
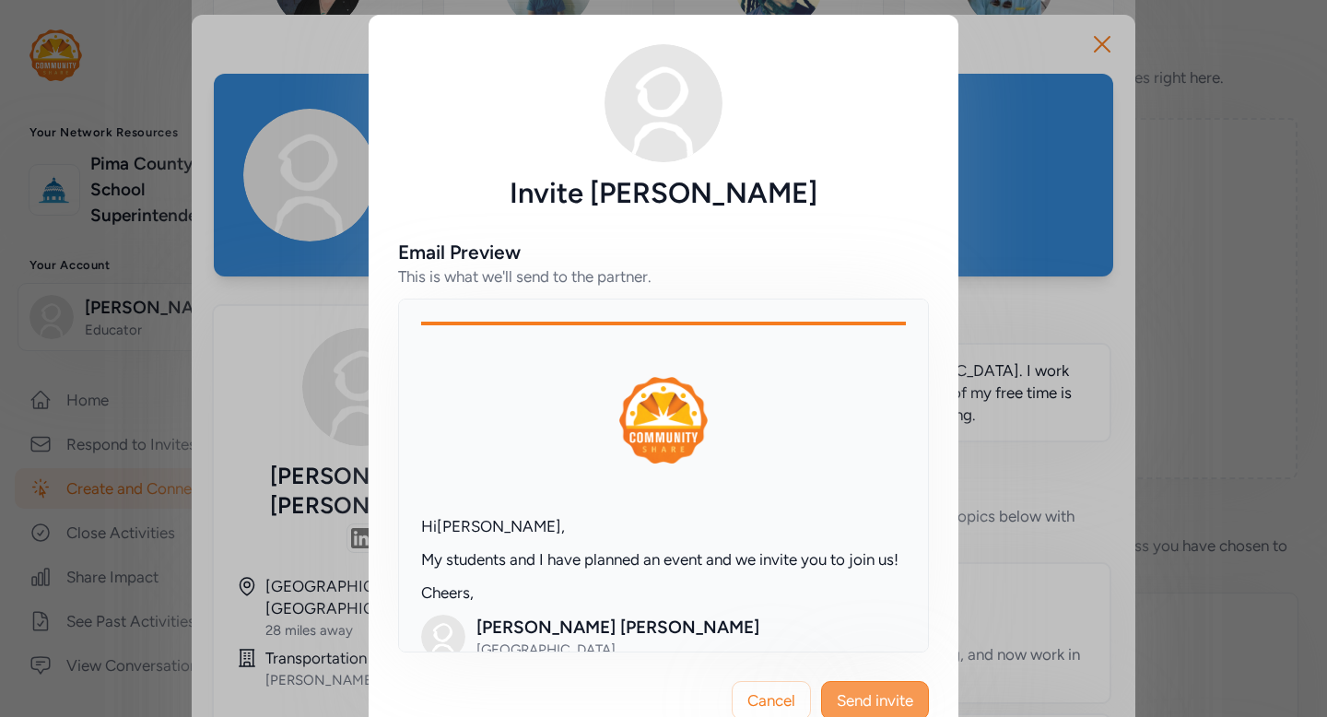
click at [882, 693] on span "Send invite" at bounding box center [875, 700] width 76 height 22
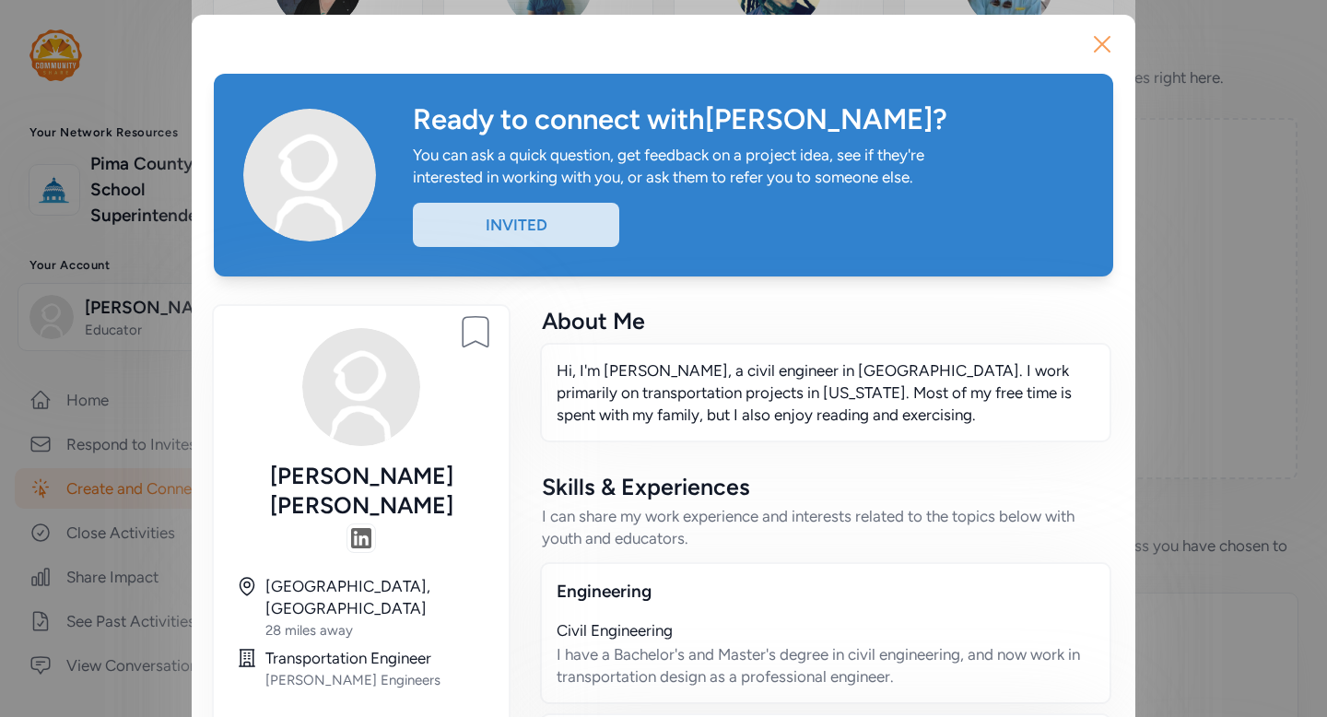
click at [1103, 52] on icon "button" at bounding box center [1102, 43] width 29 height 29
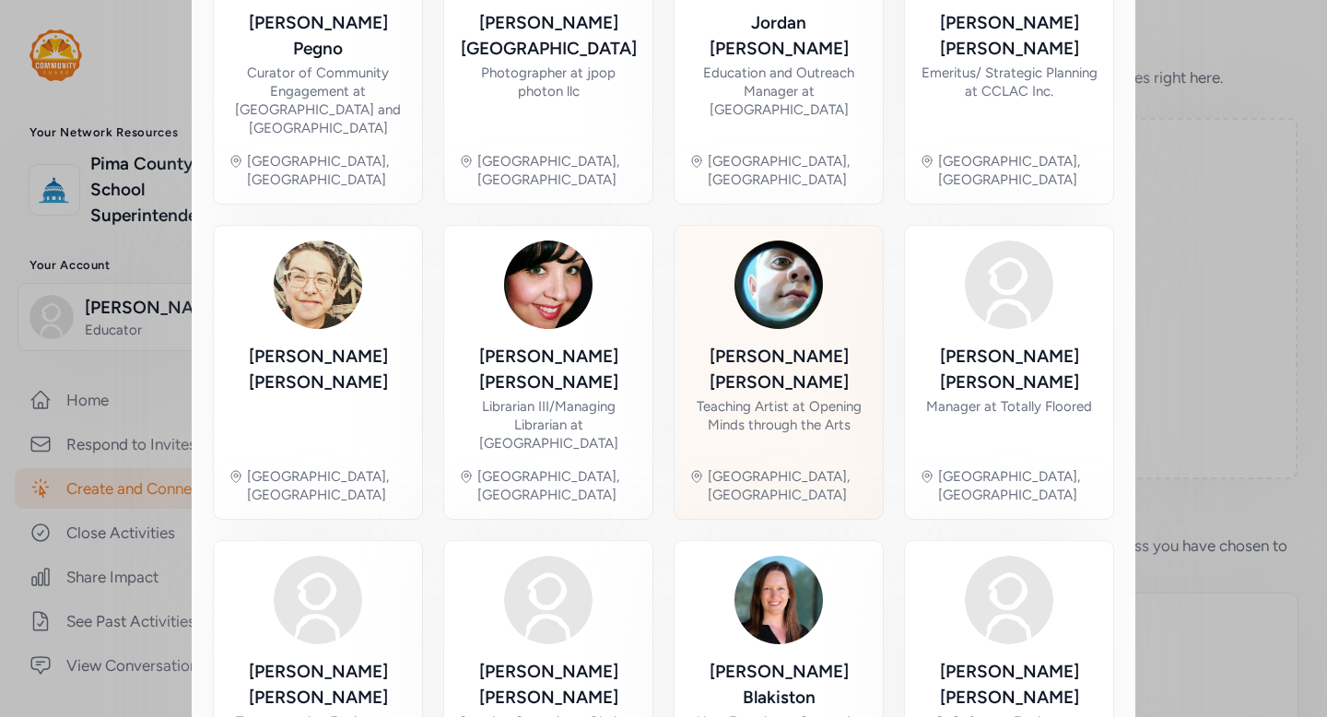
scroll to position [923, 0]
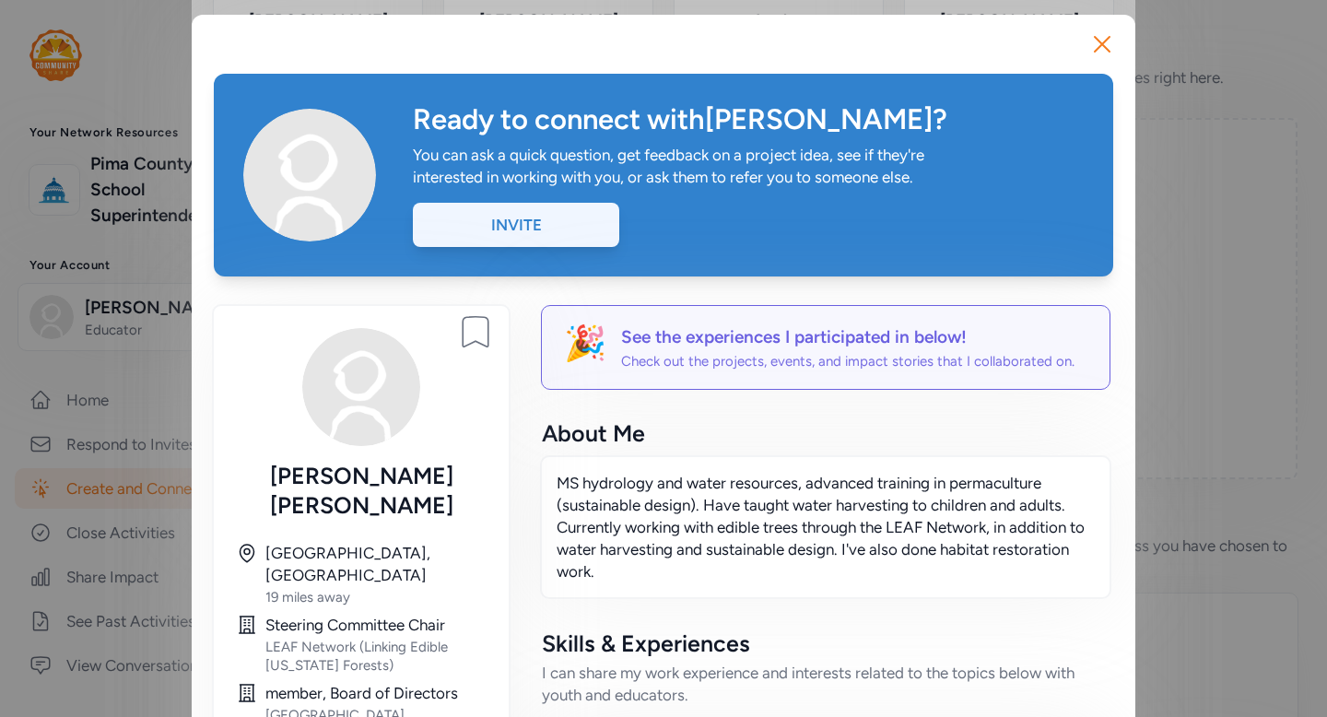
click at [568, 229] on div "Invite" at bounding box center [516, 225] width 206 height 44
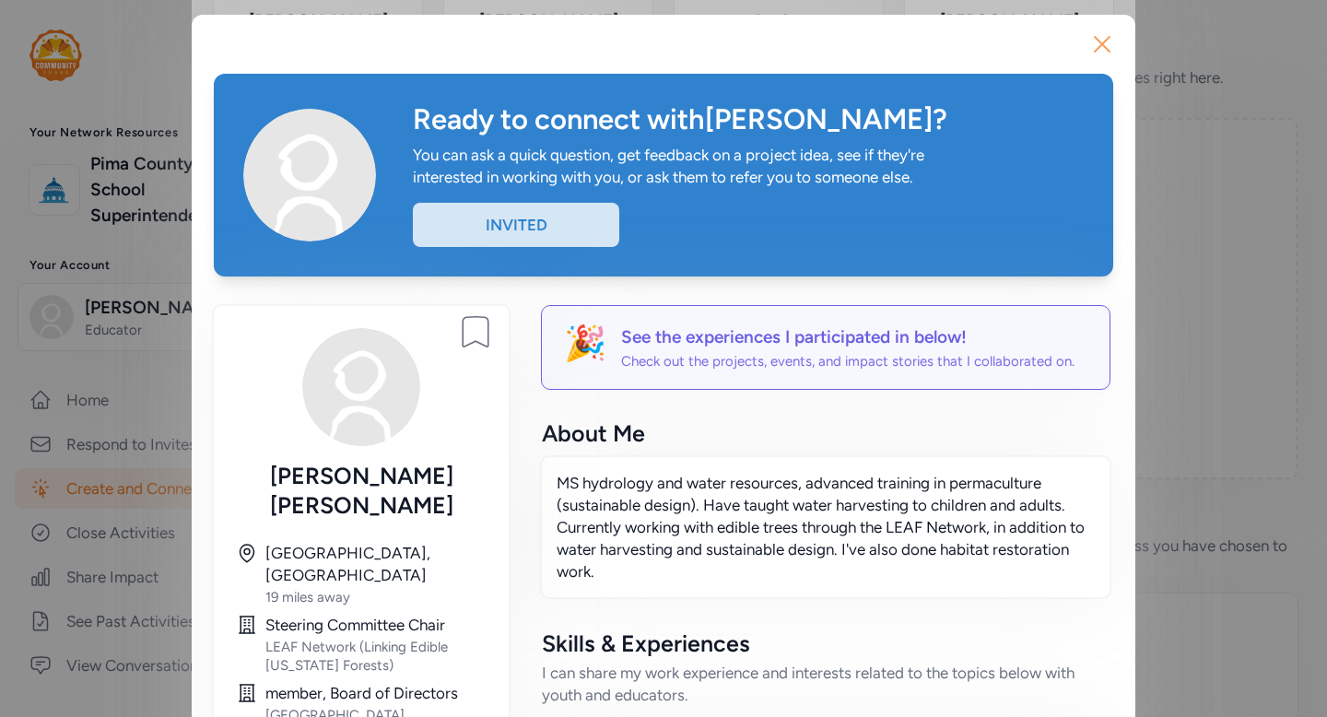
click at [1104, 44] on icon "button" at bounding box center [1102, 43] width 29 height 29
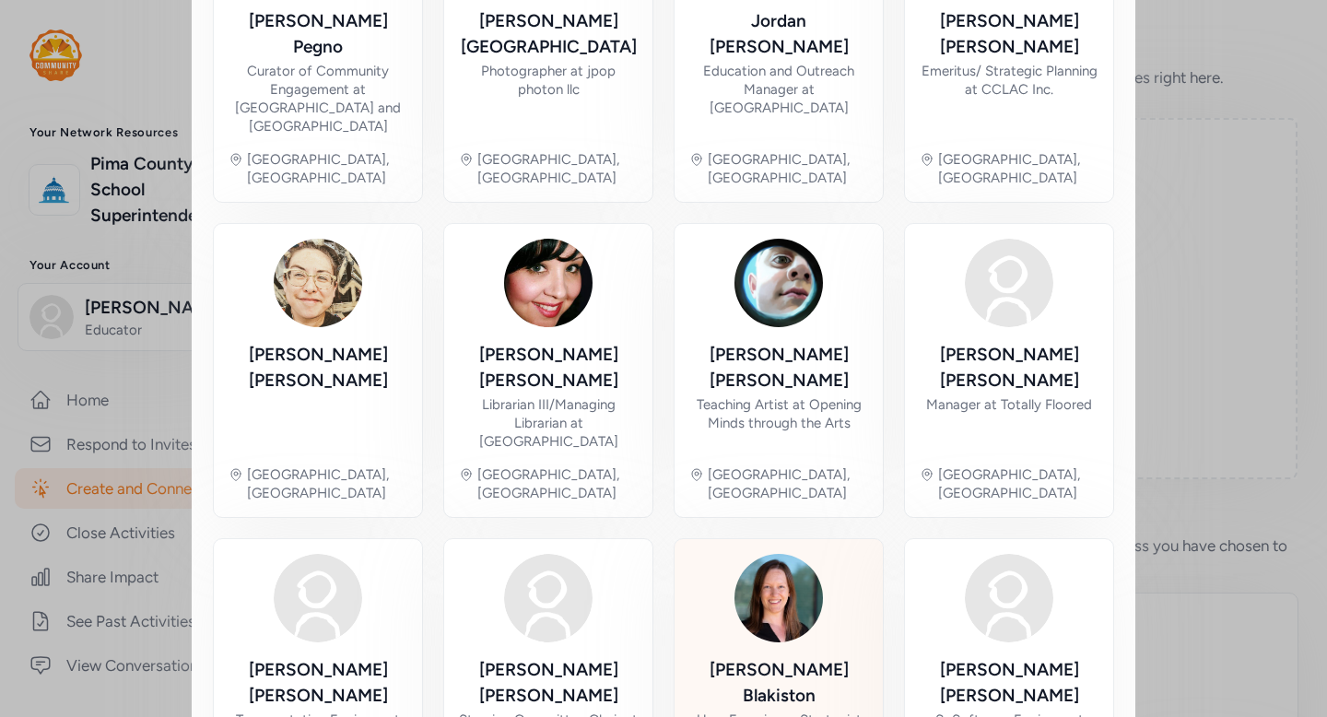
click at [810, 657] on div "Rebecca Blakiston" at bounding box center [778, 683] width 179 height 52
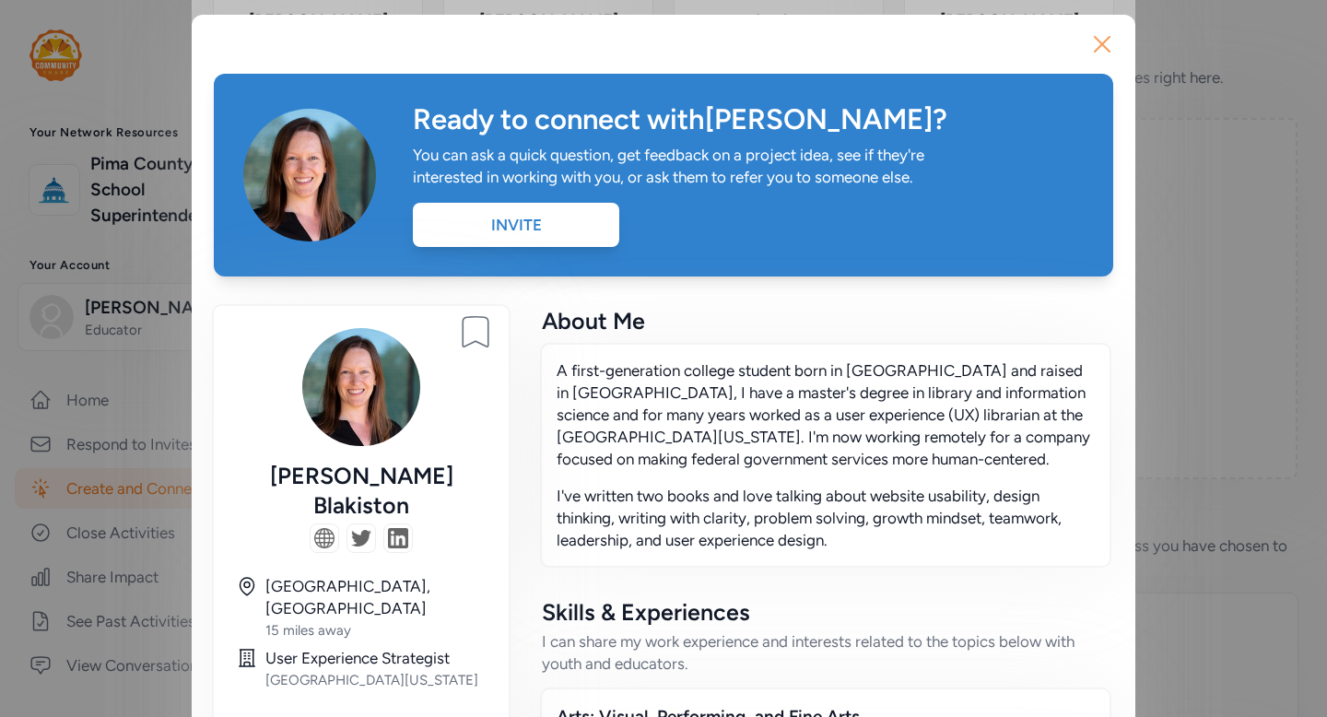
click at [1104, 45] on icon "button" at bounding box center [1102, 44] width 15 height 15
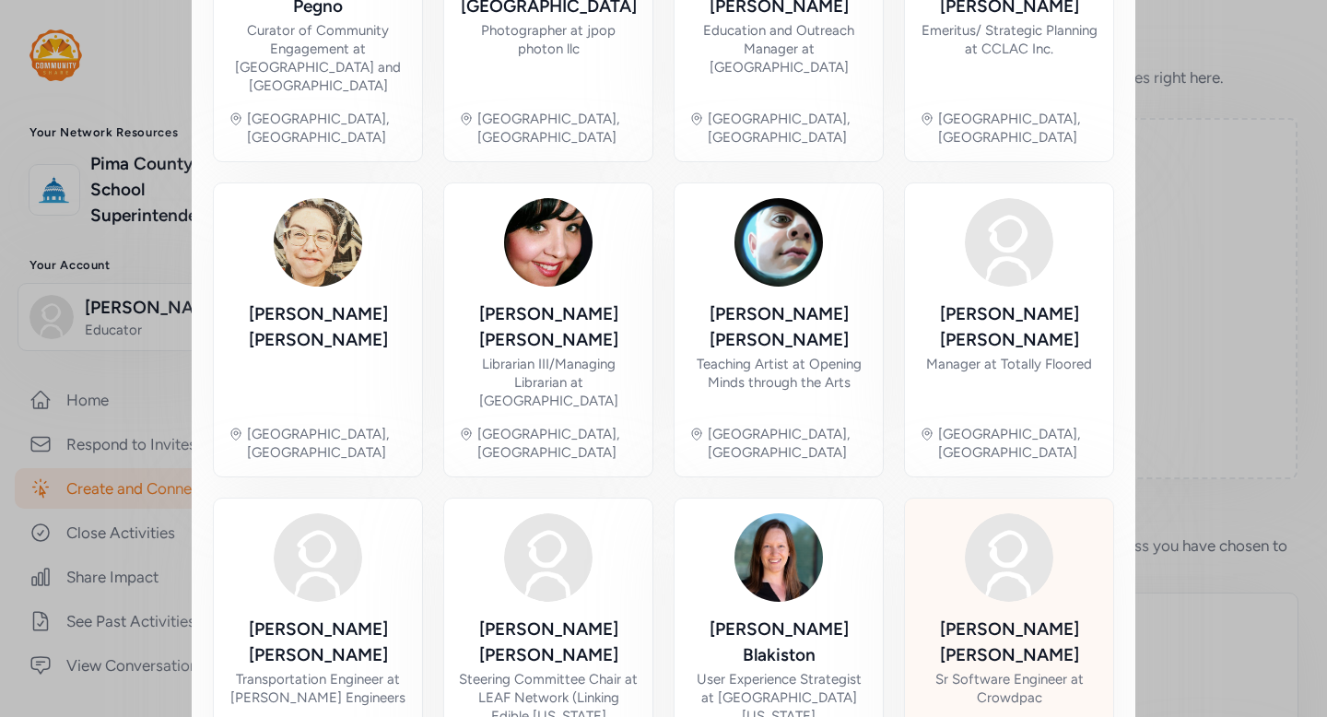
scroll to position [991, 0]
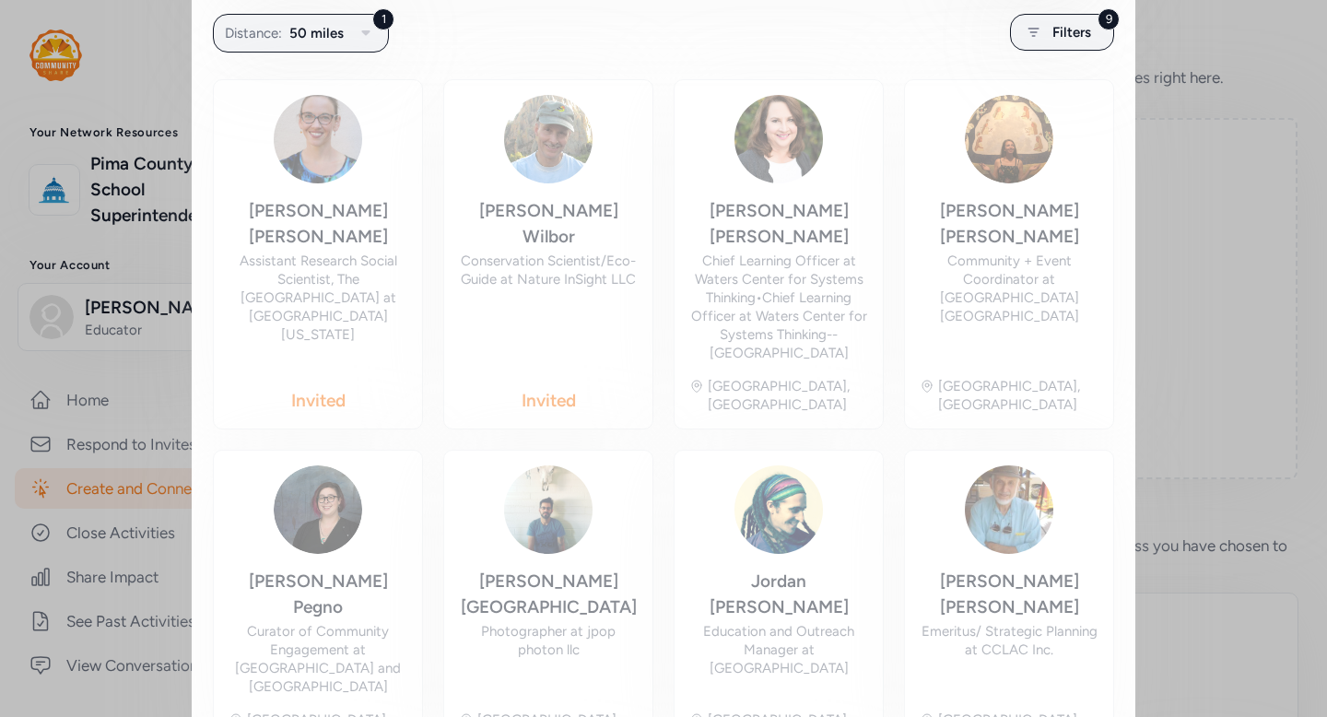
scroll to position [363, 0]
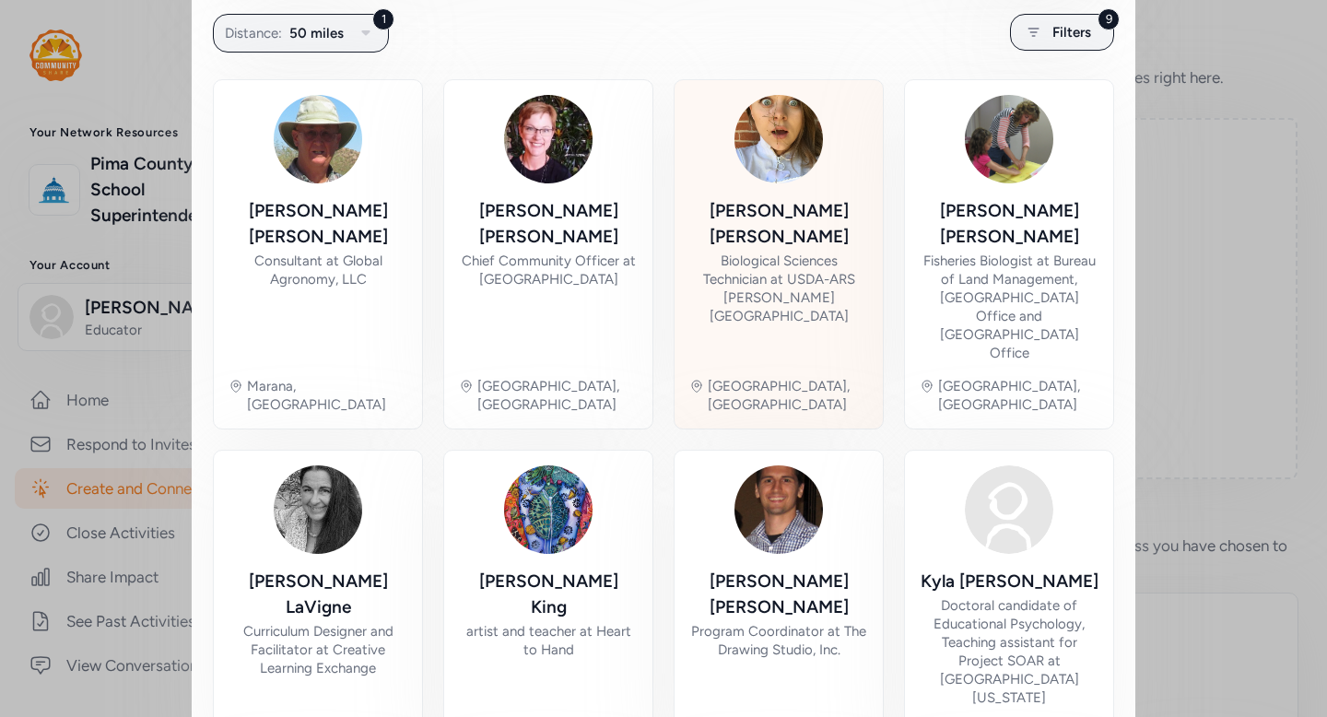
click at [824, 259] on div "Biological Sciences Technician at USDA-ARS Carl Hayden Bee Research Center" at bounding box center [778, 289] width 179 height 74
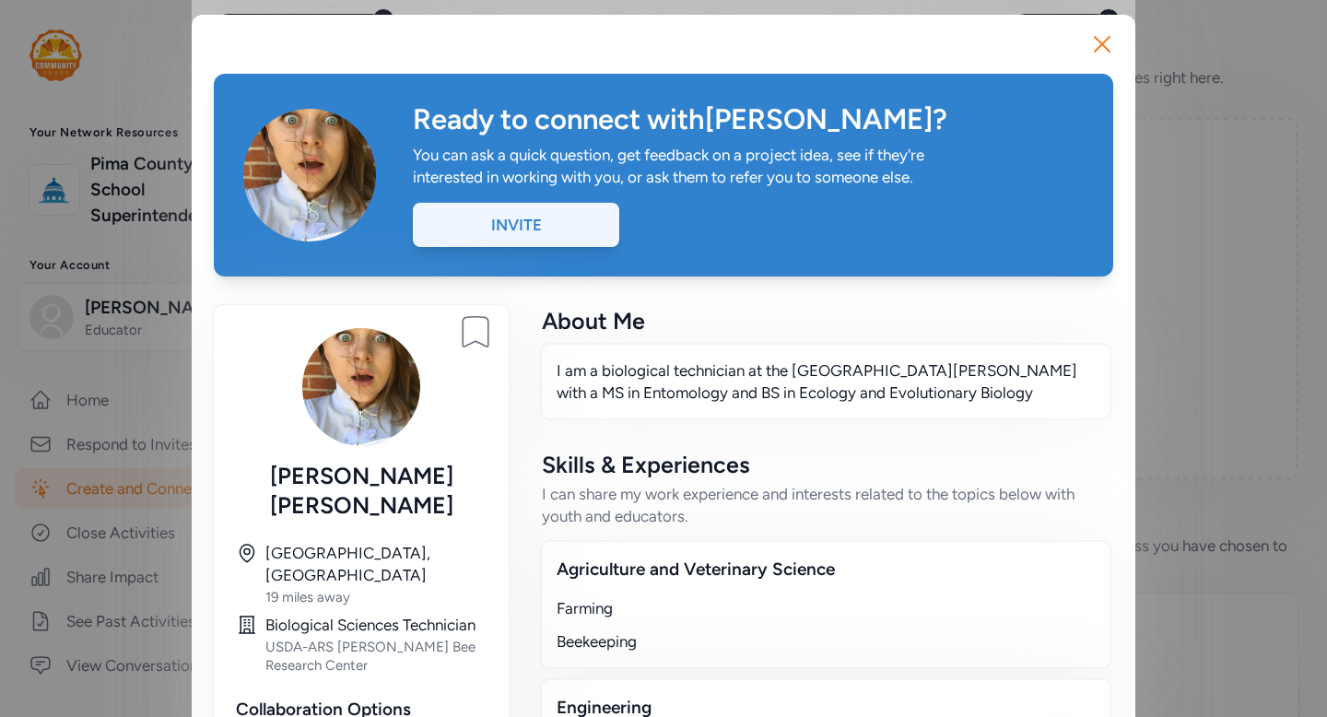
click at [552, 223] on div "Invite" at bounding box center [516, 225] width 206 height 44
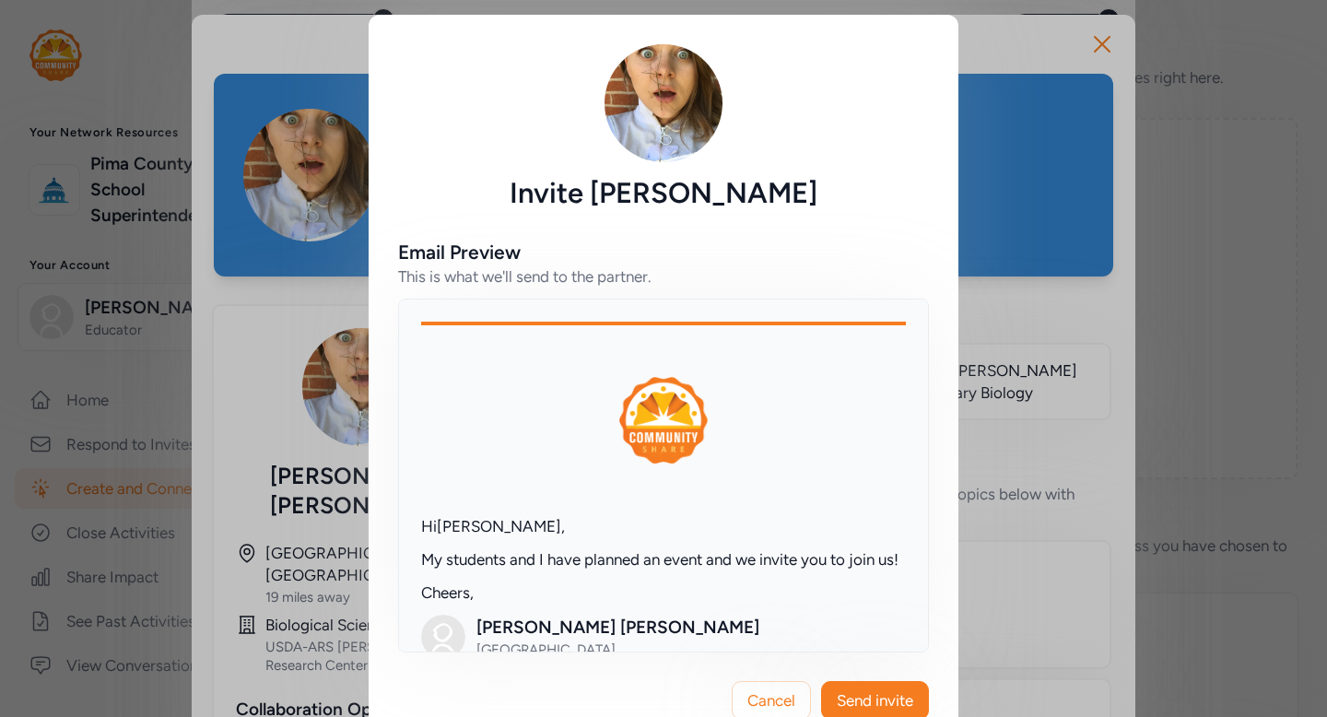
scroll to position [85, 0]
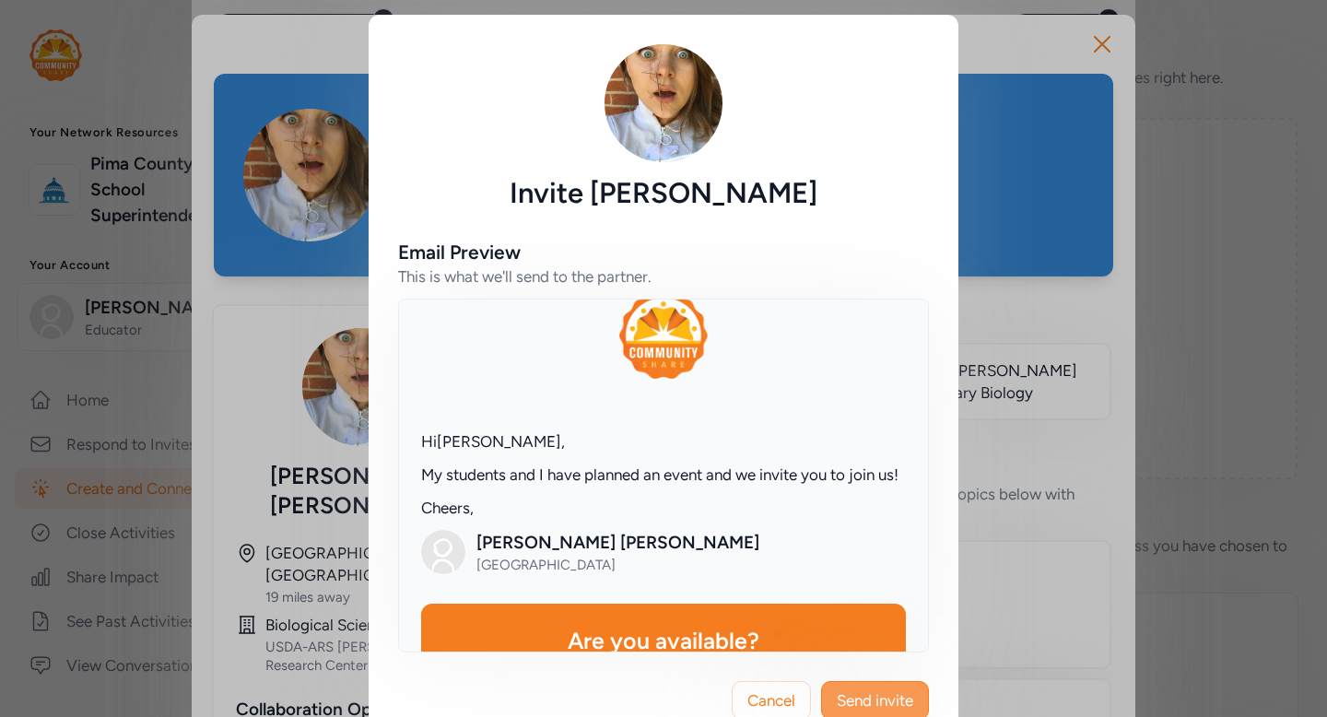
click at [881, 692] on span "Send invite" at bounding box center [875, 700] width 76 height 22
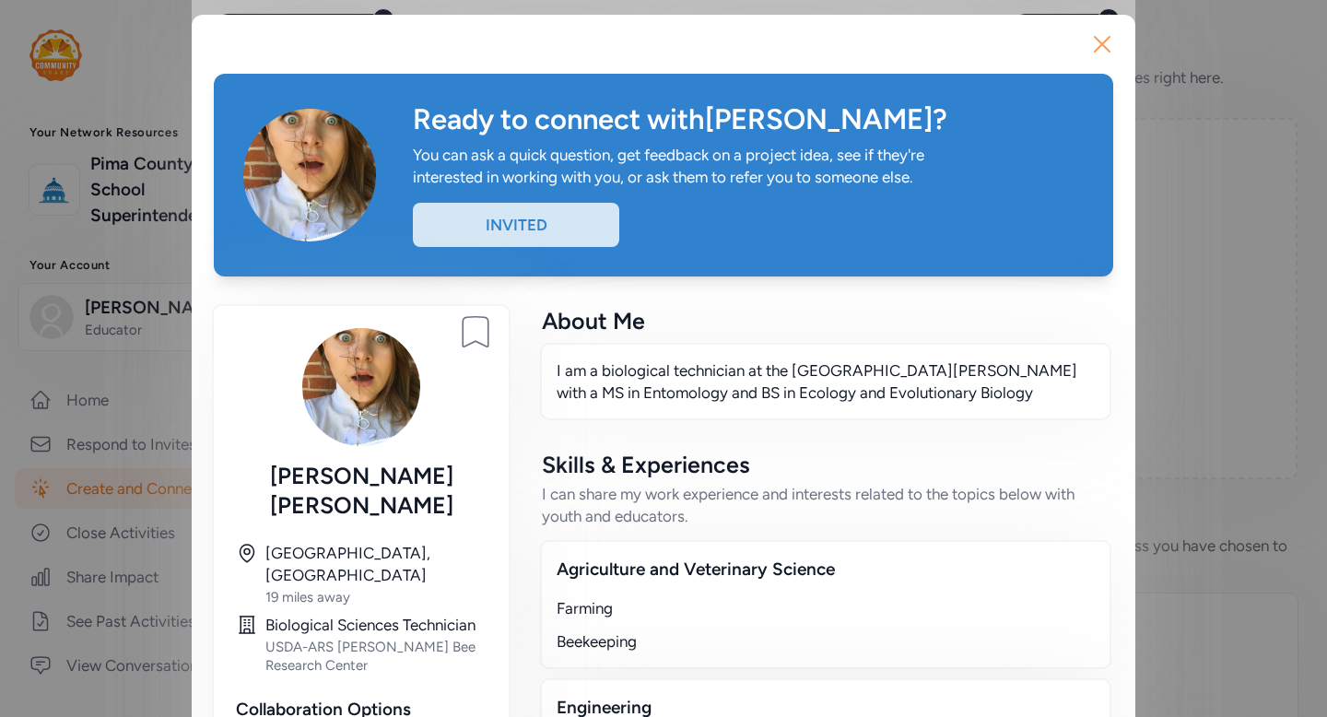
click at [1103, 45] on icon "button" at bounding box center [1102, 44] width 15 height 15
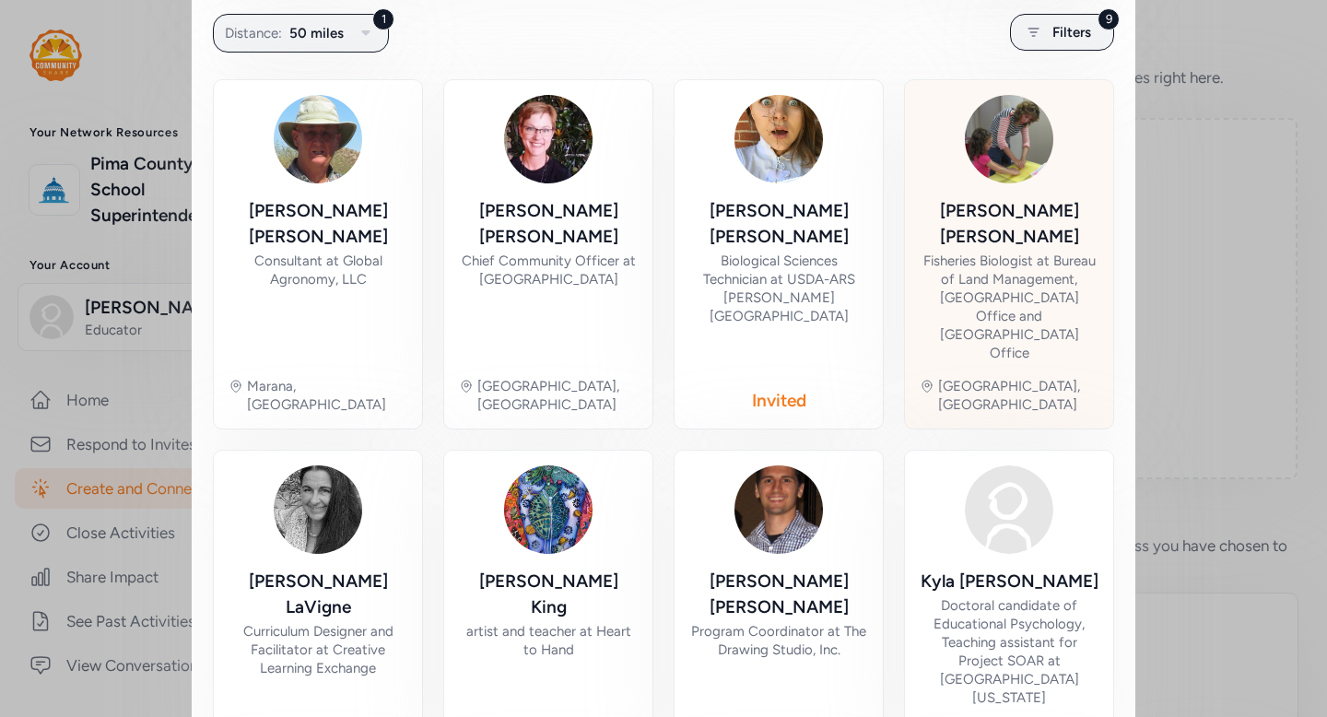
click at [1012, 252] on div "Fisheries Biologist at Bureau of Land Management, Gila District Office and Tucs…" at bounding box center [1009, 307] width 179 height 111
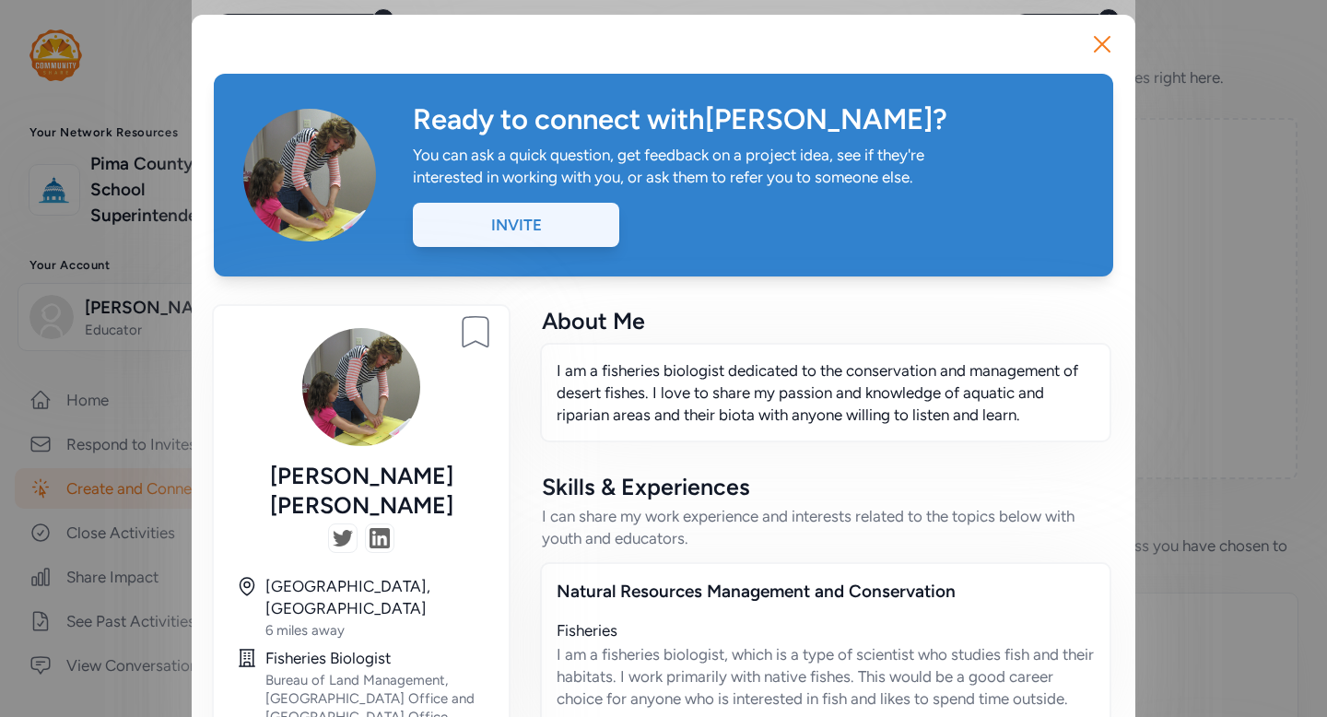
click at [551, 227] on div "Invite" at bounding box center [516, 225] width 206 height 44
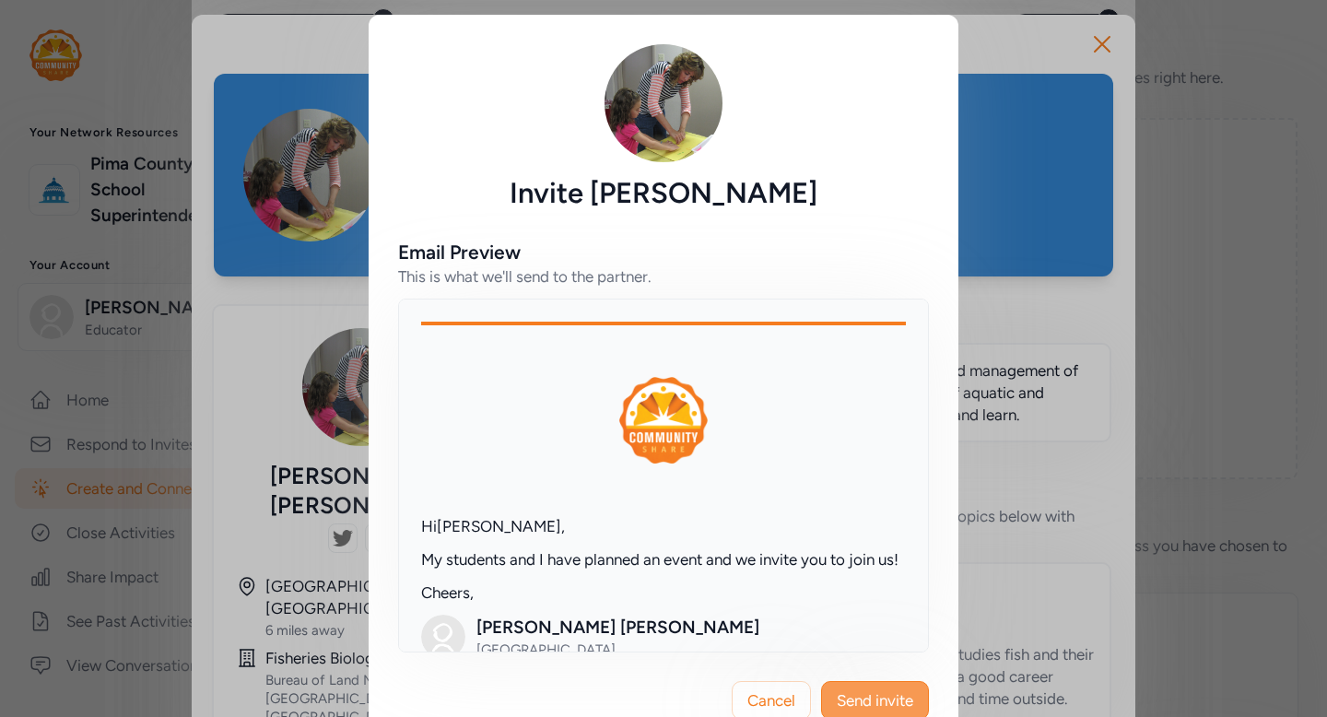
click at [905, 705] on span "Send invite" at bounding box center [875, 700] width 76 height 22
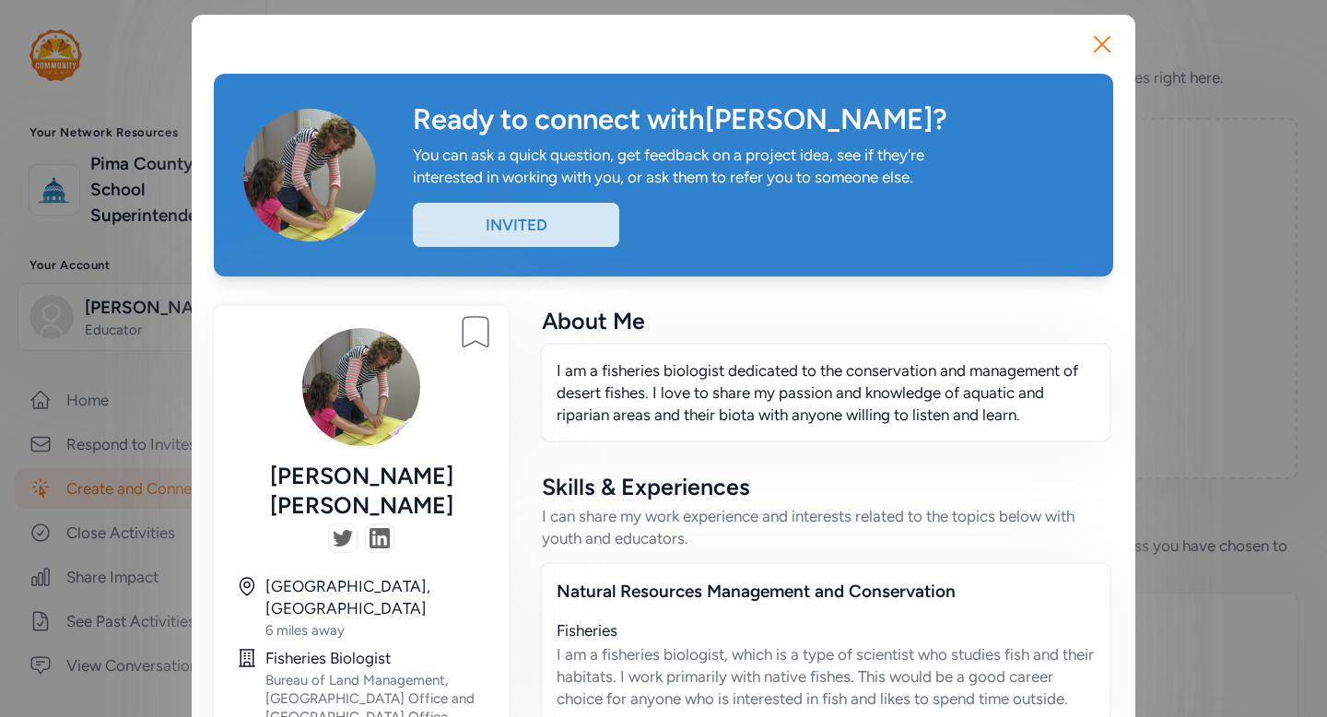
scroll to position [363, 0]
click at [1107, 50] on icon "button" at bounding box center [1102, 44] width 15 height 15
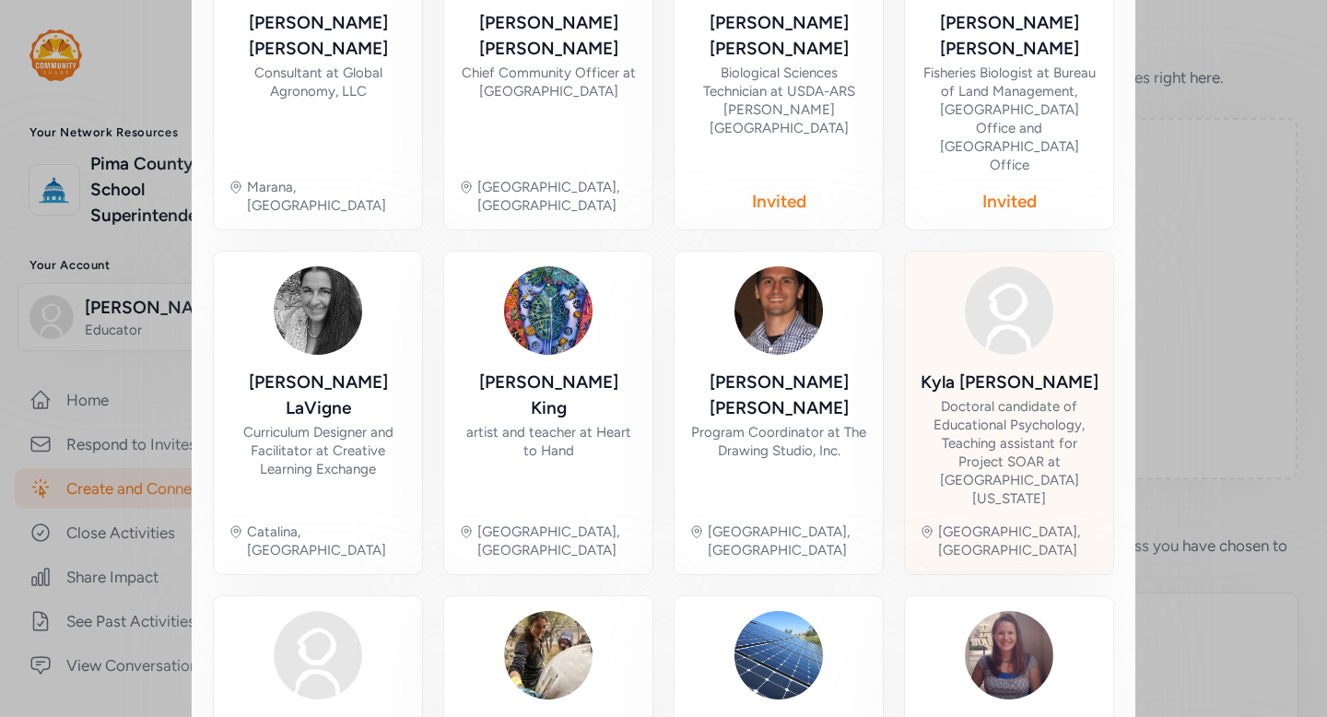
scroll to position [560, 0]
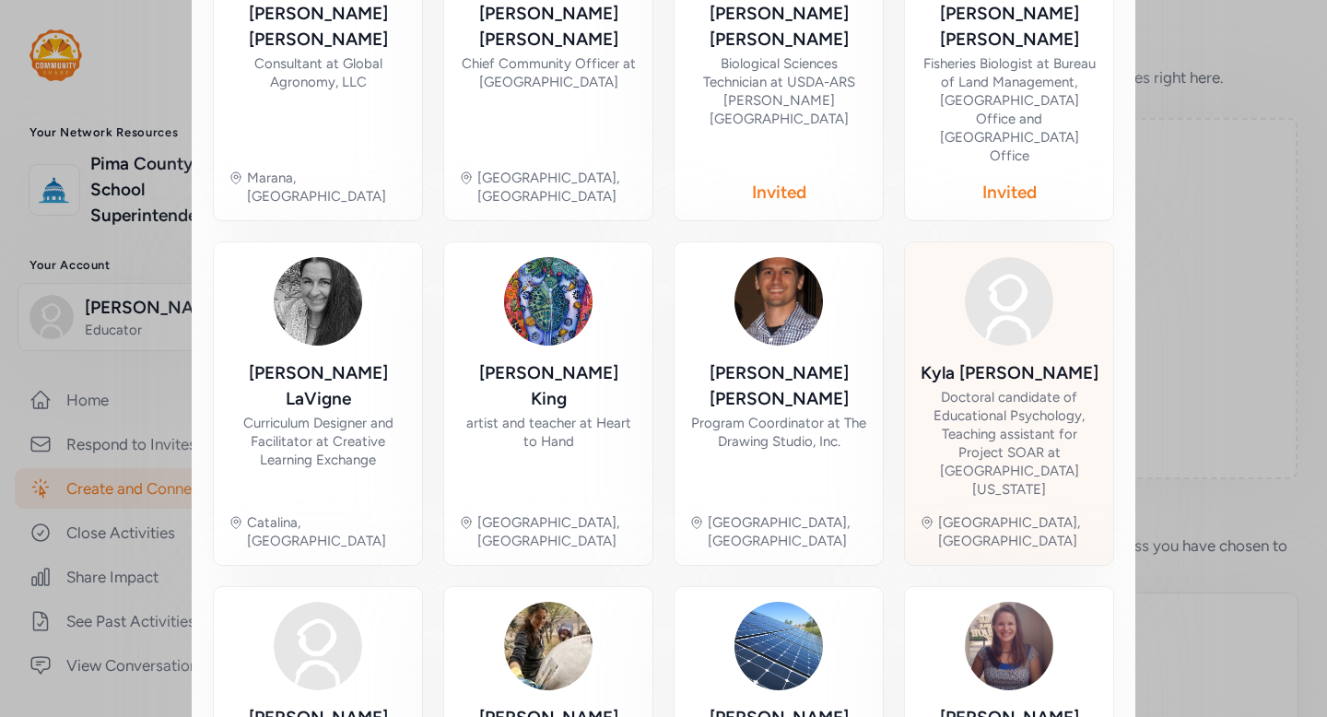
click at [1019, 396] on div "Doctoral candidate of Educational Psychology, Teaching assistant for Project SO…" at bounding box center [1009, 443] width 179 height 111
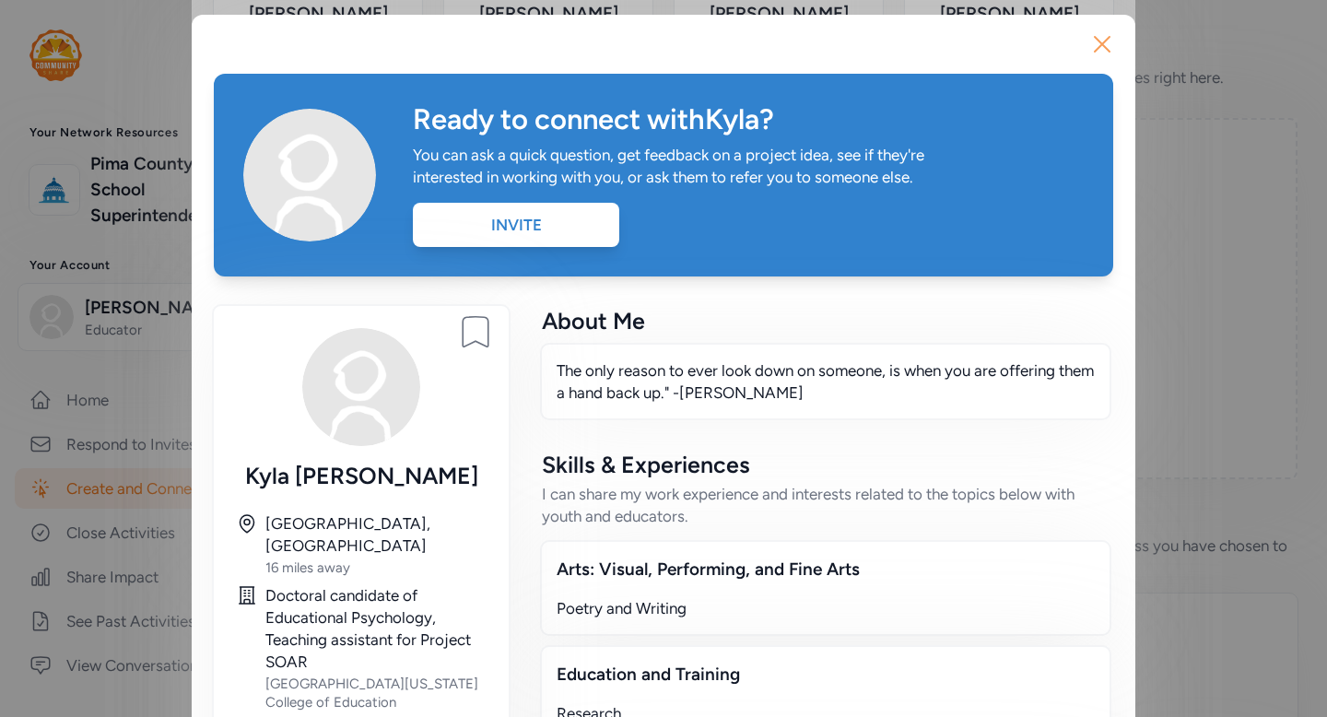
click at [1109, 41] on icon "button" at bounding box center [1102, 43] width 29 height 29
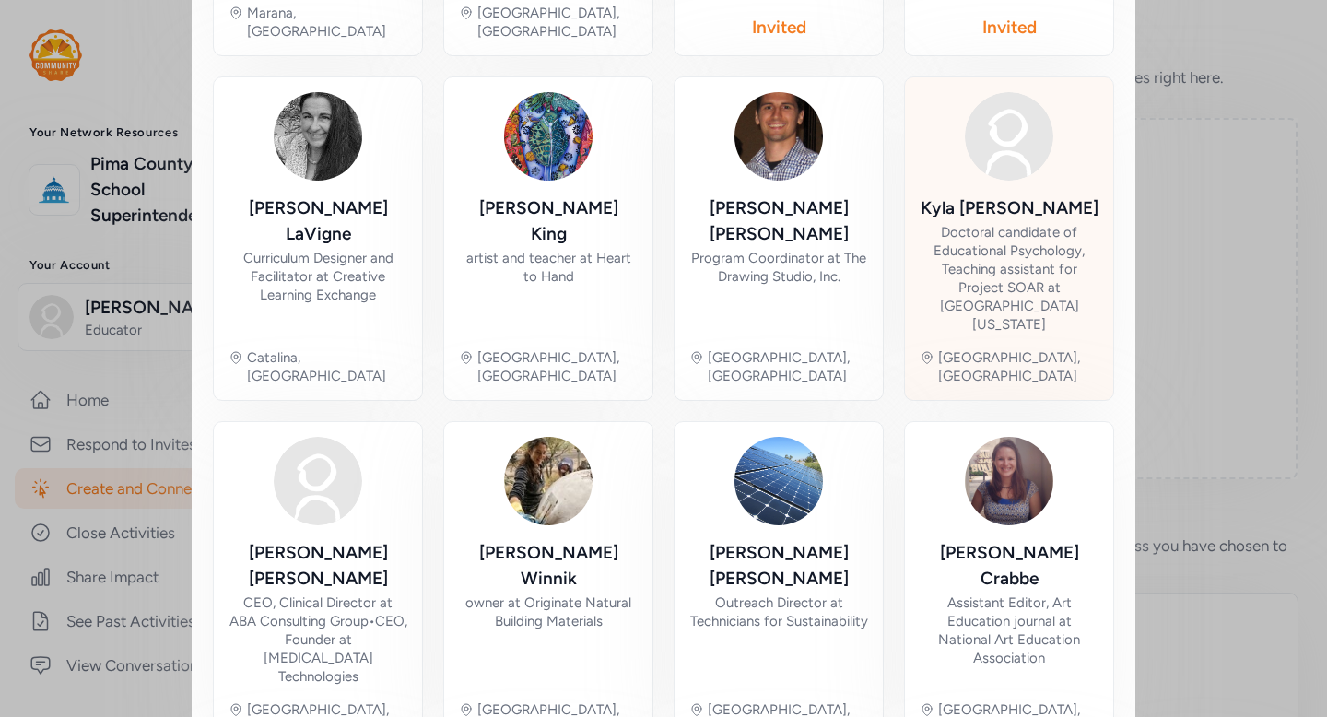
scroll to position [728, 0]
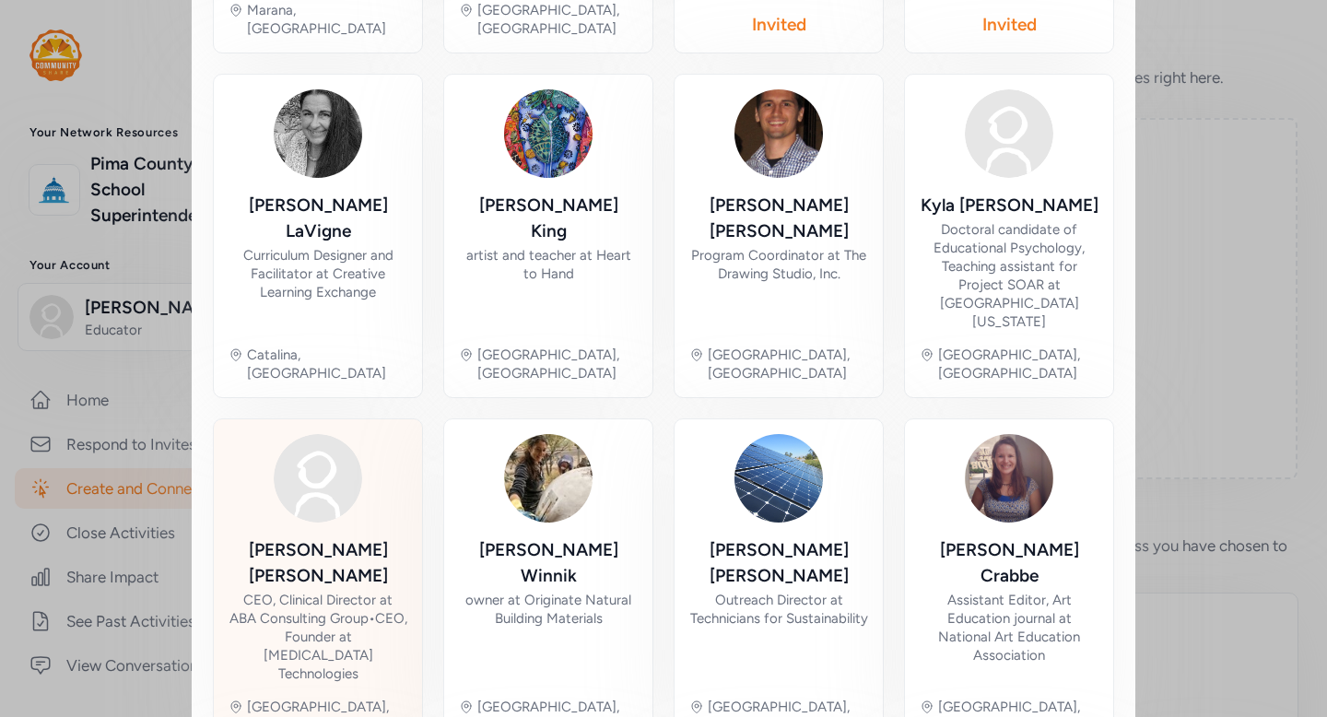
click at [378, 537] on div "Yvette-Marie Margaillan" at bounding box center [318, 563] width 179 height 52
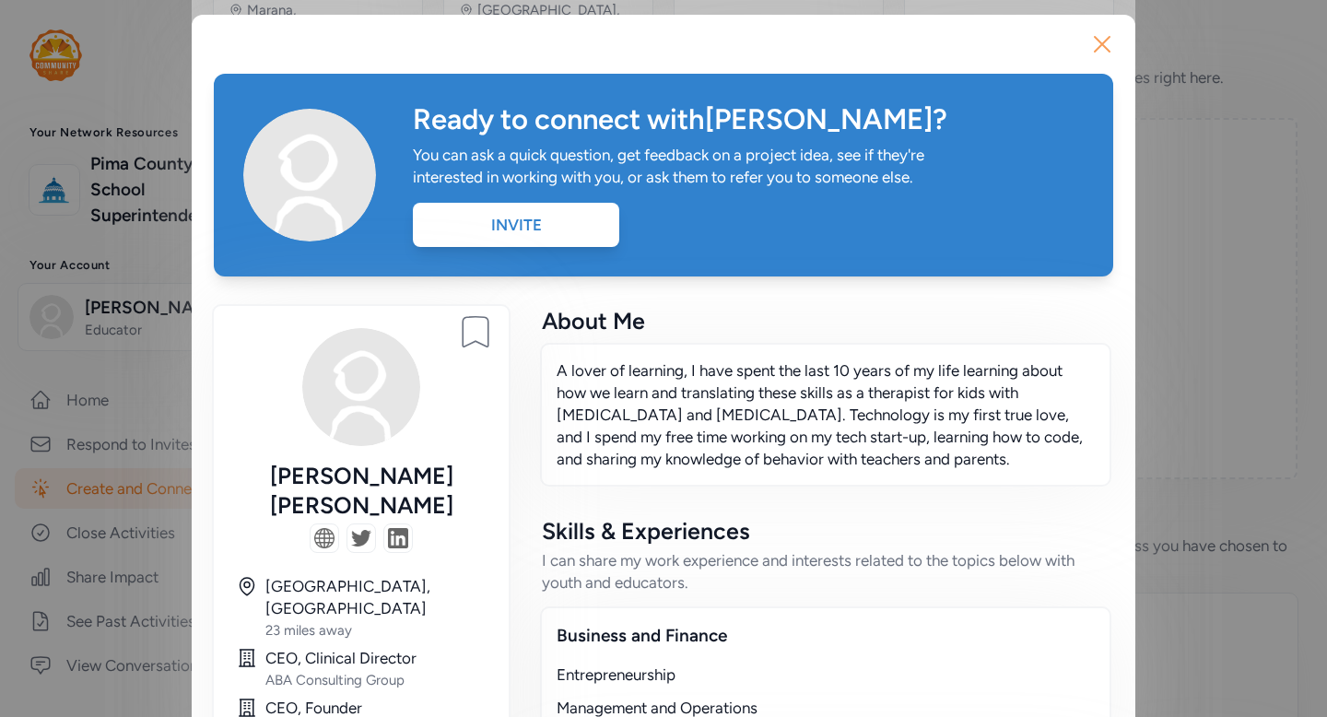
click at [1106, 43] on icon "button" at bounding box center [1102, 43] width 29 height 29
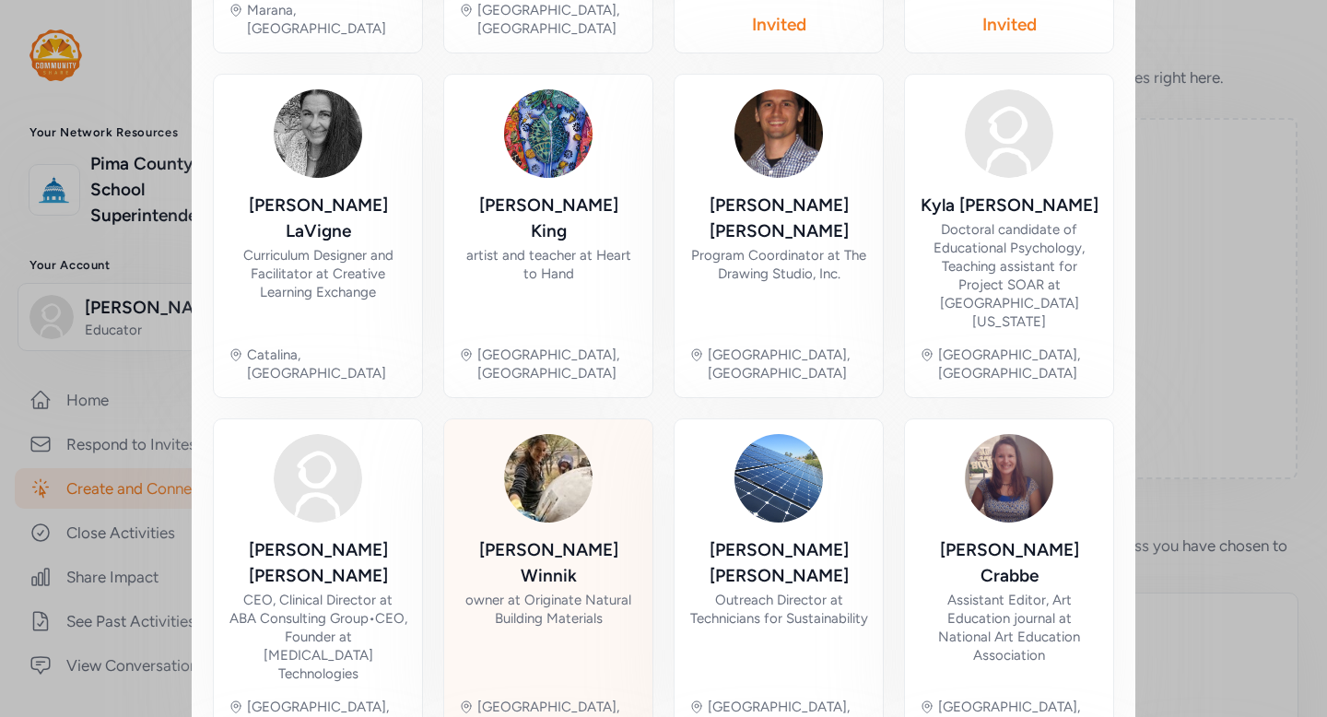
click at [563, 561] on div "Natasha Winnik owner at Originate Natural Building Materials" at bounding box center [548, 610] width 179 height 146
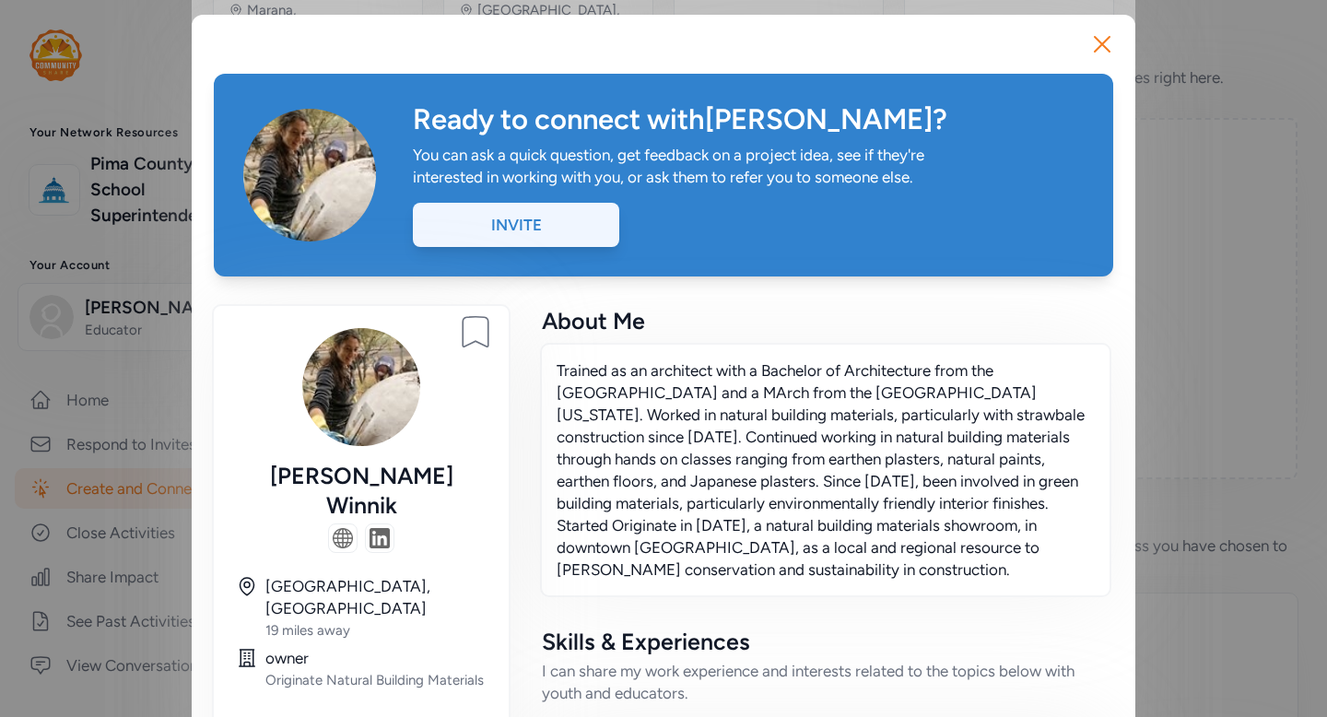
click at [571, 234] on div "Invite" at bounding box center [516, 225] width 206 height 44
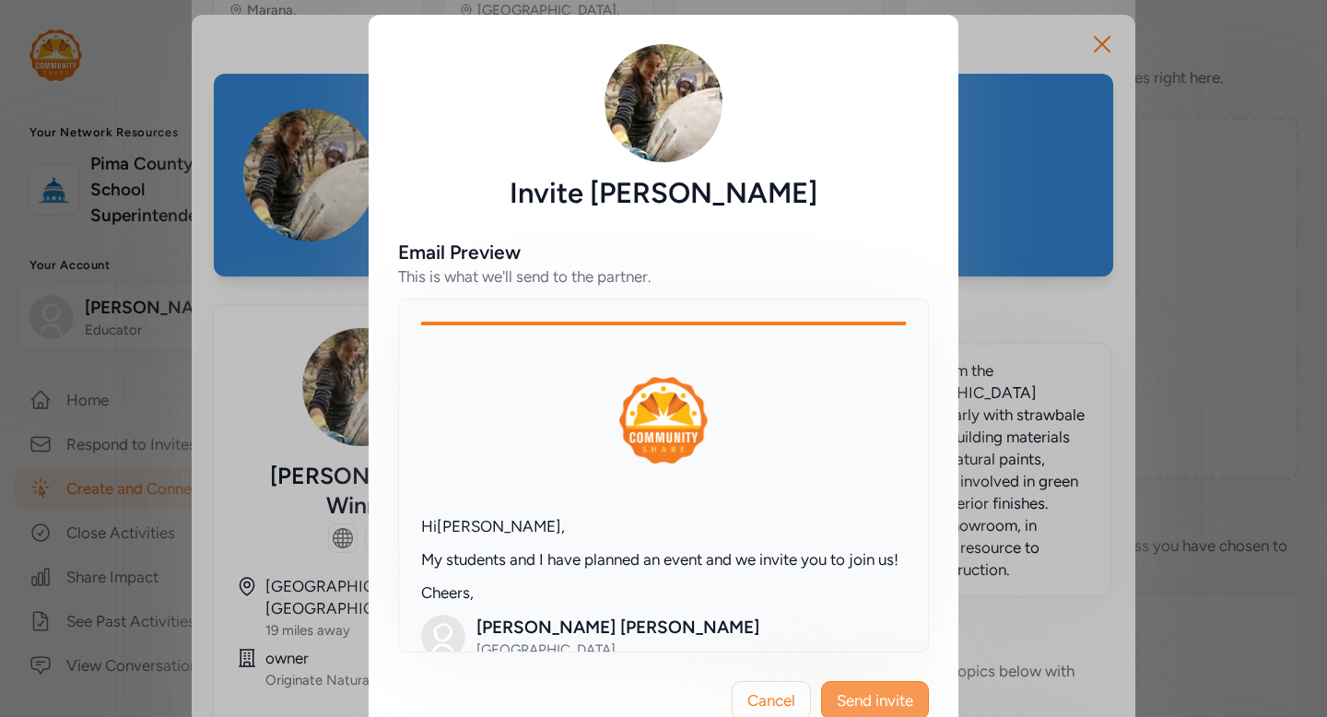
click at [885, 695] on span "Send invite" at bounding box center [875, 700] width 76 height 22
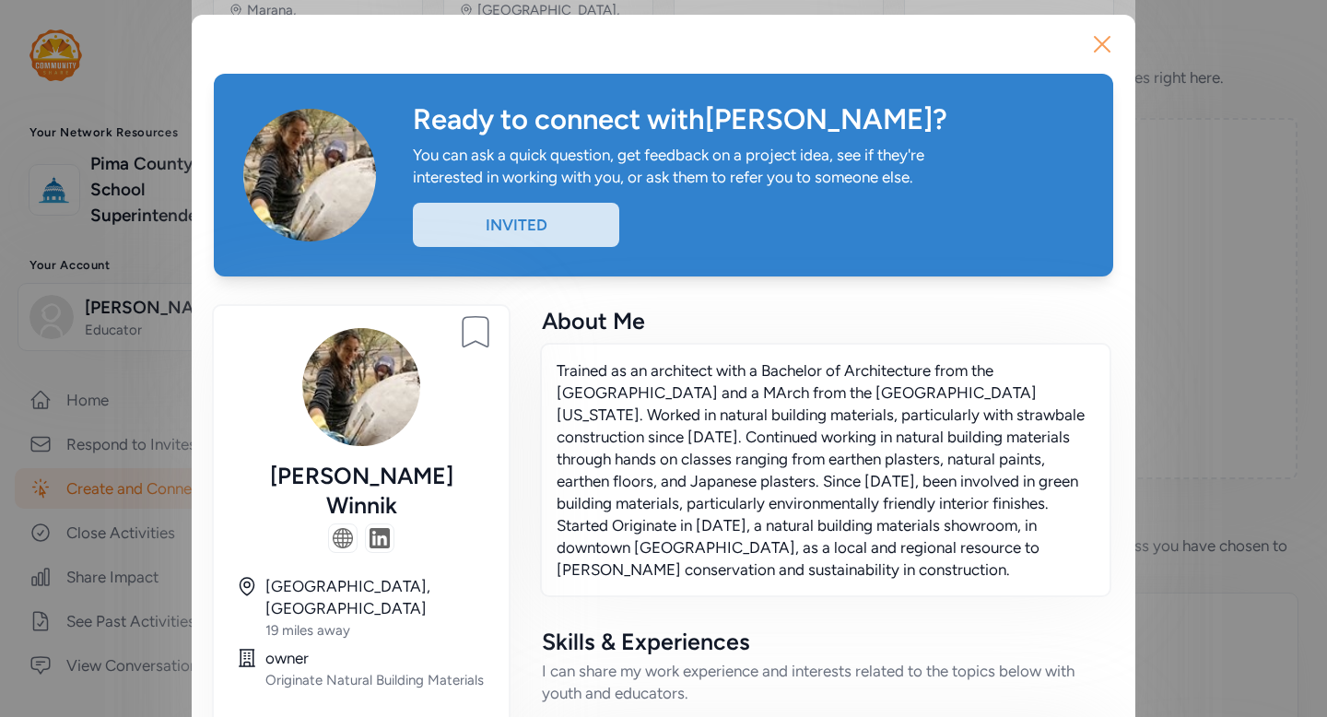
click at [1099, 46] on icon "button" at bounding box center [1102, 43] width 29 height 29
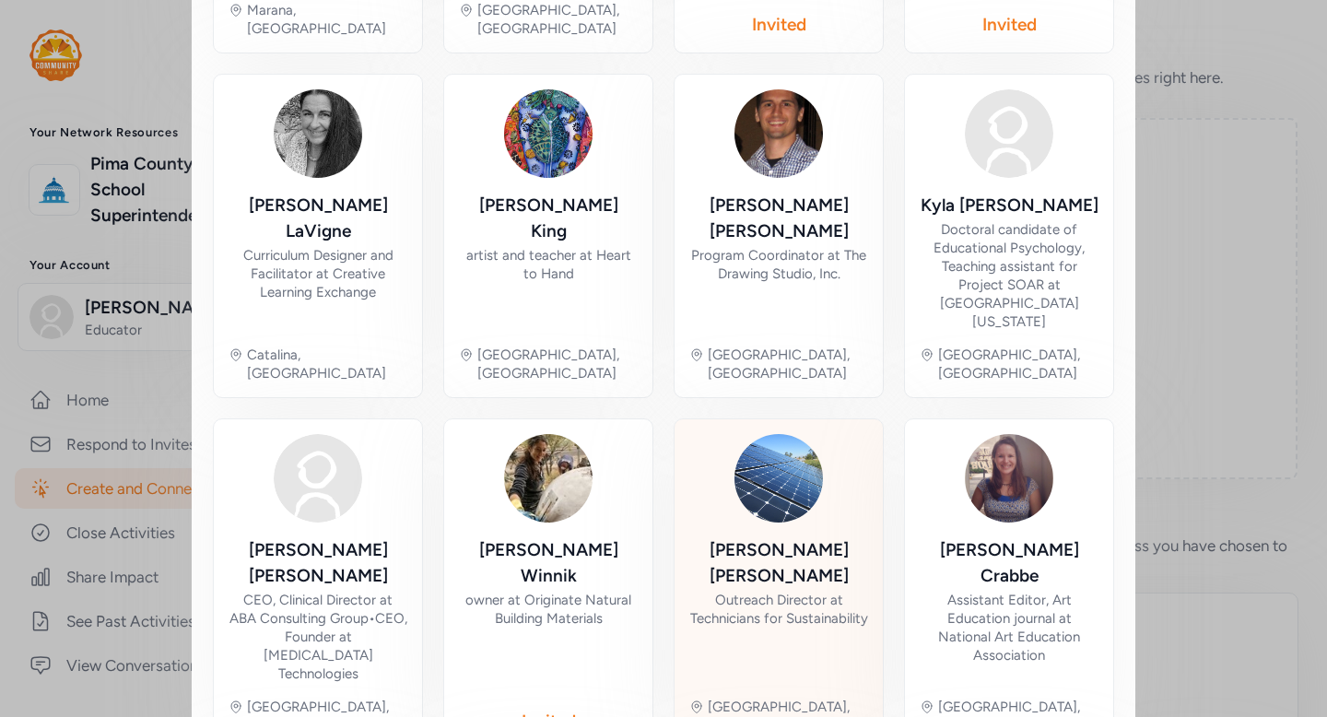
click at [823, 591] on div "Outreach Director at Technicians for Sustainability" at bounding box center [778, 609] width 179 height 37
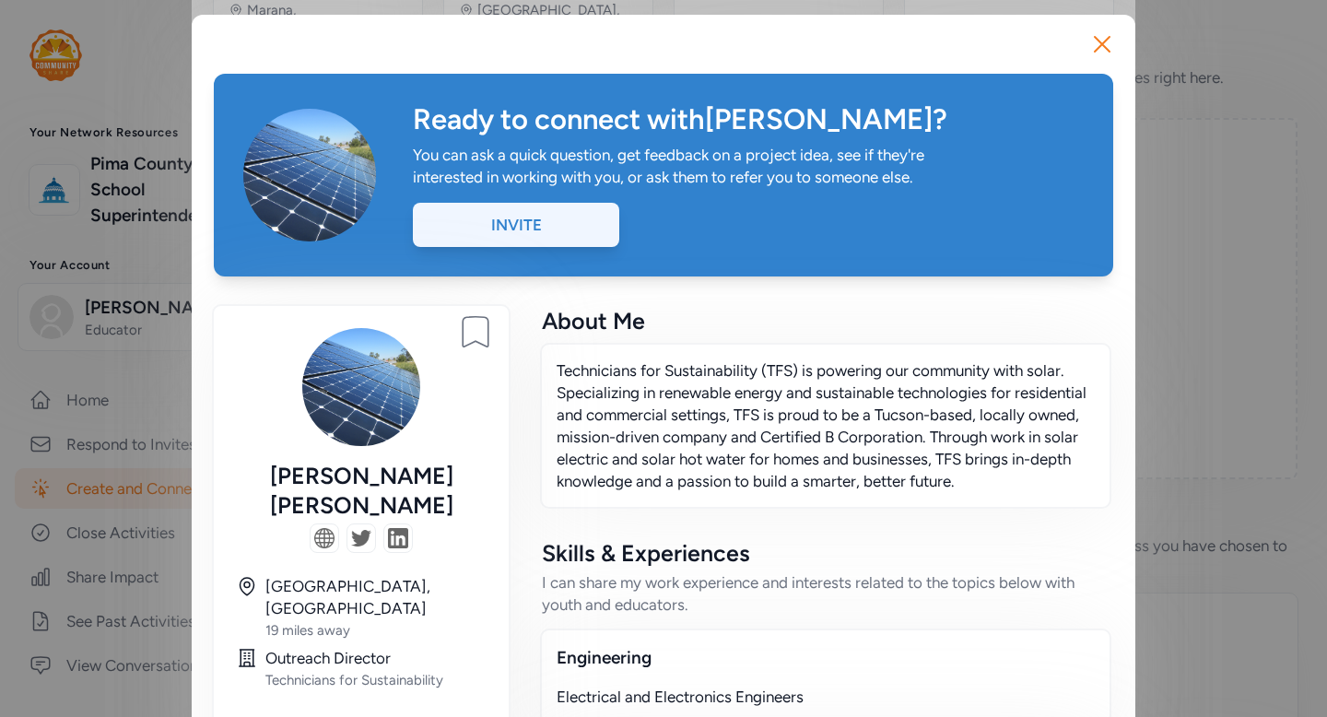
click at [563, 239] on div "Invite" at bounding box center [516, 225] width 206 height 44
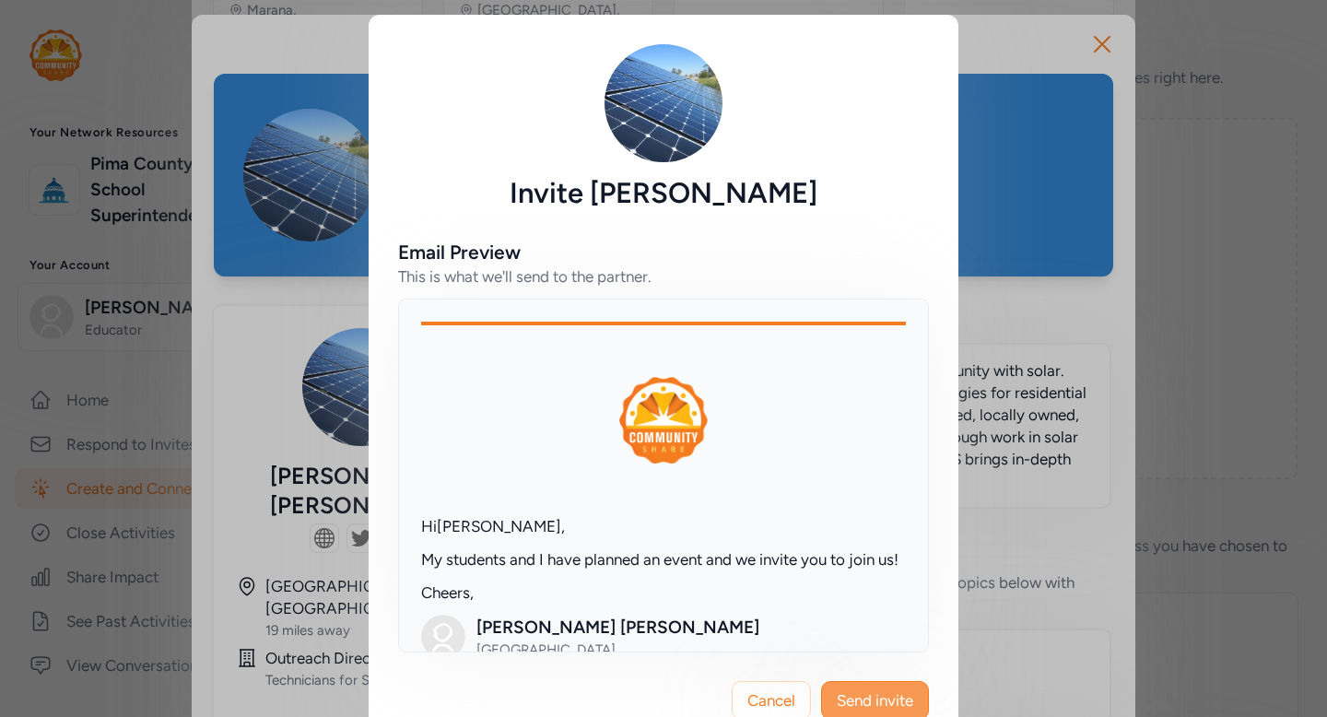
click at [882, 693] on span "Send invite" at bounding box center [875, 700] width 76 height 22
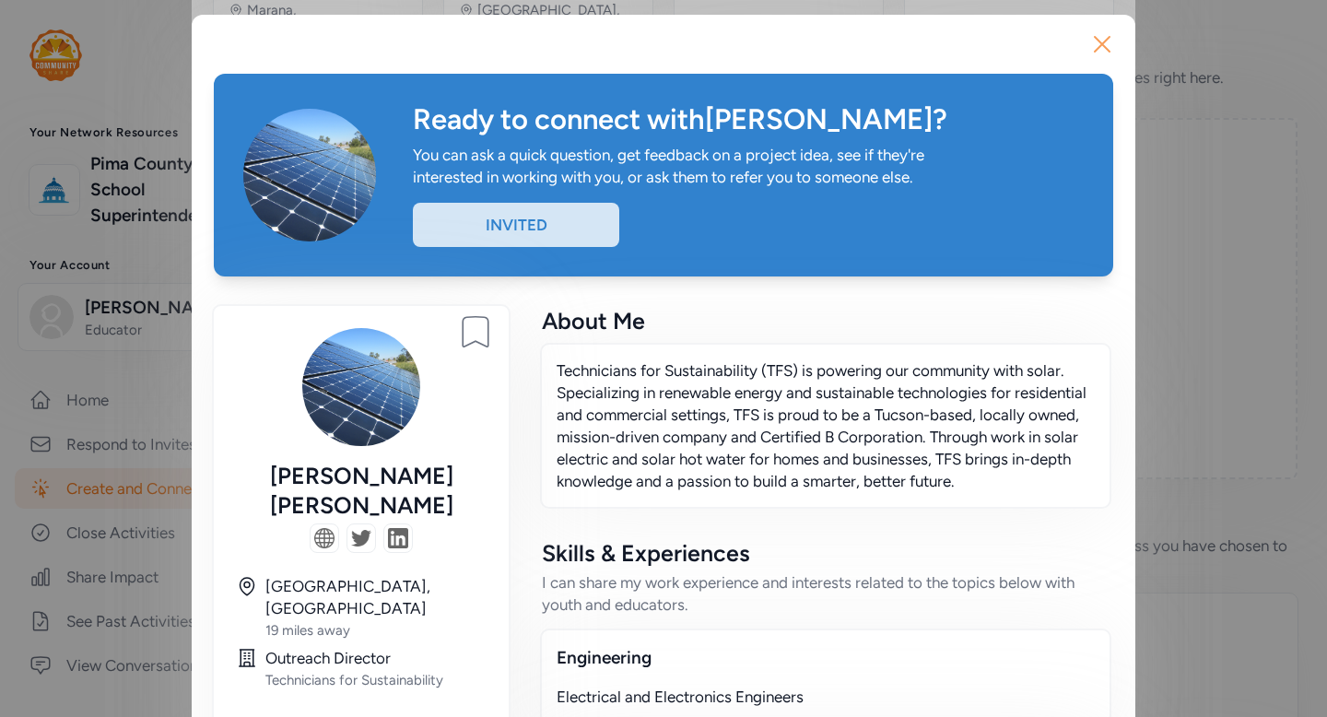
click at [1103, 53] on icon "button" at bounding box center [1102, 43] width 29 height 29
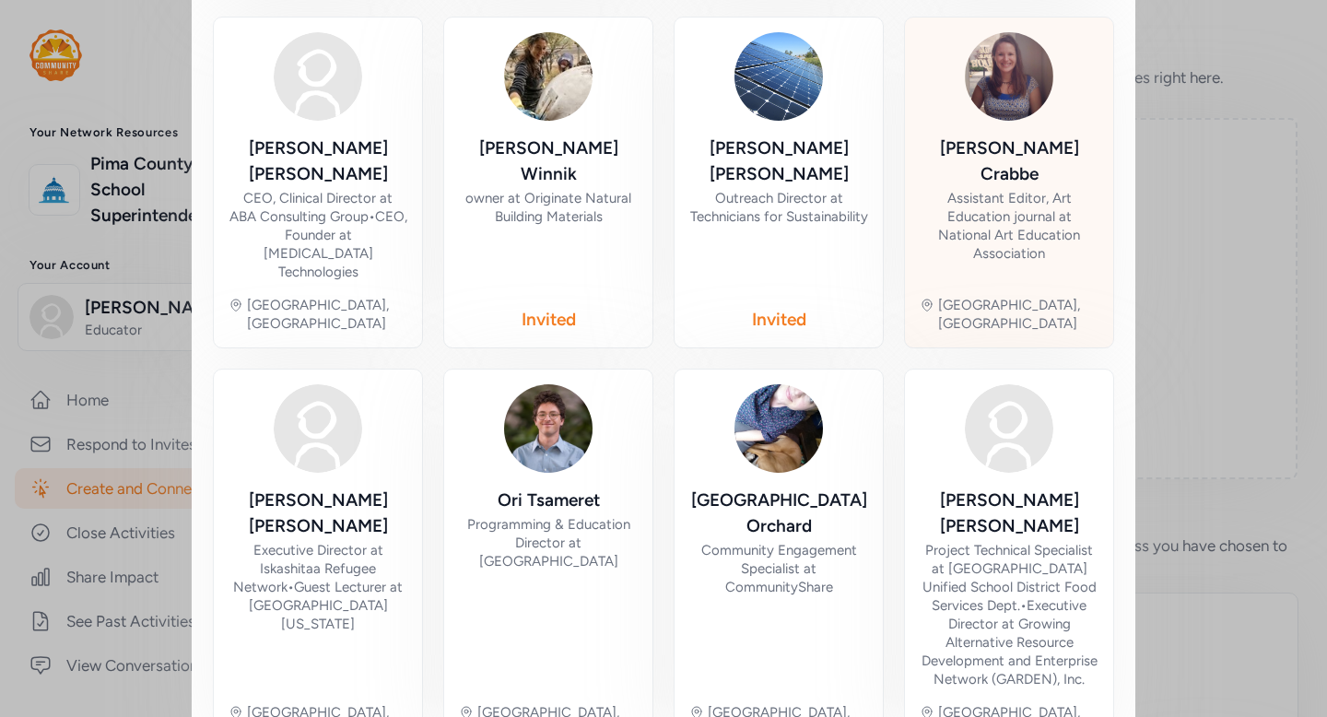
scroll to position [1135, 0]
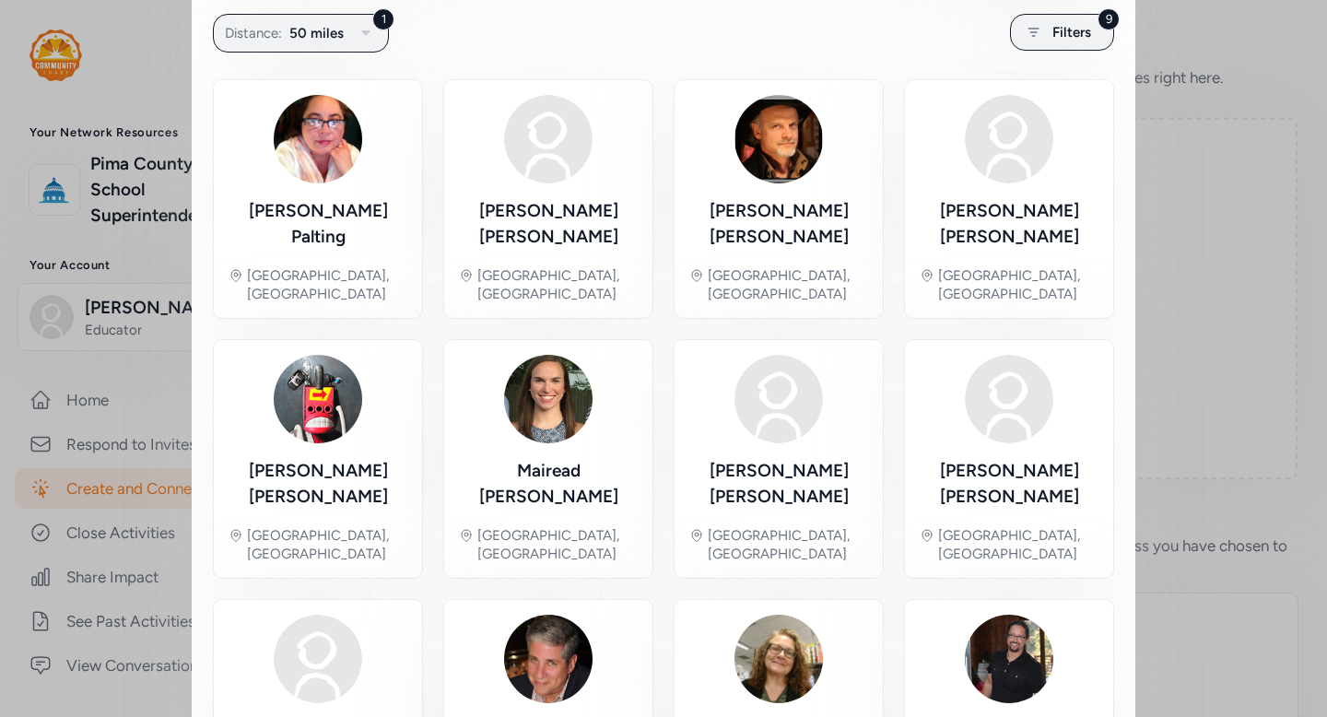
scroll to position [363, 0]
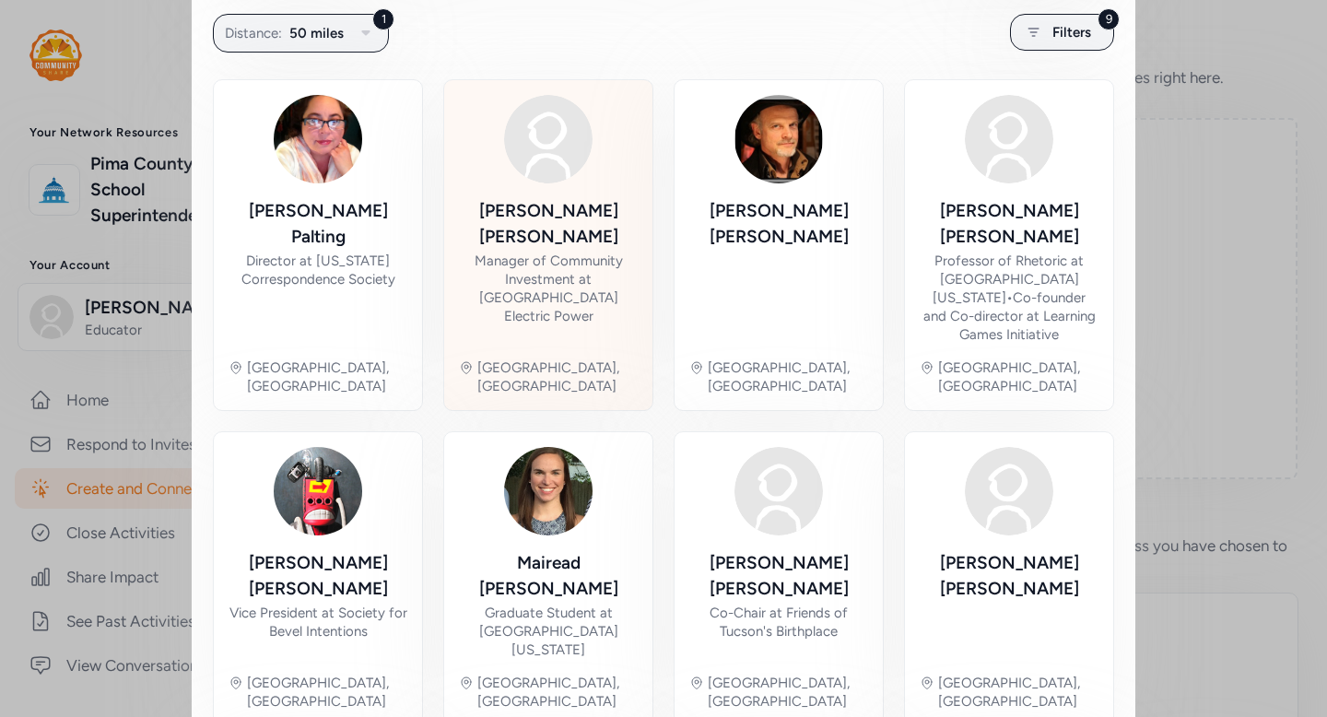
click at [575, 260] on div "Manager of Community Investment at Tucson Electric Power" at bounding box center [548, 289] width 179 height 74
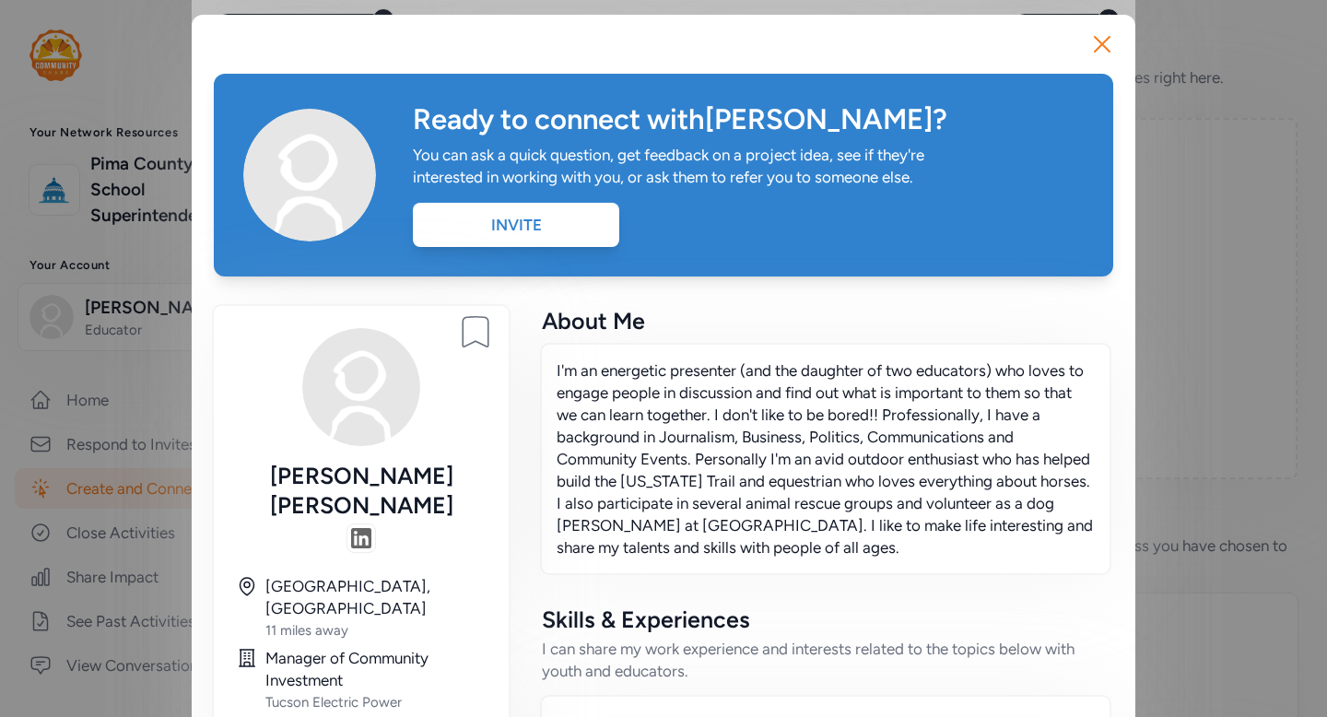
click at [574, 247] on div "Ready to connect with Wendy ? You can ask a quick question, get feedback on a p…" at bounding box center [664, 175] width 900 height 203
click at [525, 229] on div "Invite" at bounding box center [516, 225] width 206 height 44
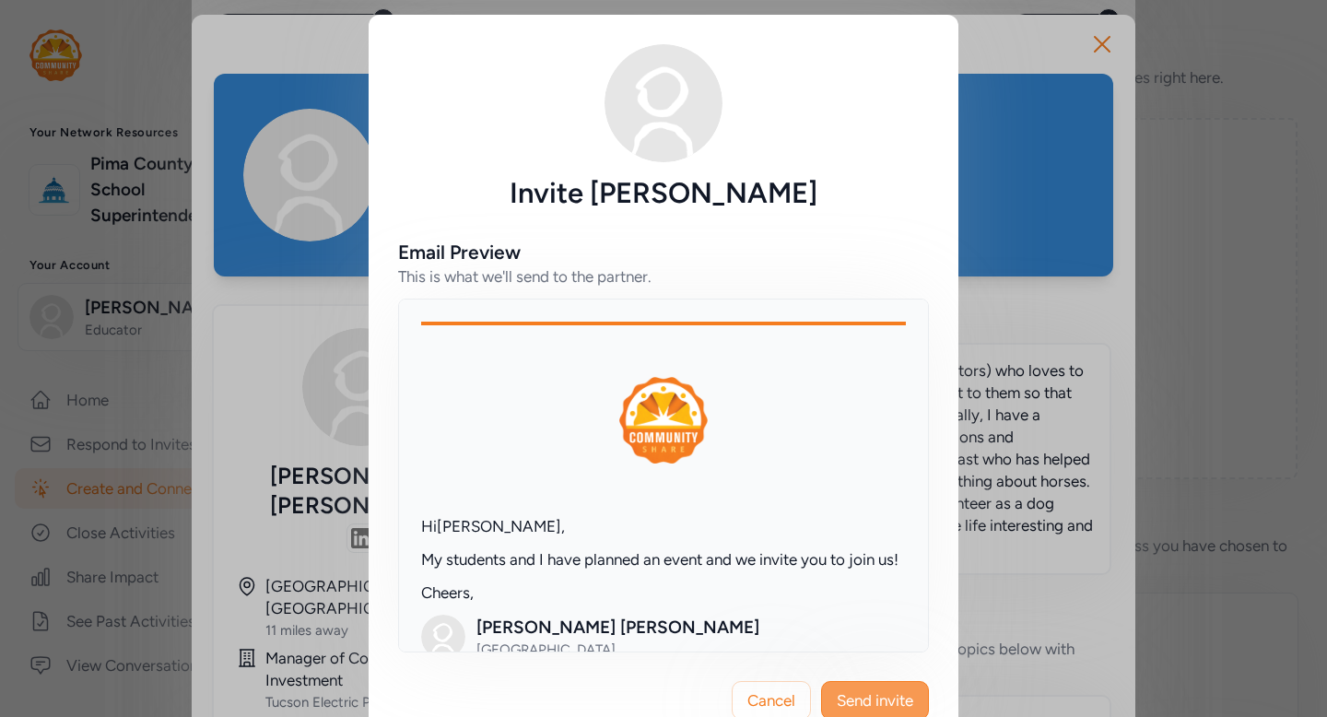
click at [907, 702] on span "Send invite" at bounding box center [875, 700] width 76 height 22
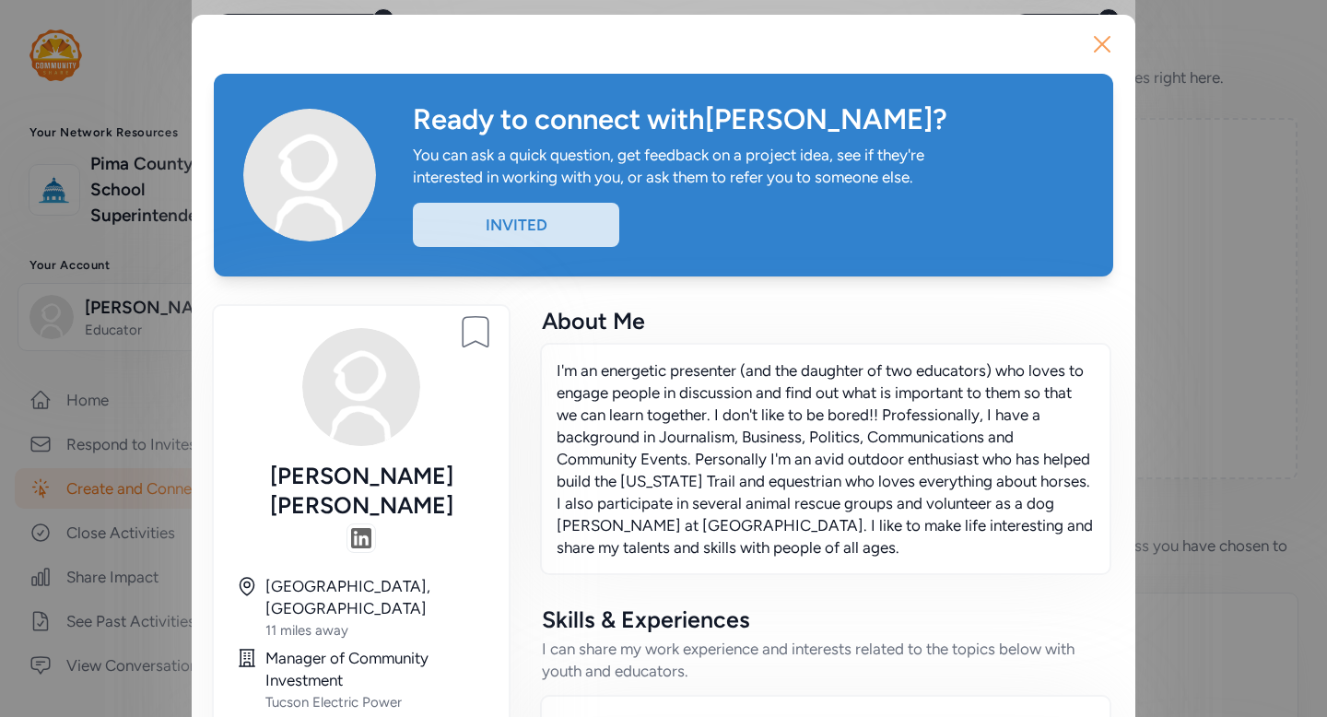
click at [1102, 48] on icon "button" at bounding box center [1102, 43] width 29 height 29
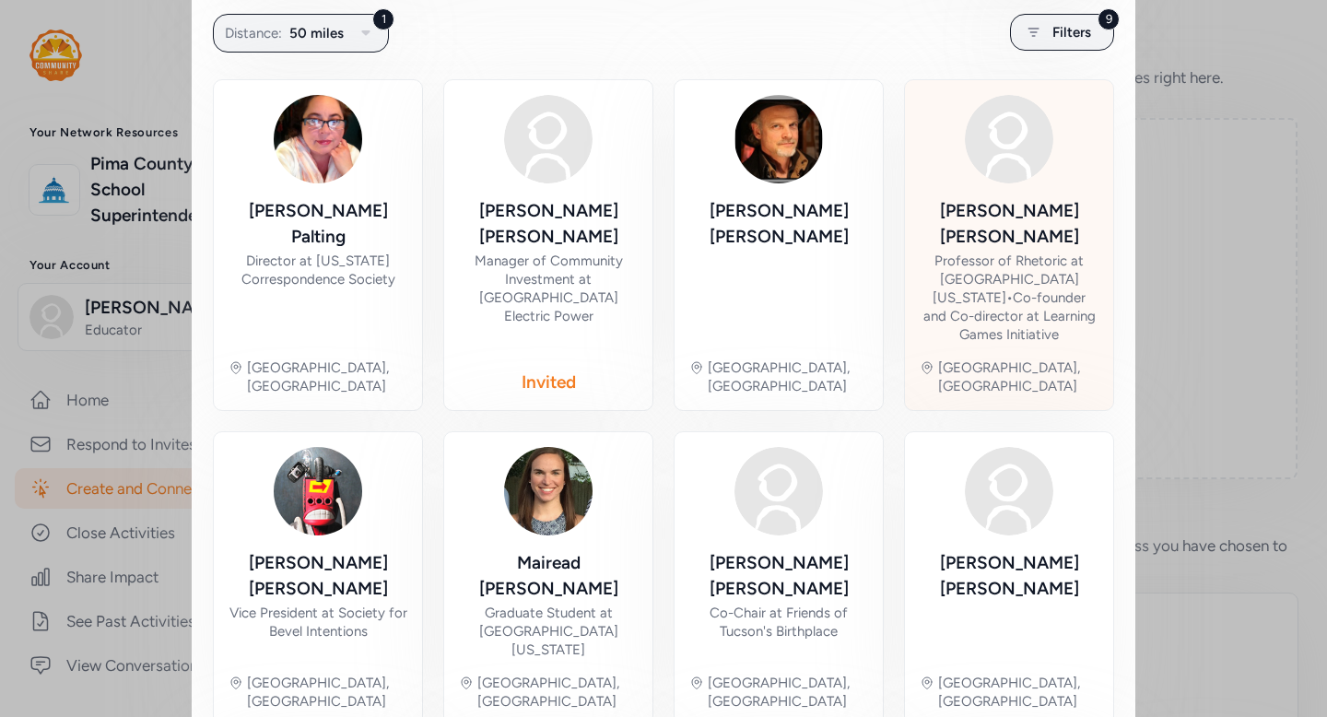
click at [1039, 279] on div "Professor of Rhetoric at University of Arizona • Co-founder and Co-director at …" at bounding box center [1009, 298] width 179 height 92
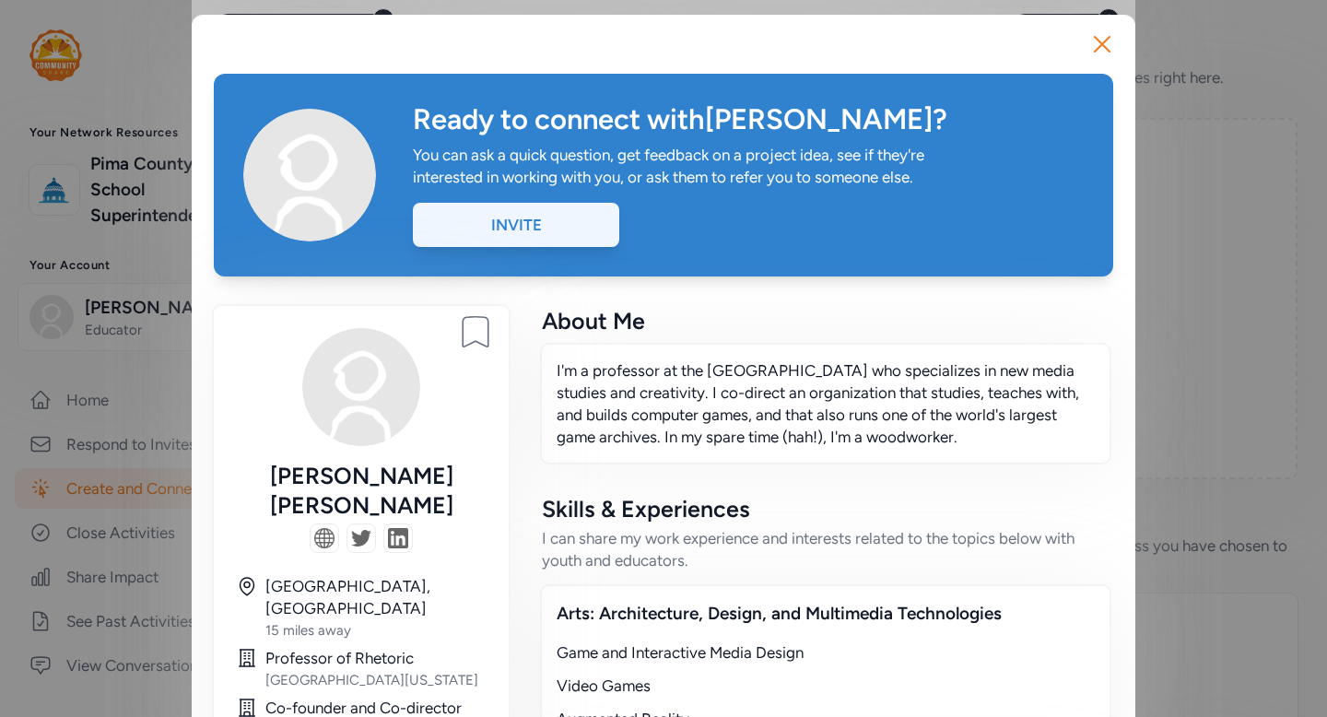
click at [520, 231] on div "Invite" at bounding box center [516, 225] width 206 height 44
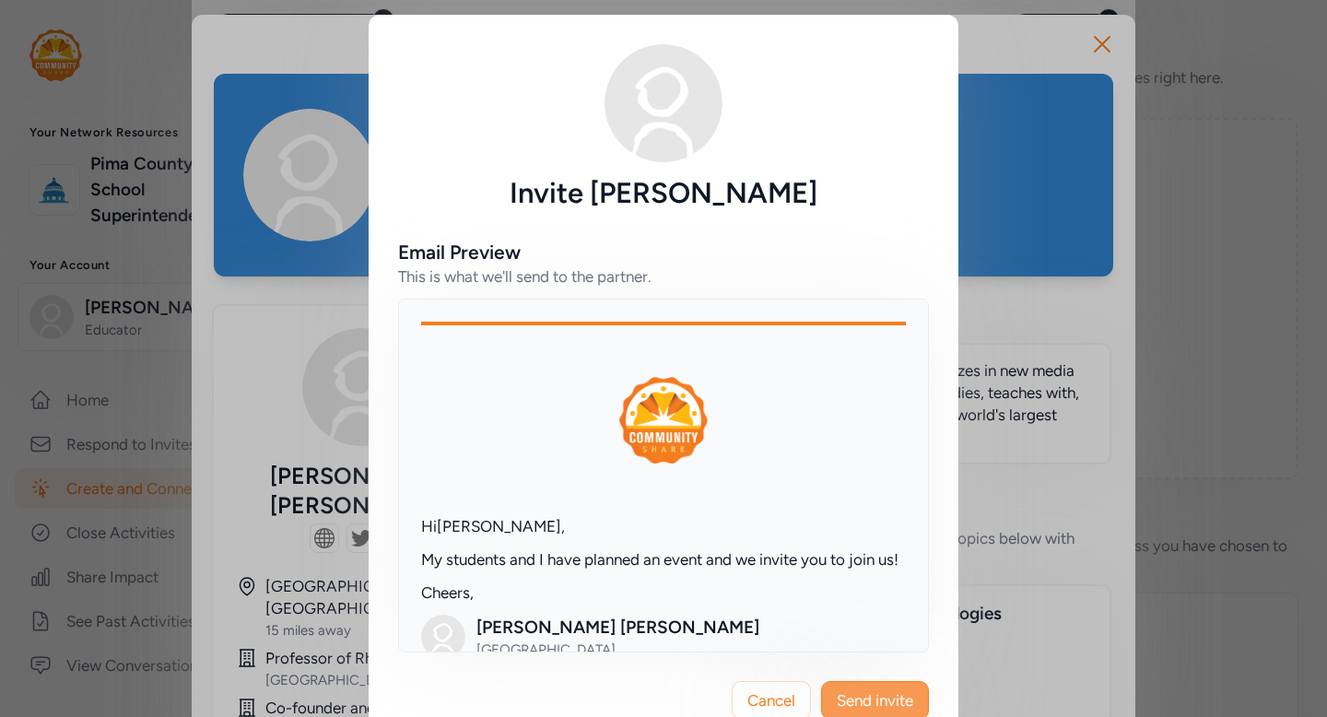
click at [915, 689] on button "Send invite" at bounding box center [875, 700] width 108 height 39
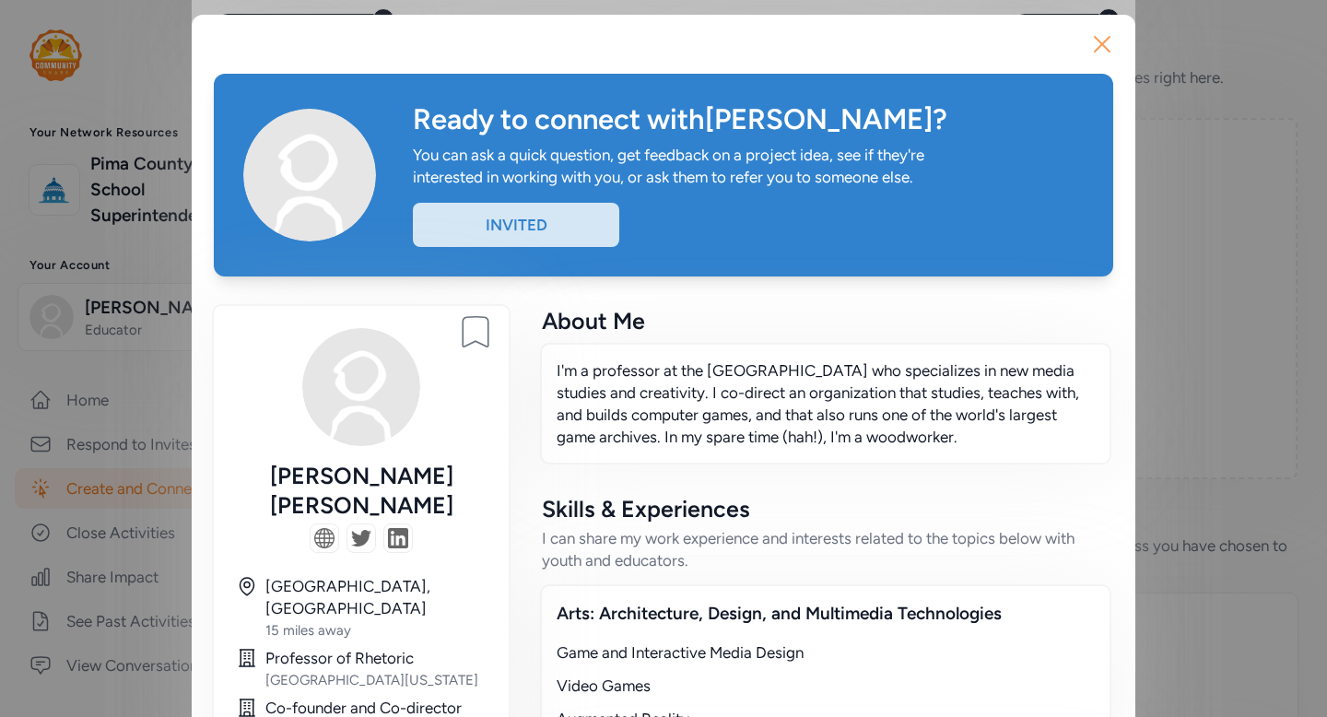
click at [1106, 39] on icon "button" at bounding box center [1102, 44] width 15 height 15
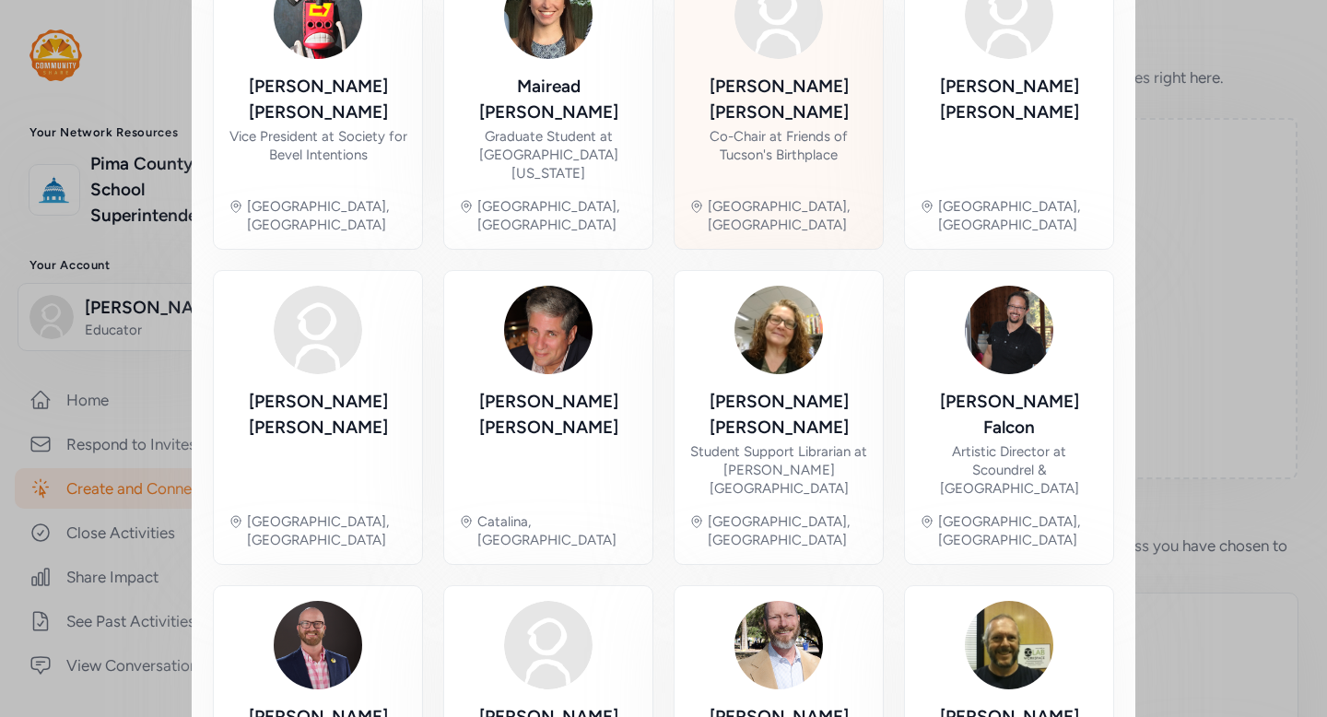
scroll to position [835, 0]
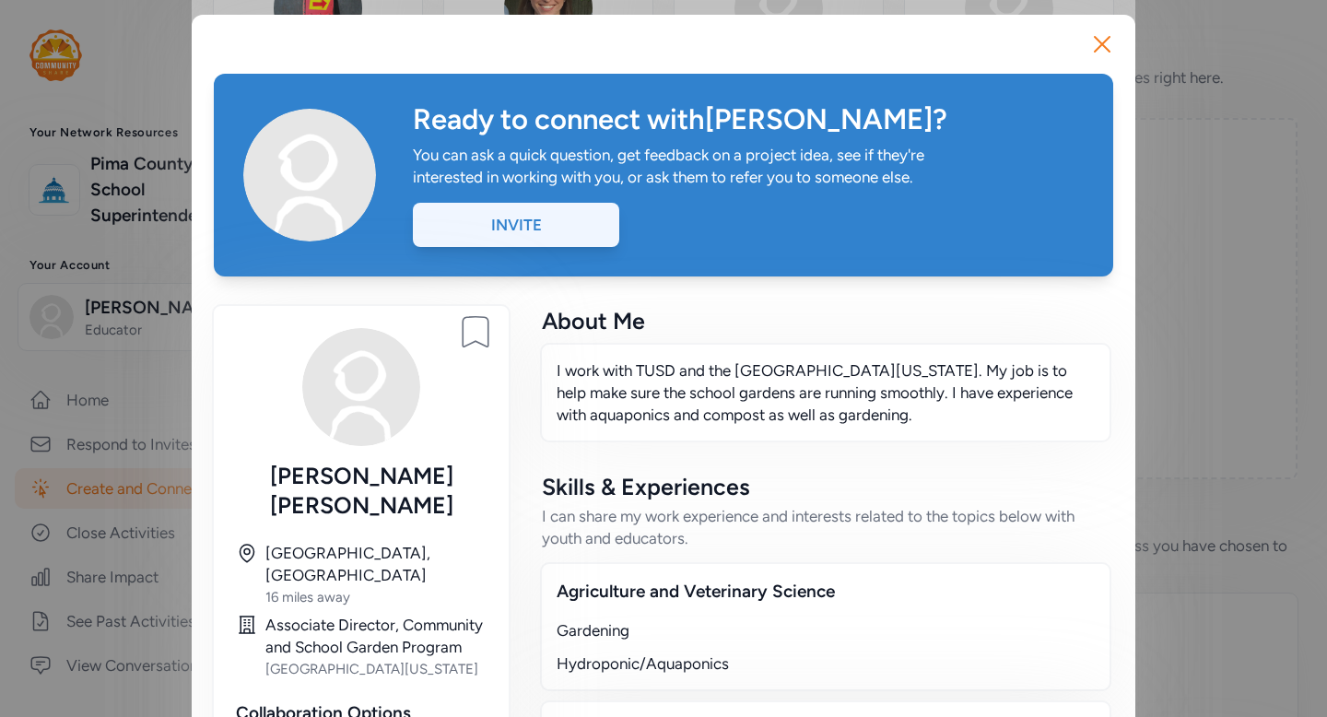
click at [558, 229] on div "Invite" at bounding box center [516, 225] width 206 height 44
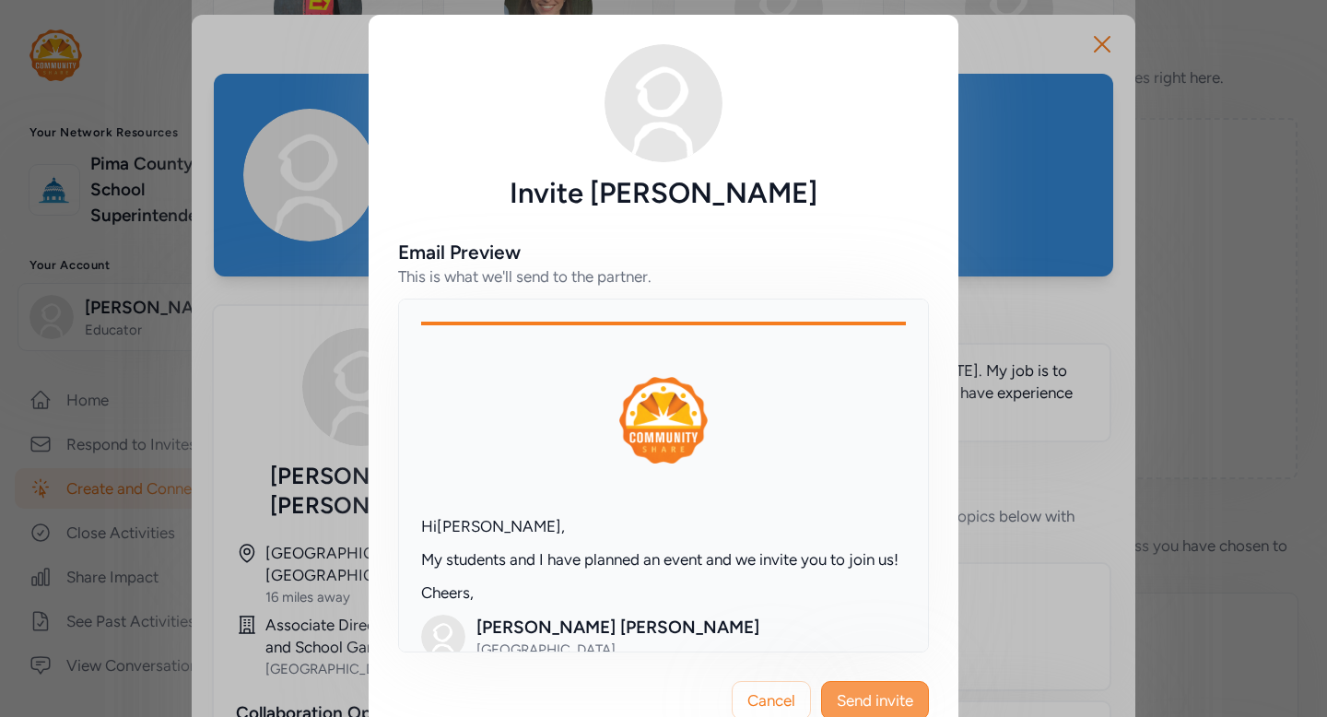
click at [911, 686] on button "Send invite" at bounding box center [875, 700] width 108 height 39
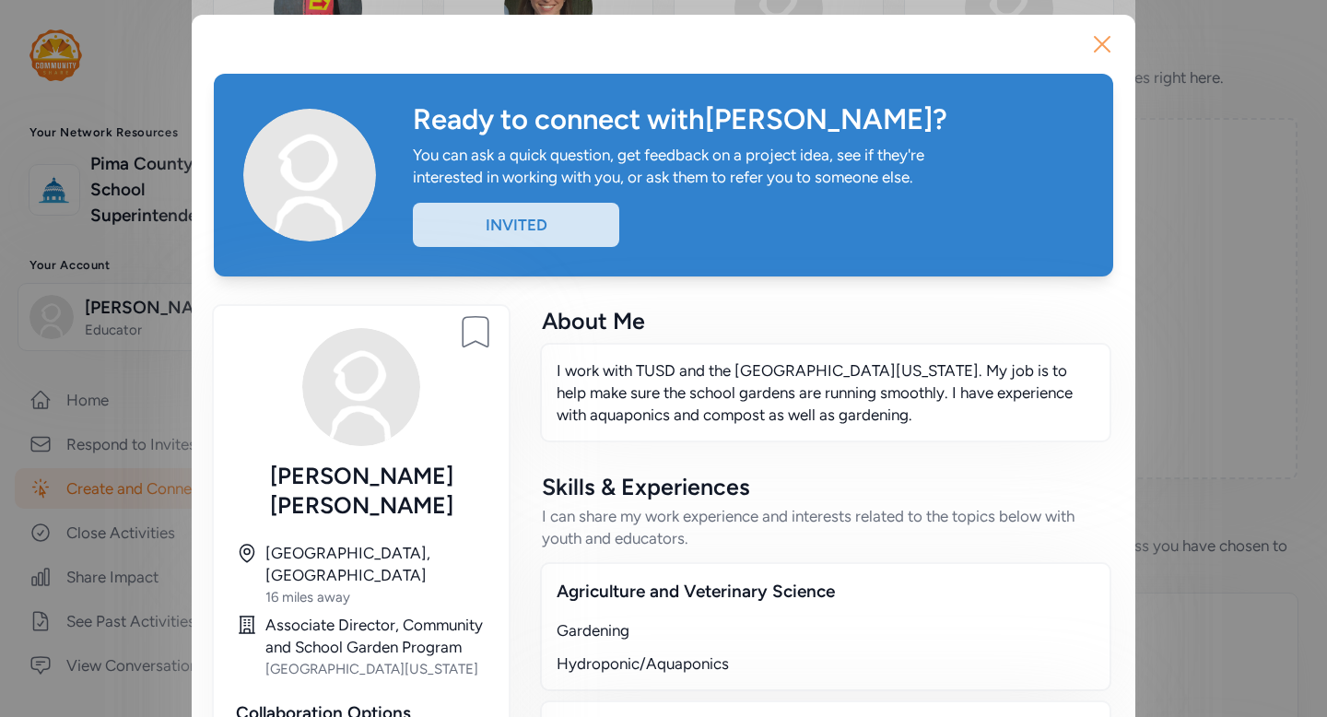
click at [1101, 50] on icon "button" at bounding box center [1102, 43] width 29 height 29
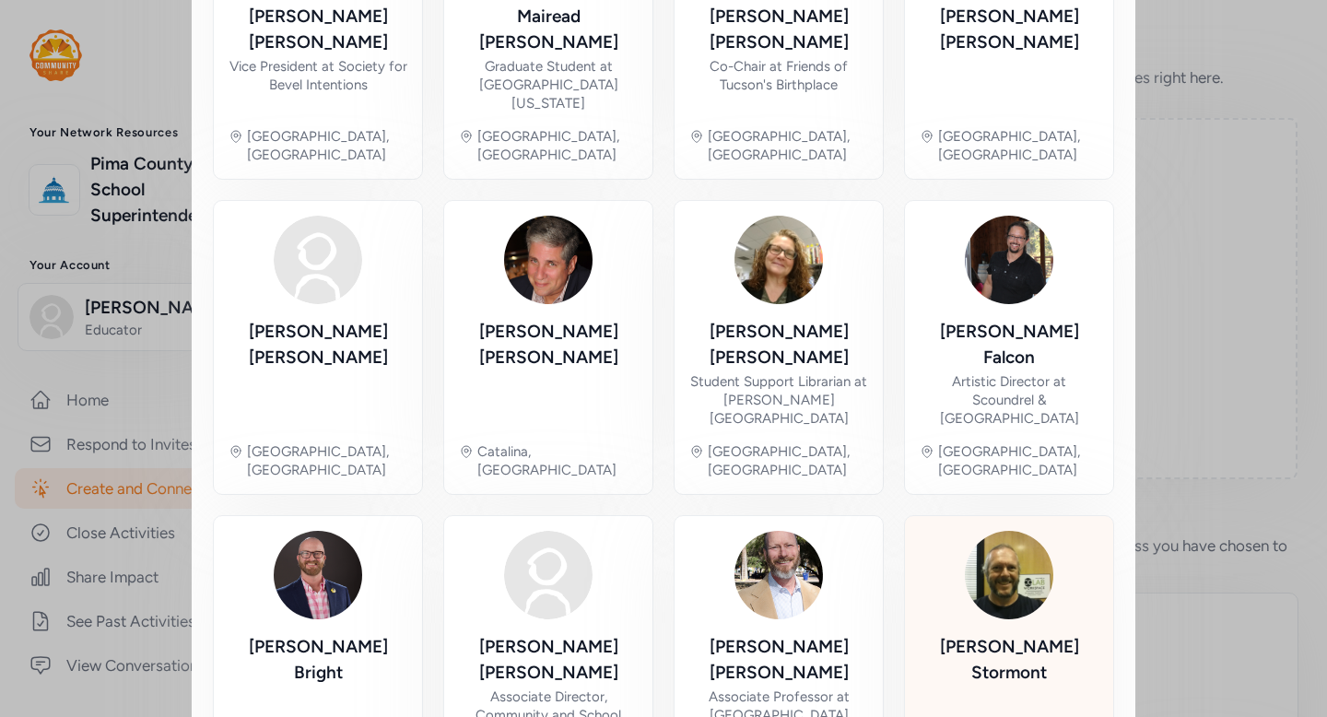
scroll to position [906, 0]
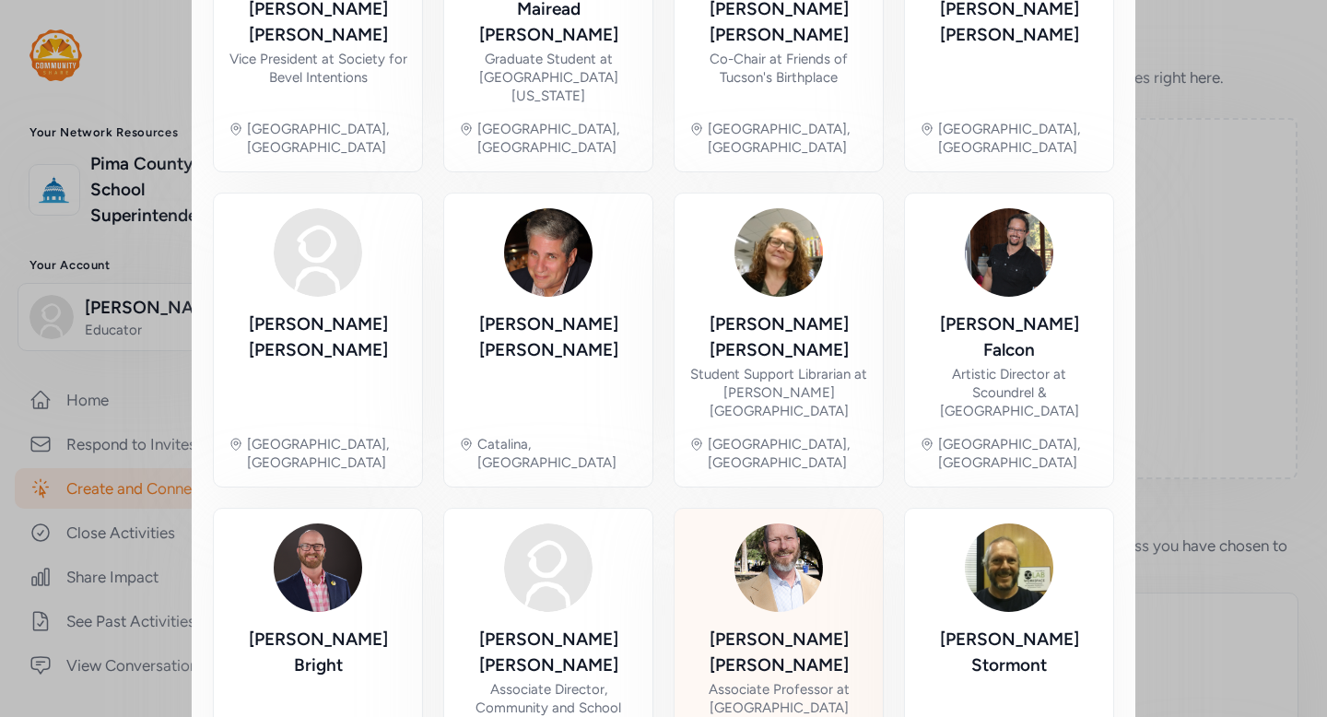
click at [799, 627] on div "Gregg Garfin" at bounding box center [778, 653] width 179 height 52
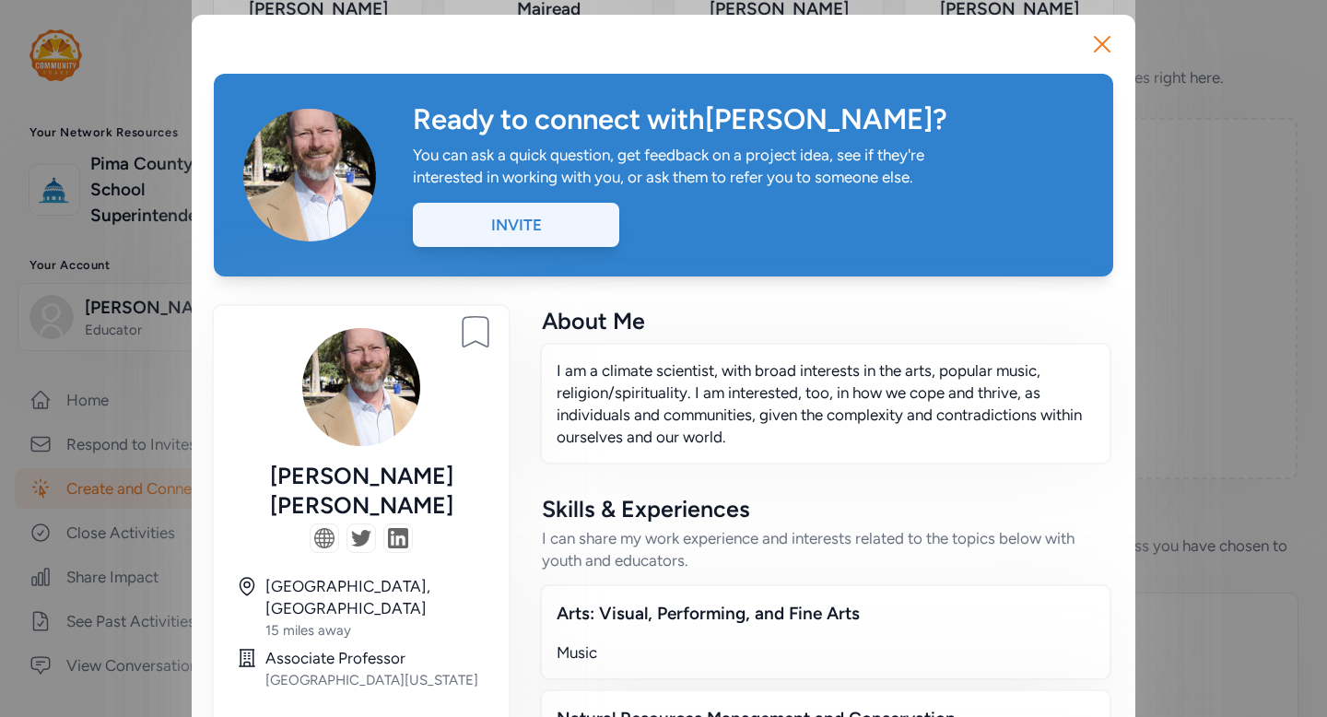
click at [494, 224] on div "Invite" at bounding box center [516, 225] width 206 height 44
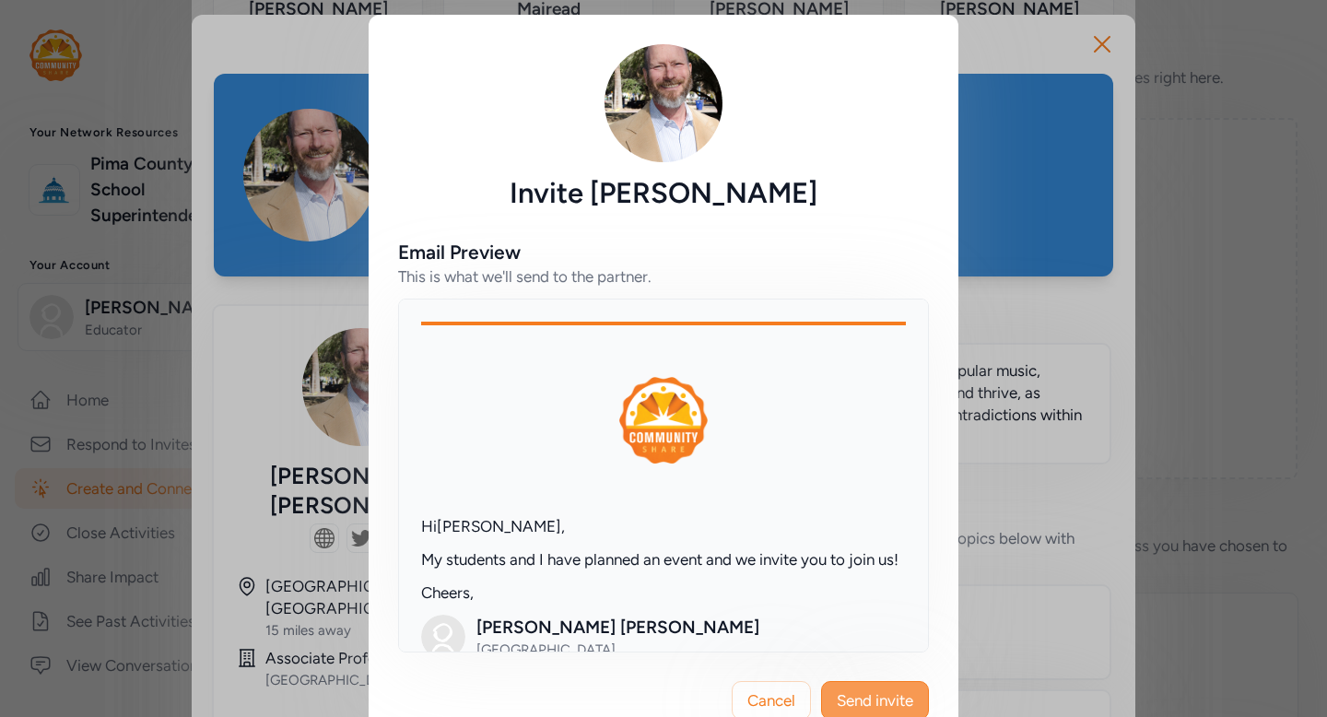
click at [888, 713] on button "Send invite" at bounding box center [875, 700] width 108 height 39
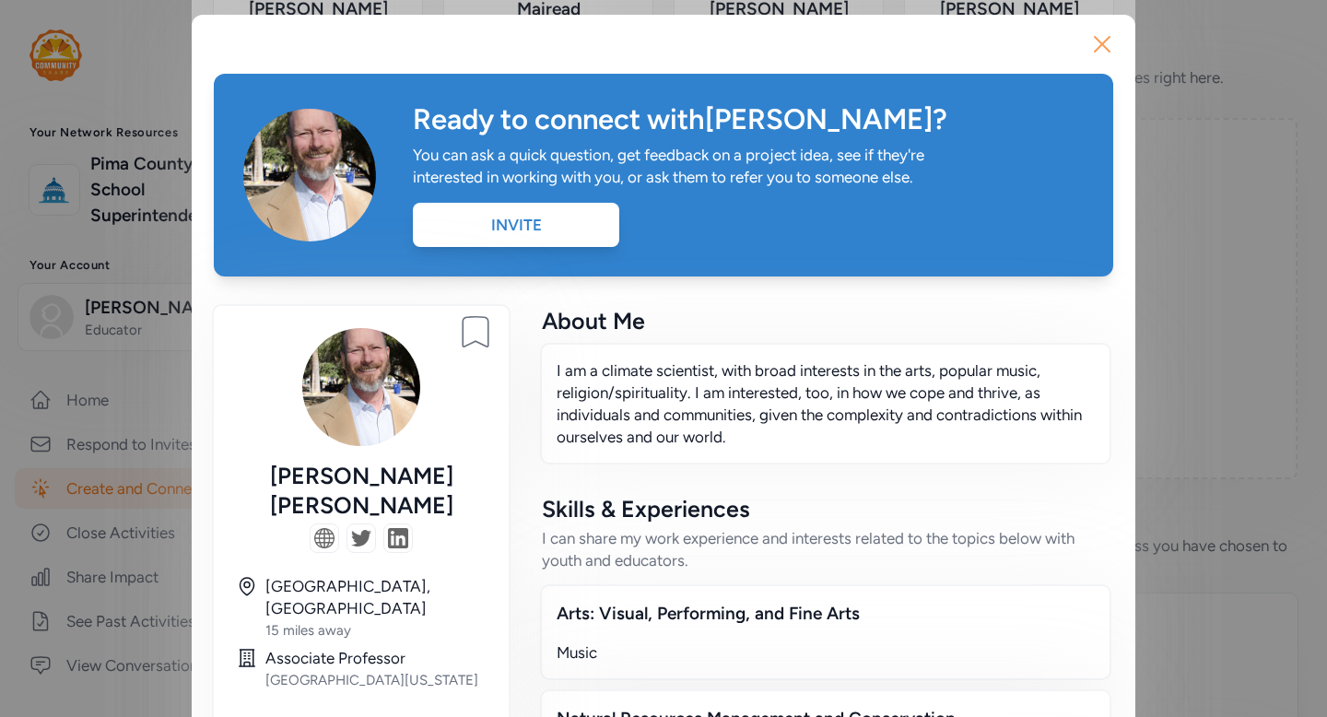
click at [1103, 44] on icon "button" at bounding box center [1102, 44] width 15 height 15
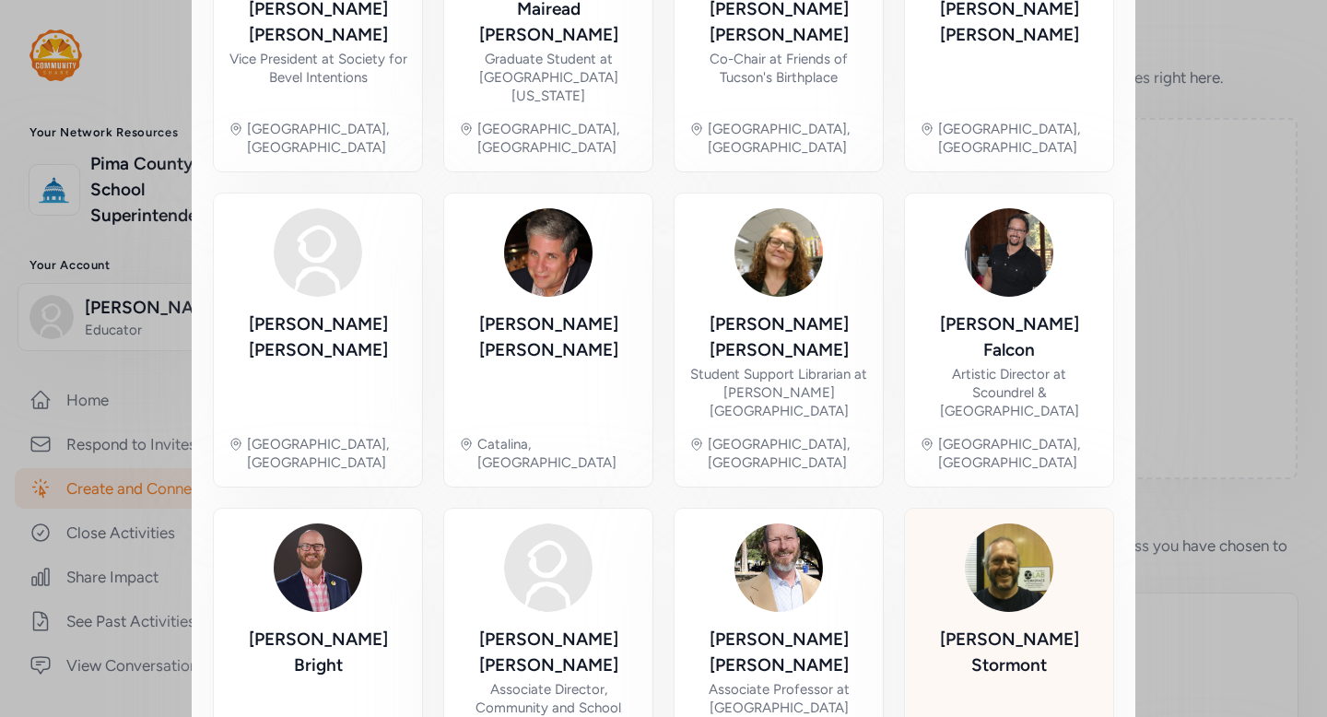
click at [1010, 523] on img at bounding box center [1009, 567] width 88 height 88
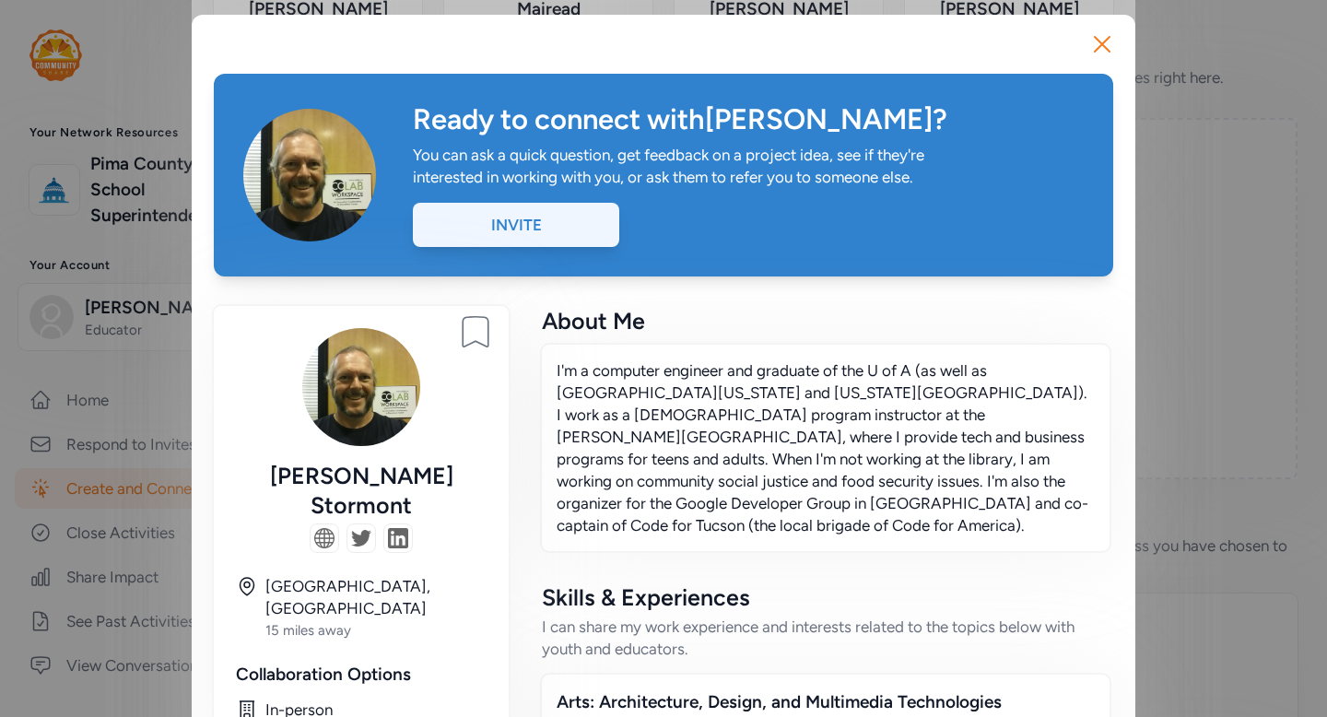
click at [559, 222] on div "Invite" at bounding box center [516, 225] width 206 height 44
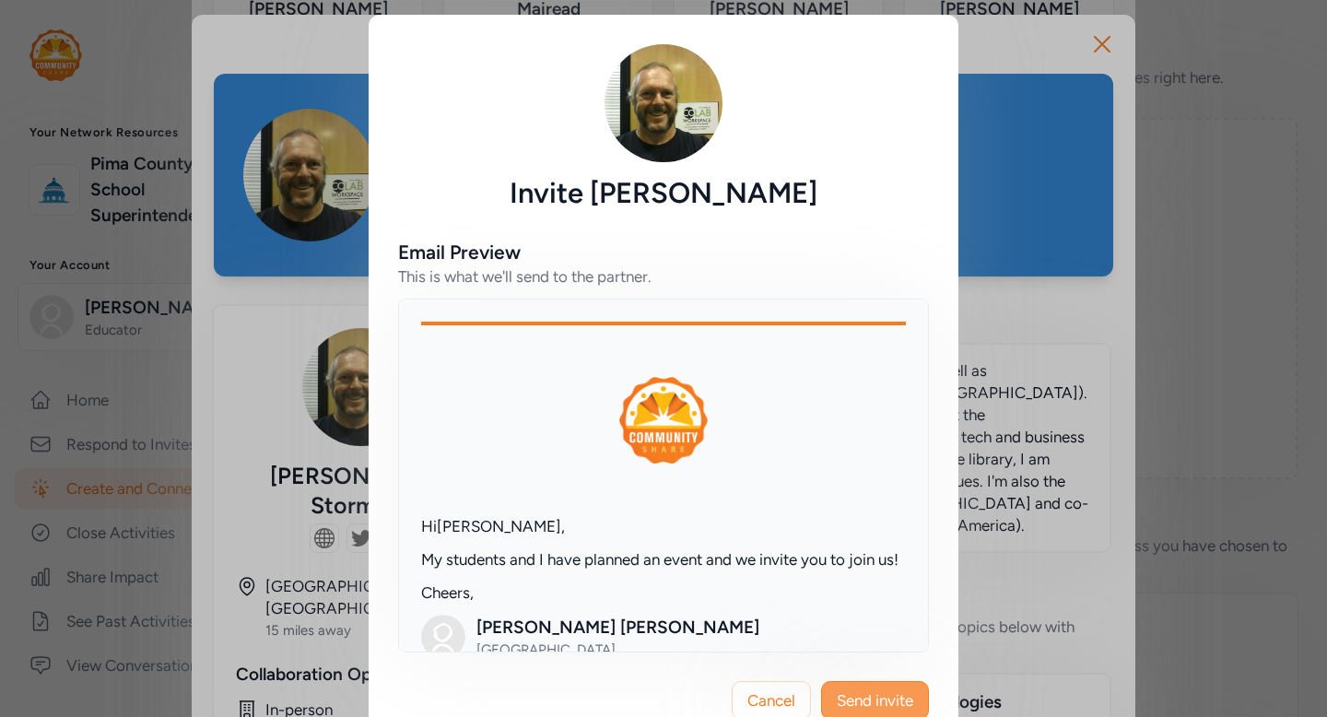
click at [862, 709] on span "Send invite" at bounding box center [875, 700] width 76 height 22
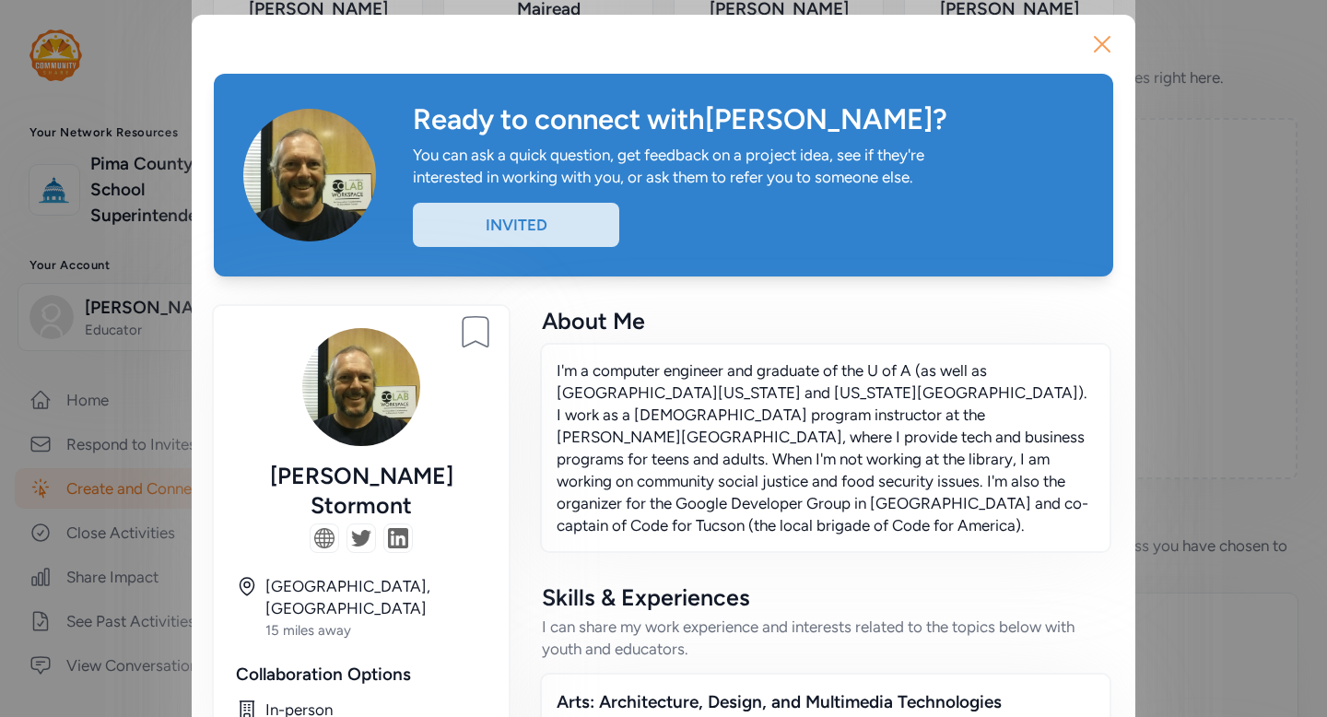
click at [1098, 40] on icon "button" at bounding box center [1102, 44] width 15 height 15
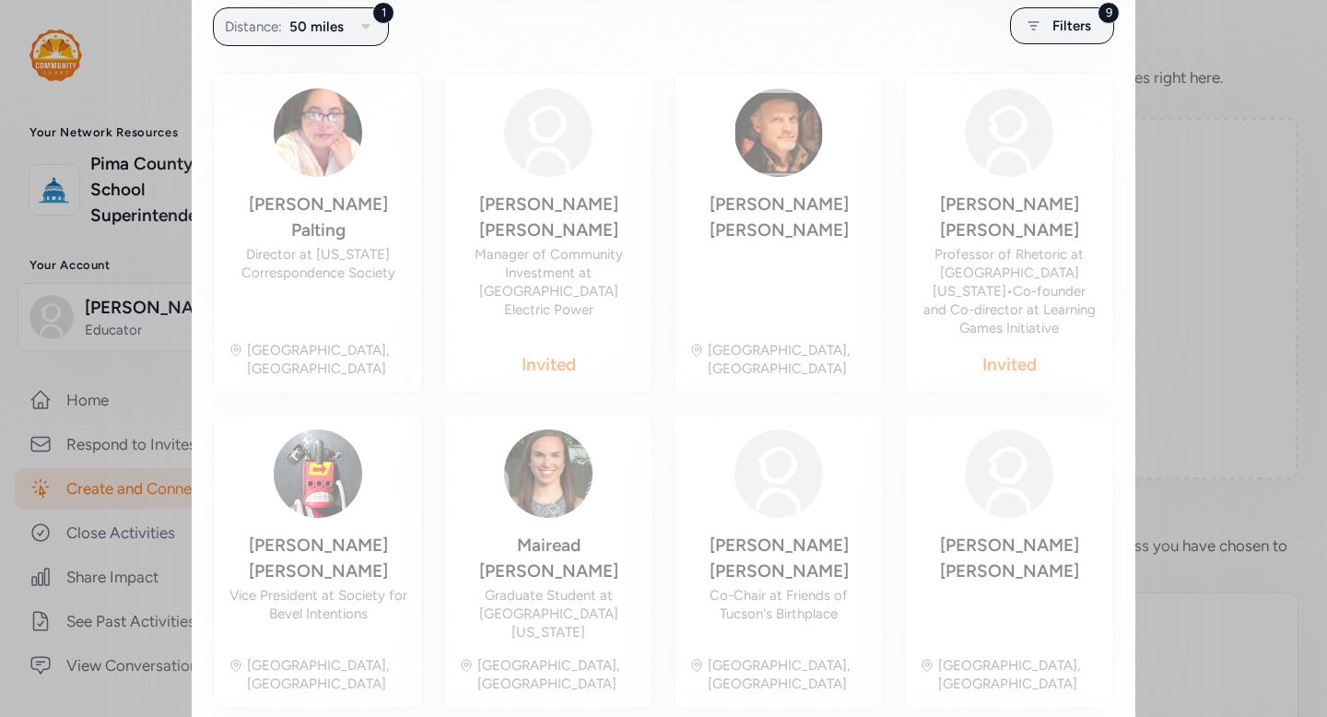
scroll to position [363, 0]
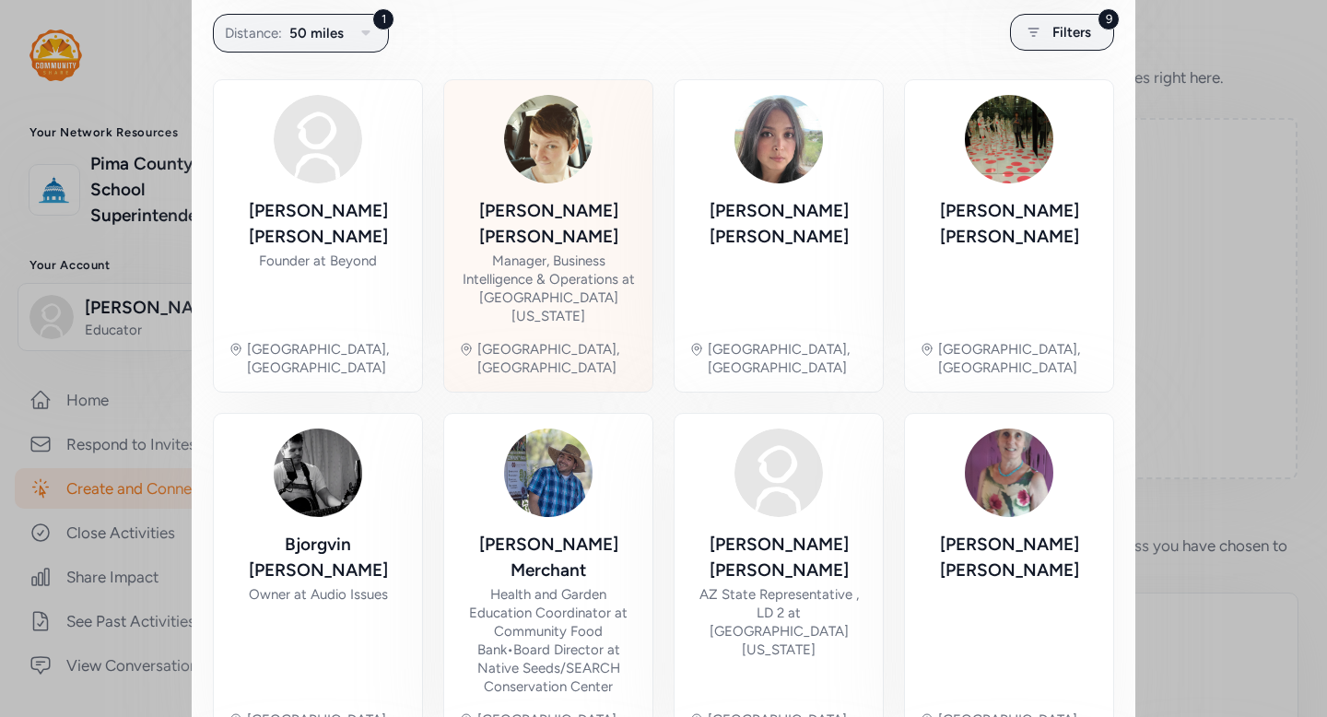
click at [565, 252] on div "Manager, Business Intelligence & Operations at Northern Arizona University" at bounding box center [548, 289] width 179 height 74
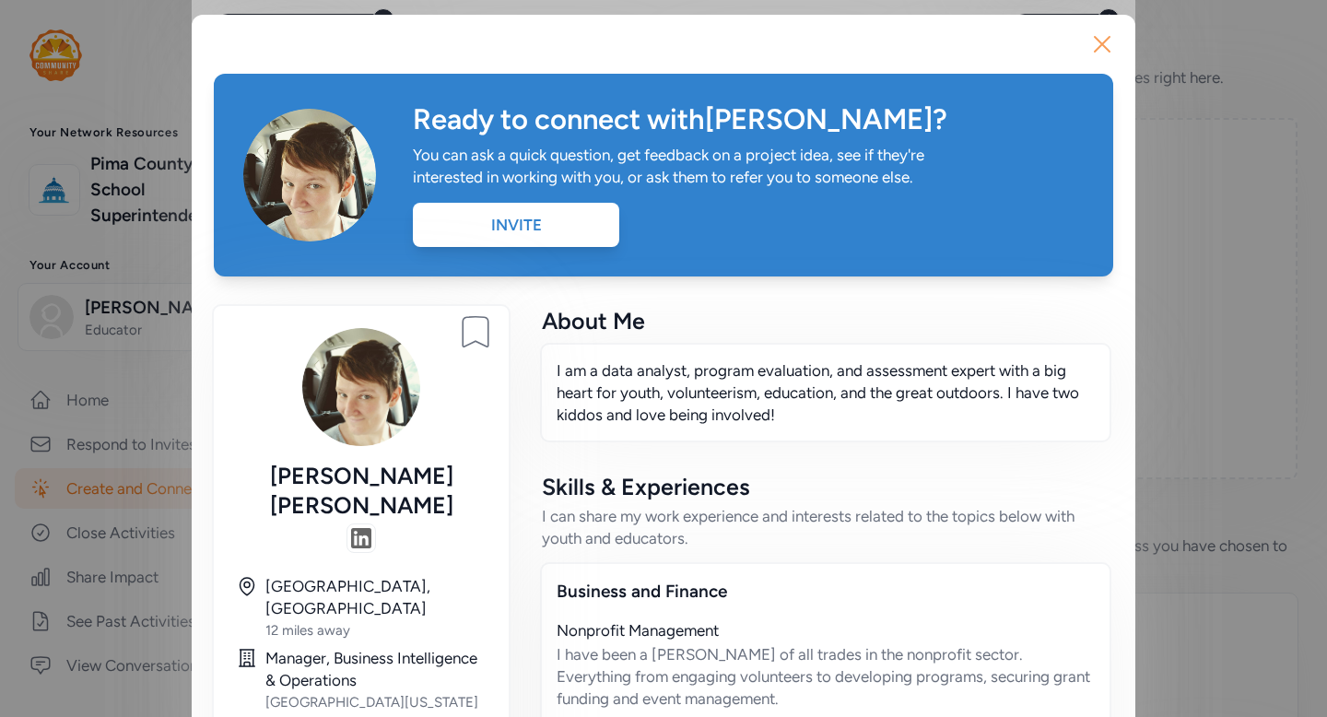
click at [1102, 51] on icon "button" at bounding box center [1102, 43] width 29 height 29
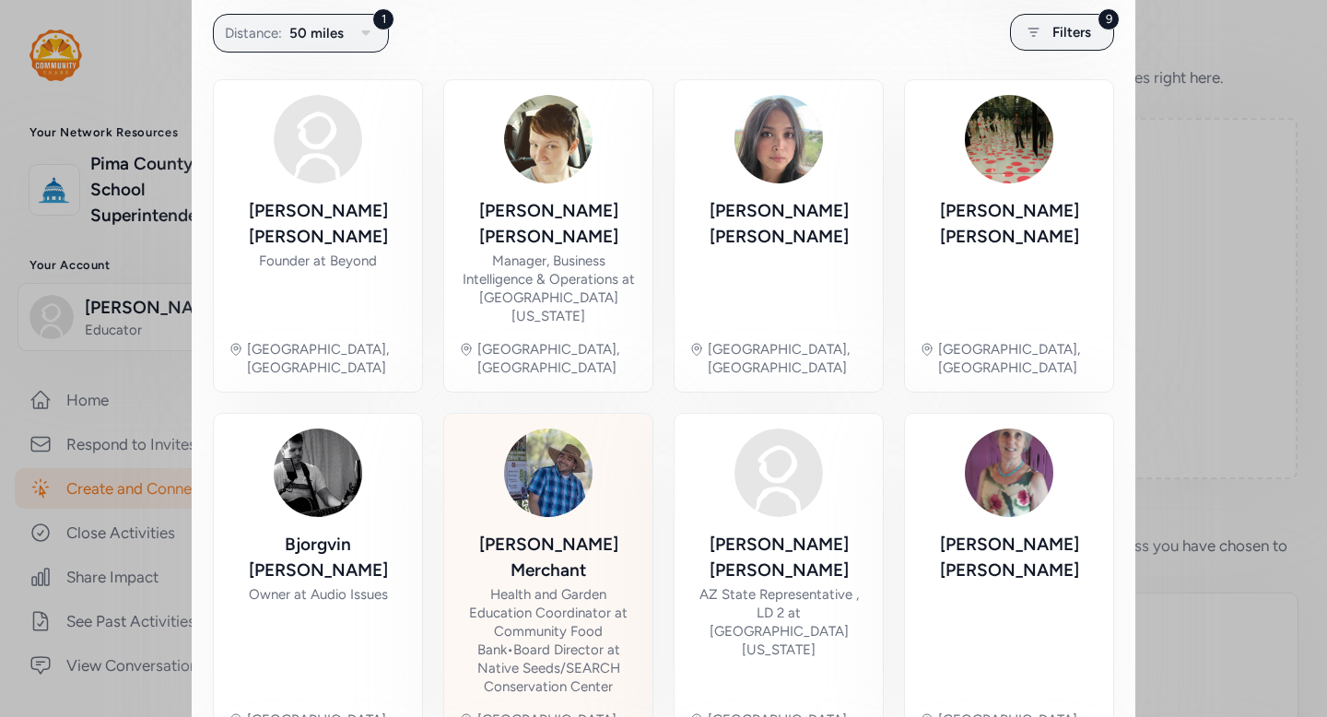
click at [529, 586] on div "Health and Garden Education Coordinator at Community Food Bank • Board Director…" at bounding box center [548, 640] width 179 height 111
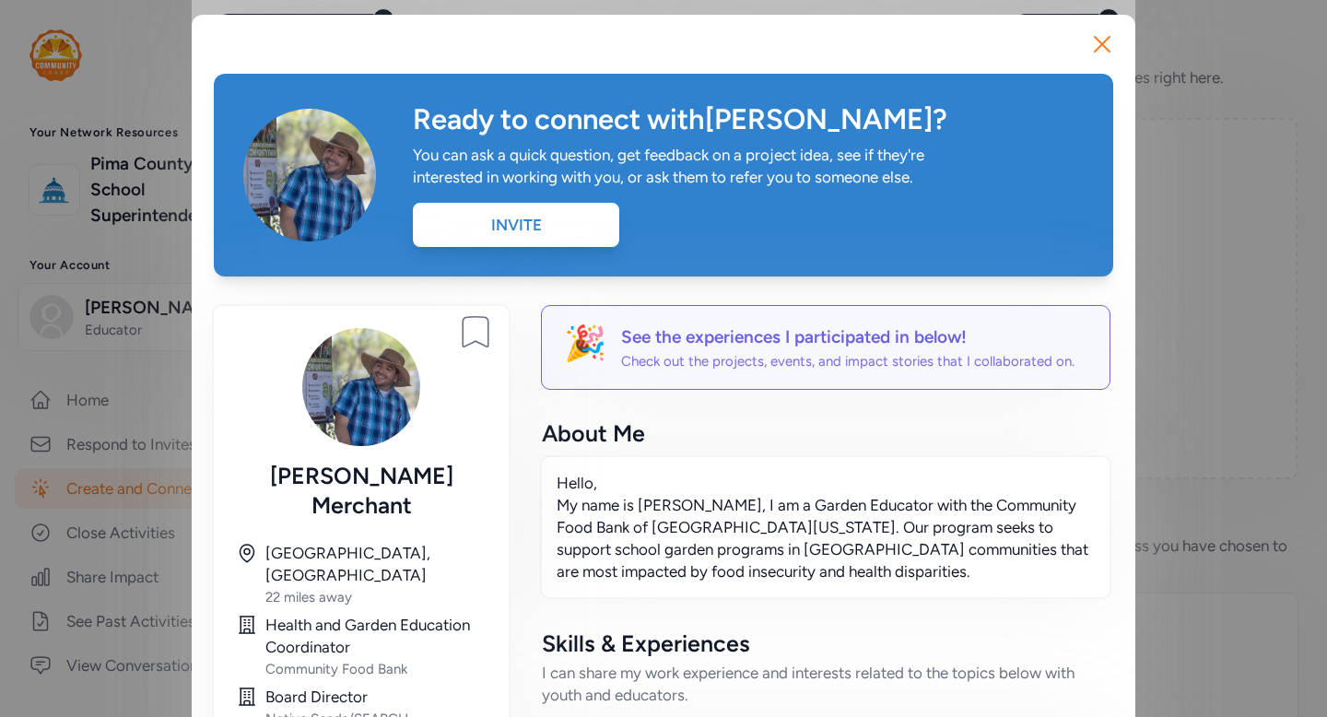
click at [557, 237] on div "Invite" at bounding box center [516, 225] width 206 height 44
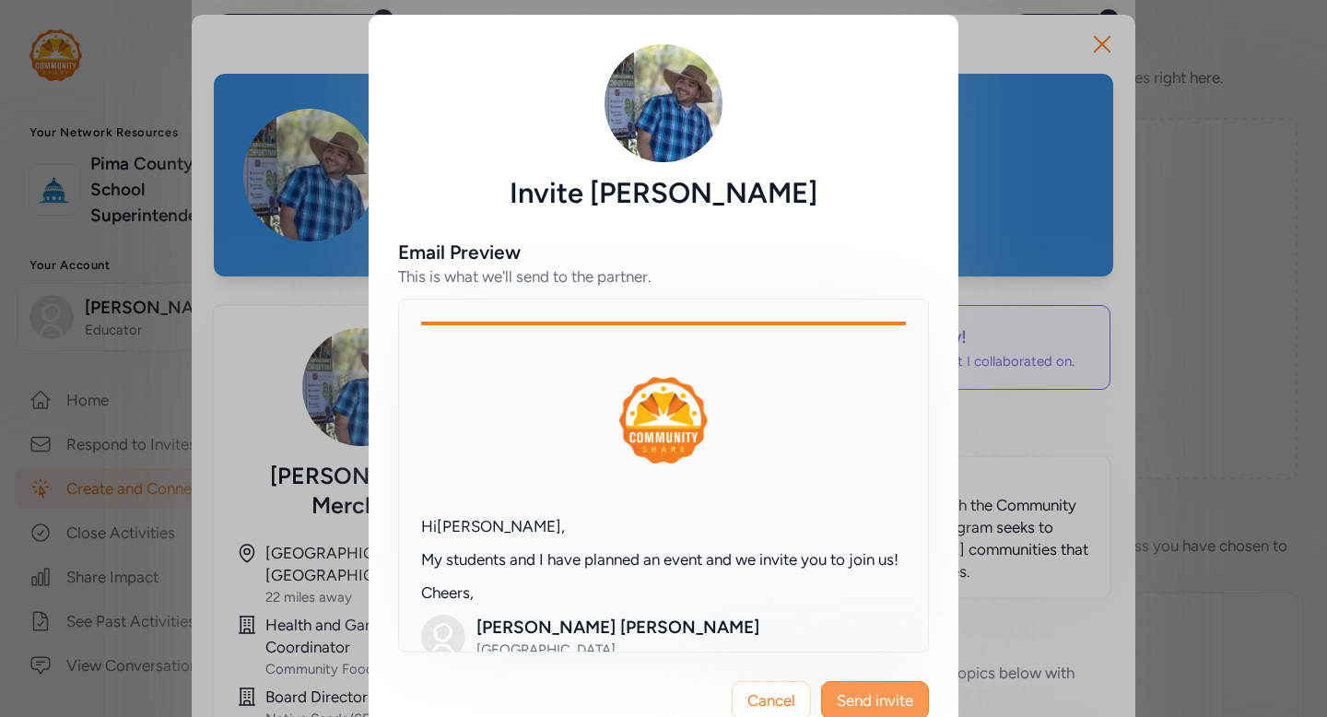
click at [902, 693] on span "Send invite" at bounding box center [875, 700] width 76 height 22
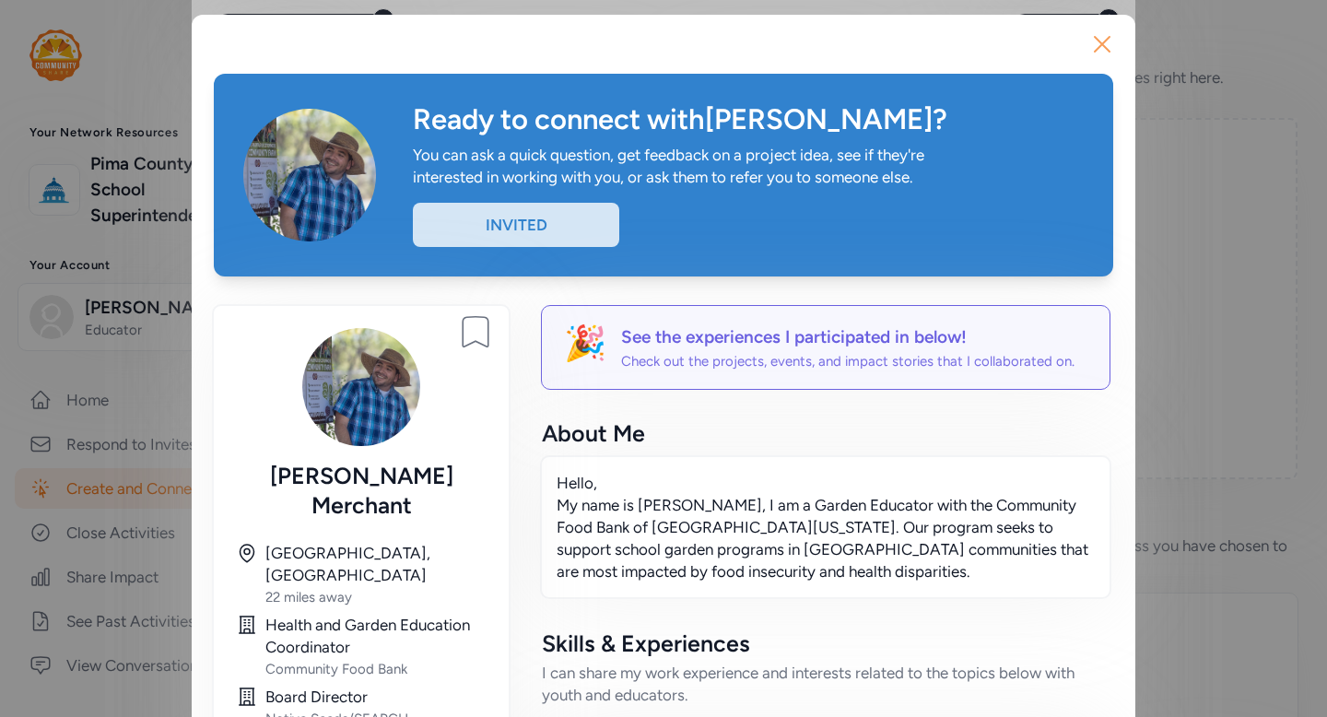
click at [1098, 48] on icon "button" at bounding box center [1102, 44] width 15 height 15
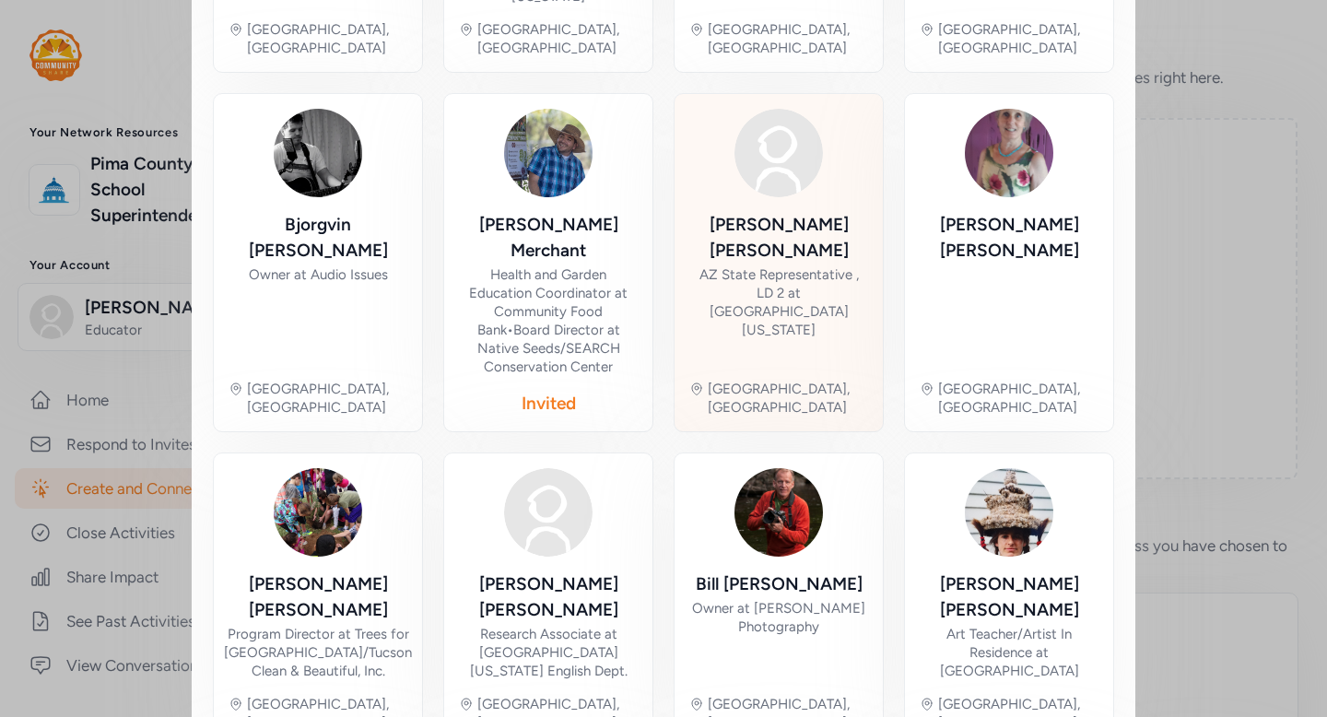
scroll to position [687, 0]
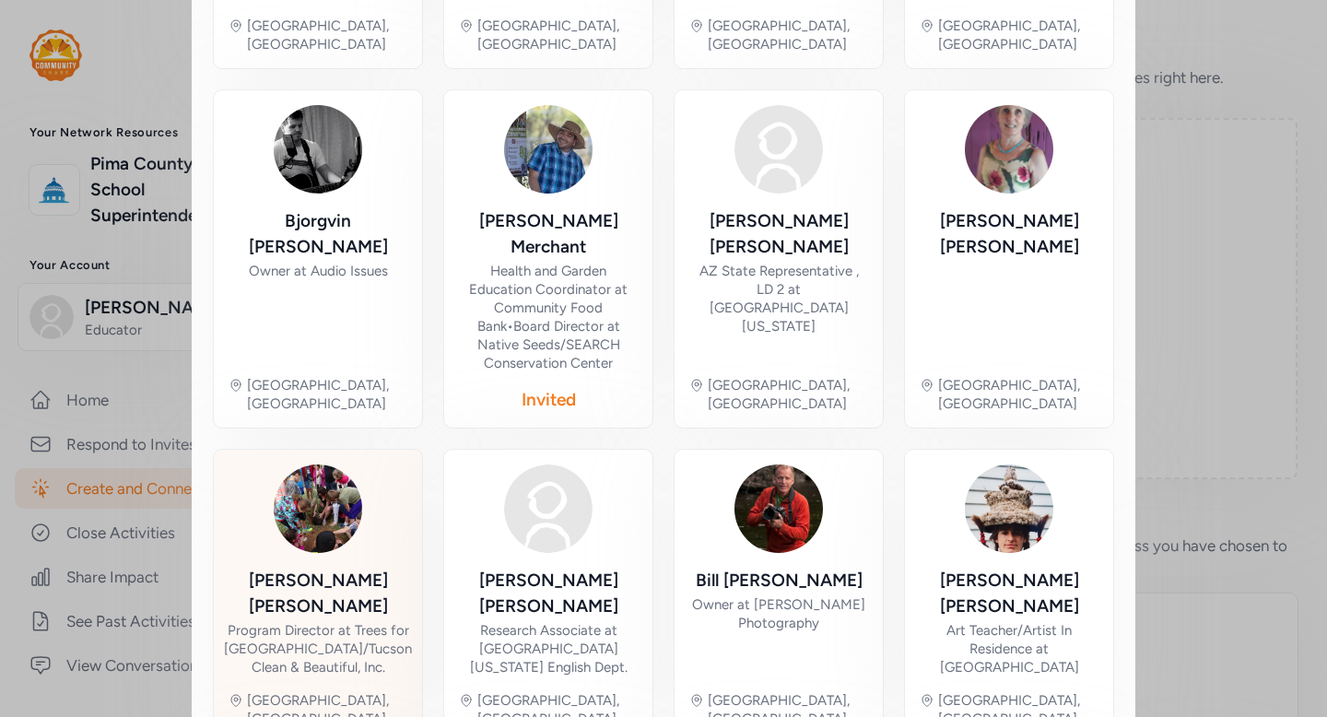
click at [331, 568] on div "Katie Gannon" at bounding box center [318, 594] width 188 height 52
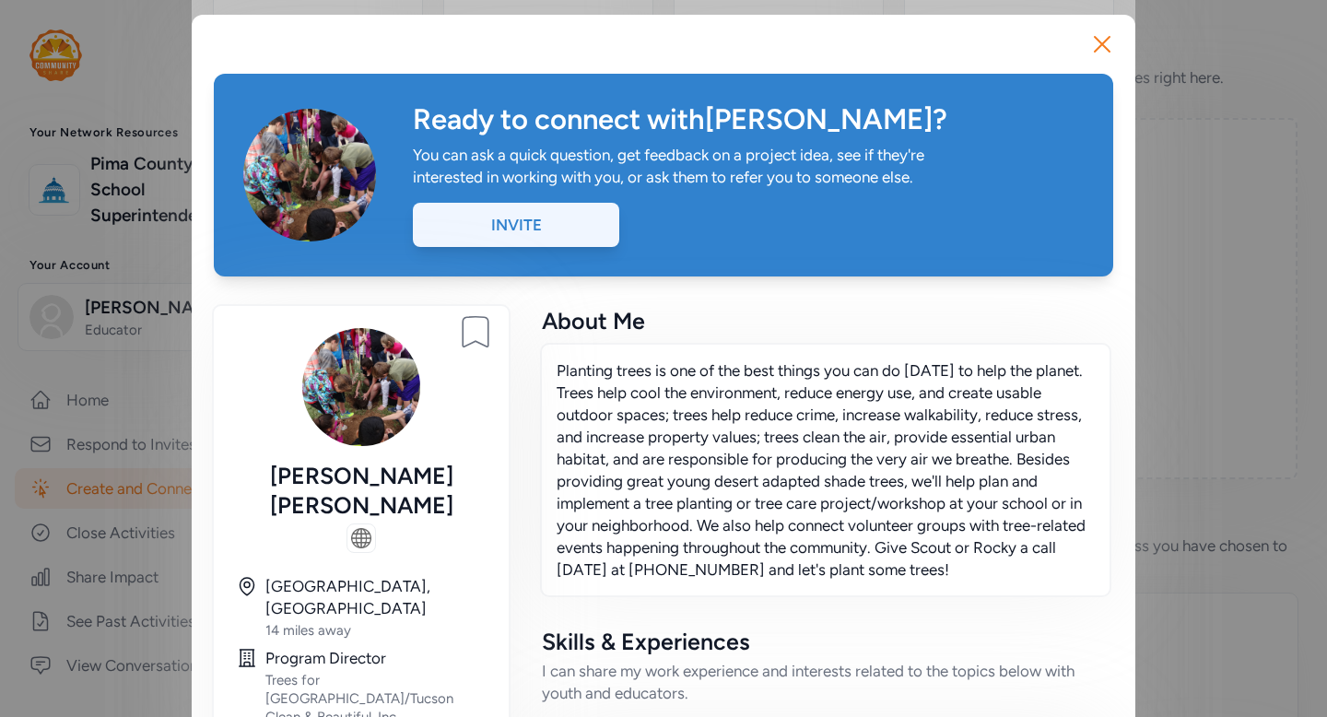
click at [517, 231] on div "Invite" at bounding box center [516, 225] width 206 height 44
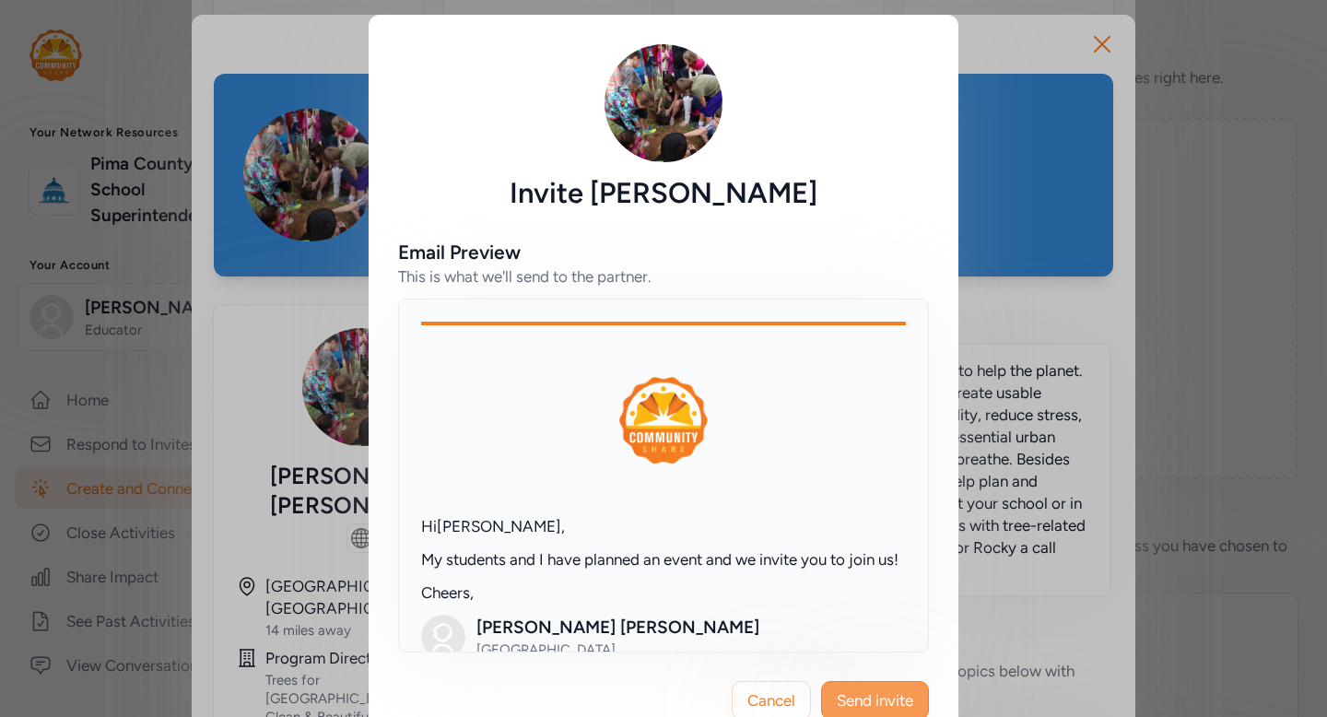
click at [887, 707] on span "Send invite" at bounding box center [875, 700] width 76 height 22
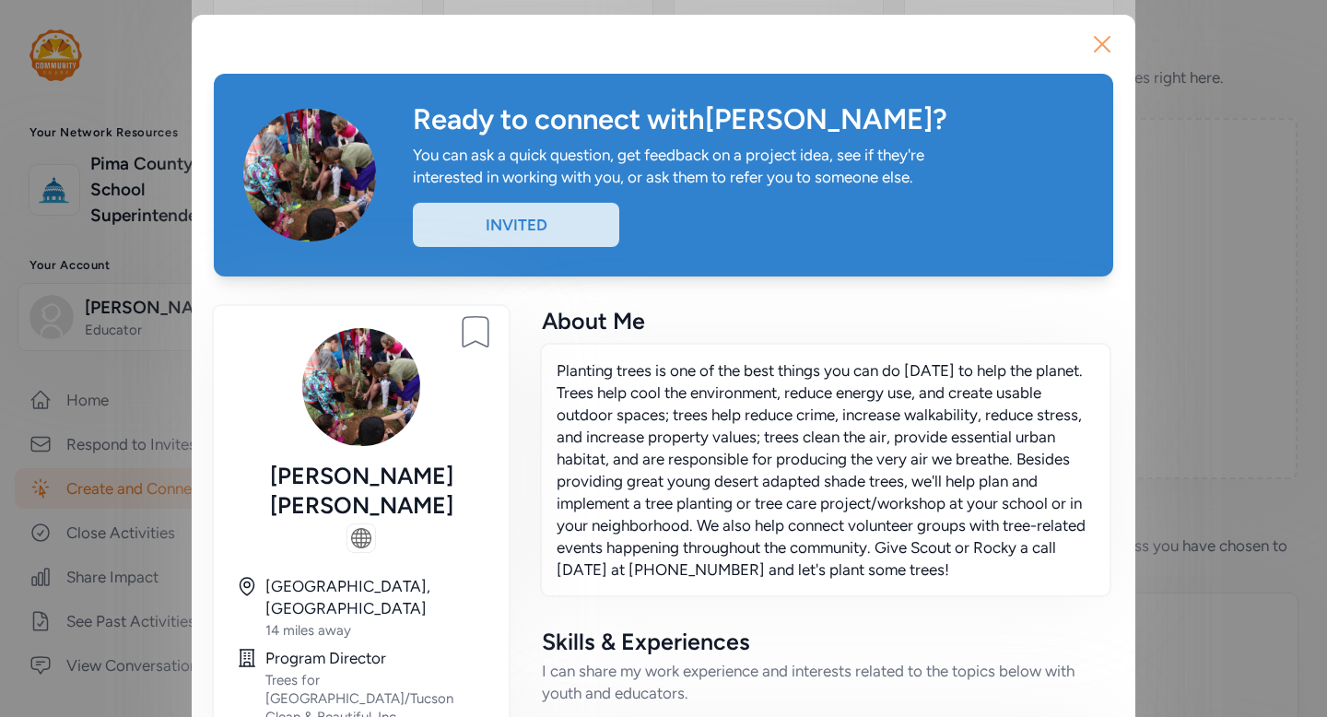
click at [1102, 49] on icon "button" at bounding box center [1102, 43] width 29 height 29
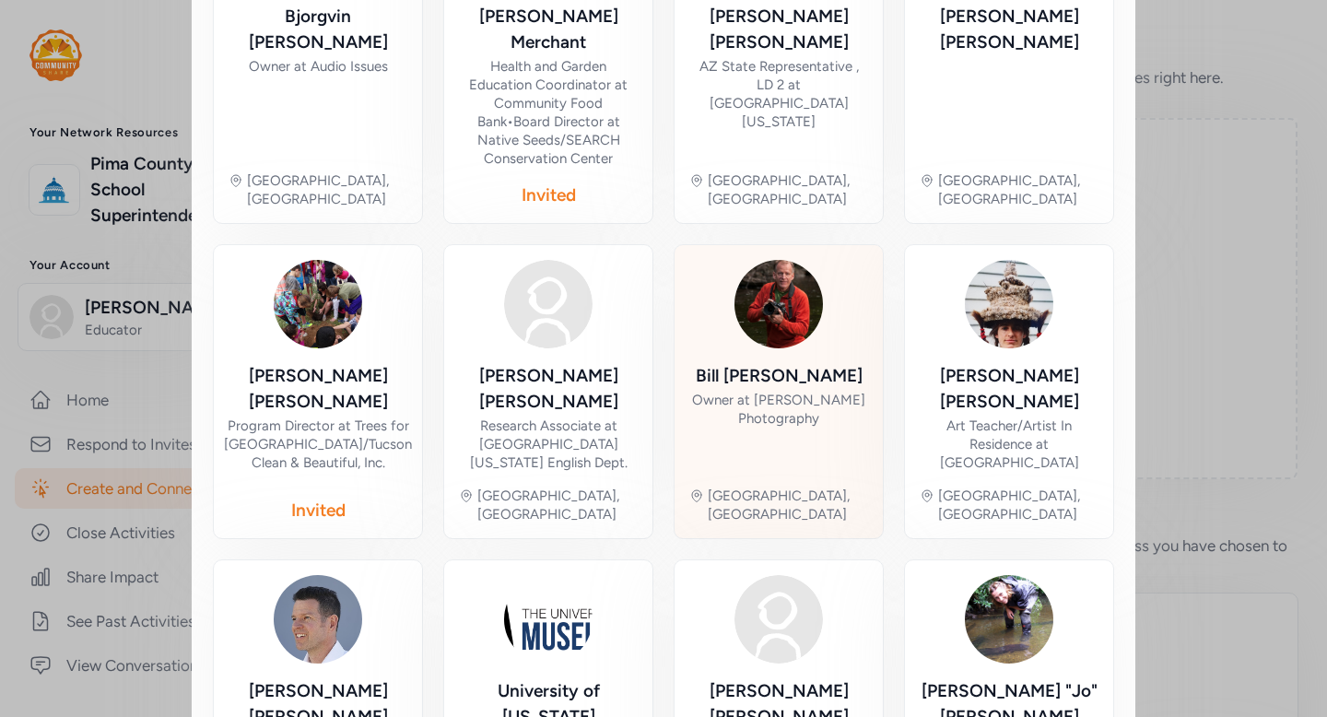
scroll to position [893, 0]
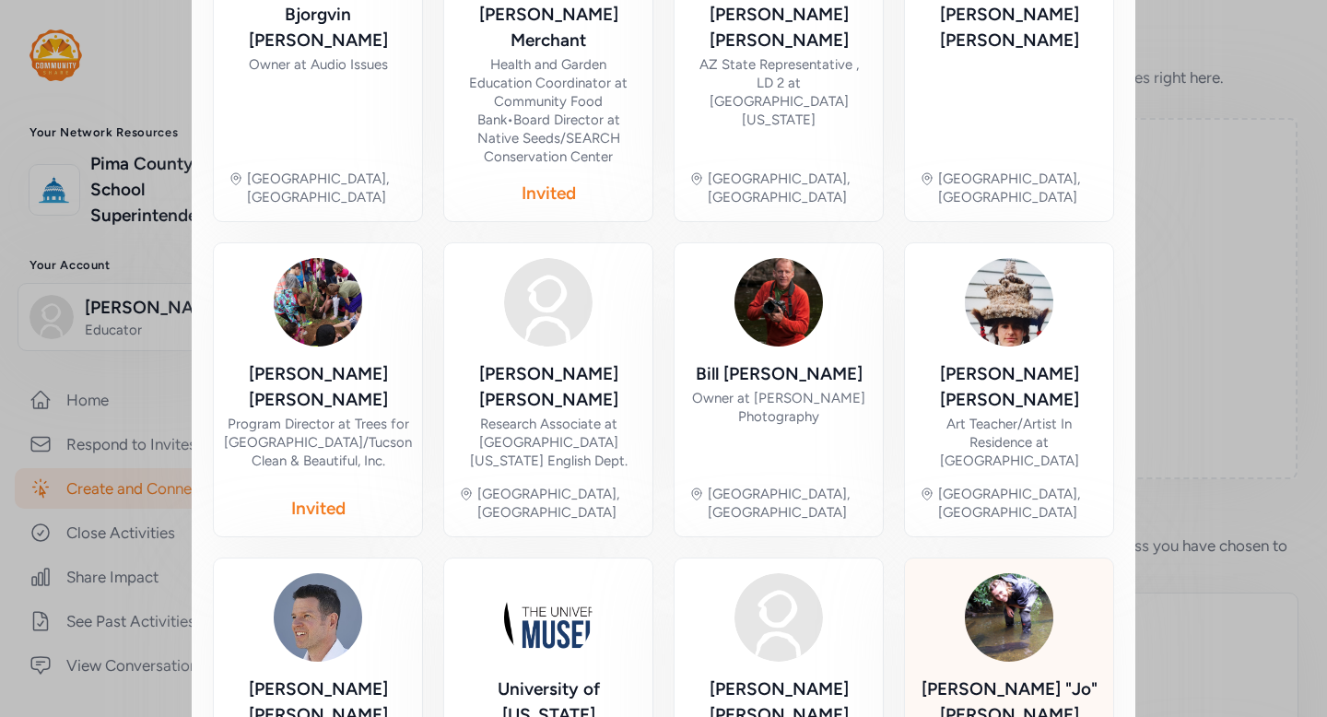
click at [1001, 676] on div "Stephanie "Jo" Bowman" at bounding box center [1009, 702] width 179 height 52
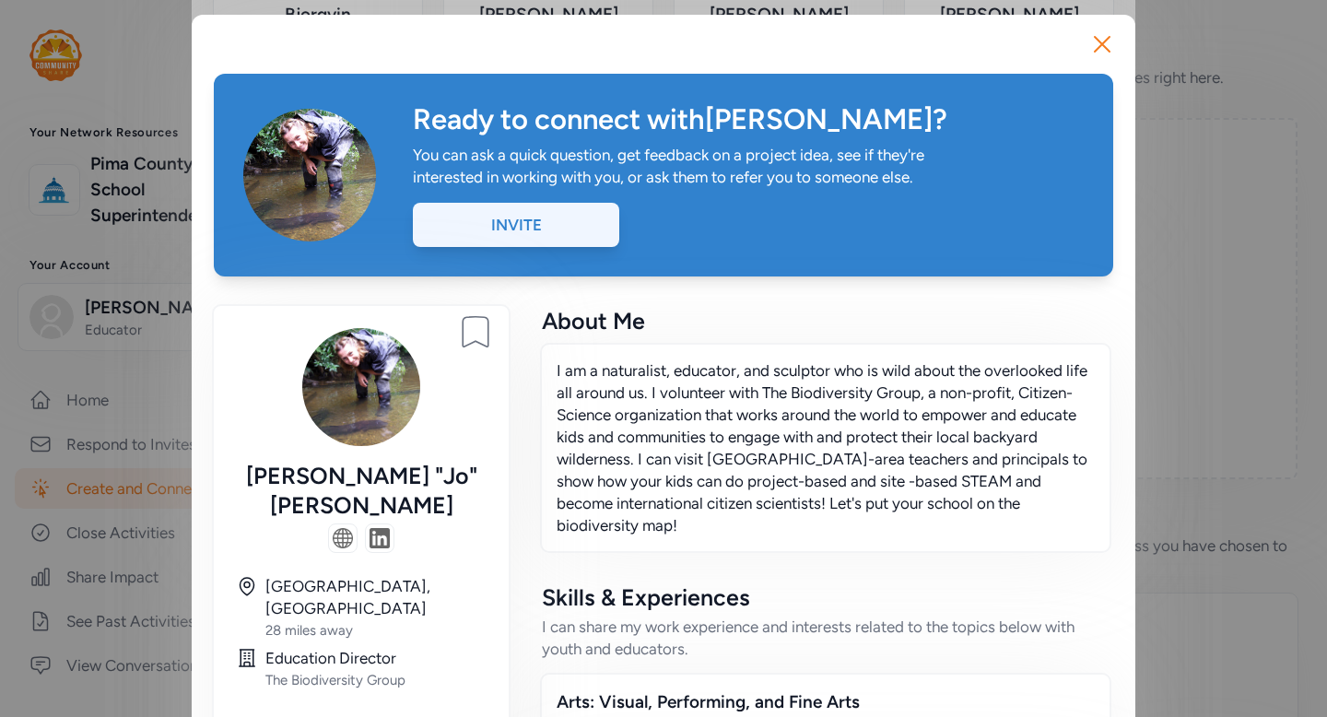
click at [564, 219] on div "Invite" at bounding box center [516, 225] width 206 height 44
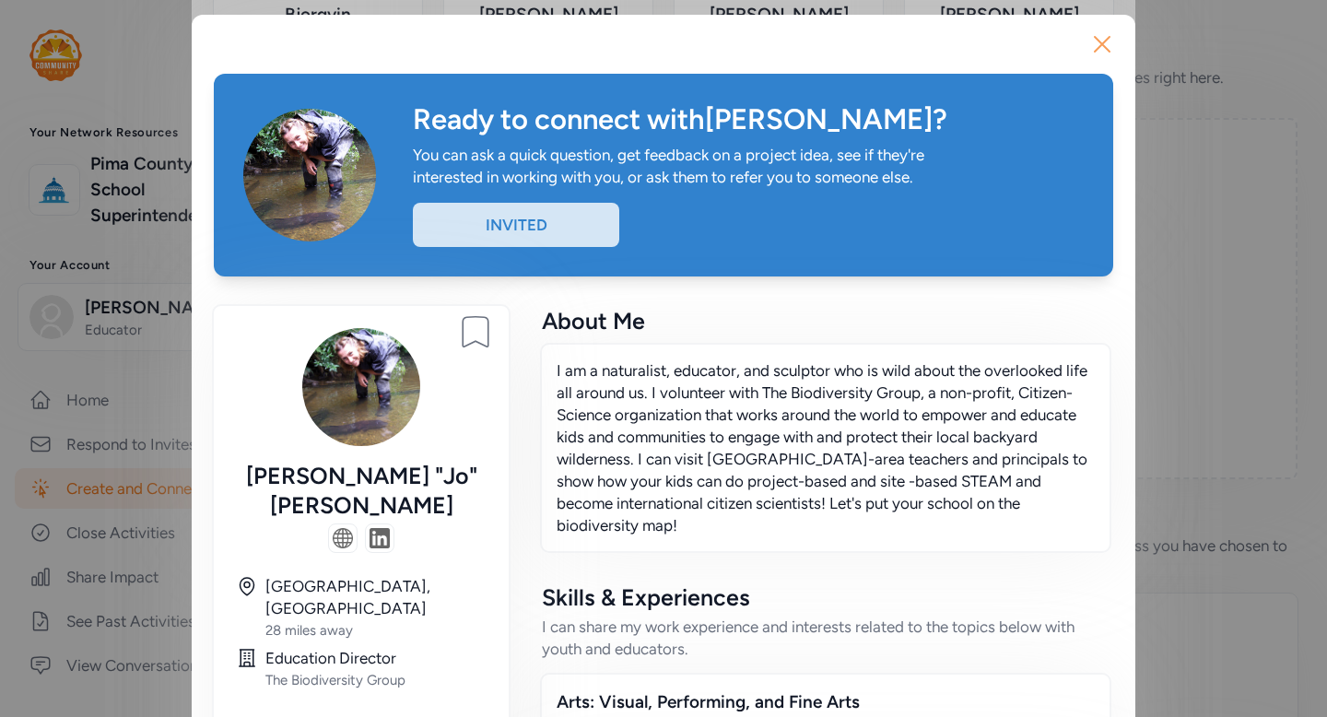
click at [1096, 50] on icon "button" at bounding box center [1102, 44] width 15 height 15
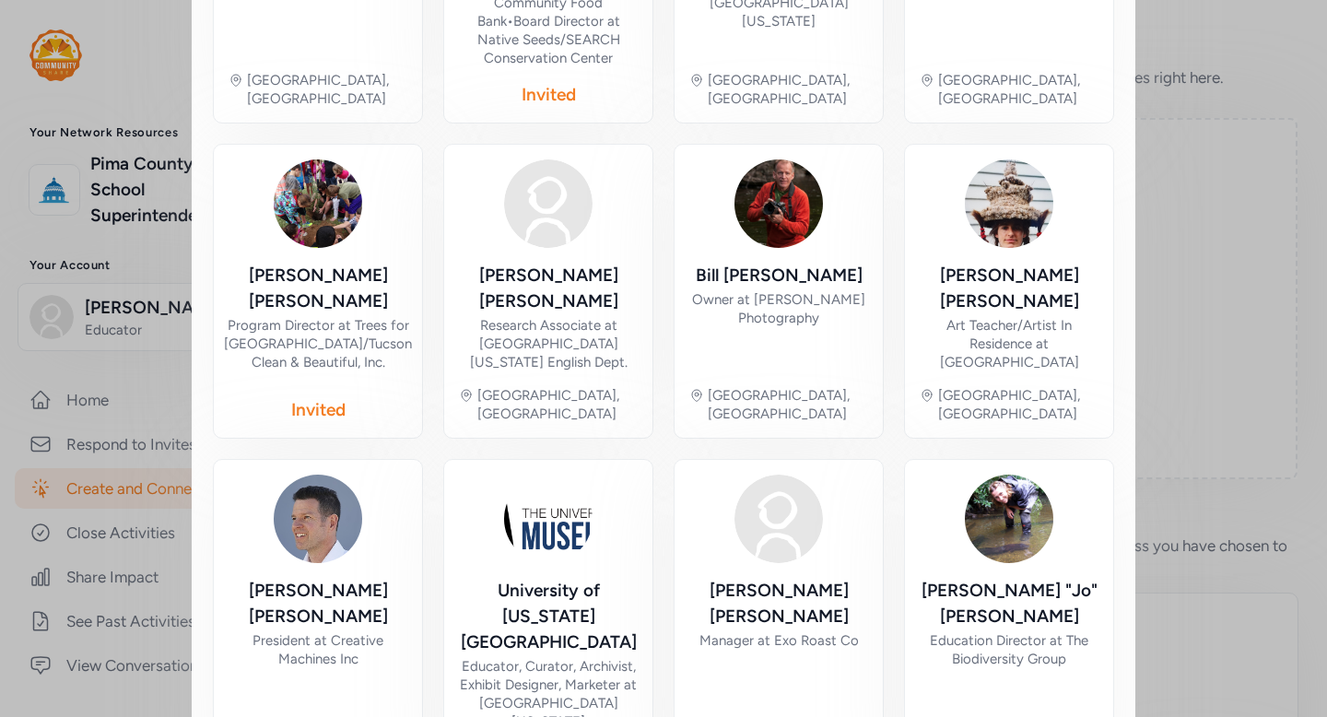
scroll to position [1006, 0]
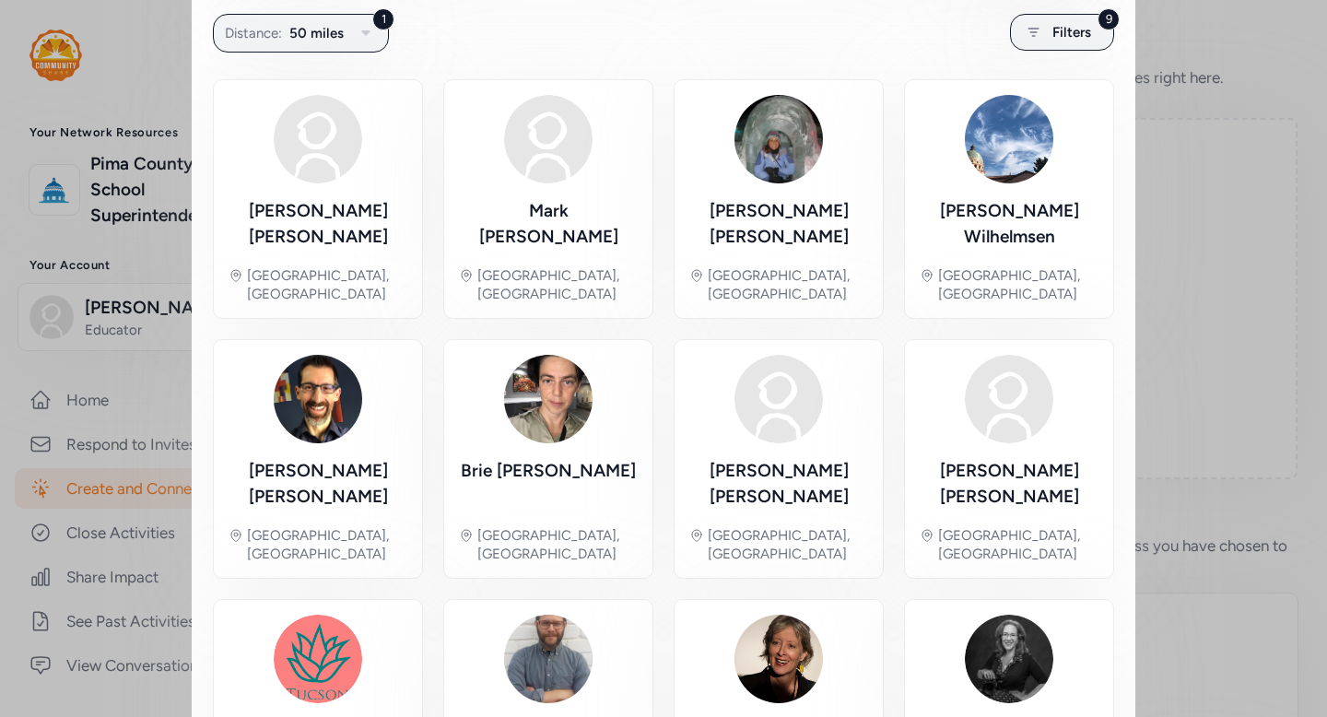
scroll to position [363, 0]
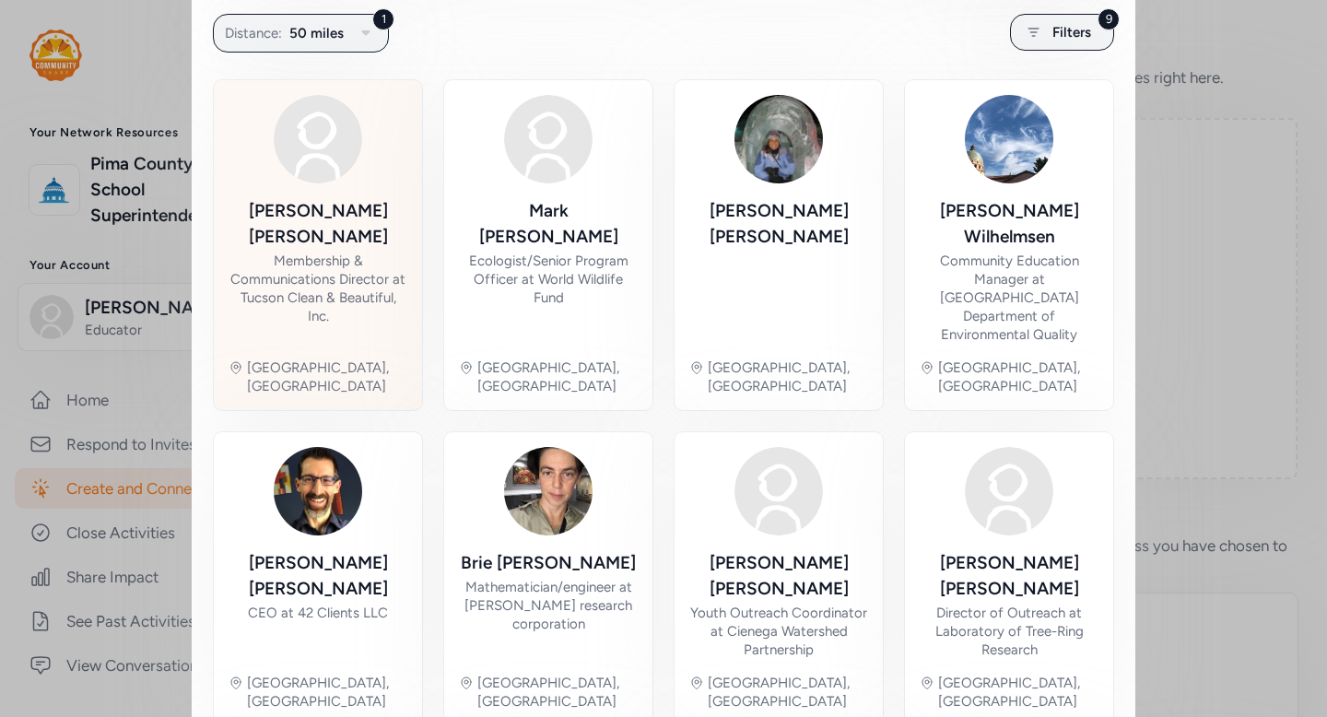
click at [341, 252] on div "Membership & Communications Director at Tucson Clean & Beautiful, Inc." at bounding box center [318, 289] width 179 height 74
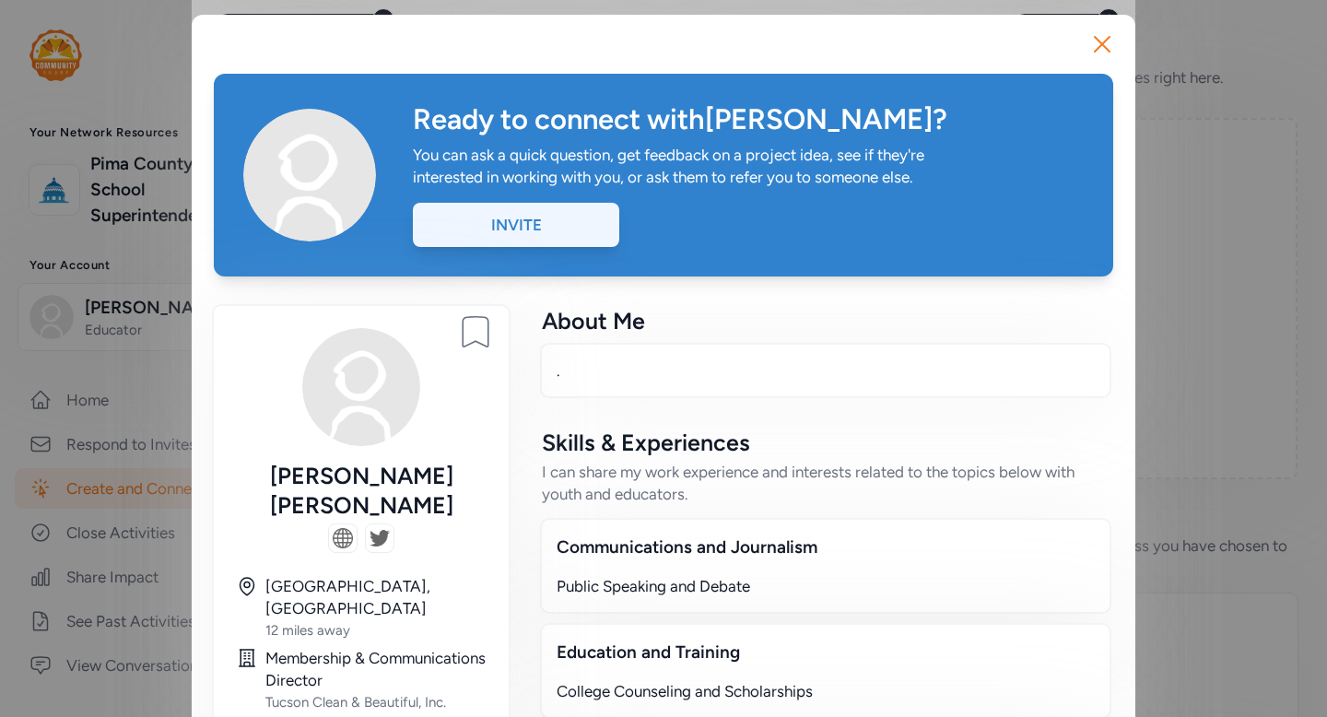
click at [594, 225] on div "Invite" at bounding box center [516, 225] width 206 height 44
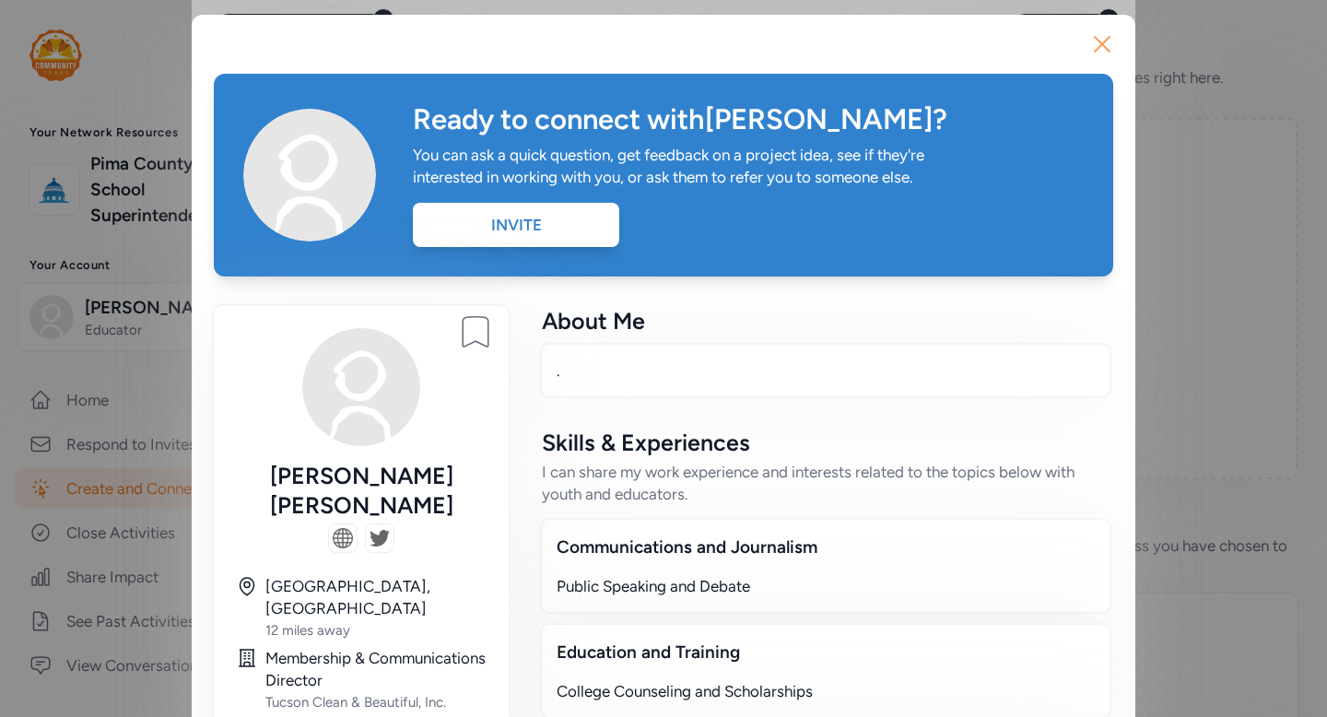
click at [1101, 49] on icon "button" at bounding box center [1102, 43] width 29 height 29
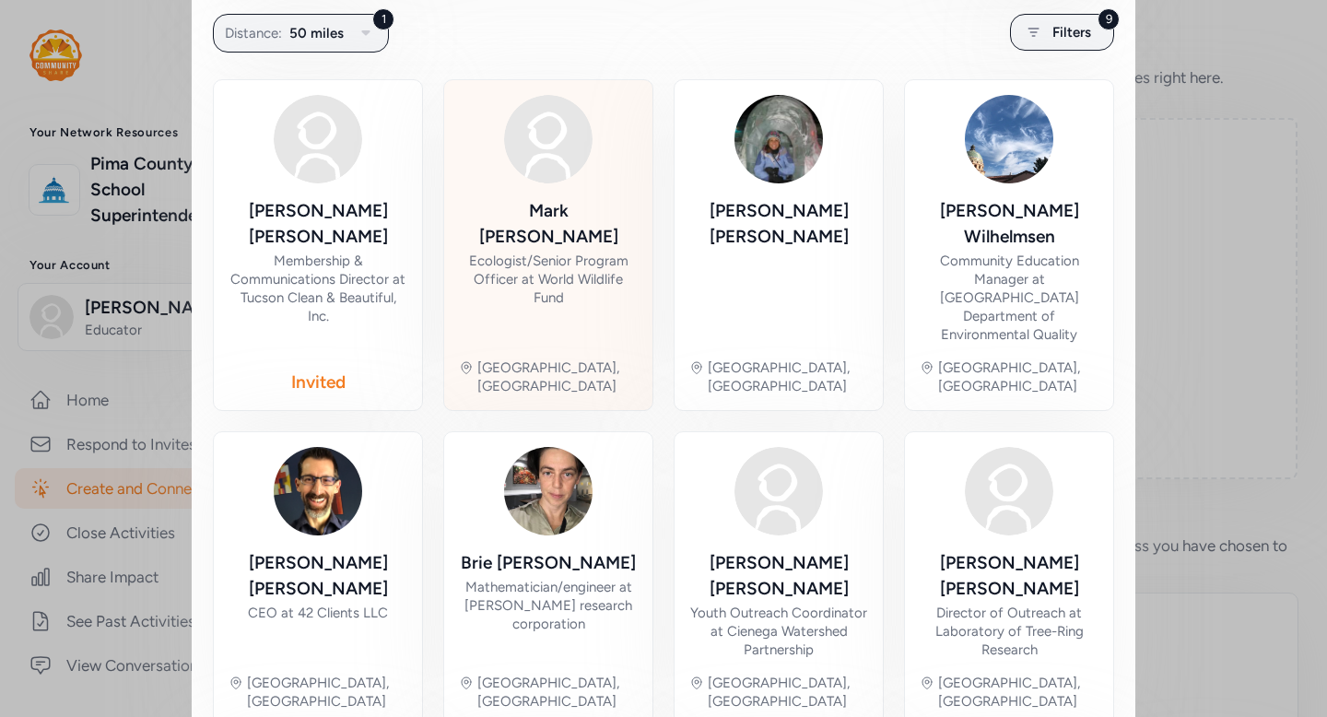
click at [613, 281] on div "Mark Briggs Ecologist/Senior Program Officer at World Wildlife Fund" at bounding box center [548, 271] width 179 height 146
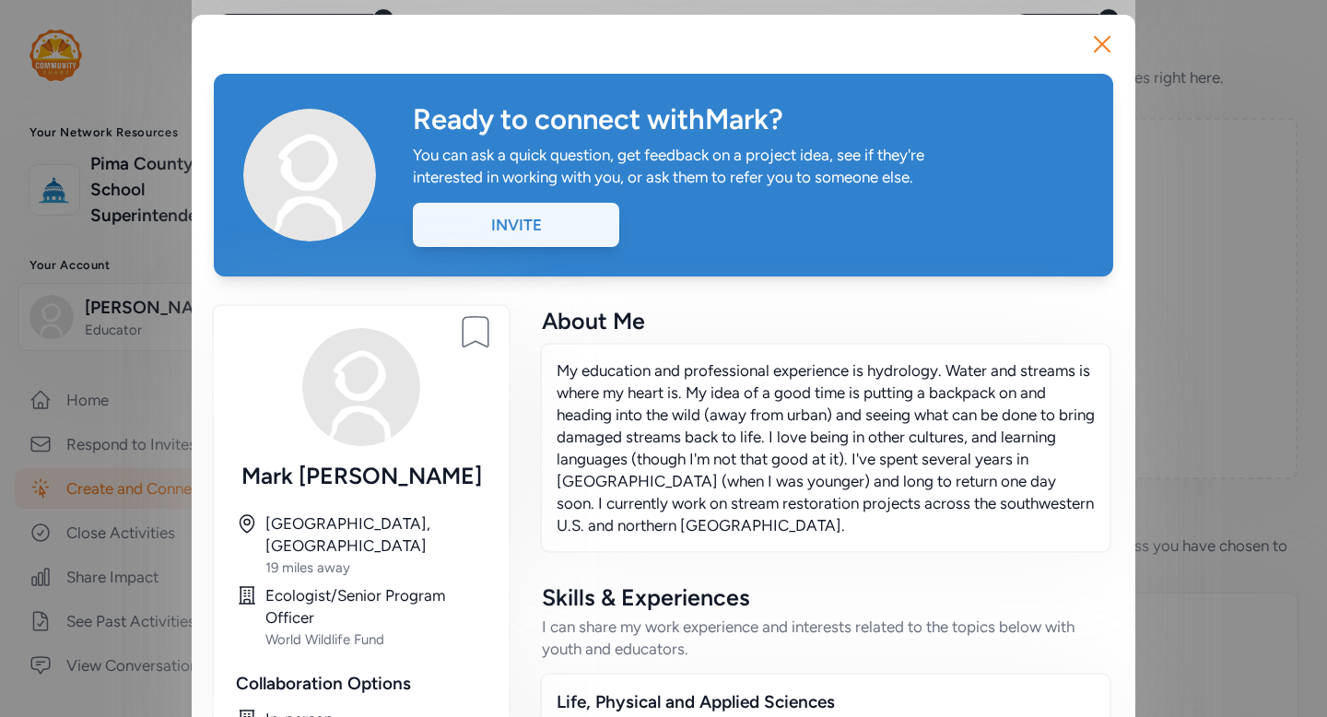
click at [573, 227] on div "Invite" at bounding box center [516, 225] width 206 height 44
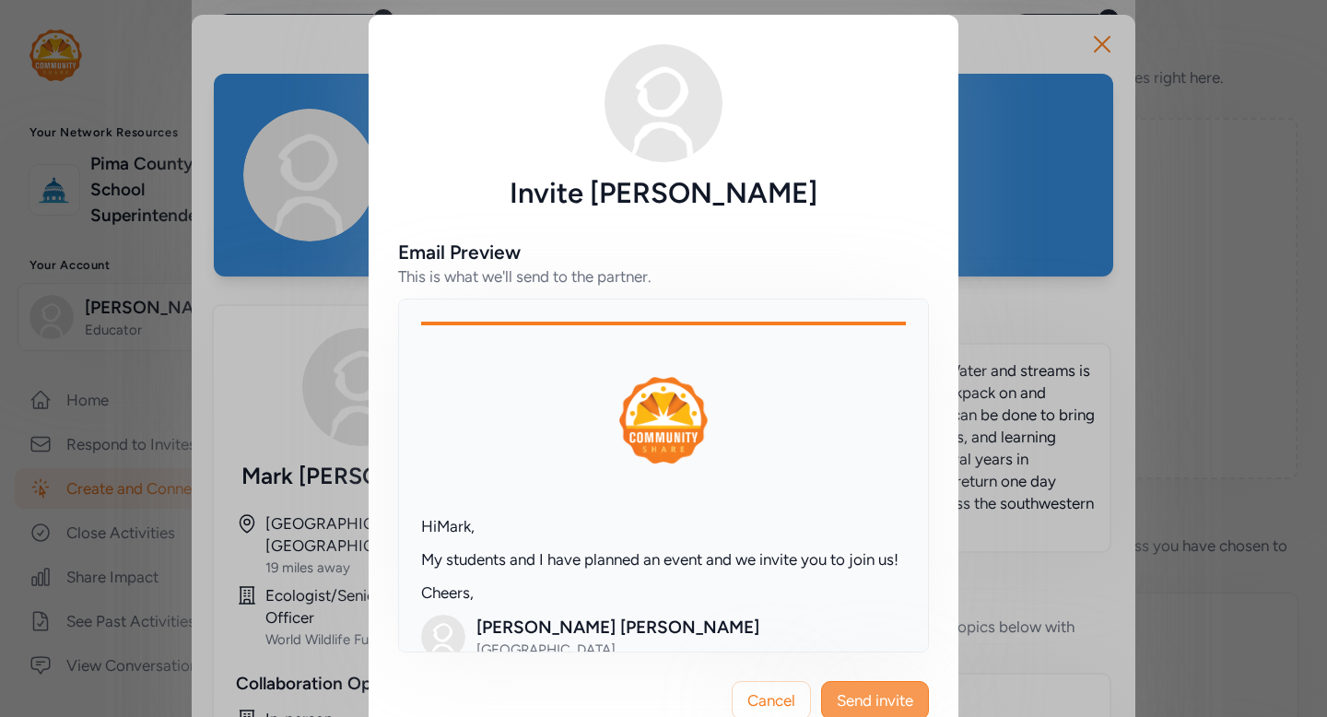
click at [877, 699] on span "Send invite" at bounding box center [875, 700] width 76 height 22
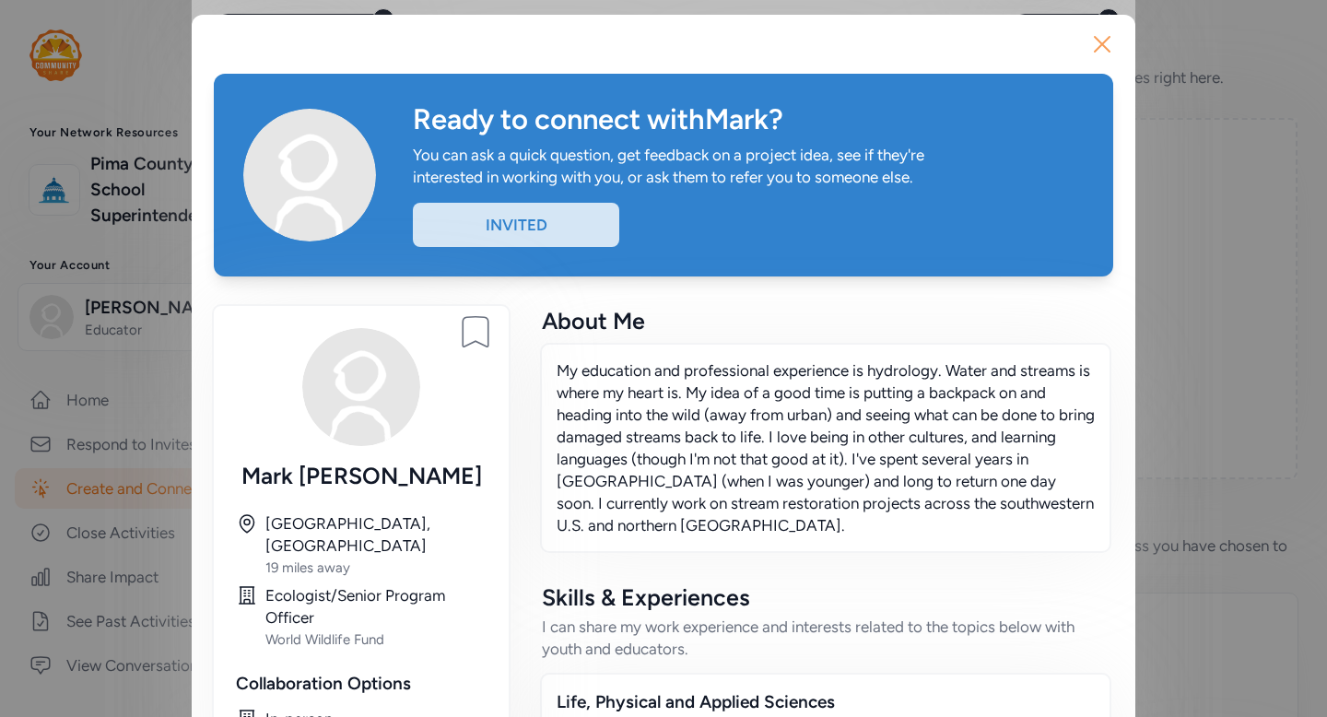
click at [1103, 39] on icon "button" at bounding box center [1102, 43] width 29 height 29
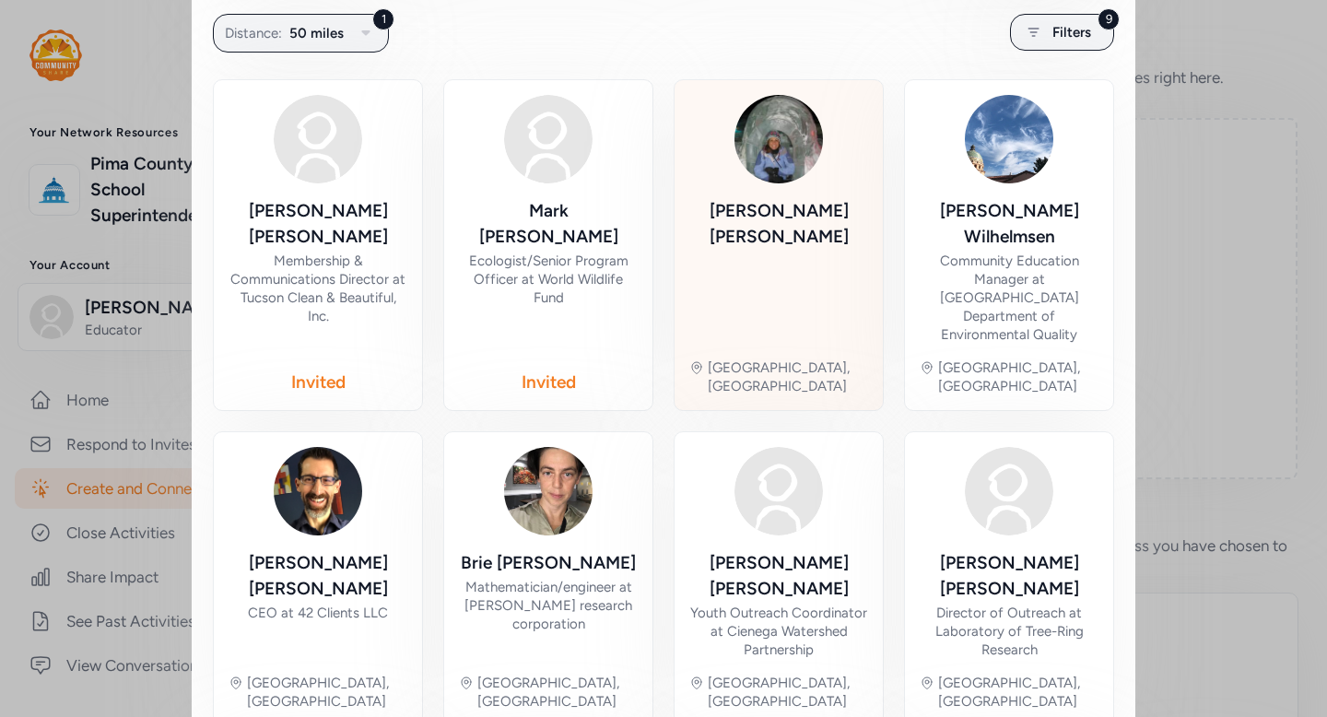
click at [815, 260] on div "Betsy Wilkening" at bounding box center [778, 271] width 179 height 146
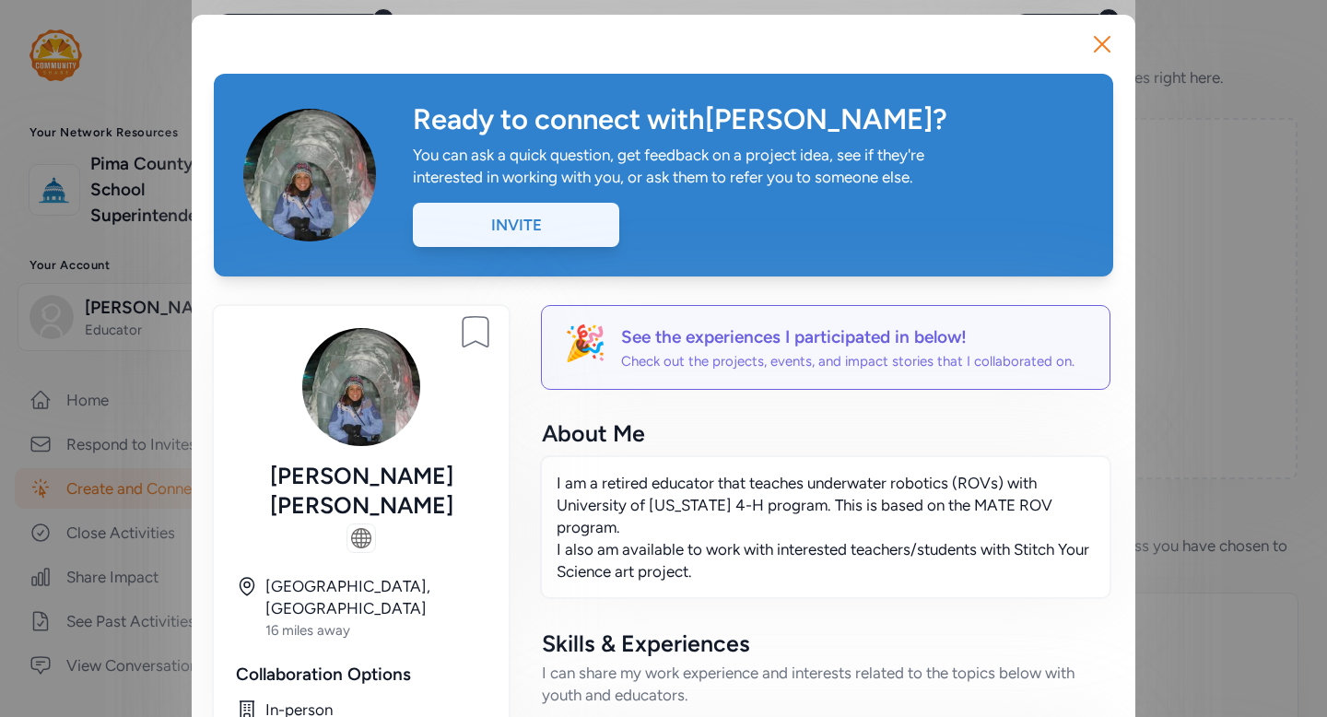
click at [521, 223] on div "Invite" at bounding box center [516, 225] width 206 height 44
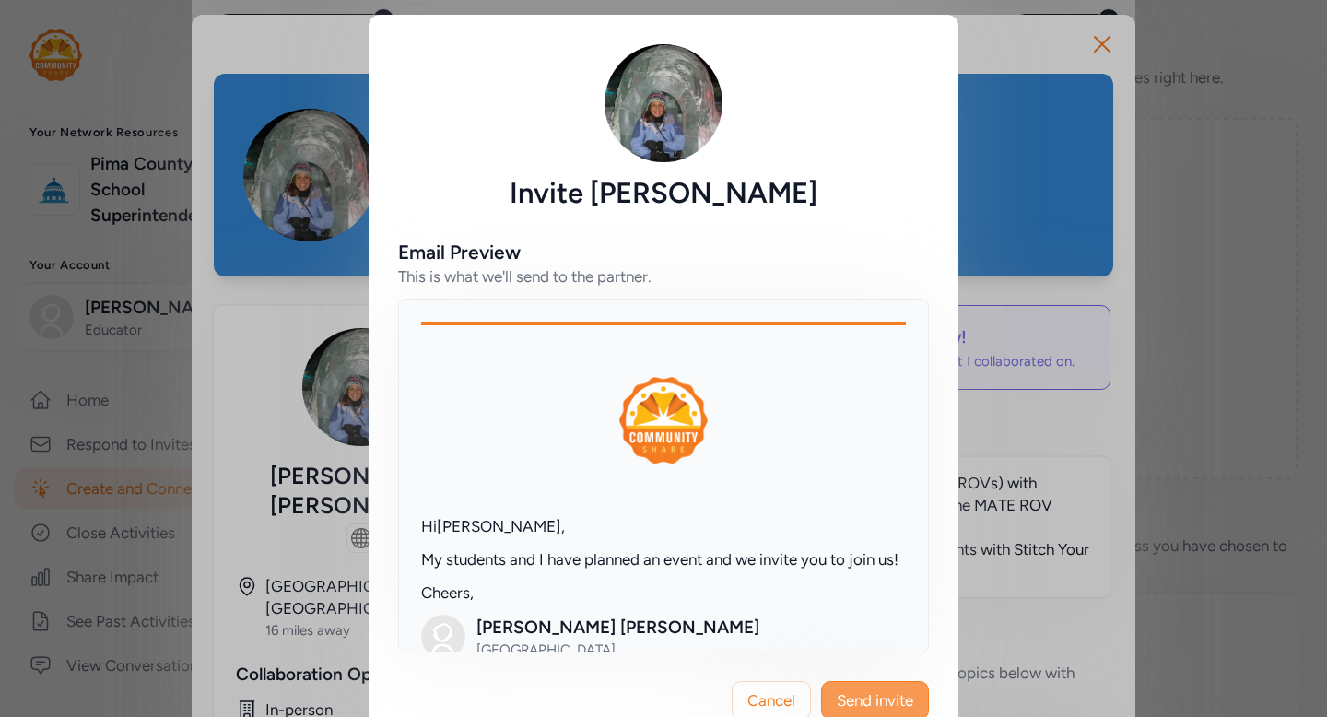
click at [877, 693] on span "Send invite" at bounding box center [875, 700] width 76 height 22
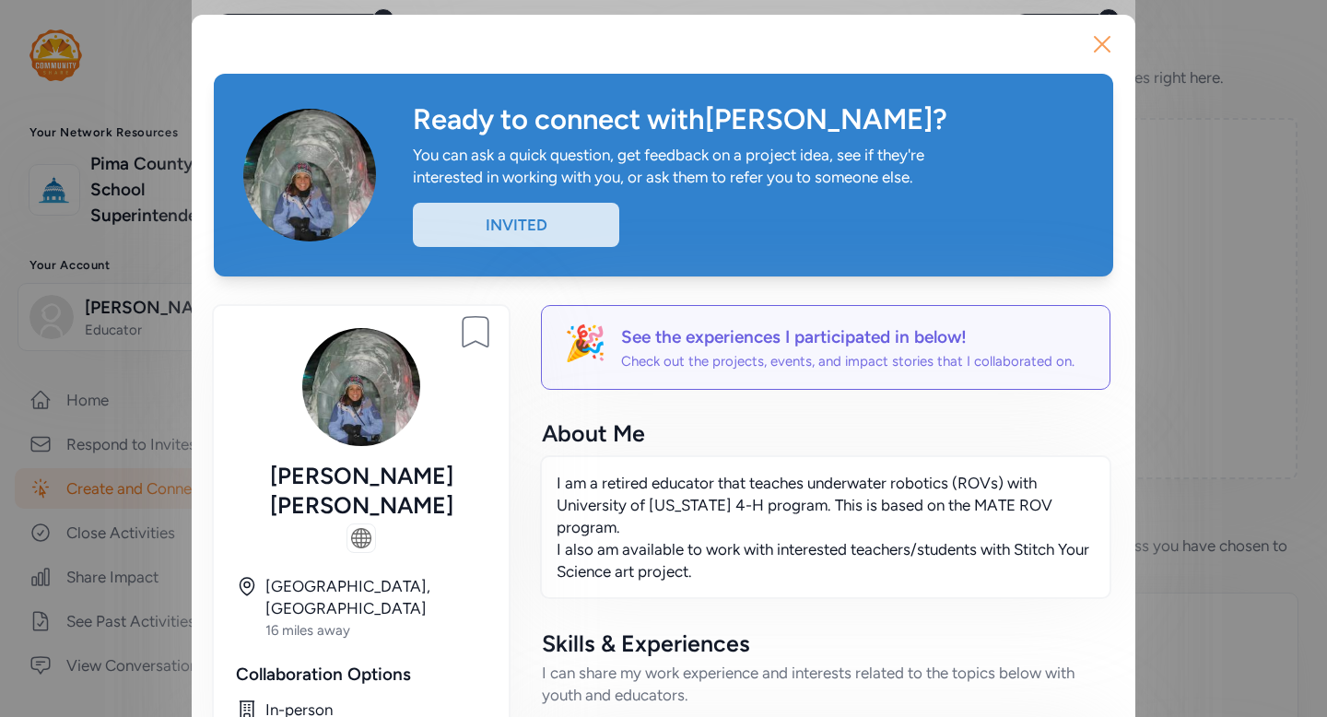
click at [1102, 51] on icon "button" at bounding box center [1102, 43] width 29 height 29
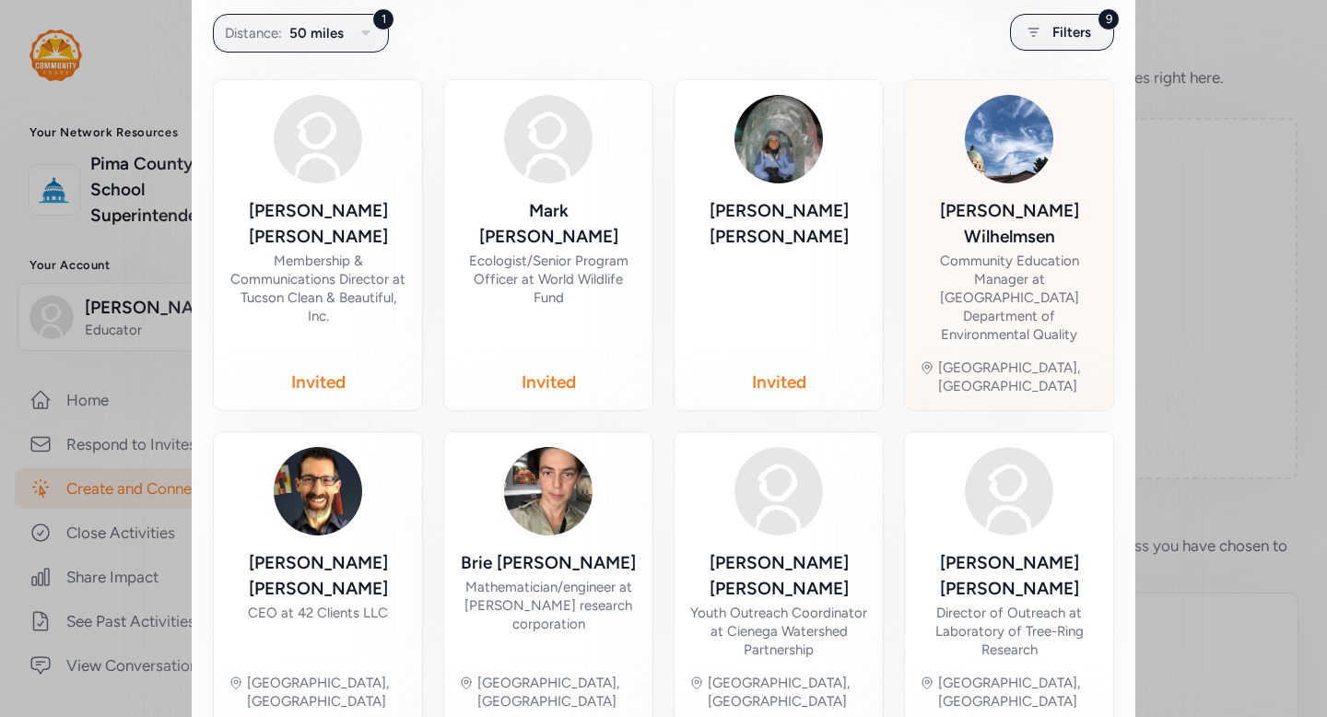
click at [1058, 252] on div "Community Education Manager at Pima County Department of Environmental Quality" at bounding box center [1009, 298] width 179 height 92
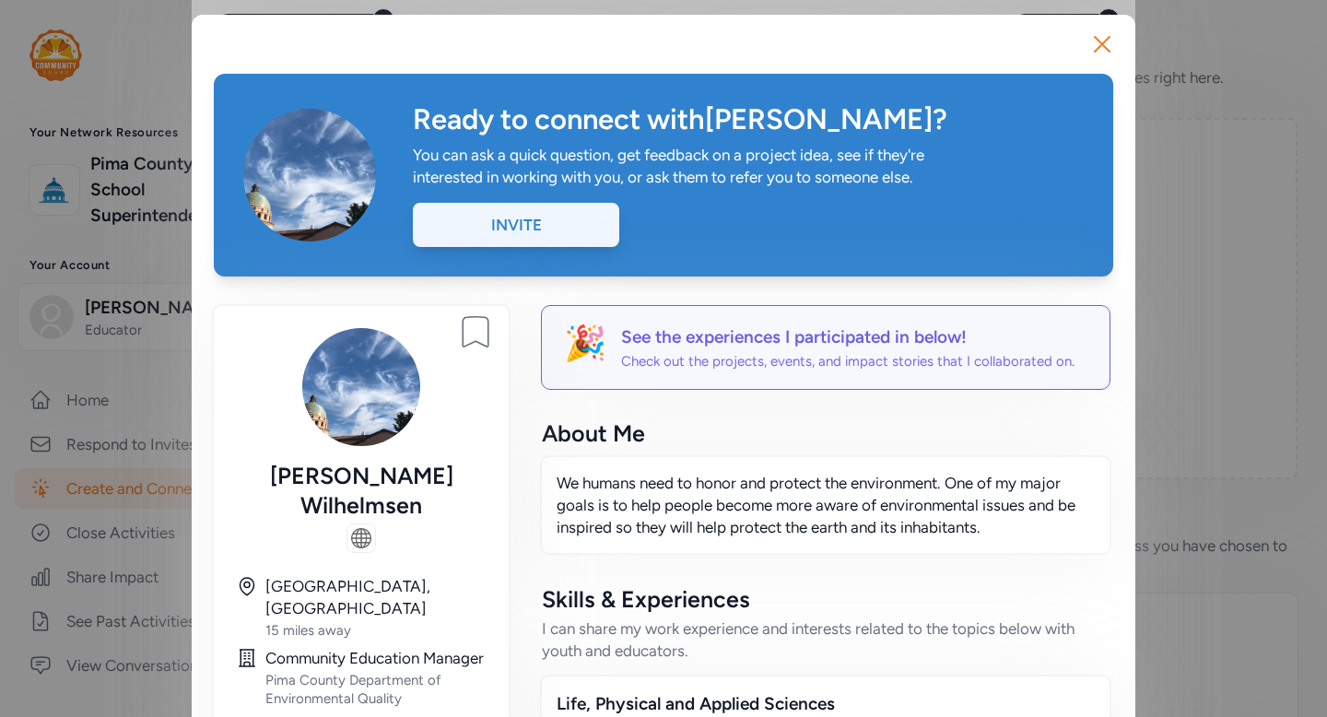
click at [548, 221] on div "Invite" at bounding box center [516, 225] width 206 height 44
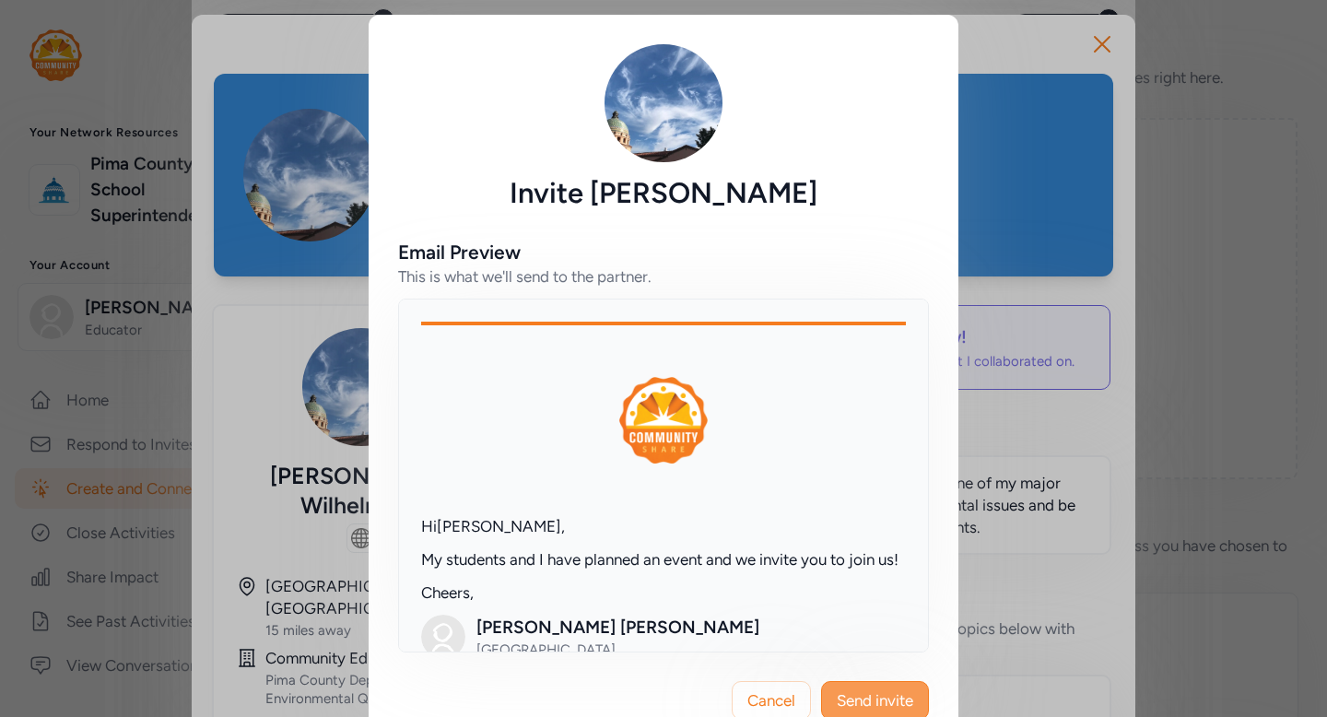
click at [871, 691] on span "Send invite" at bounding box center [875, 700] width 76 height 22
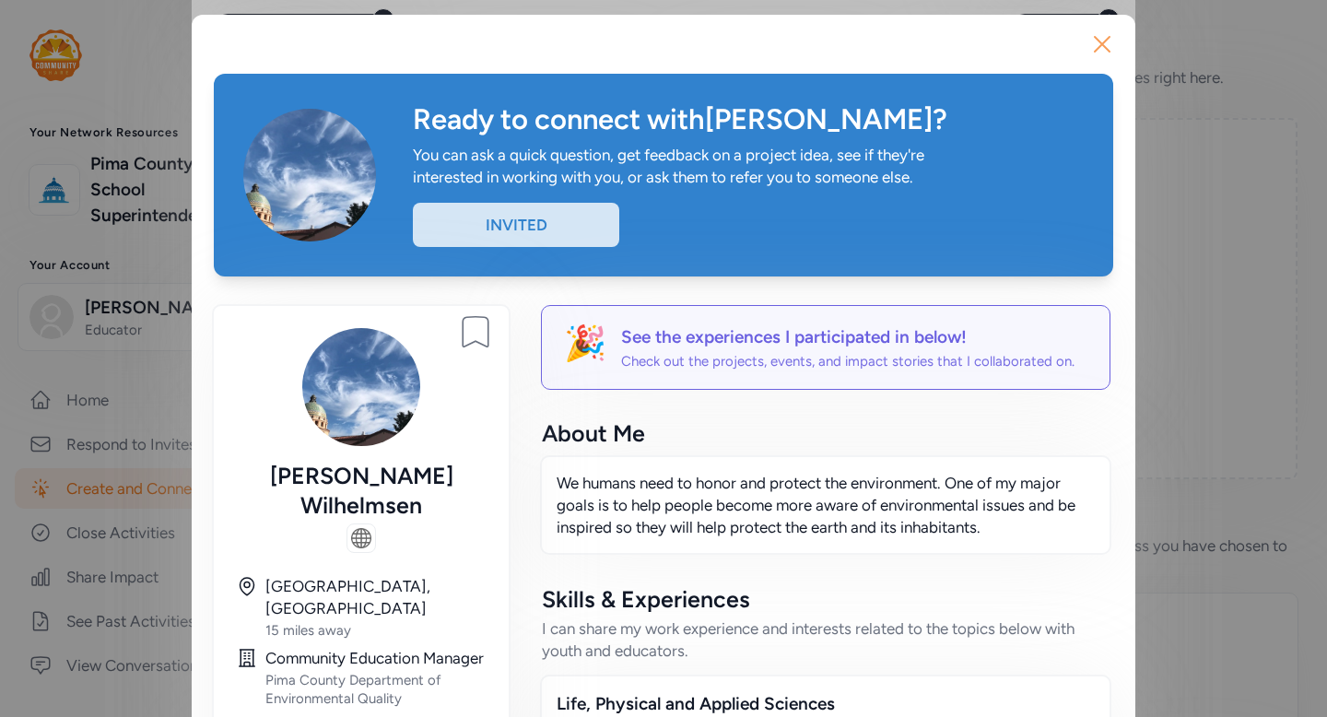
click at [1102, 56] on icon "button" at bounding box center [1102, 43] width 29 height 29
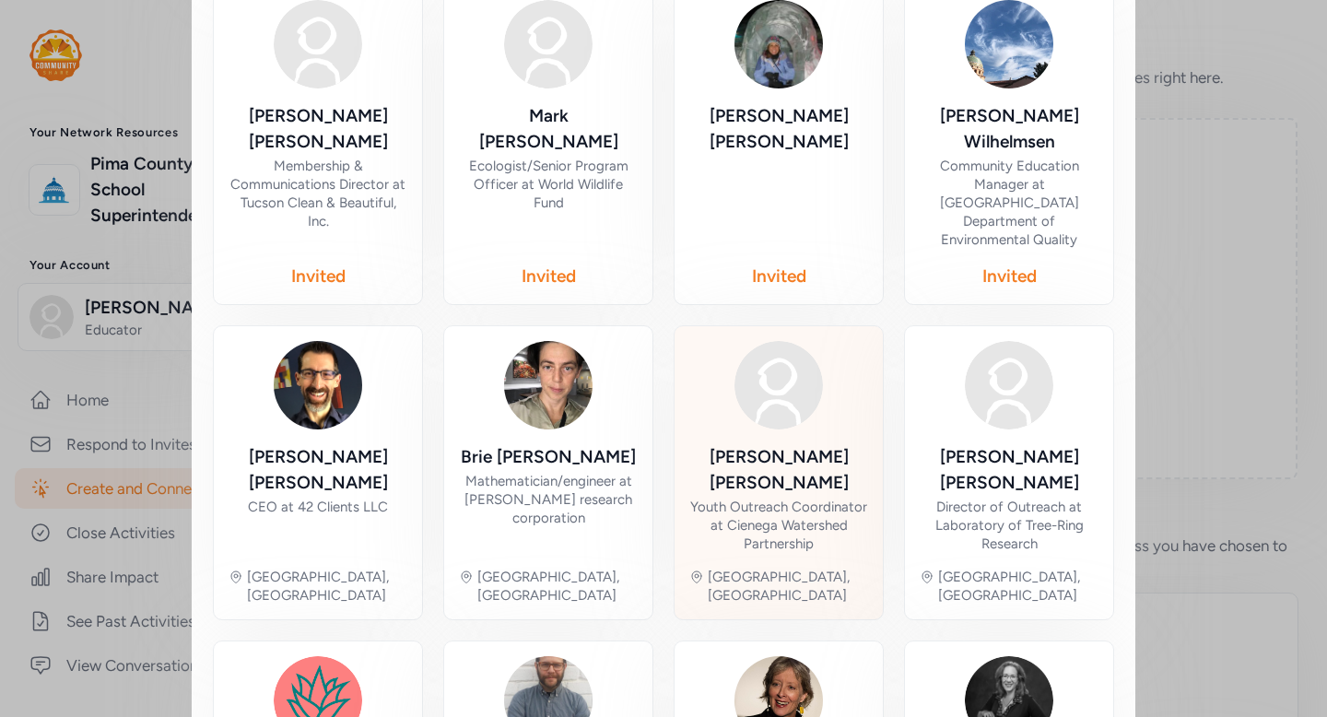
scroll to position [464, 0]
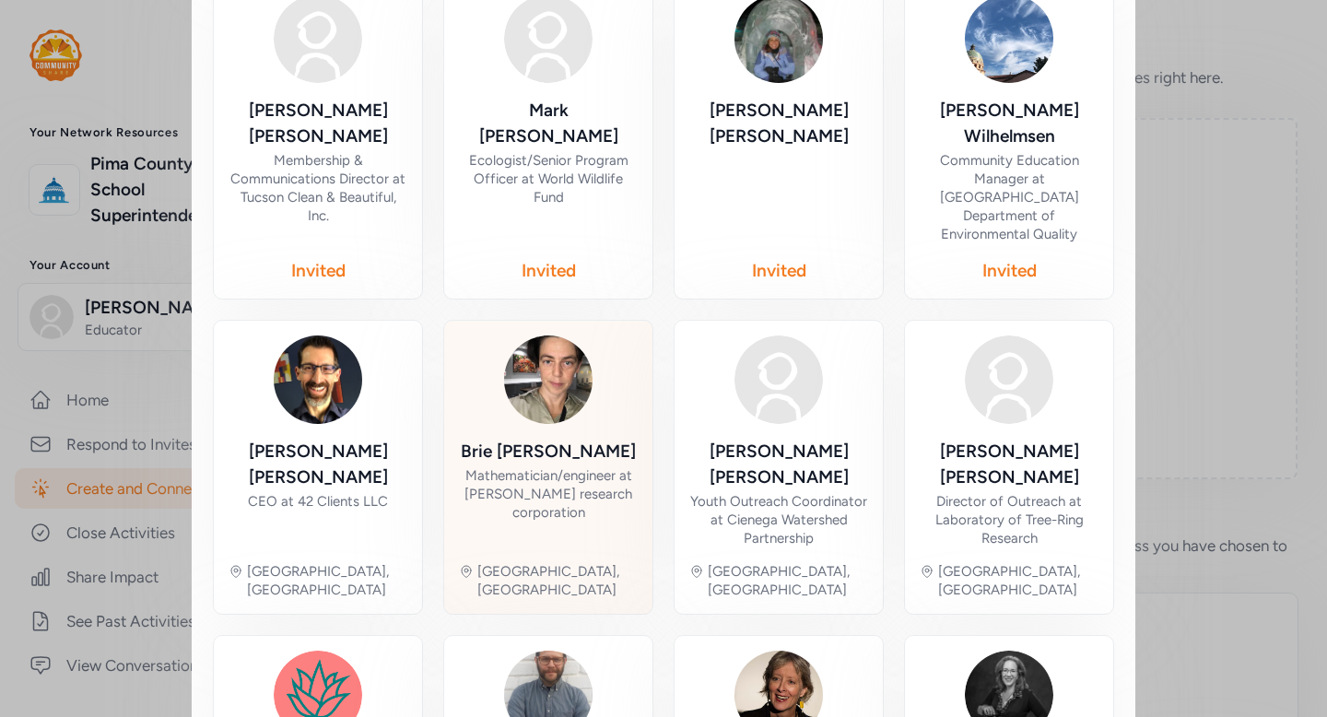
click at [626, 466] on div "Mathematician/engineer at Rincon research corporation" at bounding box center [548, 493] width 179 height 55
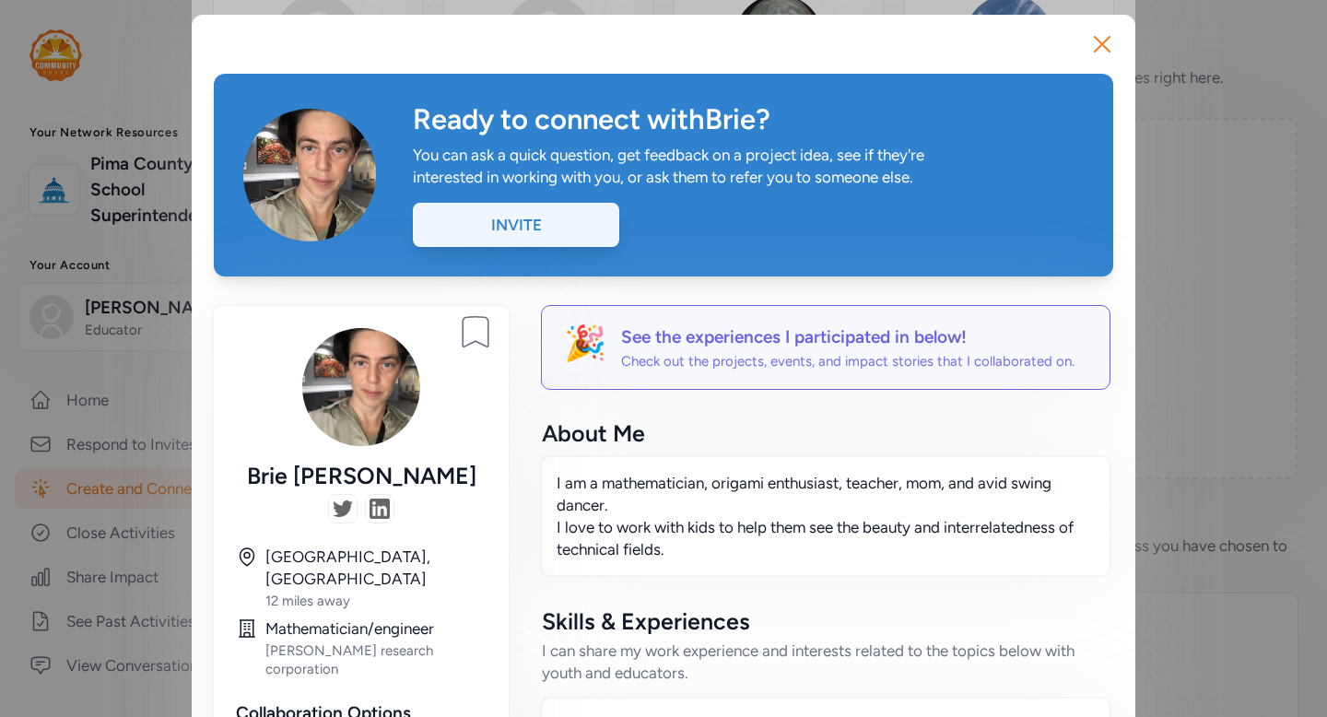
click at [541, 222] on div "Invite" at bounding box center [516, 225] width 206 height 44
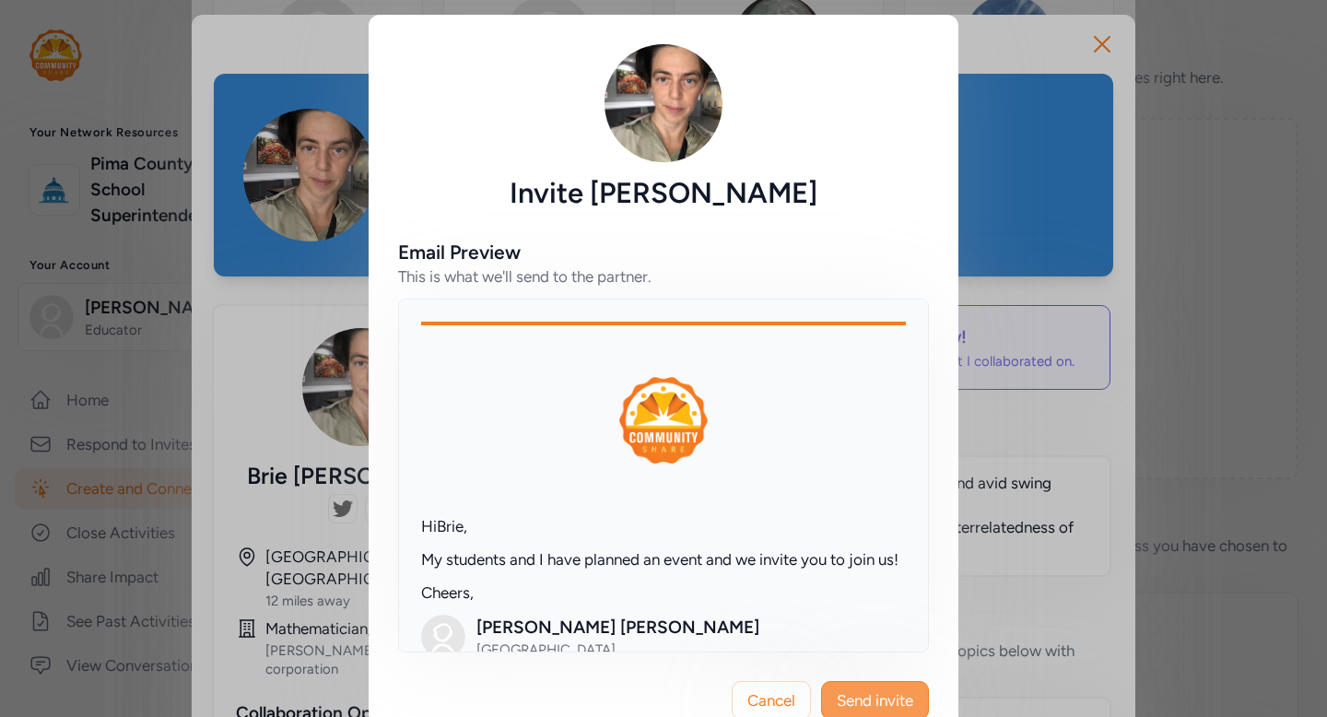
click at [876, 700] on span "Send invite" at bounding box center [875, 700] width 76 height 22
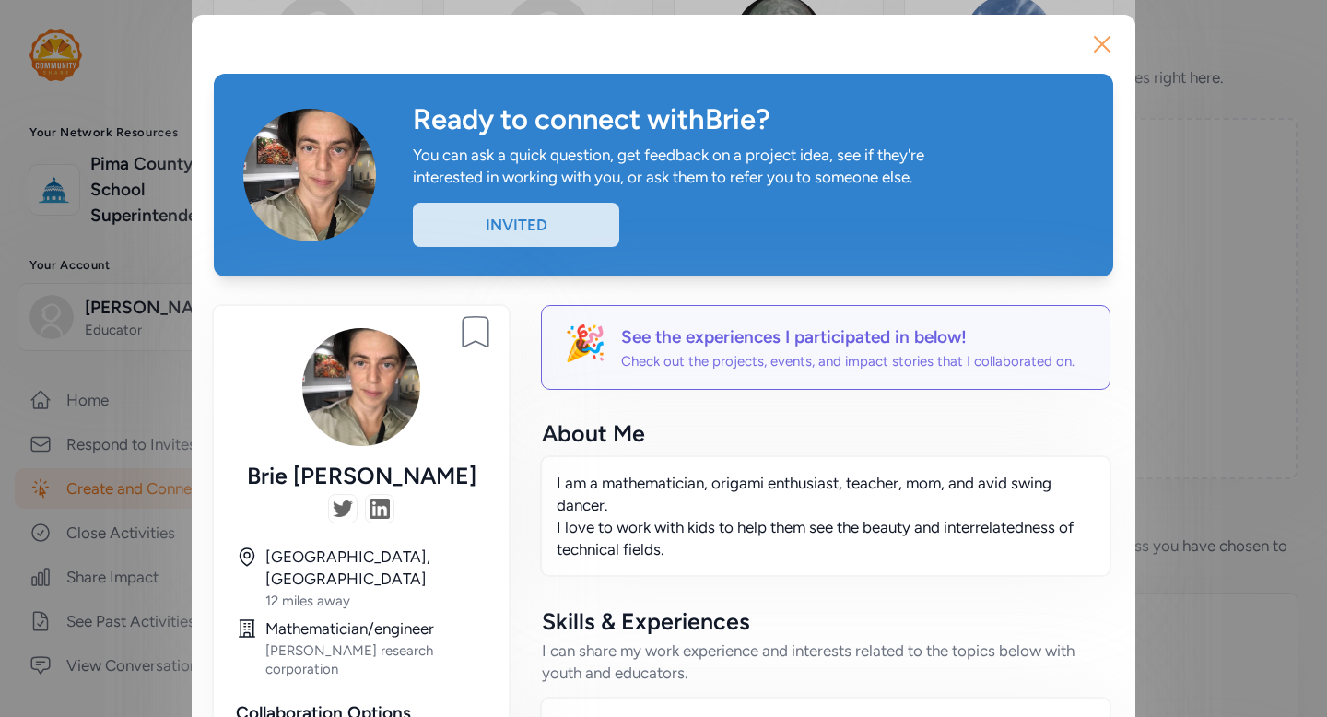
click at [1105, 40] on icon "button" at bounding box center [1102, 44] width 15 height 15
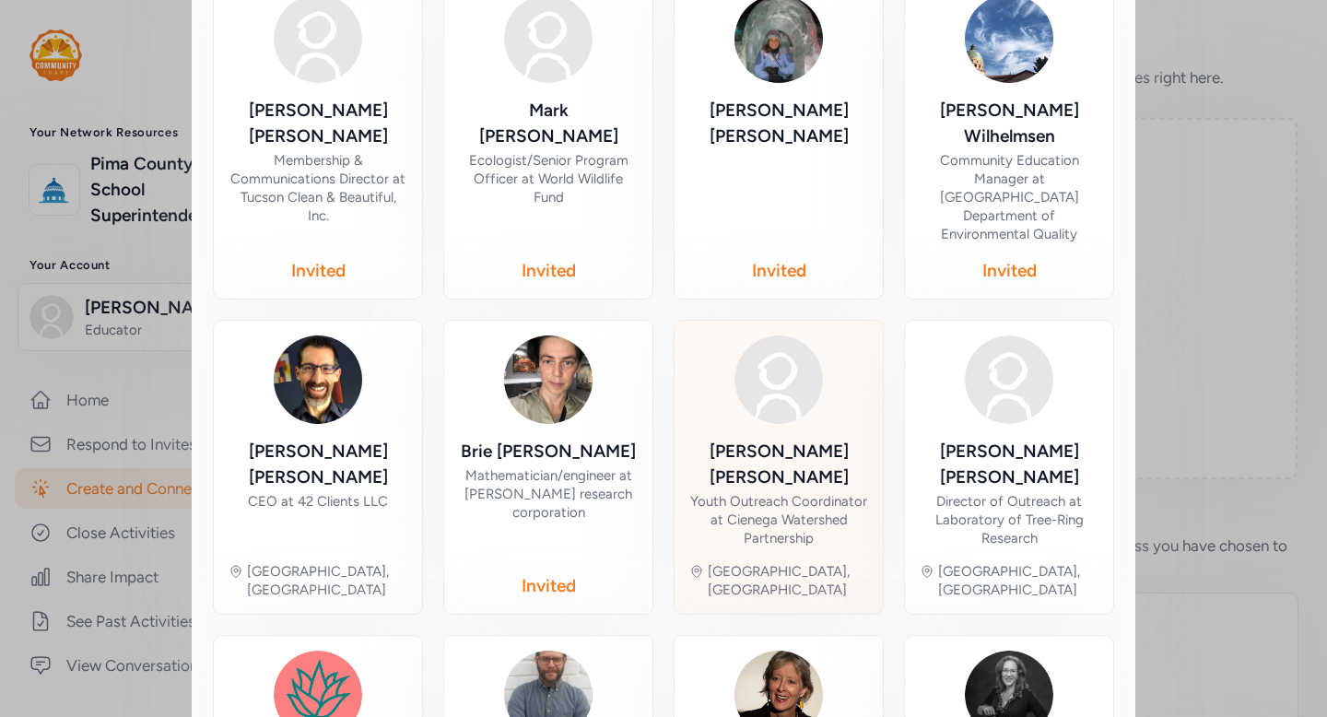
click at [824, 492] on div "Youth Outreach Coordinator at Cienega Watershed Partnership" at bounding box center [778, 519] width 179 height 55
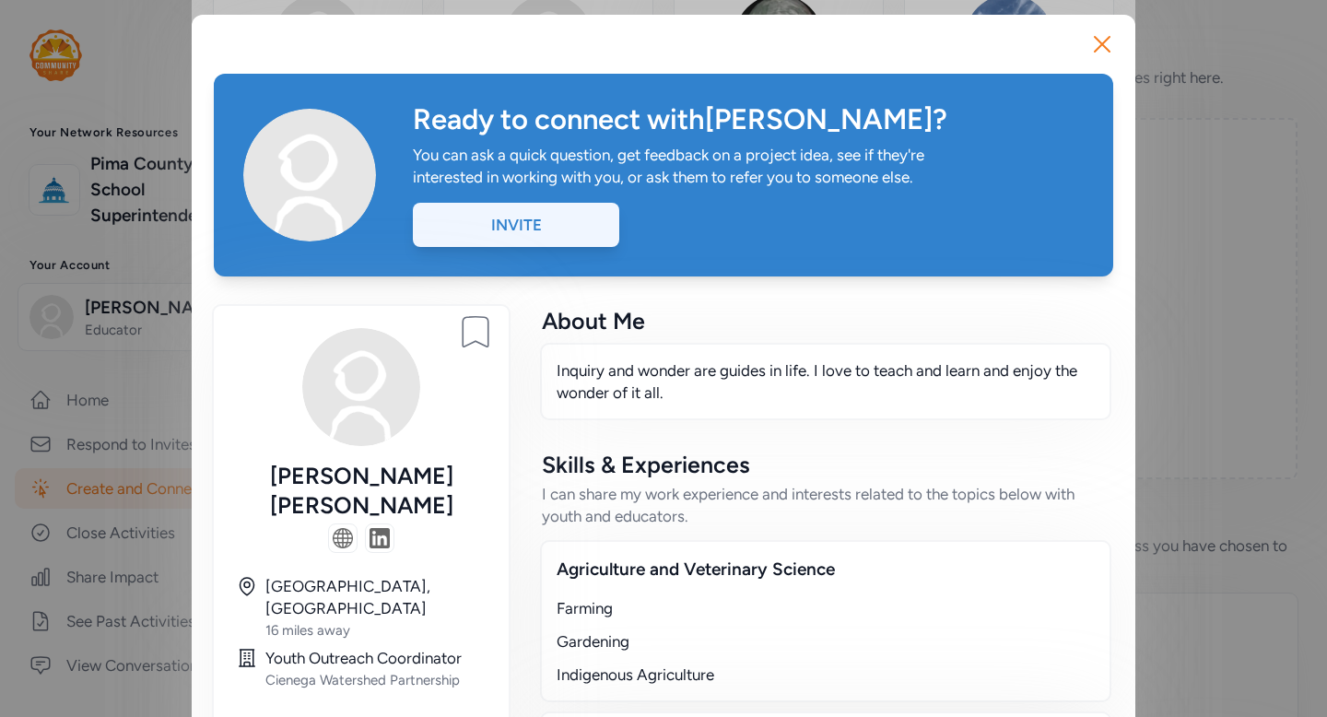
click at [568, 223] on div "Invite" at bounding box center [516, 225] width 206 height 44
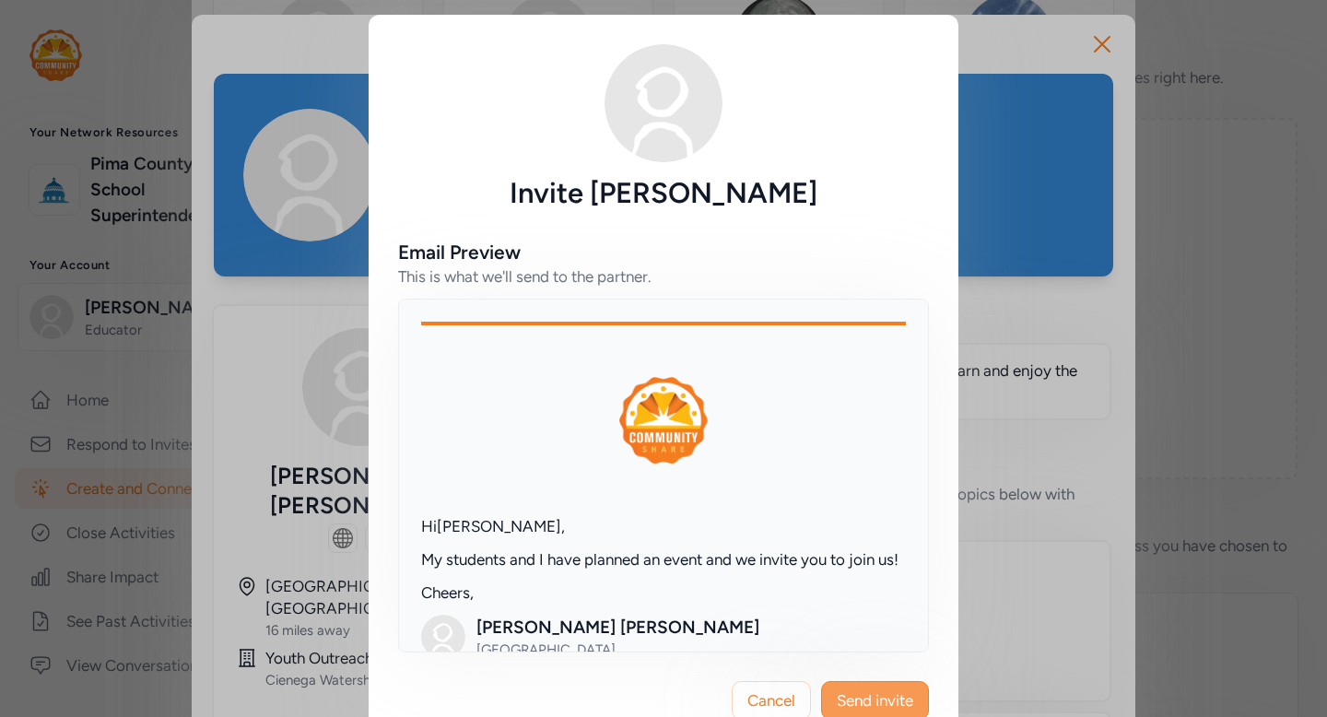
click at [906, 704] on span "Send invite" at bounding box center [875, 700] width 76 height 22
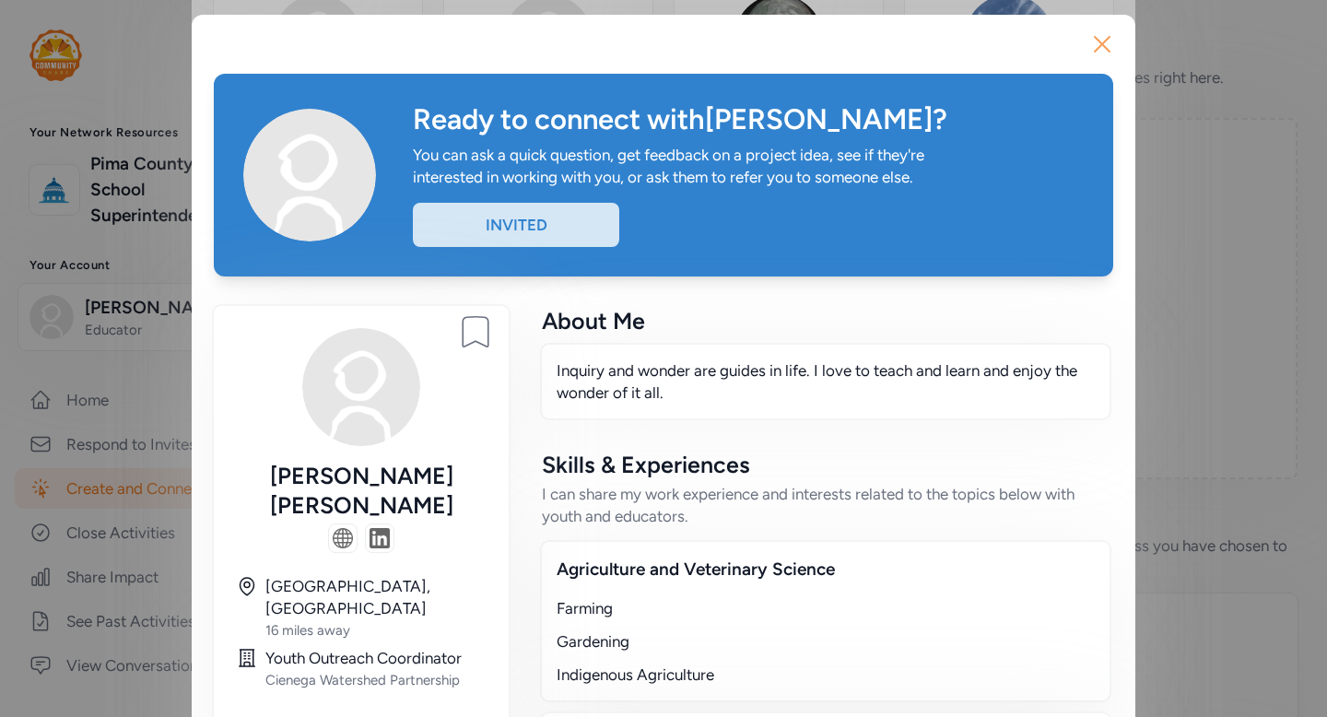
click at [1110, 45] on icon "button" at bounding box center [1102, 43] width 29 height 29
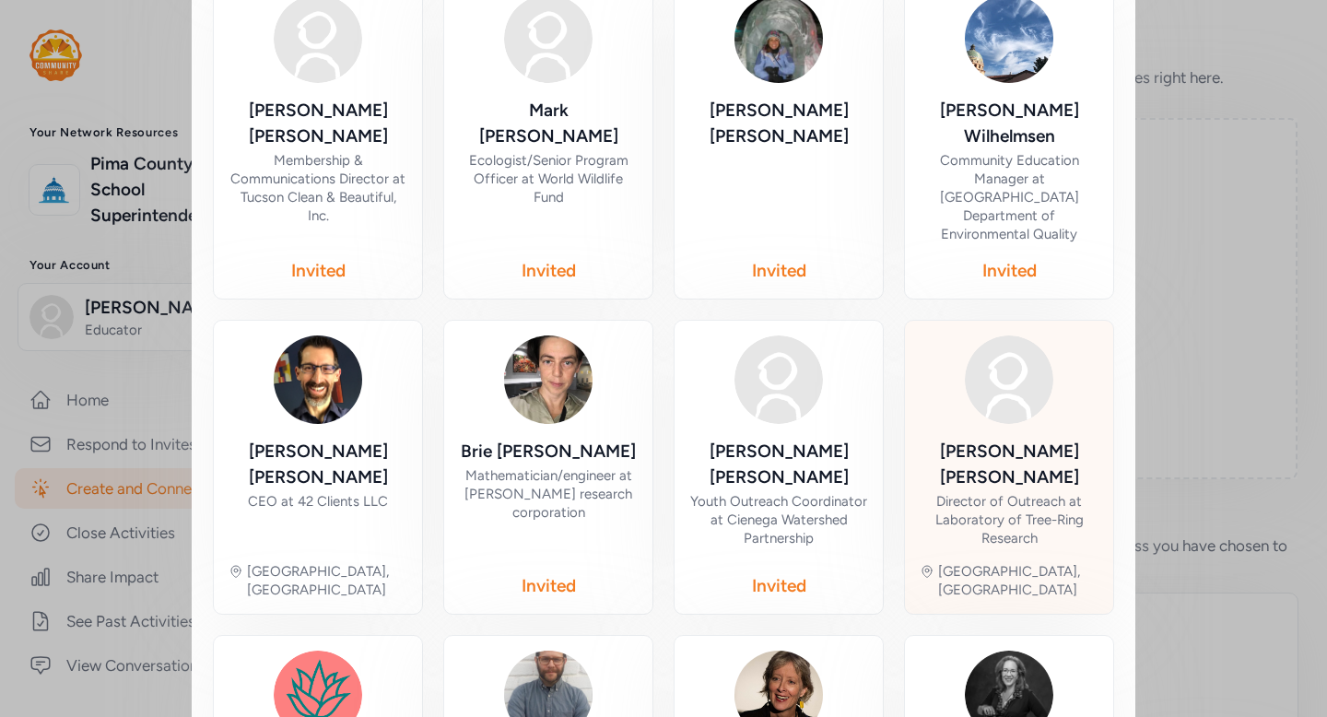
click at [977, 492] on div "Director of Outreach at Laboratory of Tree-Ring Research" at bounding box center [1009, 519] width 179 height 55
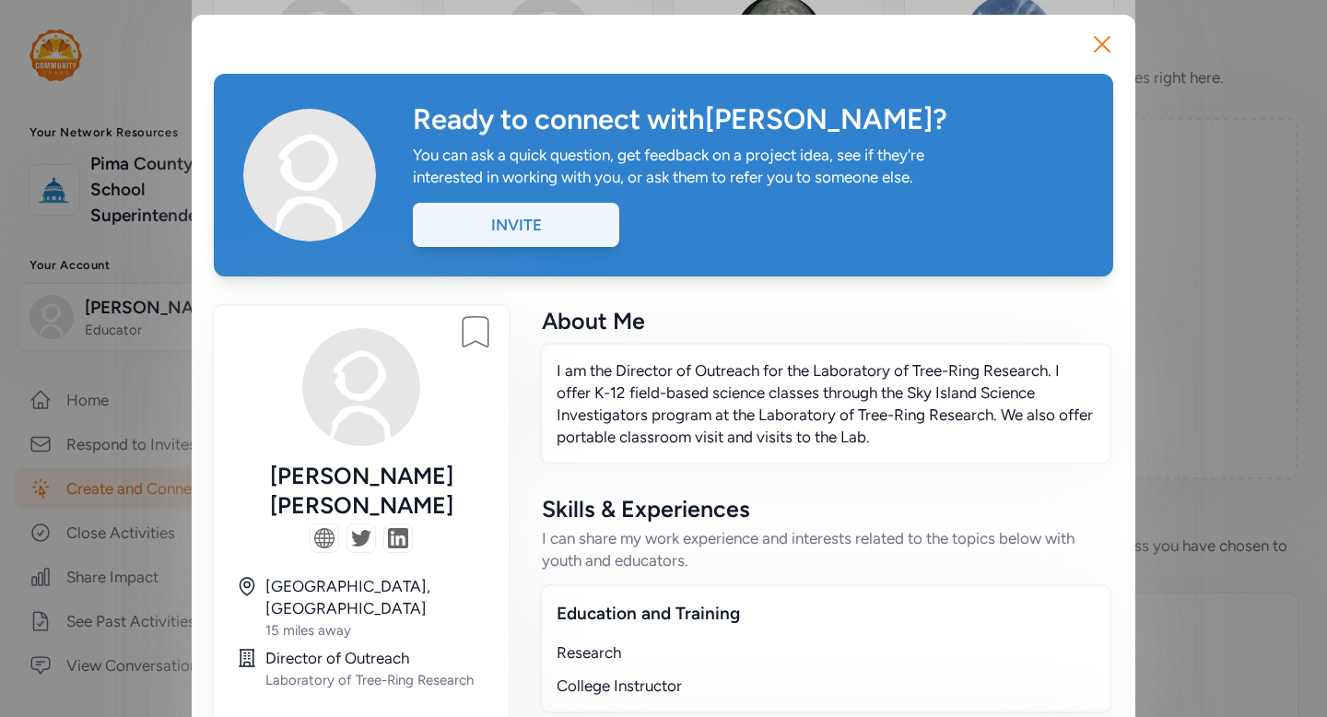
click at [546, 233] on div "Invite" at bounding box center [516, 225] width 206 height 44
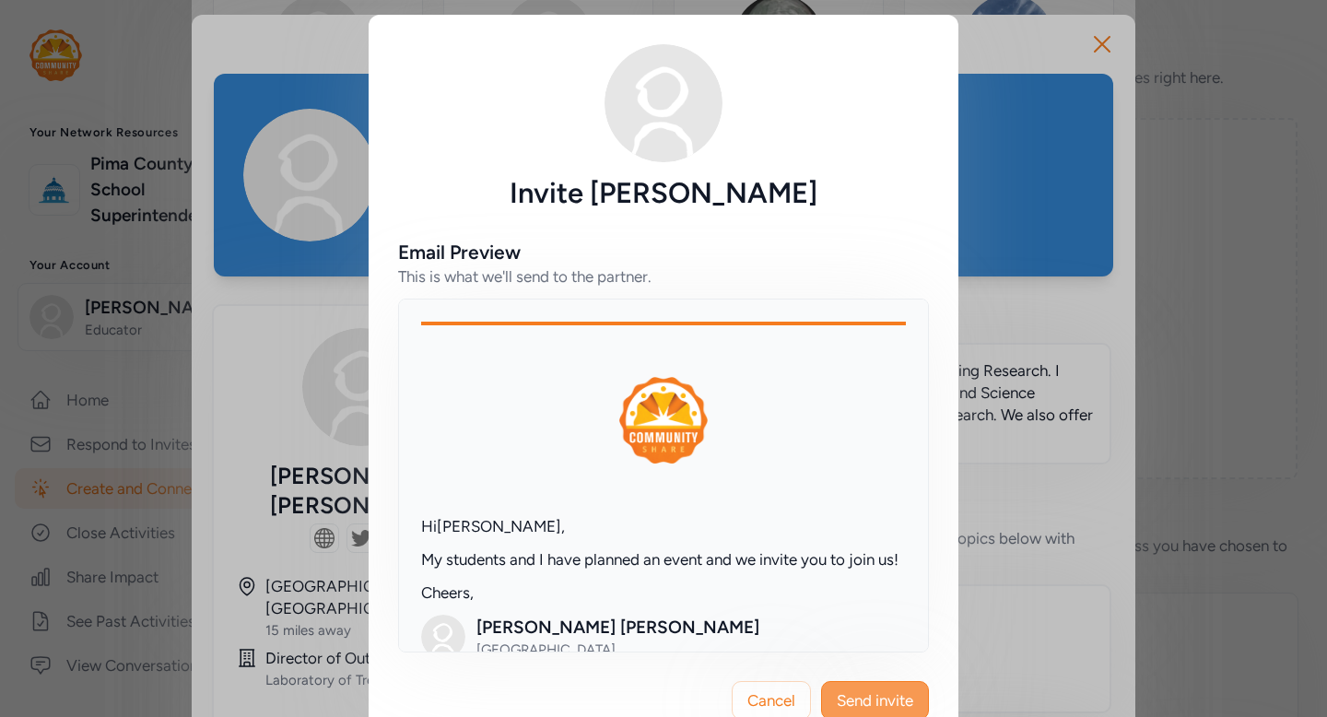
click at [867, 697] on span "Send invite" at bounding box center [875, 700] width 76 height 22
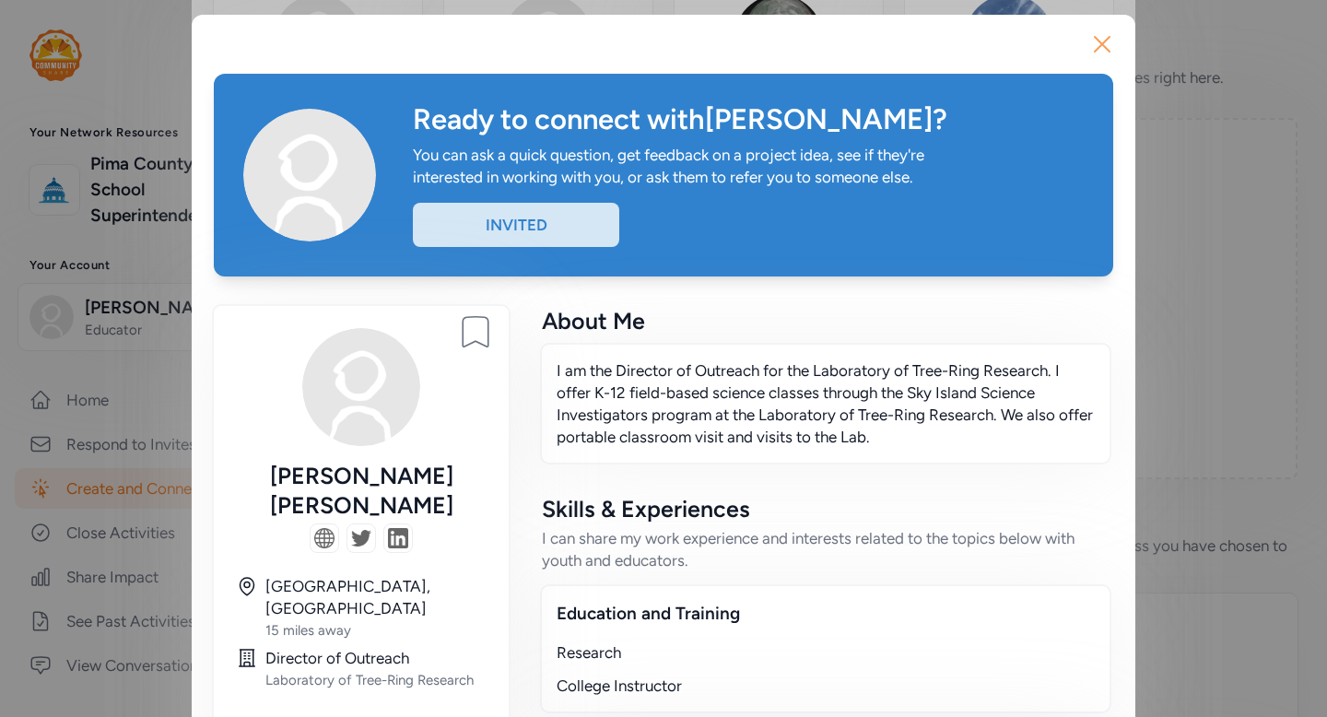
click at [1101, 44] on icon "button" at bounding box center [1102, 44] width 15 height 15
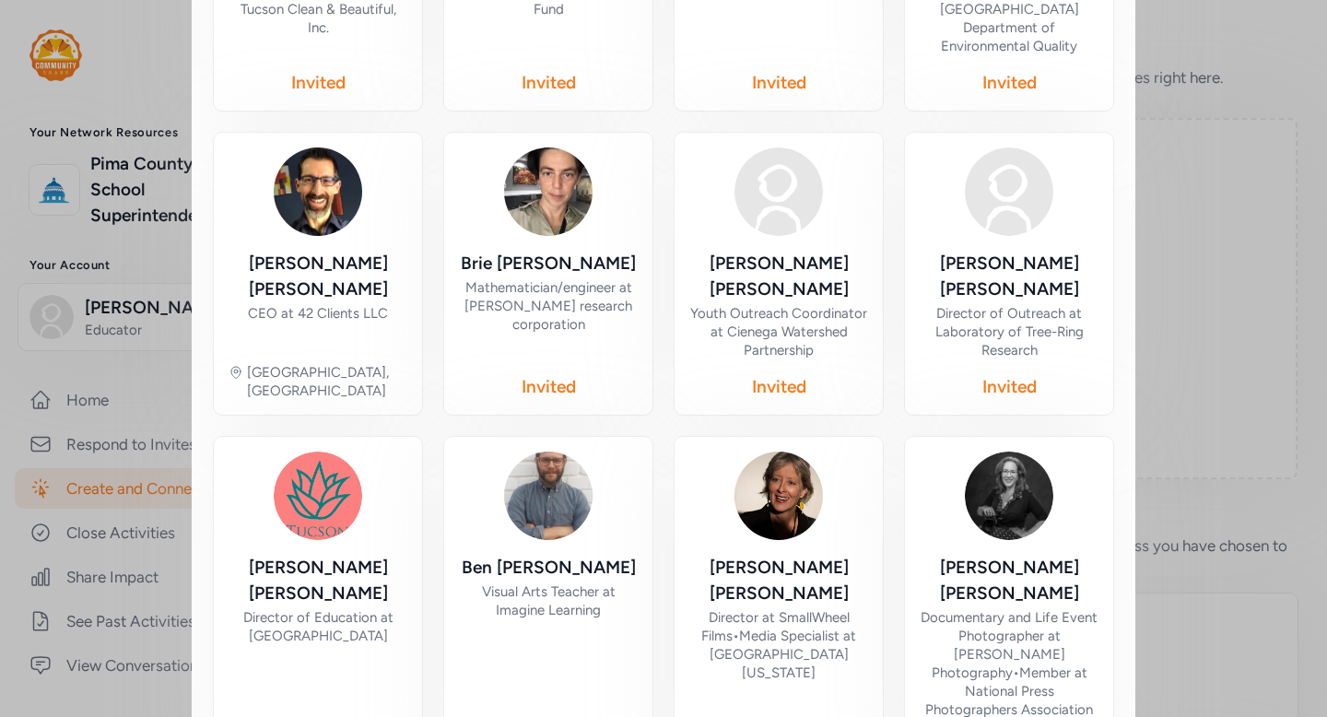
scroll to position [654, 0]
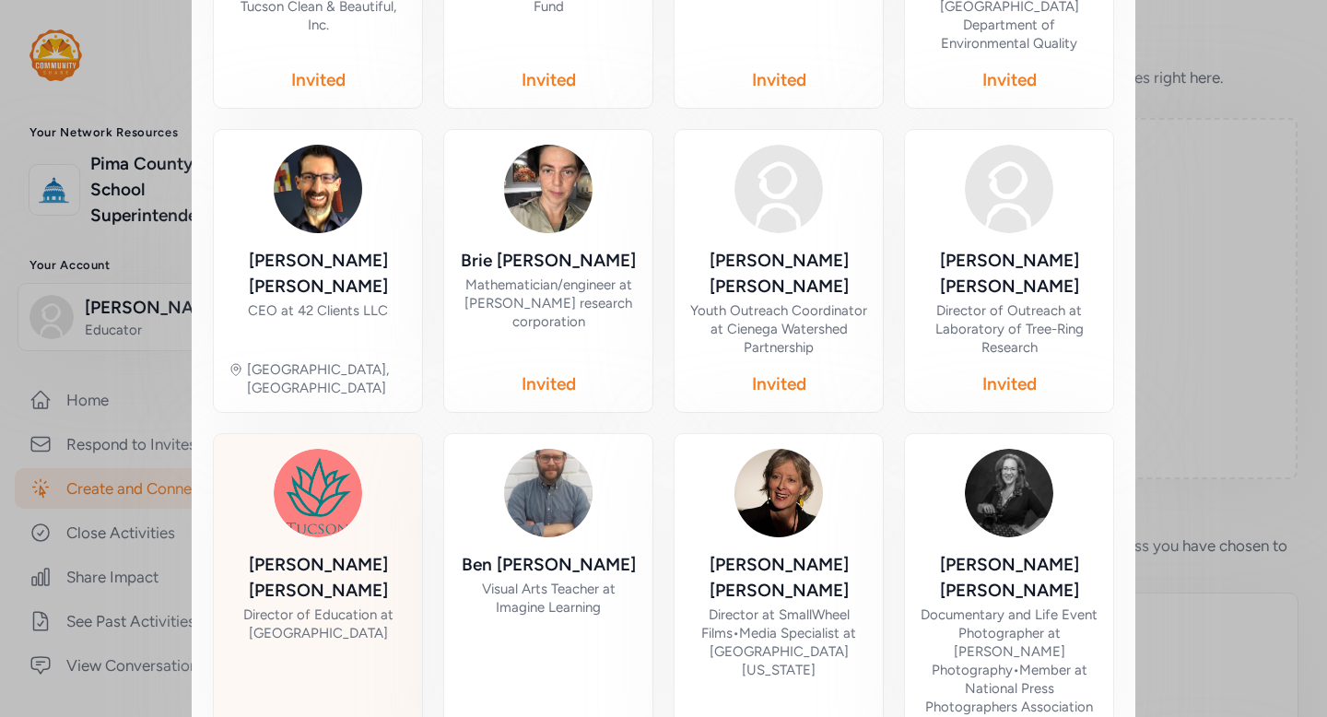
click at [340, 468] on div "Katie Rogerson Director of Education at Tucson Botanical Gardens Tucson, AZ" at bounding box center [318, 608] width 179 height 319
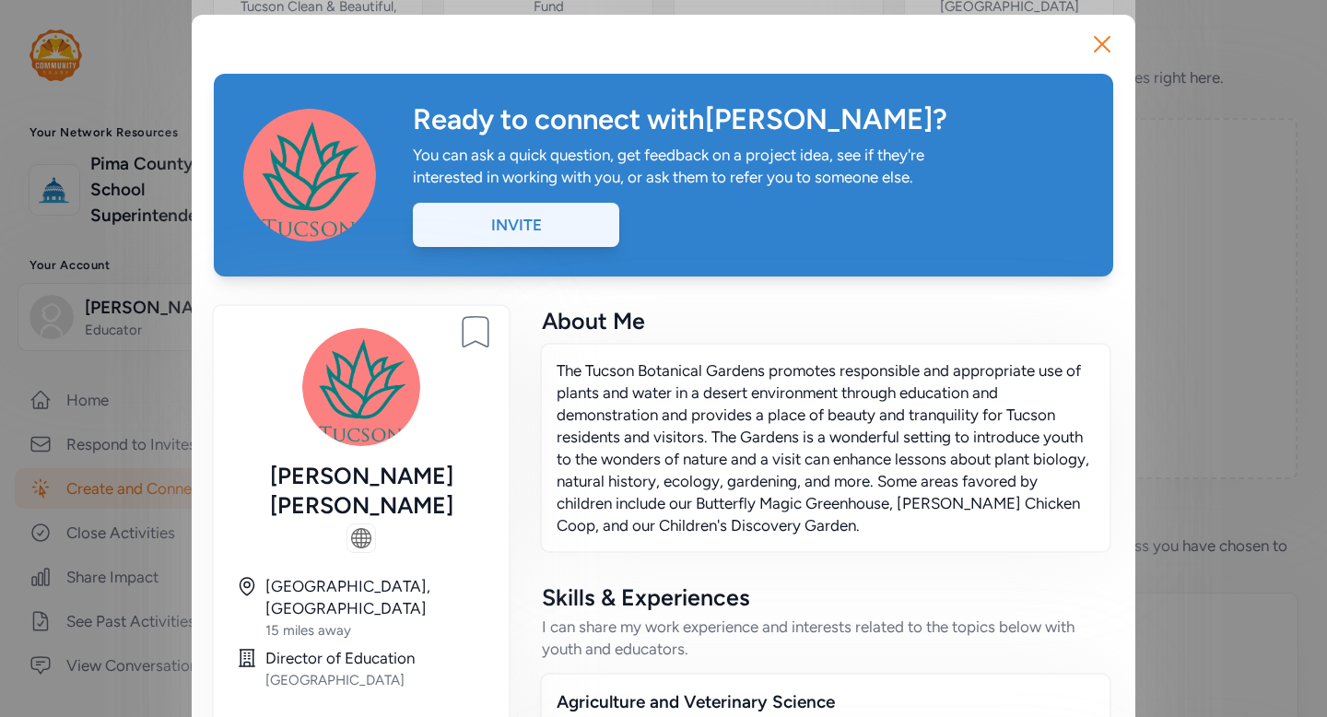
click at [518, 216] on div "Invite" at bounding box center [516, 225] width 206 height 44
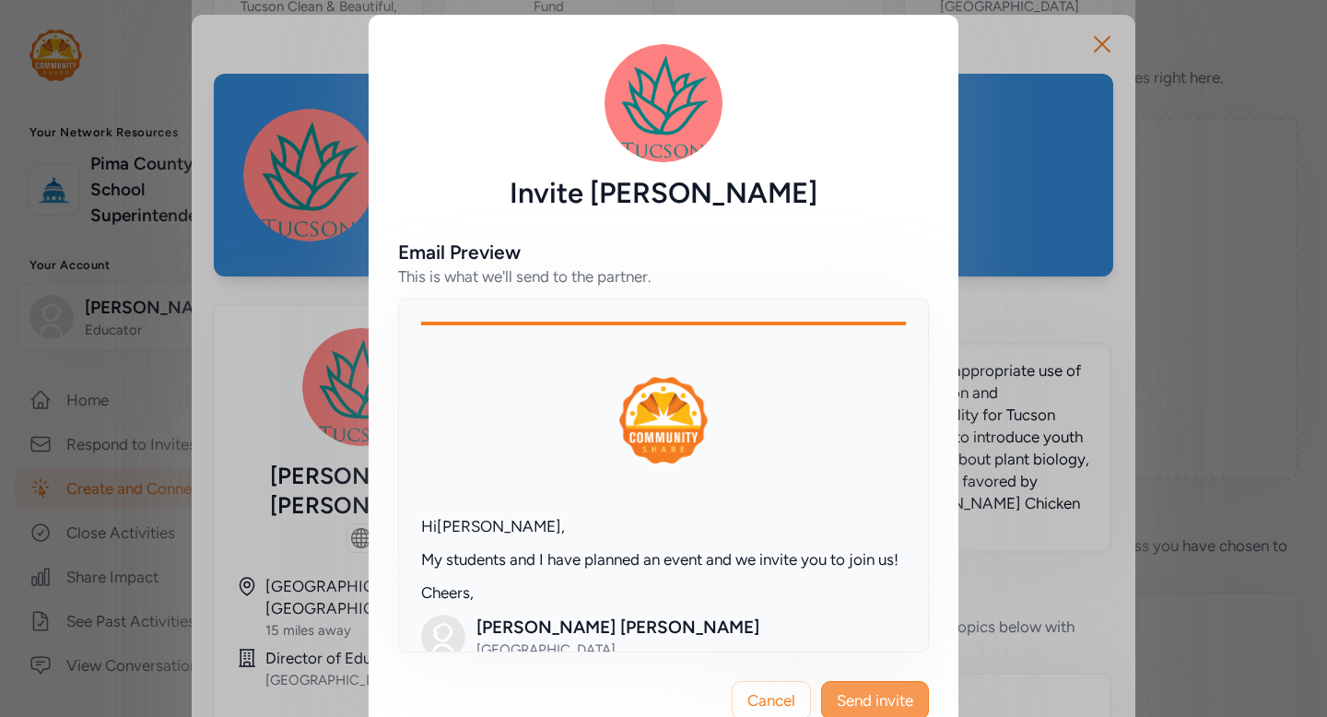
click at [901, 693] on span "Send invite" at bounding box center [875, 700] width 76 height 22
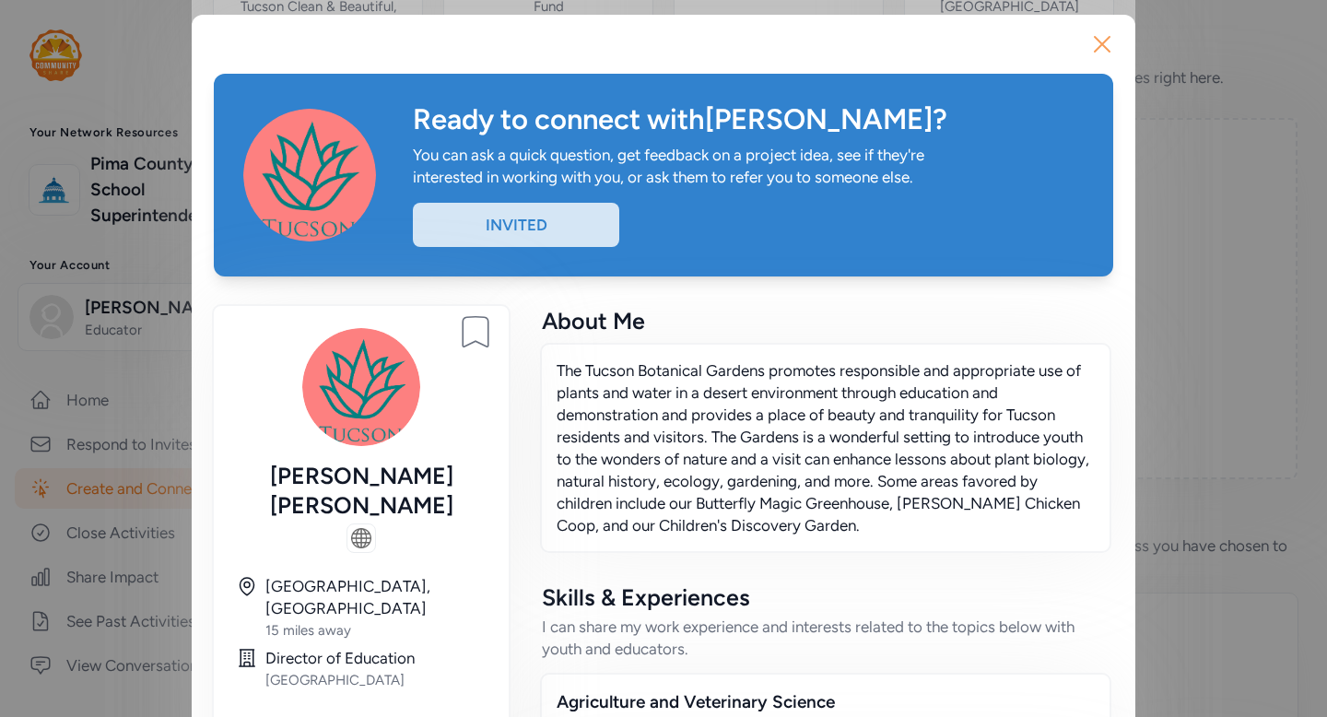
click at [1100, 50] on icon "button" at bounding box center [1102, 43] width 29 height 29
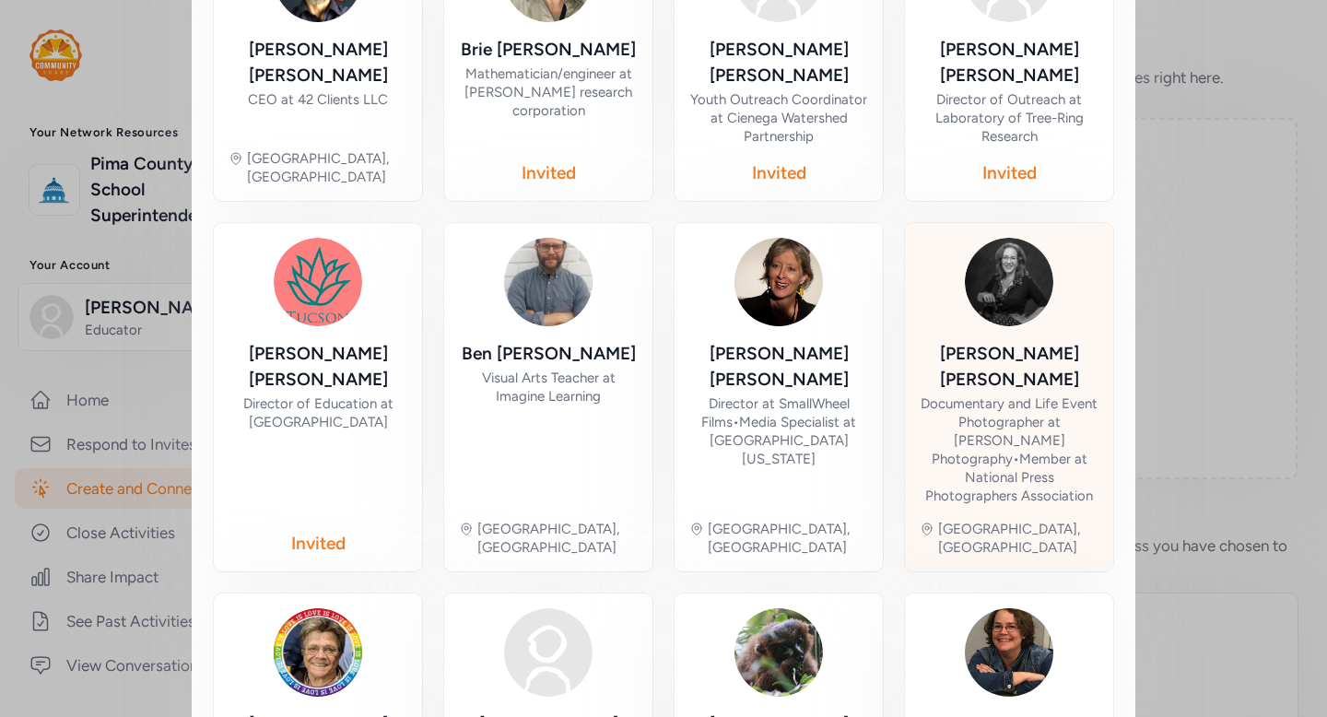
scroll to position [1017, 0]
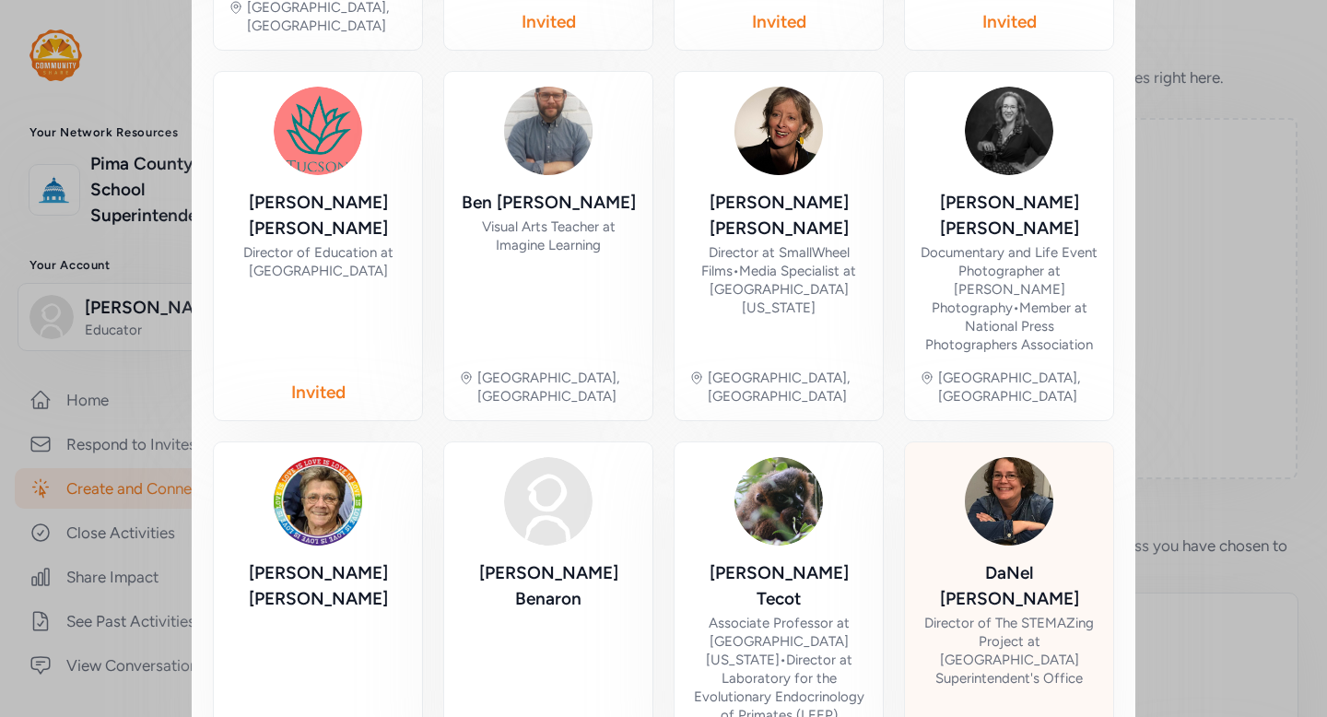
click at [1001, 614] on div "Director of The STEMAZing Project at Pima County School Superintendent's Office" at bounding box center [1009, 651] width 179 height 74
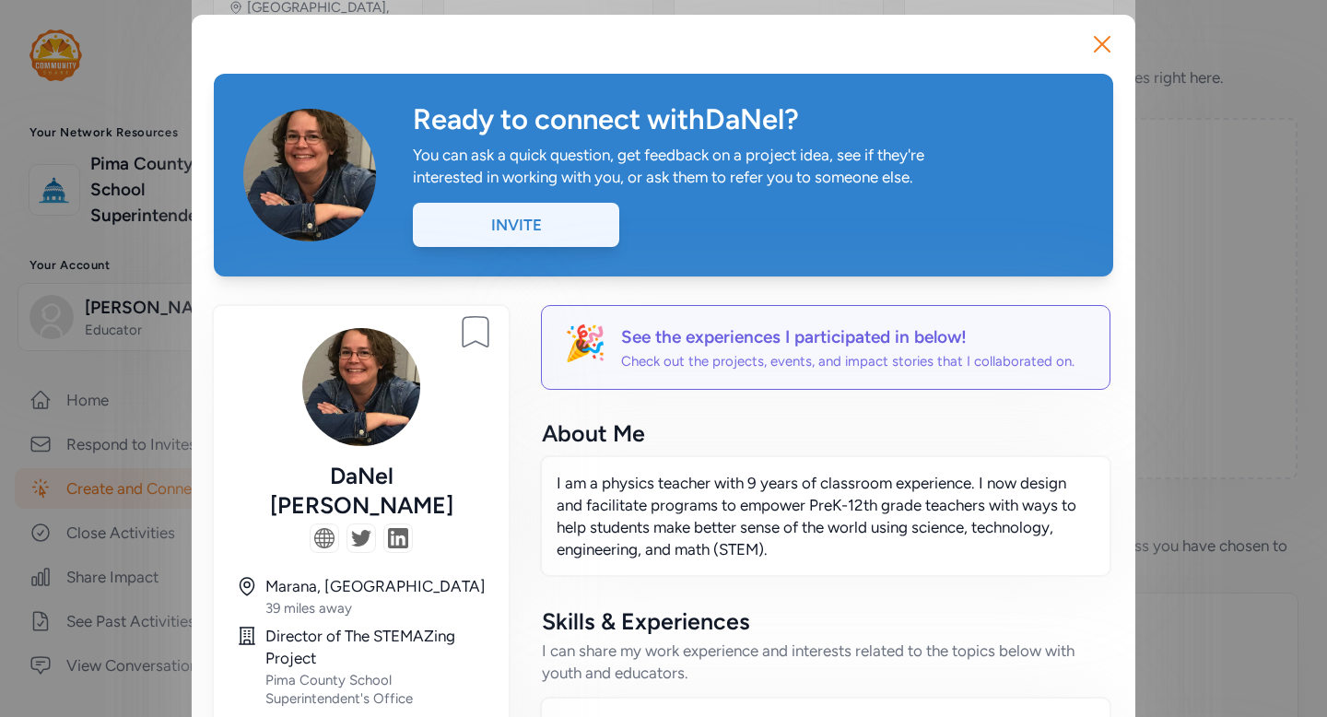
click at [530, 235] on div "Invite" at bounding box center [516, 225] width 206 height 44
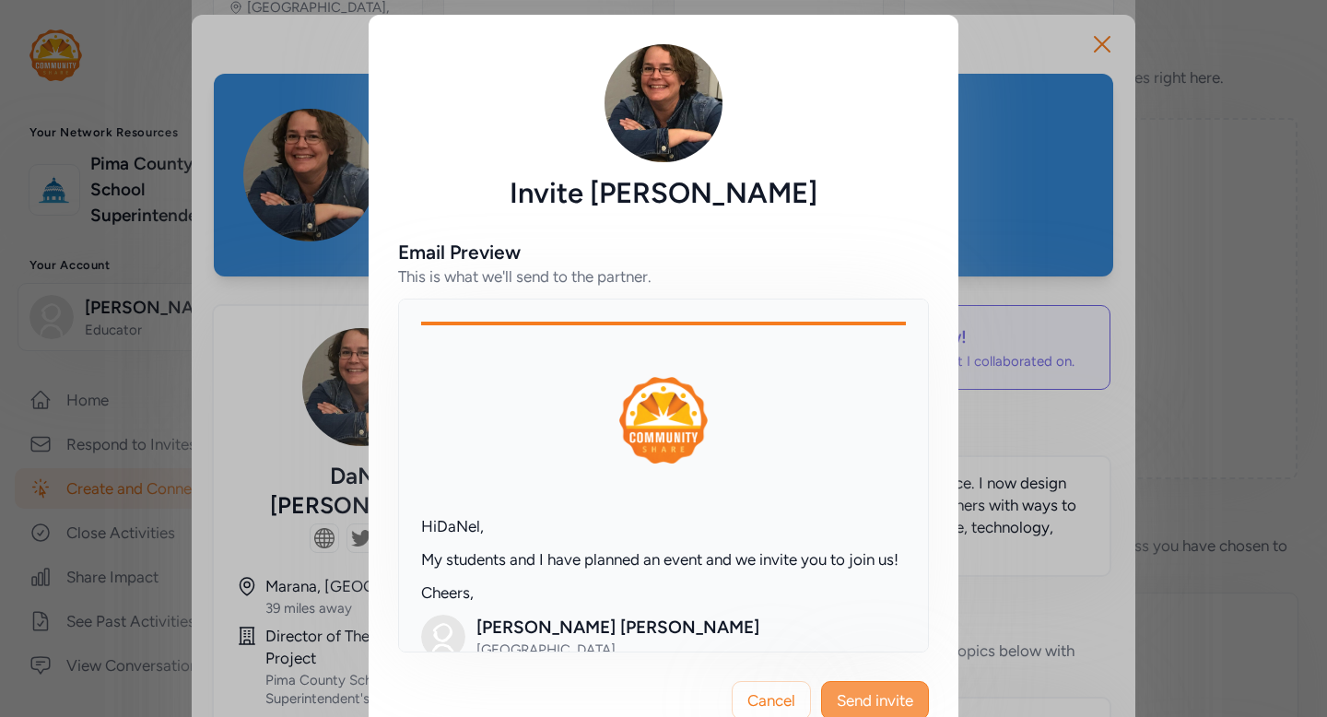
click at [873, 698] on span "Send invite" at bounding box center [875, 700] width 76 height 22
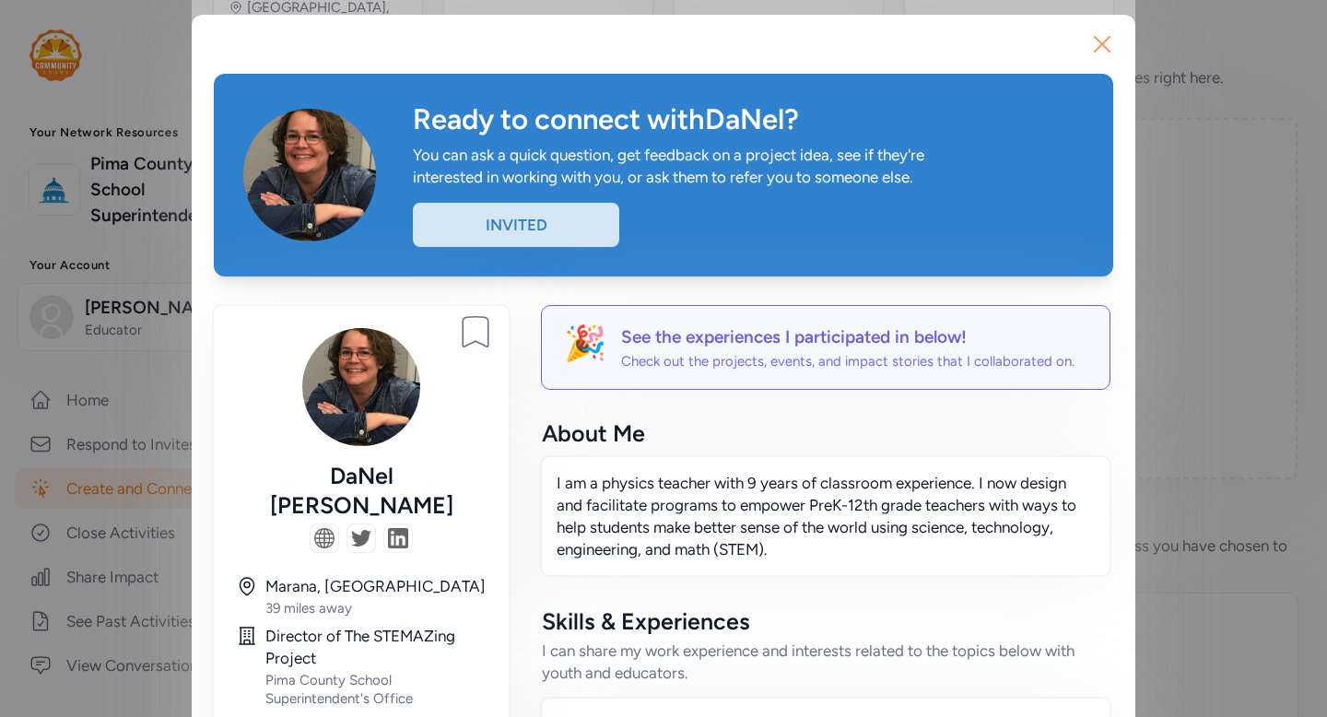
click at [1094, 45] on icon "button" at bounding box center [1102, 43] width 29 height 29
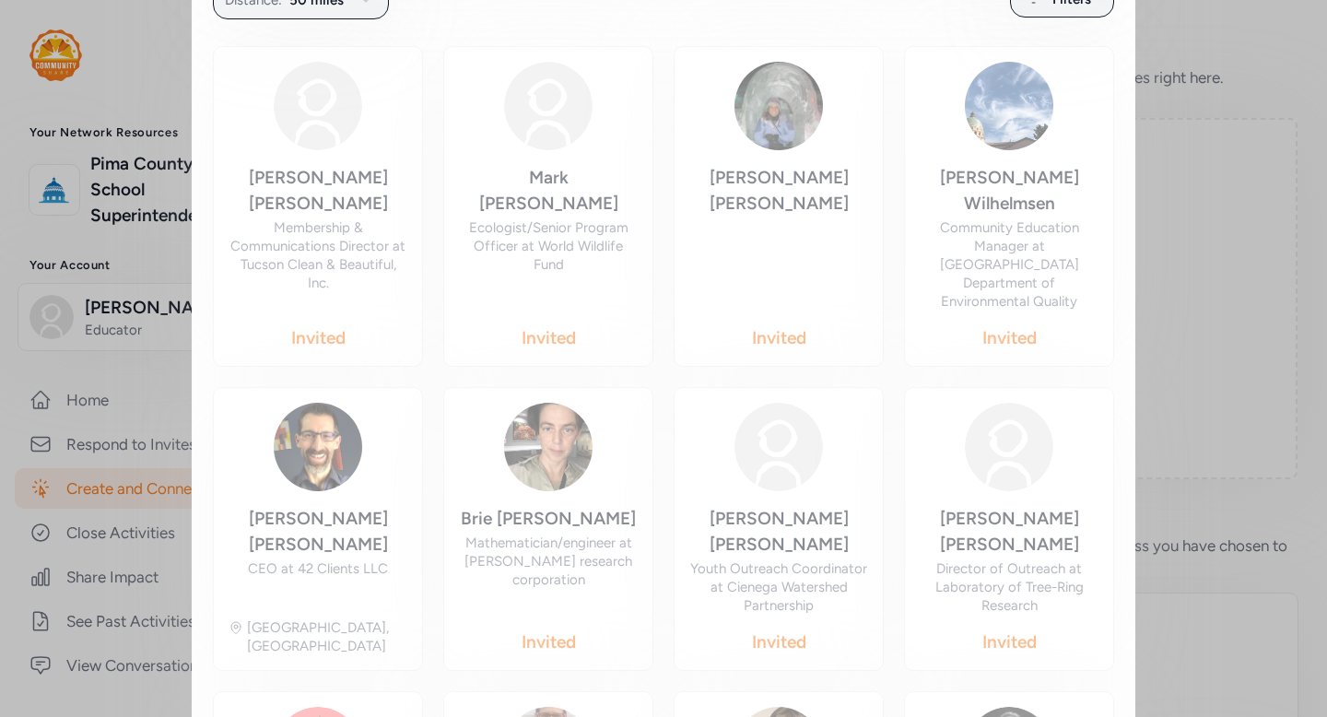
scroll to position [363, 0]
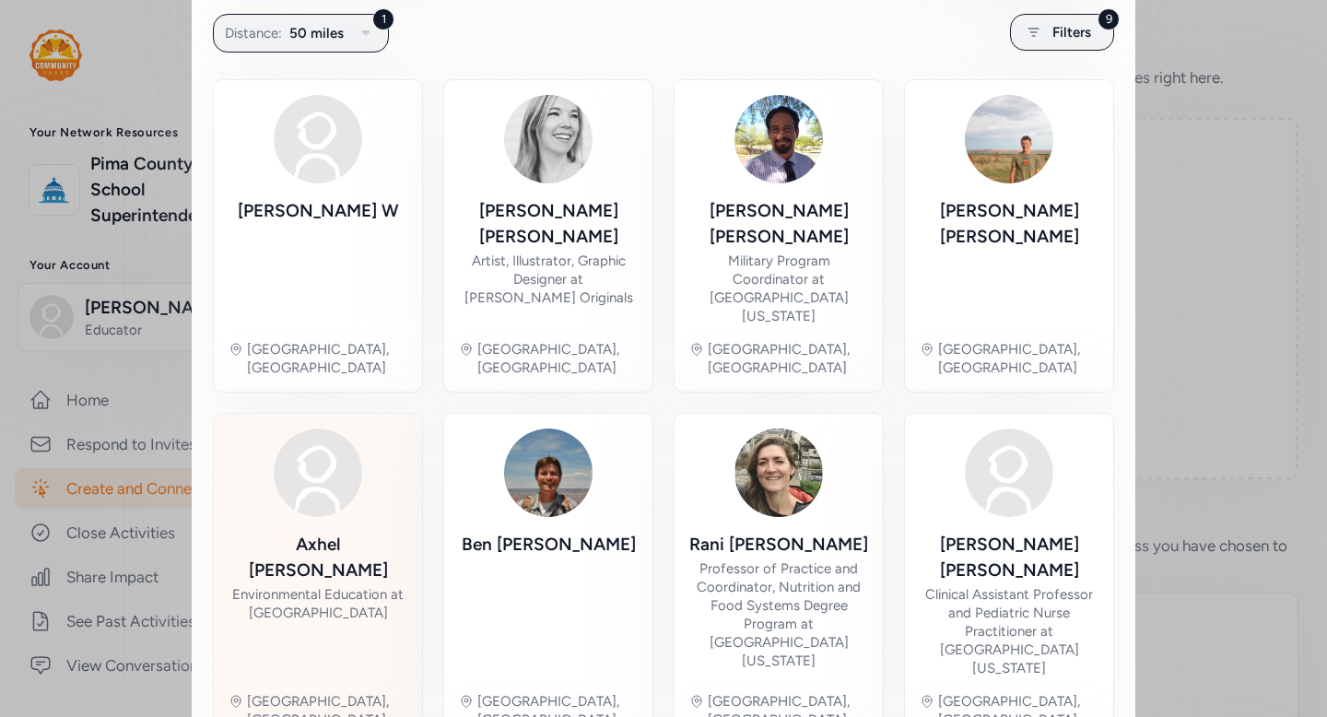
click at [316, 532] on div "Axhel Munoz" at bounding box center [318, 558] width 179 height 52
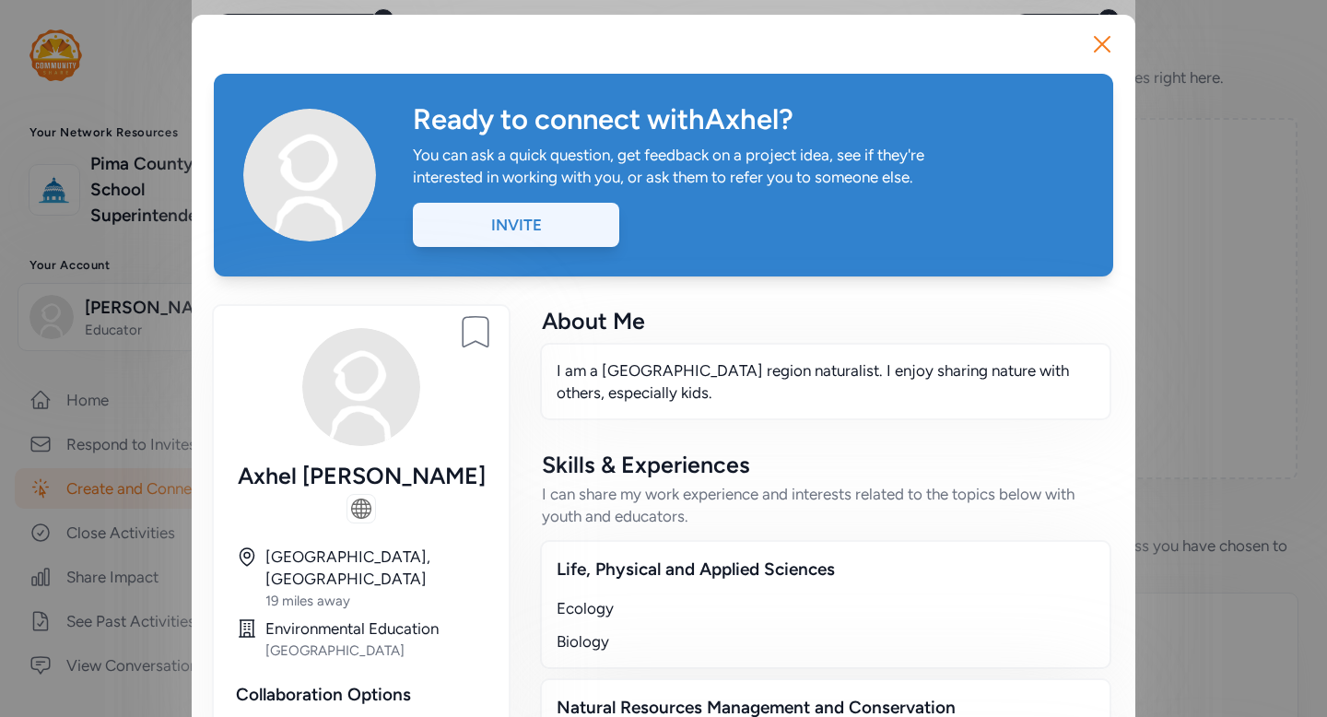
click at [518, 235] on div "Invite" at bounding box center [516, 225] width 206 height 44
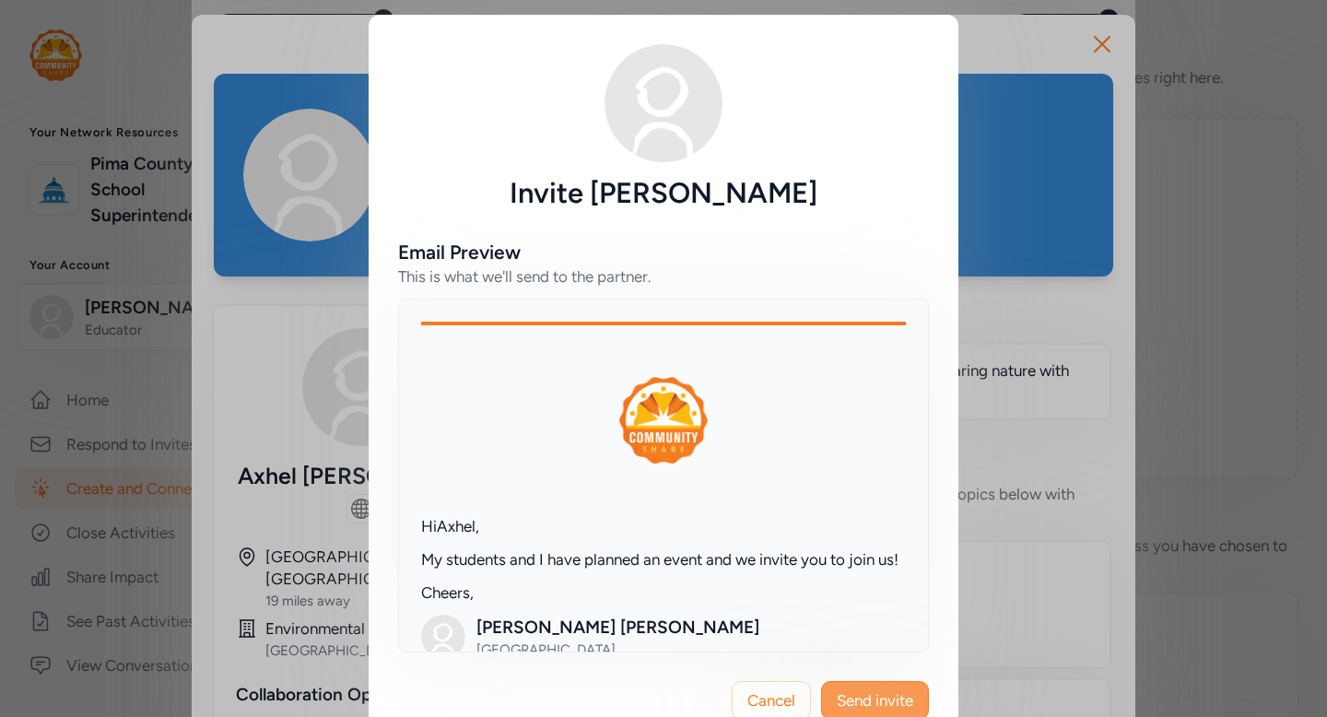
click at [876, 694] on span "Send invite" at bounding box center [875, 700] width 76 height 22
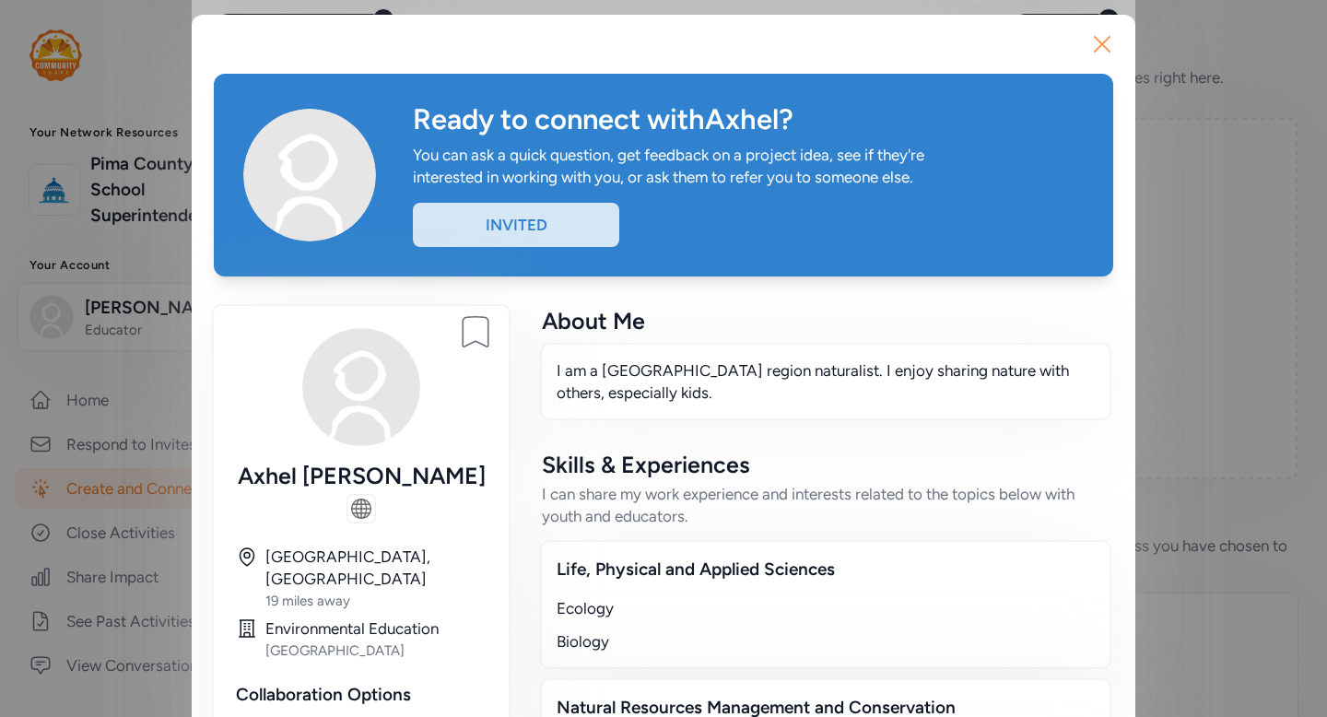
click at [1105, 37] on icon "button" at bounding box center [1102, 43] width 29 height 29
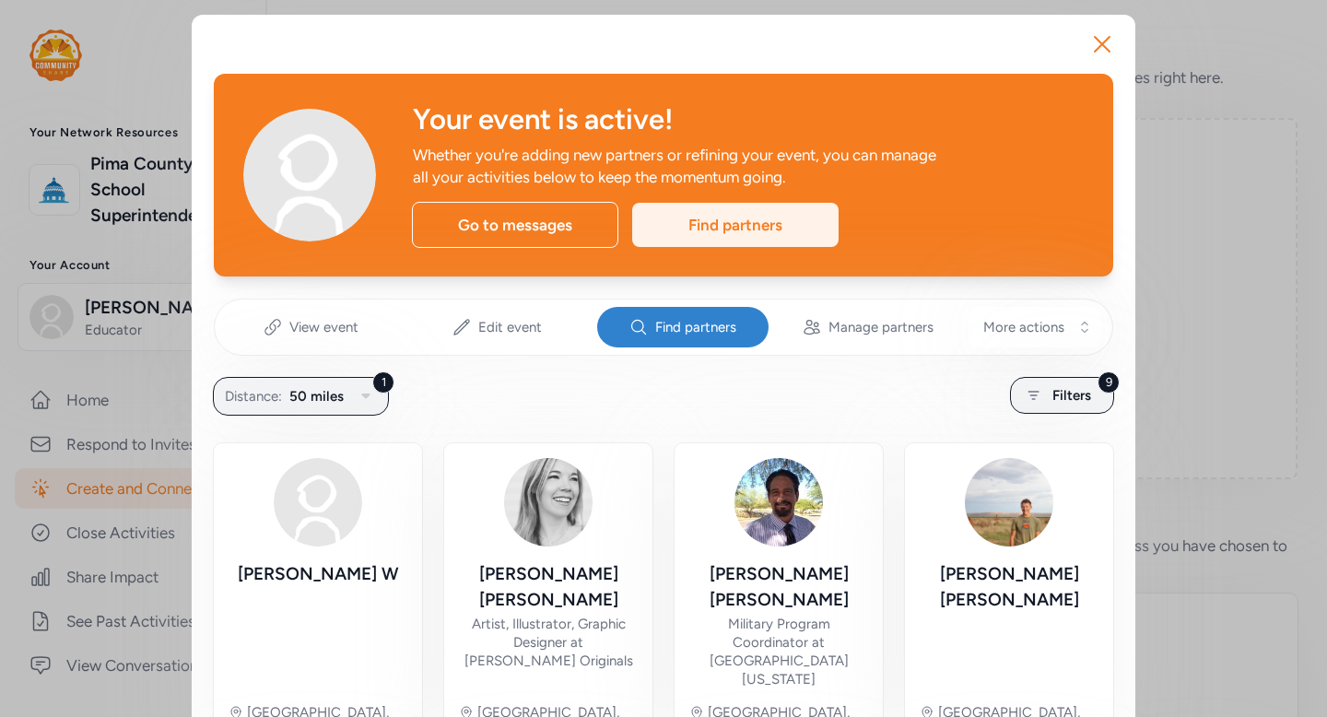
click at [710, 225] on div "Find partners" at bounding box center [735, 225] width 206 height 44
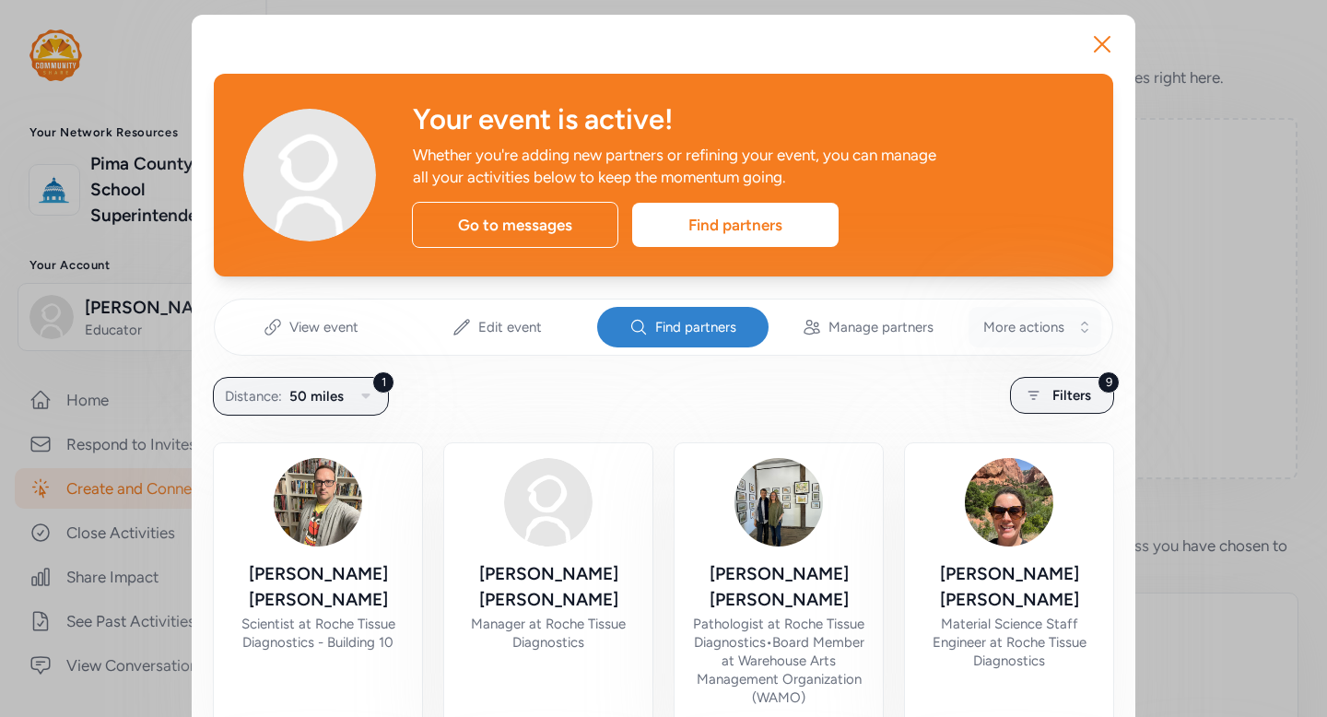
click at [1053, 325] on span "More actions" at bounding box center [1023, 327] width 81 height 18
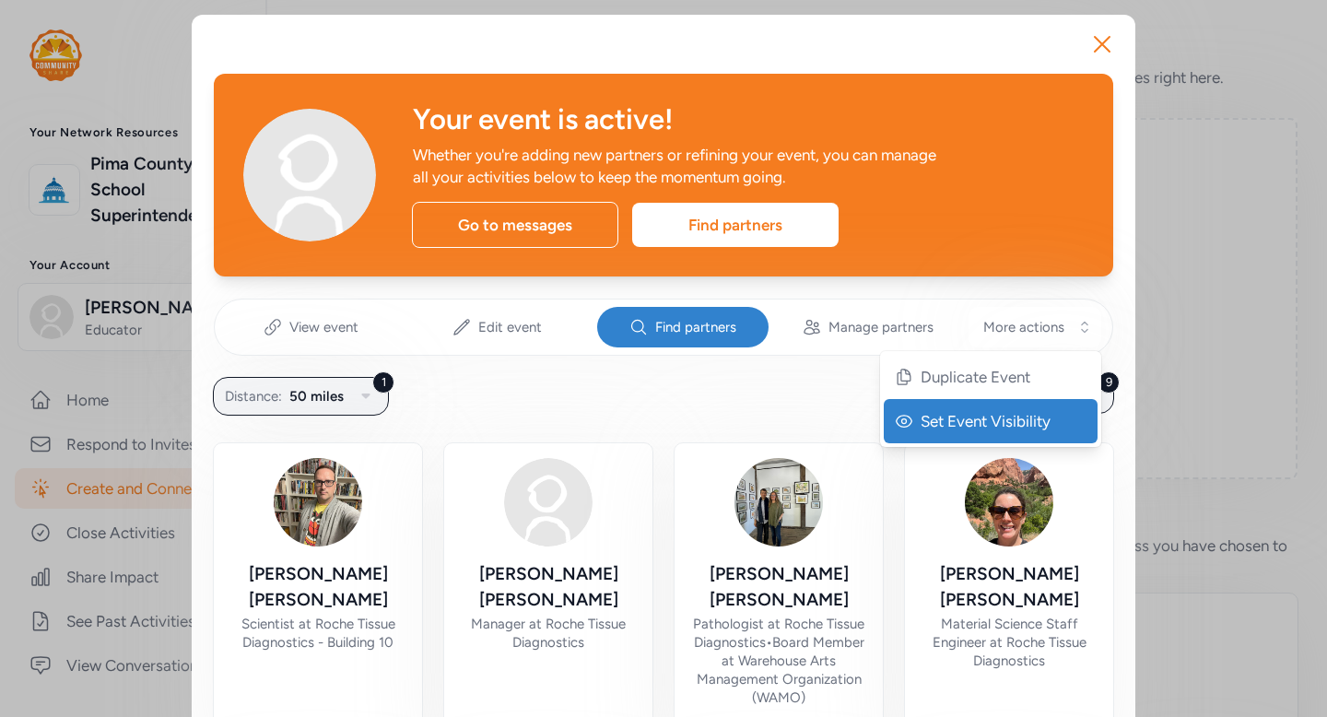
click at [976, 432] on div "Set Event Visibility" at bounding box center [991, 421] width 214 height 44
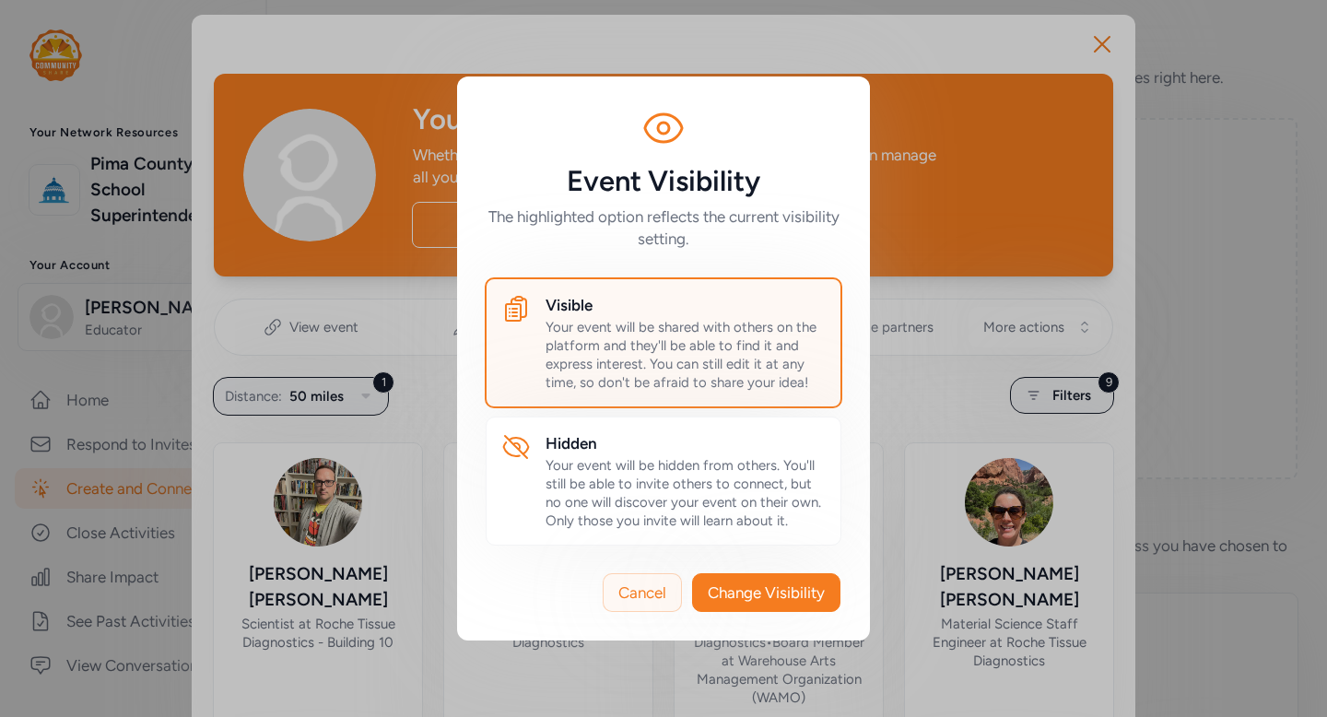
click at [642, 584] on span "Cancel" at bounding box center [642, 593] width 48 height 22
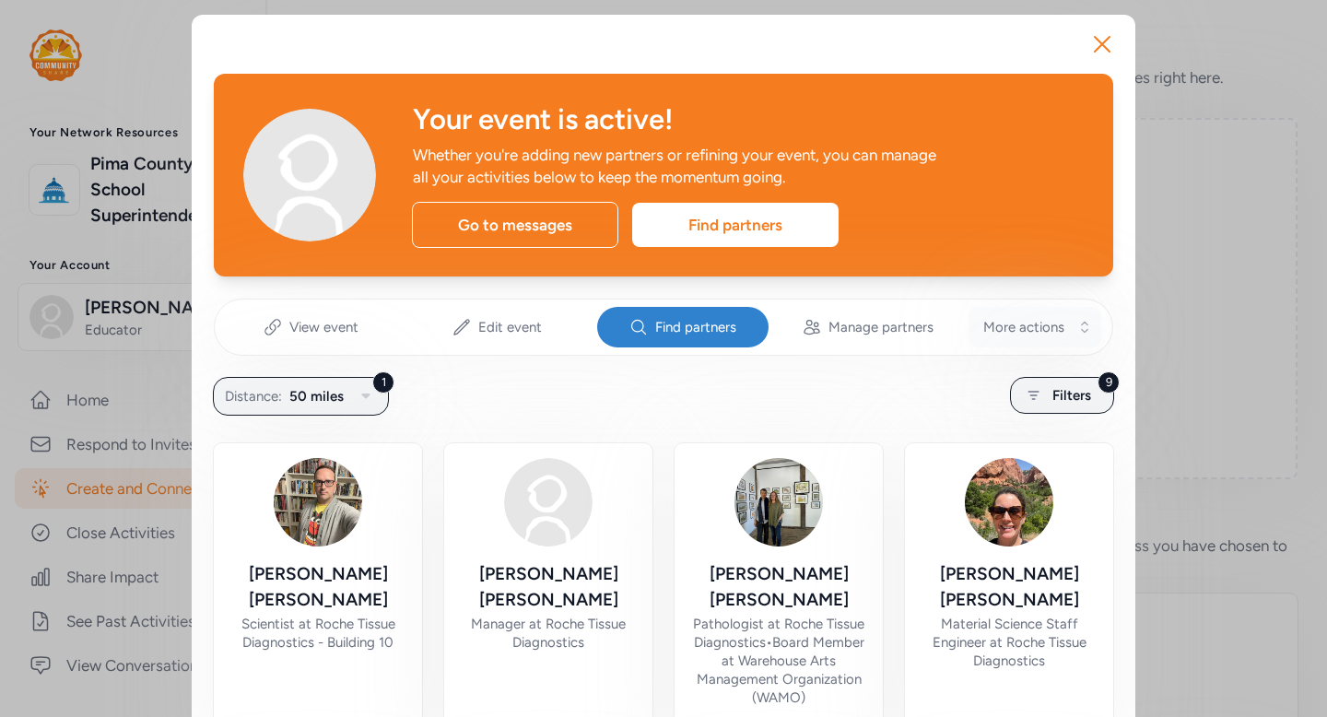
click at [1021, 326] on span "More actions" at bounding box center [1023, 327] width 81 height 18
click at [856, 327] on span "Manage partners" at bounding box center [881, 327] width 105 height 18
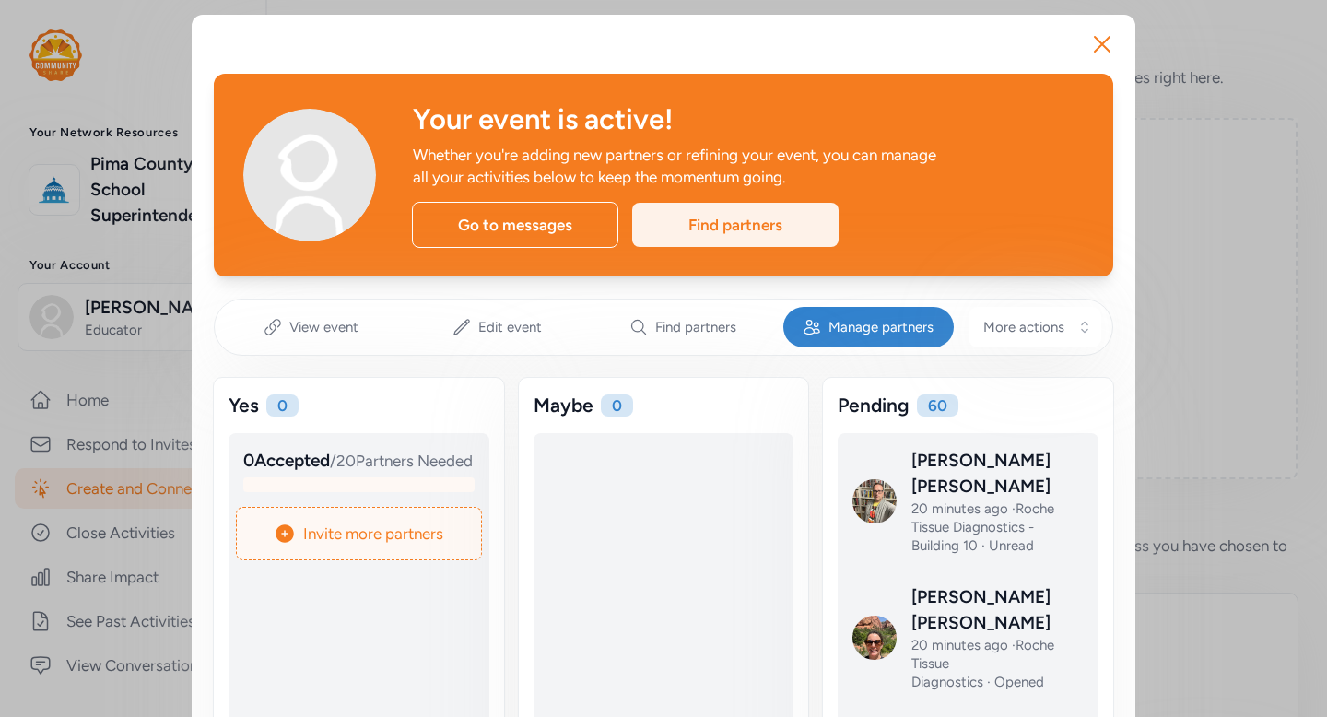
click at [727, 221] on div "Find partners" at bounding box center [735, 225] width 206 height 44
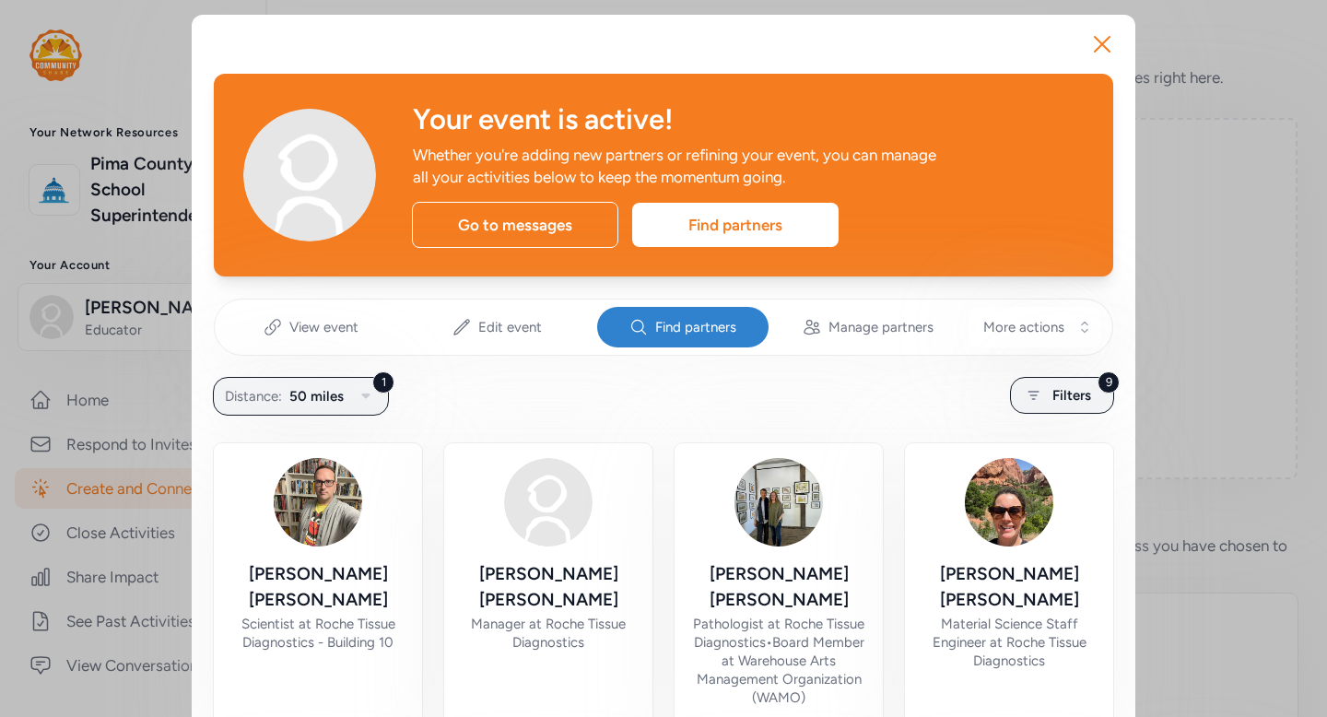
click at [706, 330] on span "Find partners" at bounding box center [695, 327] width 81 height 18
click at [1070, 395] on span "Filters" at bounding box center [1072, 395] width 39 height 22
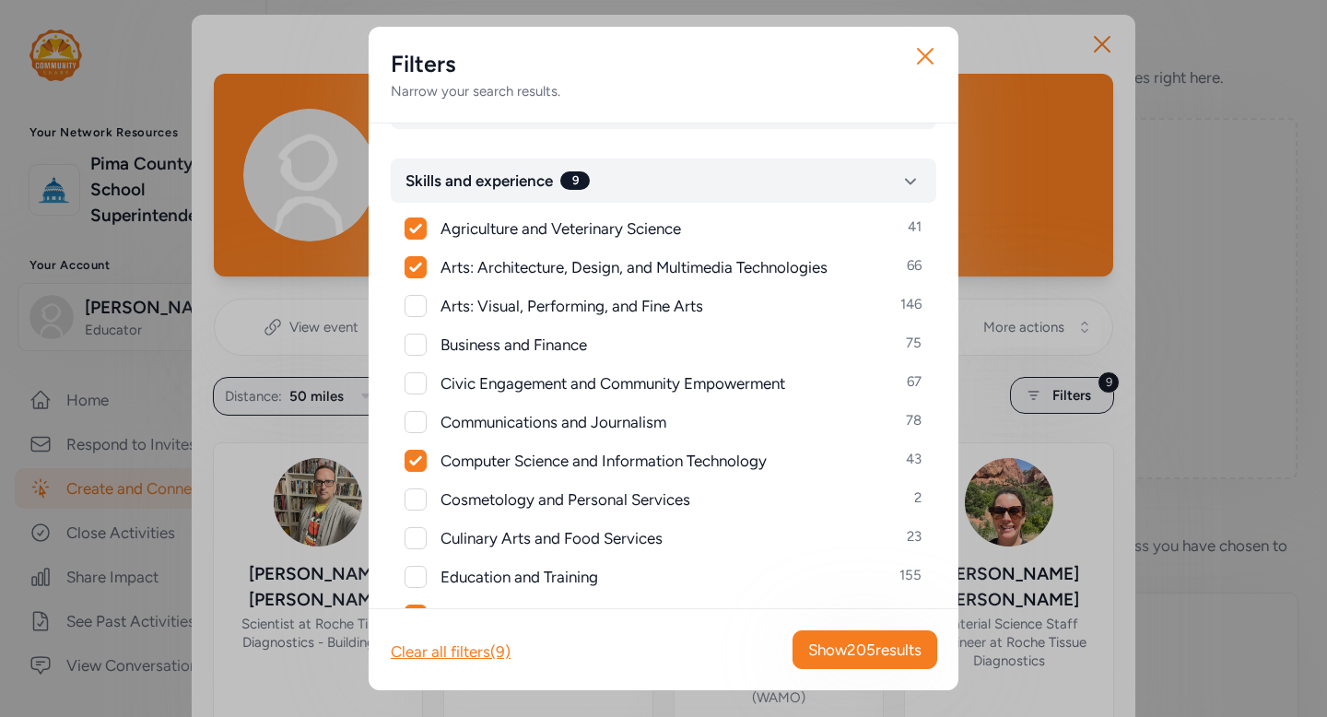
scroll to position [81, 0]
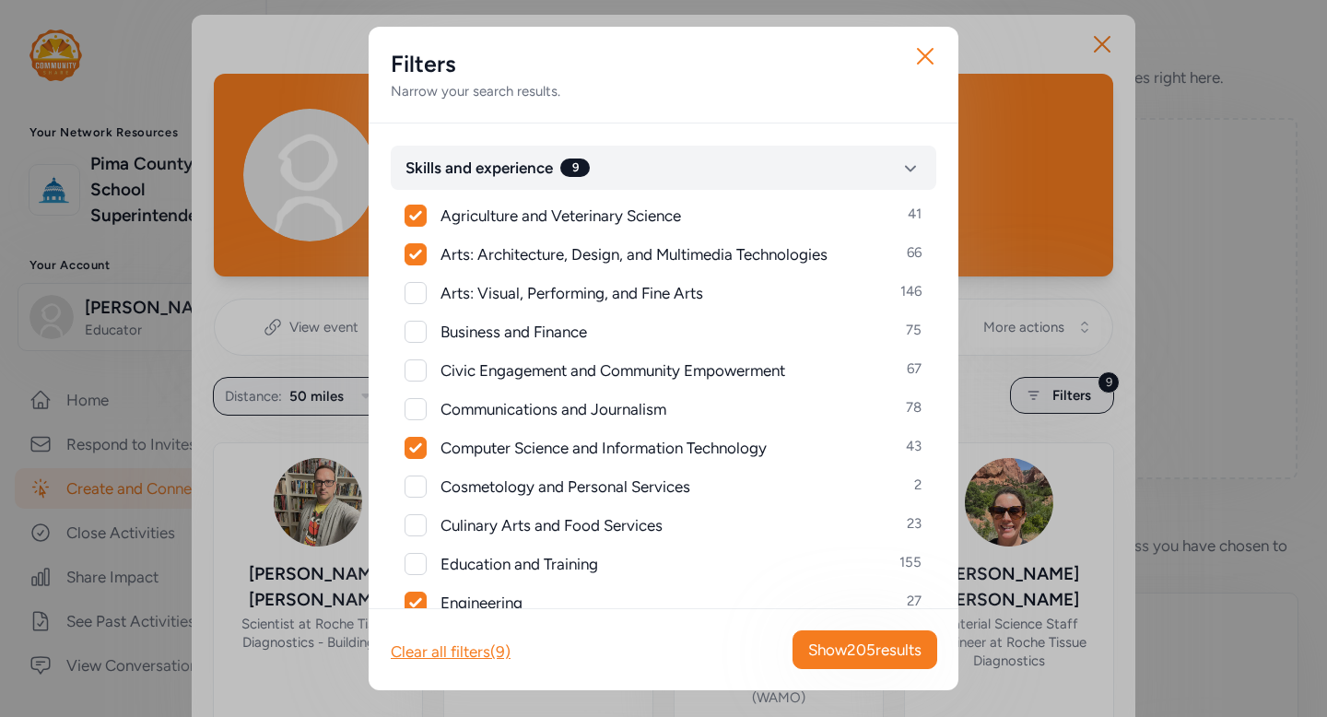
click at [421, 565] on div at bounding box center [416, 564] width 22 height 22
checkbox input "true"
click at [855, 649] on span "Show 289 results" at bounding box center [865, 650] width 112 height 22
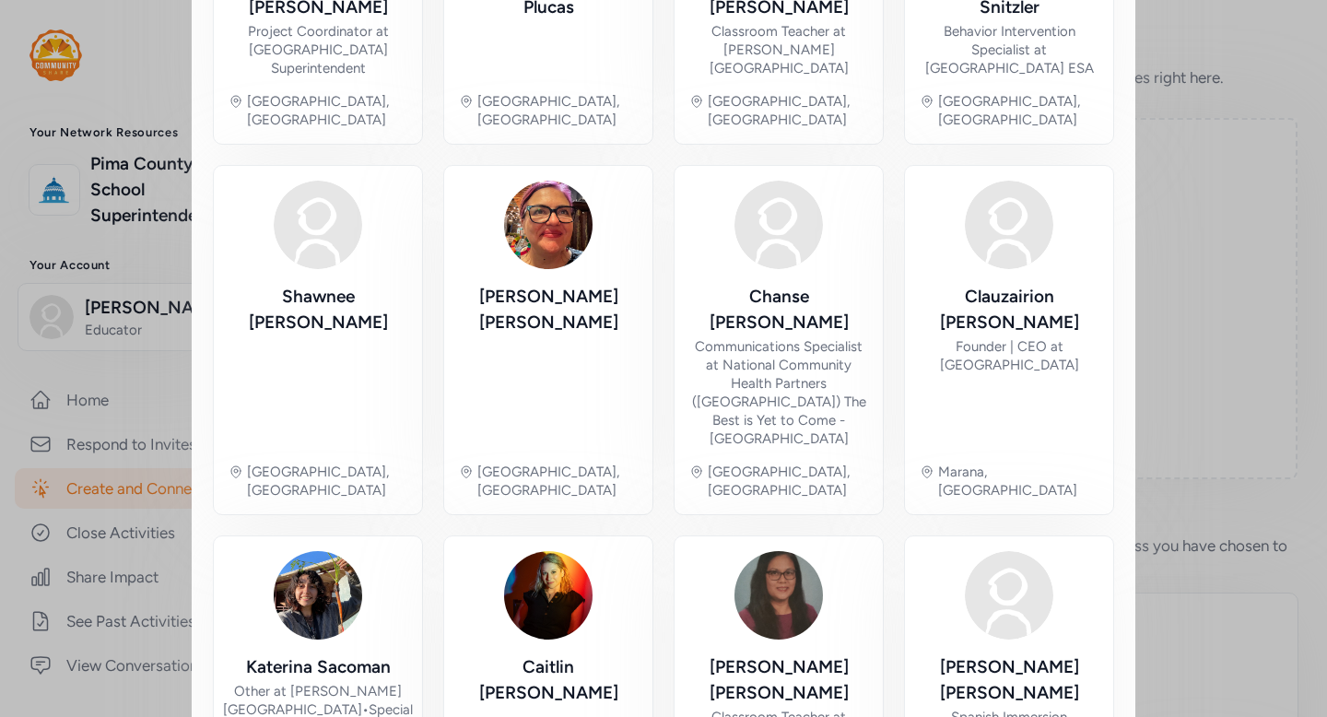
scroll to position [1039, 0]
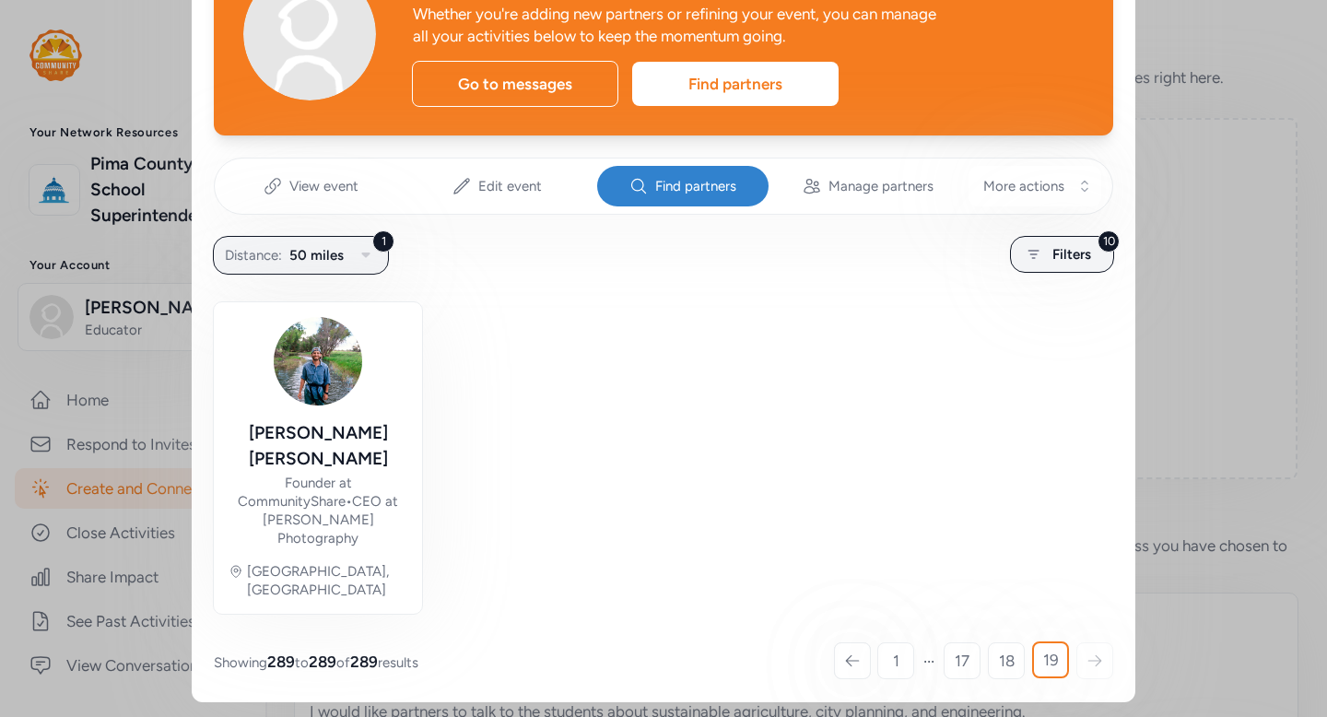
scroll to position [78, 0]
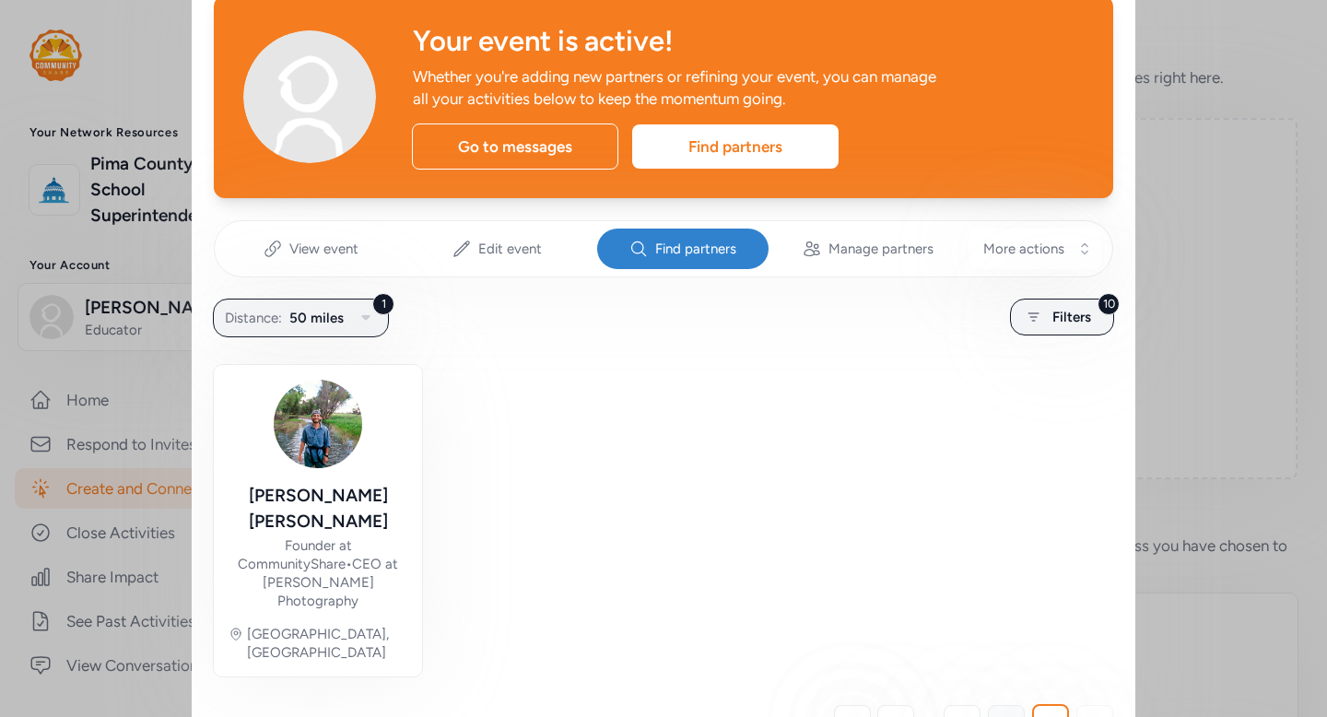
click at [1013, 712] on span "18" at bounding box center [1007, 723] width 16 height 22
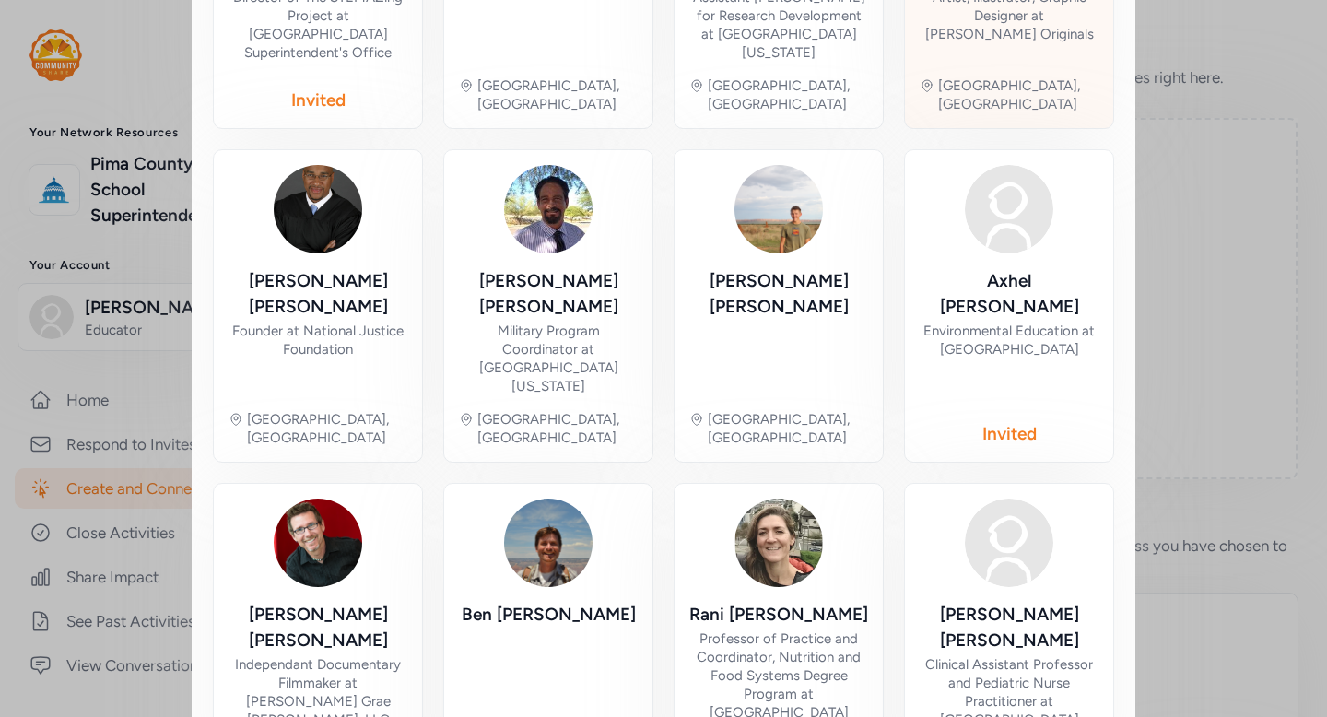
scroll to position [634, 0]
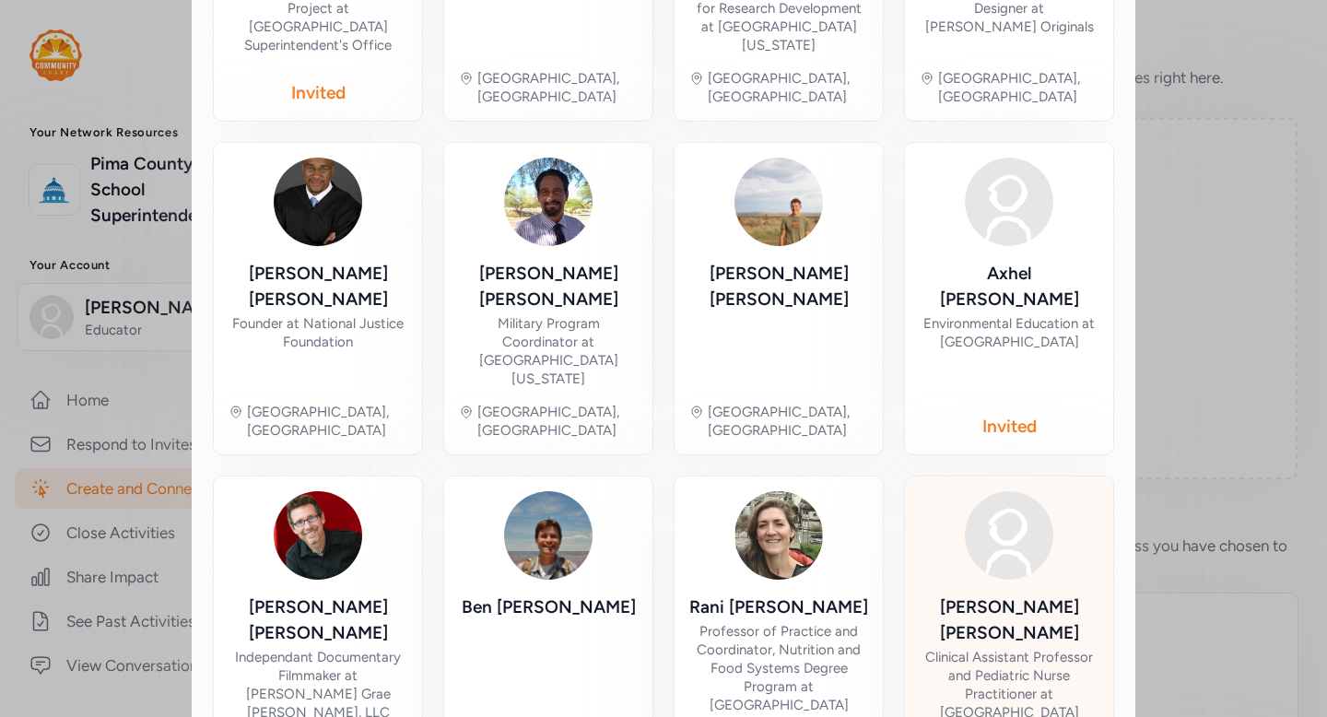
click at [1042, 648] on div "Clinical Assistant Professor and Pediatric Nurse Practitioner at University of …" at bounding box center [1009, 694] width 179 height 92
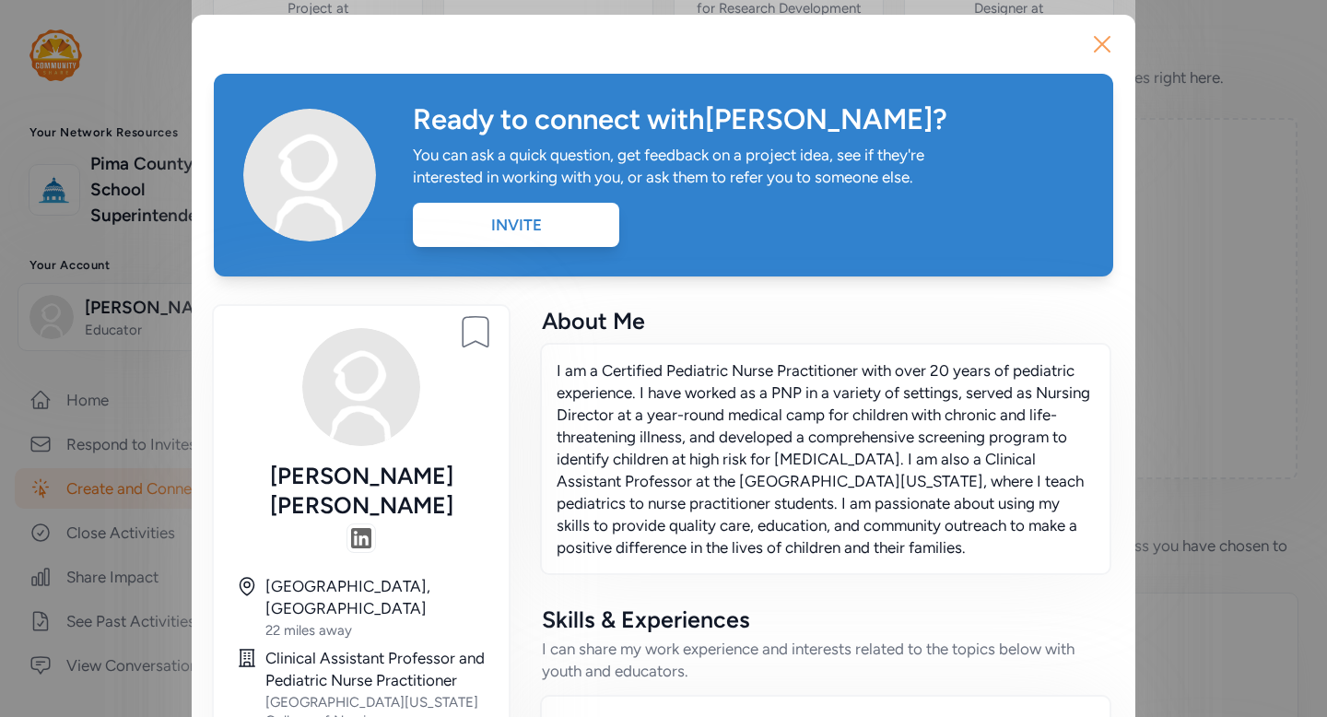
click at [1100, 43] on icon "button" at bounding box center [1102, 43] width 29 height 29
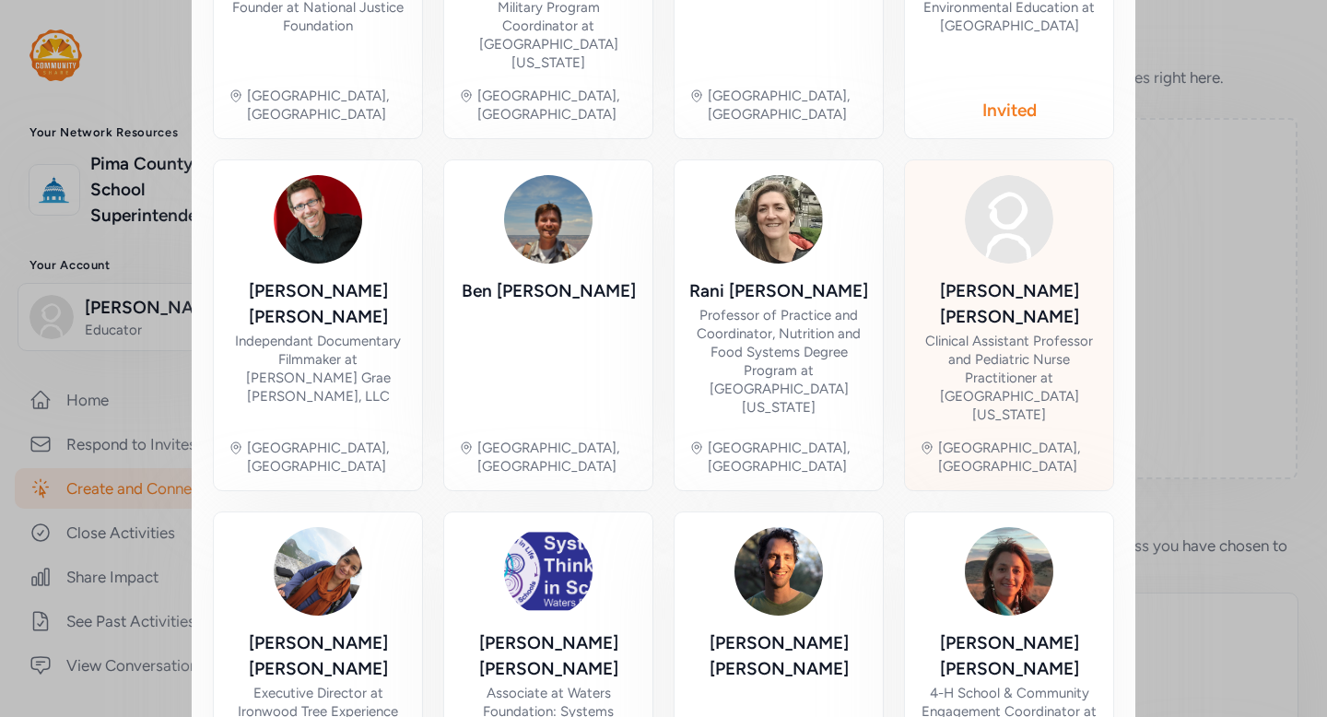
scroll to position [959, 0]
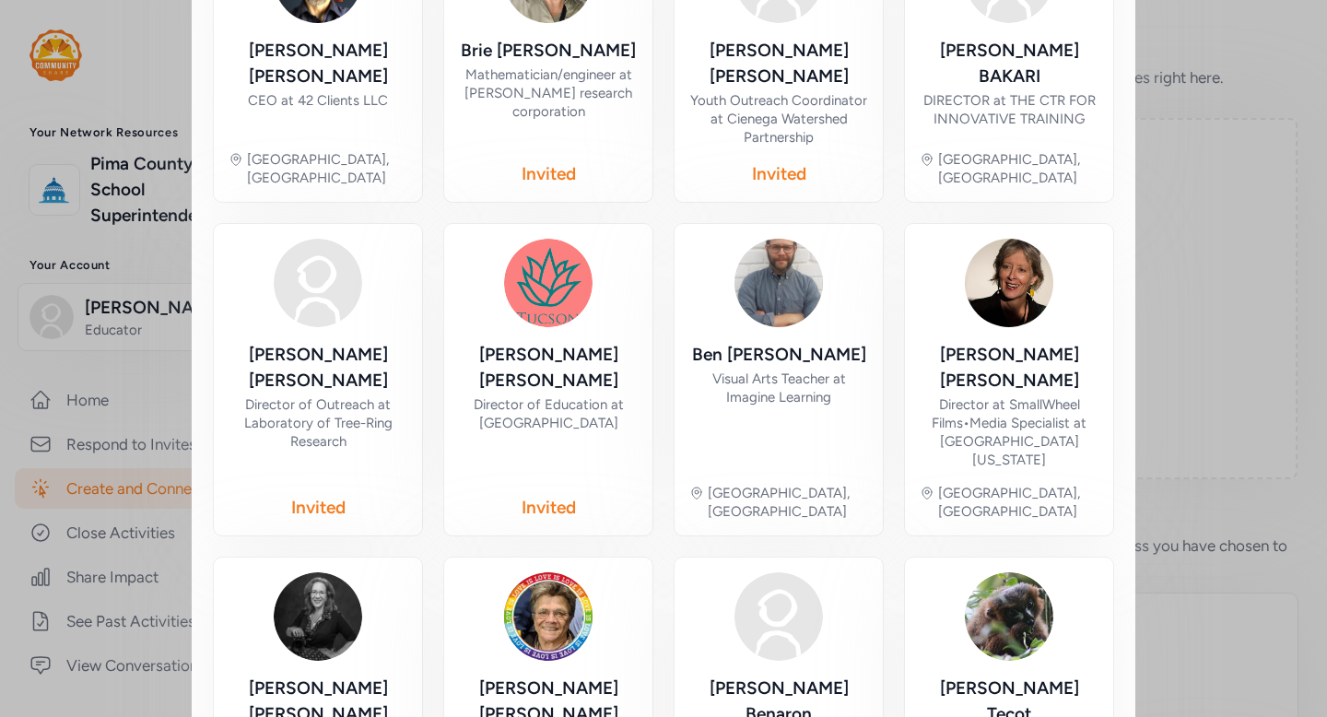
scroll to position [987, 0]
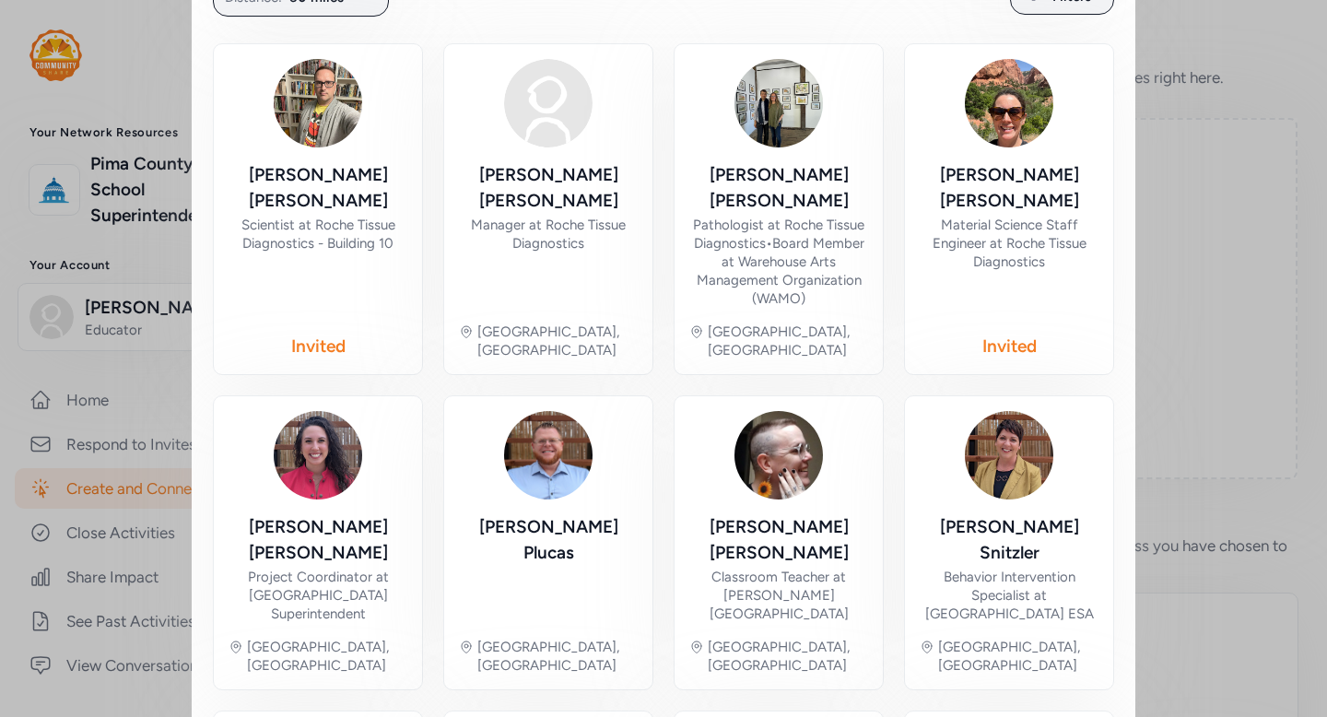
scroll to position [394, 0]
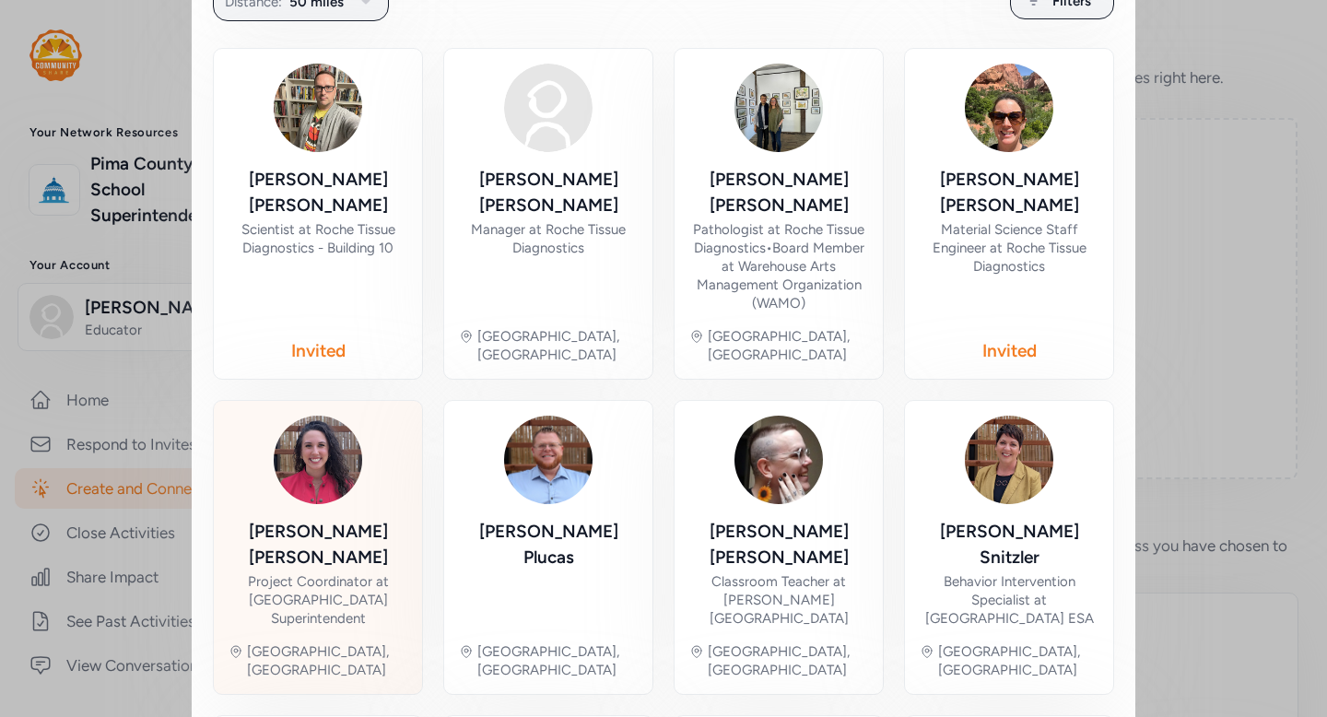
click at [312, 519] on div "Lorena Telesa" at bounding box center [318, 545] width 179 height 52
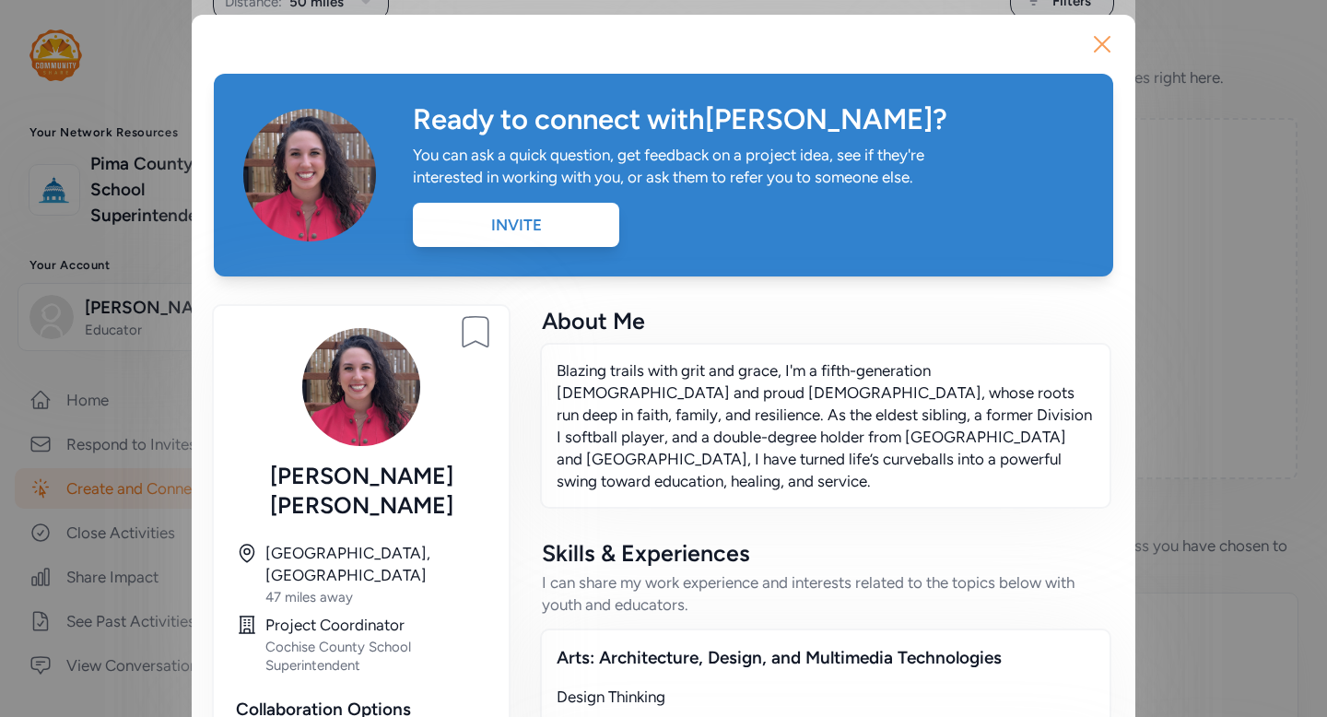
click at [1102, 46] on icon "button" at bounding box center [1102, 43] width 29 height 29
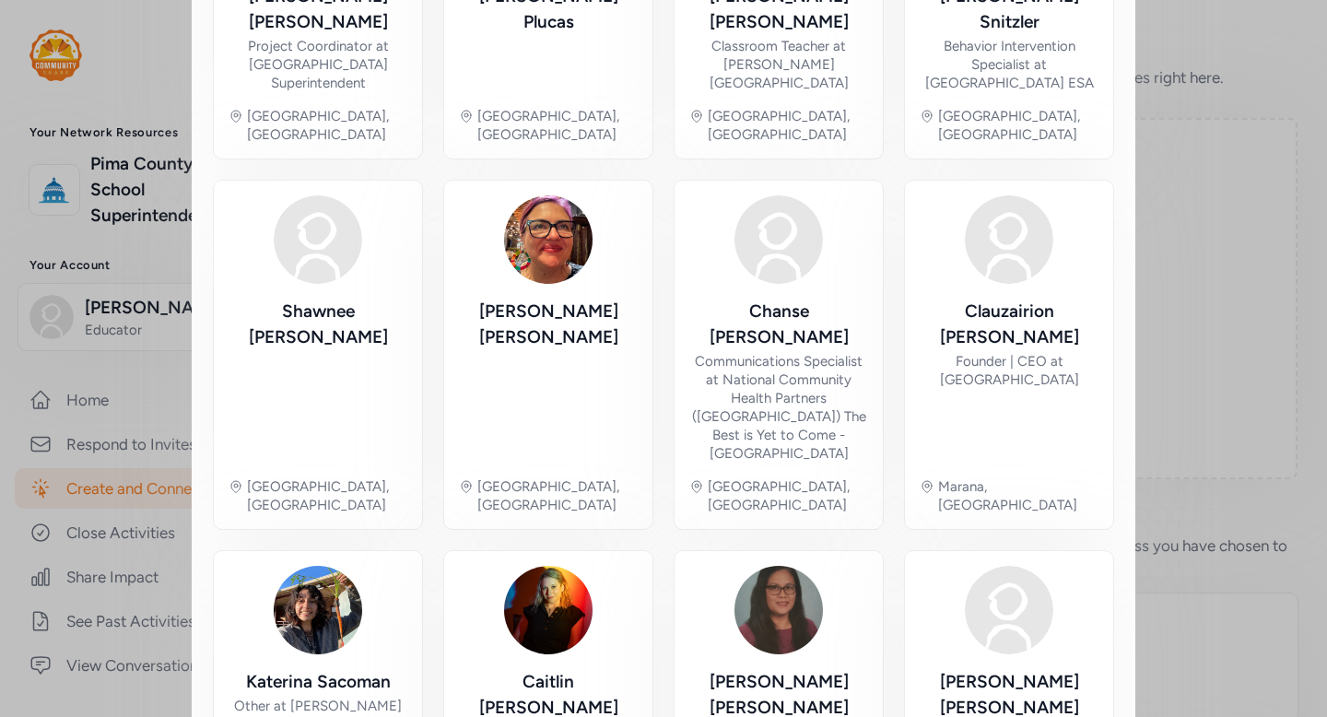
scroll to position [1039, 0]
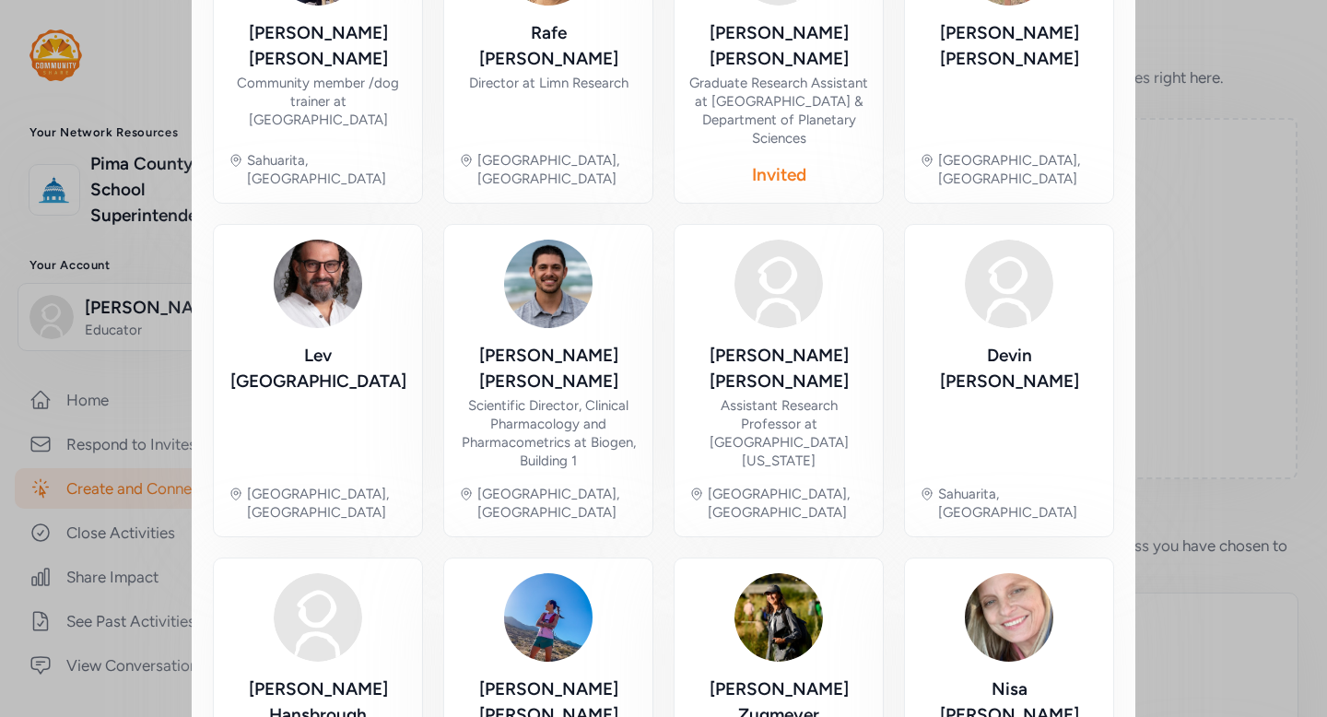
scroll to position [980, 0]
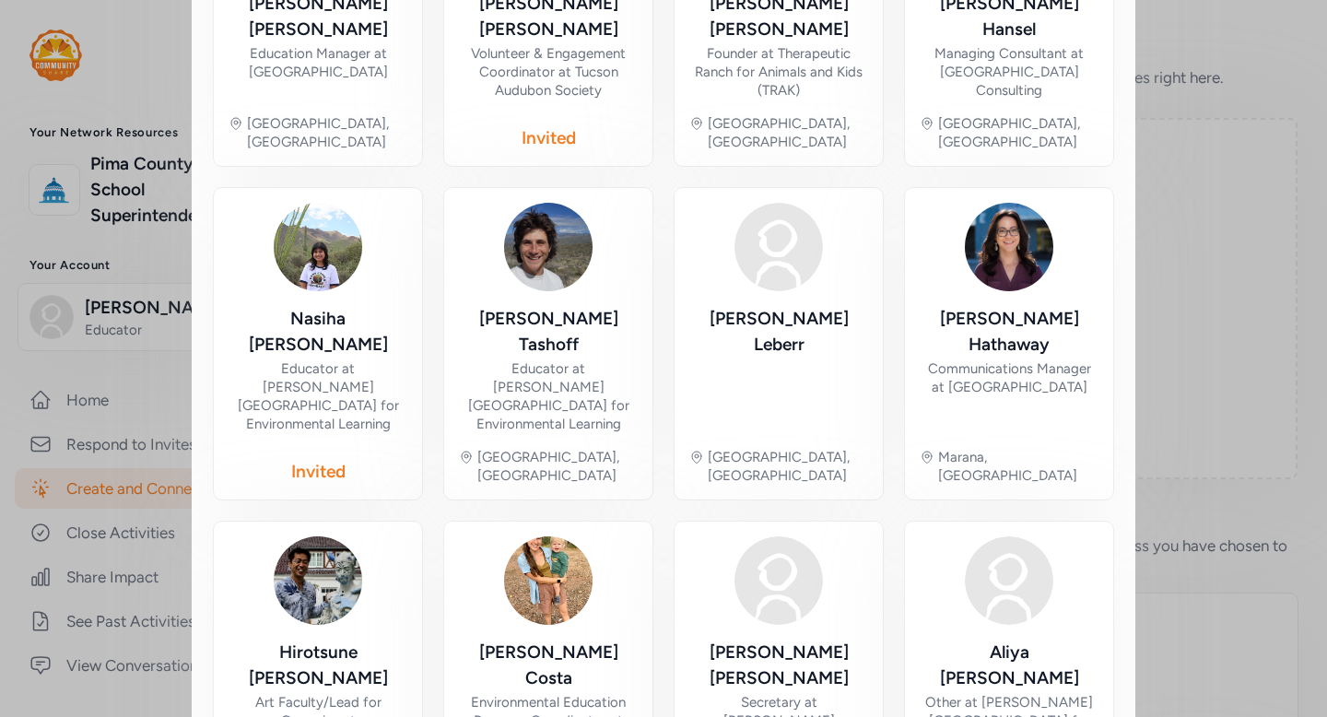
scroll to position [888, 0]
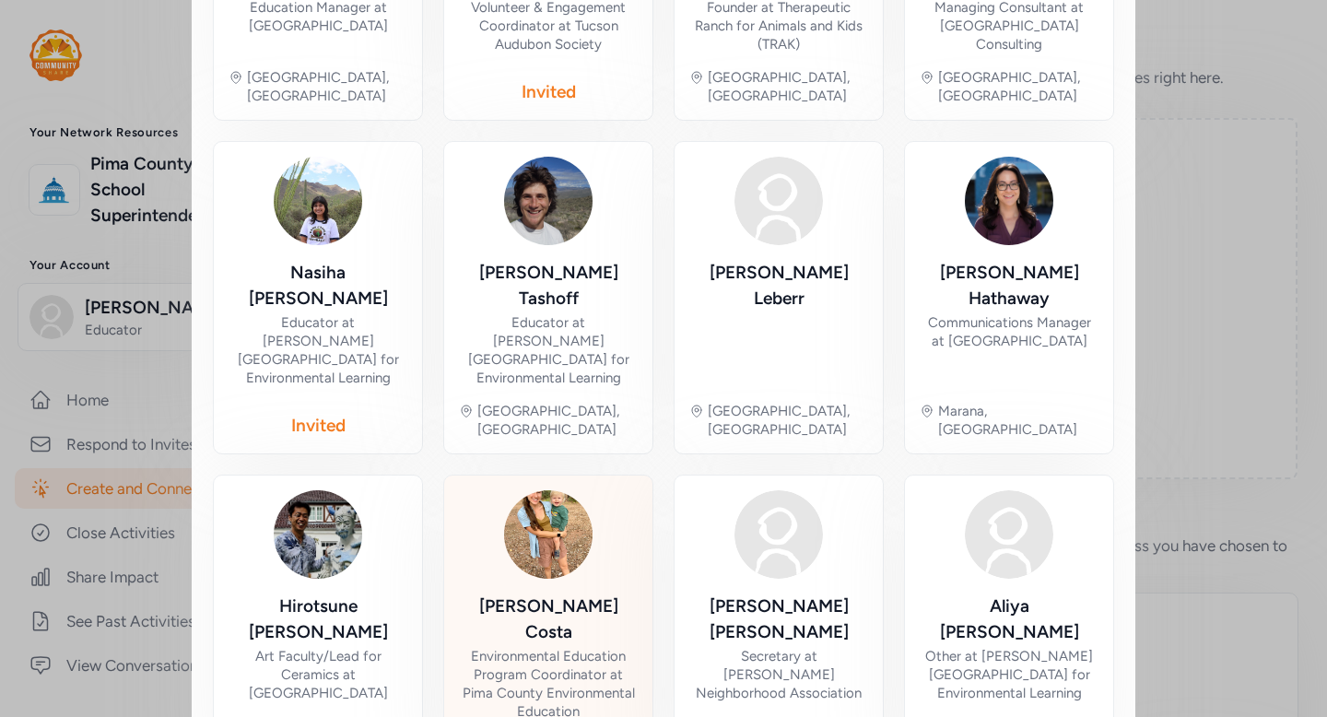
click at [559, 647] on div "Environmental Education Program Coordinator at Pima County Environmental Educat…" at bounding box center [548, 684] width 179 height 74
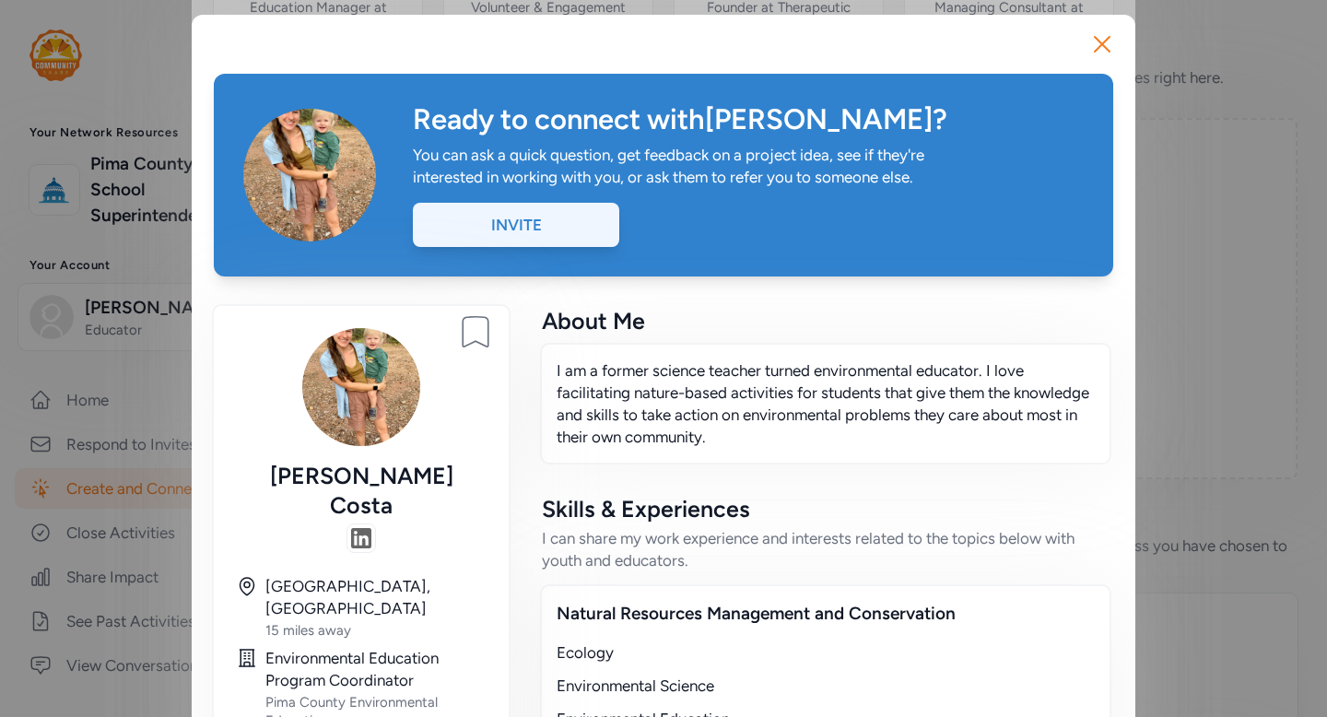
click at [547, 242] on div "Invite" at bounding box center [516, 225] width 206 height 44
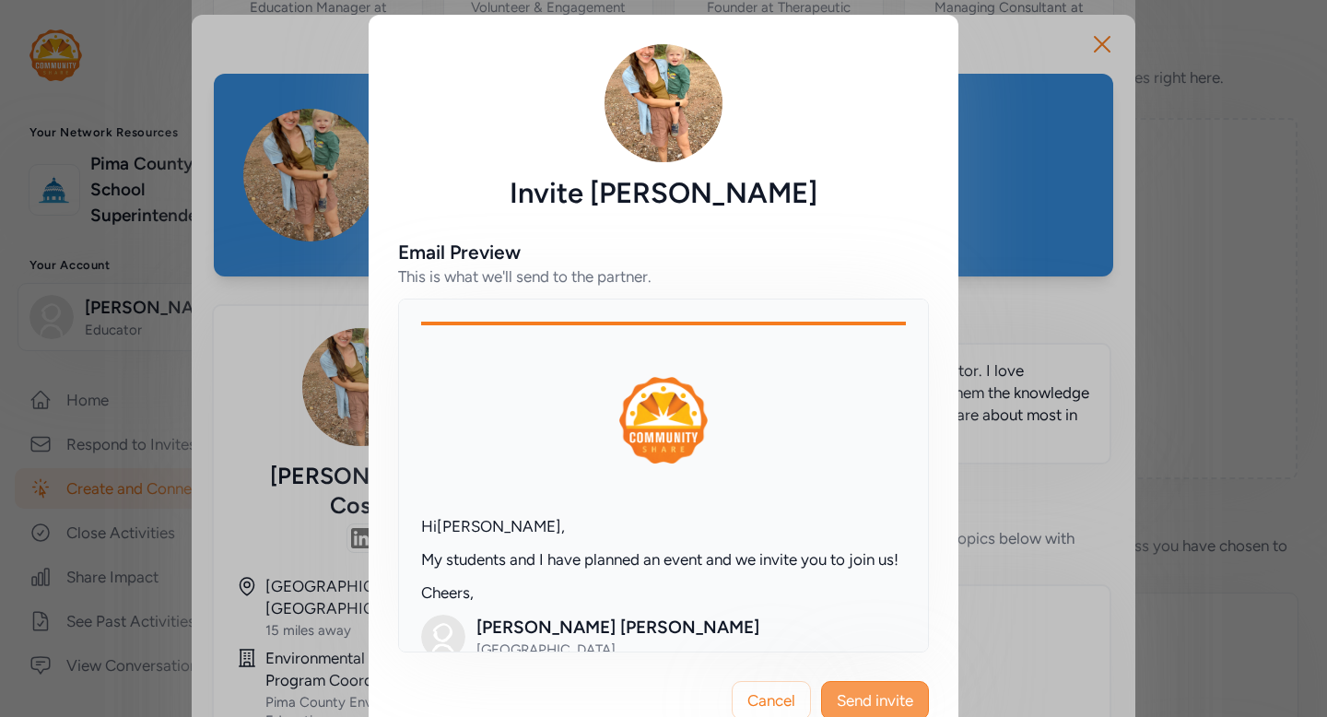
click at [879, 705] on span "Send invite" at bounding box center [875, 700] width 76 height 22
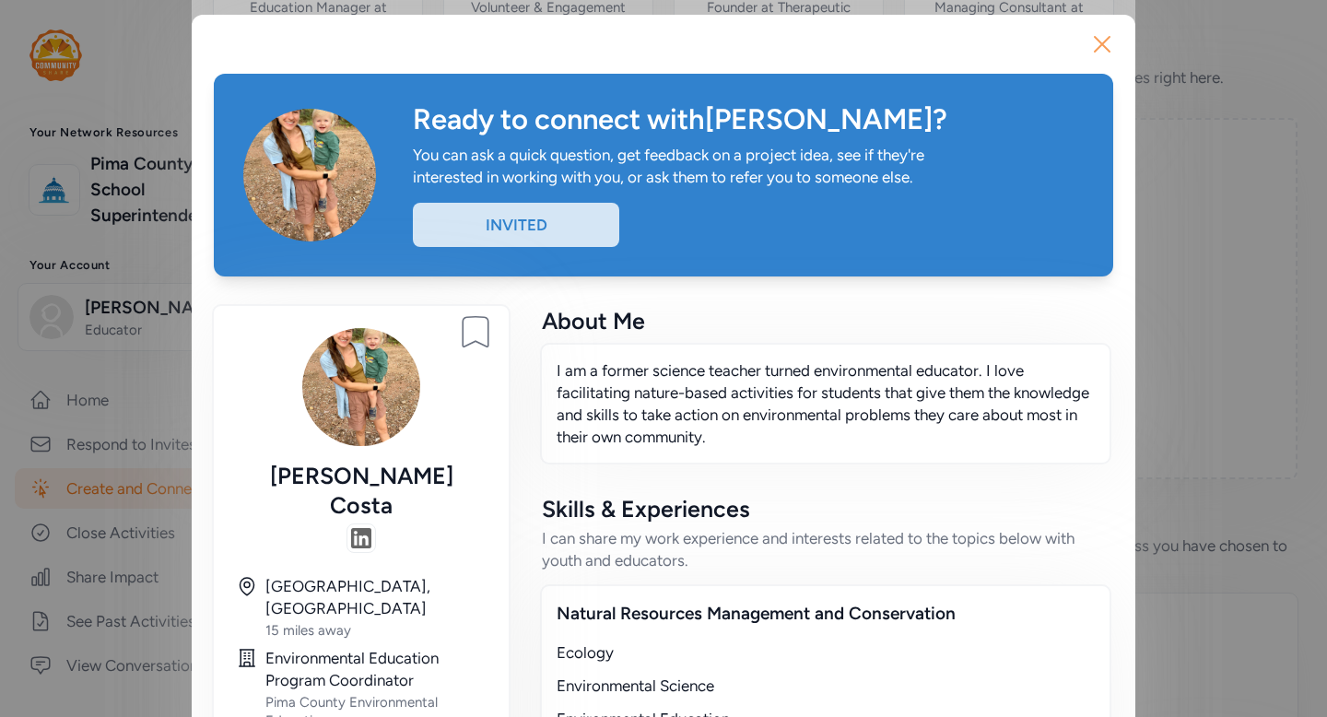
click at [1102, 51] on icon "button" at bounding box center [1102, 43] width 29 height 29
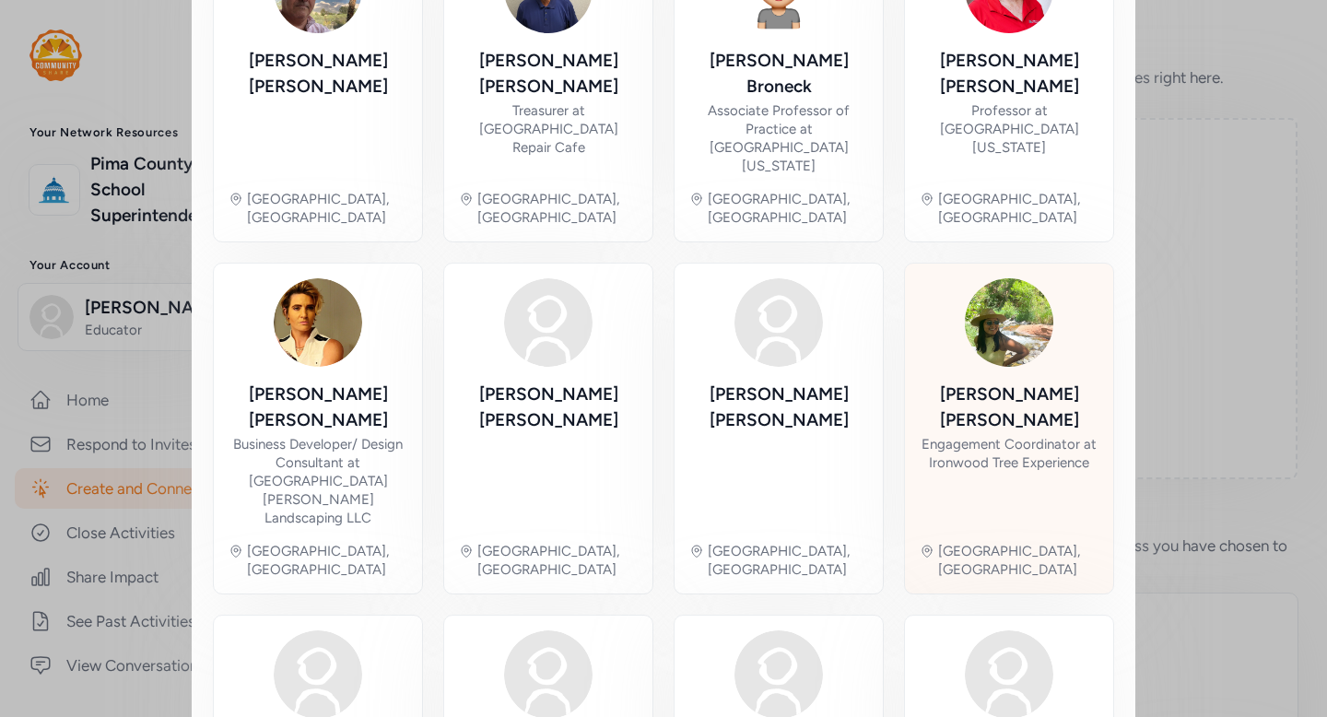
scroll to position [924, 0]
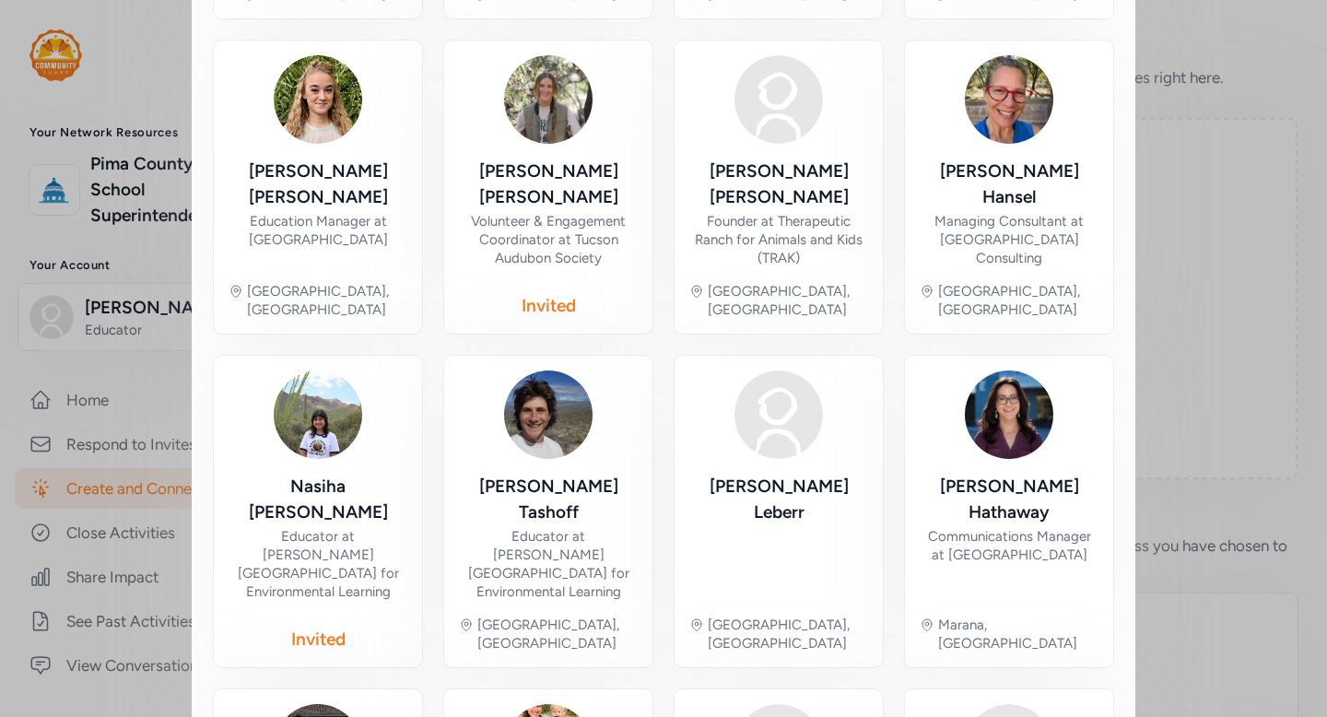
scroll to position [675, 0]
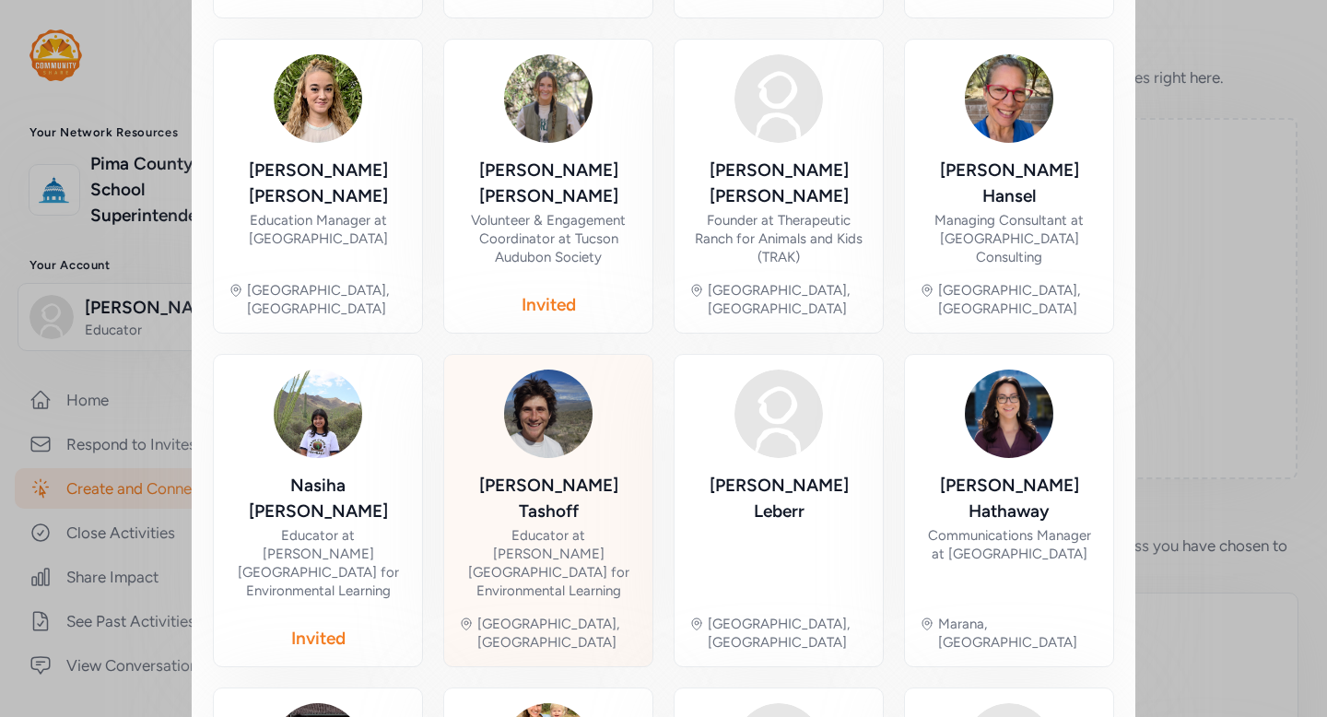
click at [554, 526] on div "Educator at Cooper Center for Environmental Learning" at bounding box center [548, 563] width 179 height 74
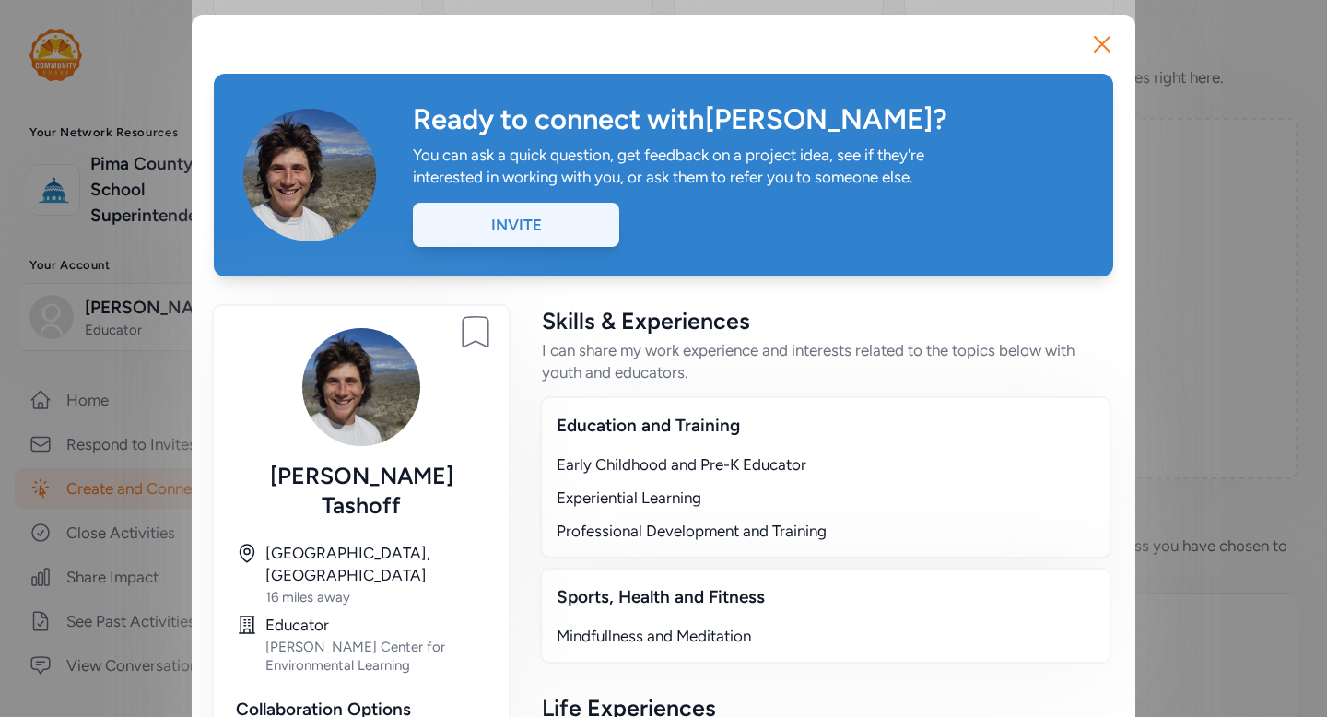
click at [580, 220] on div "Invite" at bounding box center [516, 225] width 206 height 44
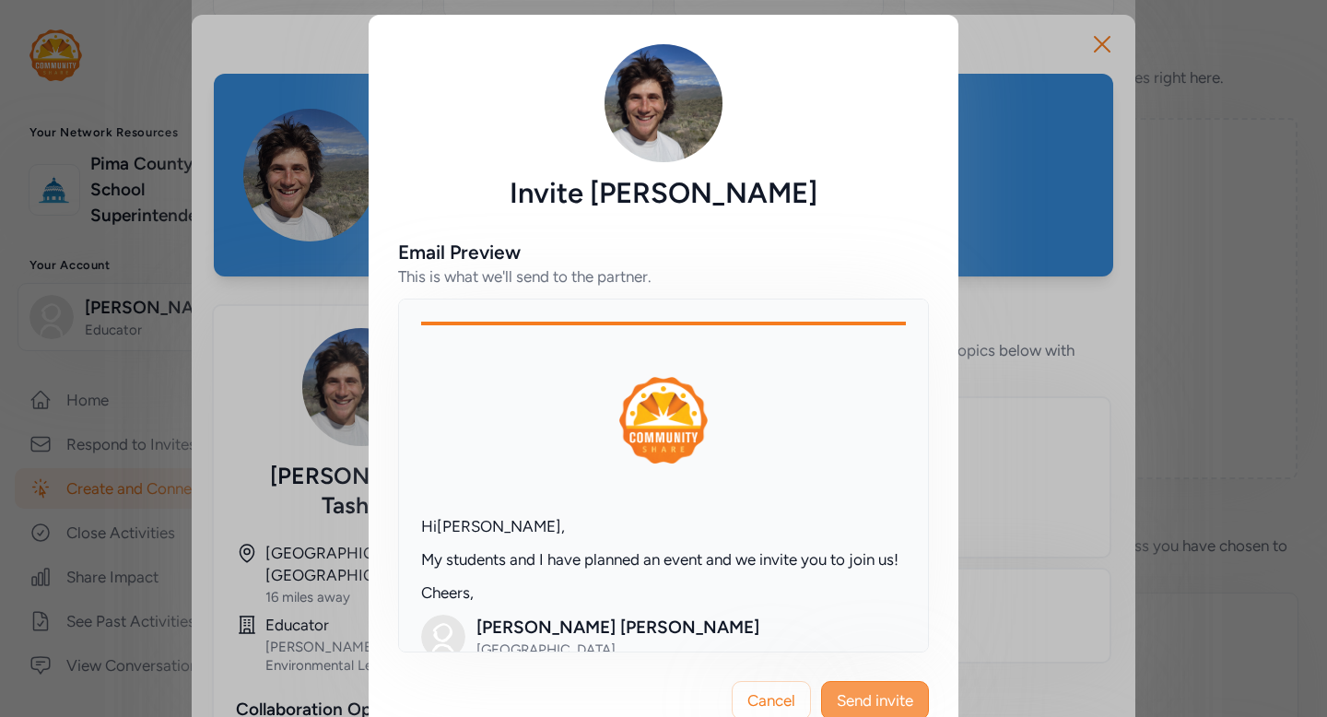
click at [889, 688] on button "Send invite" at bounding box center [875, 700] width 108 height 39
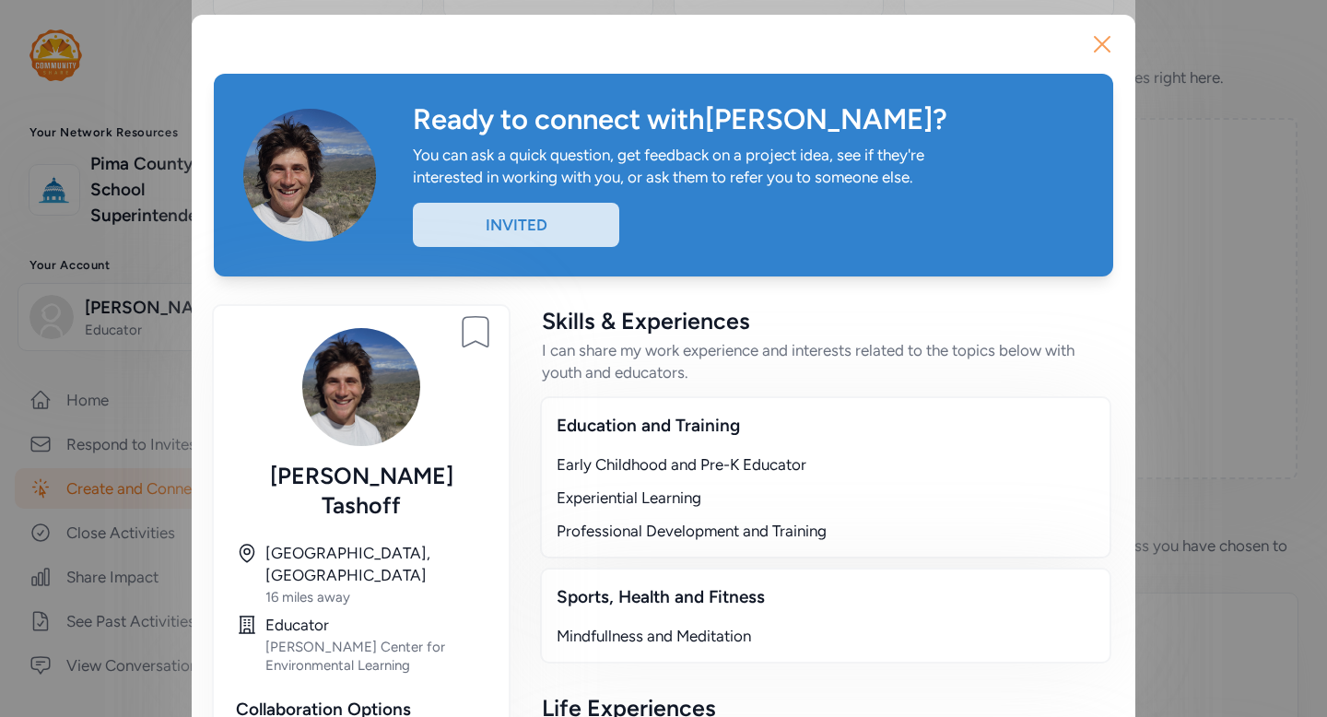
click at [1099, 41] on icon "button" at bounding box center [1102, 43] width 29 height 29
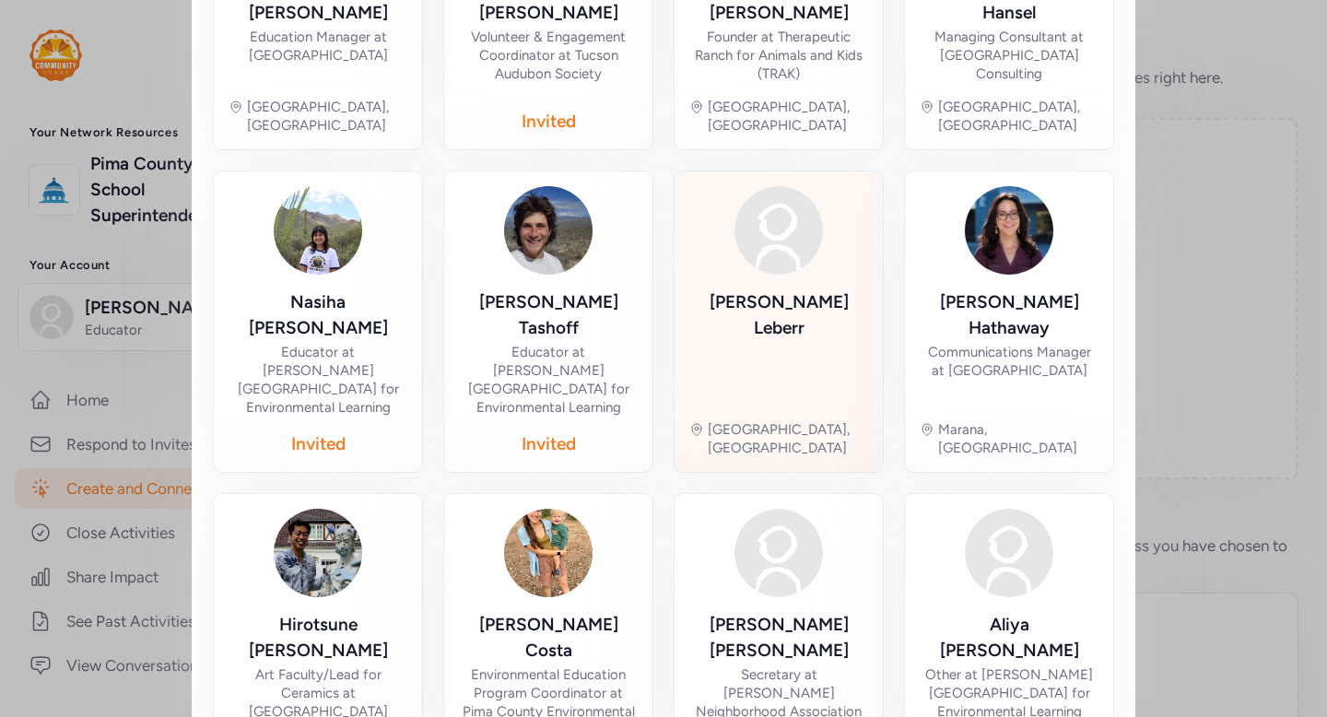
scroll to position [895, 0]
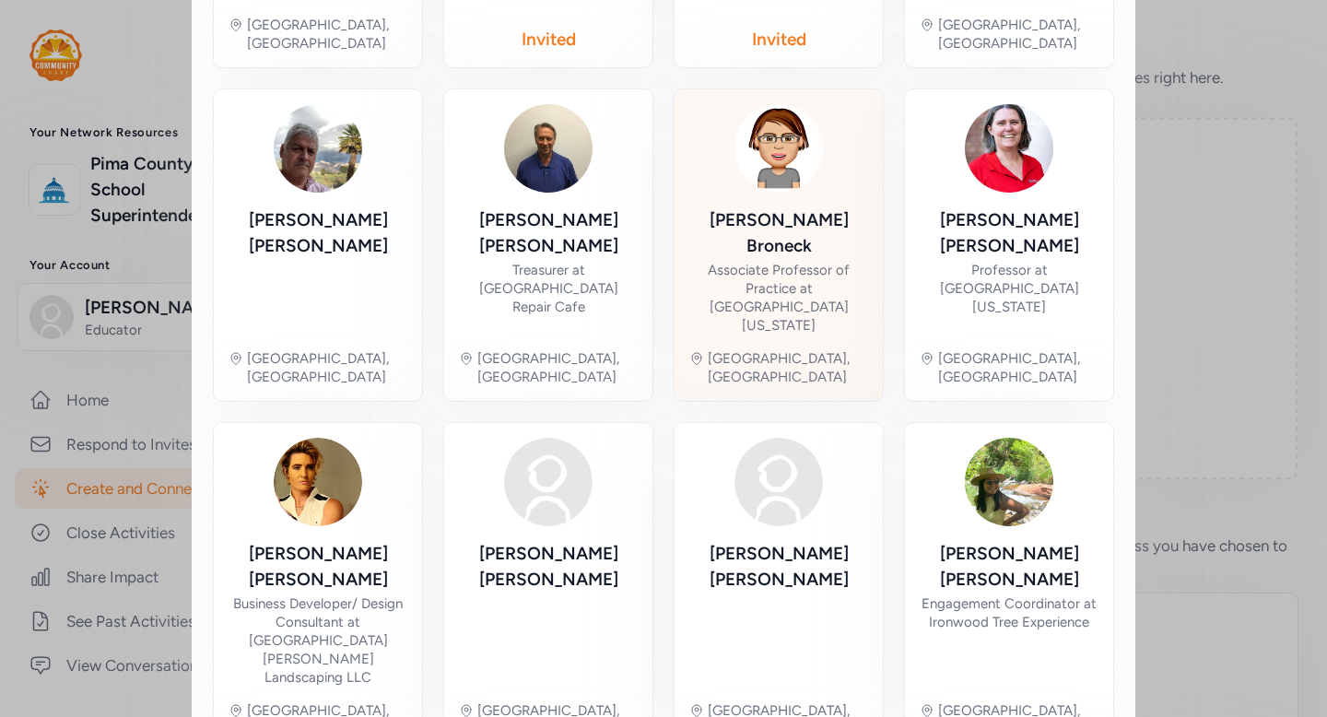
scroll to position [943, 0]
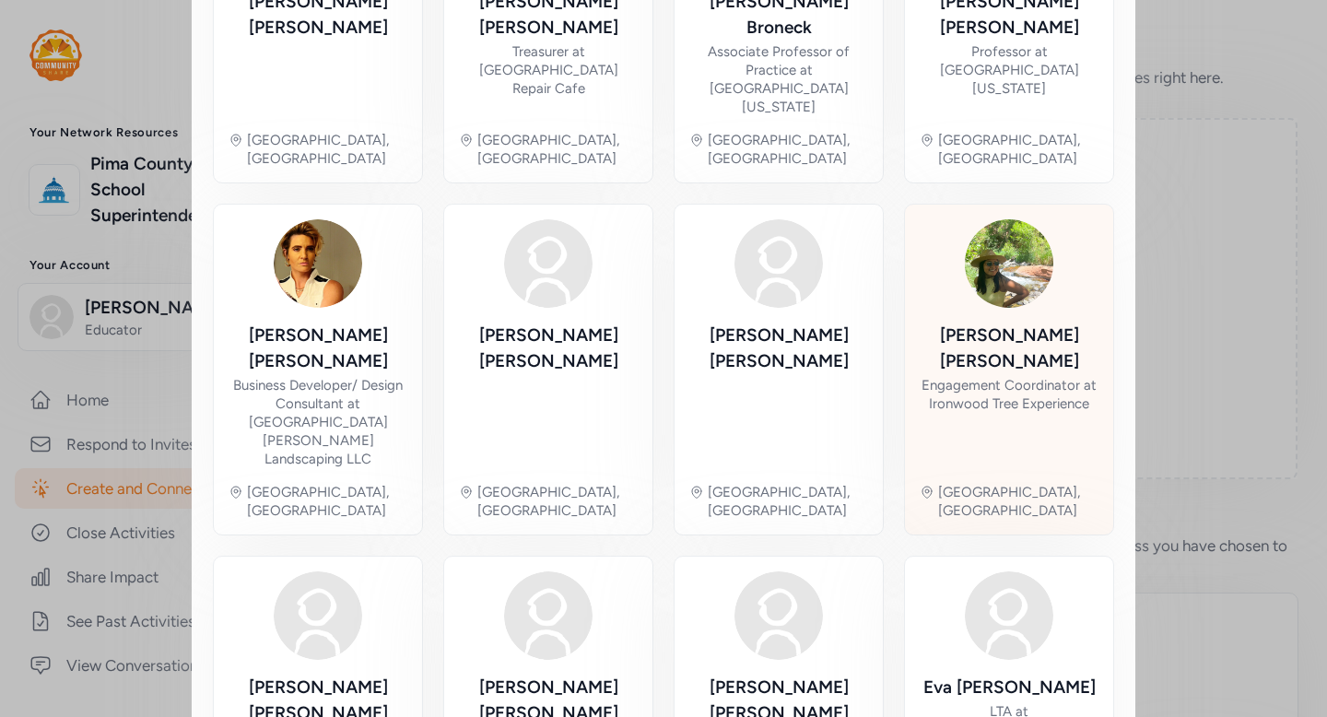
click at [994, 323] on div "Miranda Escobar" at bounding box center [1009, 349] width 179 height 52
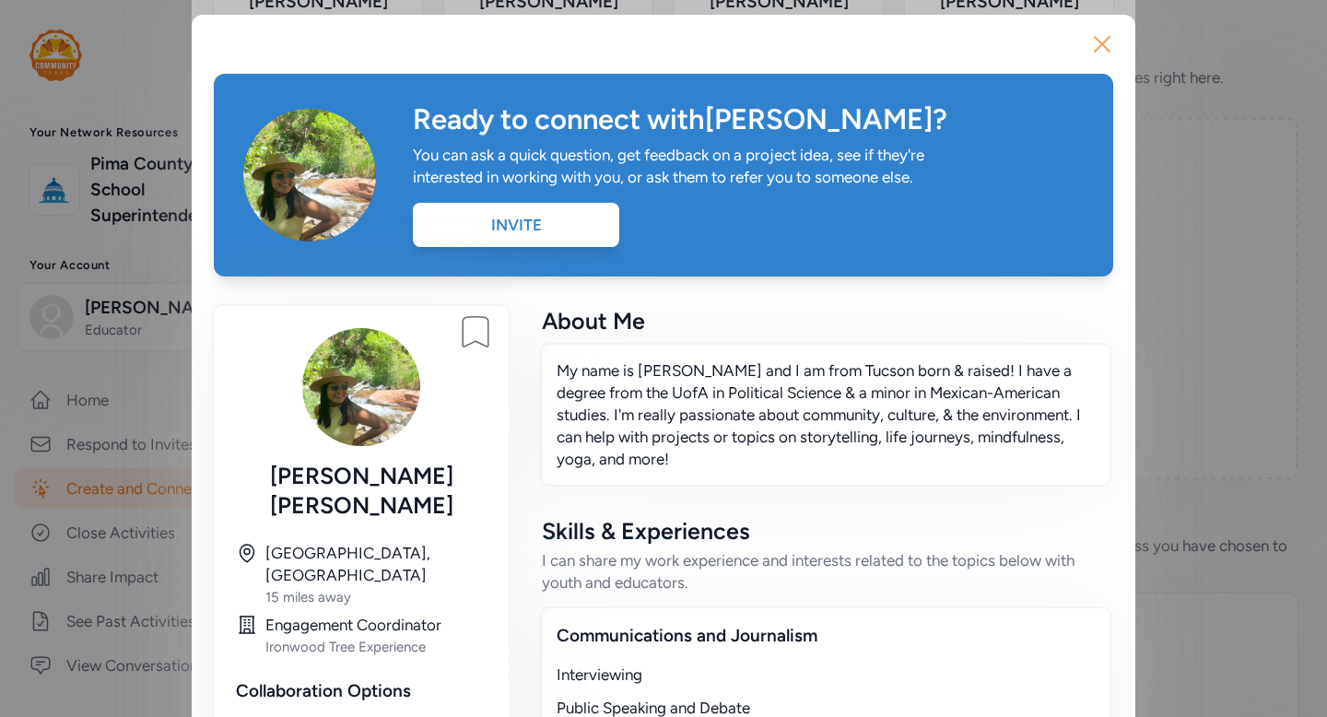
click at [1105, 45] on icon "button" at bounding box center [1102, 43] width 29 height 29
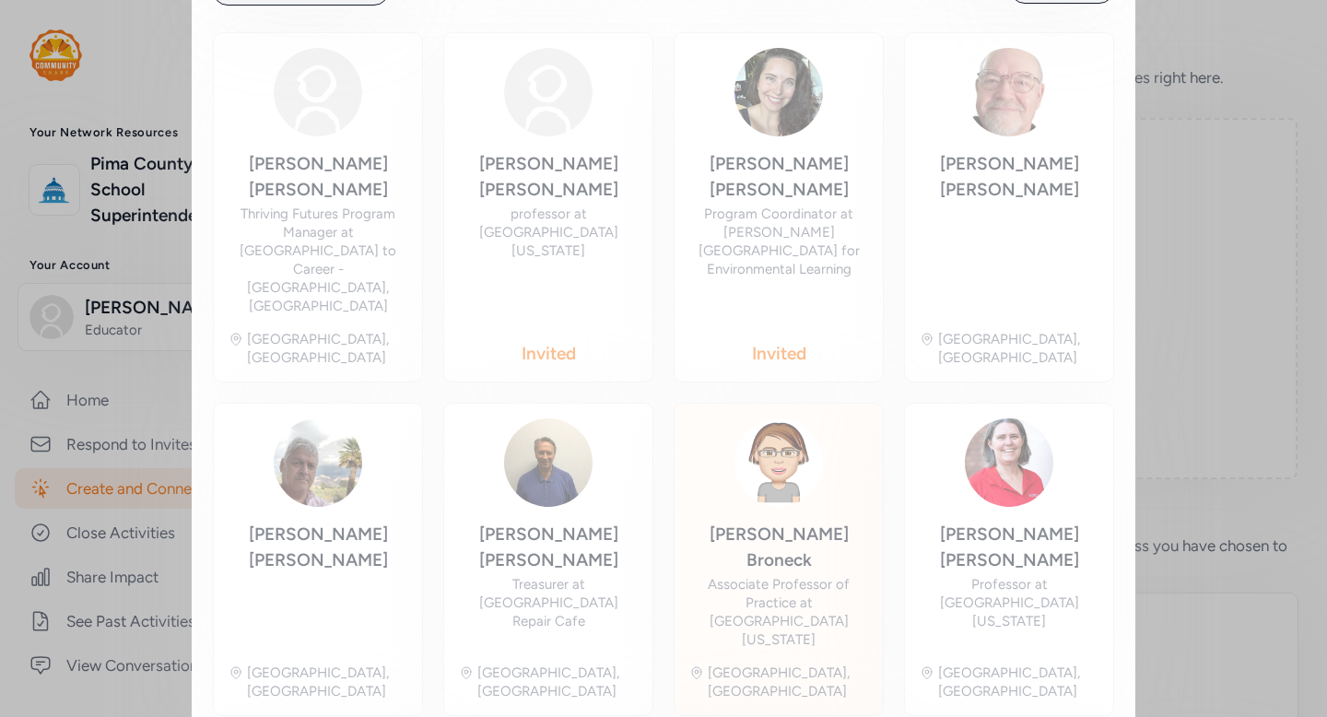
scroll to position [363, 0]
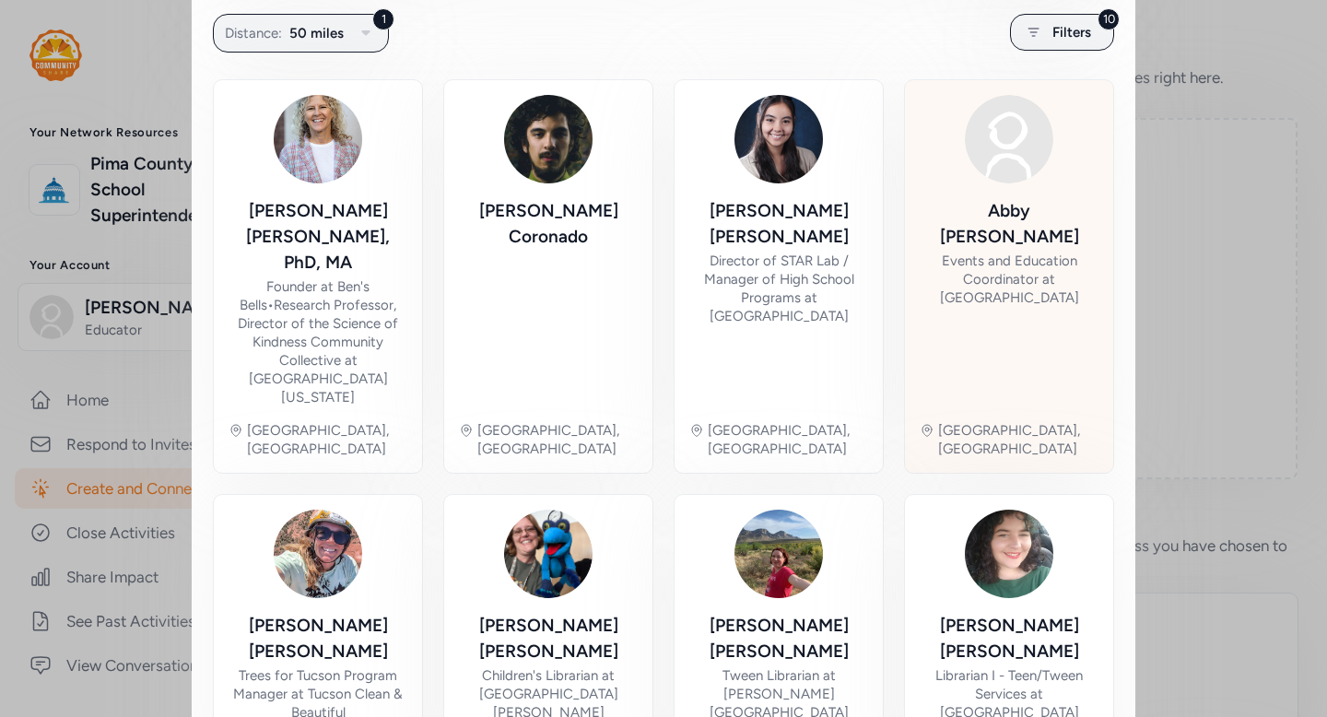
click at [969, 255] on div "Events and Education Coordinator at Mission Garden" at bounding box center [1009, 279] width 179 height 55
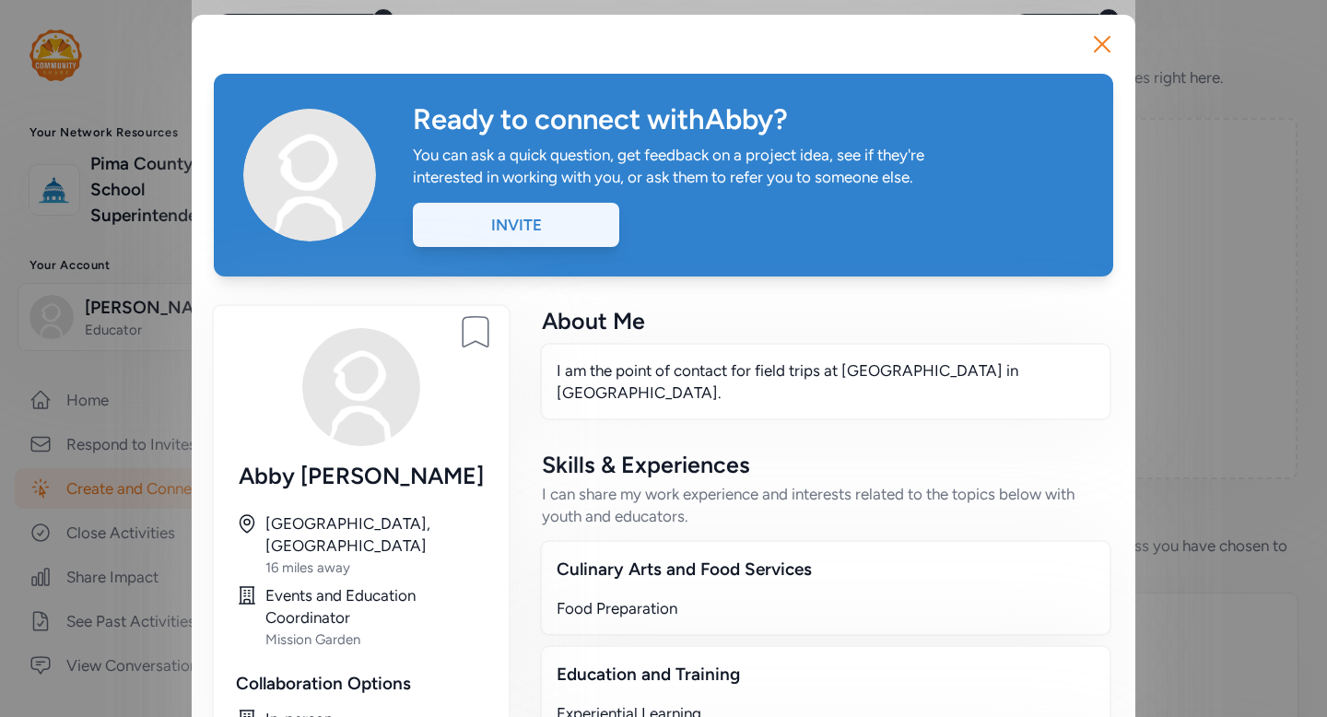
click at [583, 237] on div "Invite" at bounding box center [516, 225] width 206 height 44
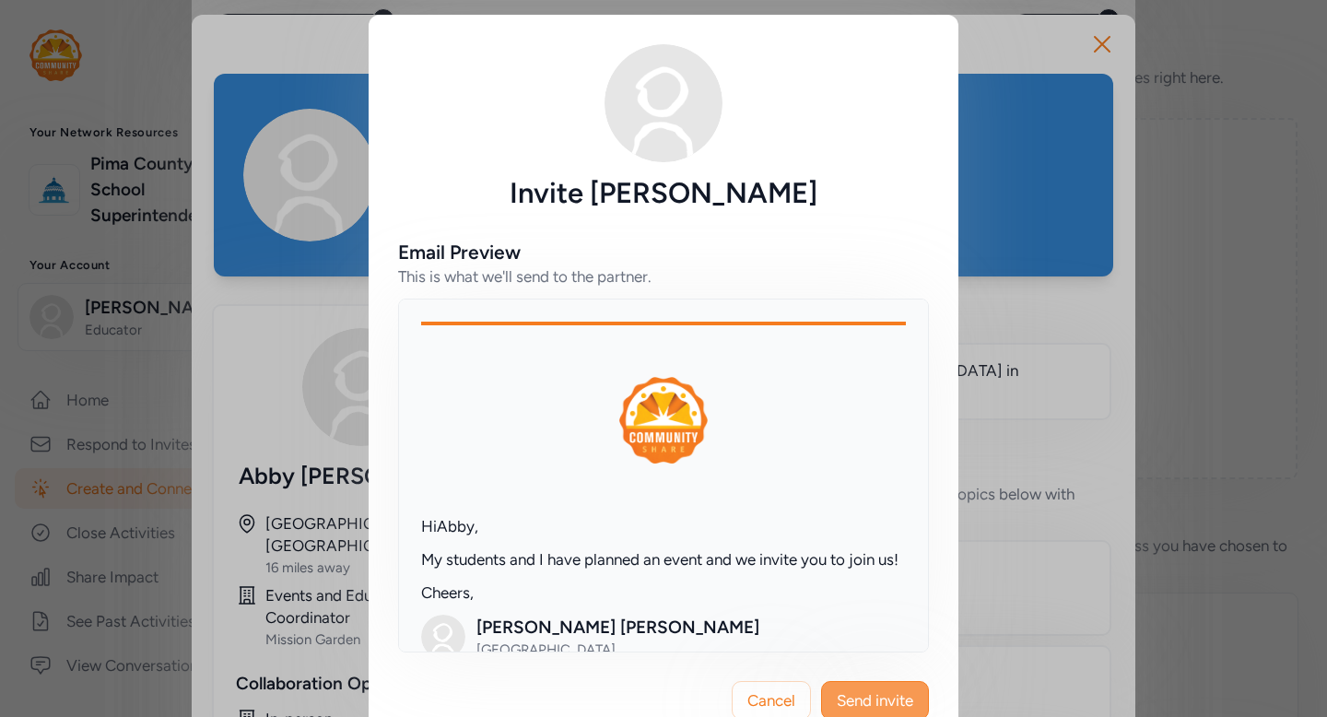
click at [881, 690] on span "Send invite" at bounding box center [875, 700] width 76 height 22
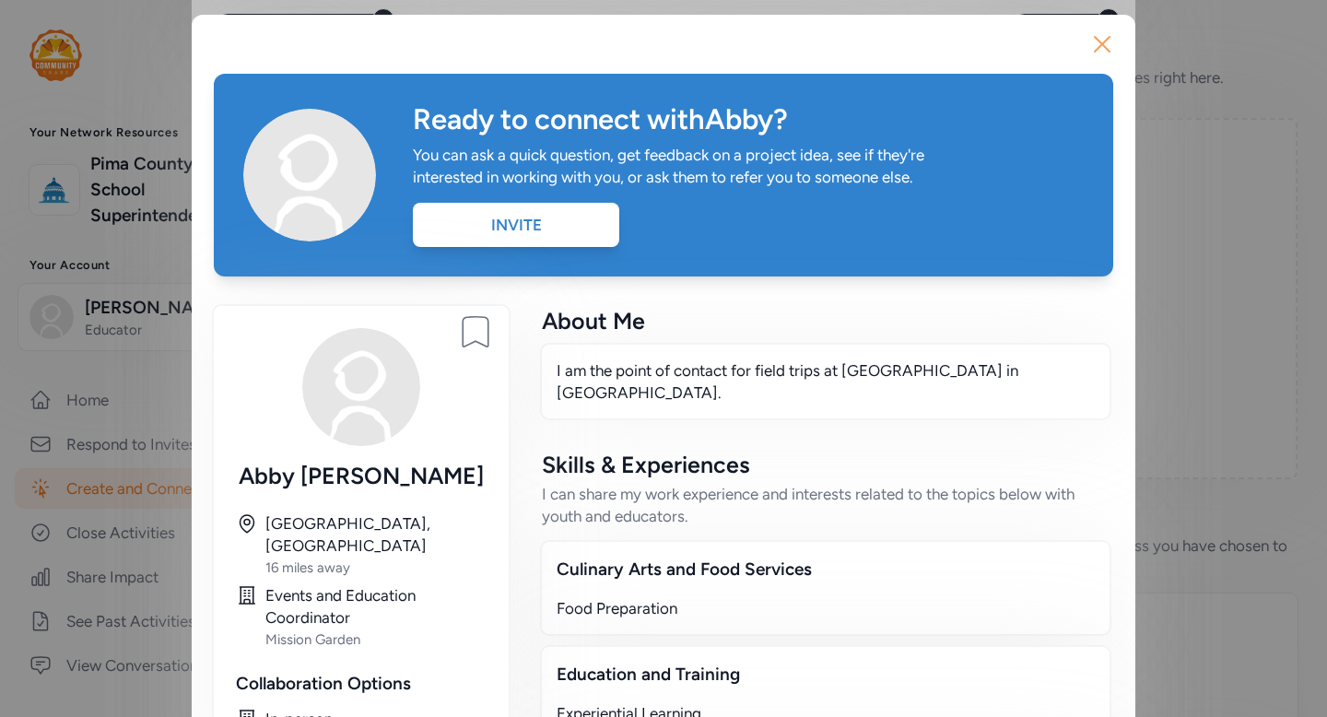
click at [1099, 42] on icon "button" at bounding box center [1102, 43] width 29 height 29
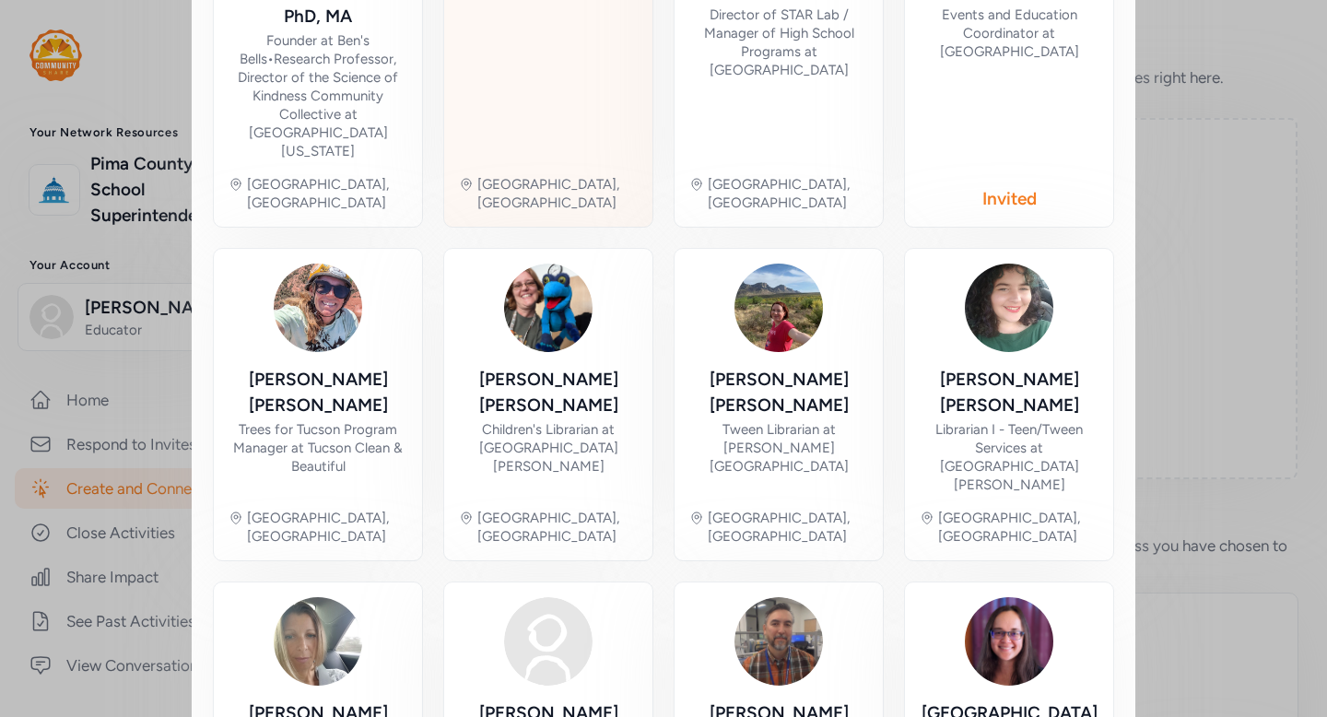
scroll to position [639, 0]
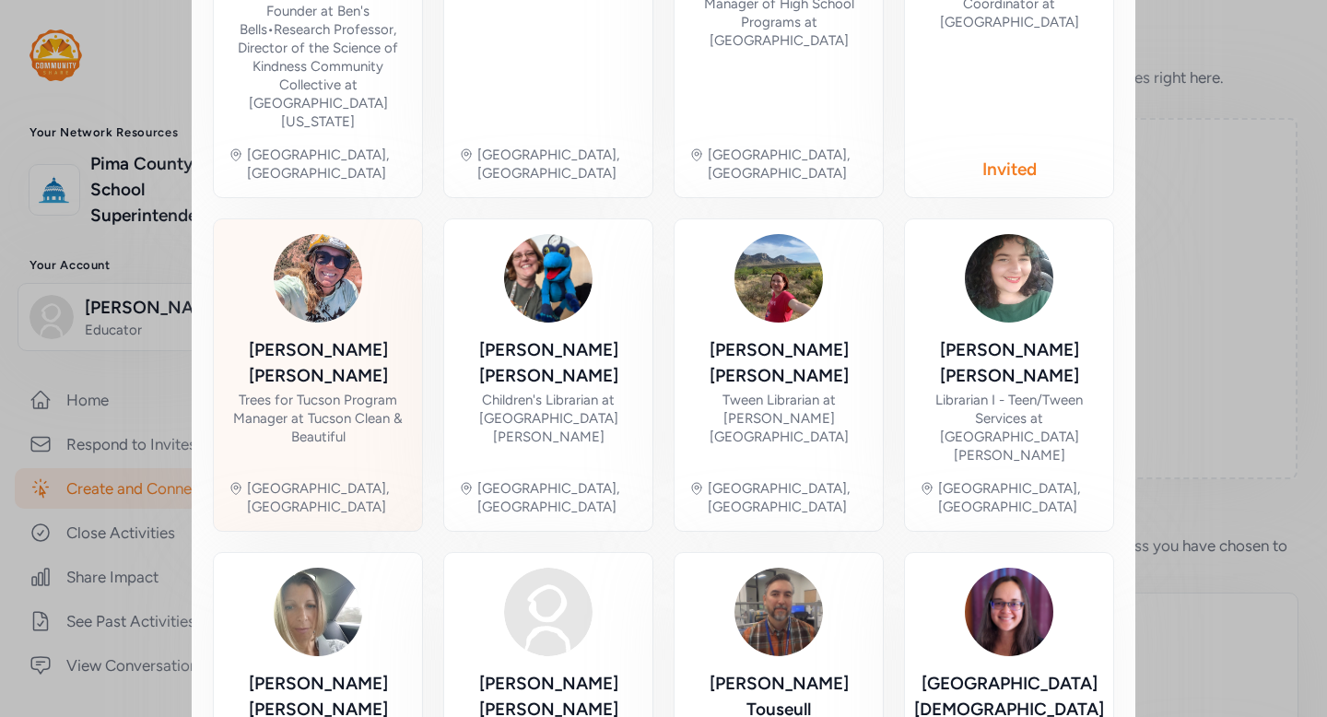
click at [285, 337] on div "Rebecca Johnstone" at bounding box center [318, 363] width 179 height 52
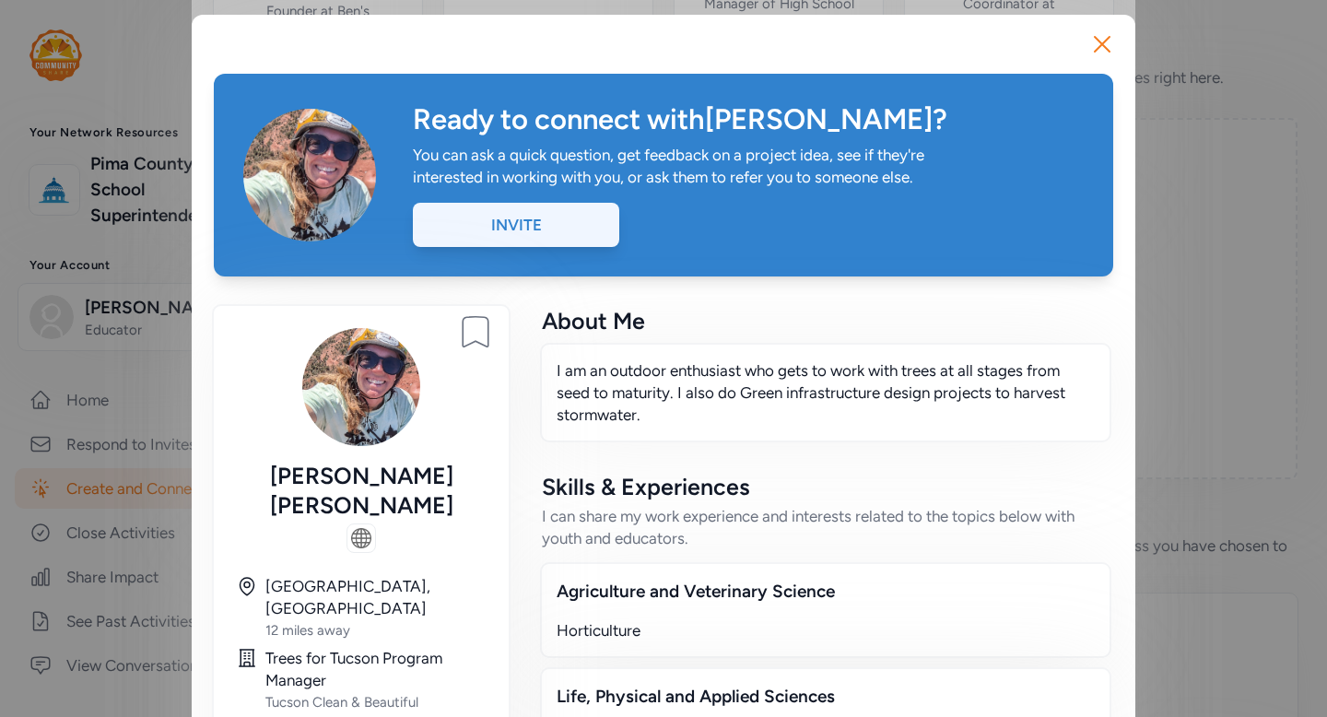
click at [537, 227] on div "Invite" at bounding box center [516, 225] width 206 height 44
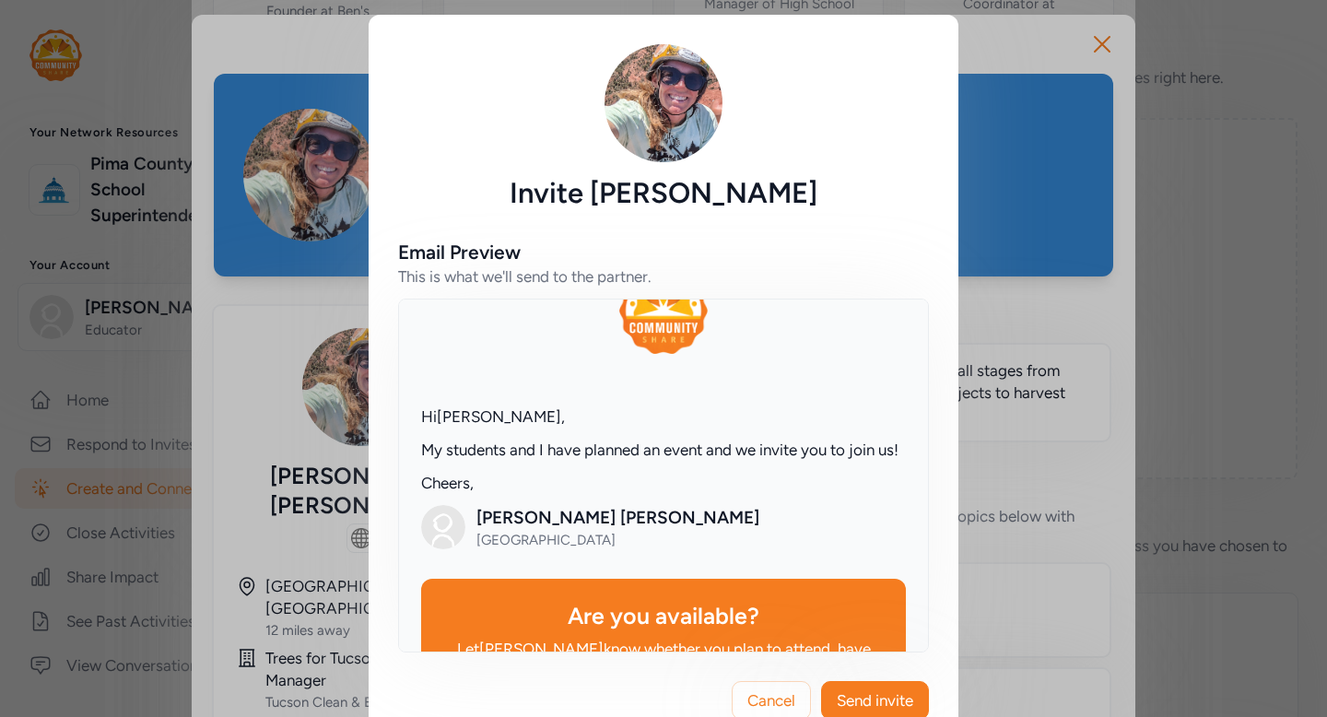
scroll to position [281, 0]
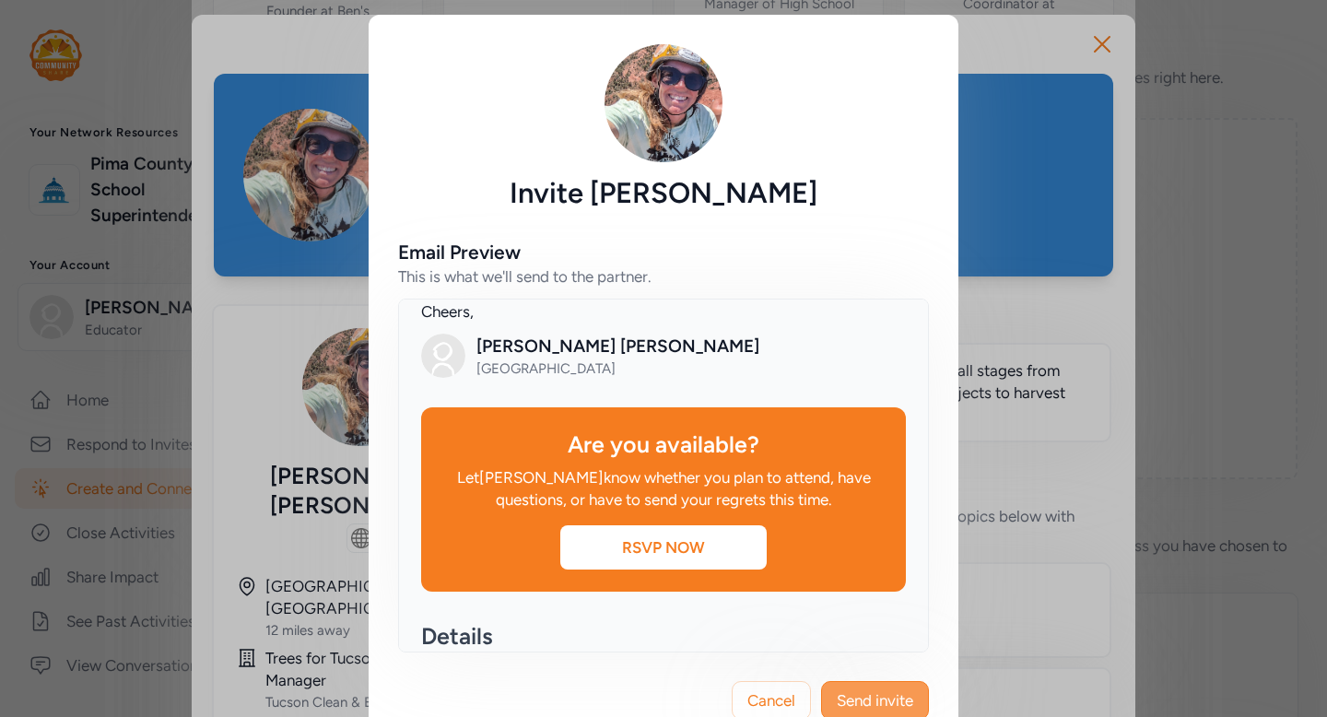
click at [871, 700] on span "Send invite" at bounding box center [875, 700] width 76 height 22
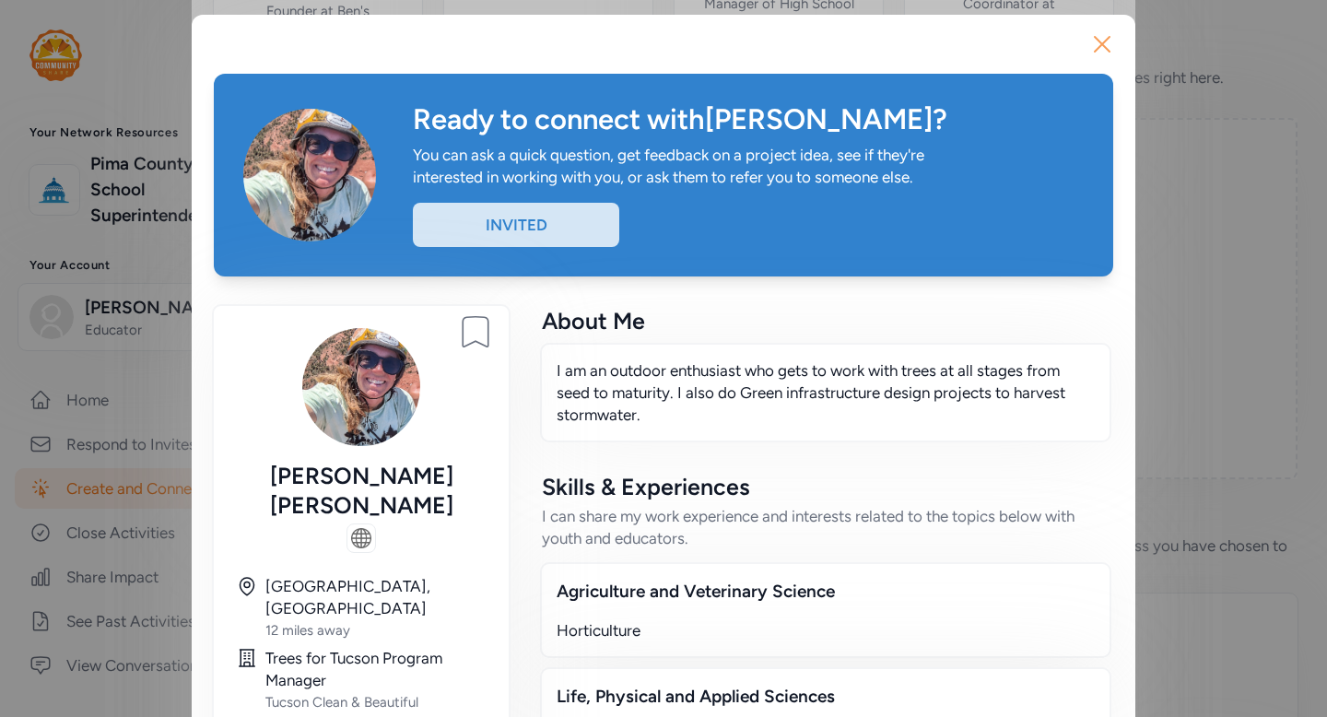
click at [1099, 48] on icon "button" at bounding box center [1102, 44] width 15 height 15
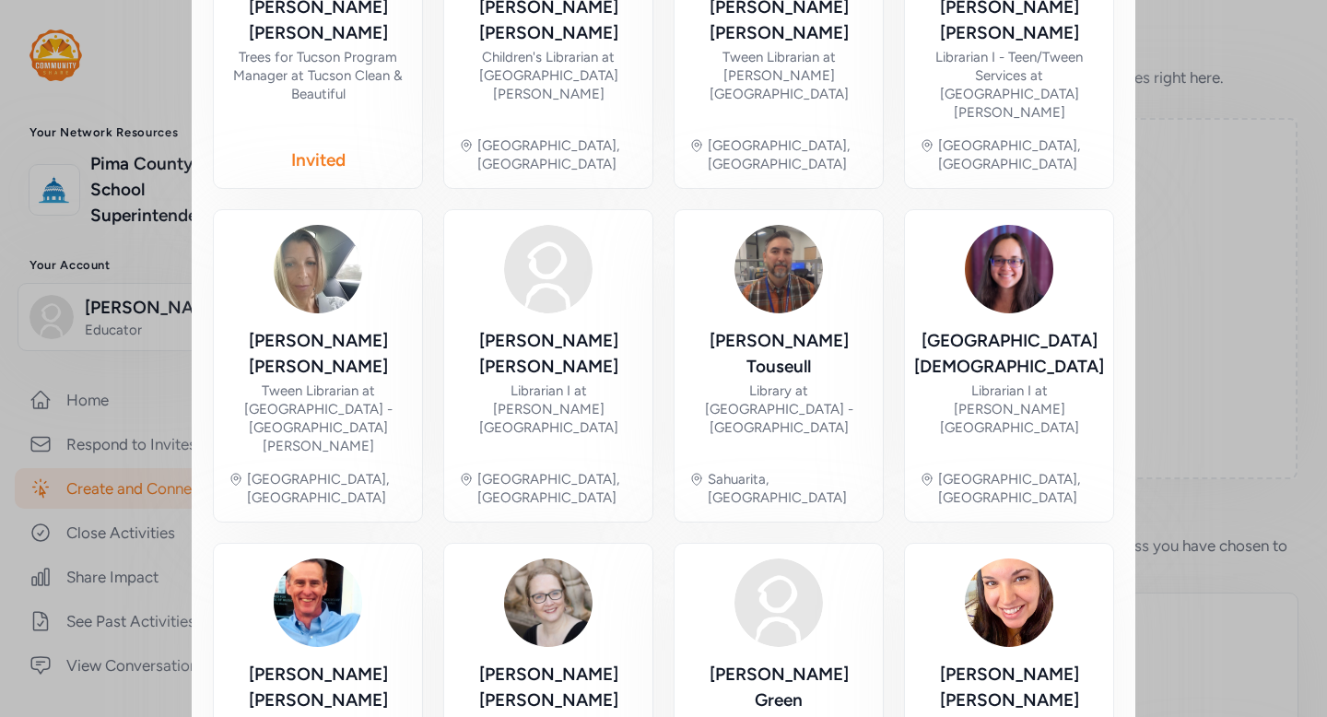
scroll to position [1006, 0]
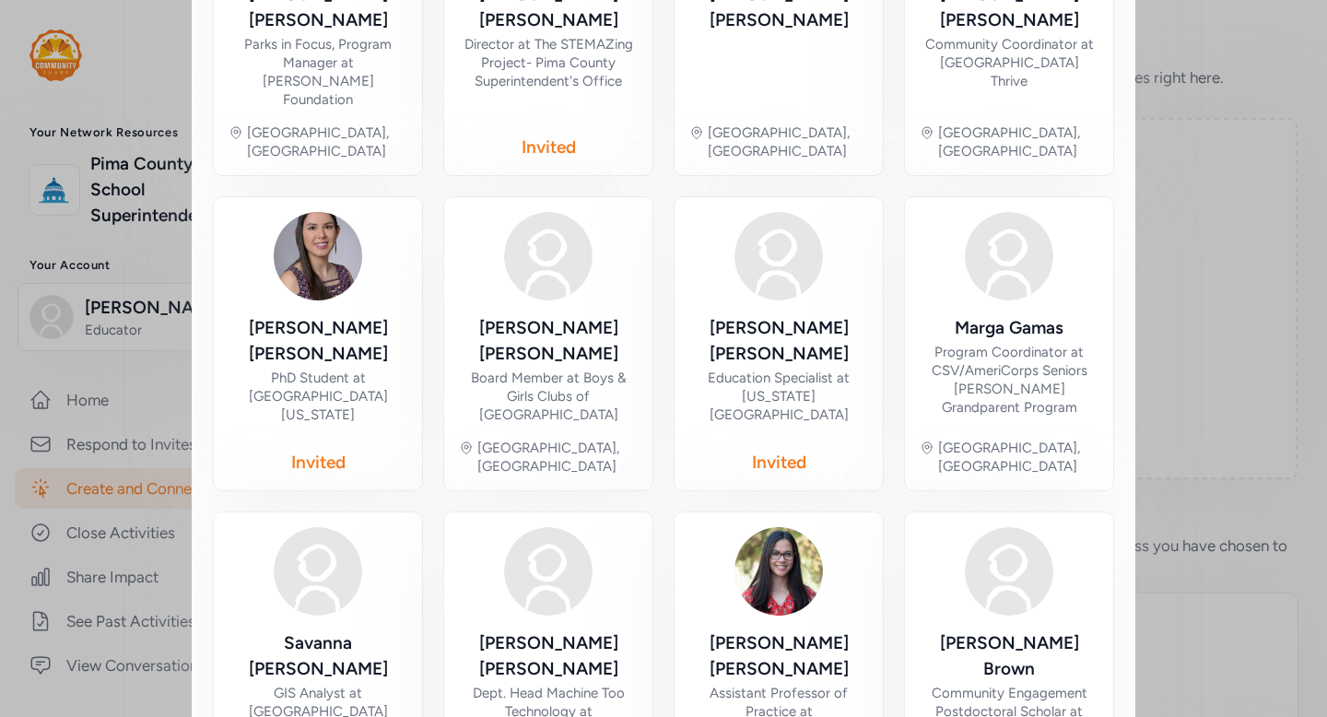
scroll to position [913, 0]
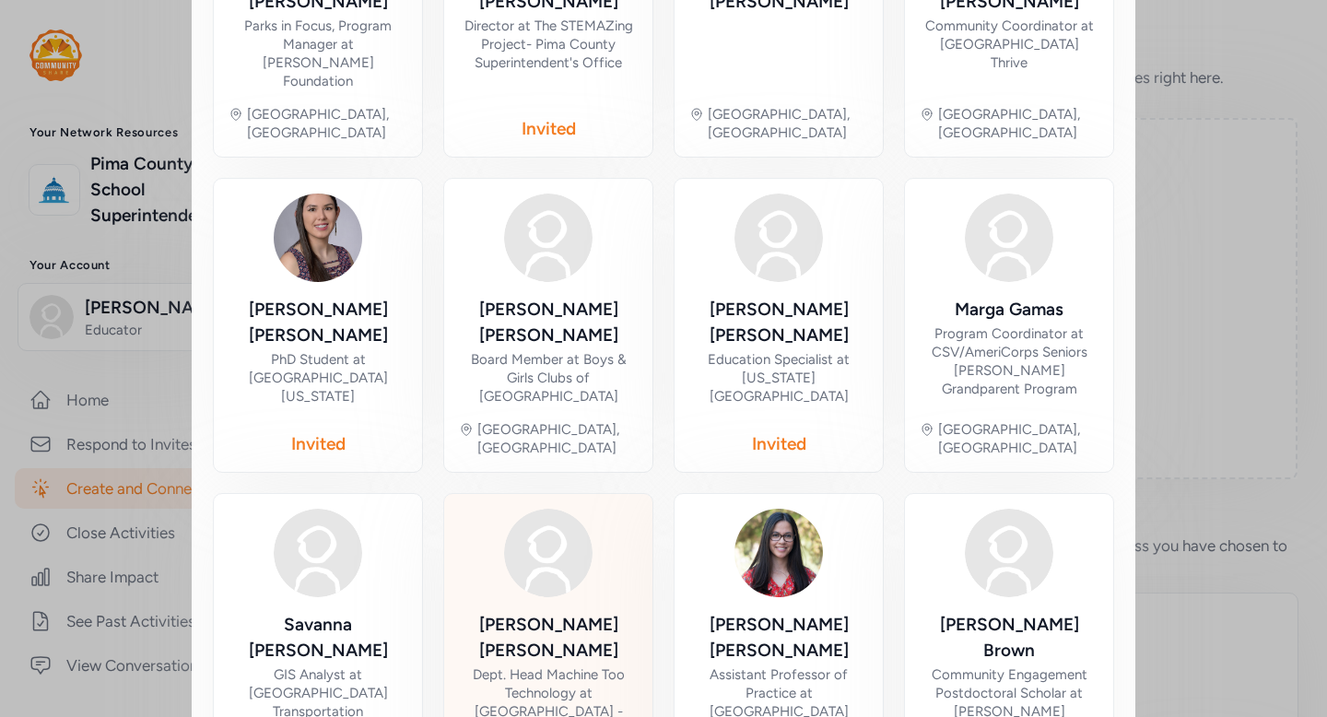
click at [554, 612] on div "Jay Deaver" at bounding box center [548, 638] width 179 height 52
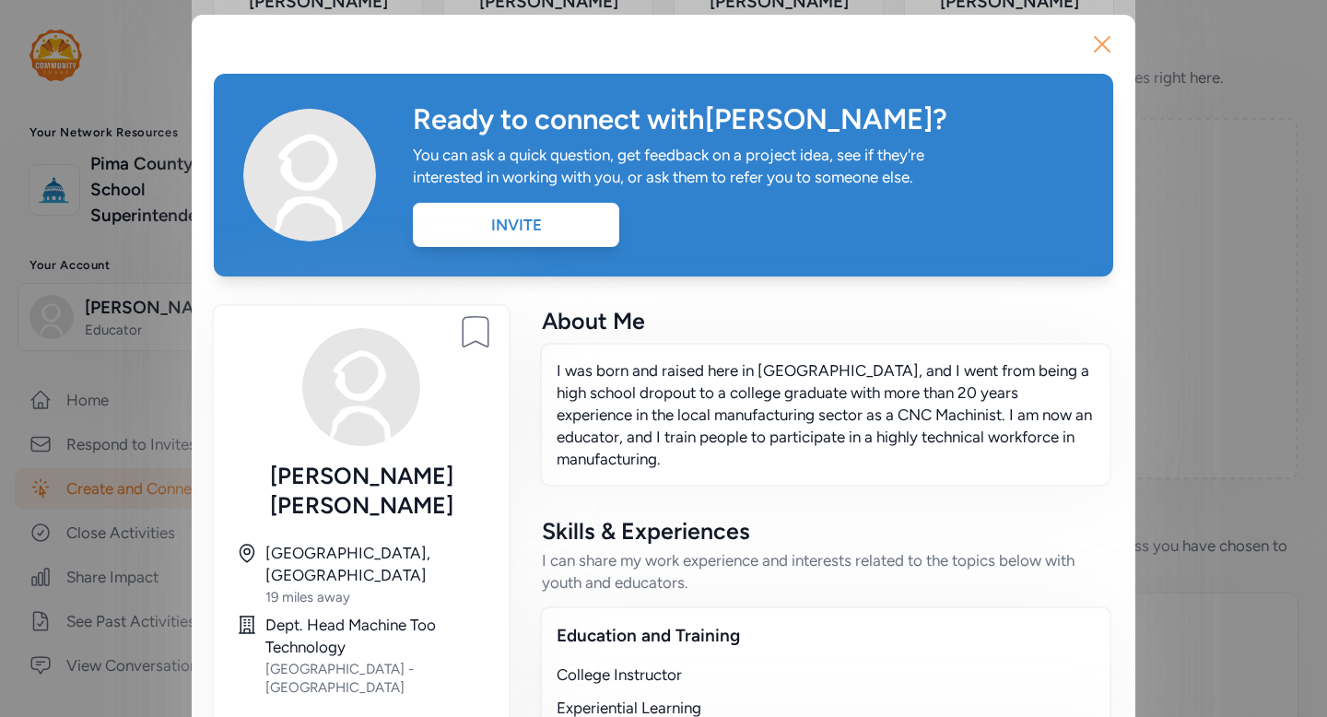
click at [1103, 51] on icon "button" at bounding box center [1102, 43] width 29 height 29
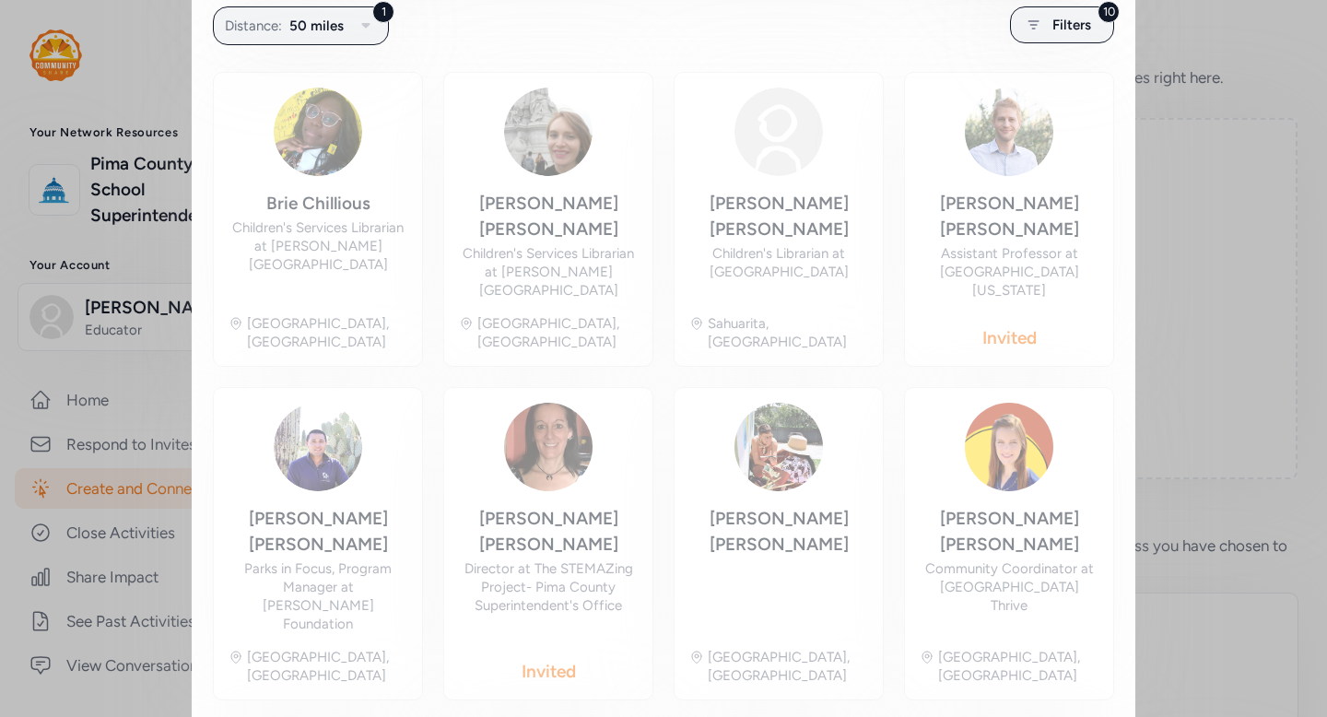
scroll to position [363, 0]
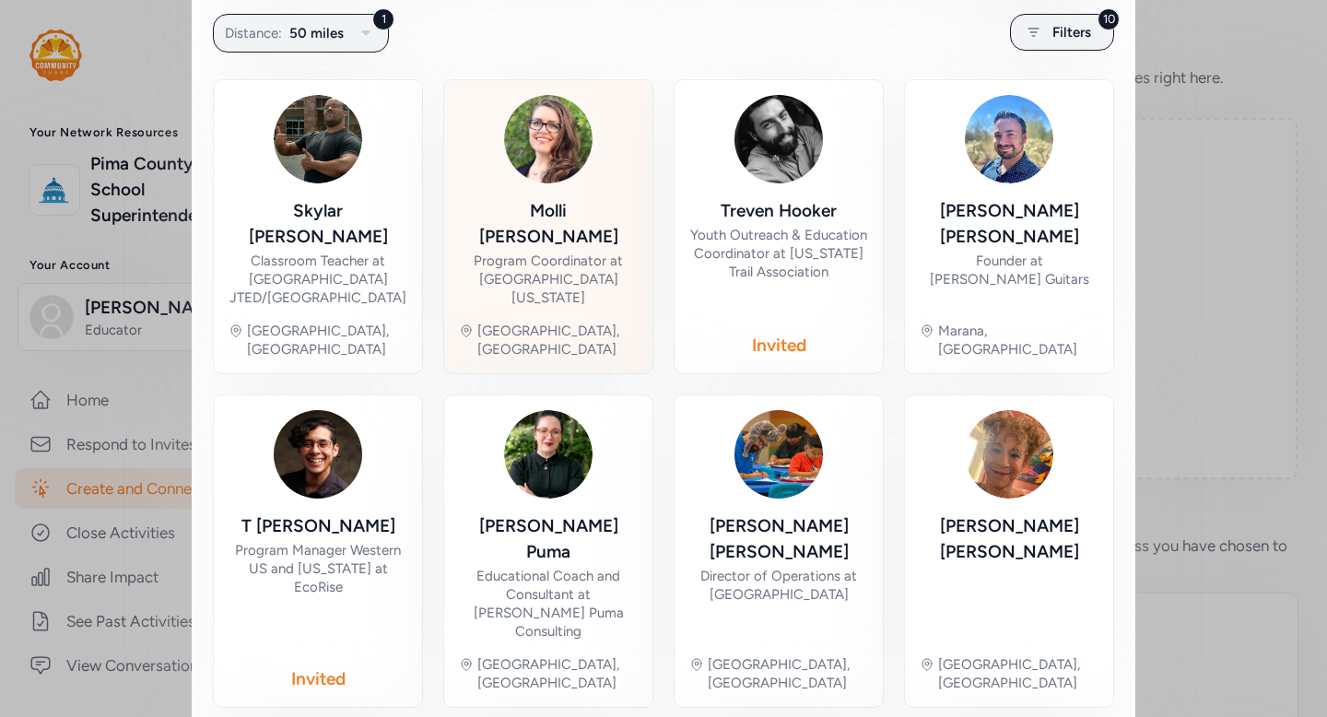
click at [546, 252] on div "Program Coordinator at University of Arizona" at bounding box center [548, 279] width 179 height 55
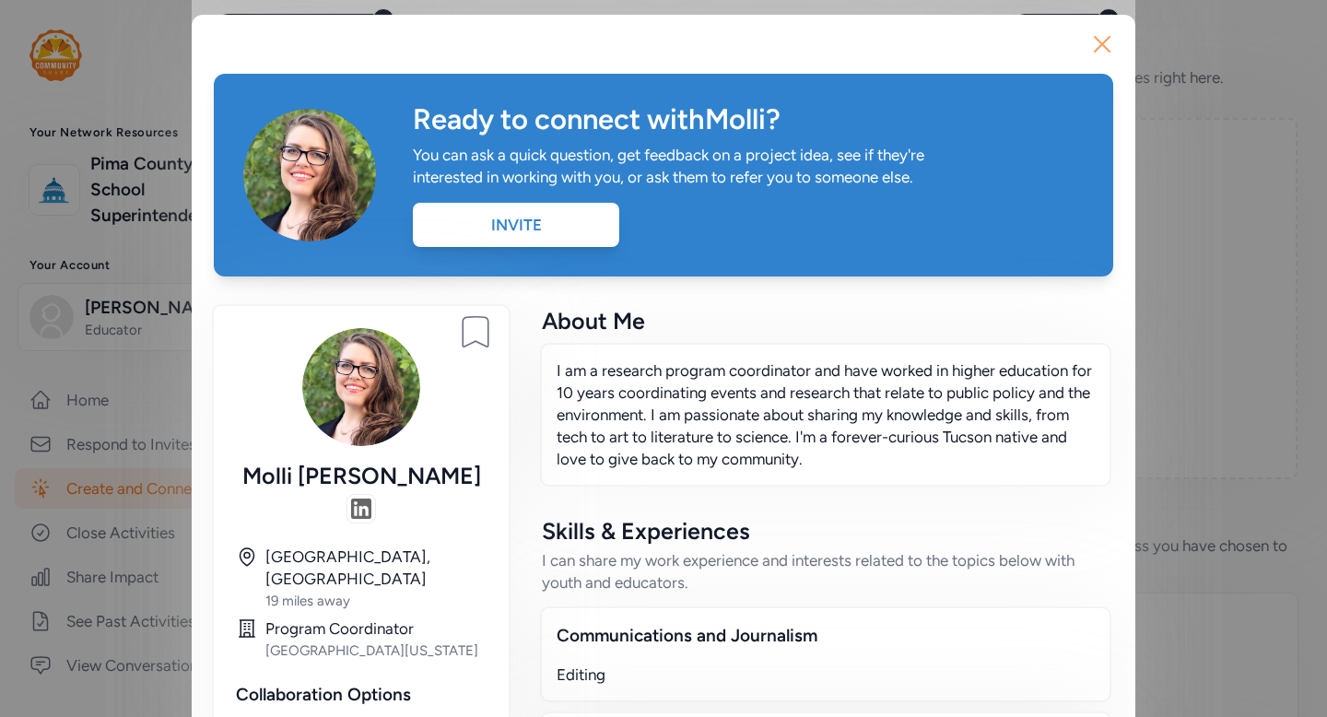
click at [1106, 41] on icon "button" at bounding box center [1102, 43] width 29 height 29
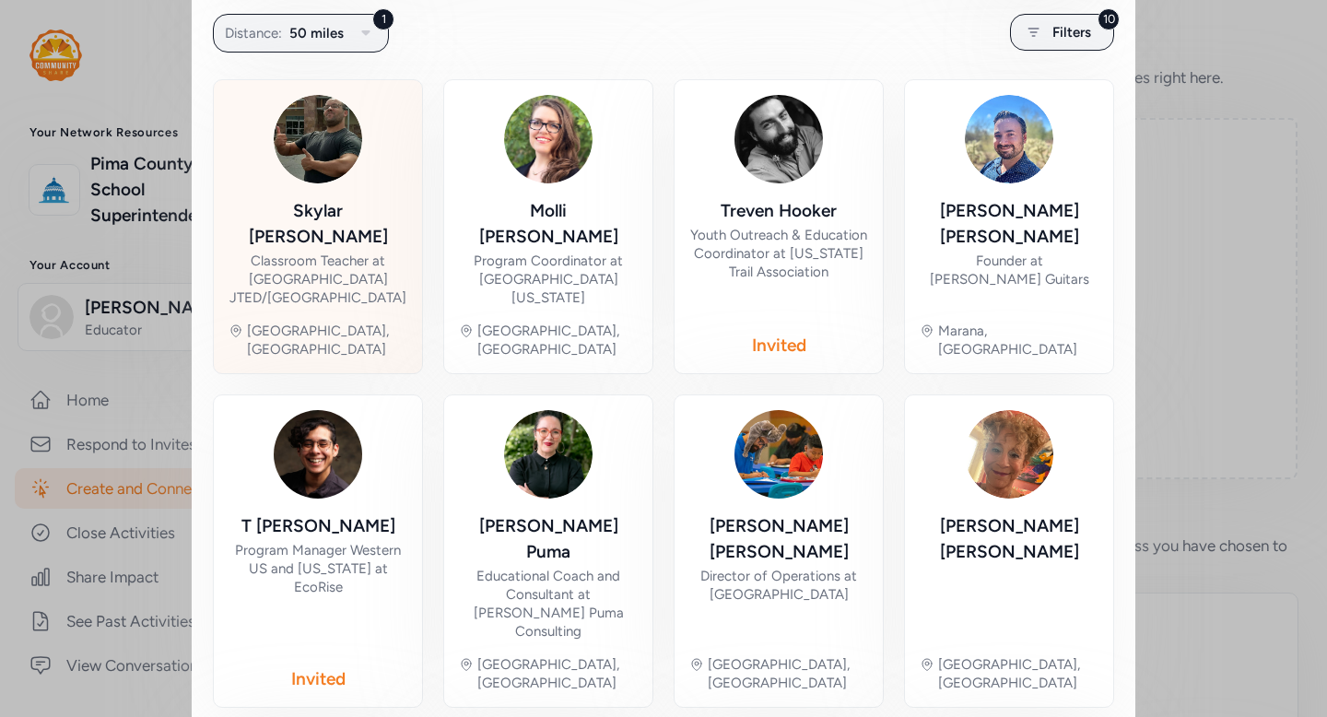
click at [344, 193] on div "Skylar Webb Classroom Teacher at Pima County JTED/Pima Community College Tucson…" at bounding box center [318, 227] width 179 height 264
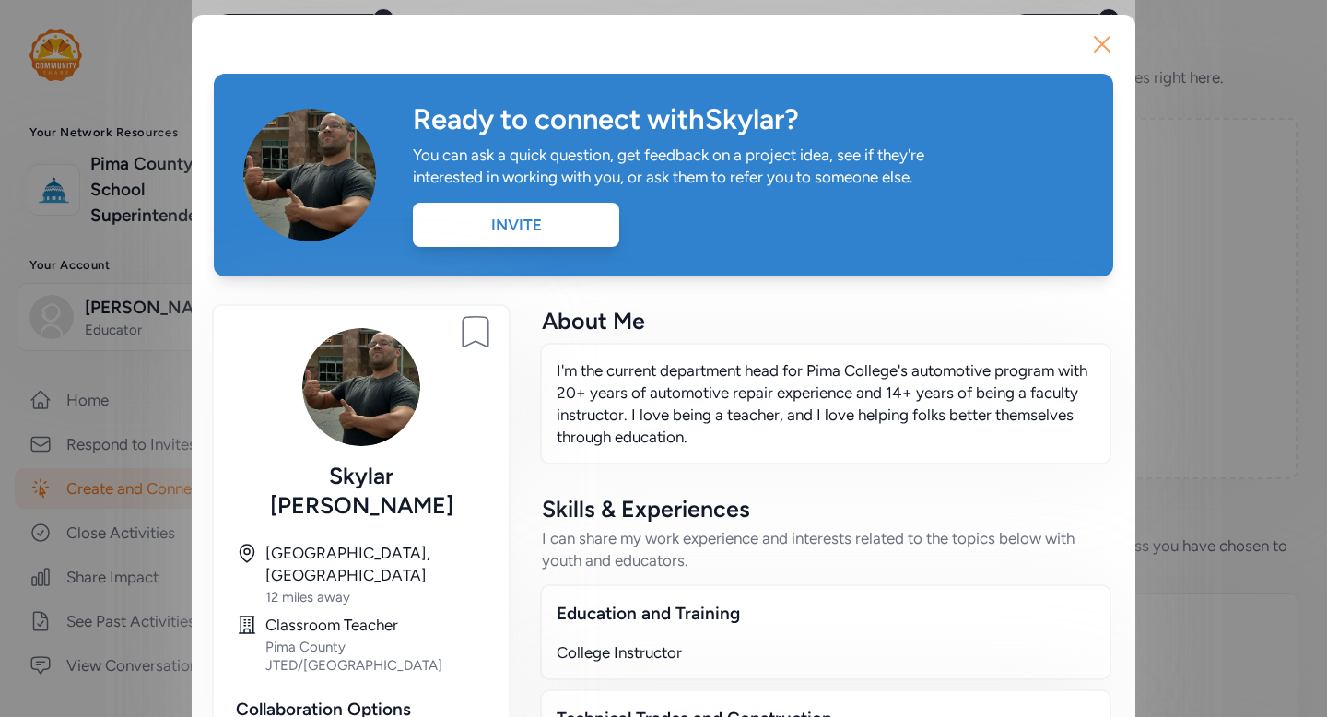
click at [1104, 44] on icon "button" at bounding box center [1102, 43] width 29 height 29
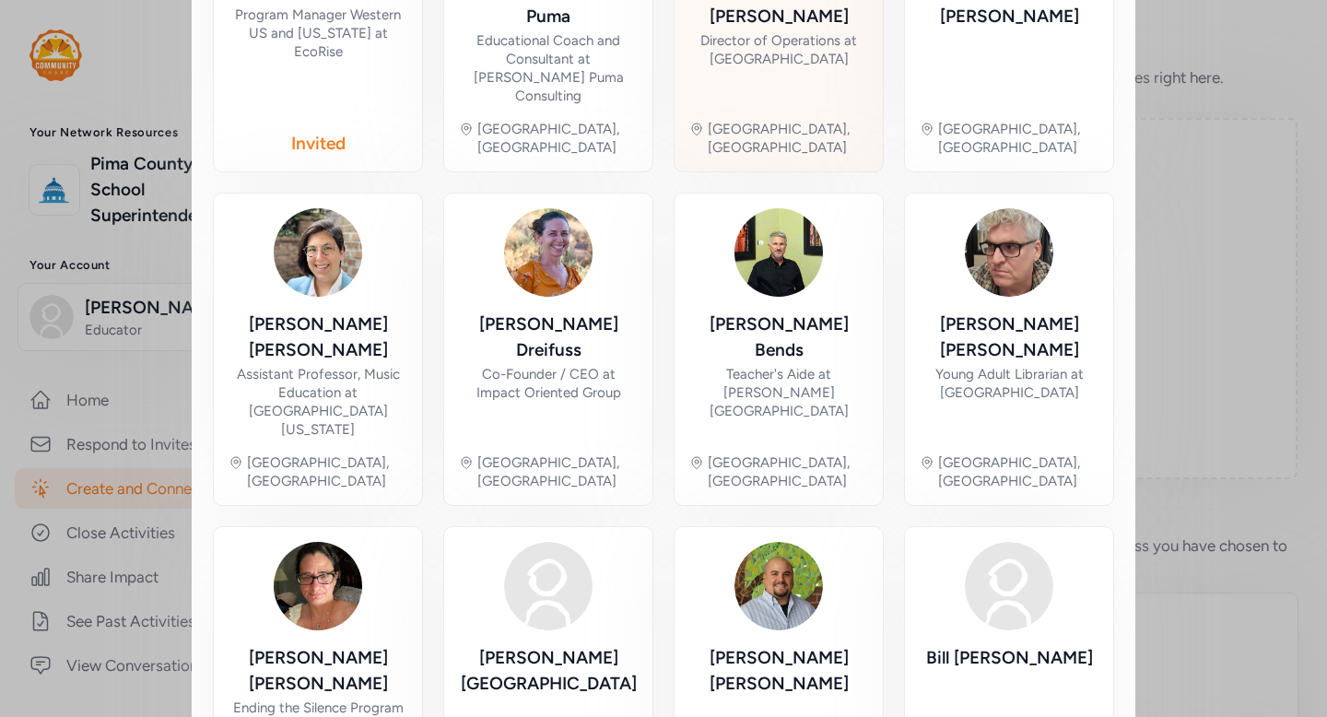
scroll to position [889, 0]
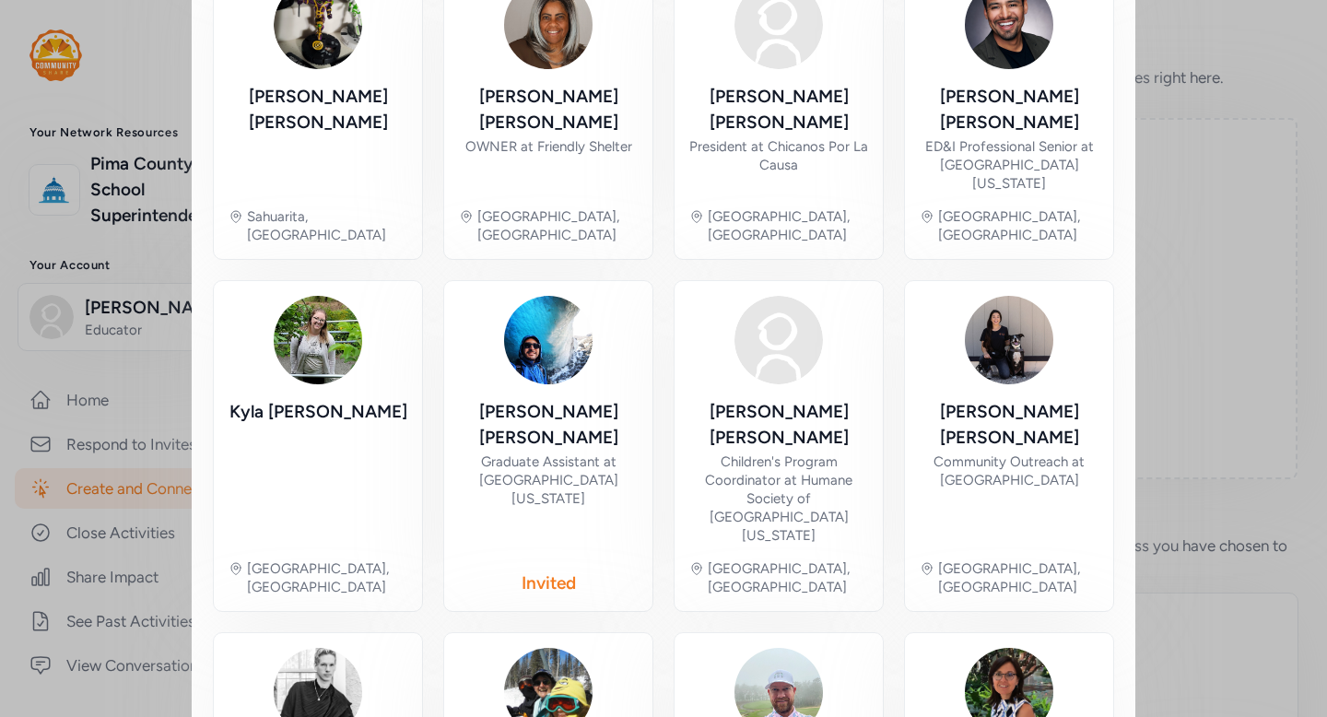
scroll to position [924, 0]
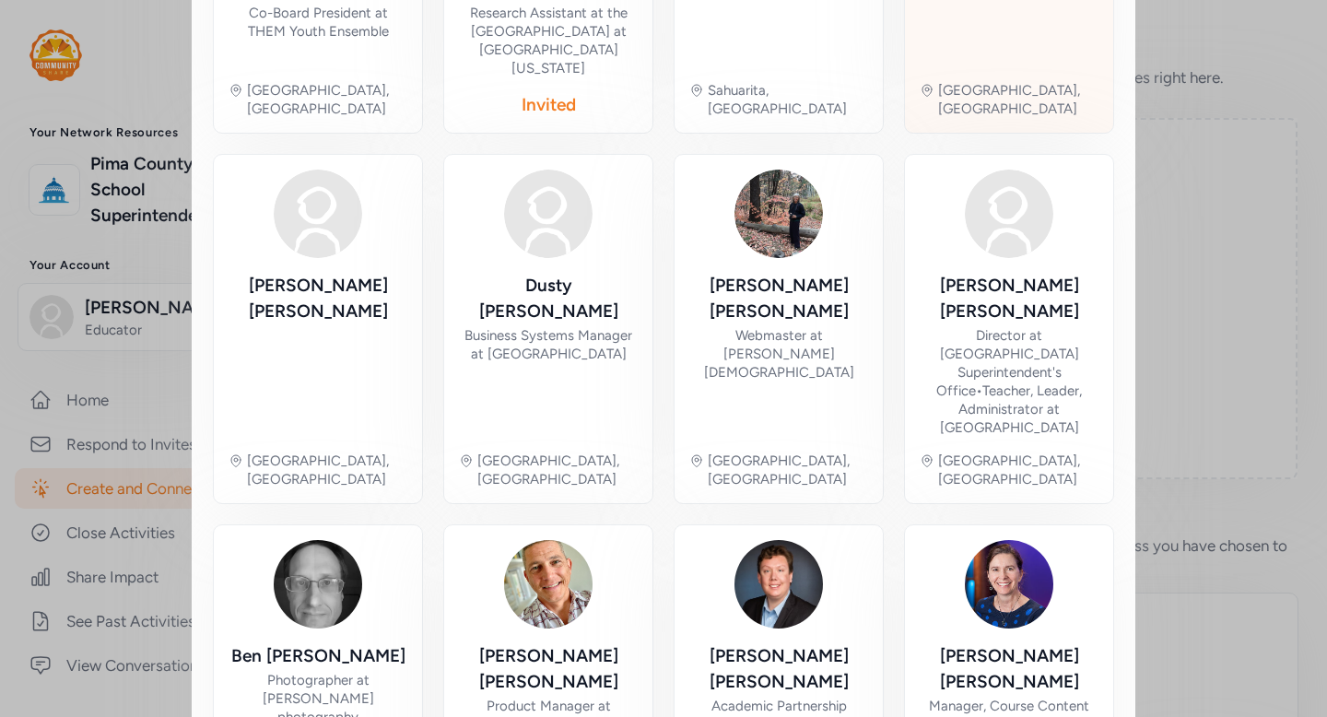
scroll to position [943, 0]
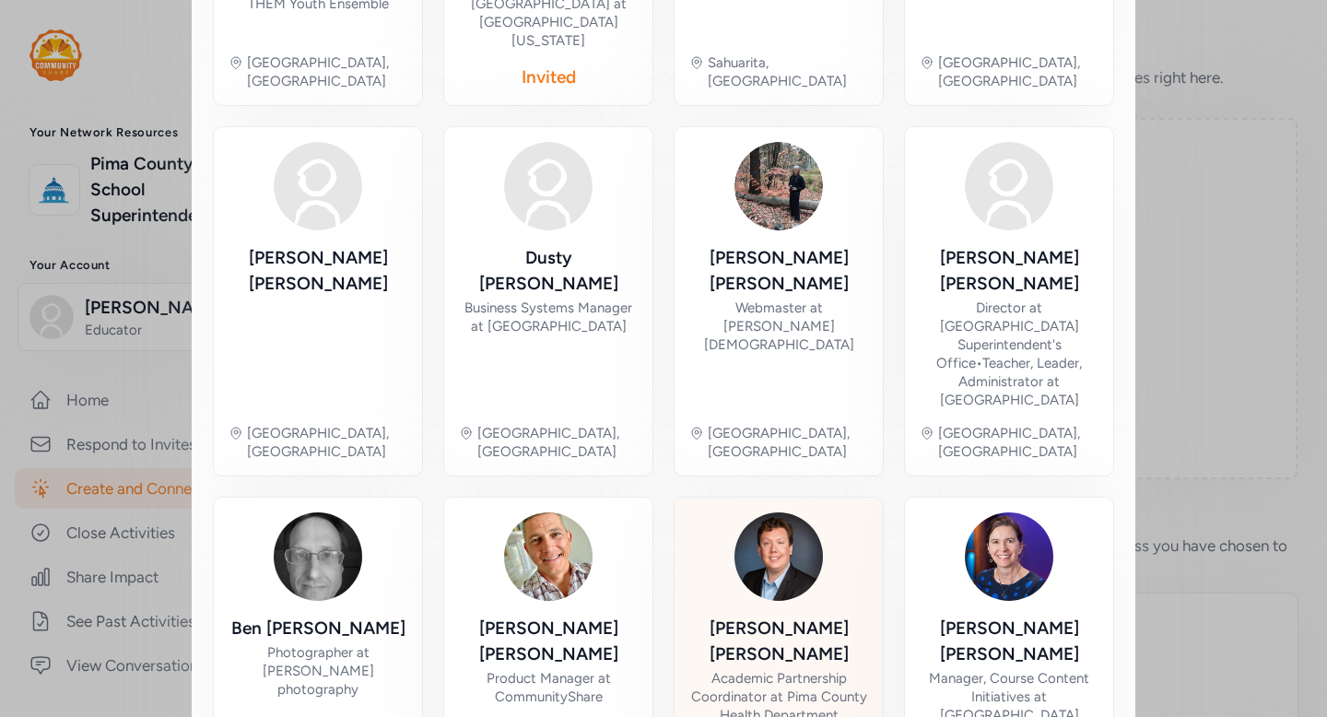
click at [810, 616] on div "Matt Kopec" at bounding box center [778, 642] width 179 height 52
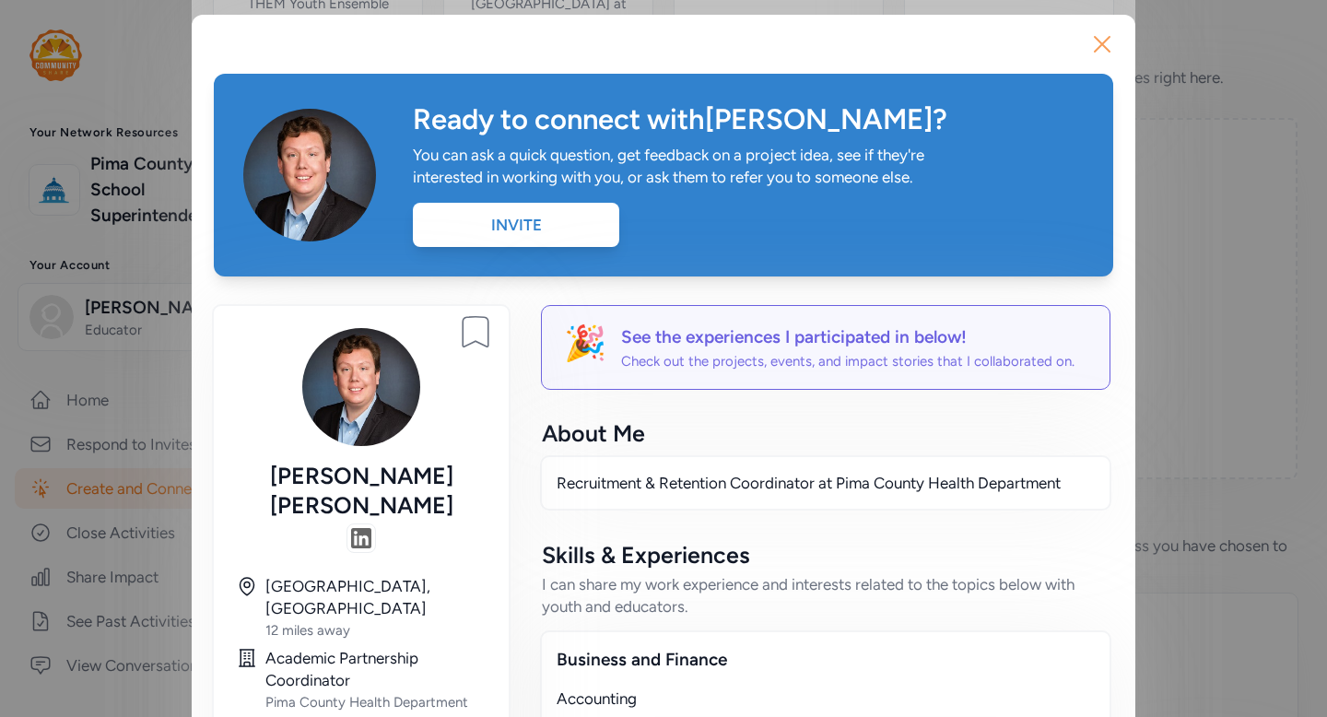
click at [1099, 52] on icon "button" at bounding box center [1102, 43] width 29 height 29
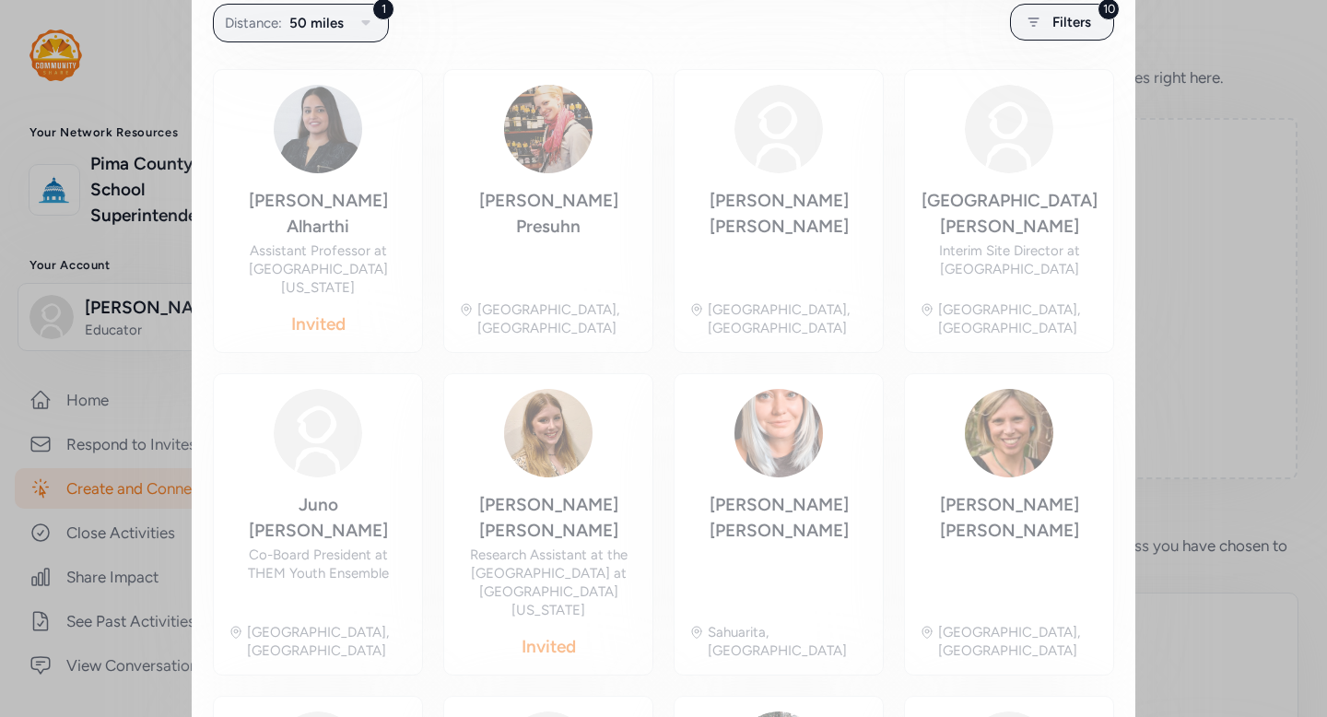
scroll to position [363, 0]
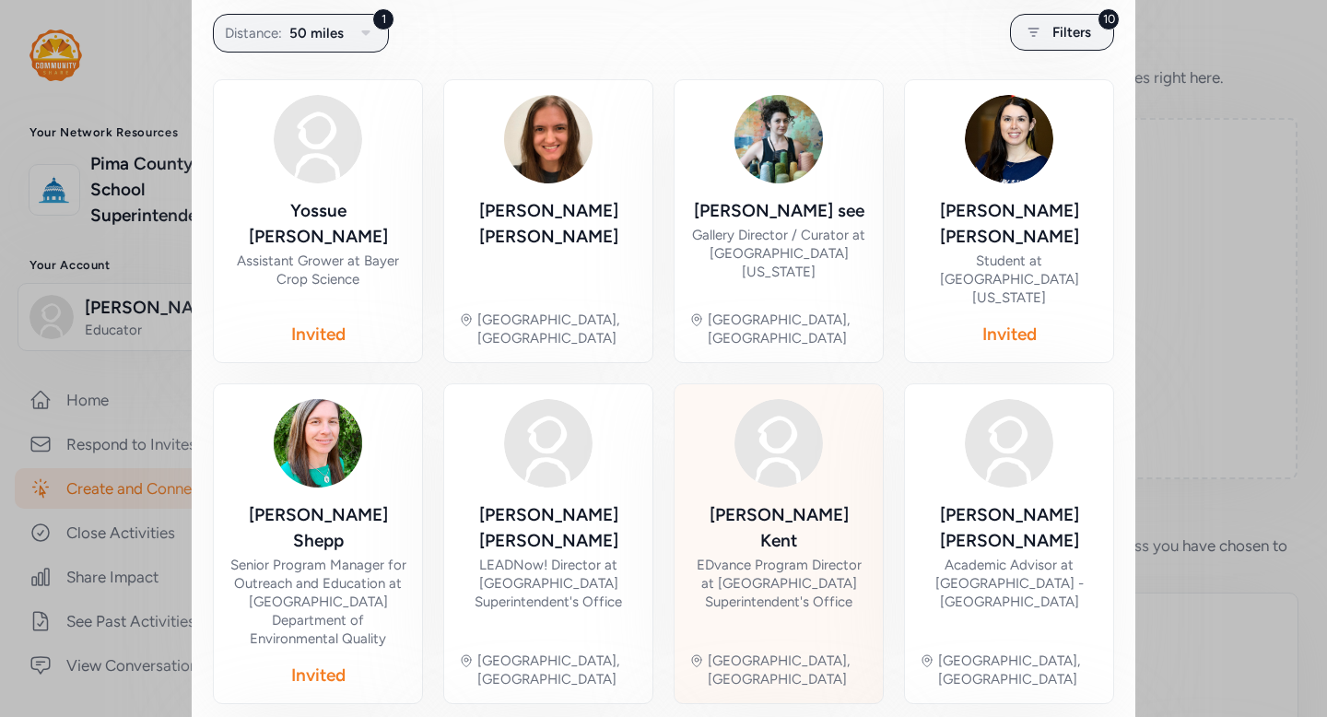
click at [780, 556] on div "EDvance Program Director at Pima County School Superintendent's Office" at bounding box center [778, 583] width 179 height 55
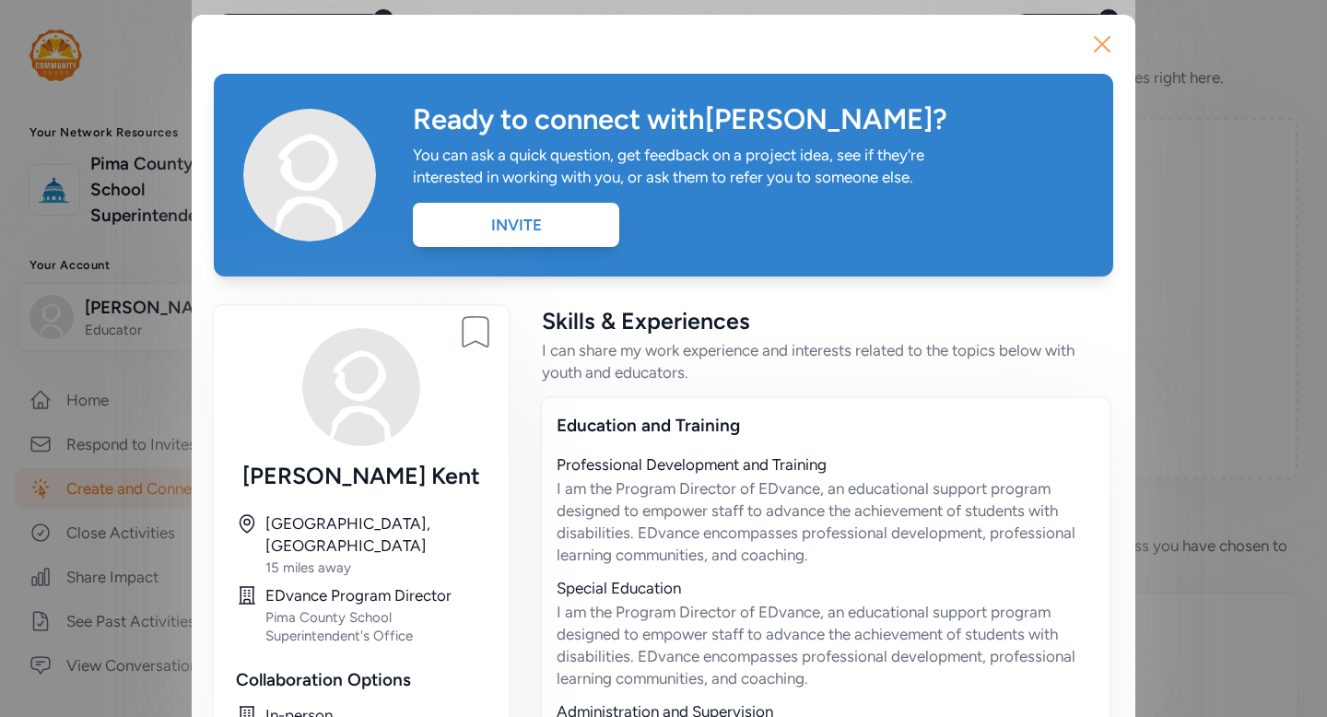
click at [1099, 44] on icon "button" at bounding box center [1102, 43] width 29 height 29
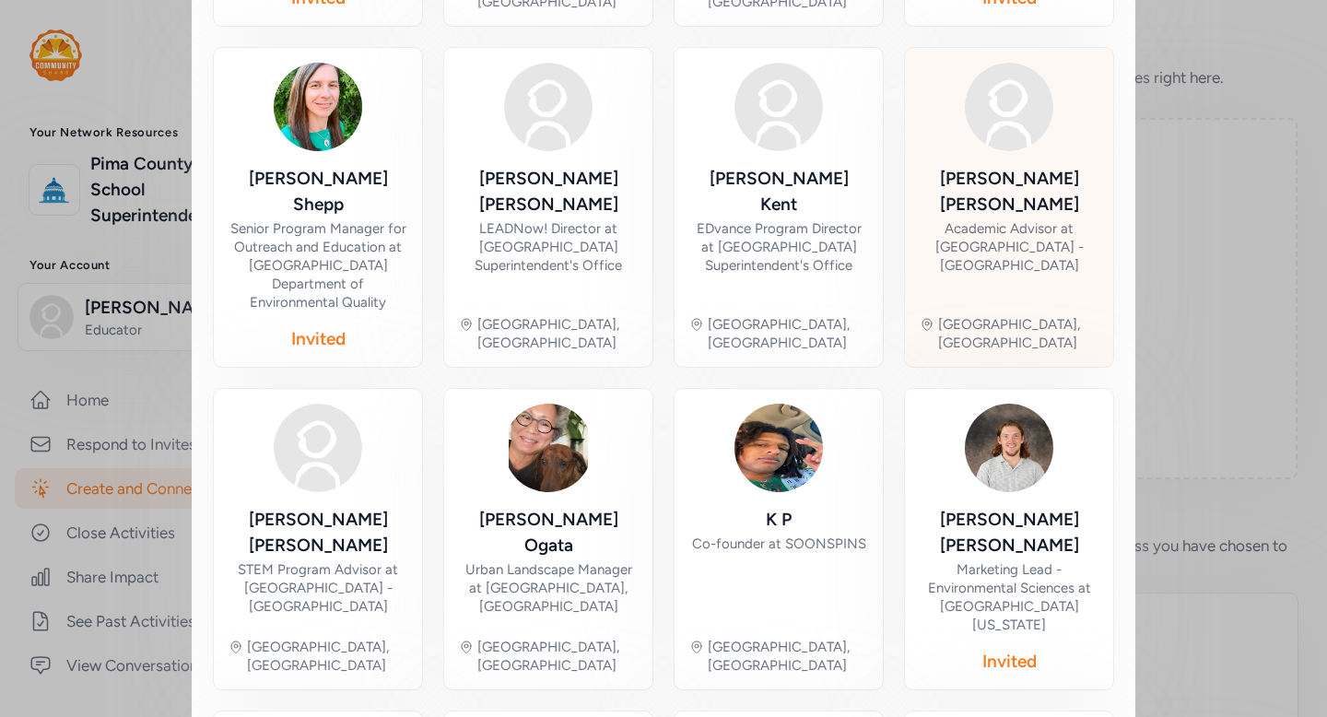
scroll to position [705, 0]
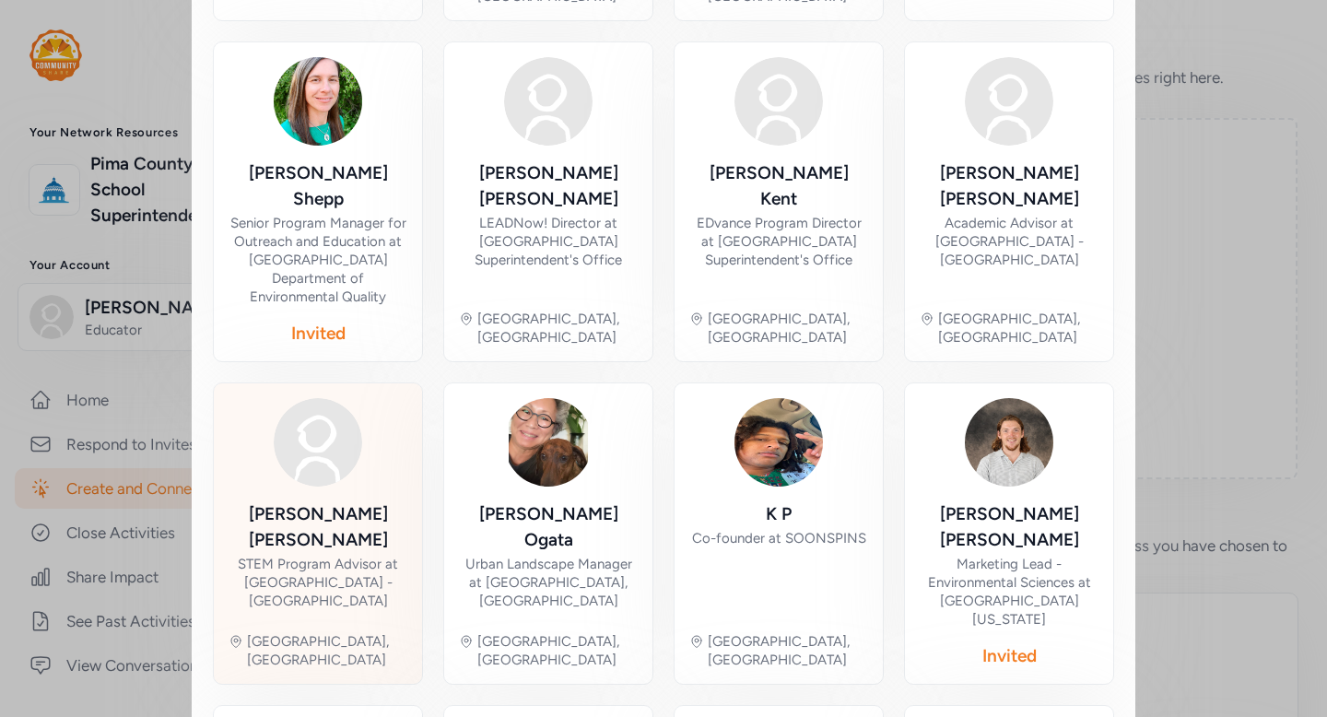
click at [340, 555] on div "STEM Program Advisor at Pima Community College - East Campus" at bounding box center [318, 582] width 179 height 55
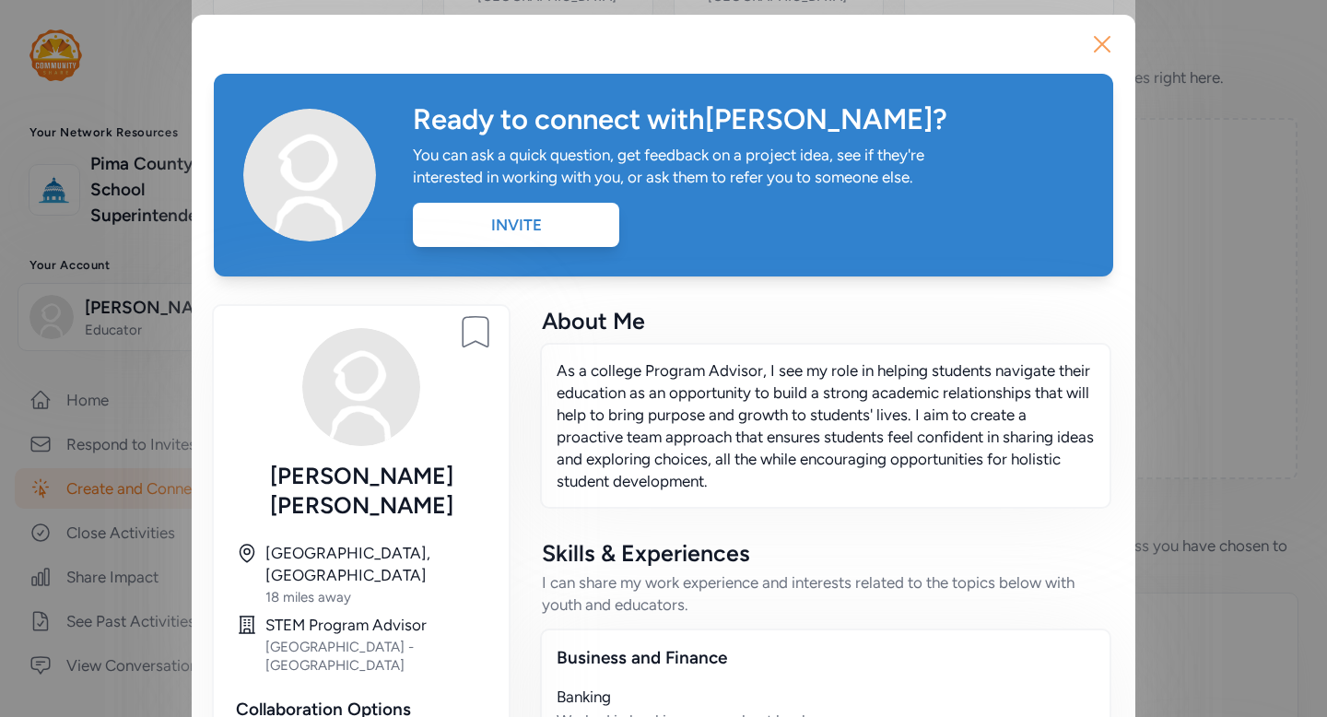
click at [1107, 44] on icon "button" at bounding box center [1102, 43] width 29 height 29
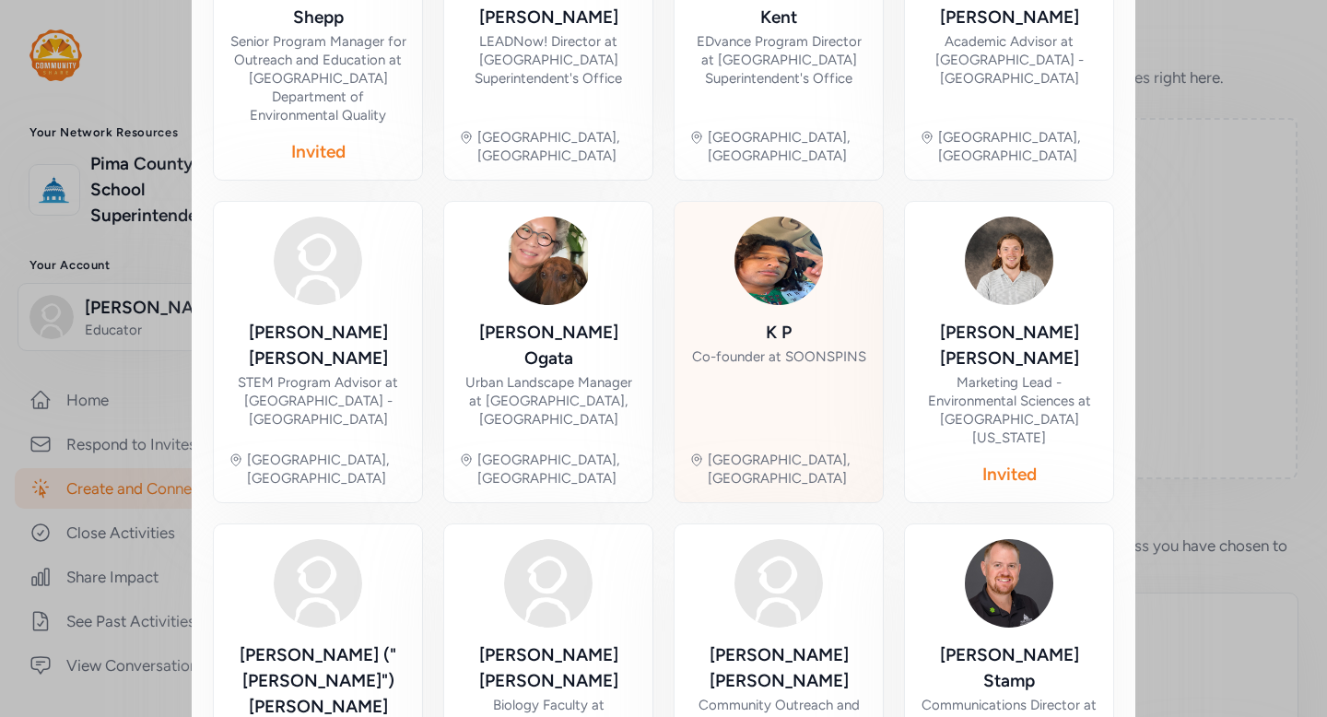
scroll to position [950, 0]
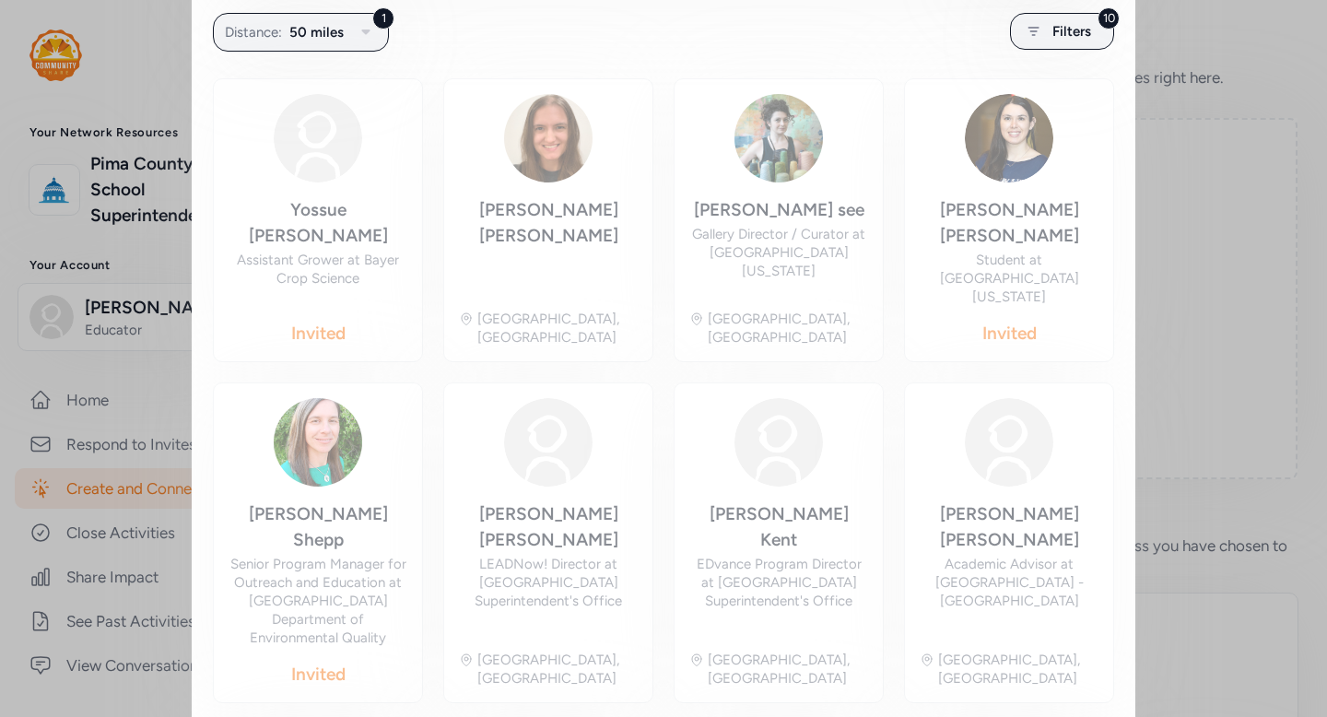
scroll to position [363, 0]
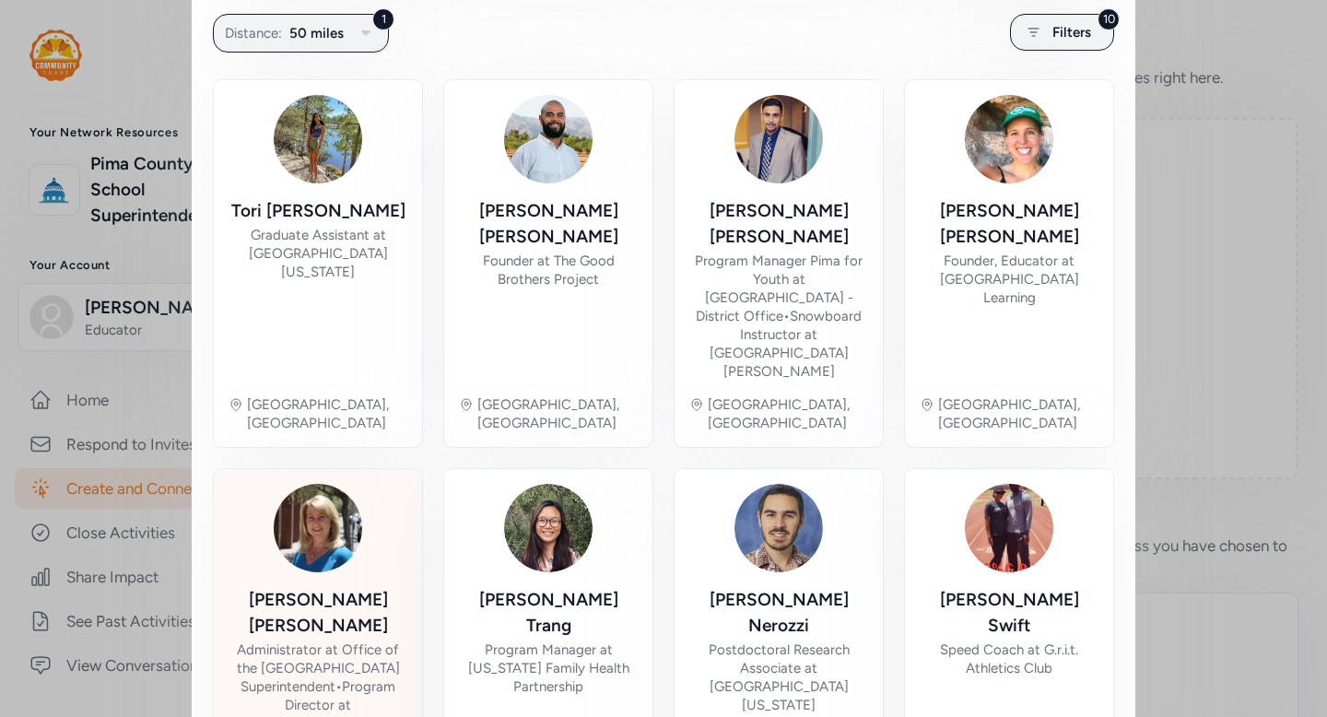
click at [343, 641] on div "Administrator at Office of the Pima County School Superintendent • Program Dire…" at bounding box center [318, 696] width 179 height 111
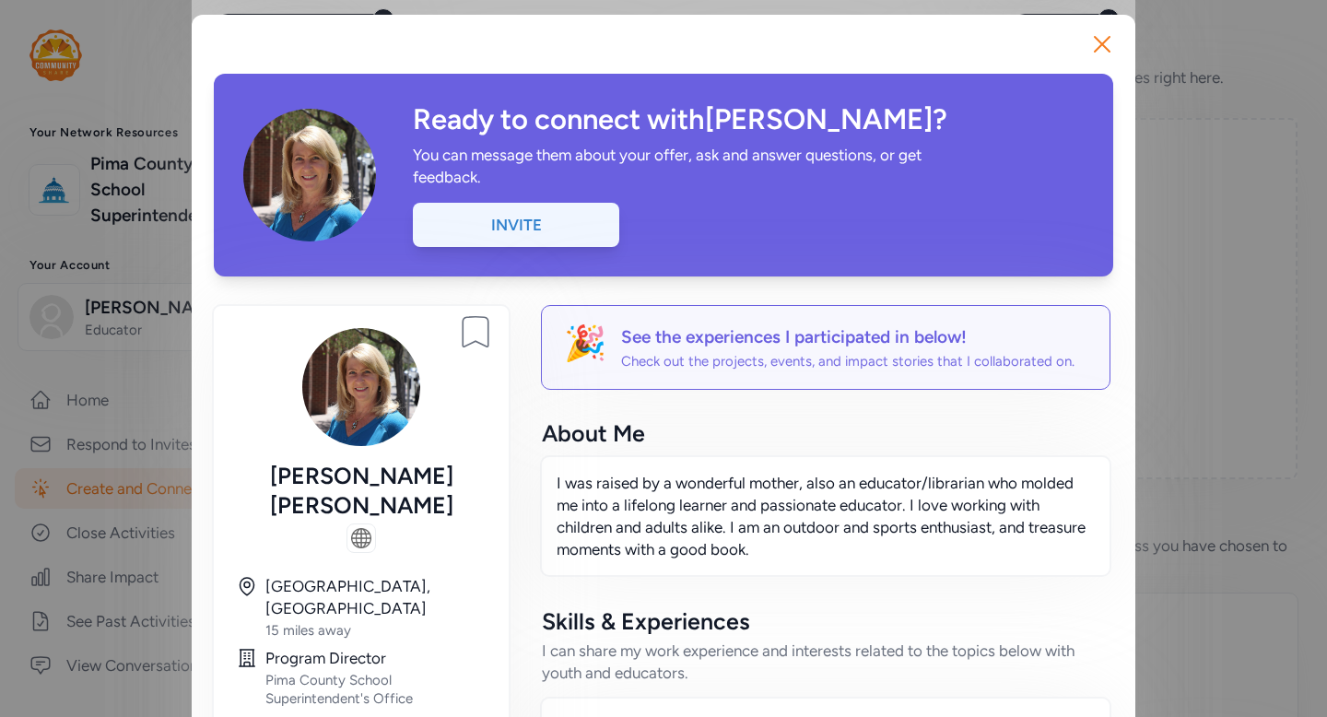
click at [544, 230] on div "Invite" at bounding box center [516, 225] width 206 height 44
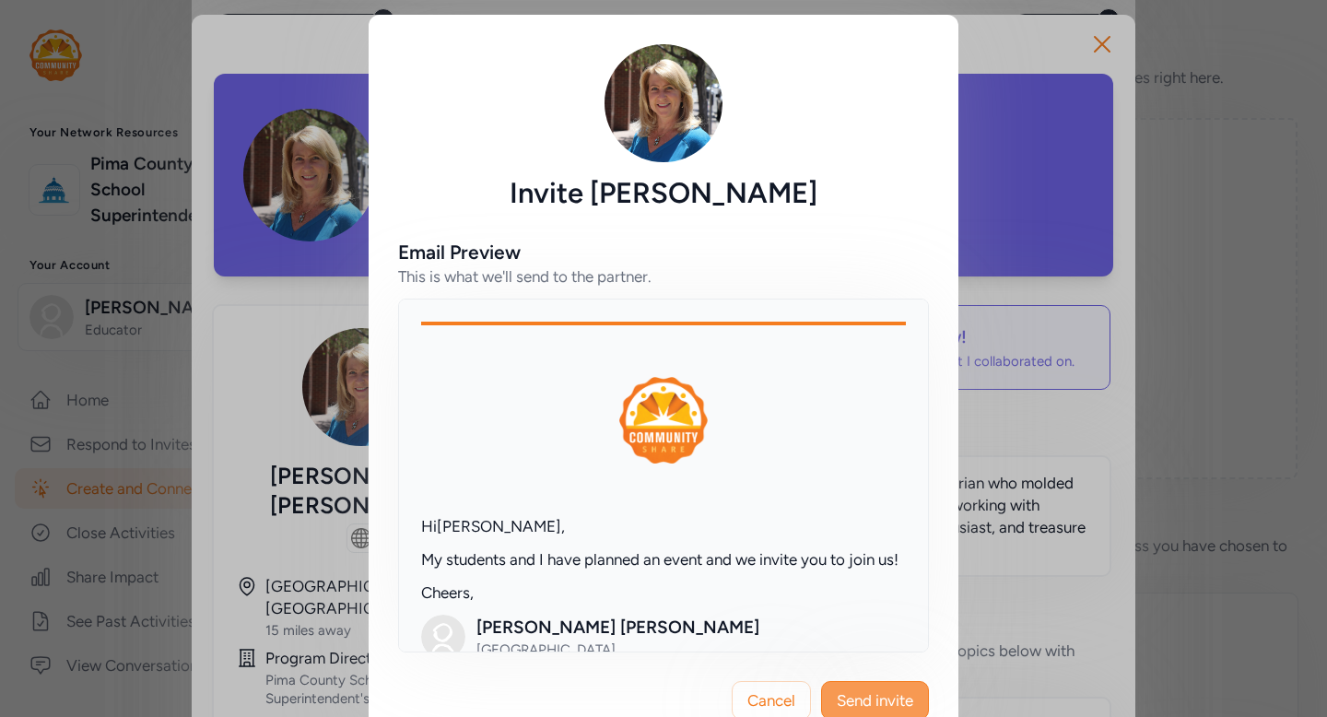
click at [898, 700] on span "Send invite" at bounding box center [875, 700] width 76 height 22
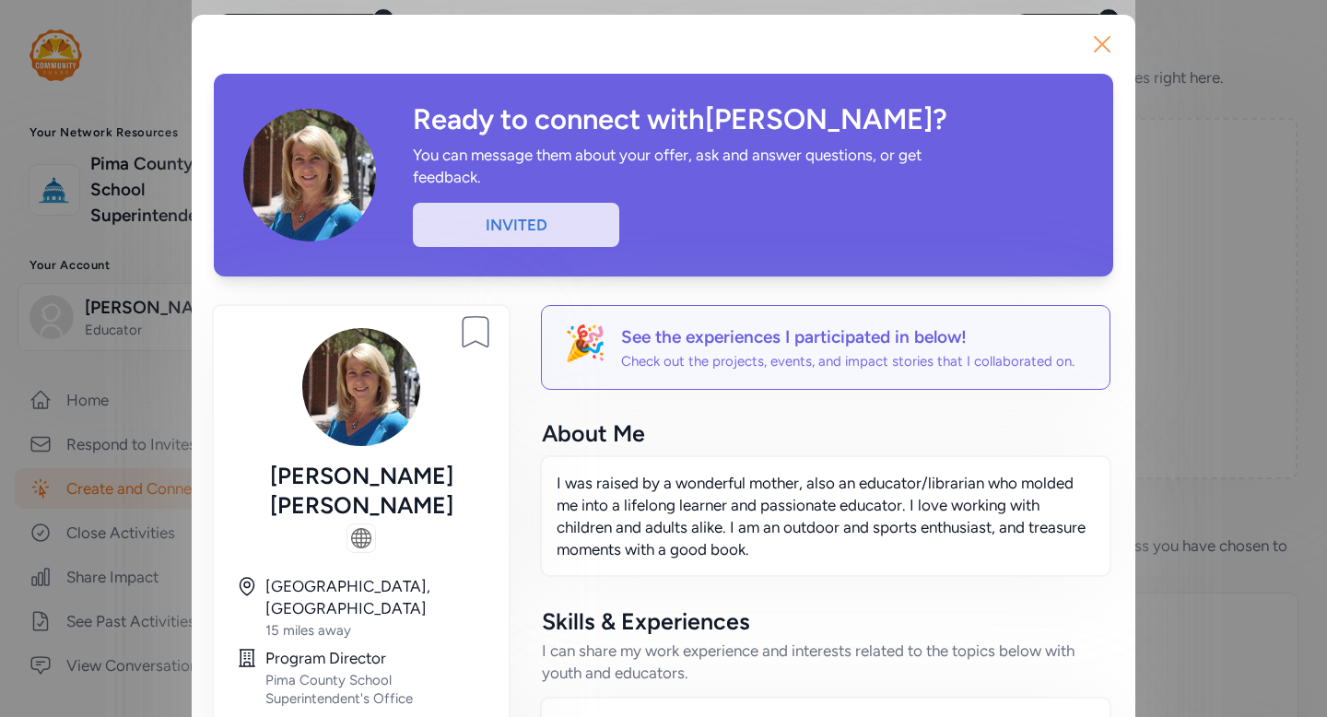
click at [1102, 42] on icon "button" at bounding box center [1102, 44] width 15 height 15
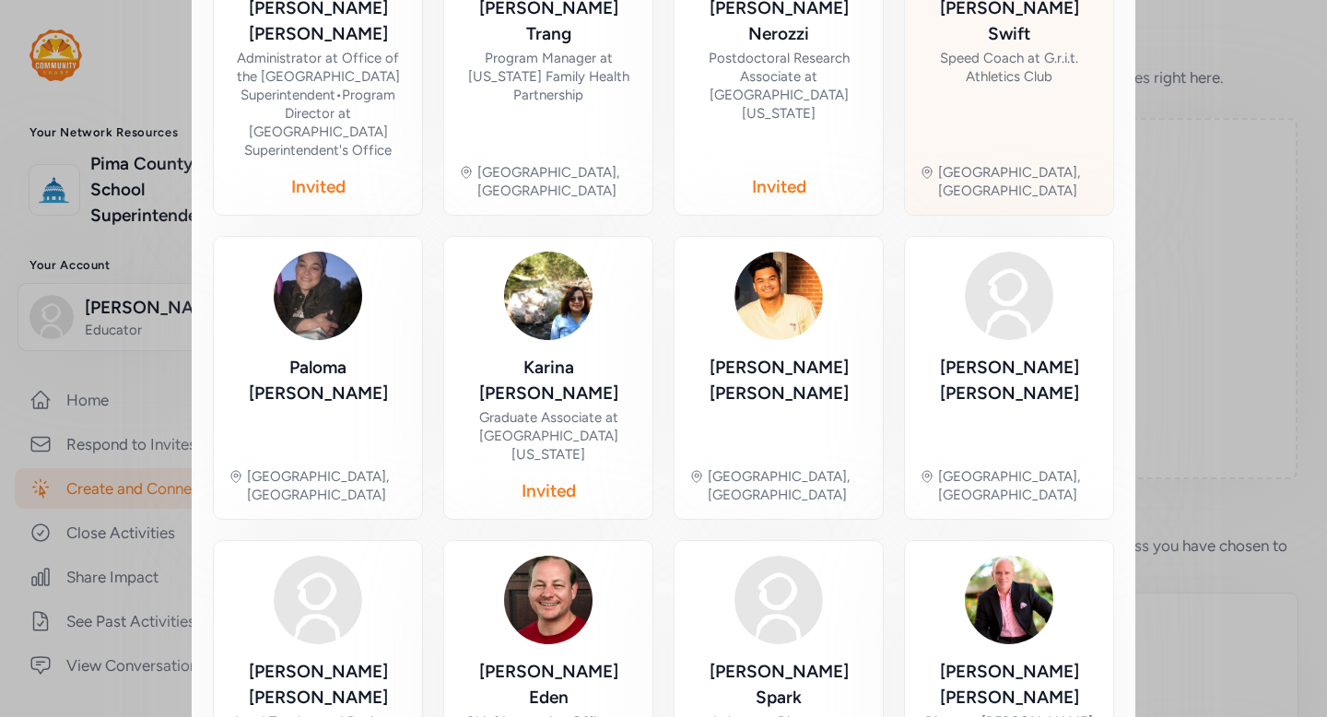
scroll to position [1013, 0]
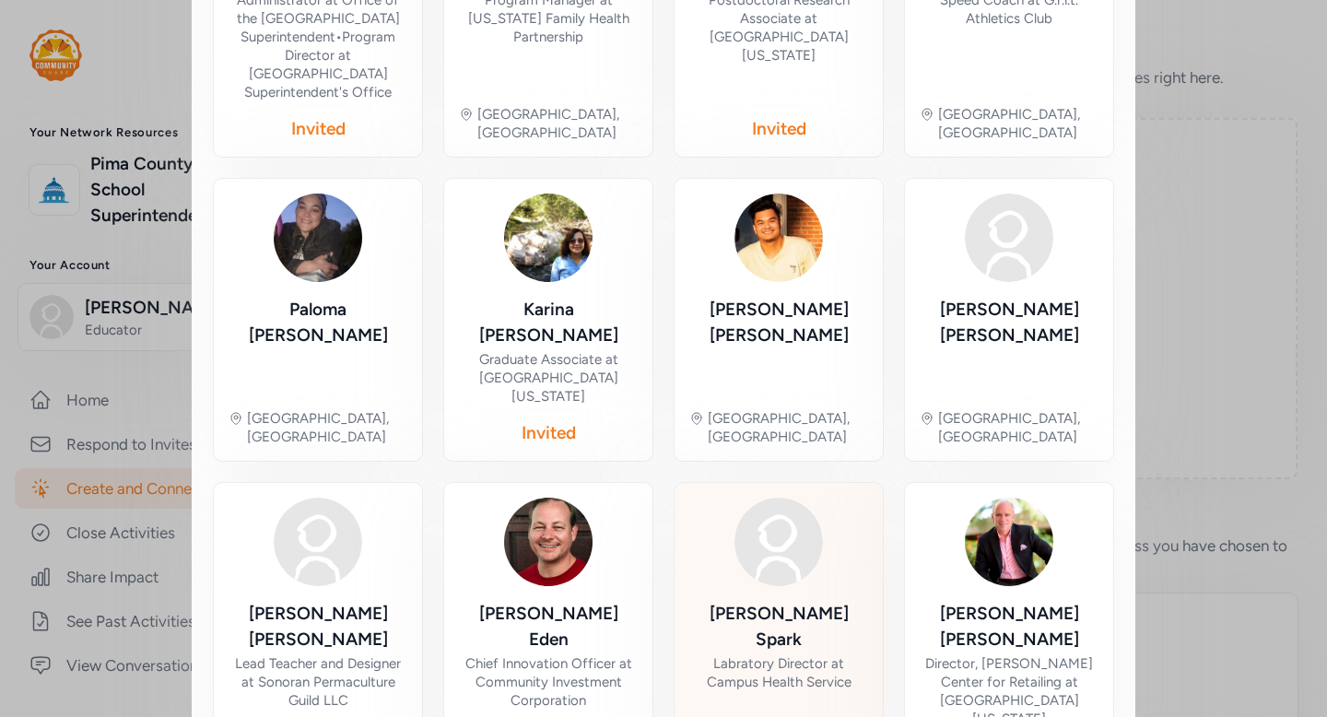
click at [800, 601] on div "Ron Spark" at bounding box center [778, 627] width 179 height 52
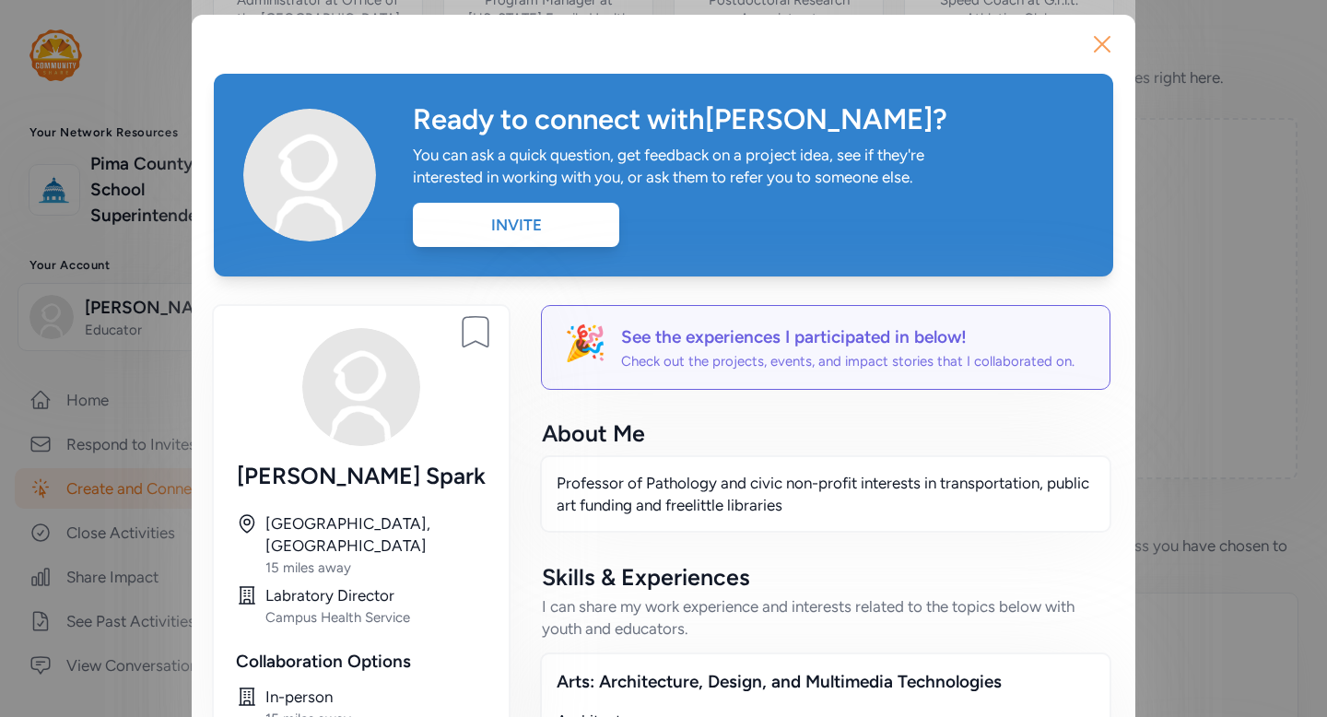
click at [1099, 46] on icon "button" at bounding box center [1102, 44] width 15 height 15
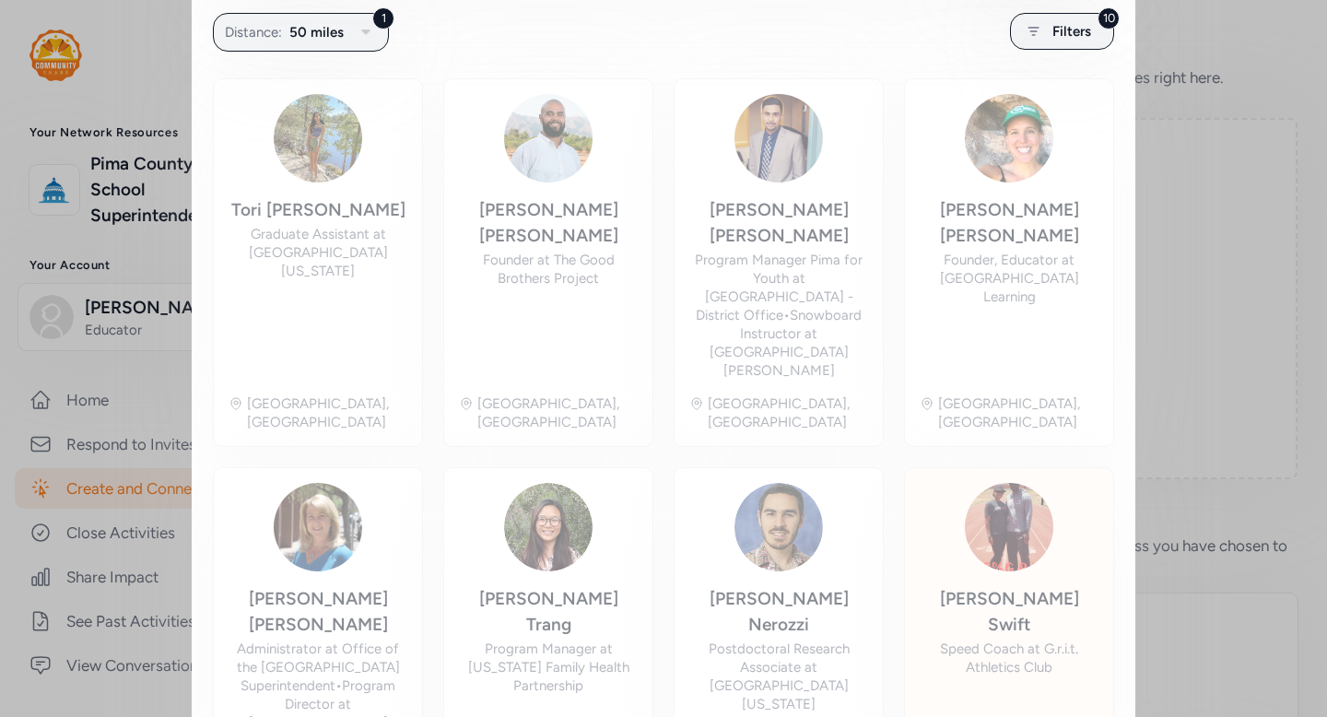
scroll to position [363, 0]
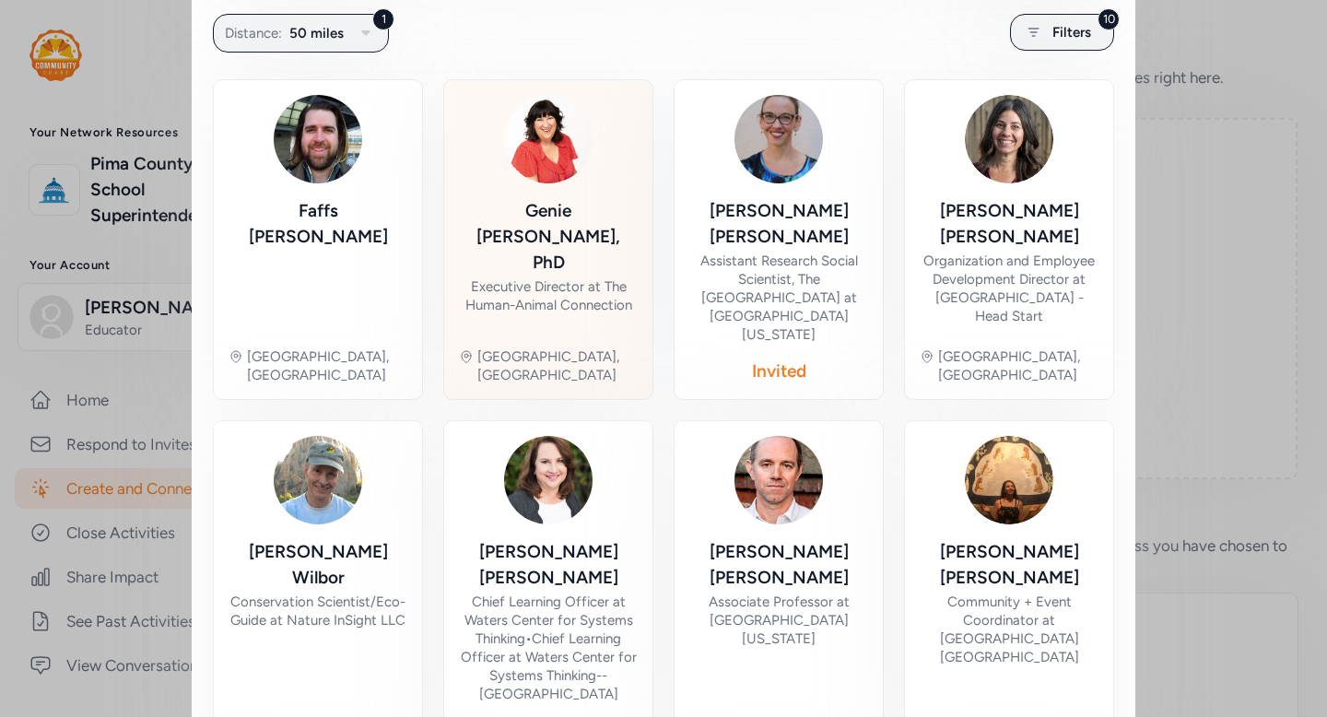
click at [601, 277] on div "Executive Director at The Human-Animal Connection" at bounding box center [548, 295] width 179 height 37
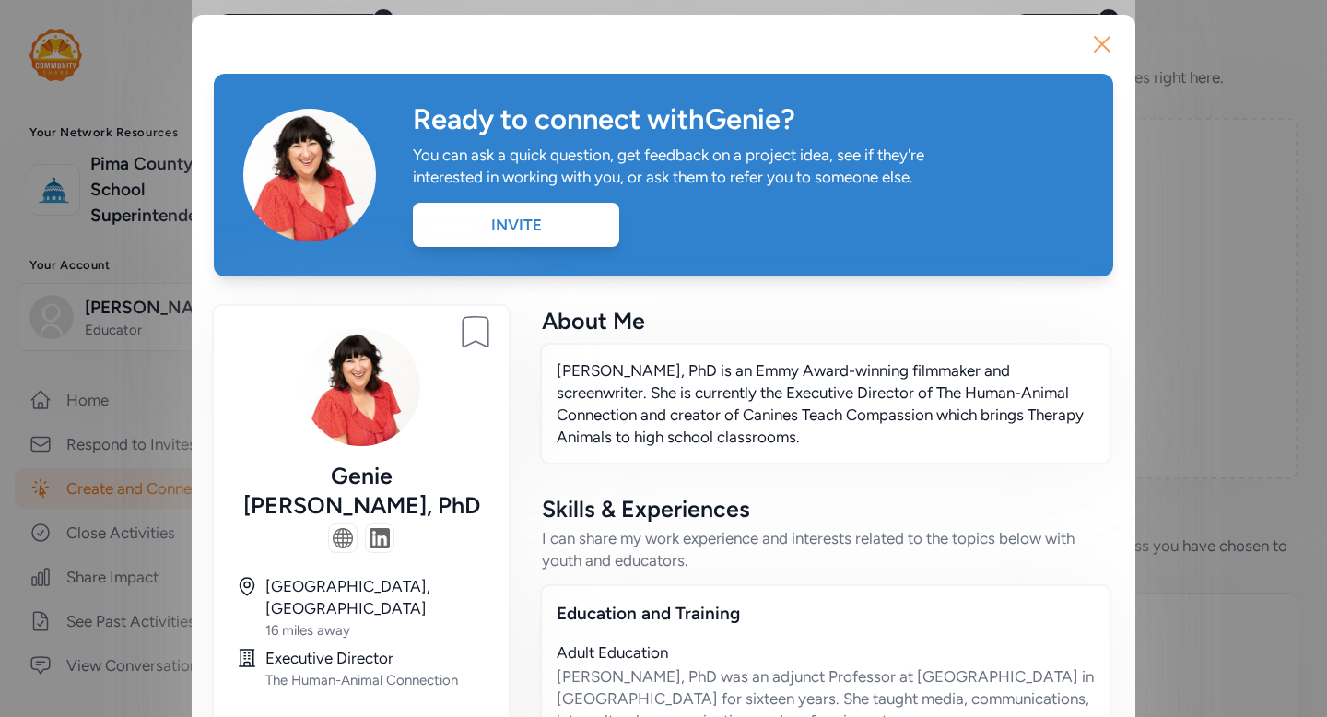
click at [1099, 53] on icon "button" at bounding box center [1102, 43] width 29 height 29
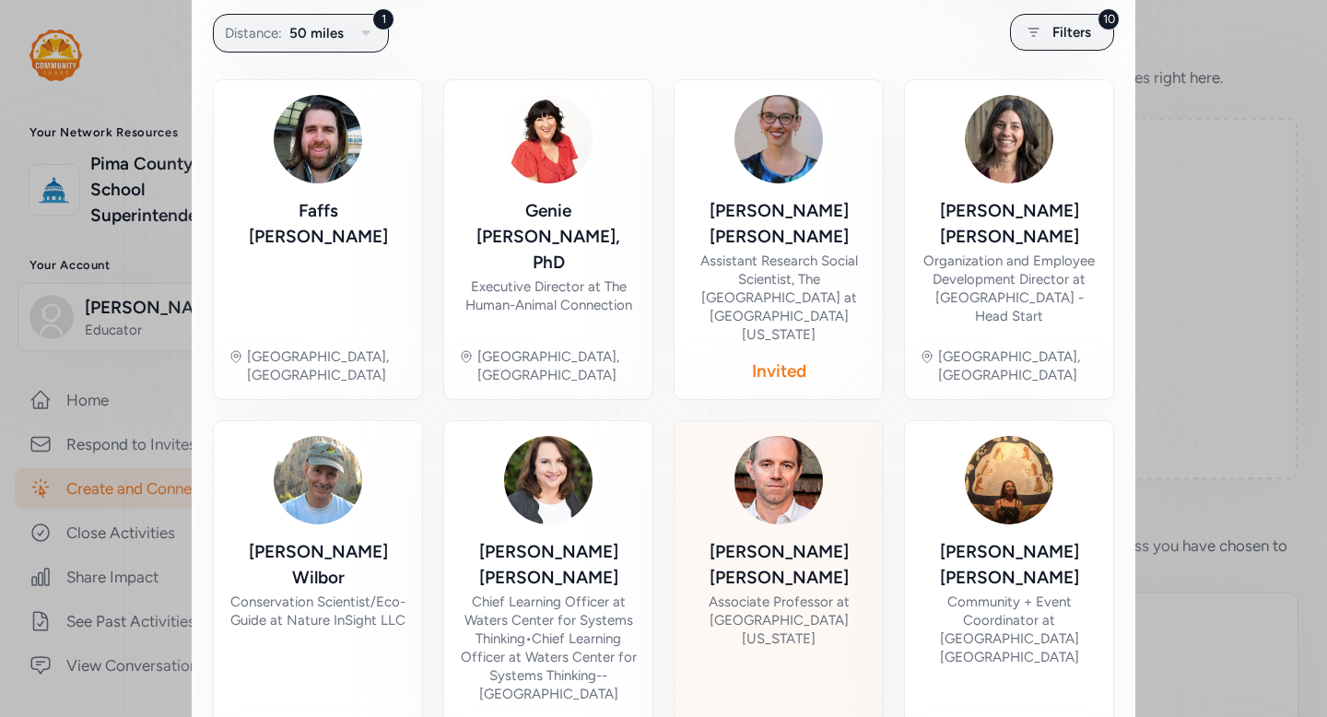
click at [827, 593] on div "Associate Professor at University of Arizona" at bounding box center [778, 620] width 179 height 55
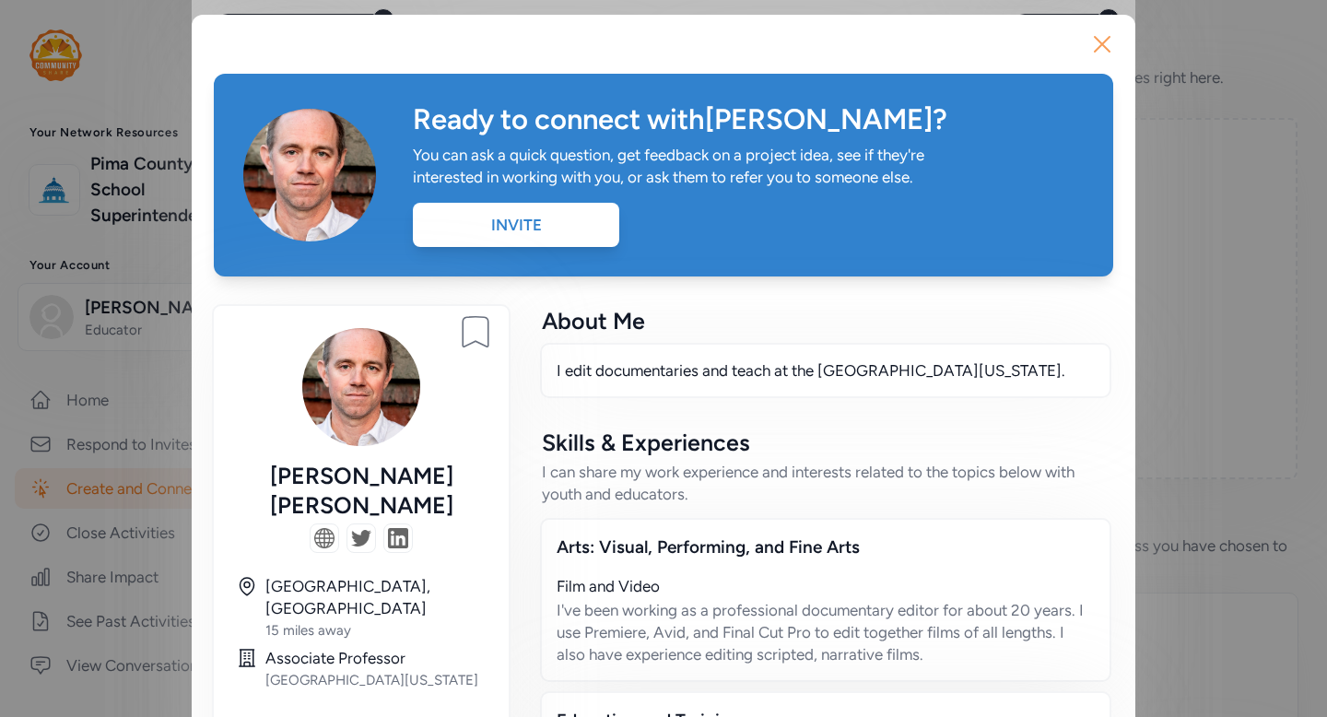
click at [1111, 43] on icon "button" at bounding box center [1102, 43] width 29 height 29
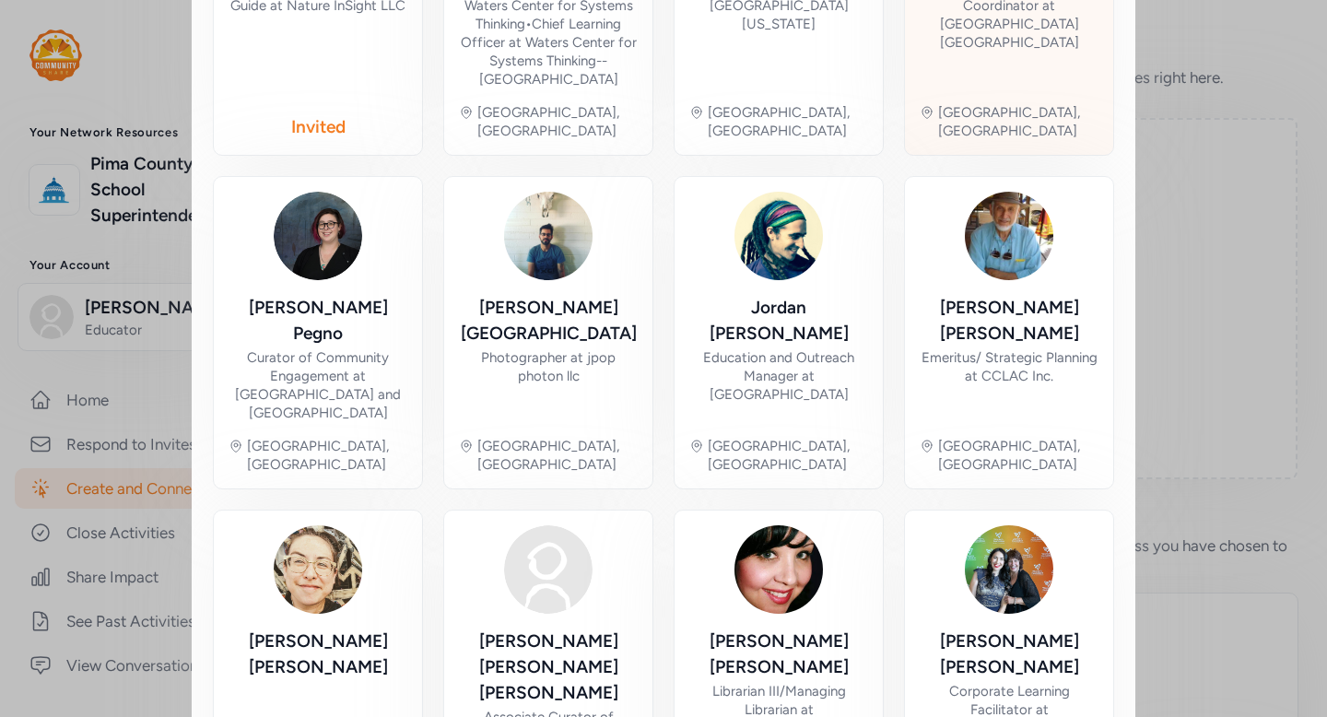
scroll to position [991, 0]
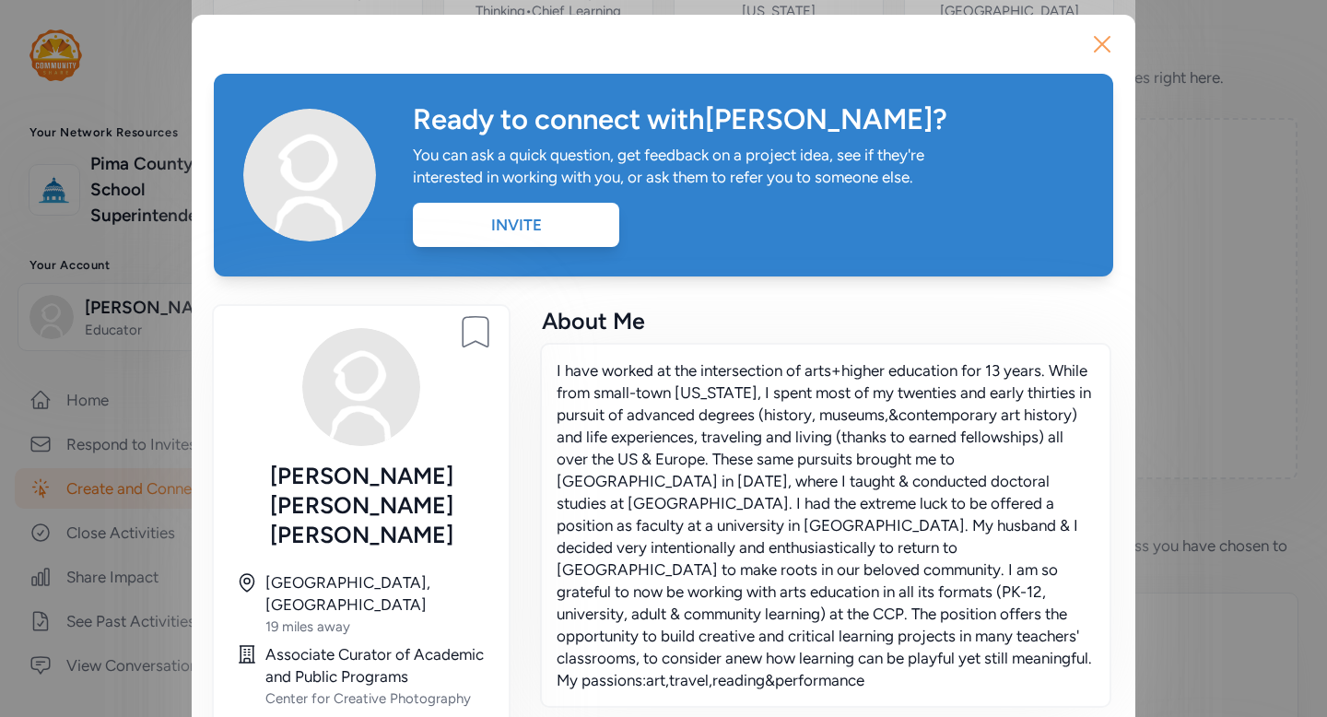
click at [1103, 41] on icon "button" at bounding box center [1102, 44] width 15 height 15
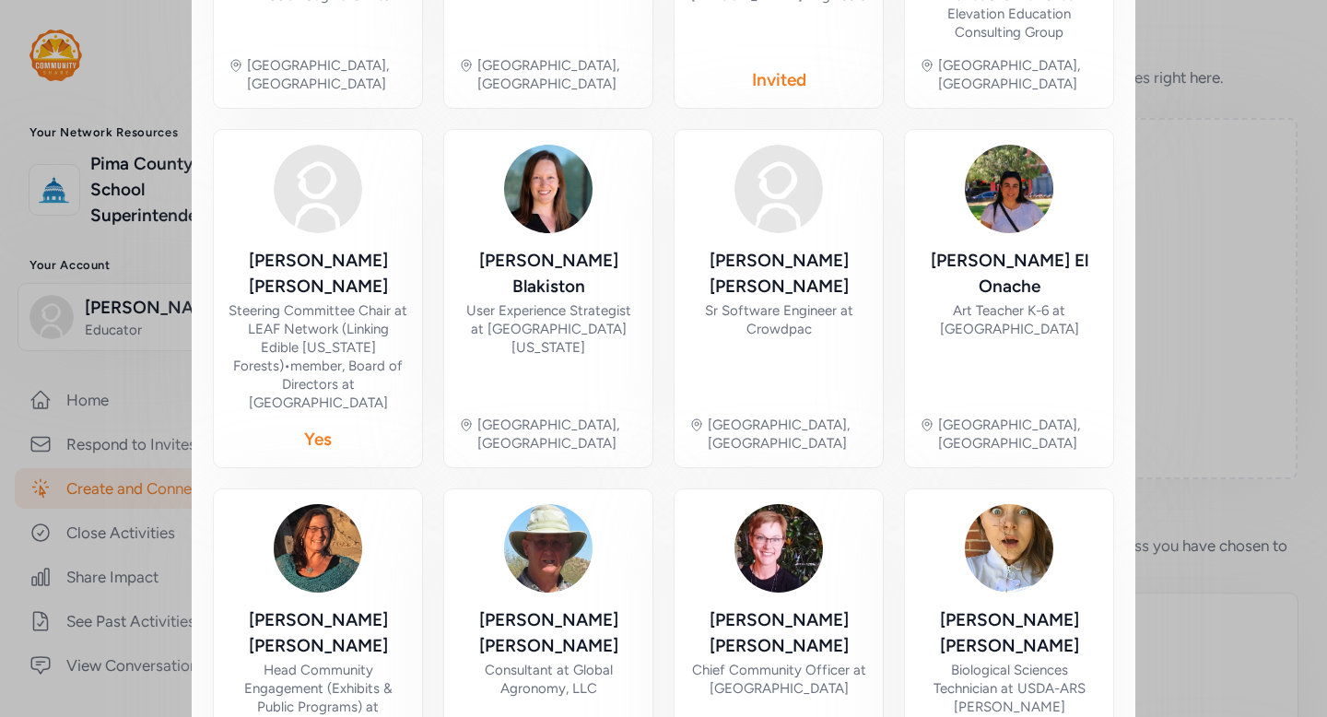
scroll to position [653, 0]
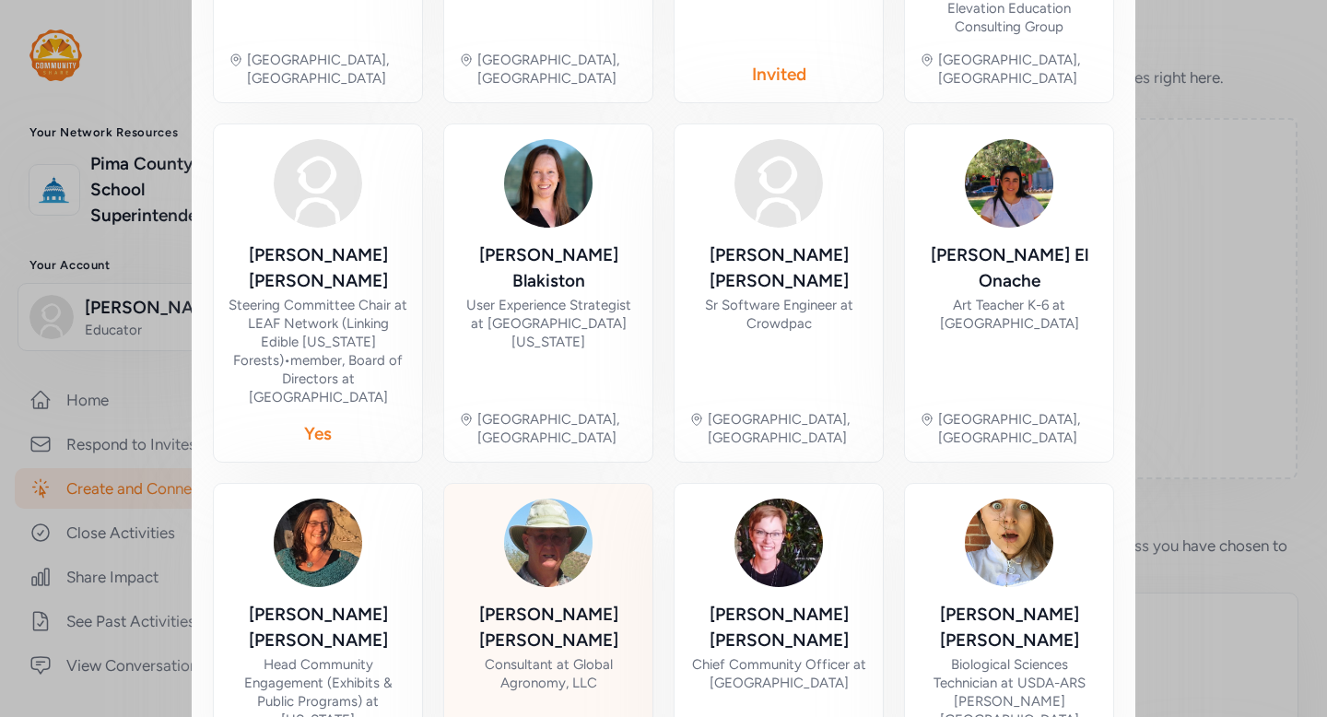
click at [553, 655] on div "Consultant at Global Agronomy, LLC" at bounding box center [548, 673] width 179 height 37
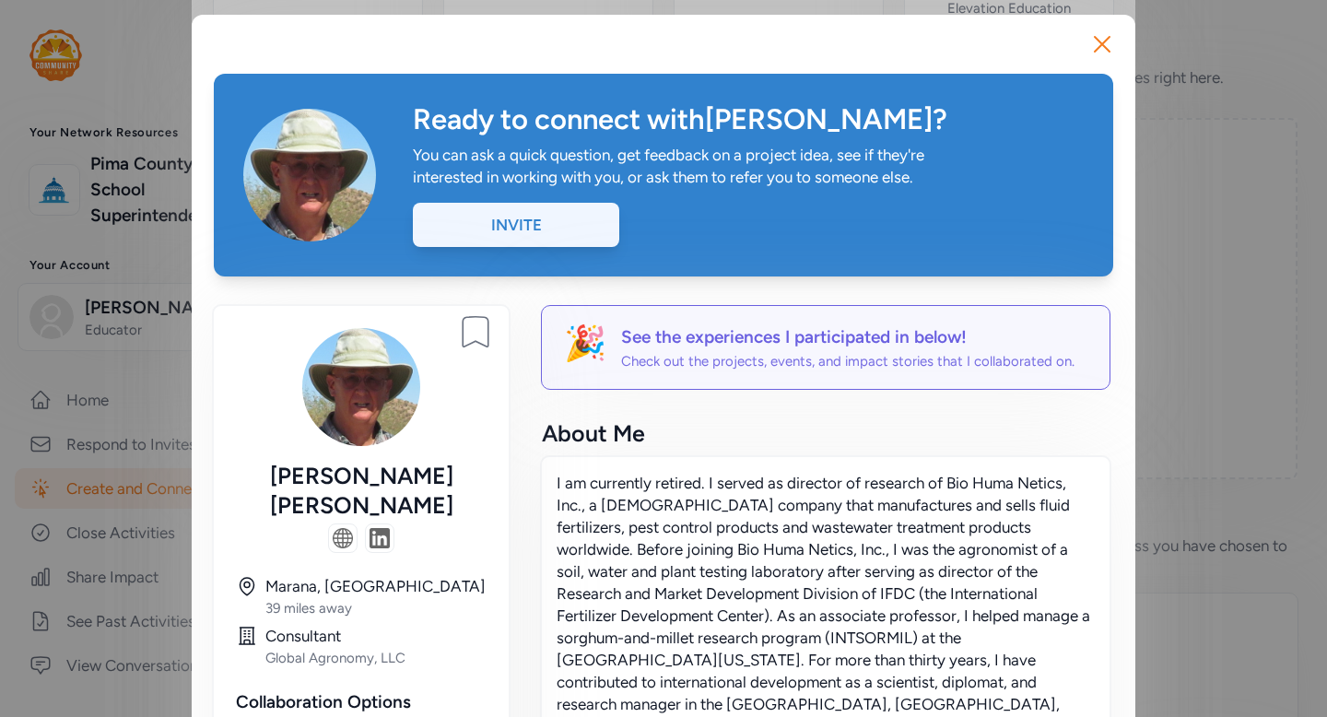
click at [555, 228] on div "Invite" at bounding box center [516, 225] width 206 height 44
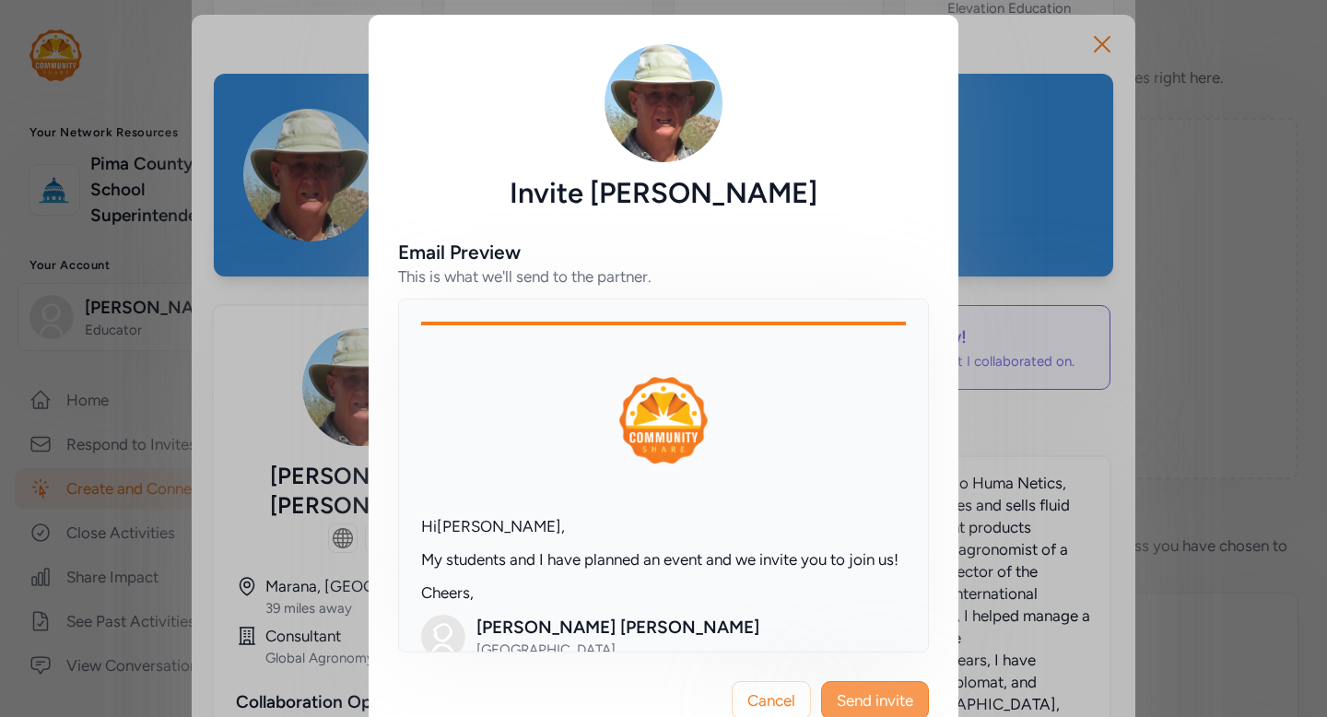
click at [918, 691] on button "Send invite" at bounding box center [875, 700] width 108 height 39
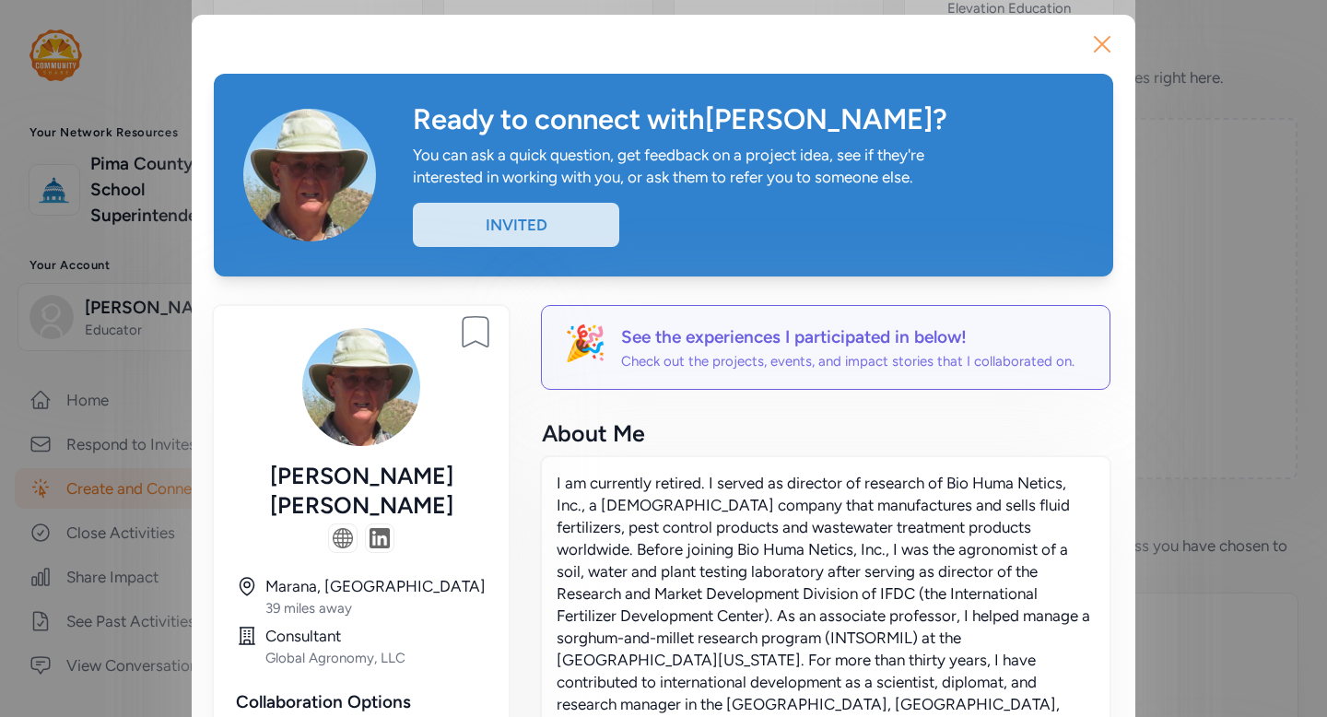
click at [1098, 51] on icon "button" at bounding box center [1102, 43] width 29 height 29
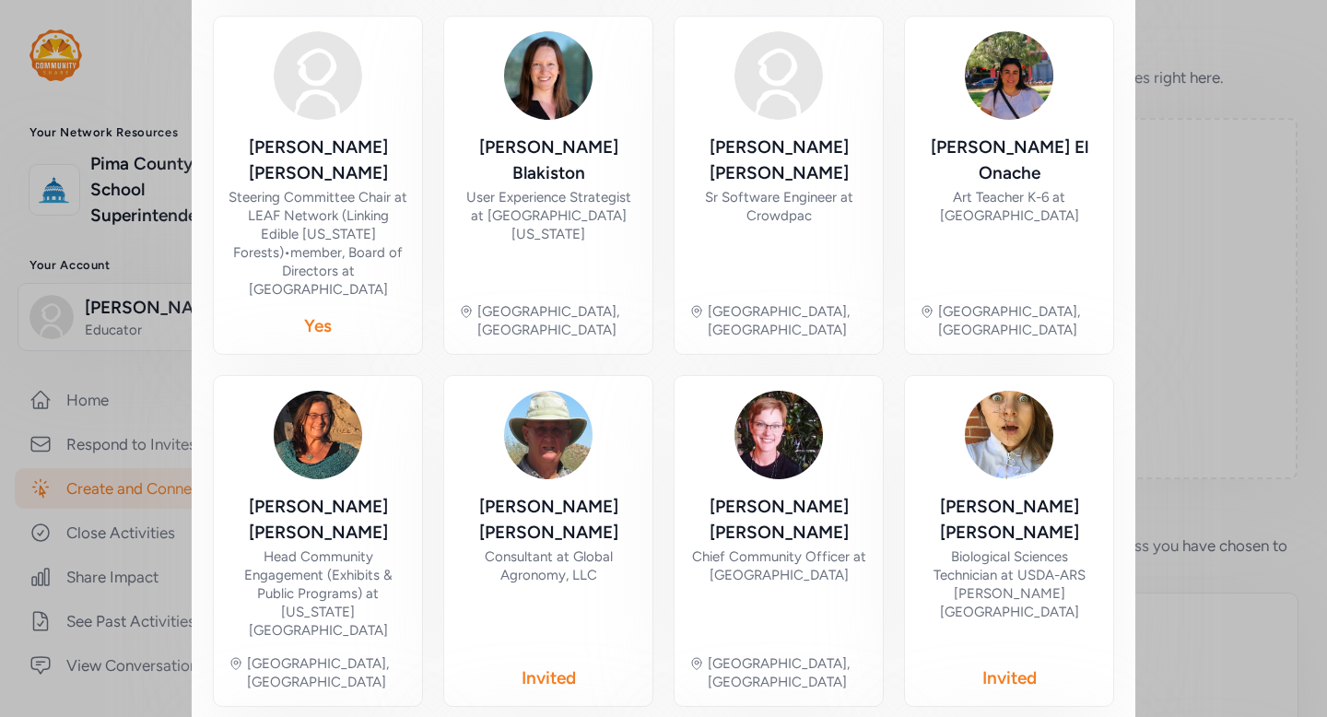
scroll to position [1031, 0]
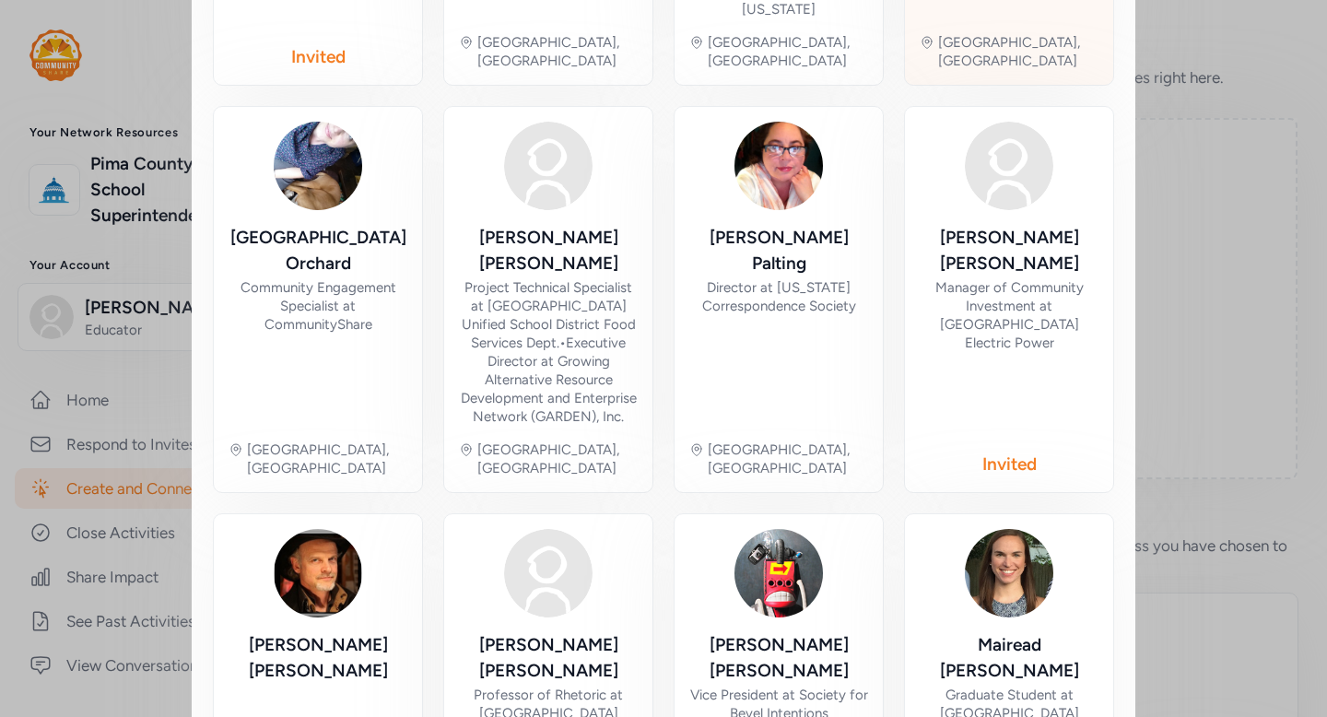
scroll to position [1030, 0]
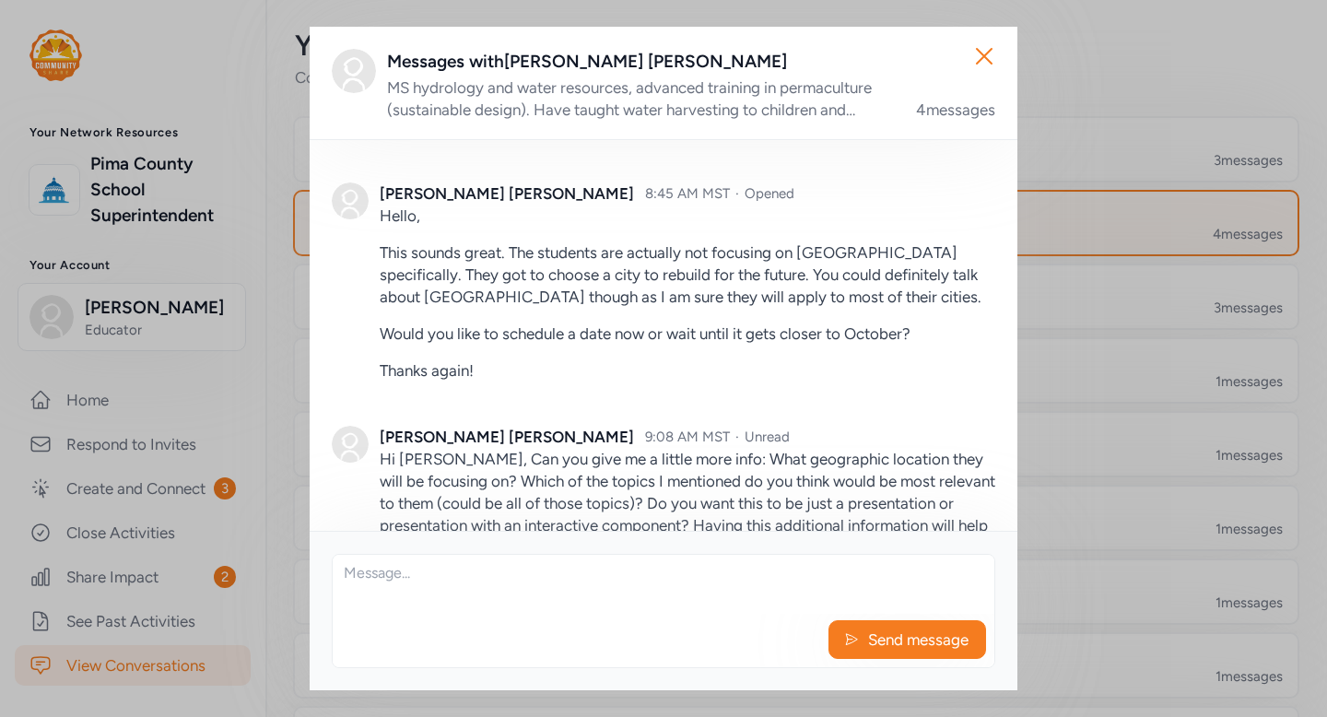
scroll to position [1340, 0]
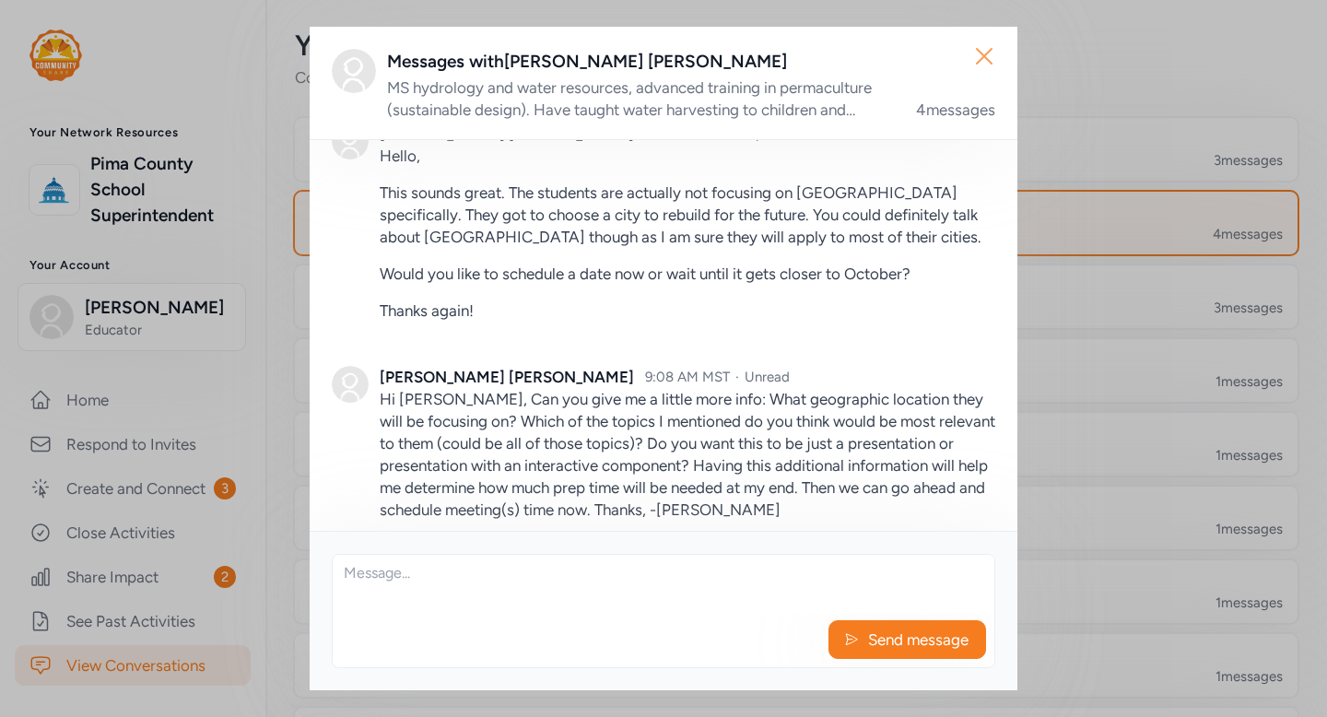
click at [987, 59] on icon "button" at bounding box center [984, 56] width 15 height 15
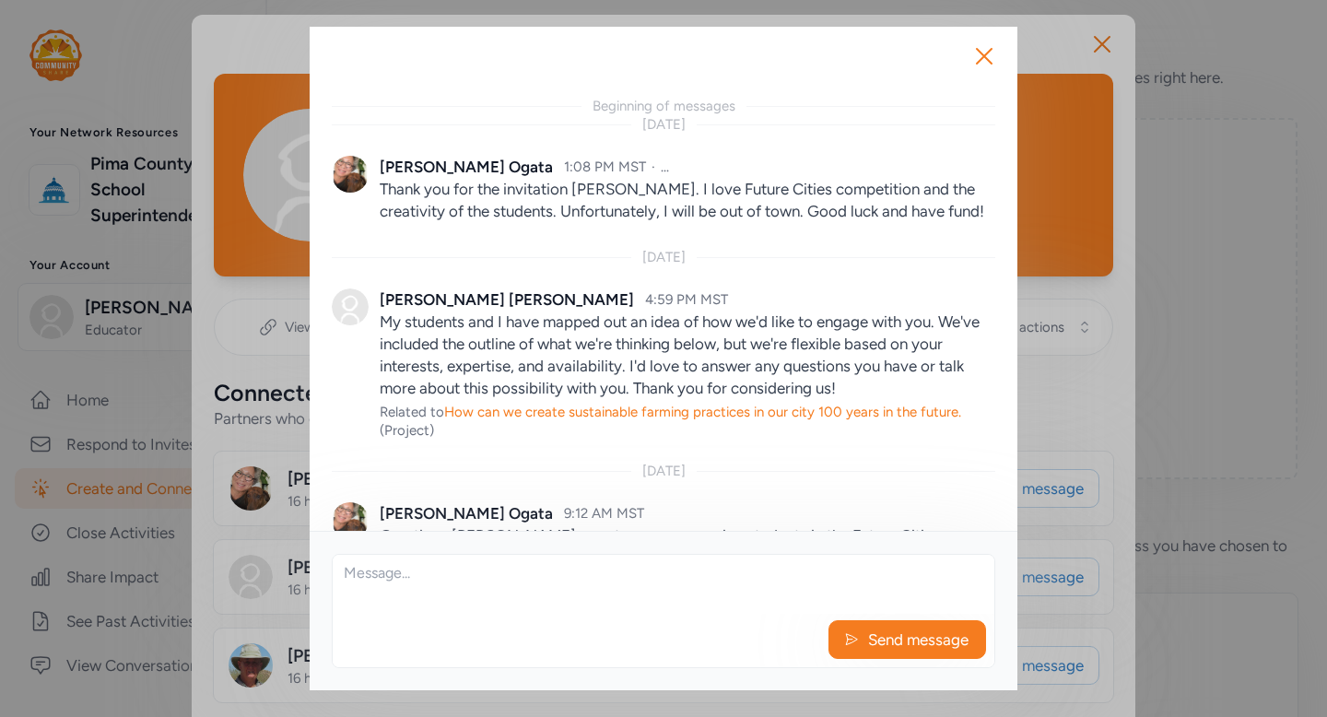
scroll to position [59, 0]
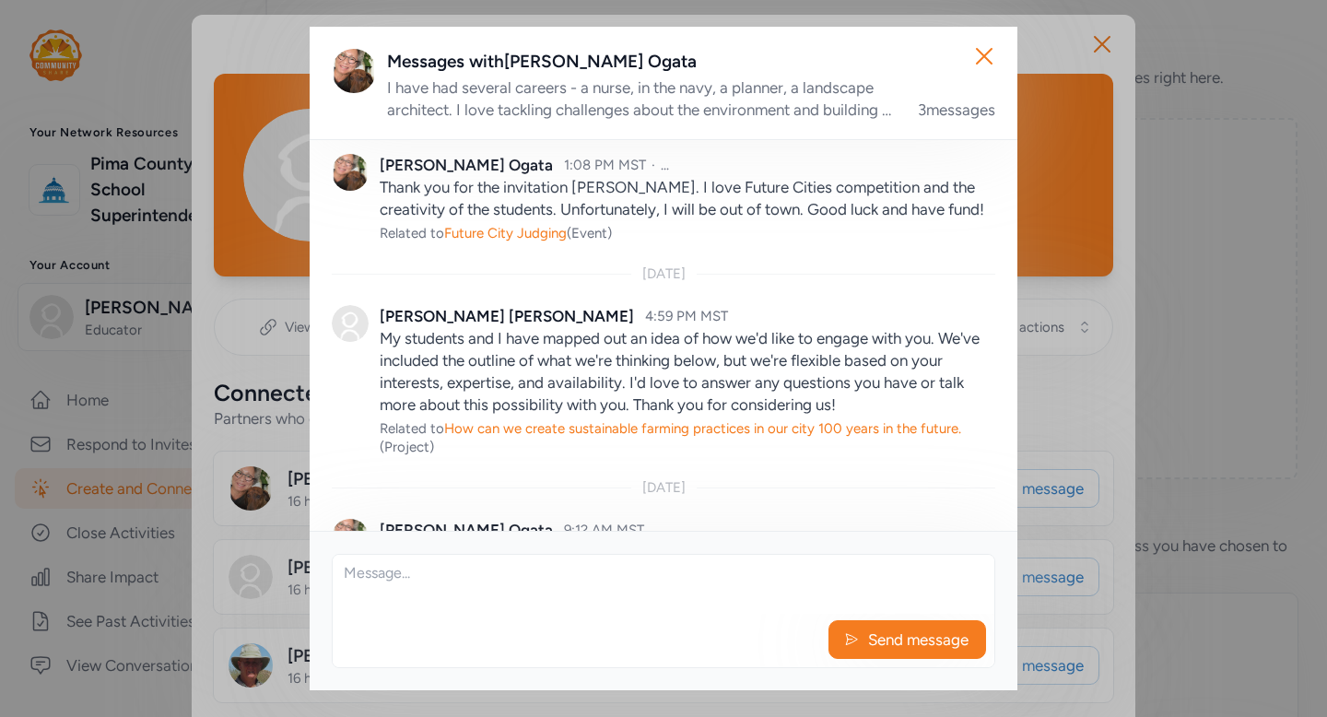
click at [468, 593] on textarea at bounding box center [664, 584] width 662 height 59
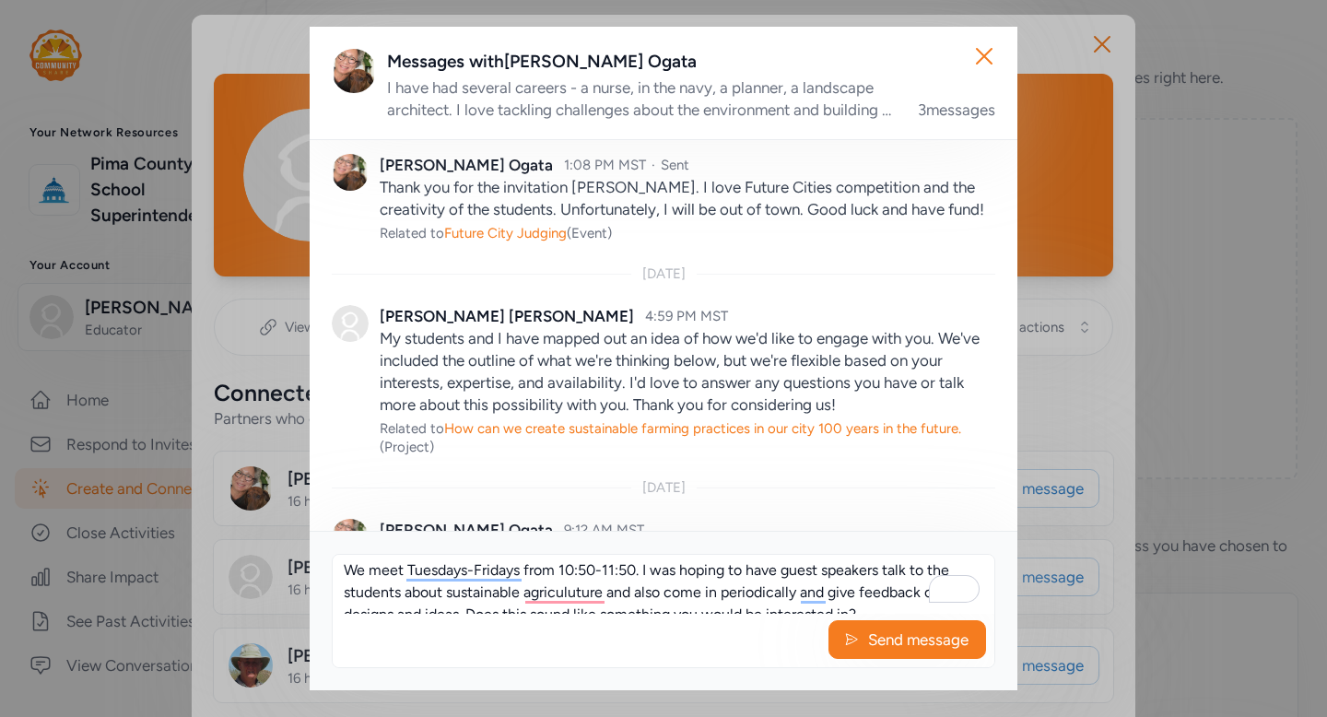
scroll to position [0, 0]
type textarea "Hello, That is great that you already know about the program and have been help…"
click at [880, 638] on span "Send message" at bounding box center [918, 640] width 104 height 22
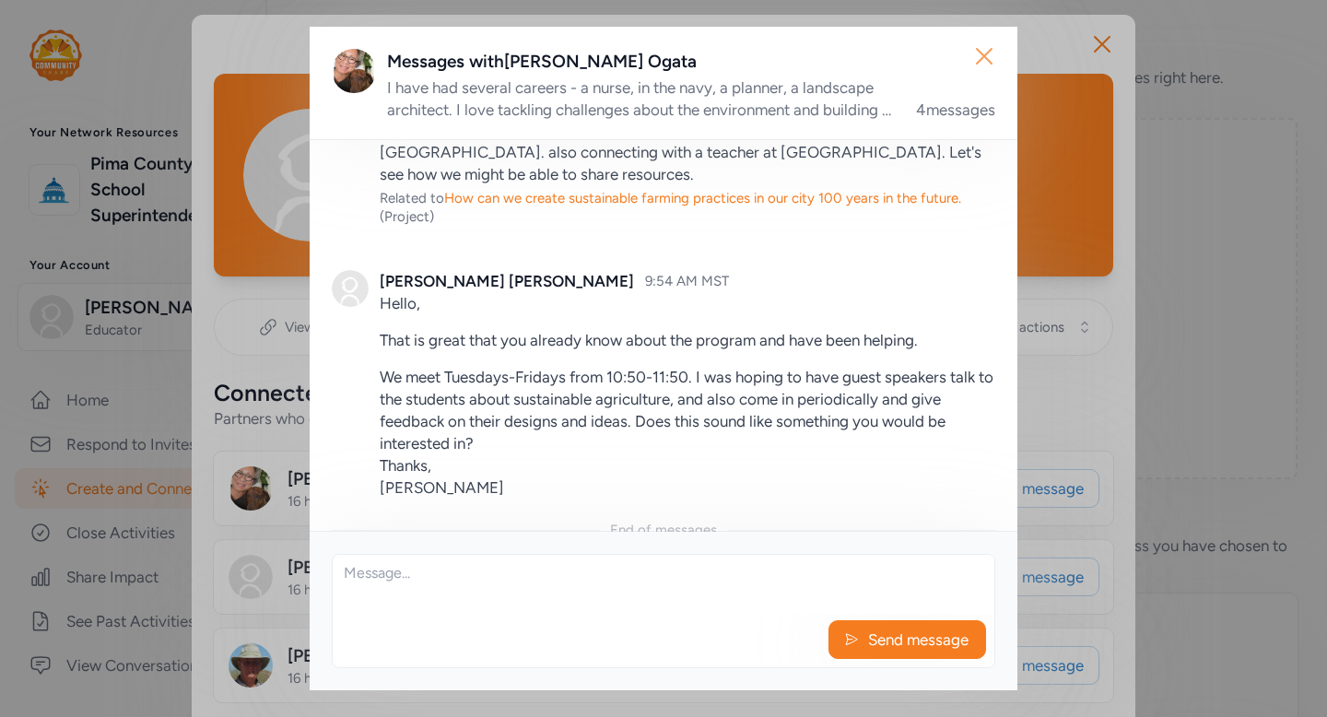
click at [982, 61] on icon "button" at bounding box center [984, 55] width 29 height 29
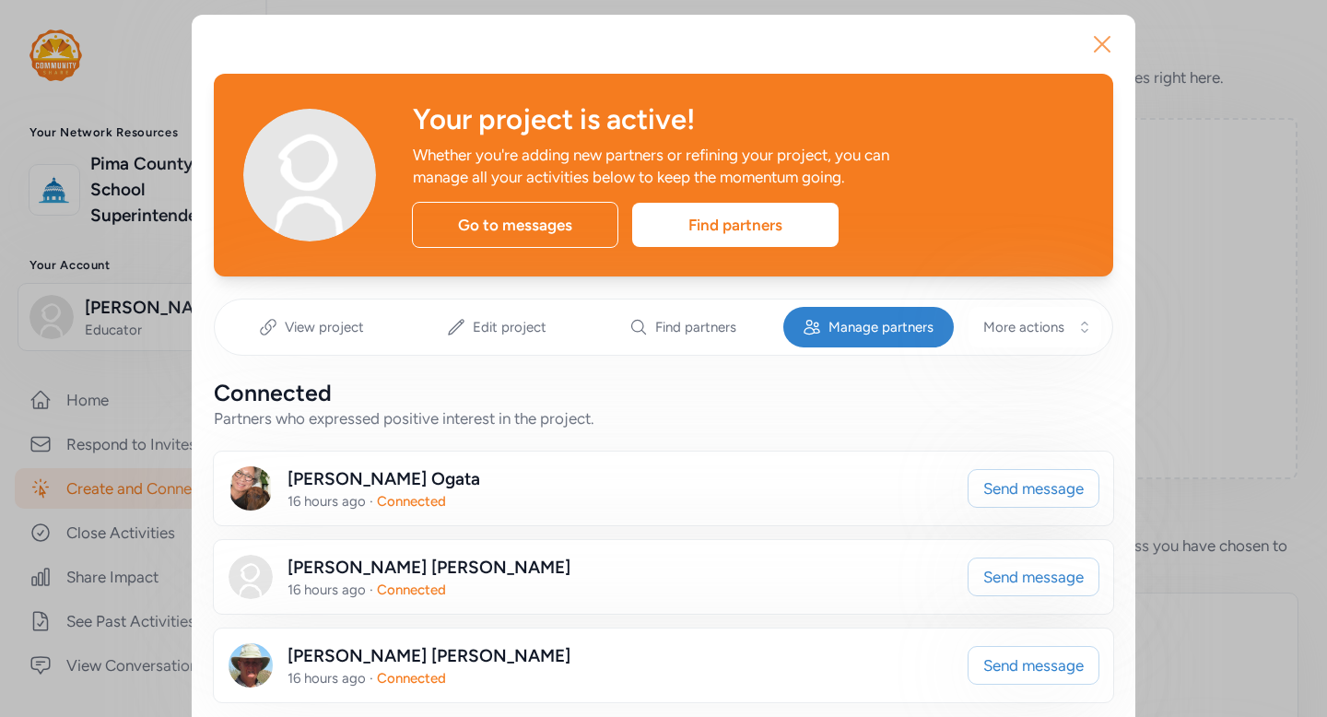
click at [1098, 46] on icon "button" at bounding box center [1102, 43] width 29 height 29
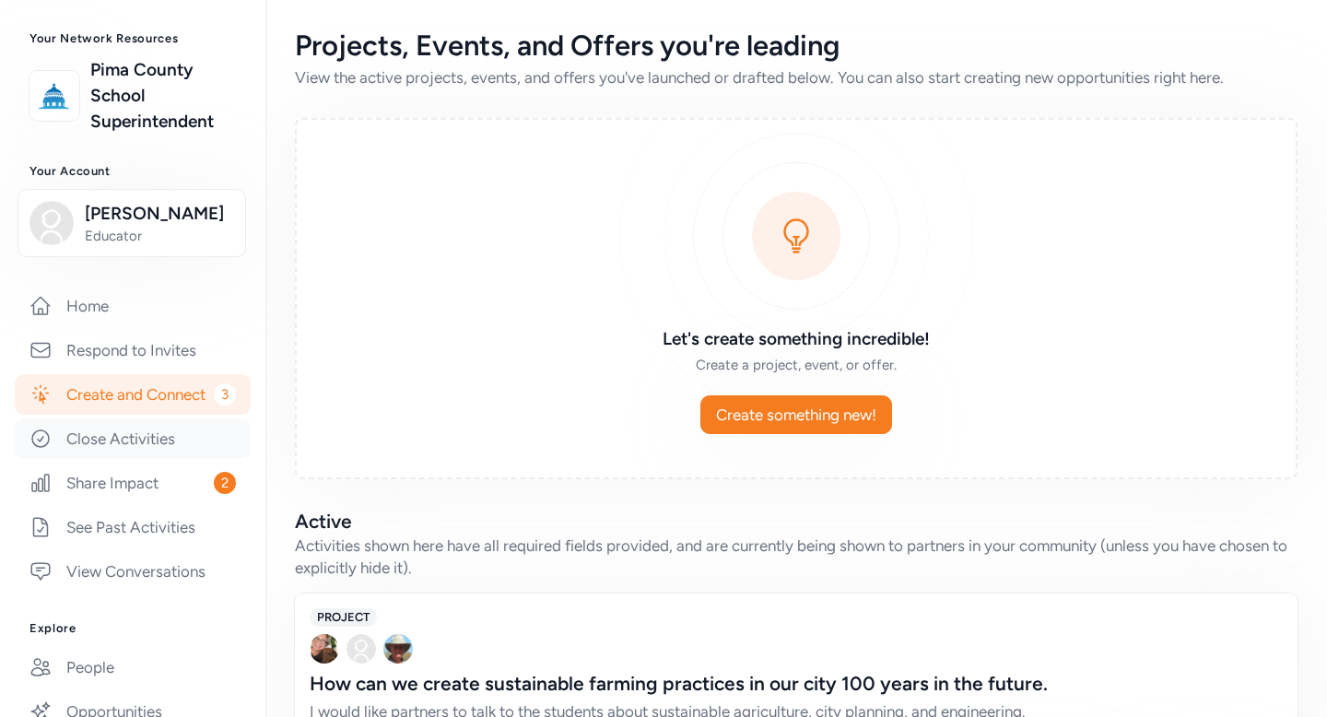
scroll to position [110, 0]
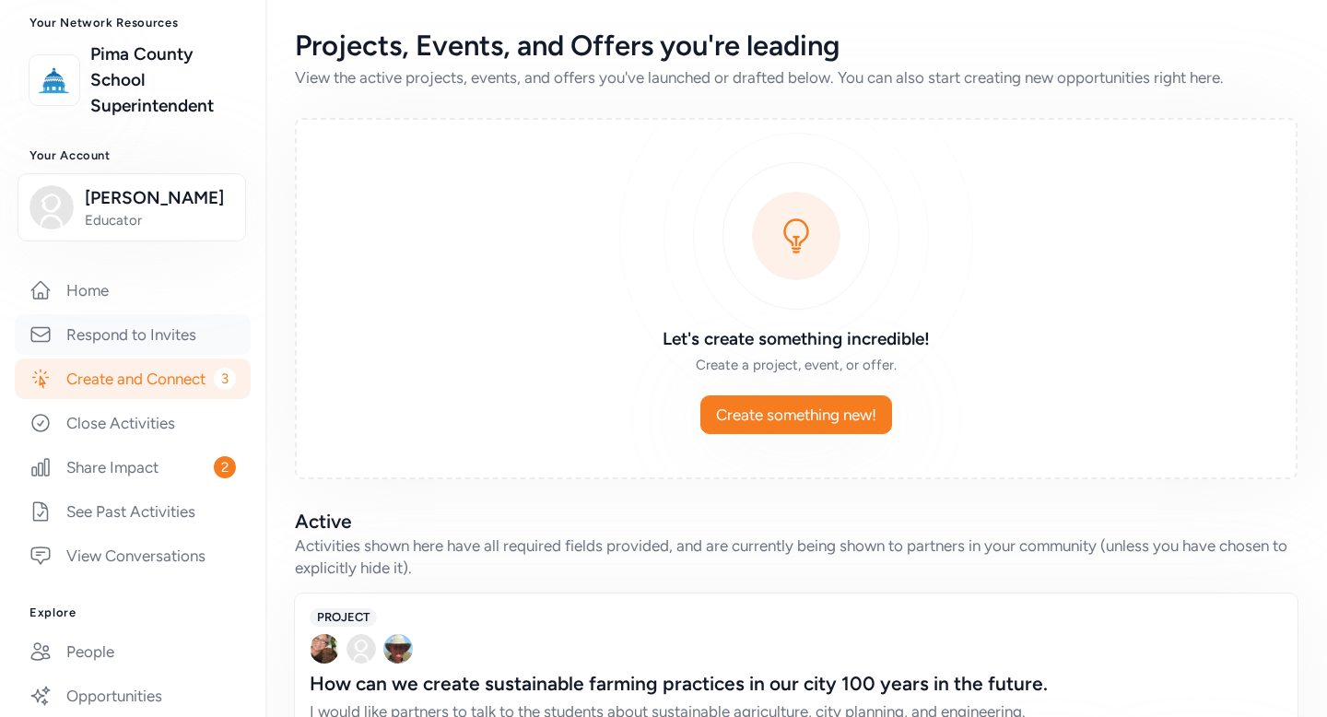
click at [137, 336] on link "Respond to Invites" at bounding box center [133, 334] width 236 height 41
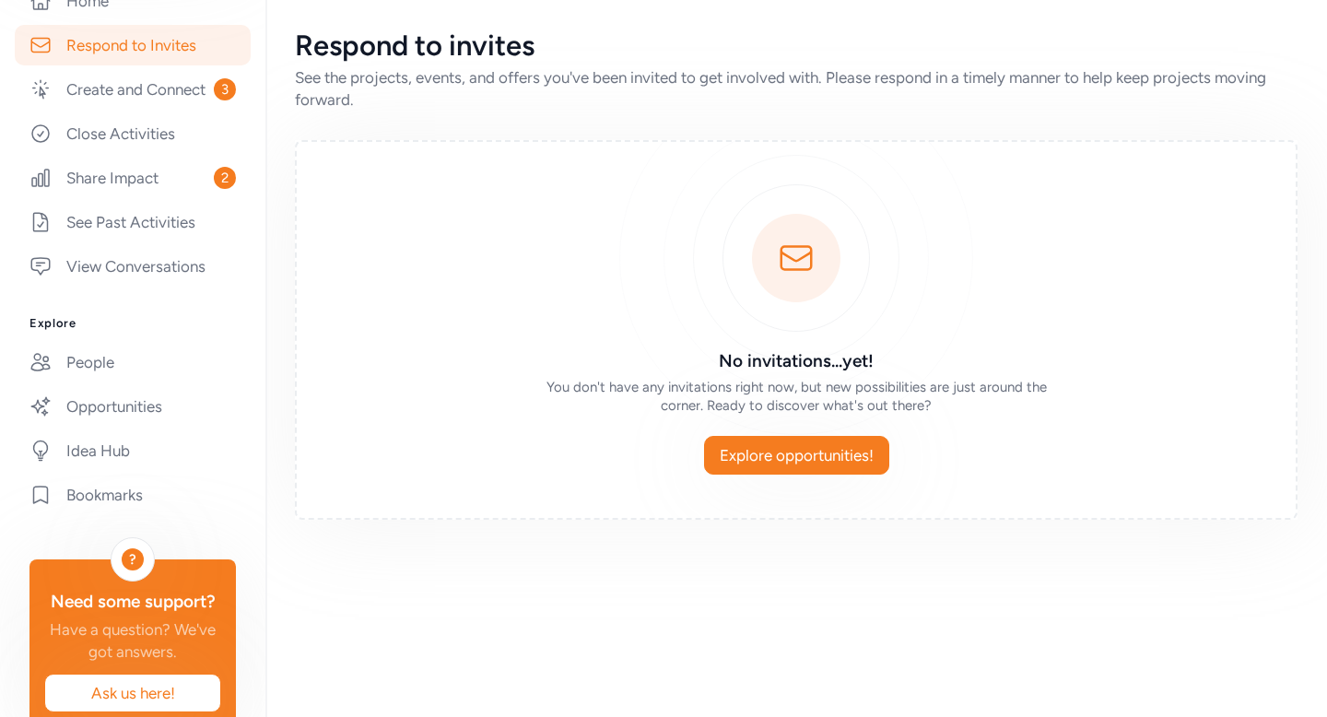
scroll to position [439, 0]
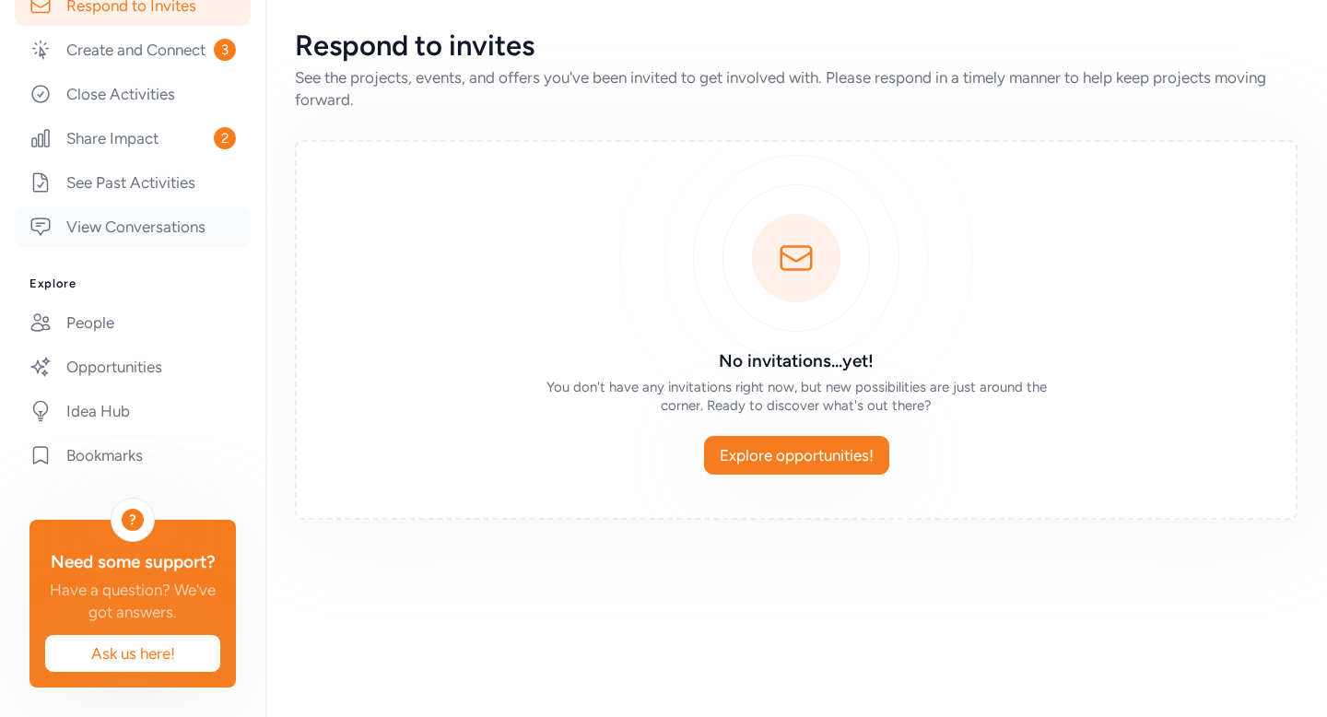
click at [147, 229] on link "View Conversations" at bounding box center [133, 226] width 236 height 41
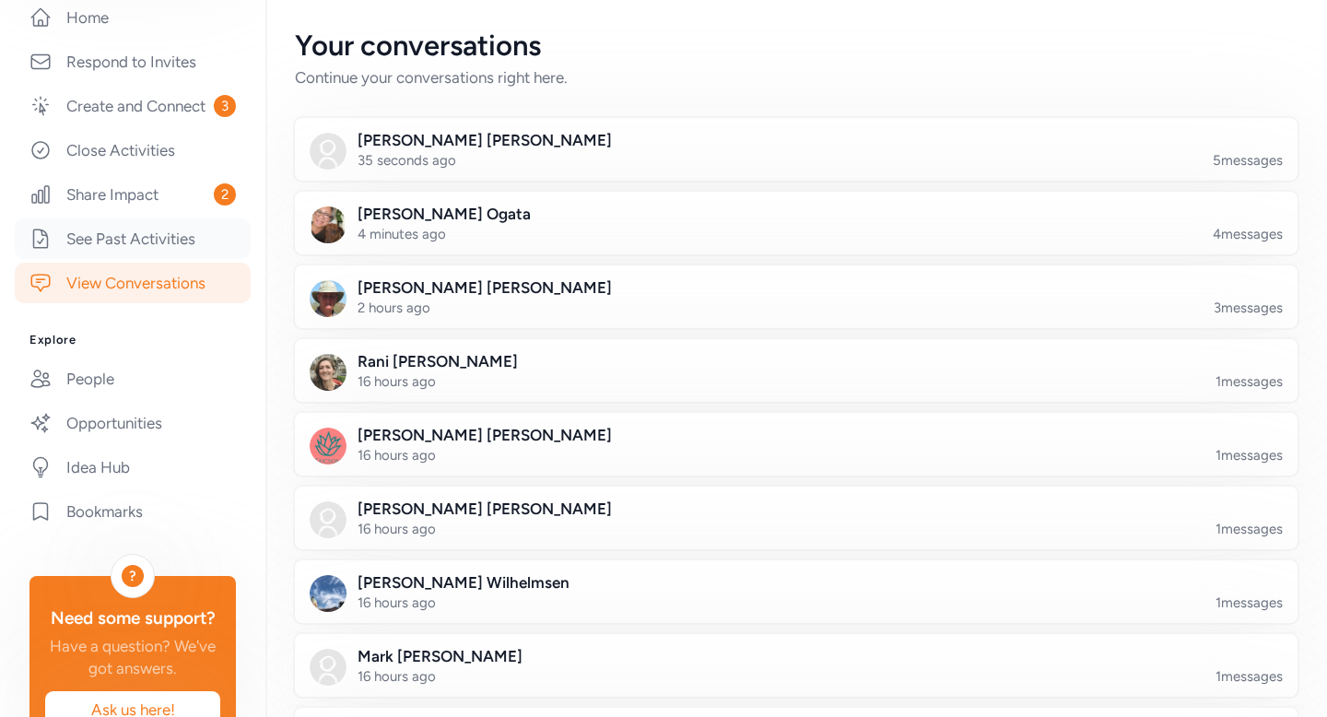
scroll to position [382, 0]
click at [159, 119] on link "Create and Connect 3" at bounding box center [133, 107] width 236 height 41
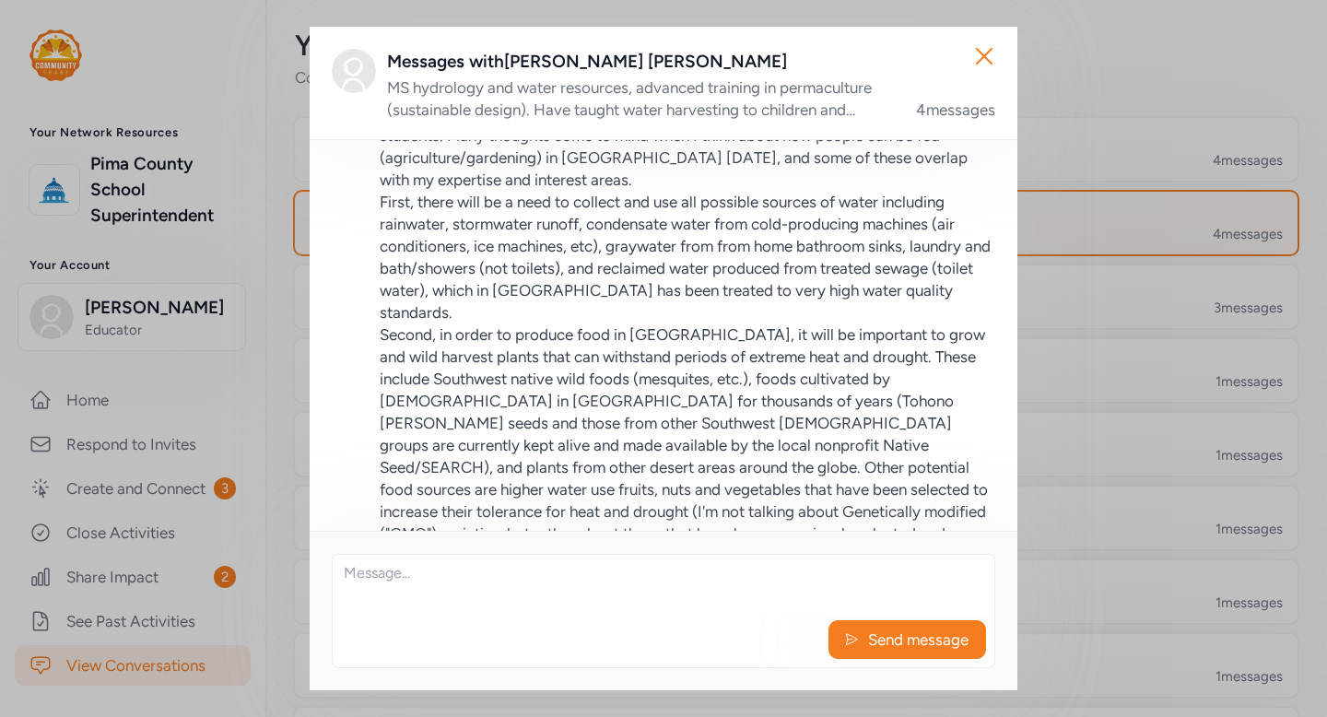
scroll to position [364, 0]
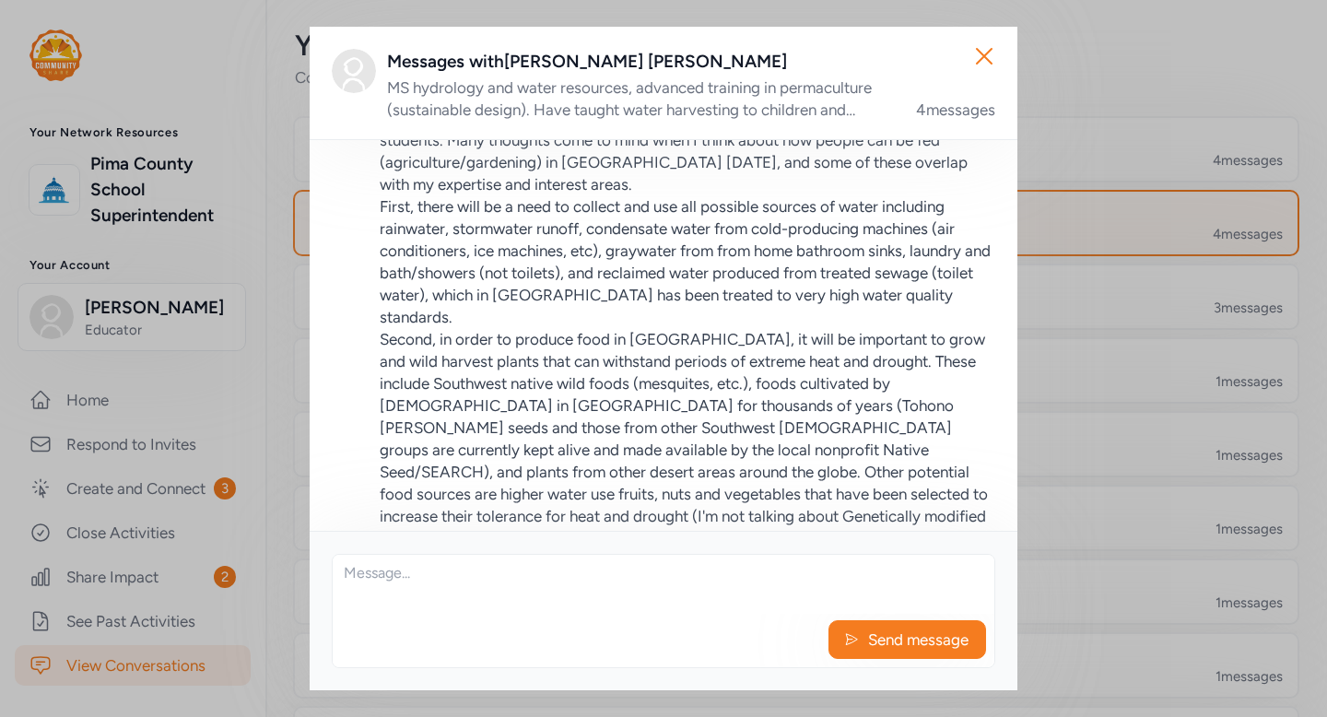
click at [541, 602] on textarea at bounding box center [664, 584] width 662 height 59
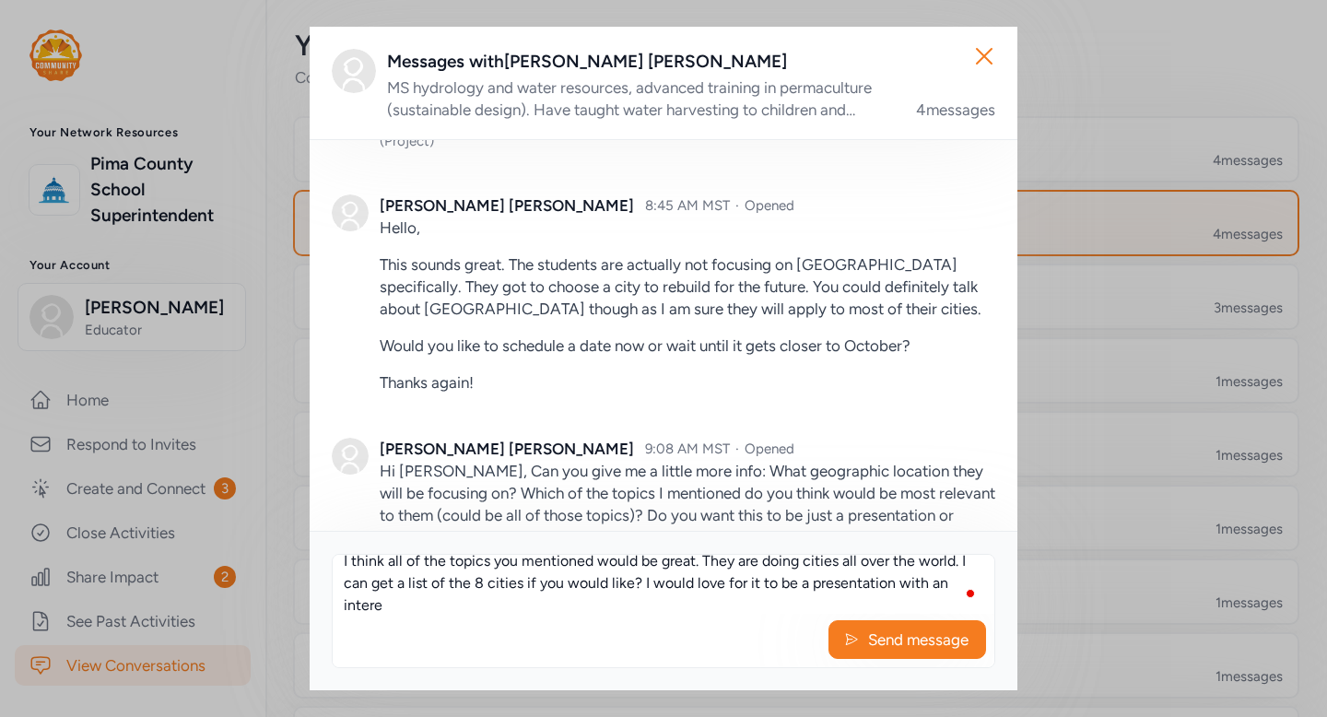
scroll to position [56, 0]
click at [547, 598] on textarea "Hello, I think all of the topics you mentioned would be great. They are doing c…" at bounding box center [664, 584] width 662 height 59
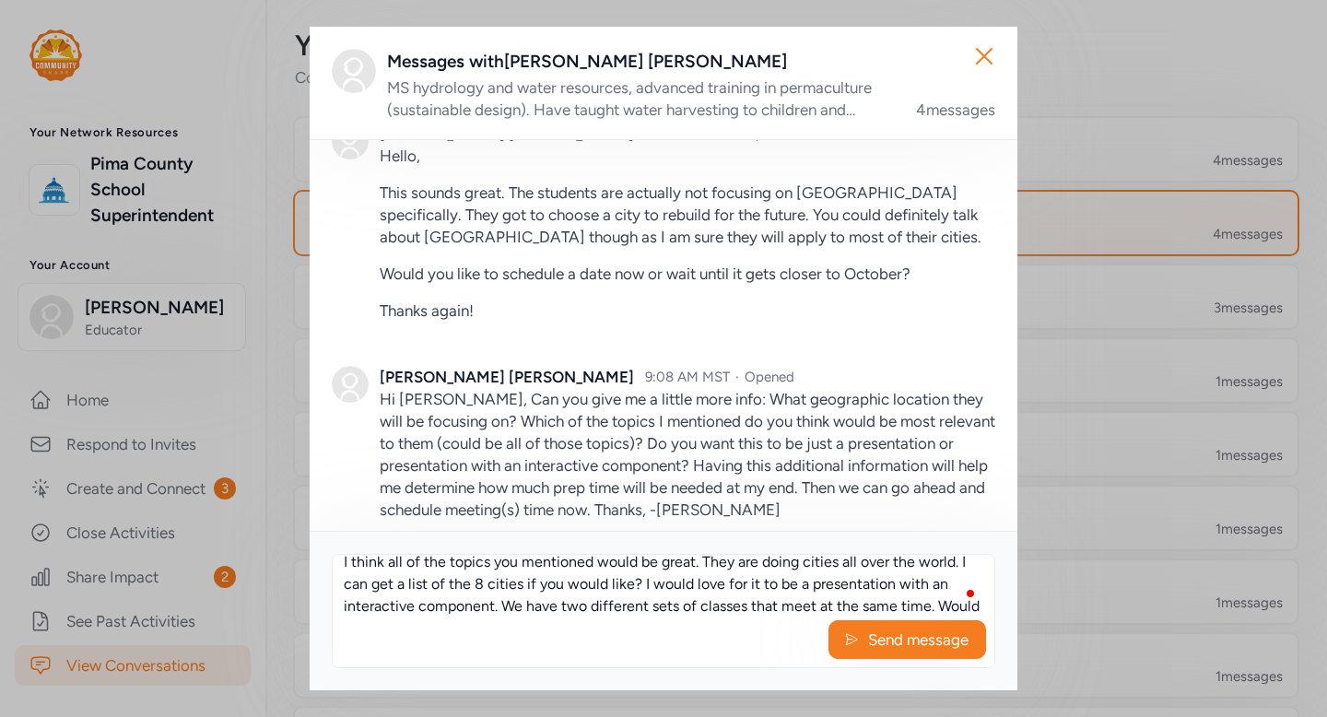
scroll to position [0, 0]
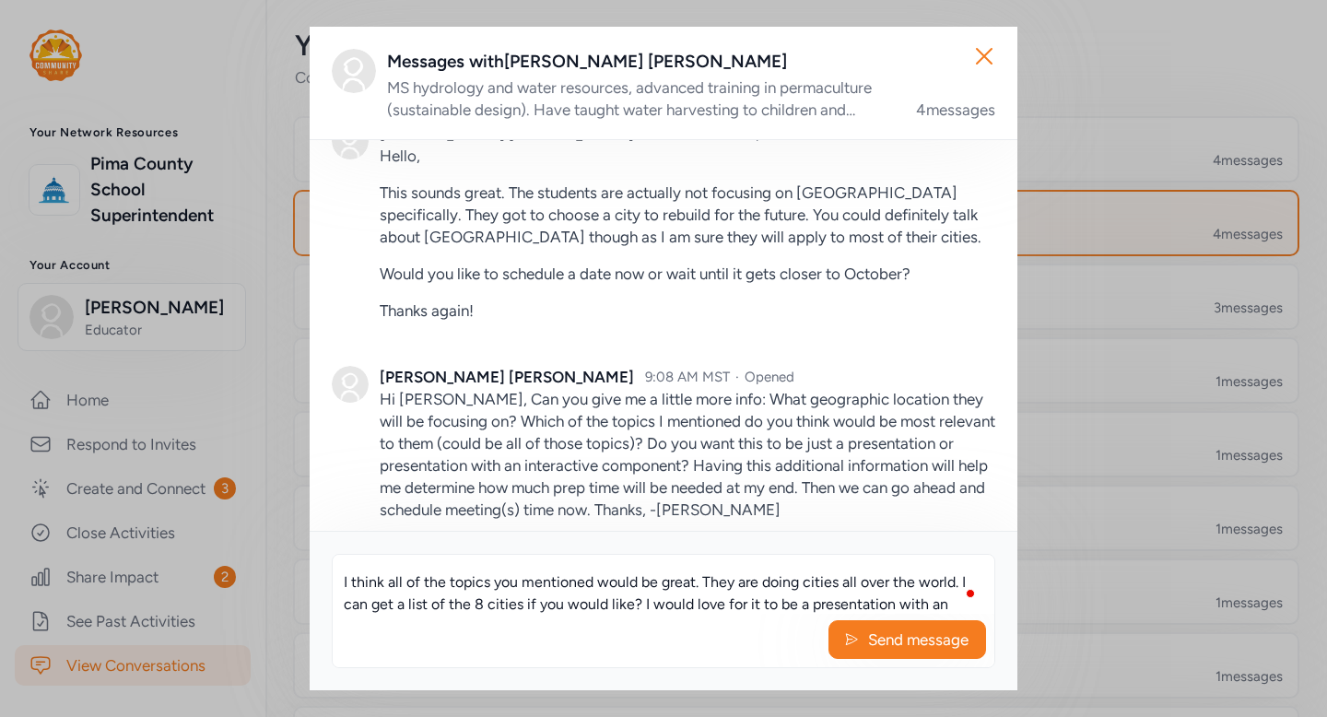
click at [704, 582] on textarea "Hello, I think all of the topics you mentioned would be great. They are doing c…" at bounding box center [664, 584] width 662 height 59
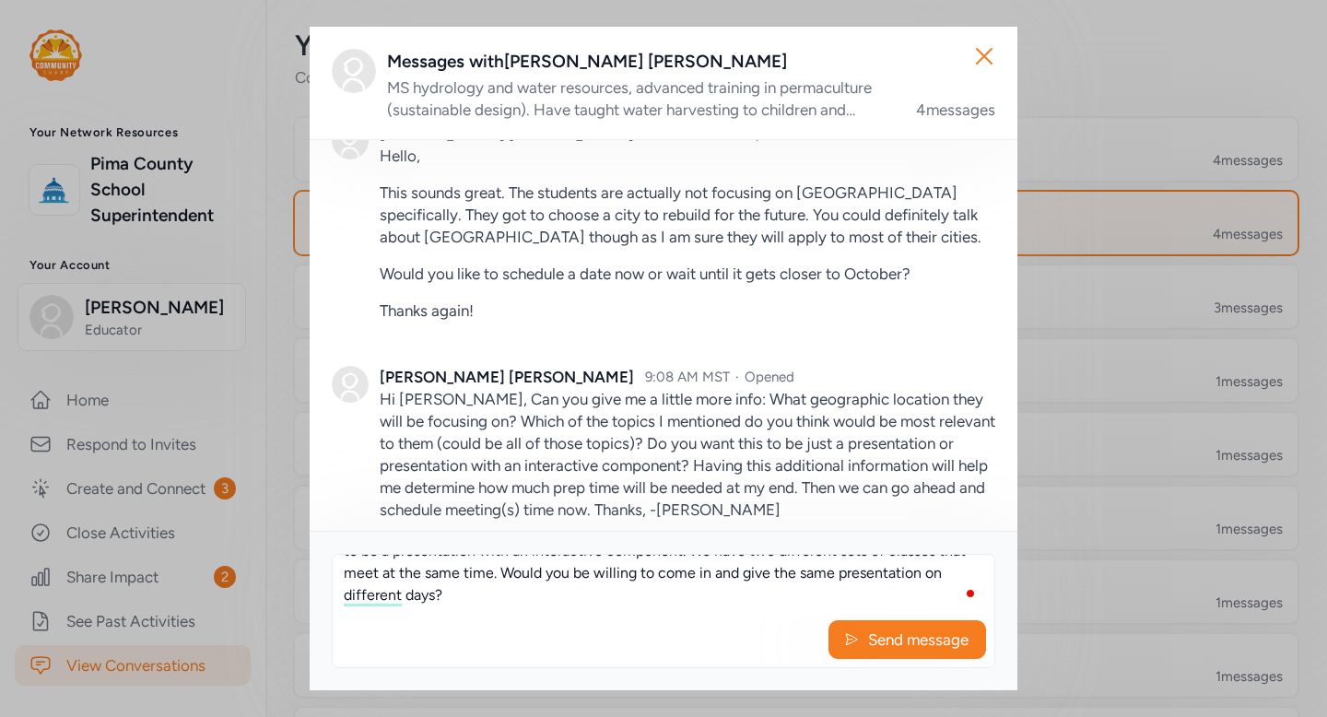
click at [617, 597] on textarea "Hello, I think all of the topics you mentioned would be great. The one area tha…" at bounding box center [664, 584] width 662 height 59
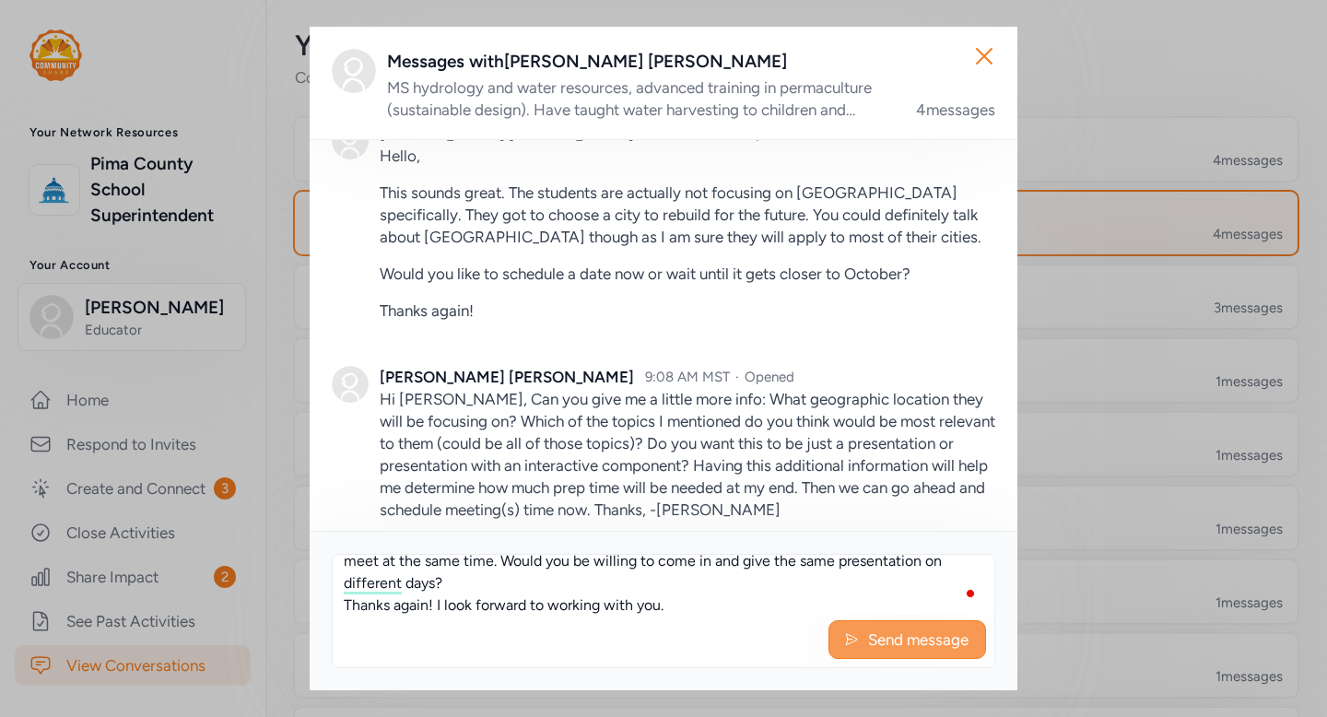
type textarea "Hello, I think all of the topics you mentioned would be great. The one area tha…"
click at [894, 650] on span "Send message" at bounding box center [918, 640] width 104 height 22
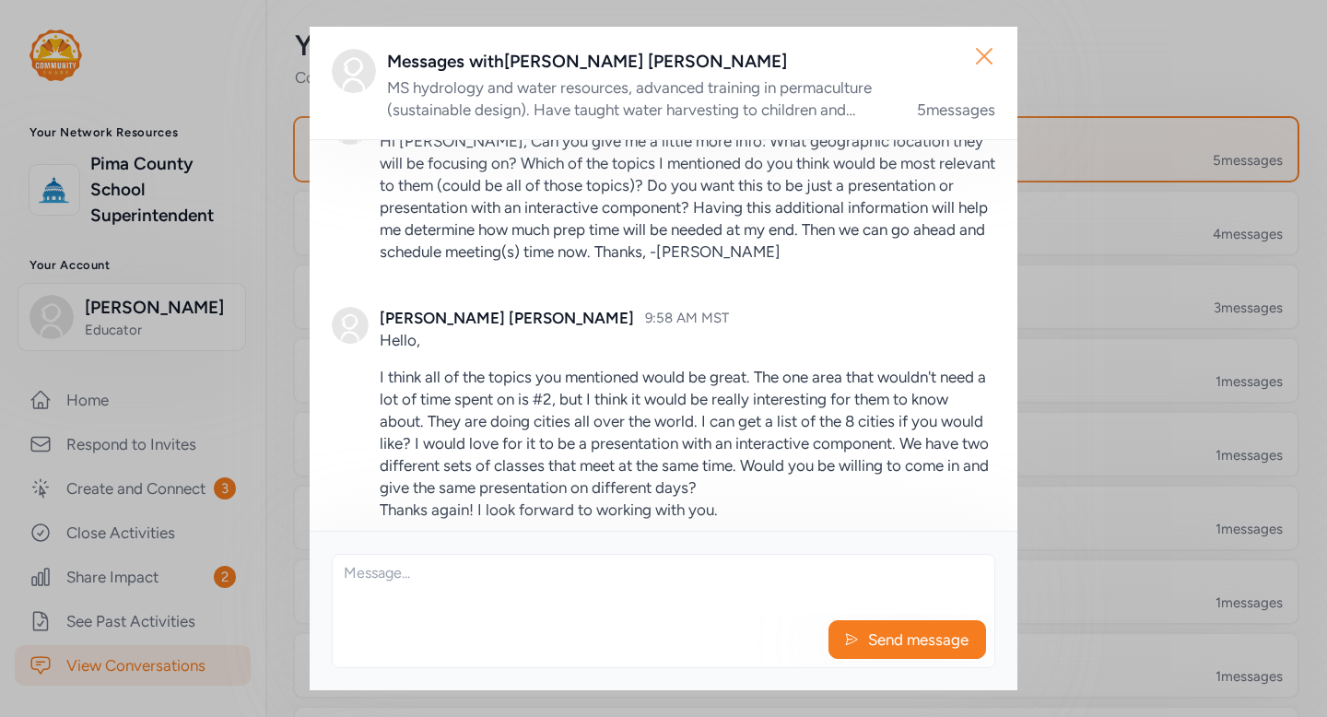
click at [983, 58] on icon "button" at bounding box center [984, 55] width 29 height 29
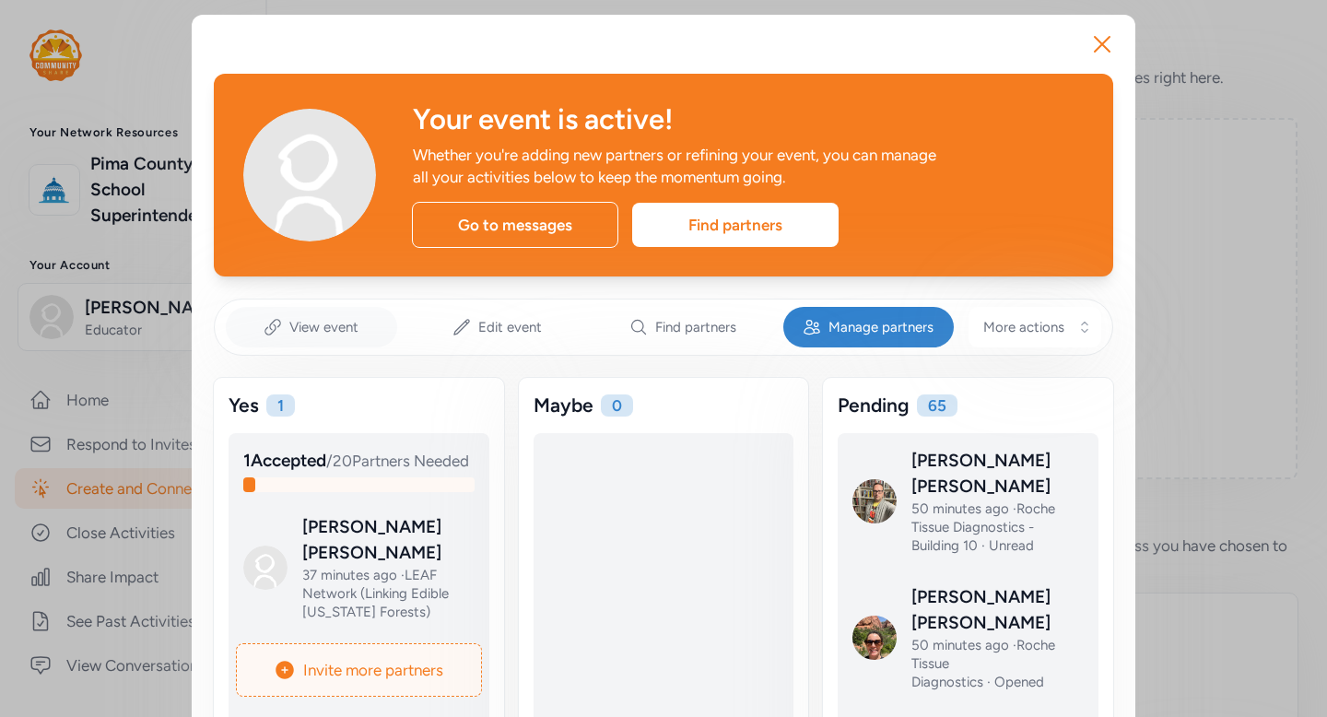
click at [333, 321] on span "View event" at bounding box center [323, 327] width 69 height 18
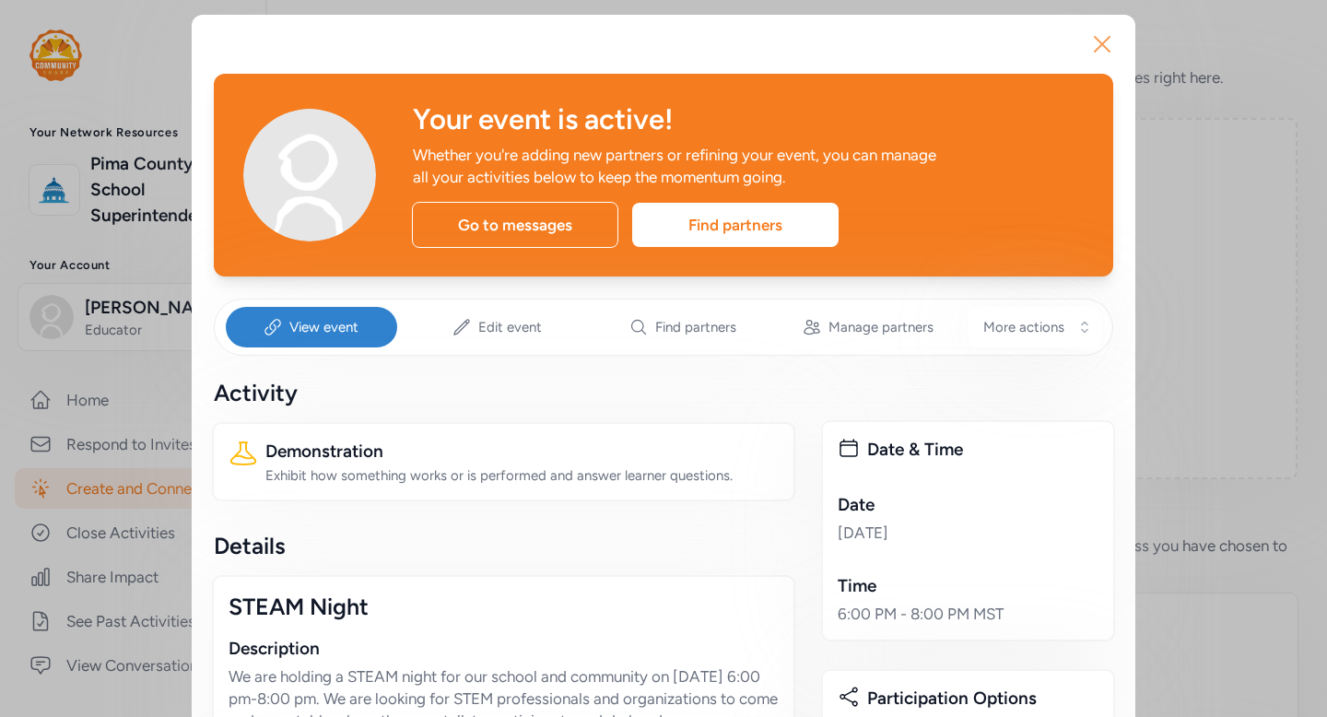
click at [1108, 48] on icon "button" at bounding box center [1102, 43] width 29 height 29
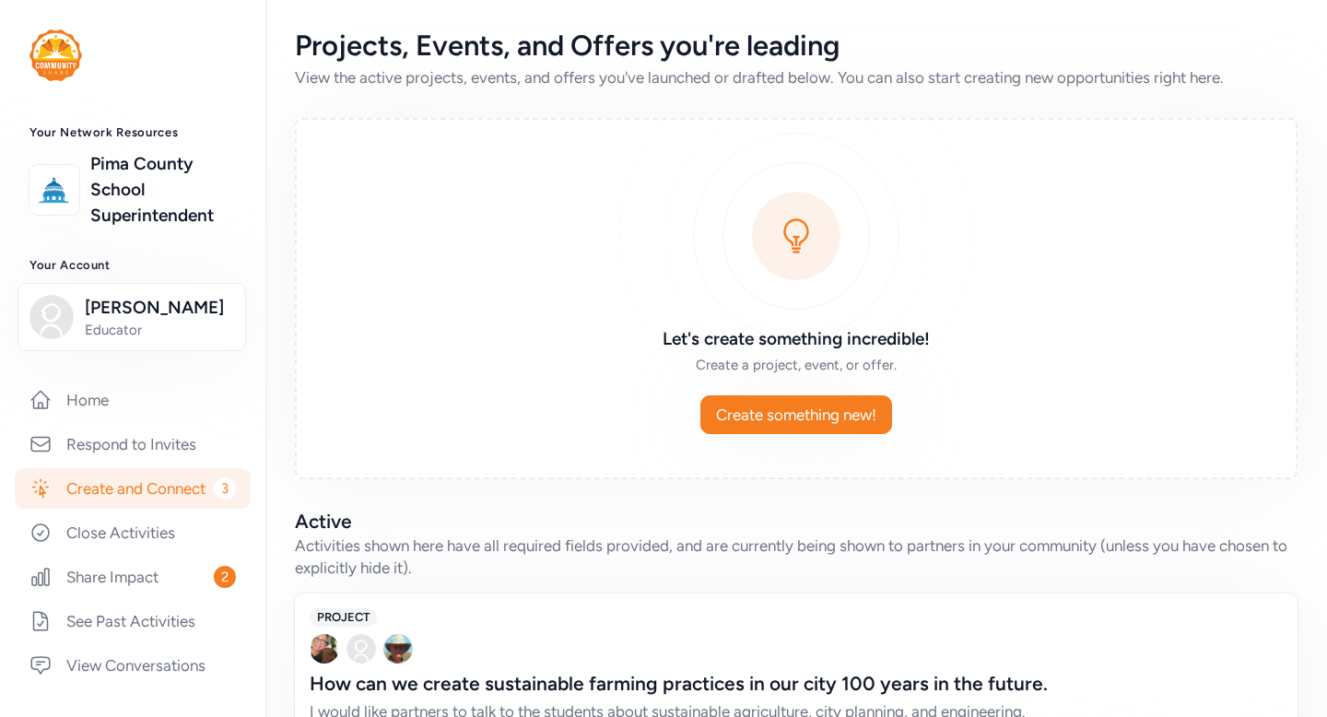
click at [164, 488] on link "Create and Connect 3" at bounding box center [133, 488] width 236 height 41
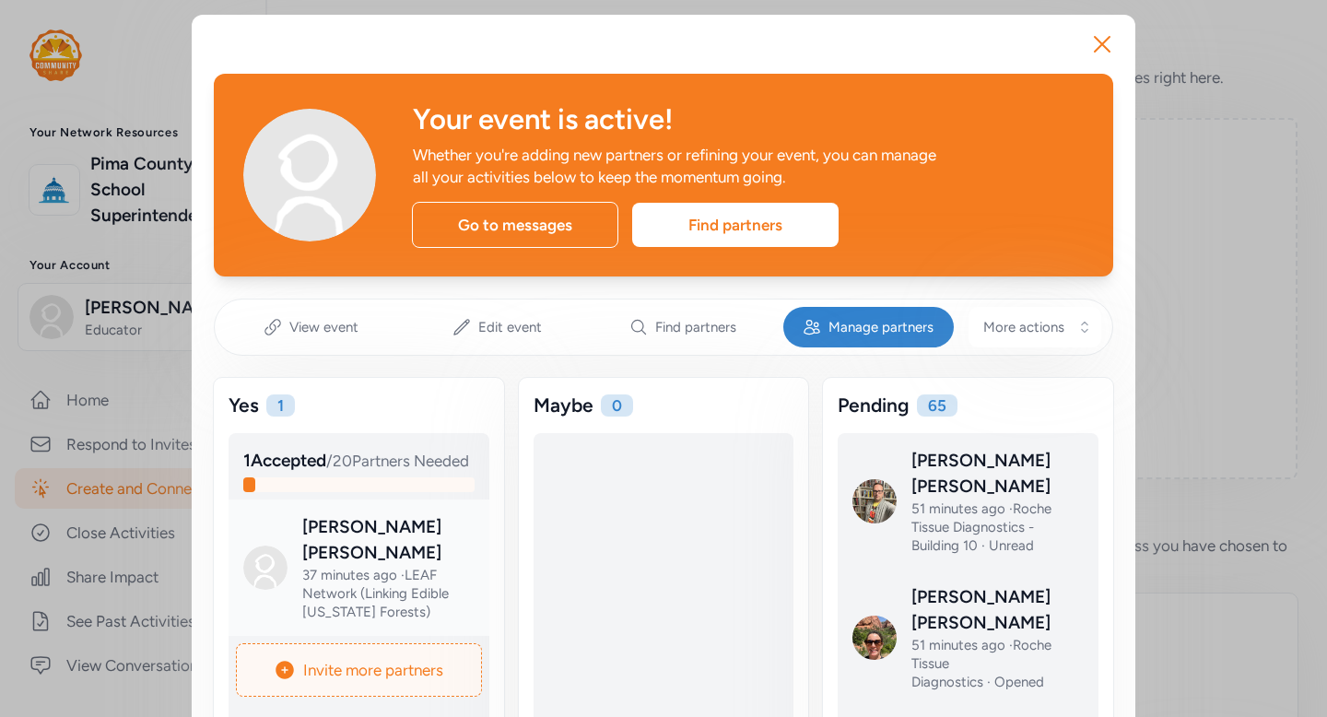
click at [422, 579] on div at bounding box center [373, 582] width 261 height 136
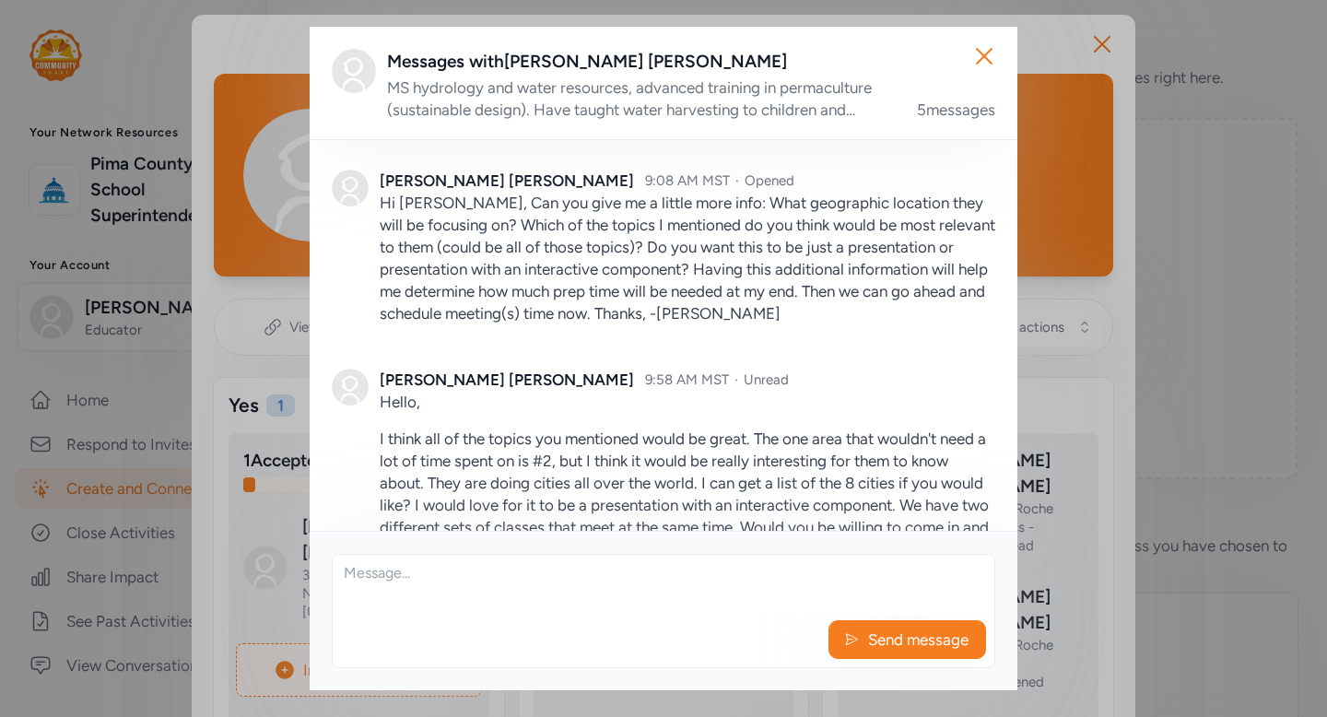
scroll to position [1535, 0]
click at [992, 50] on icon "button" at bounding box center [984, 55] width 29 height 29
